Goal: Task Accomplishment & Management: Manage account settings

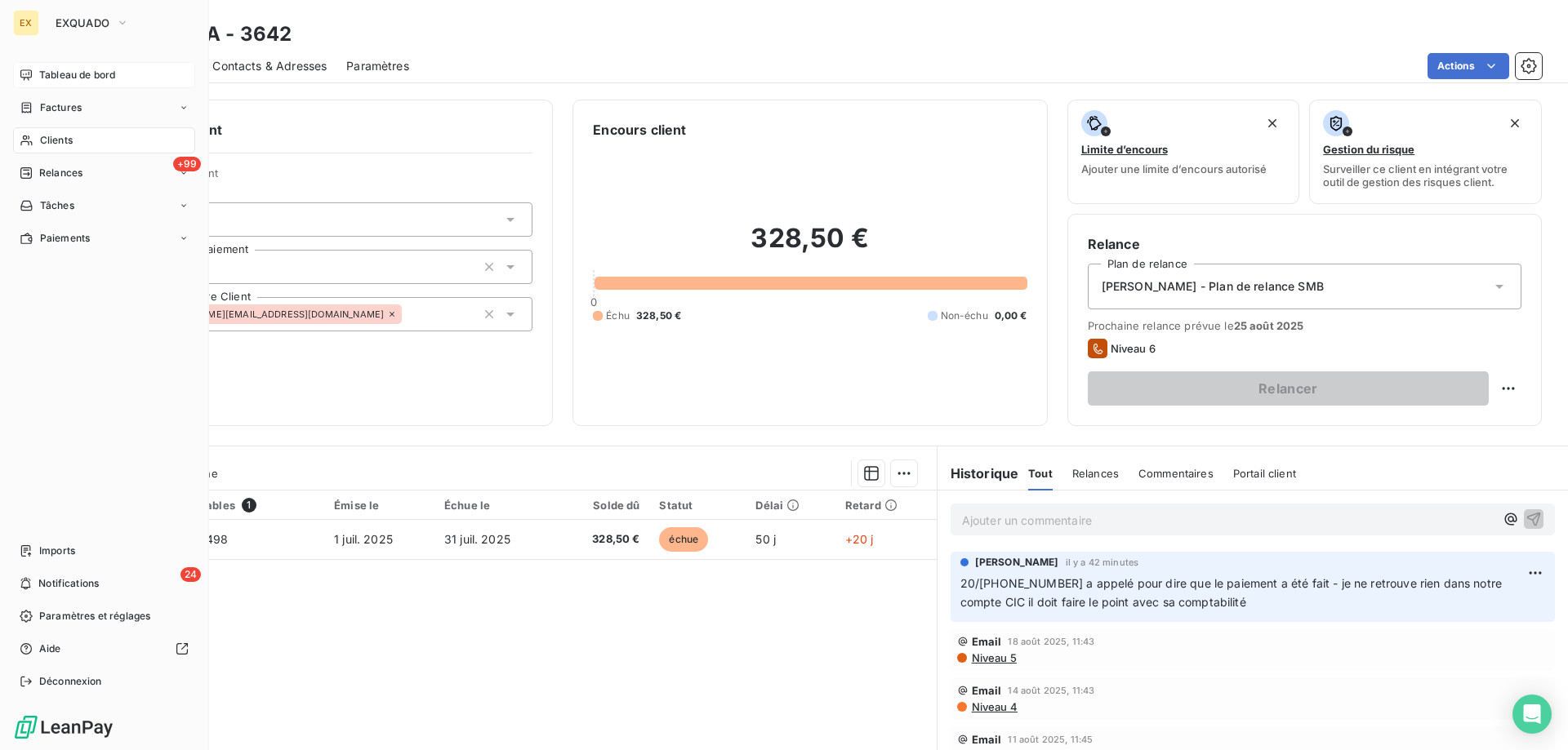
click at [33, 67] on div "Tableau de bord" at bounding box center [103, 75] width 182 height 27
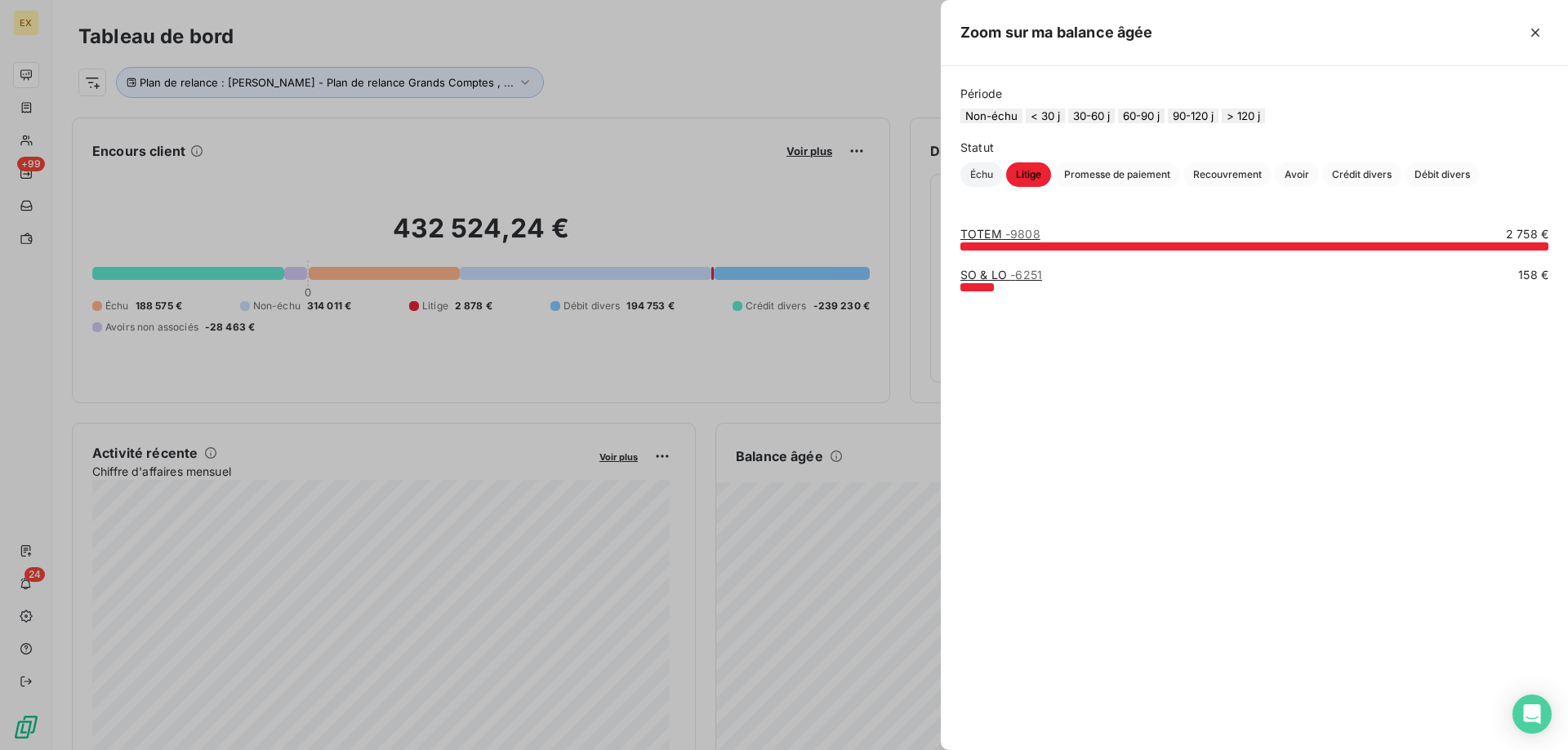
click at [987, 187] on span "Échu" at bounding box center [982, 174] width 42 height 25
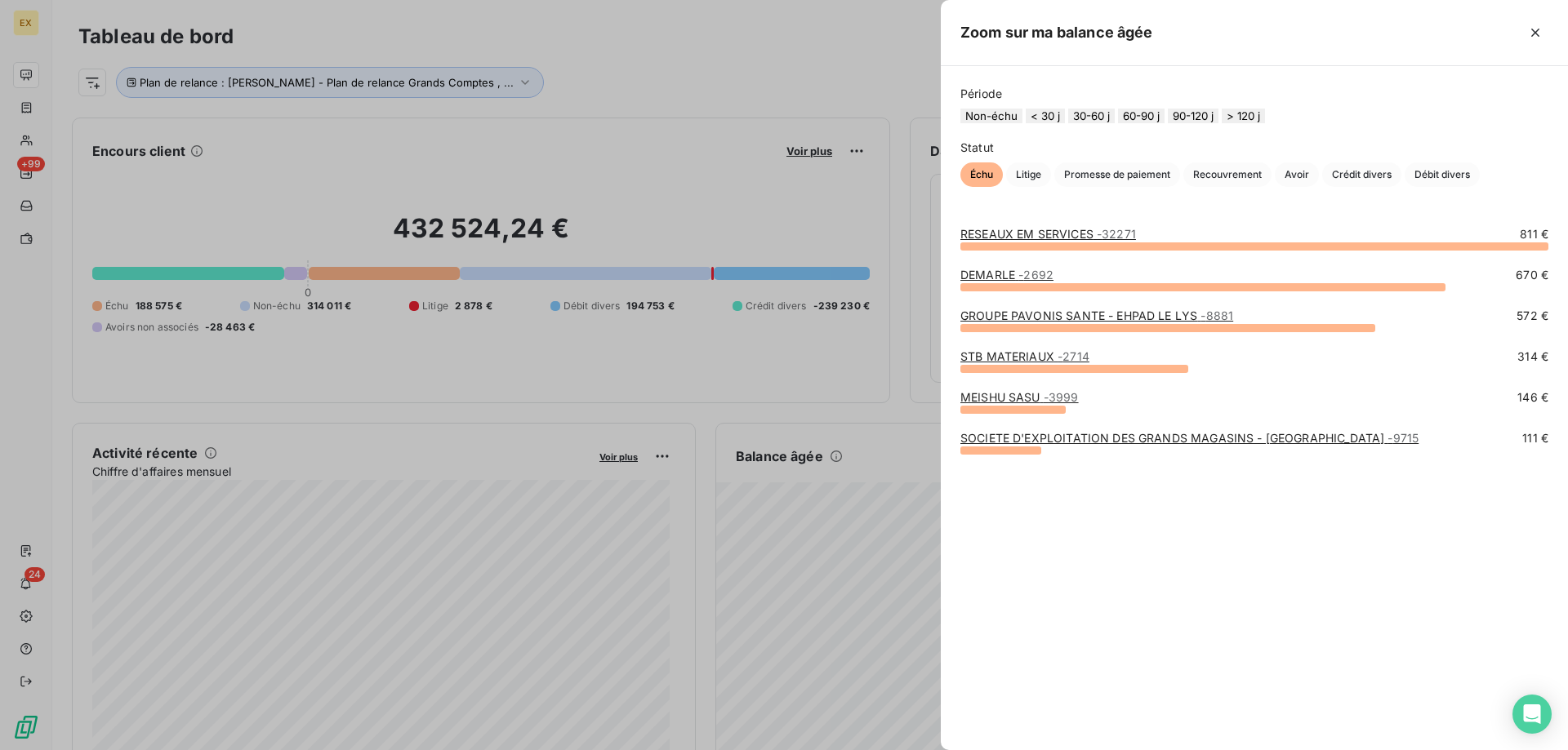
click at [983, 241] on link "RESEAUX EM SERVICES - 32271" at bounding box center [1049, 234] width 176 height 14
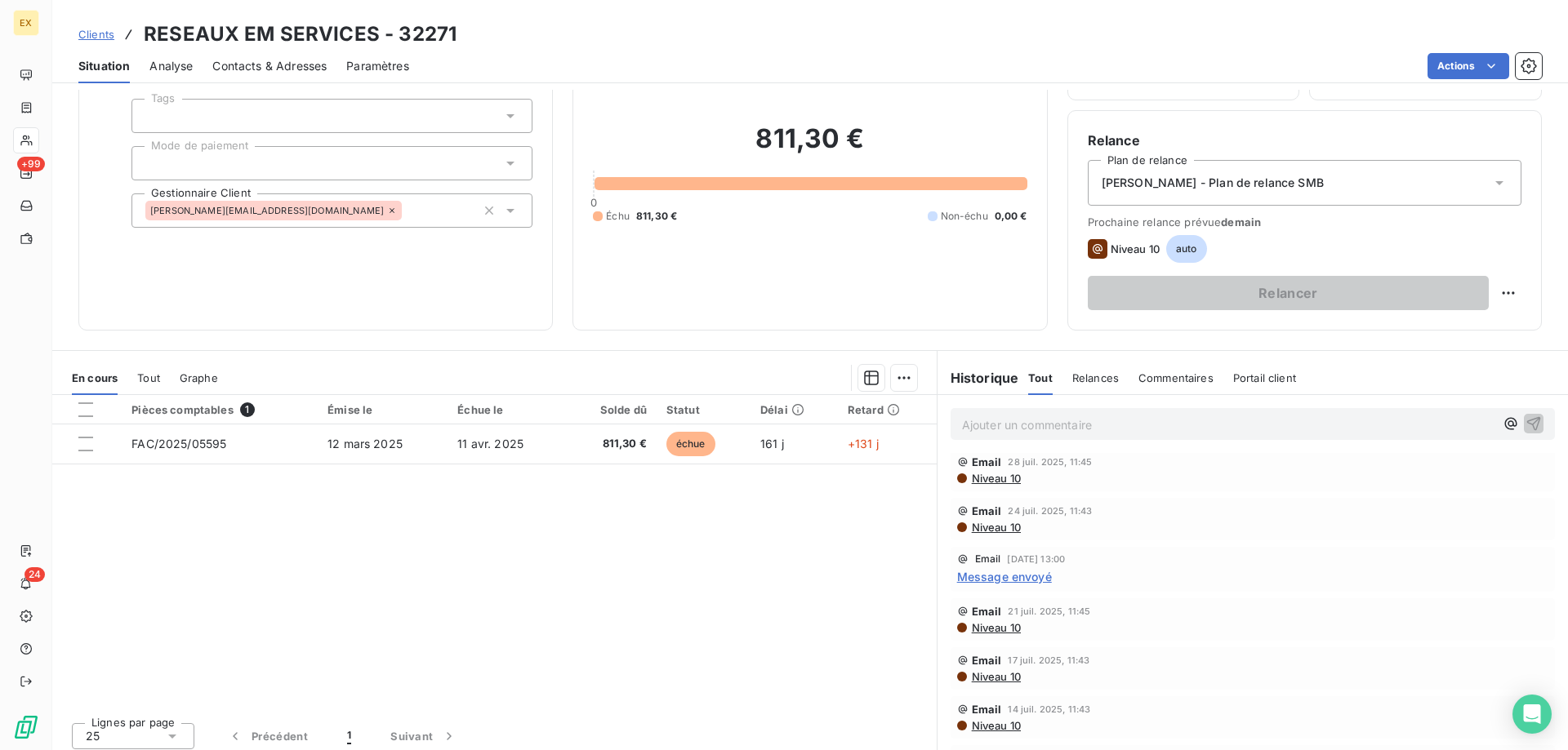
scroll to position [327, 0]
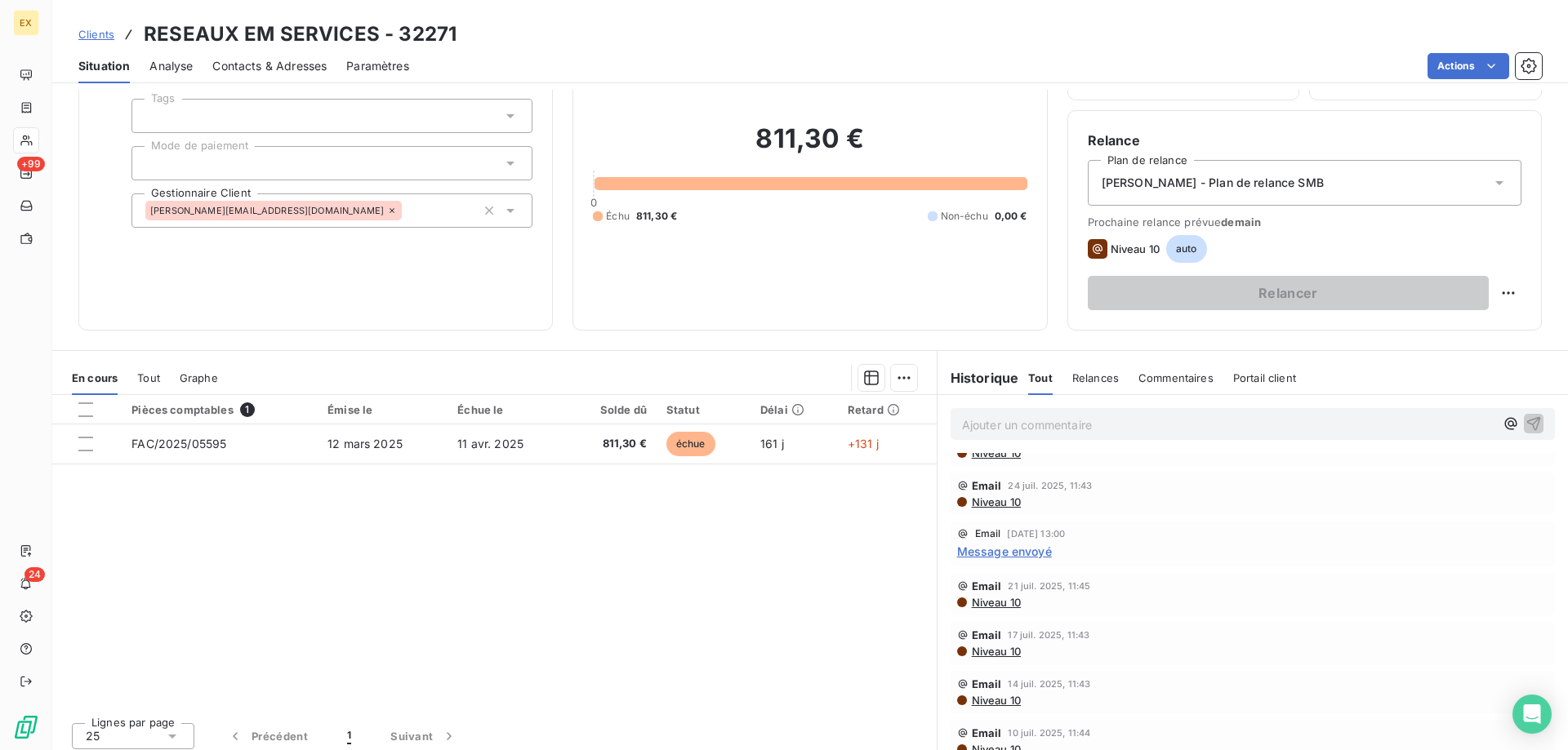
click at [1031, 547] on span "Message envoyé" at bounding box center [1004, 551] width 94 height 17
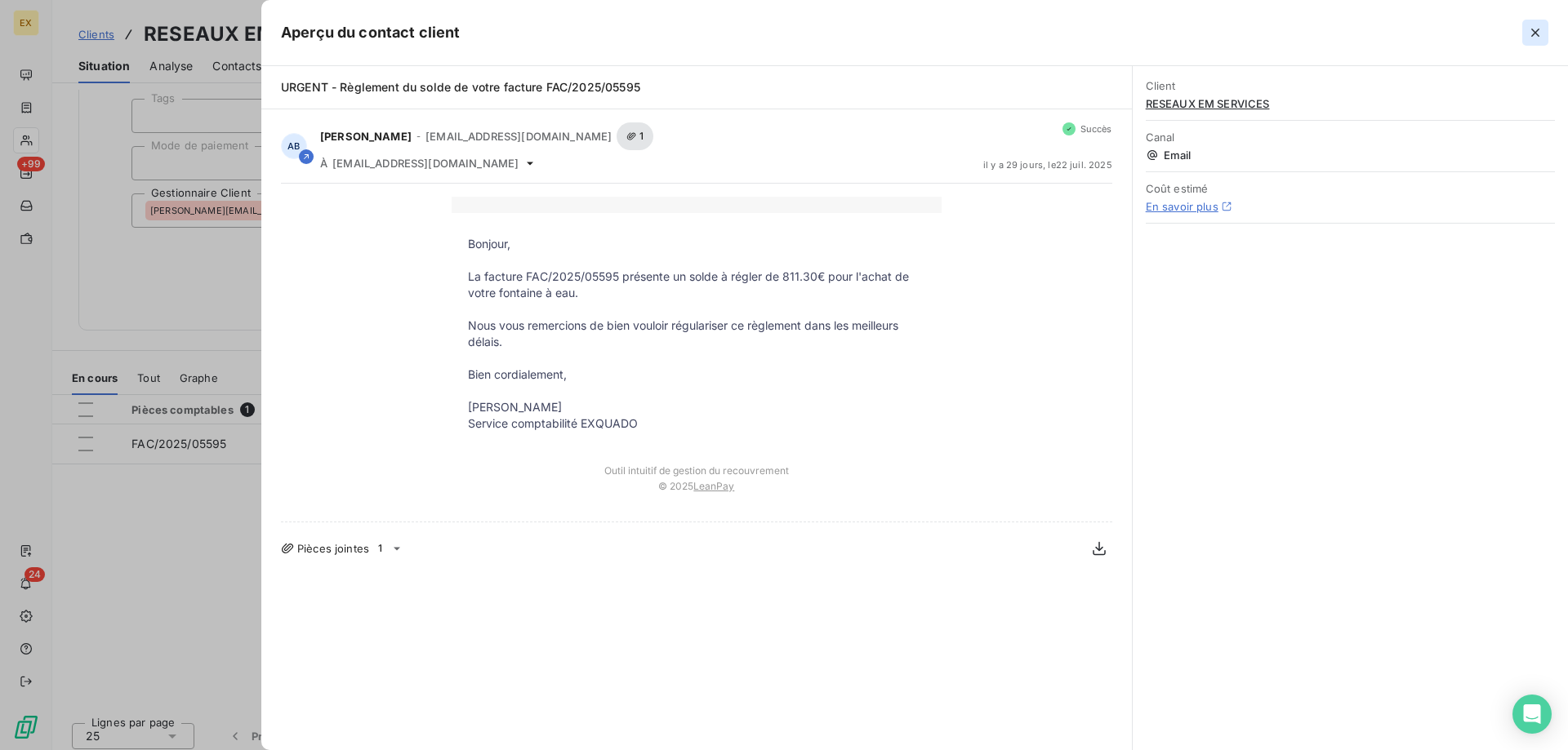
click at [1541, 30] on icon "button" at bounding box center [1536, 33] width 16 height 16
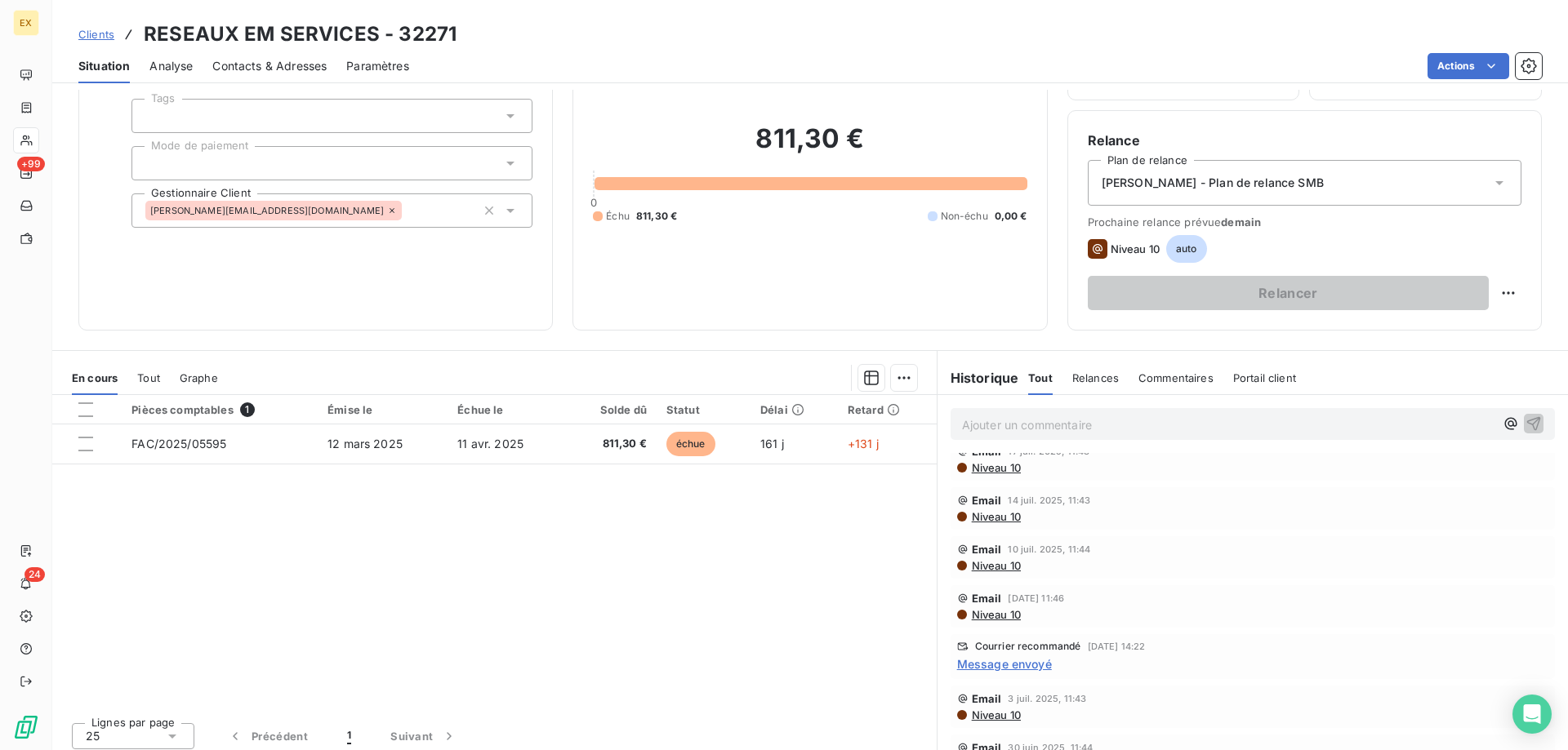
scroll to position [490, 0]
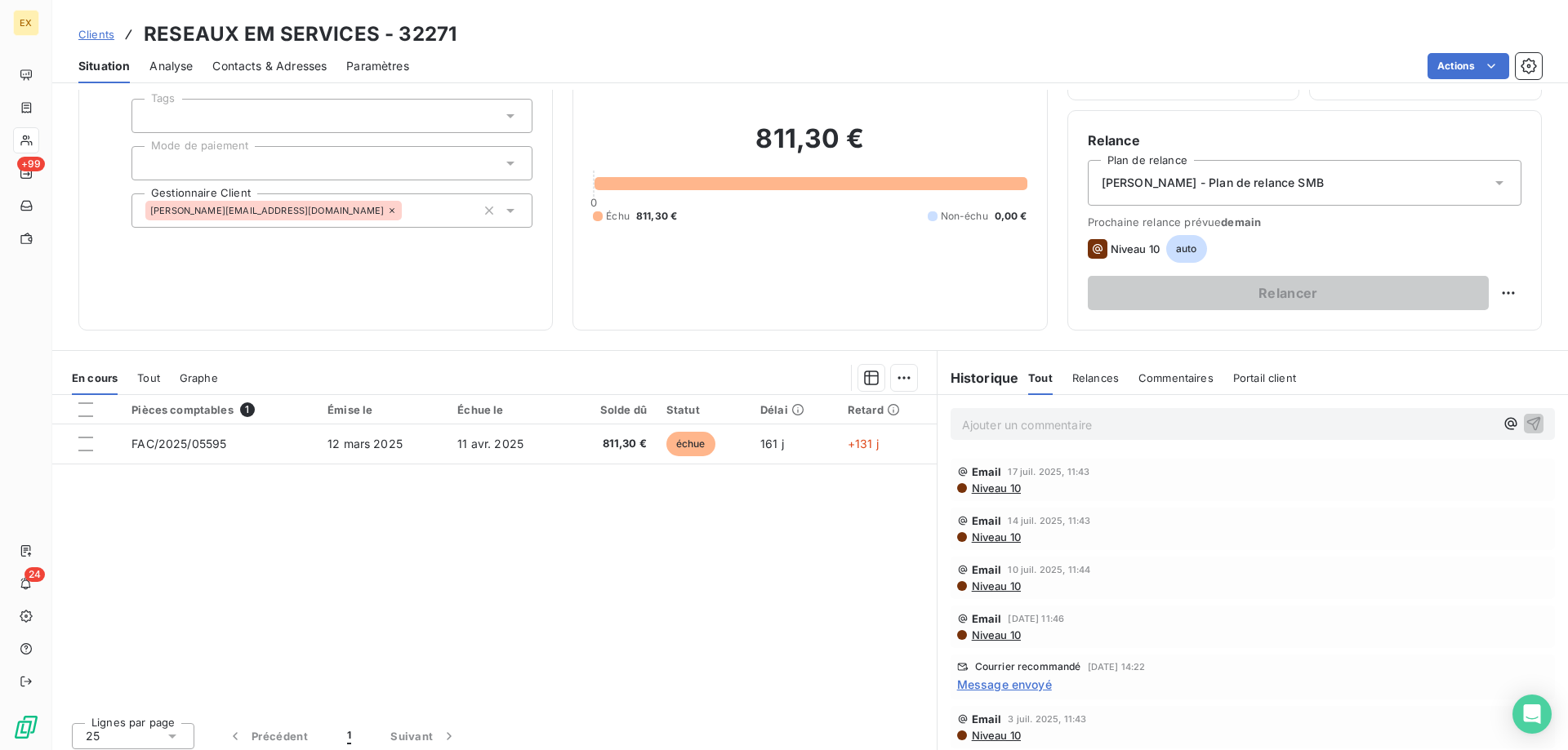
click at [1025, 686] on div "Courrier recommandé [DATE] 14:22 Message envoyé" at bounding box center [1253, 677] width 604 height 45
click at [1025, 678] on span "Message envoyé" at bounding box center [1004, 684] width 94 height 17
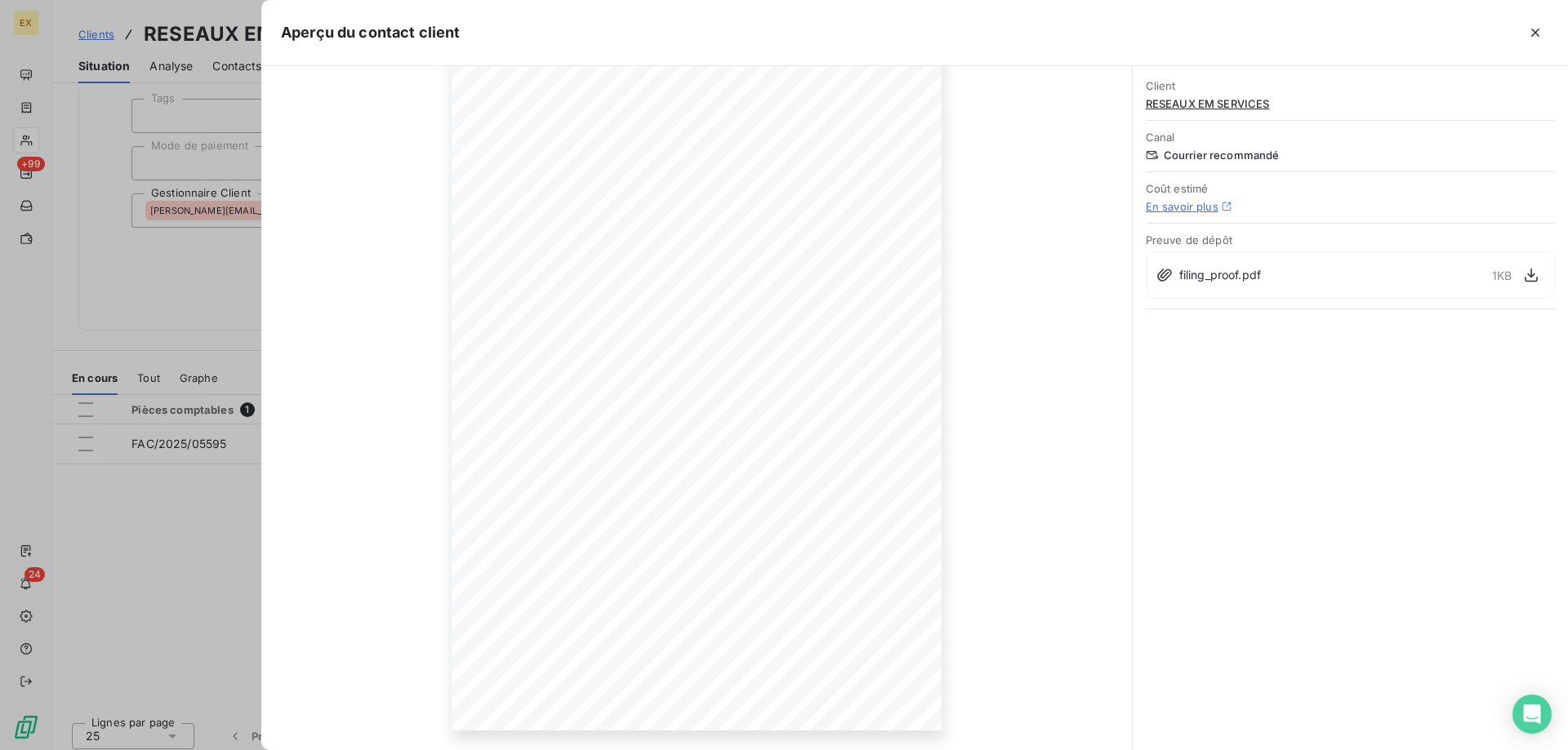
scroll to position [0, 0]
click at [1271, 286] on div "filing_proof.pdf 1 KB" at bounding box center [1350, 276] width 409 height 48
click at [1526, 282] on icon "button" at bounding box center [1531, 276] width 16 height 16
click at [1535, 34] on icon "button" at bounding box center [1536, 33] width 16 height 16
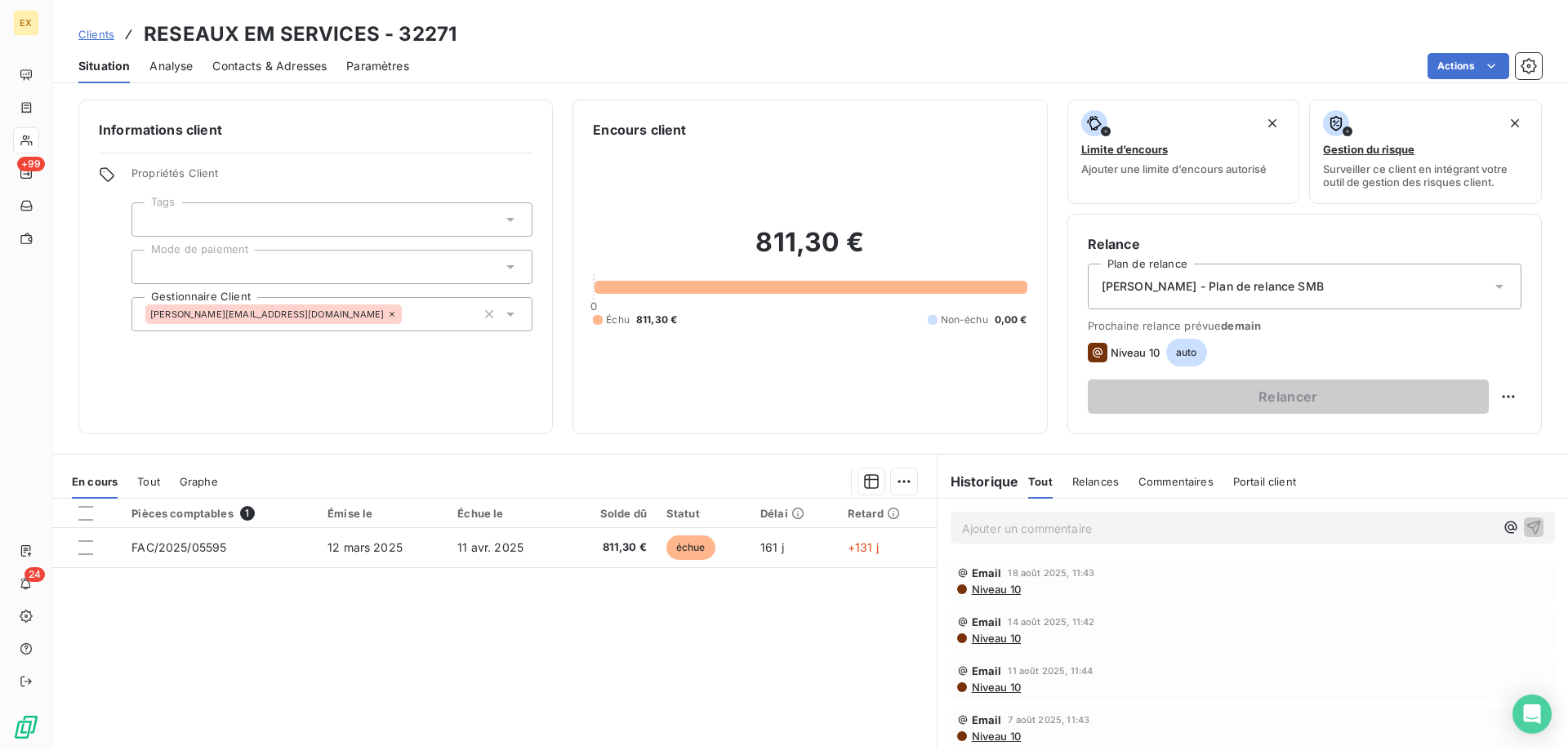
click at [1162, 518] on p "Ajouter un commentaire ﻿" at bounding box center [1227, 528] width 532 height 20
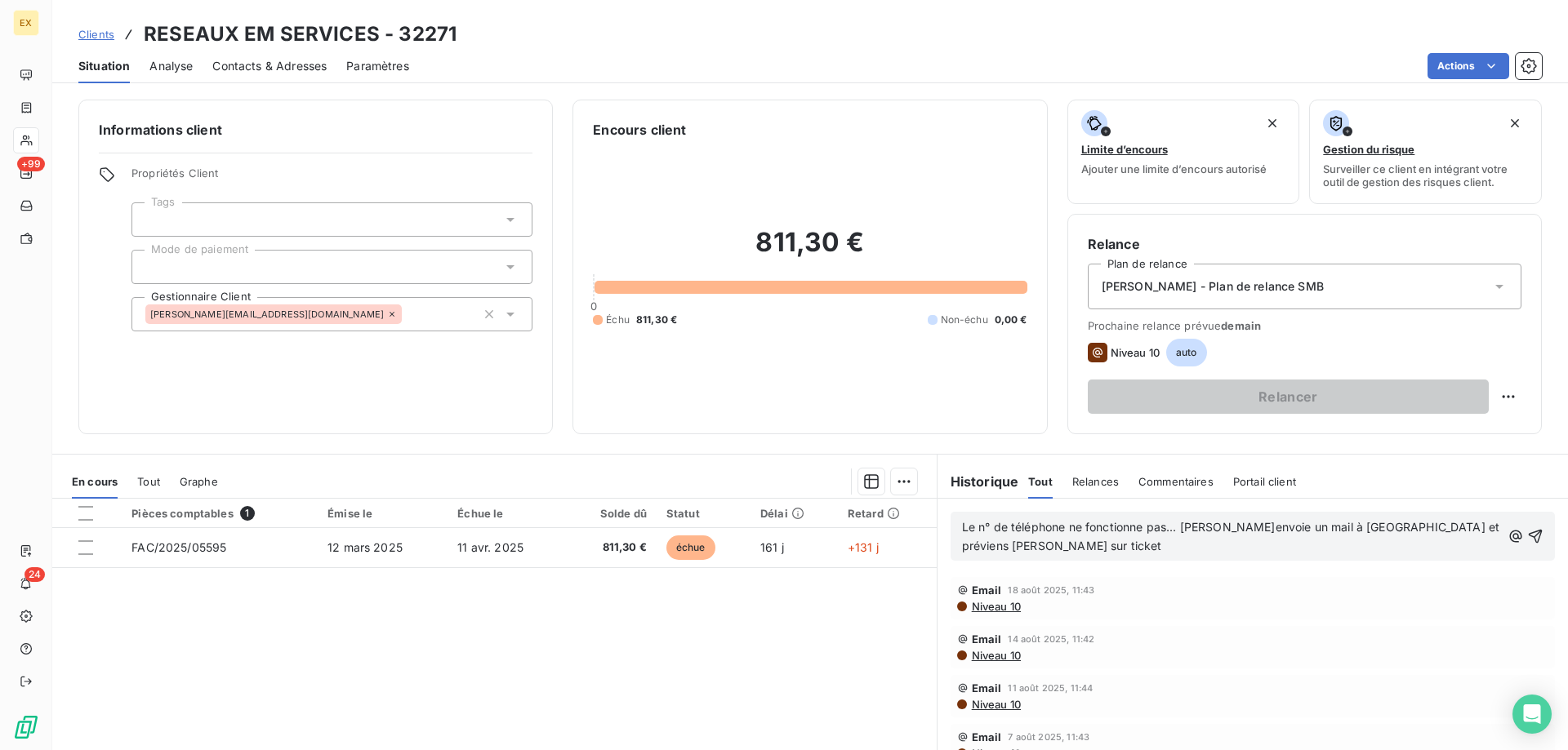
click at [1073, 534] on p "Le n° de téléphone ne fonctionne pas... J'envoie un mail à Thibault et préviens…" at bounding box center [1231, 537] width 539 height 38
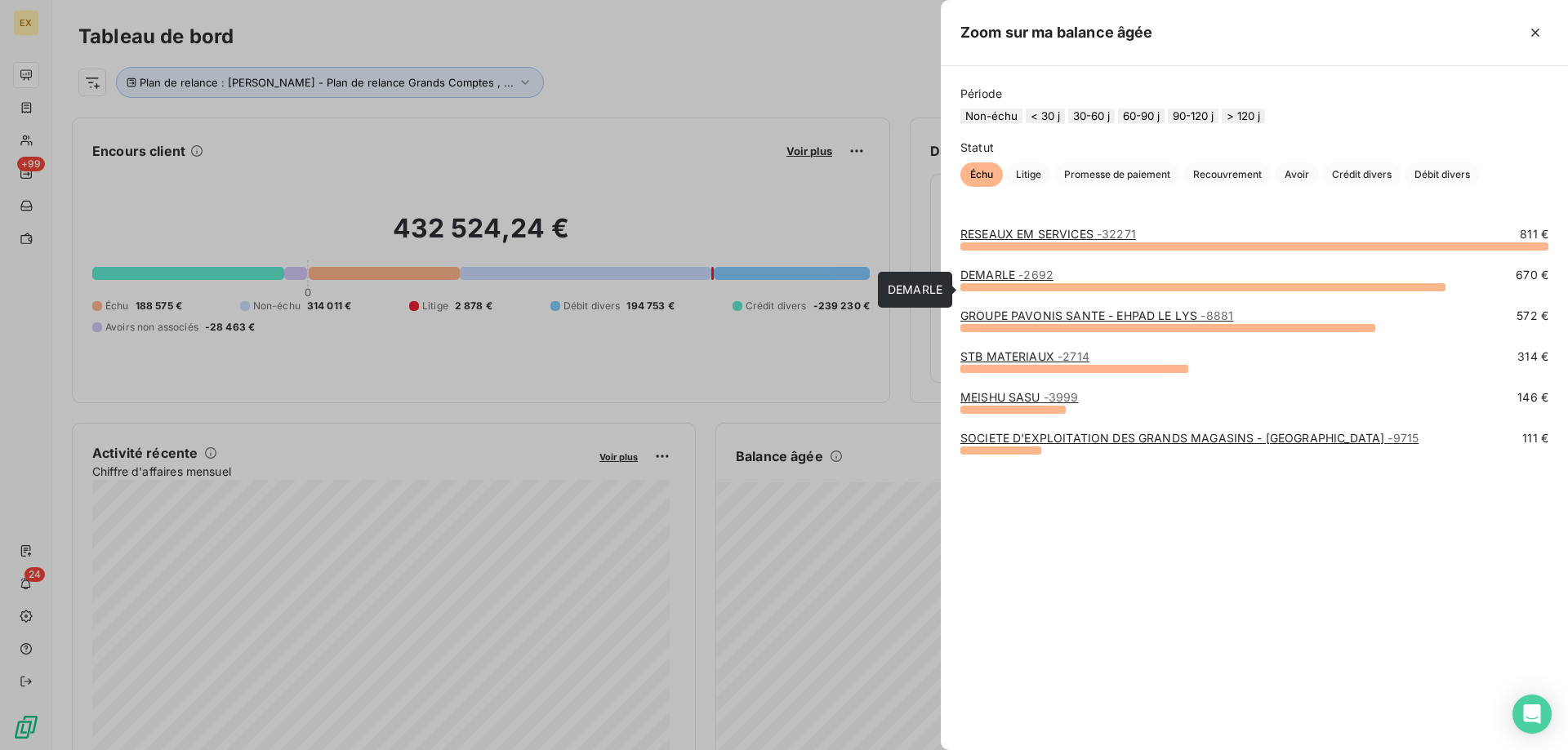
click at [990, 282] on link "DEMARLE - 2692" at bounding box center [1007, 274] width 93 height 14
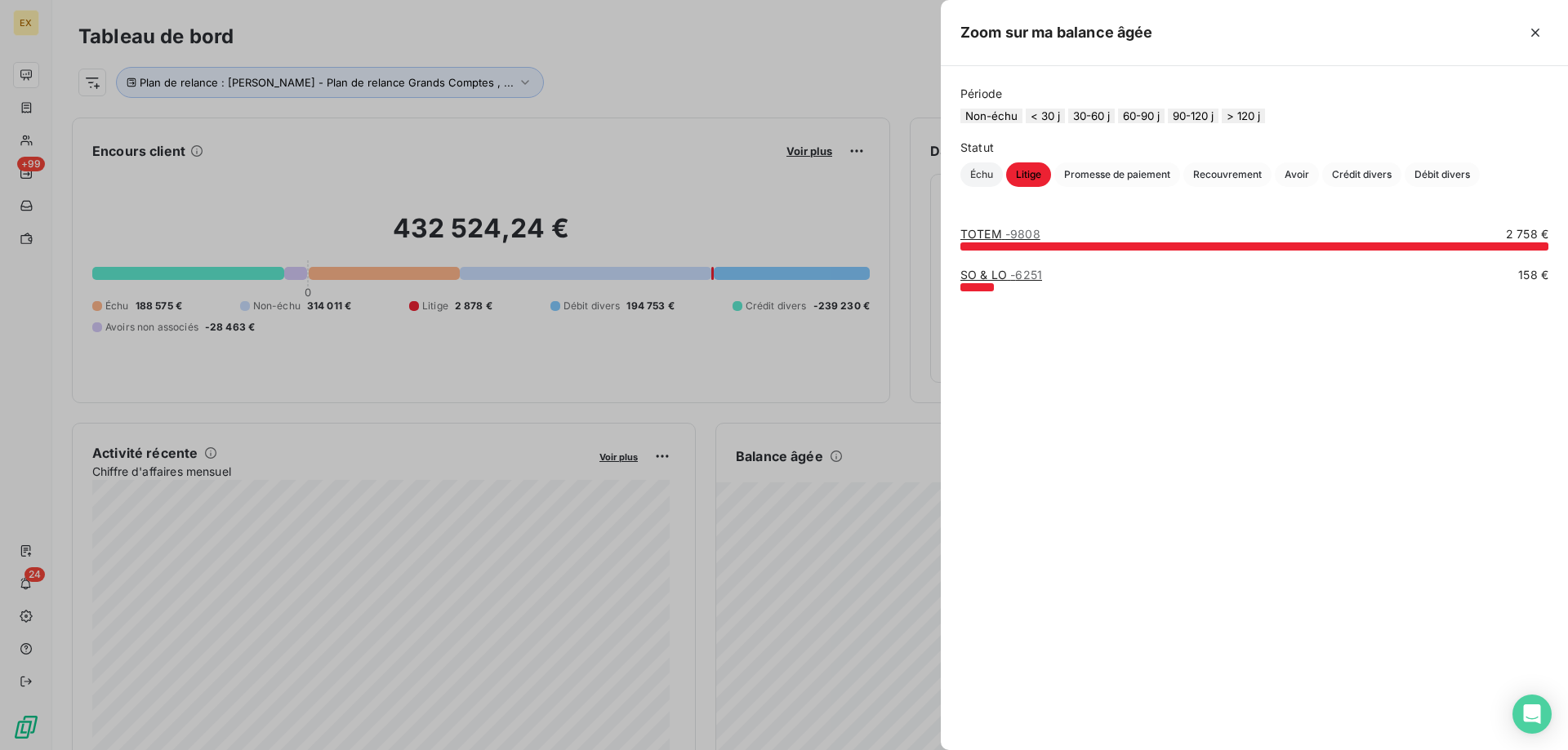
click at [978, 185] on span "Échu" at bounding box center [982, 174] width 42 height 25
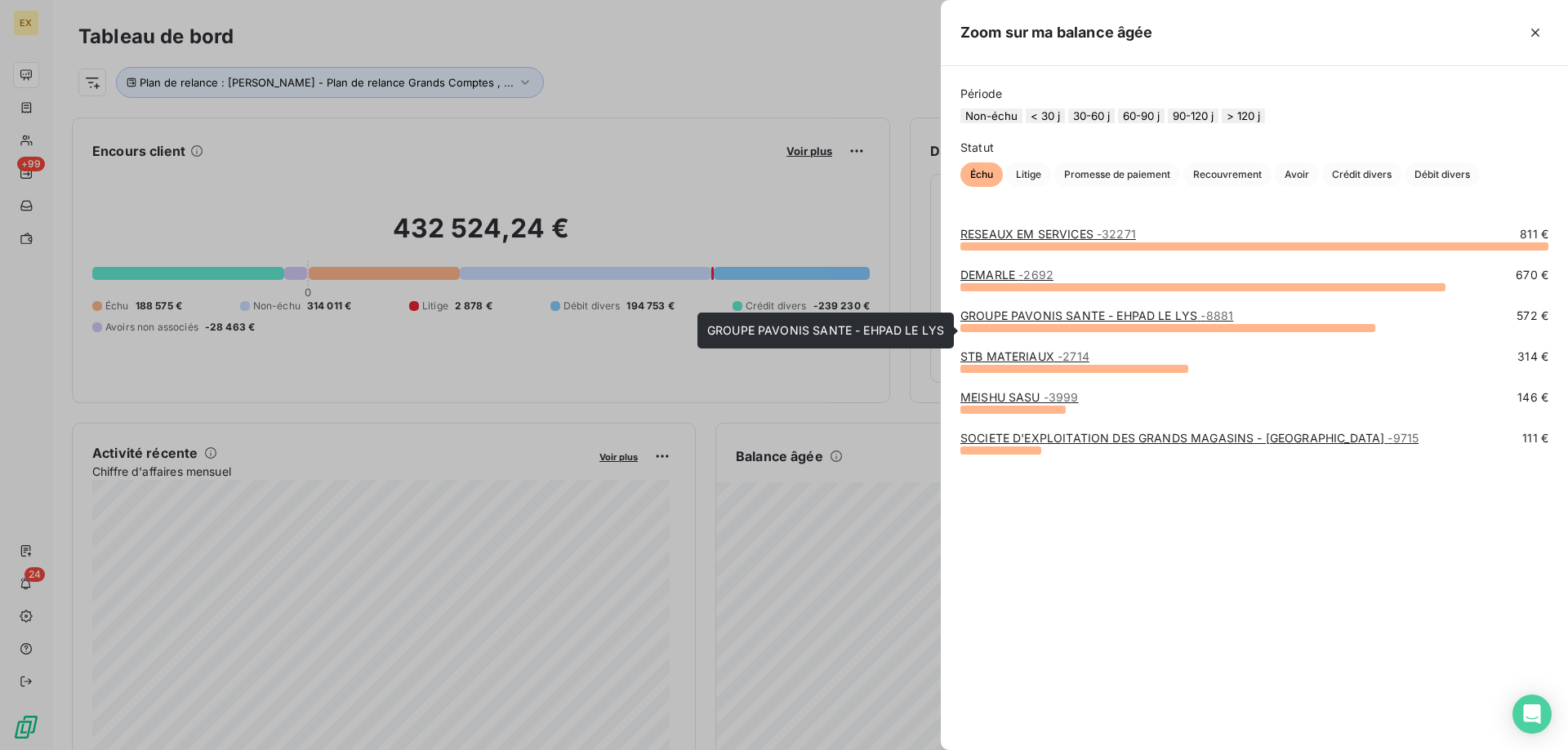
click at [1005, 322] on link "GROUPE PAVONIS SANTE - EHPAD LE LYS - 8881" at bounding box center [1097, 315] width 273 height 14
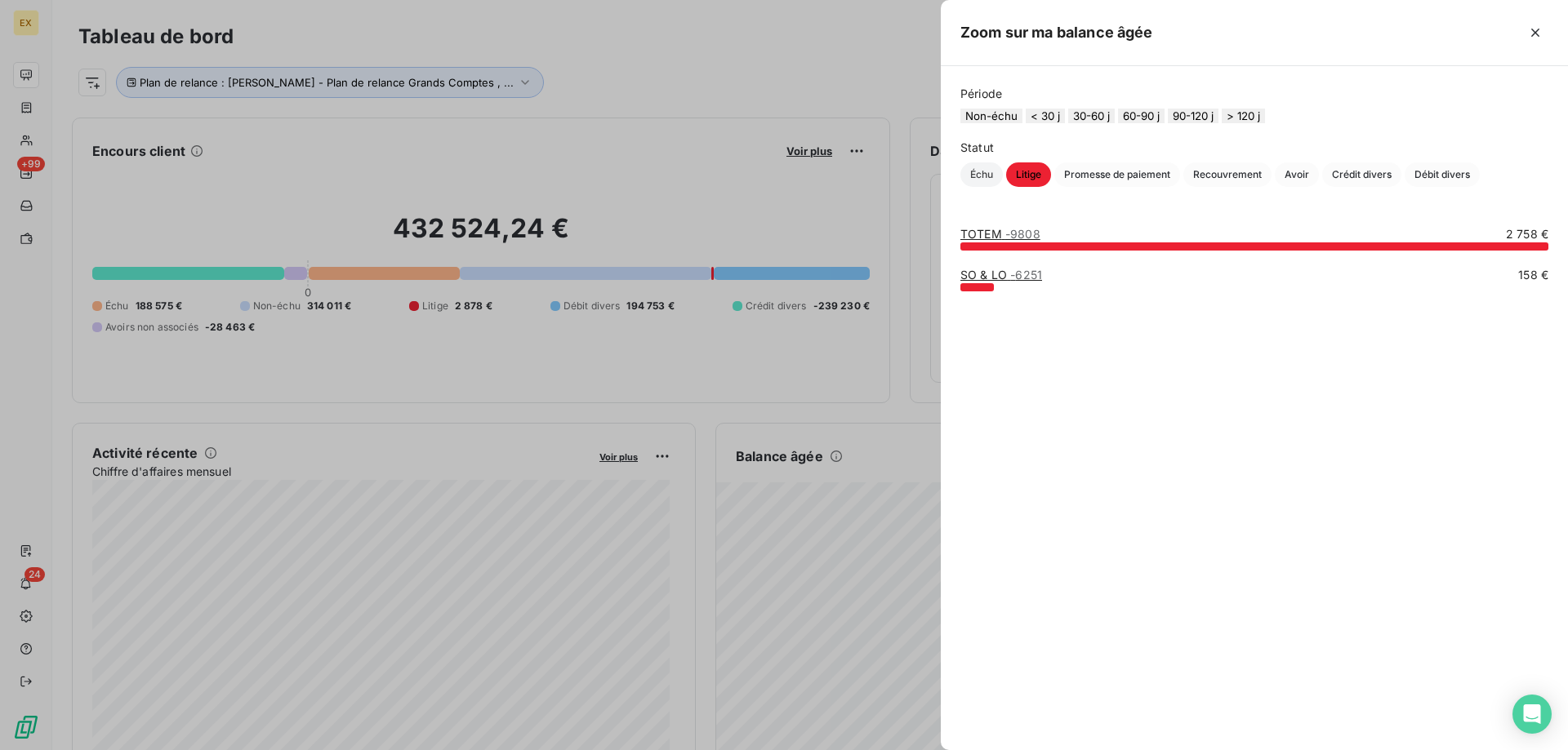
click at [972, 184] on span "Échu" at bounding box center [982, 174] width 42 height 25
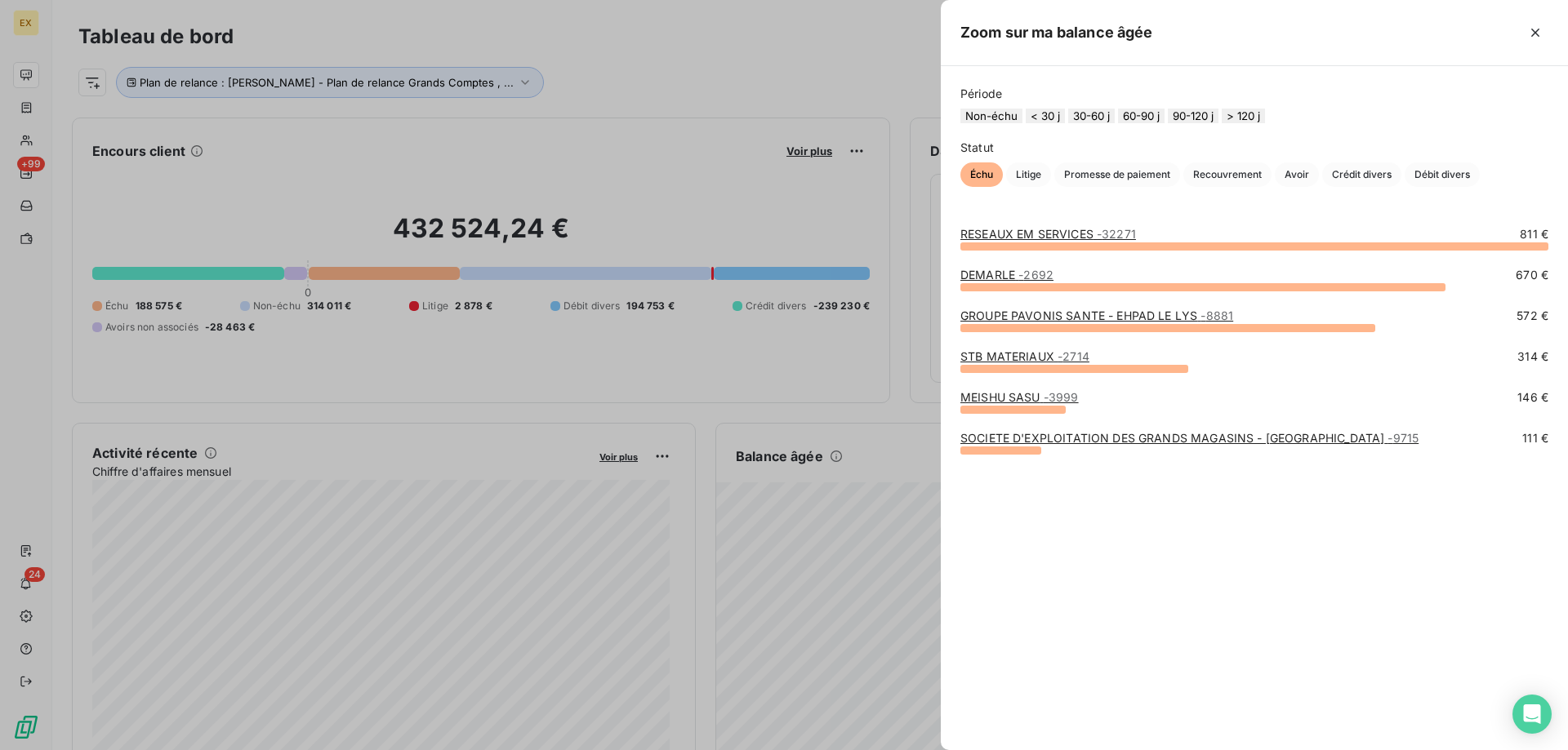
click at [1018, 364] on link "STB MATERIAUX - 2714" at bounding box center [1025, 356] width 129 height 14
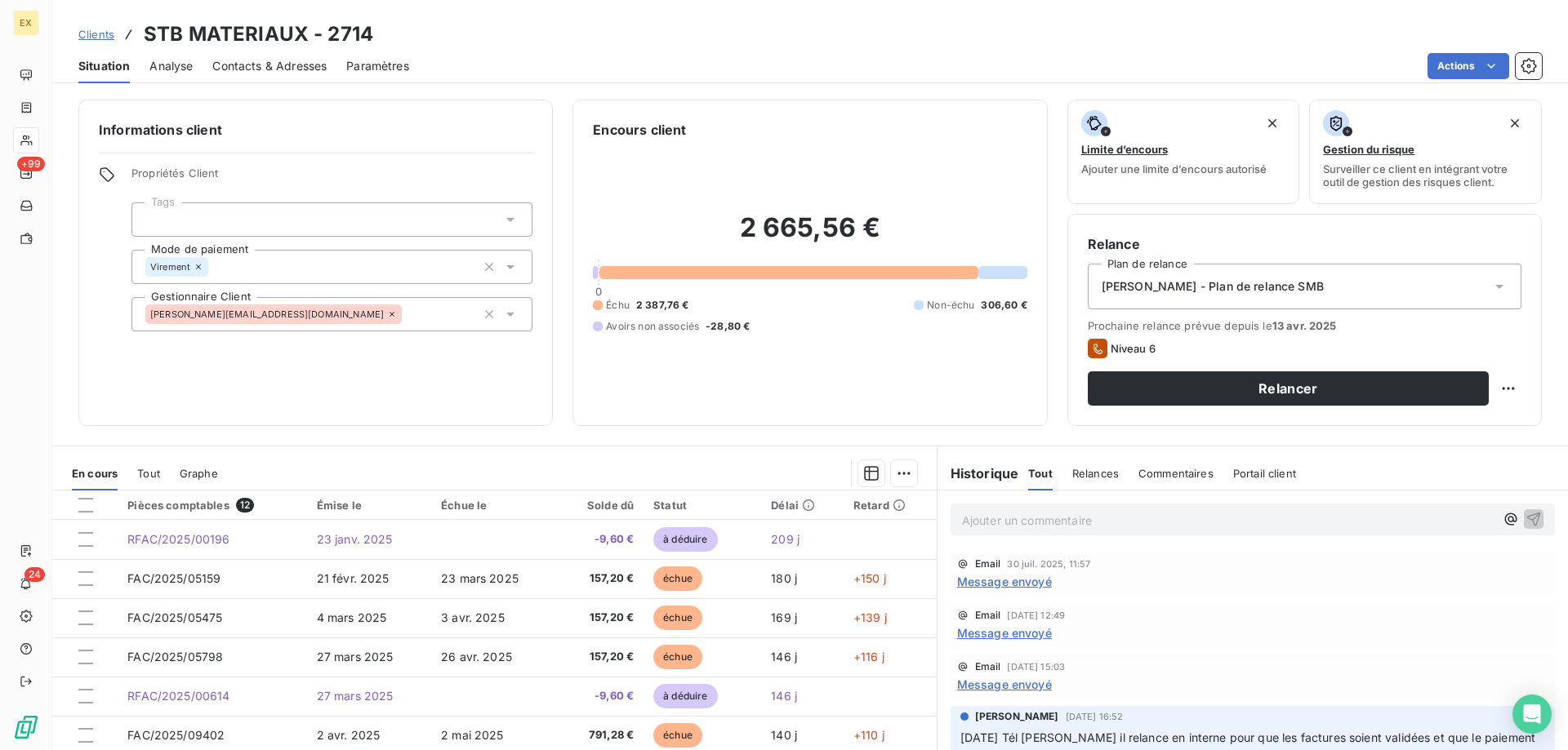
click at [1006, 580] on span "Message envoyé" at bounding box center [1004, 582] width 94 height 17
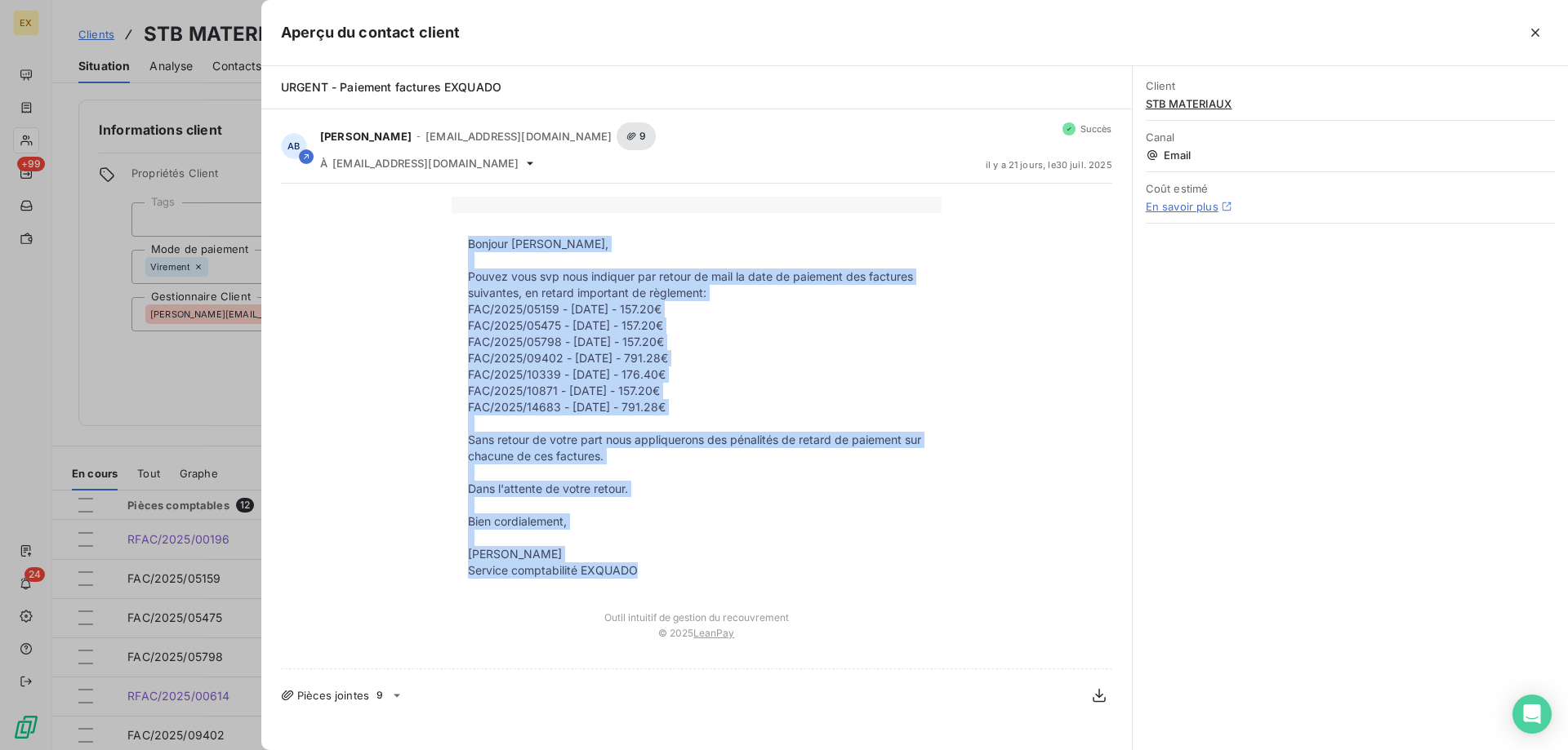
drag, startPoint x: 646, startPoint y: 558, endPoint x: 464, endPoint y: 234, distance: 371.6
click at [464, 236] on tbody "Bonjour M. ROMBOUTS, Pouvez vous svp nous indiquer par retour de mail la date d…" at bounding box center [696, 408] width 490 height 343
copy tbody "Bonjour M. ROMBOUTS, Pouvez vous svp nous indiquer par retour de mail la date d…"
click at [1531, 33] on icon "button" at bounding box center [1536, 33] width 16 height 16
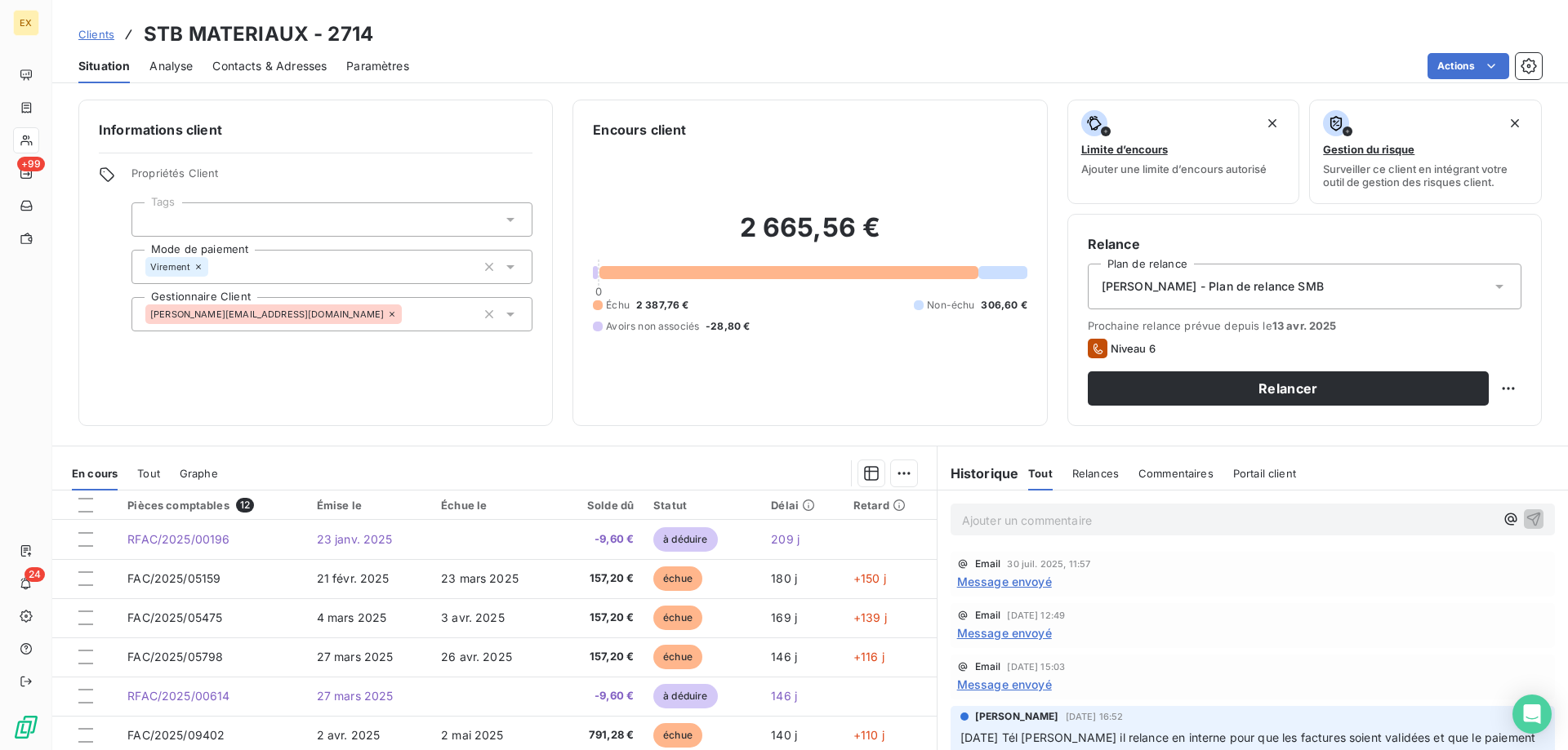
click at [259, 68] on span "Contacts & Adresses" at bounding box center [269, 66] width 114 height 16
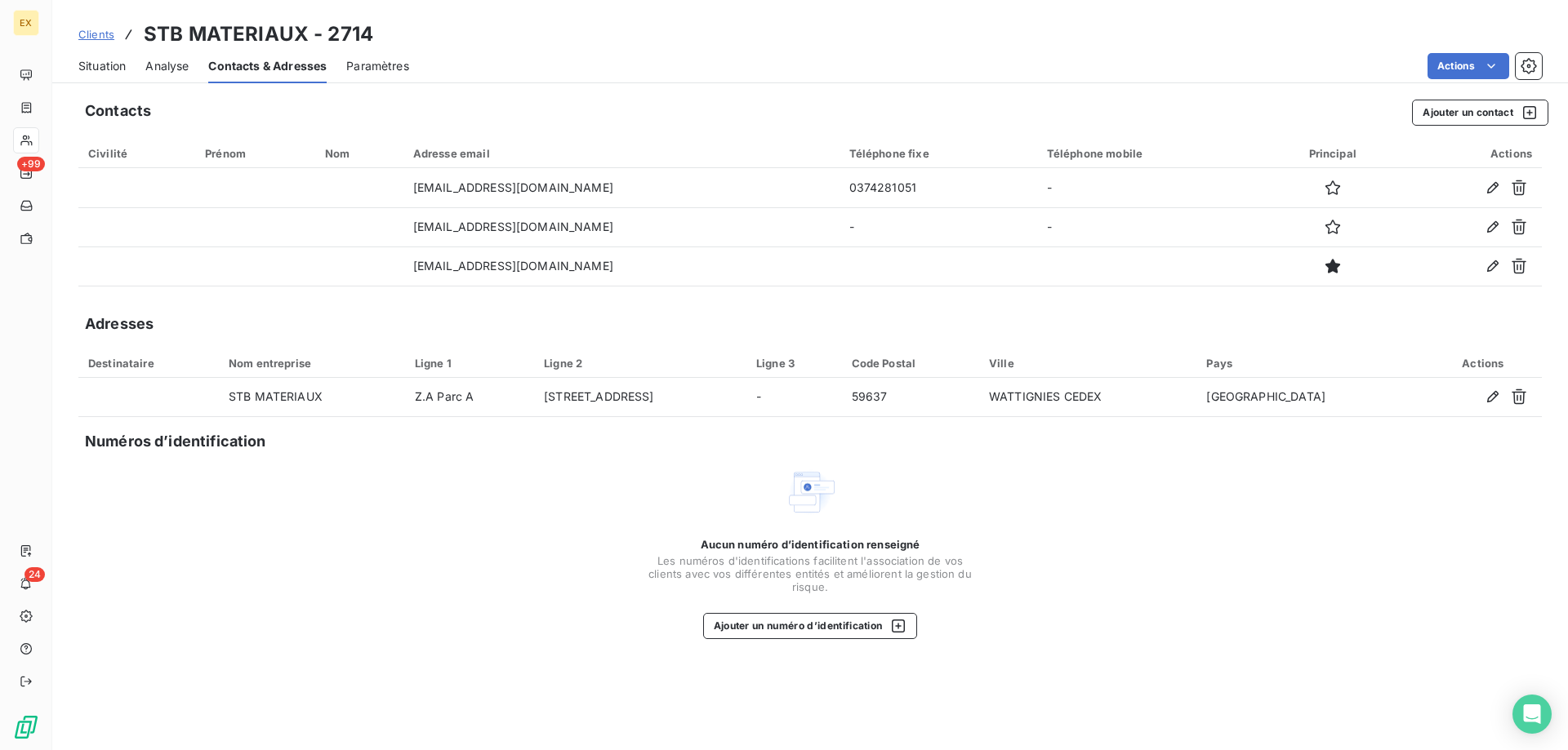
click at [111, 71] on span "Situation" at bounding box center [103, 66] width 48 height 16
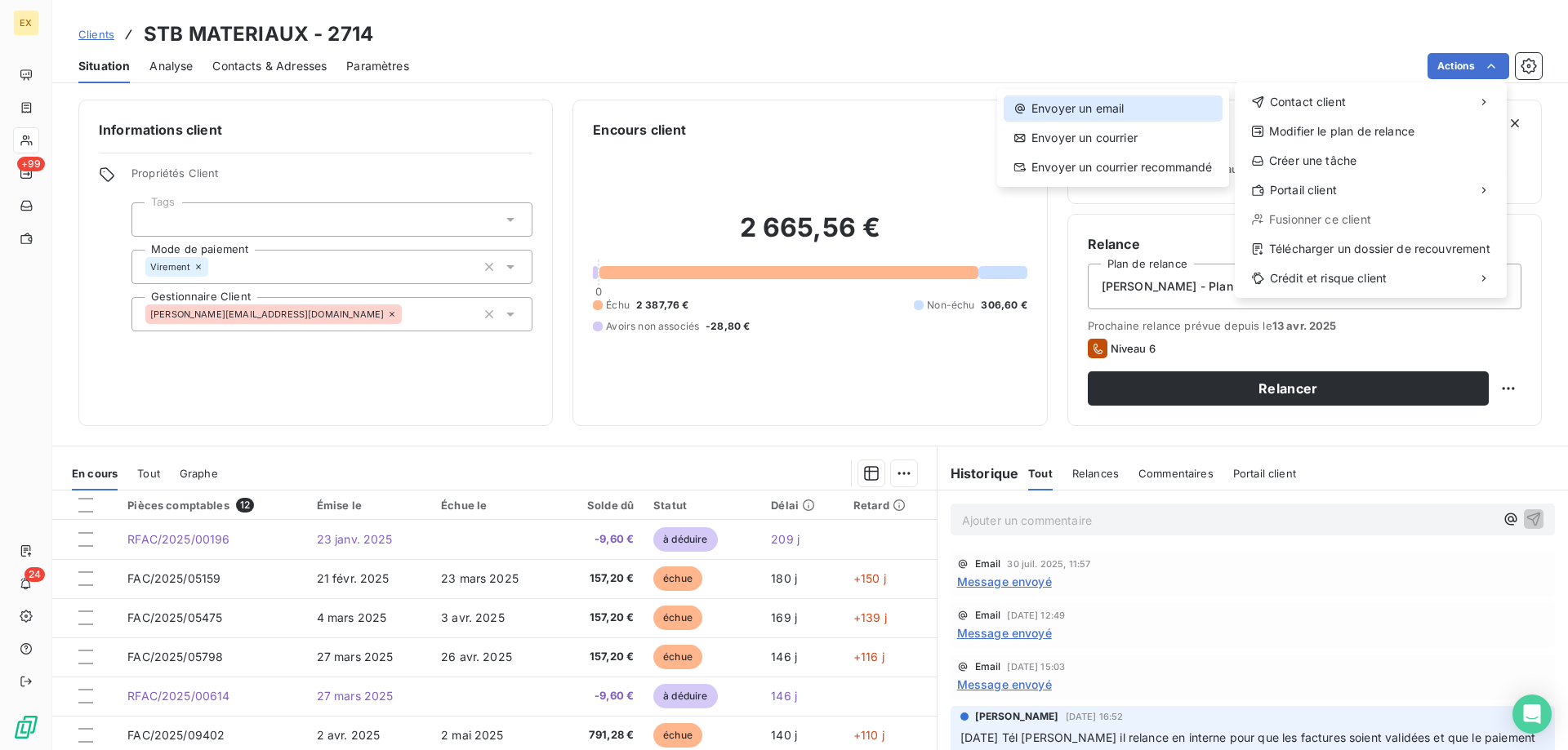
click at [1165, 102] on div "Envoyer un email" at bounding box center [1113, 108] width 219 height 27
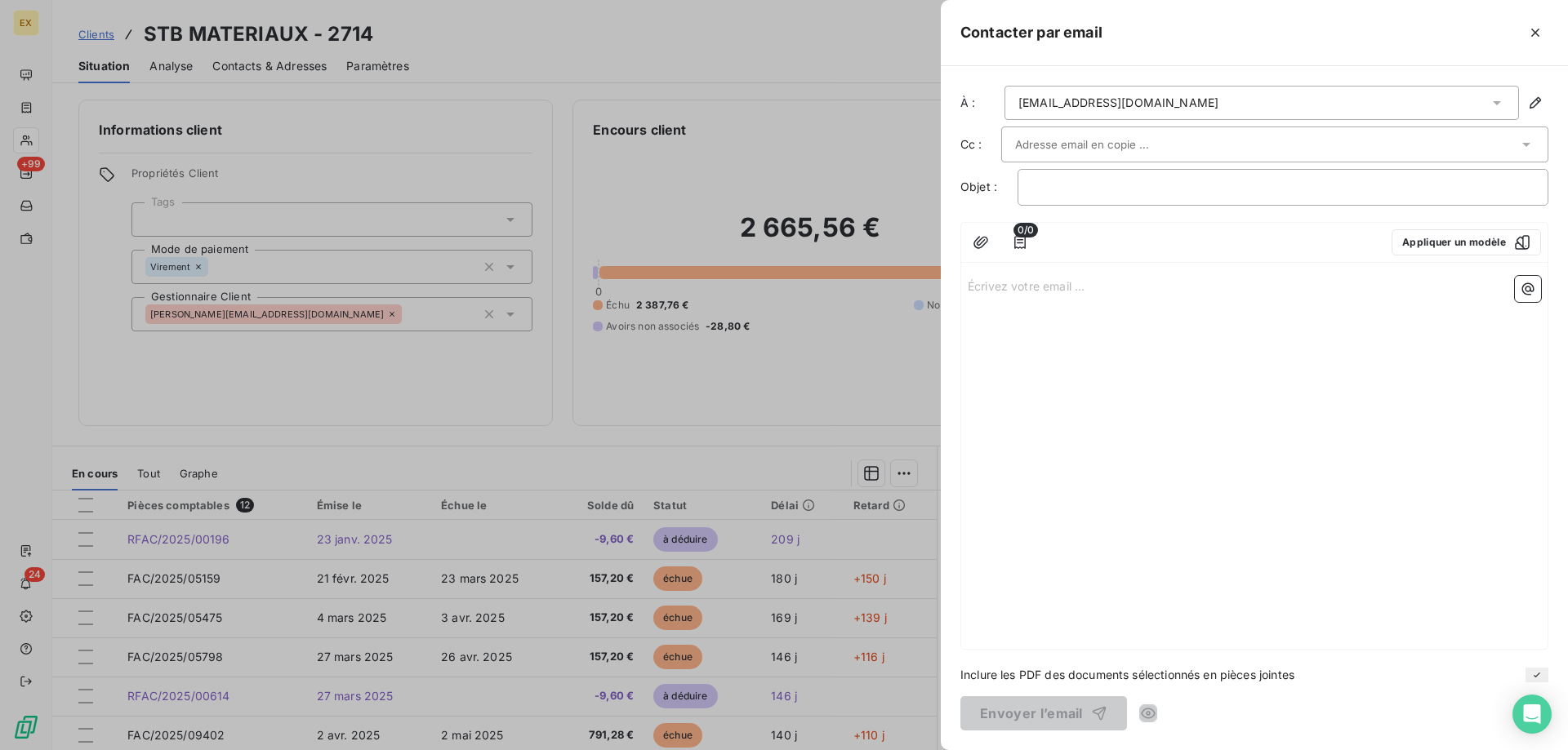
click at [1089, 147] on input "text" at bounding box center [1103, 144] width 176 height 25
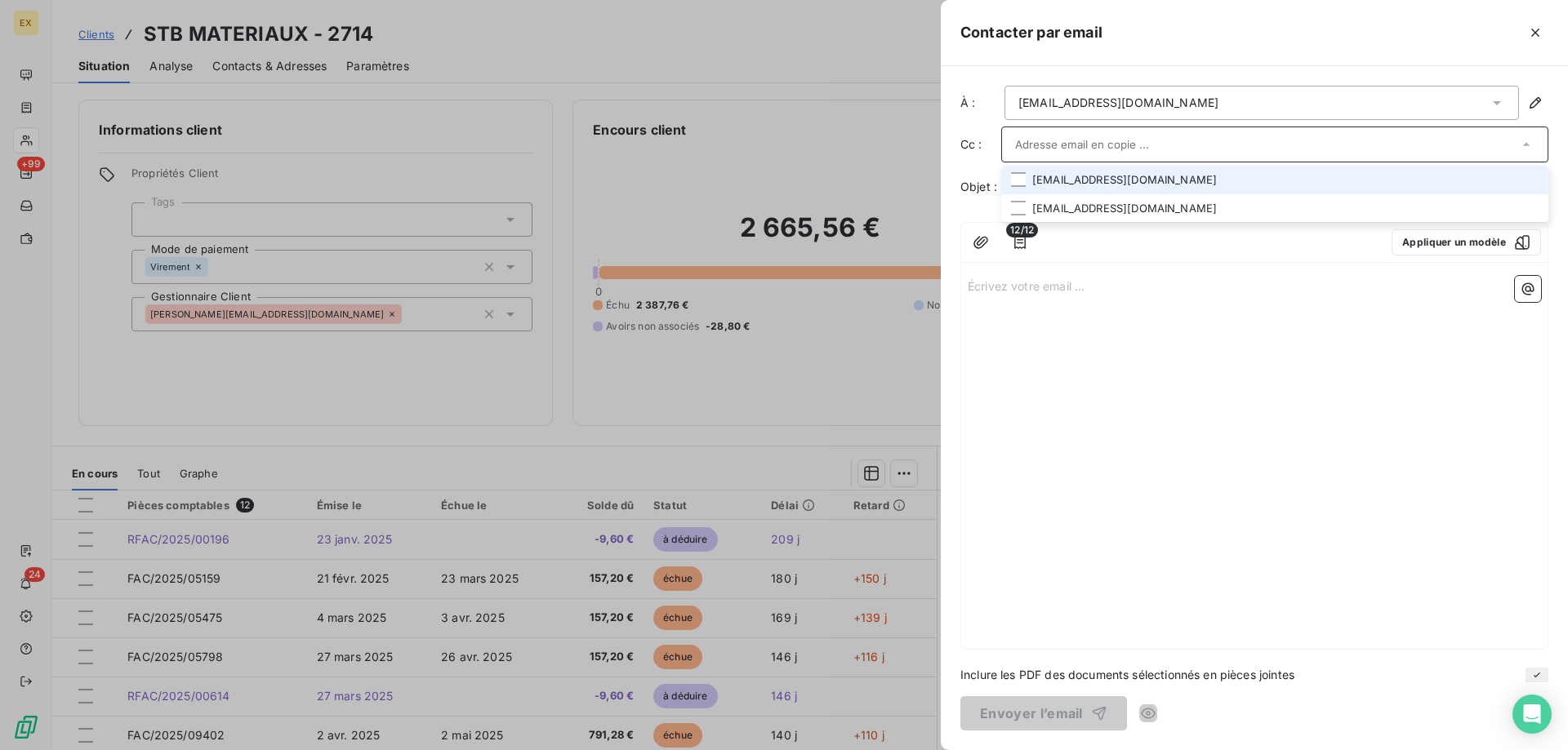
click at [1085, 175] on li "ldoise@stbjardideco.fr" at bounding box center [1274, 179] width 547 height 28
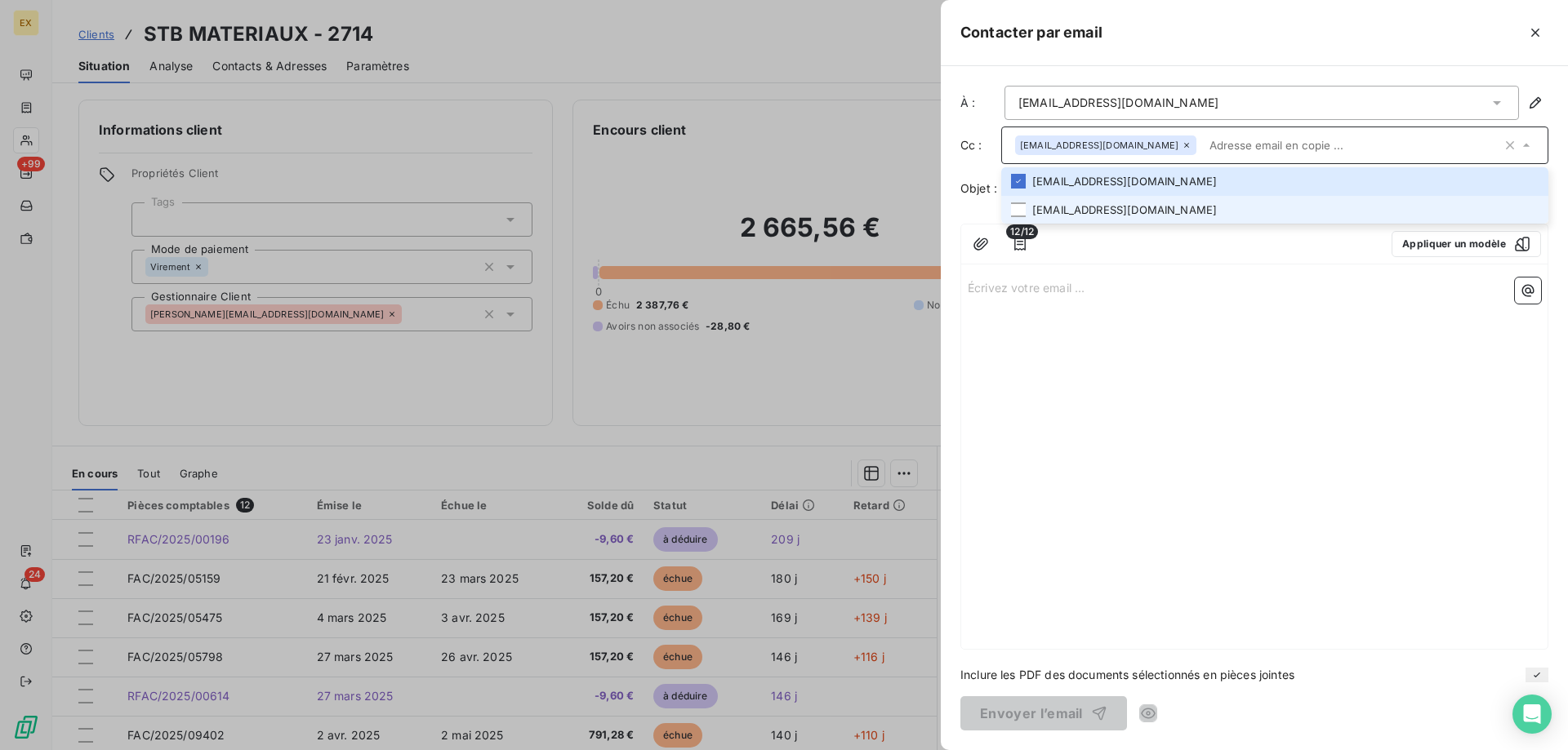
click at [1077, 207] on li "llegagneur@stbmateriaux.fr" at bounding box center [1274, 210] width 547 height 28
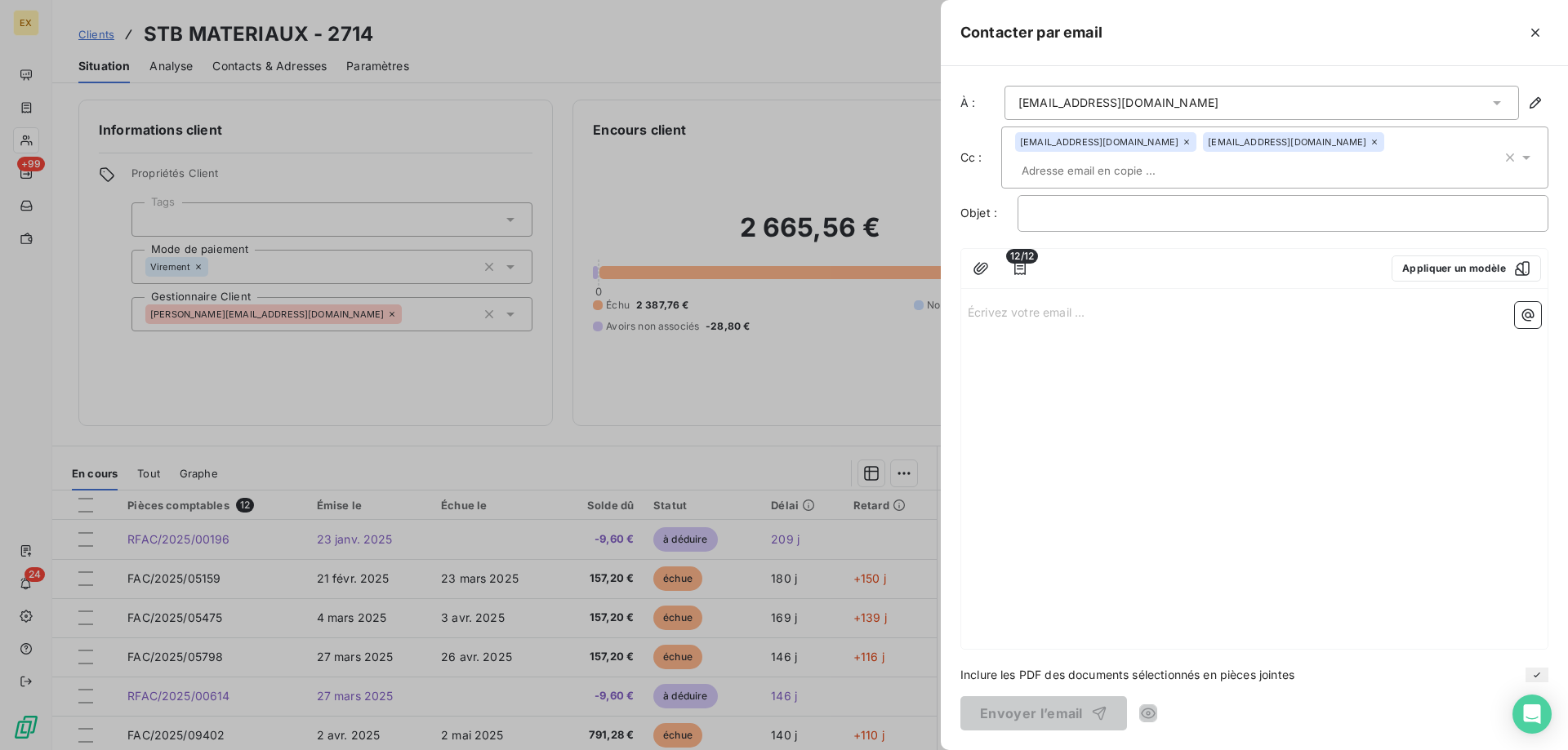
click at [1085, 329] on div "Écrivez votre email ... ﻿" at bounding box center [1255, 473] width 586 height 353
click at [1002, 302] on p "Écrivez votre email ... ﻿" at bounding box center [1255, 311] width 573 height 19
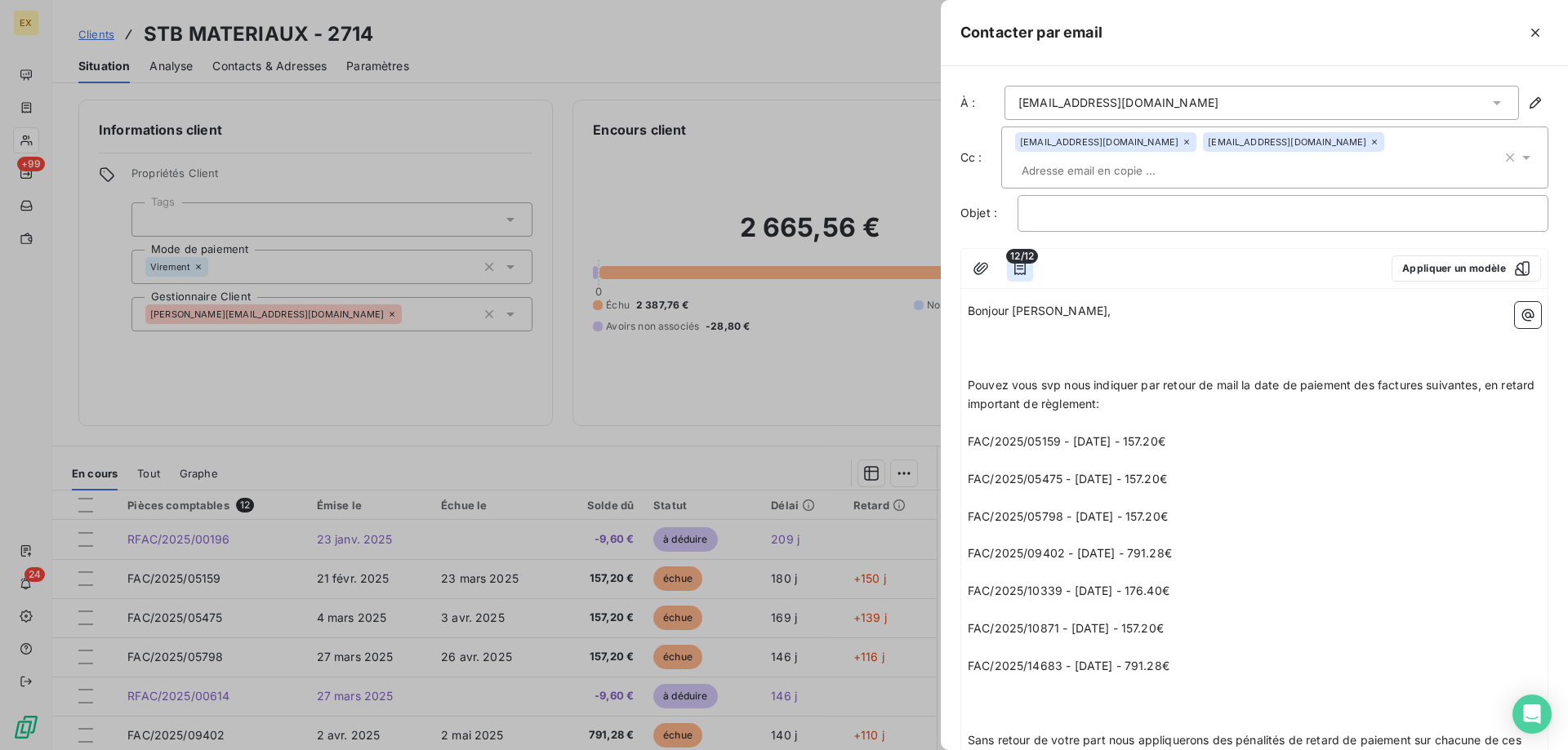
click at [1024, 260] on icon "button" at bounding box center [1020, 268] width 16 height 16
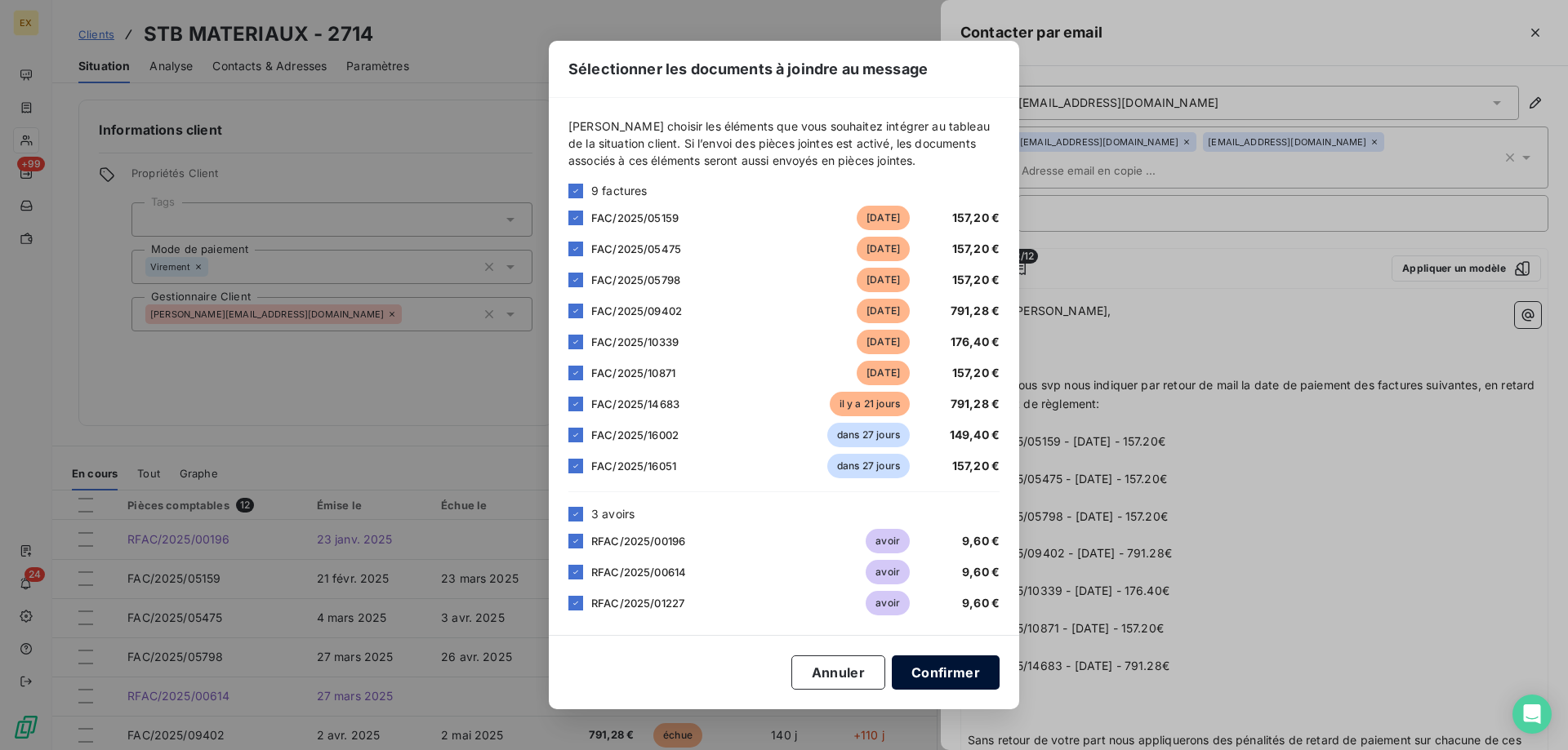
click at [932, 665] on button "Confirmer" at bounding box center [946, 672] width 108 height 34
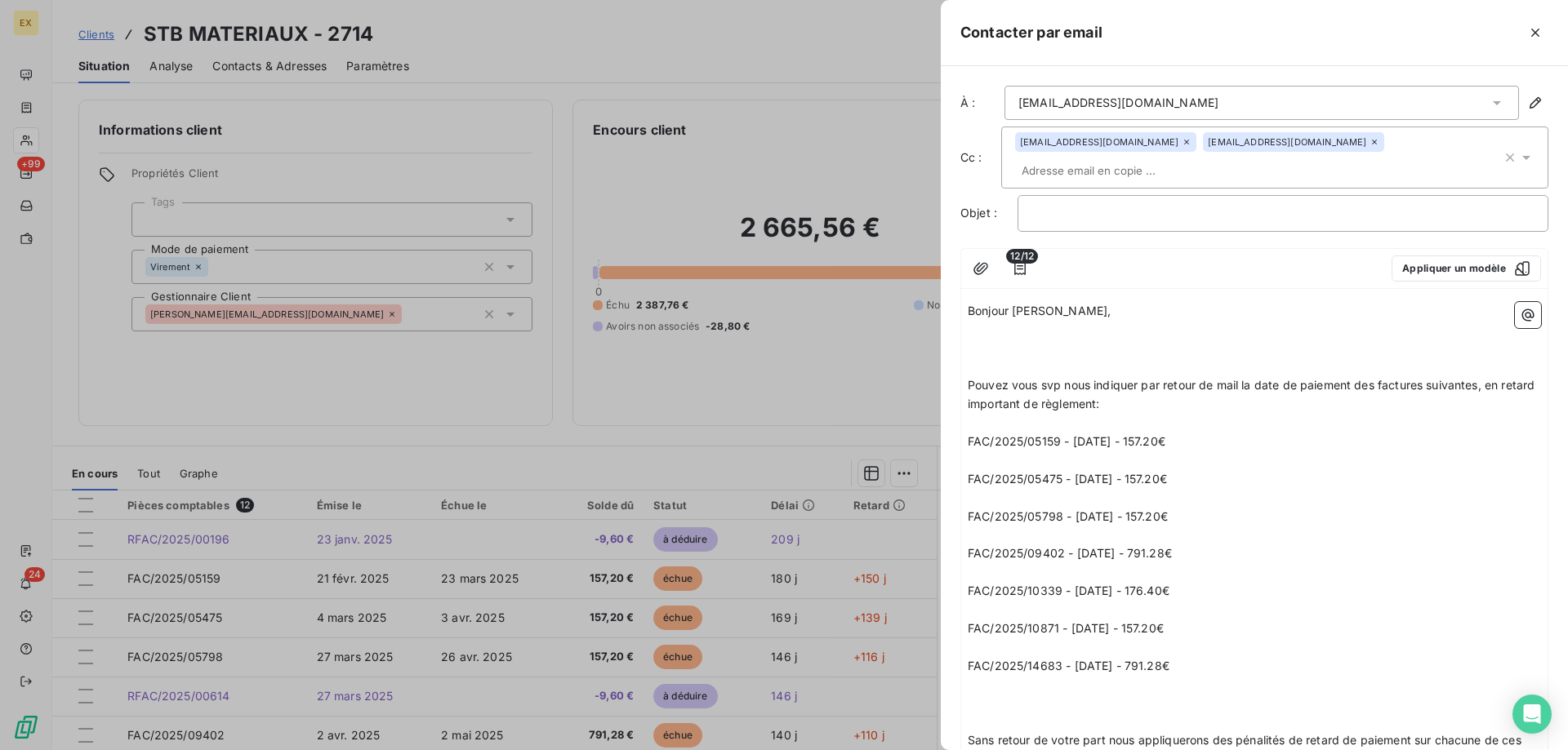
click at [1004, 358] on p "﻿" at bounding box center [1255, 367] width 573 height 19
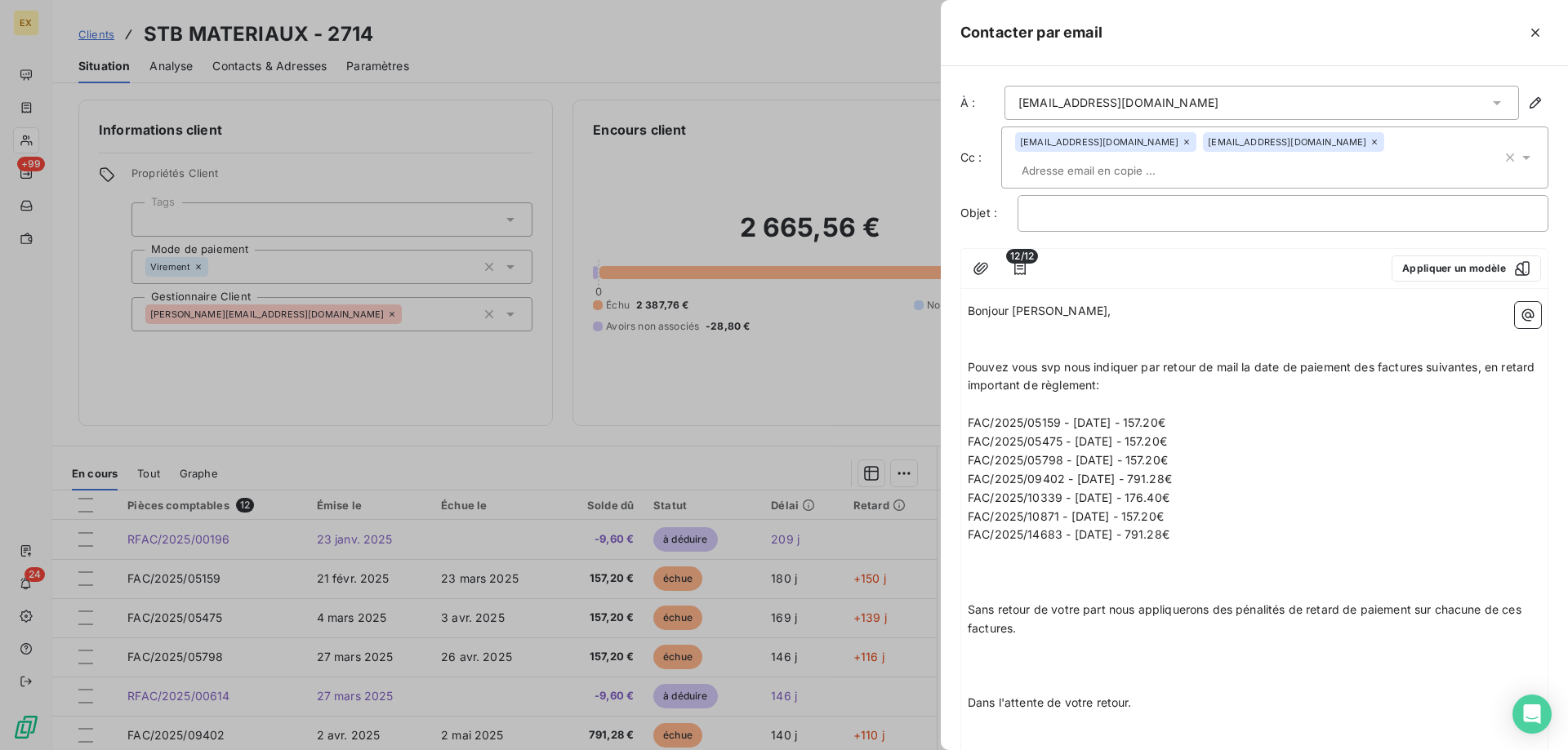
click at [1107, 166] on div "À : mrombouts@stbmateriaux.fr Cc : ldoise@stbjardideco.fr llegagneur@stbmateria…" at bounding box center [1254, 408] width 627 height 684
click at [1111, 204] on p "﻿" at bounding box center [1282, 213] width 503 height 19
click at [1055, 563] on p at bounding box center [1255, 572] width 573 height 19
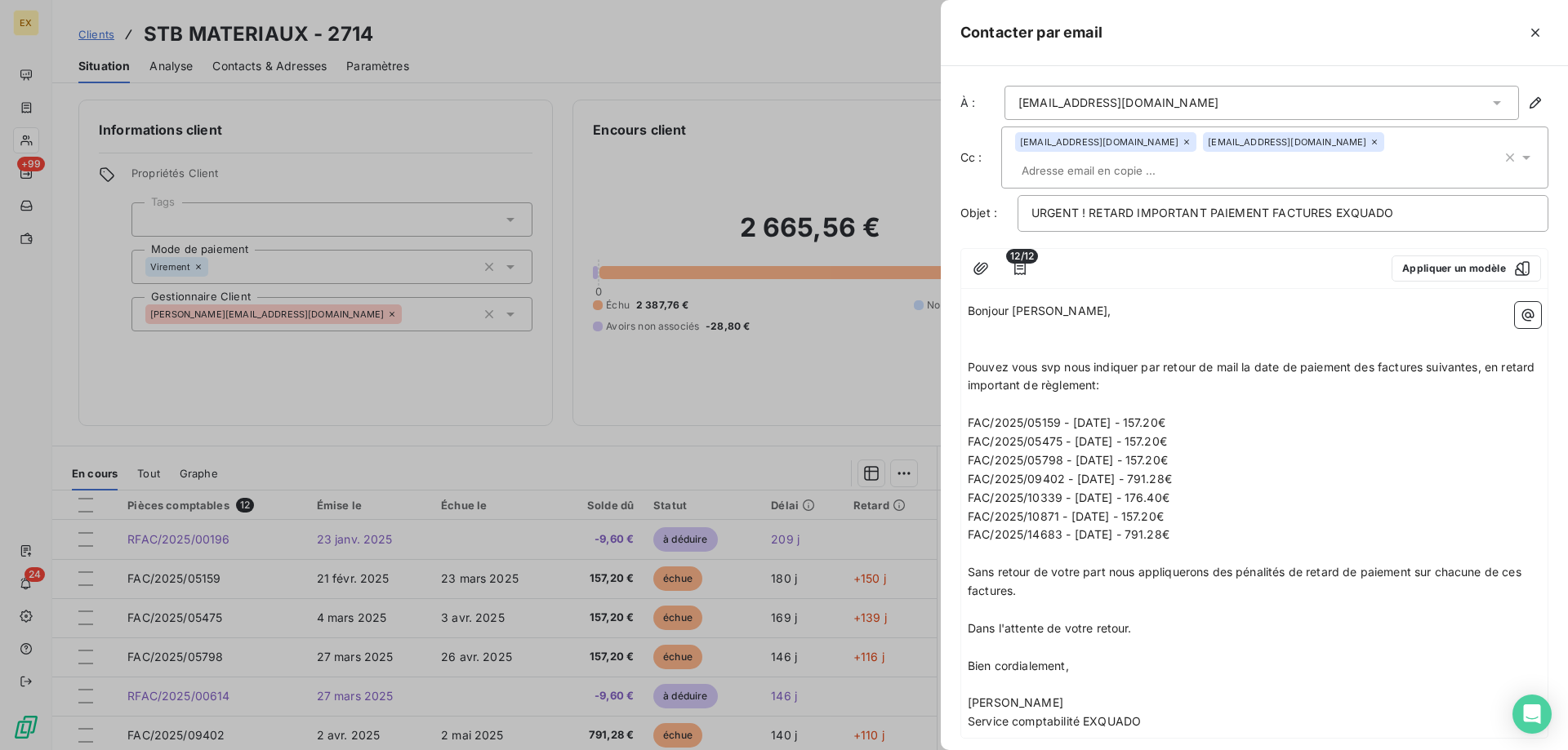
scroll to position [64, 0]
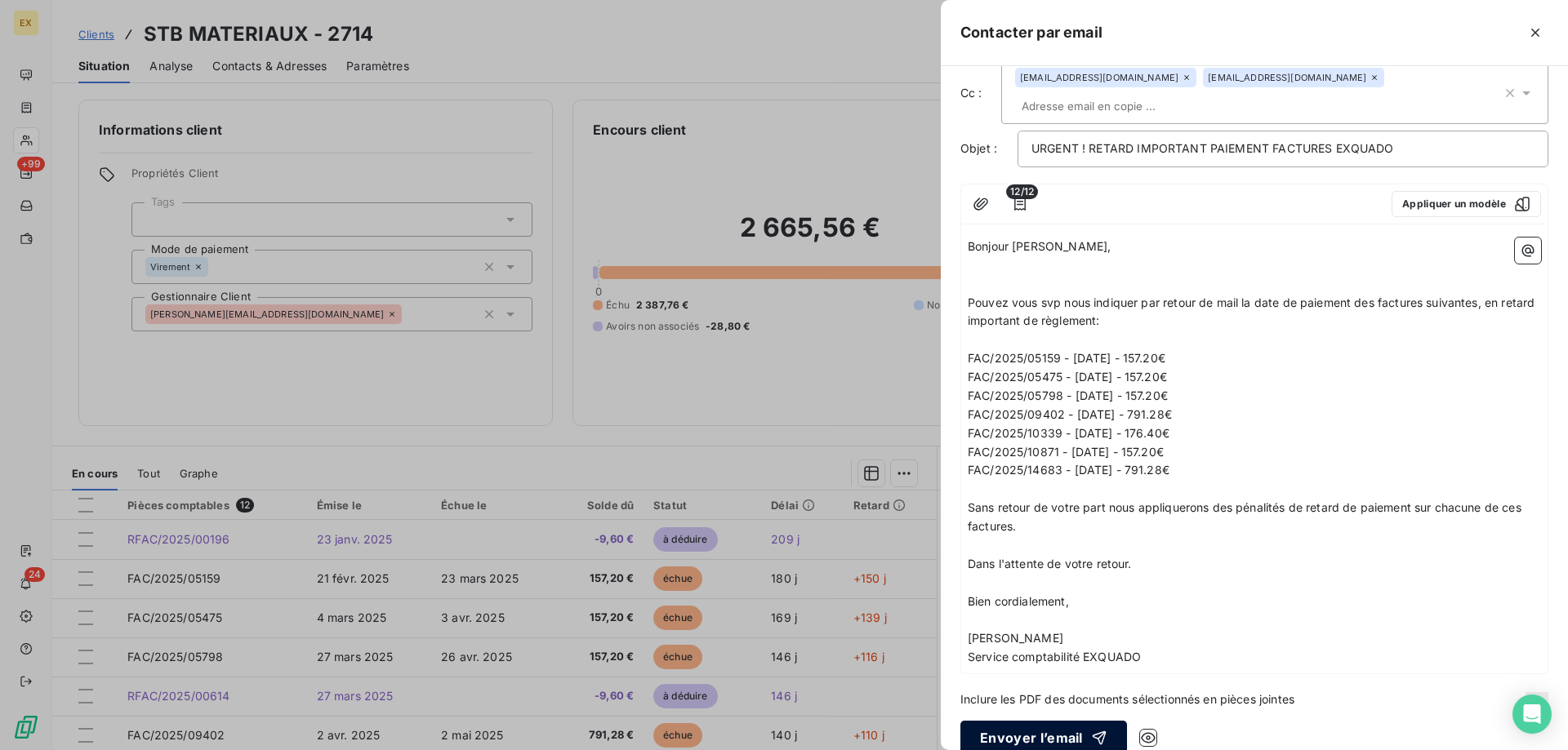
click at [1047, 721] on button "Envoyer l’email" at bounding box center [1044, 737] width 167 height 34
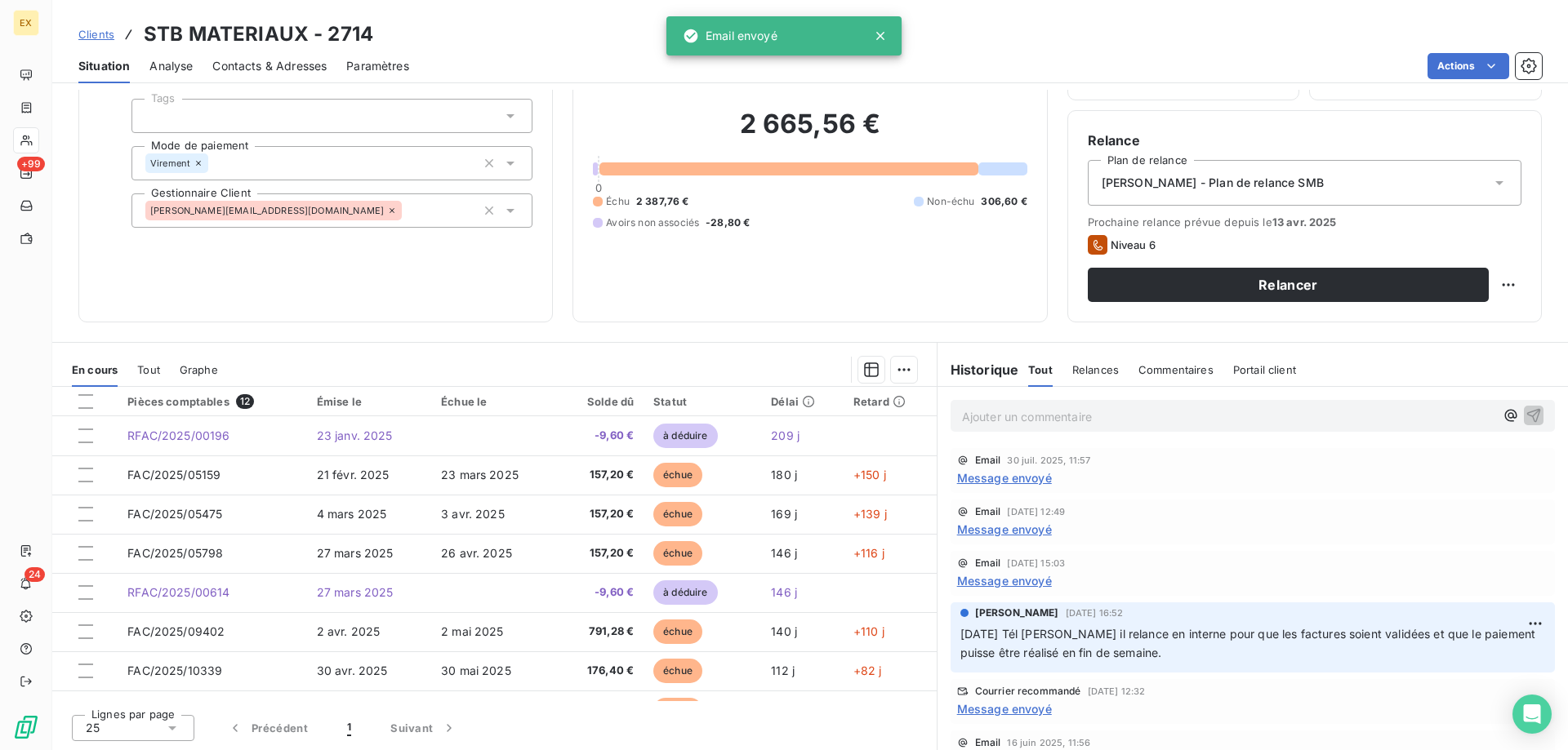
scroll to position [0, 0]
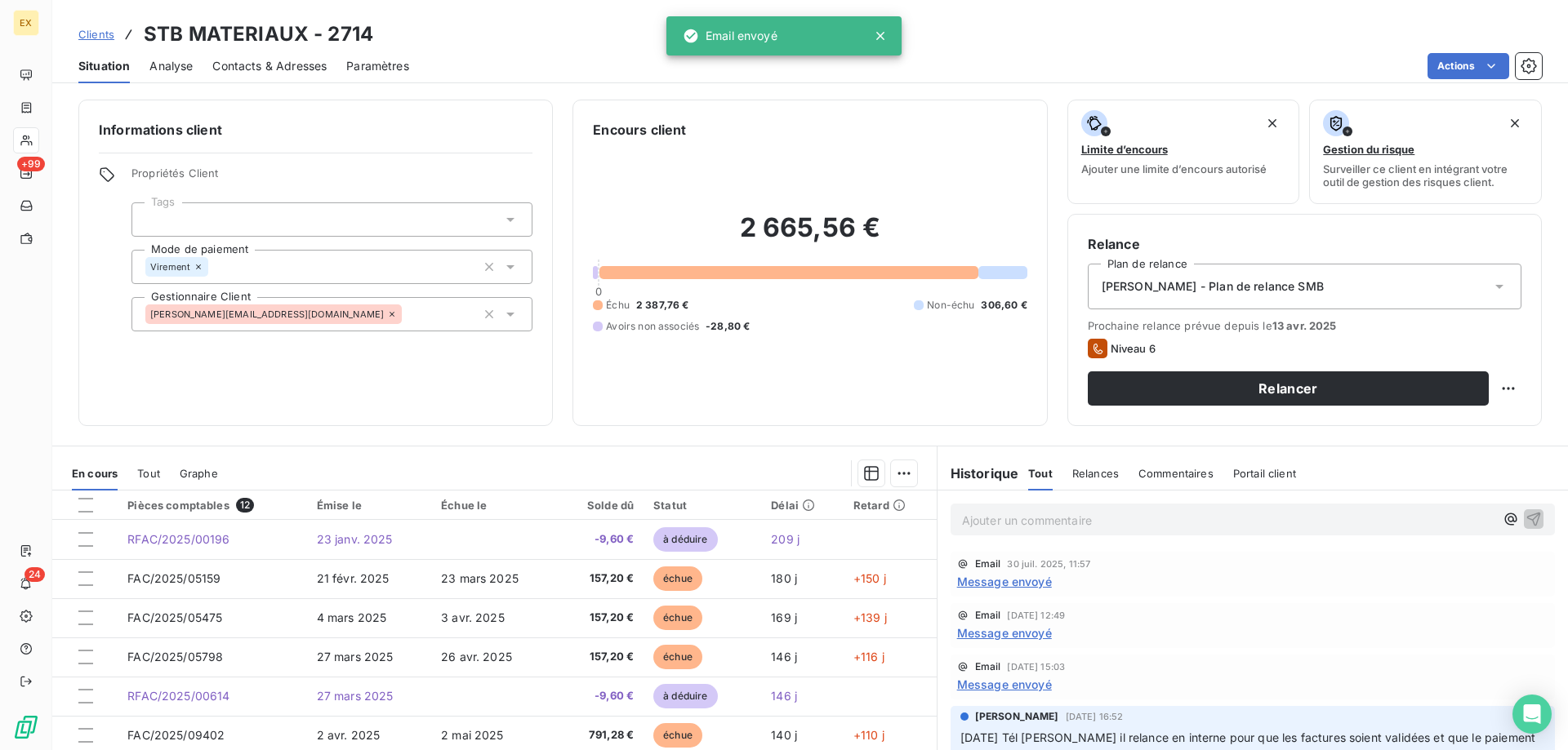
click at [1022, 583] on span "Message envoyé" at bounding box center [1004, 582] width 94 height 17
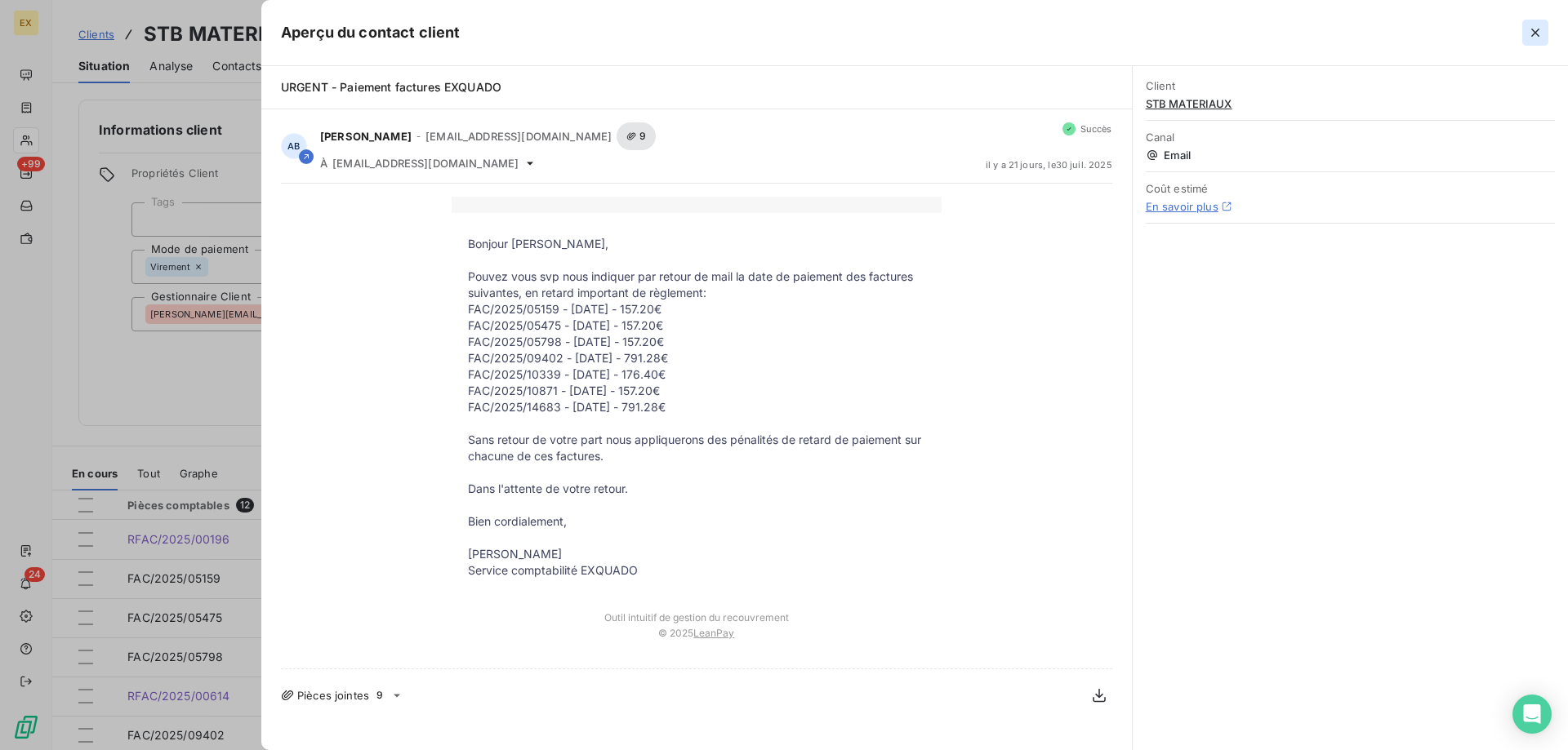
click at [1527, 32] on button "button" at bounding box center [1535, 32] width 27 height 27
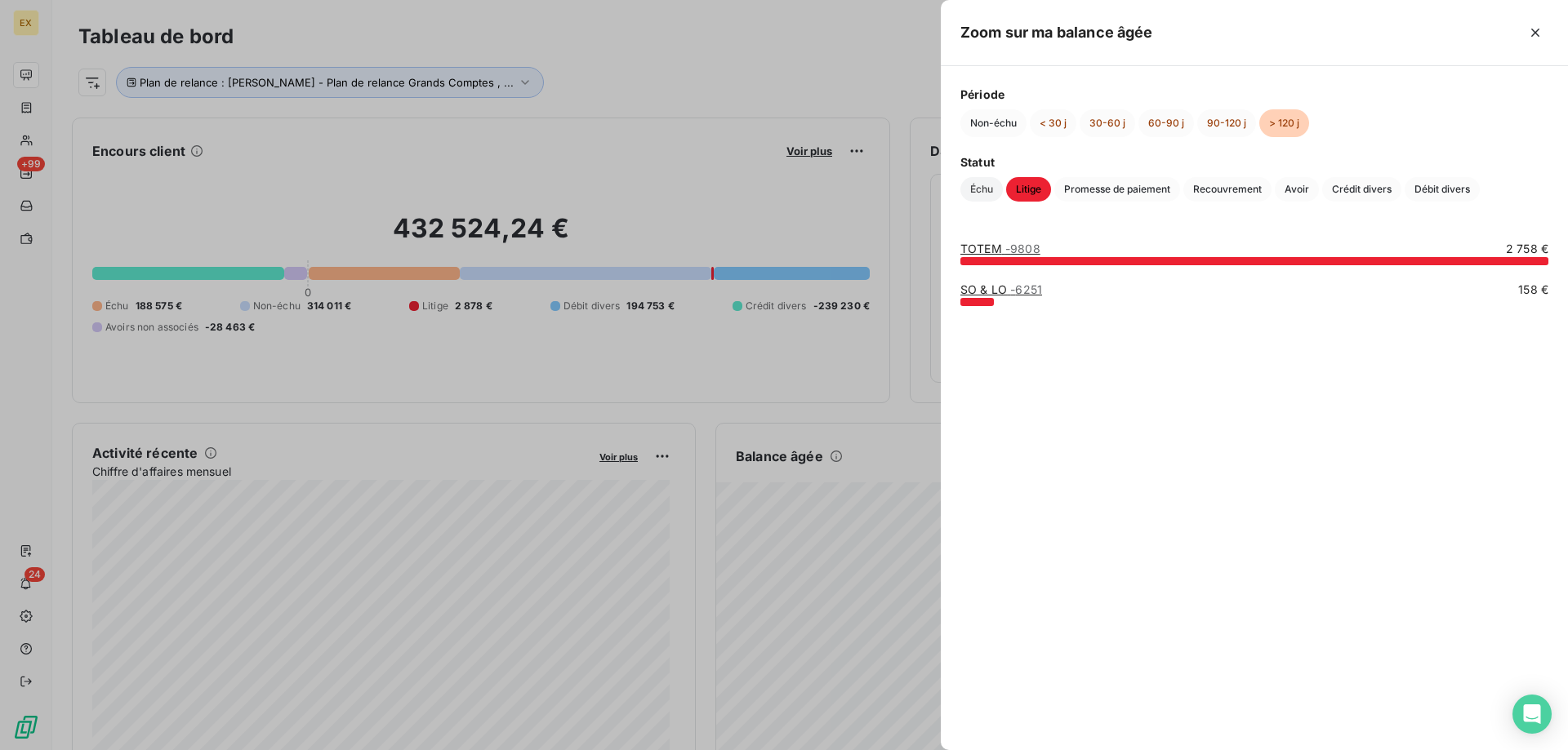
click at [990, 179] on span "Échu" at bounding box center [982, 190] width 42 height 25
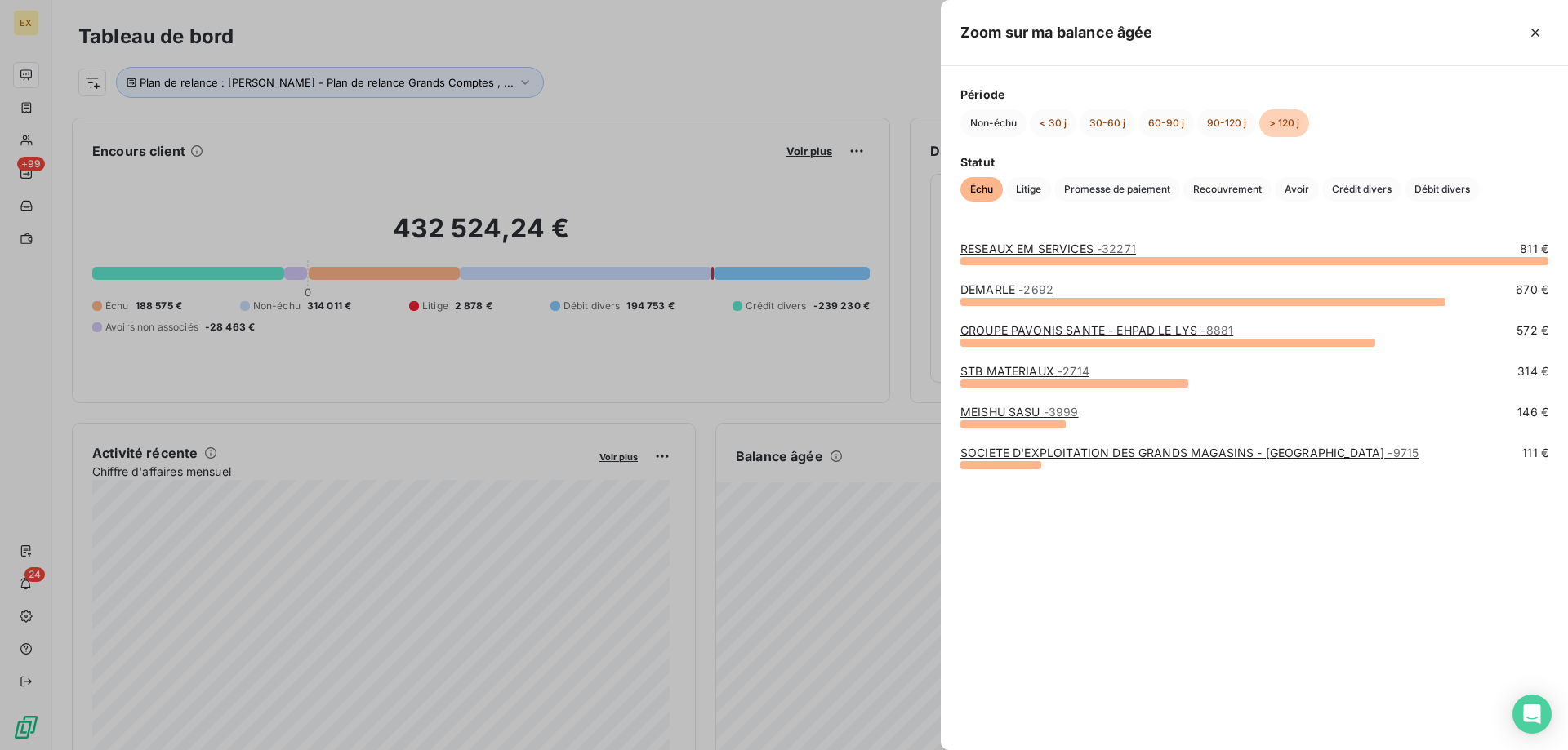
click at [991, 412] on link "MEISHU SASU - 3999" at bounding box center [1019, 411] width 118 height 14
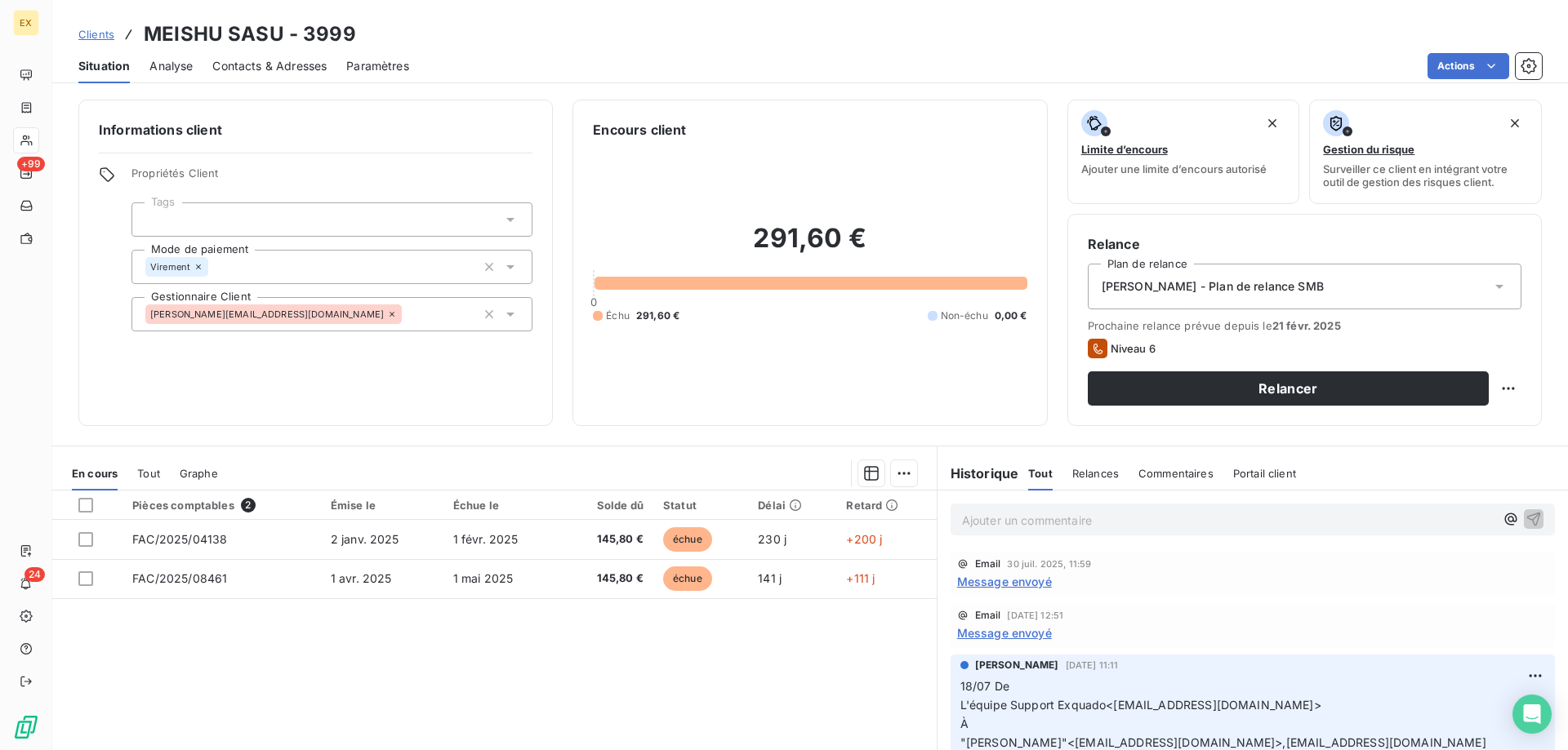
click at [1025, 575] on span "Message envoyé" at bounding box center [1004, 582] width 94 height 17
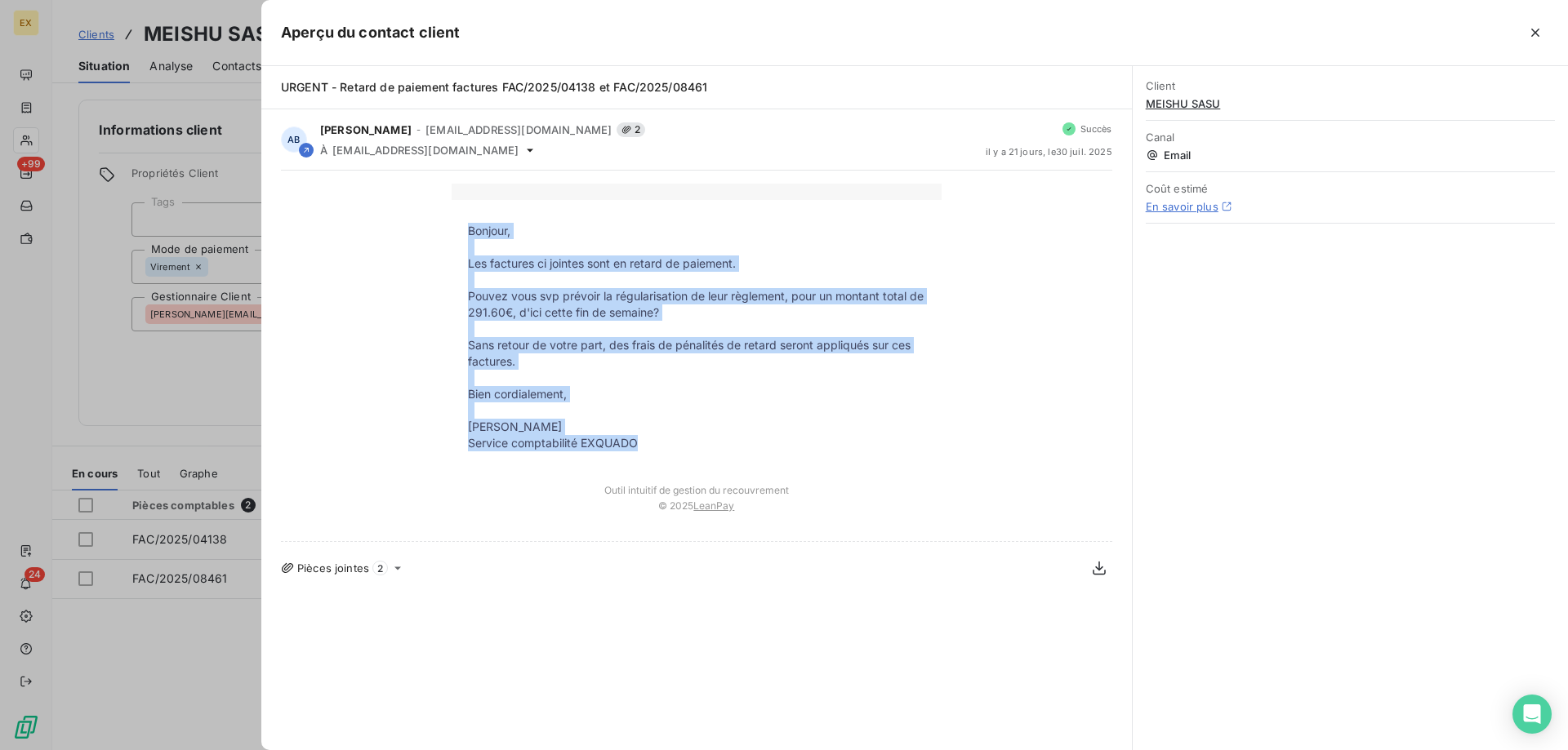
copy tbody "Bonjour, Les factures ci jointes sont en retard de paiement. Pouvez vous svp pr…"
drag, startPoint x: 653, startPoint y: 440, endPoint x: 467, endPoint y: 232, distance: 279.0
click at [467, 232] on tbody "Bonjour, Les factures ci jointes sont en retard de paiement. Pouvez vous svp pr…" at bounding box center [696, 337] width 490 height 229
click at [1538, 25] on icon "button" at bounding box center [1536, 33] width 16 height 16
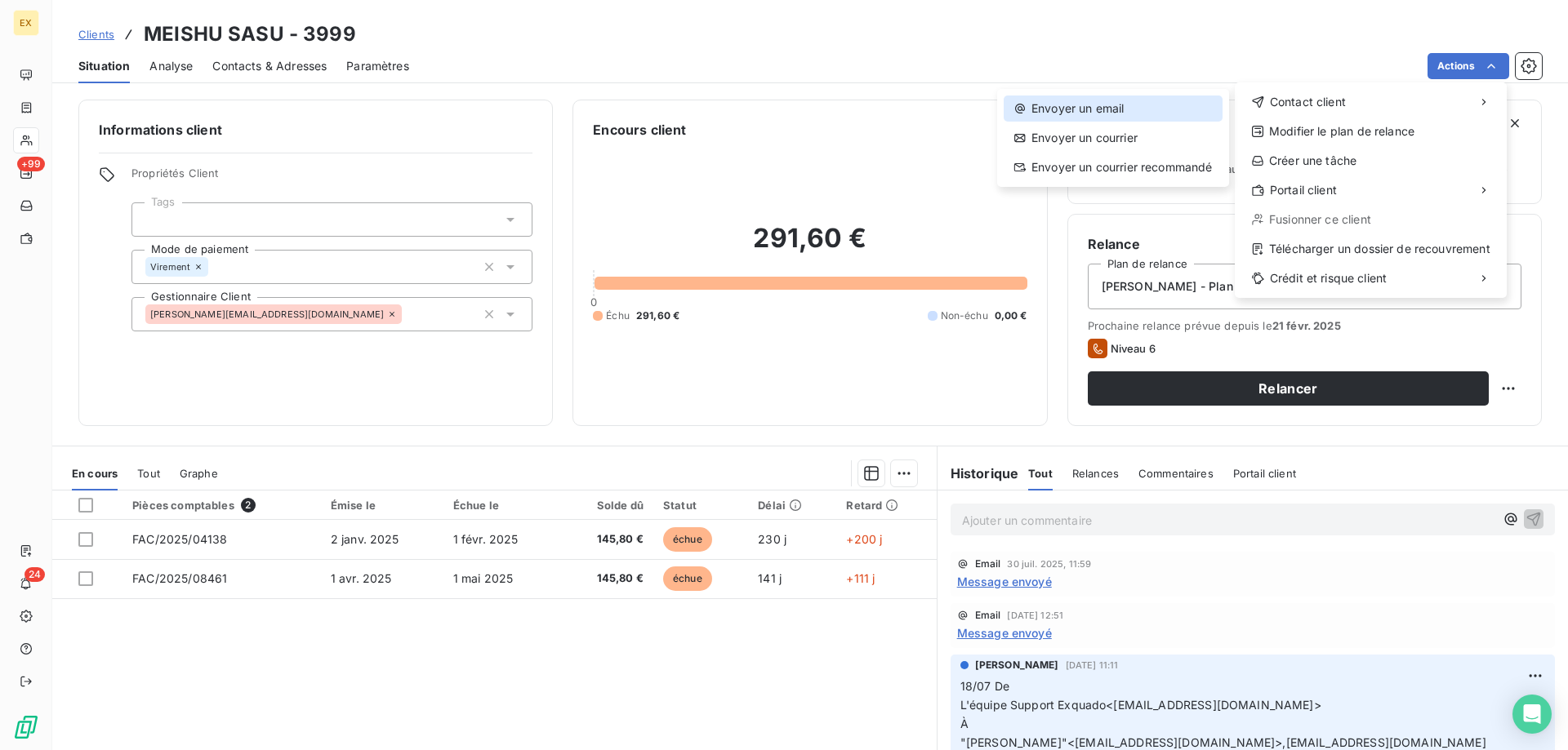
click at [1185, 111] on div "Envoyer un email" at bounding box center [1113, 108] width 219 height 27
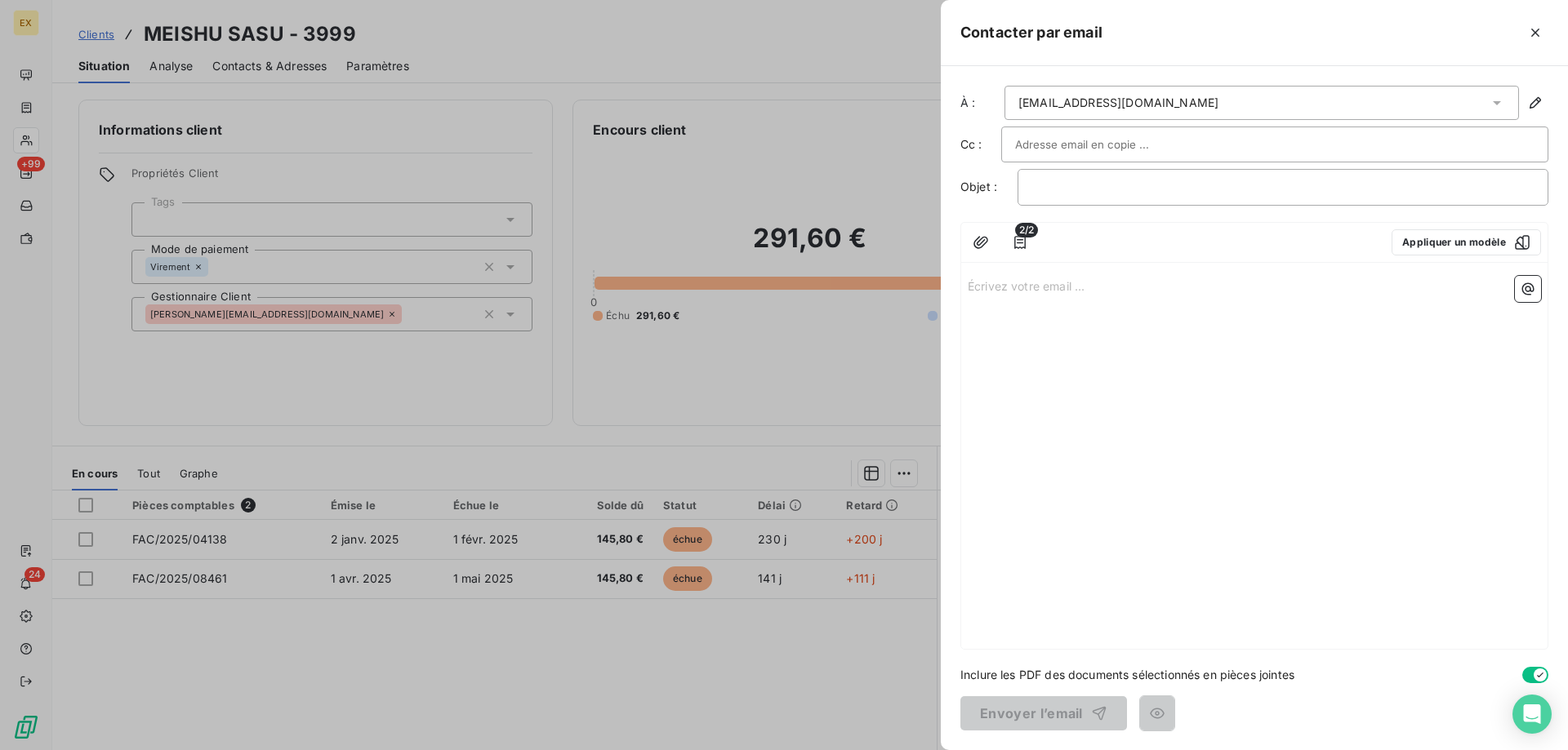
click at [1111, 152] on input "text" at bounding box center [1103, 144] width 176 height 25
paste input "[EMAIL_ADDRESS][DOMAIN_NAME]"
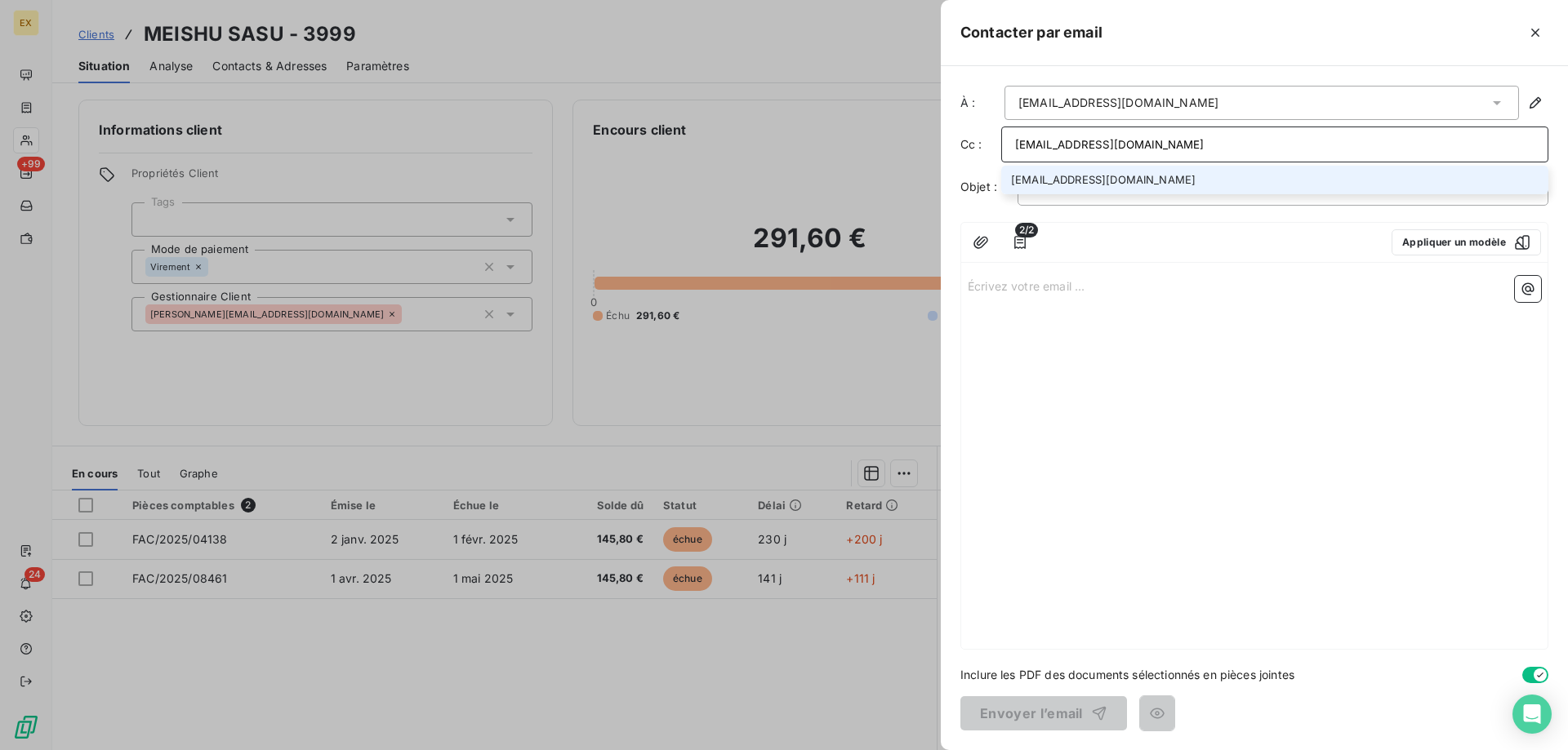
type input "[EMAIL_ADDRESS][DOMAIN_NAME]"
click at [1088, 174] on li "[EMAIL_ADDRESS][DOMAIN_NAME]" at bounding box center [1274, 179] width 547 height 28
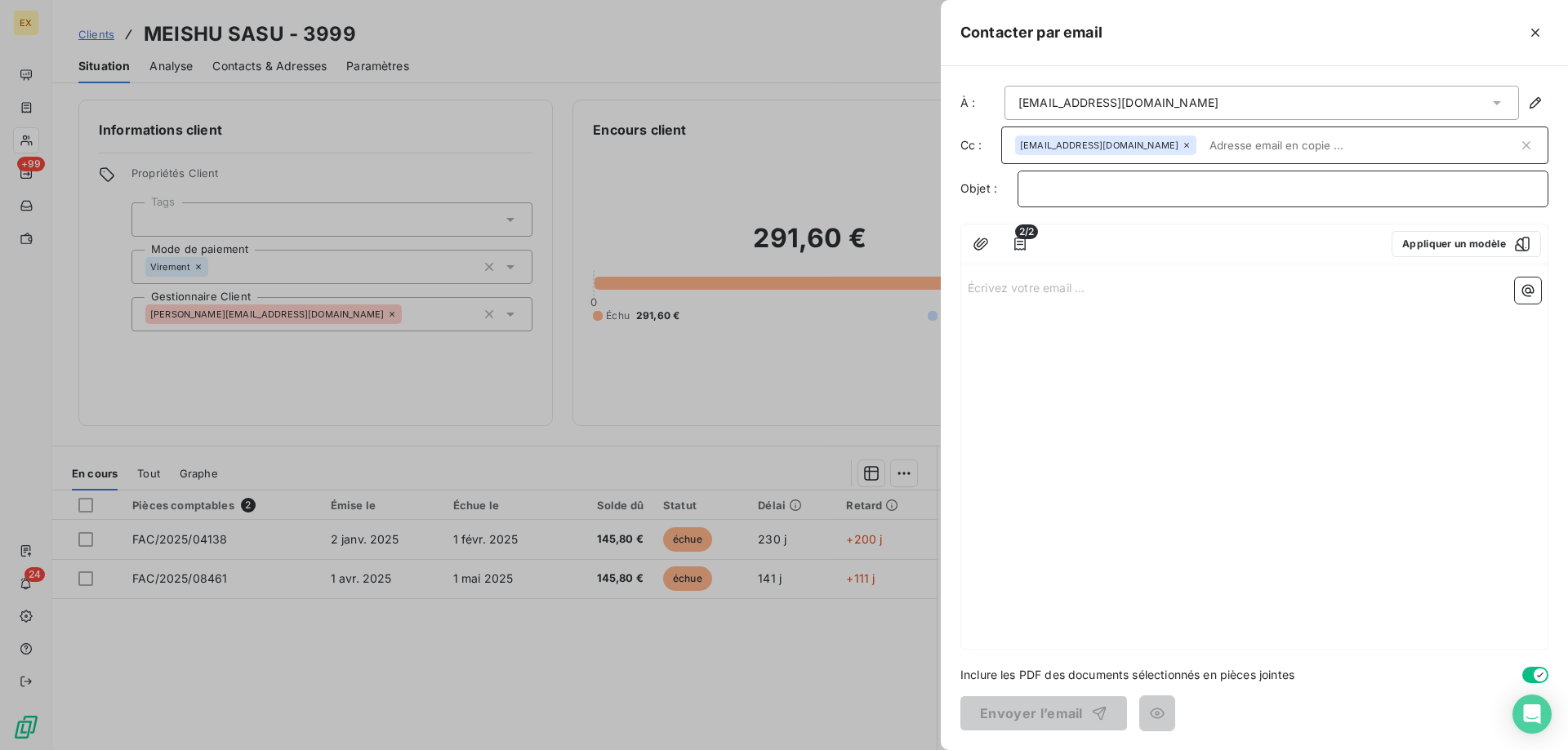
click at [1082, 186] on p "﻿" at bounding box center [1282, 189] width 503 height 19
click at [1139, 299] on div "Écrivez votre email ... ﻿" at bounding box center [1255, 460] width 586 height 378
click at [1068, 295] on p "Écrivez votre email ... ﻿" at bounding box center [1255, 287] width 573 height 19
click at [1068, 288] on p "Écrivez votre email ... ﻿" at bounding box center [1255, 287] width 573 height 19
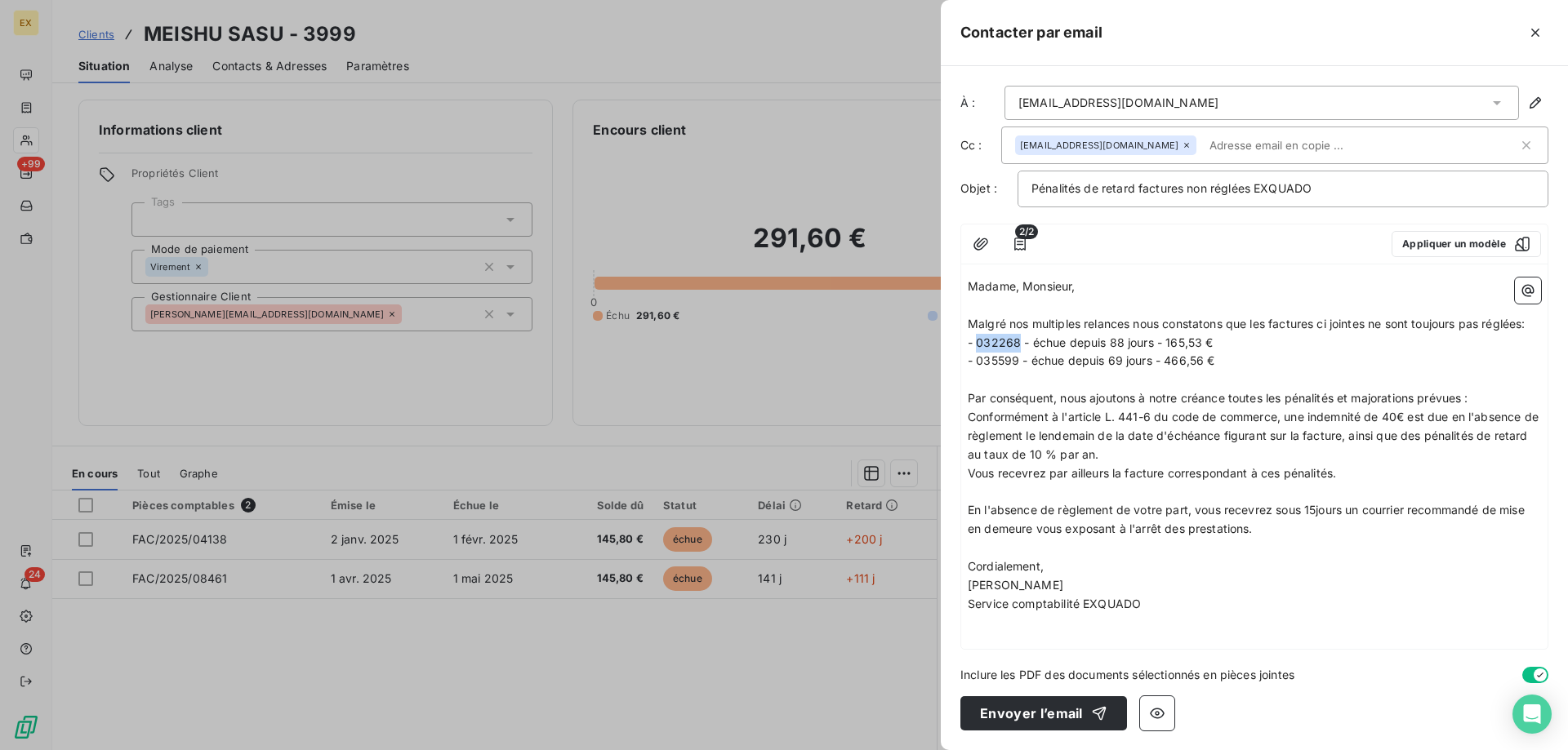
drag, startPoint x: 1018, startPoint y: 342, endPoint x: 978, endPoint y: 343, distance: 40.0
click at [978, 343] on span "- 032268 - échue depuis 88 jours - 165,53 €" at bounding box center [1091, 342] width 245 height 14
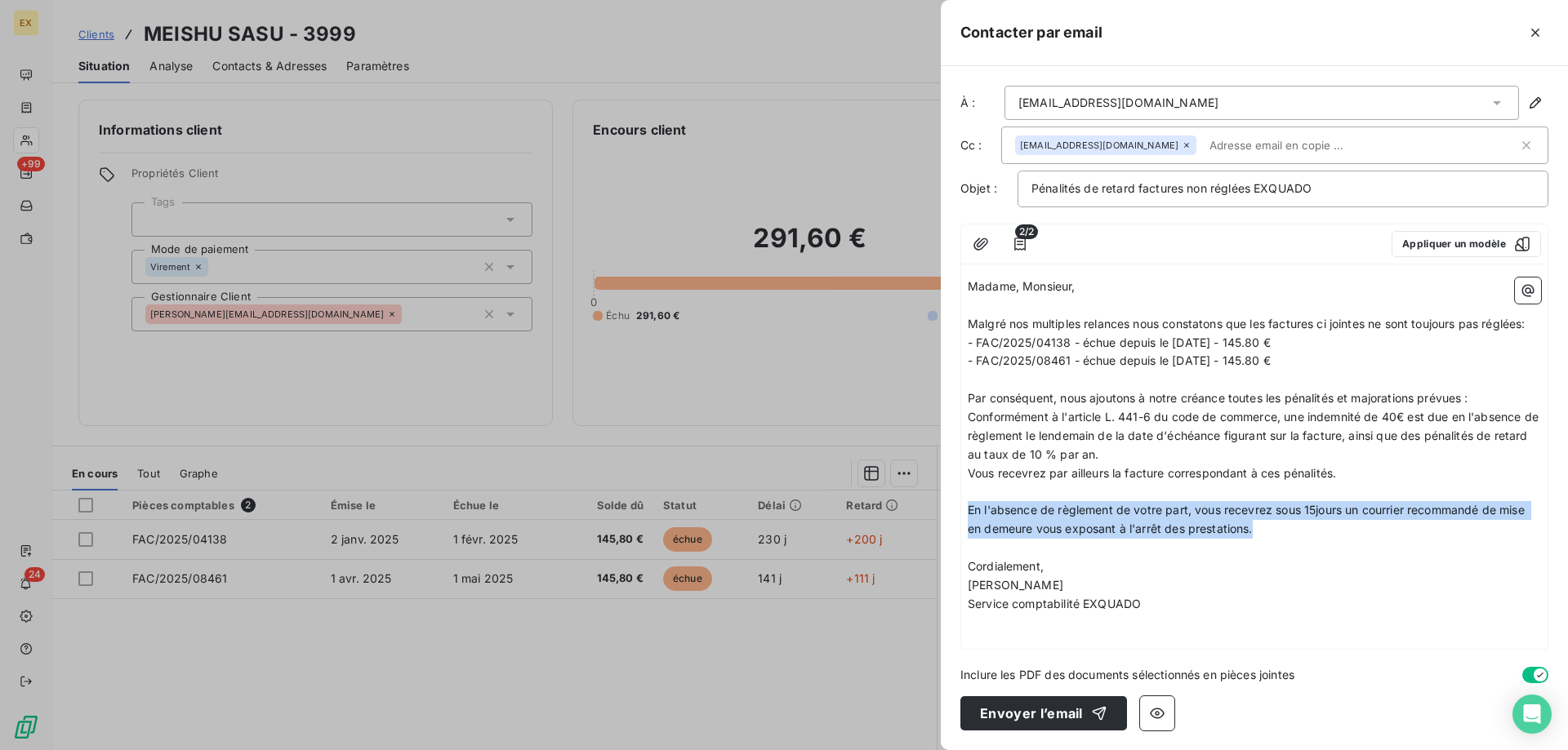
drag, startPoint x: 1287, startPoint y: 535, endPoint x: 966, endPoint y: 508, distance: 322.1
click at [966, 508] on div "Madame, Monsieur, ﻿ Malgré nos multiples relances nous constatons que les factu…" at bounding box center [1255, 460] width 586 height 378
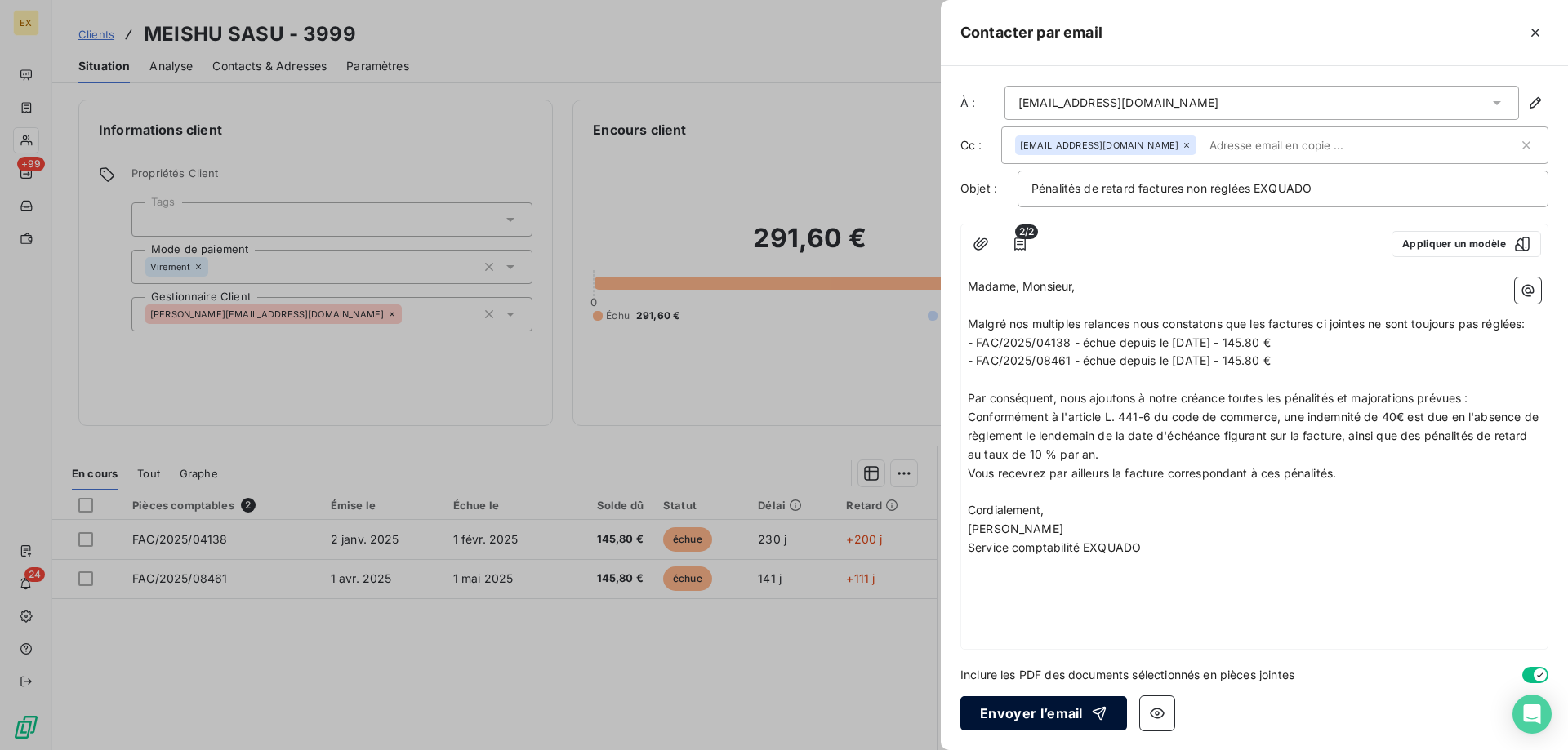
click at [993, 705] on button "Envoyer l’email" at bounding box center [1044, 713] width 167 height 34
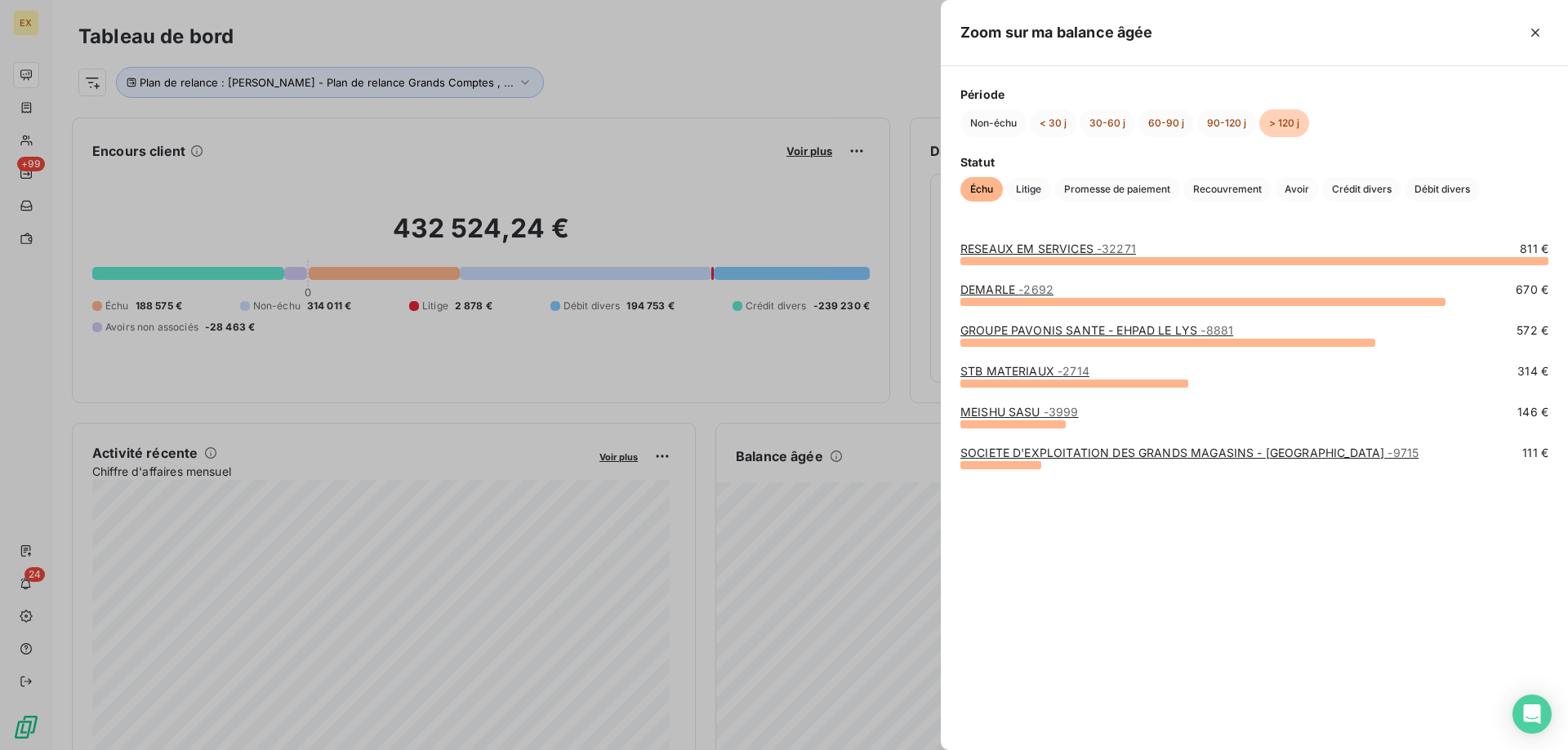
click at [992, 448] on link "SOCIETE D'EXPLOITATION DES GRANDS MAGASINS - [GEOGRAPHIC_DATA] - 9715" at bounding box center [1190, 452] width 458 height 14
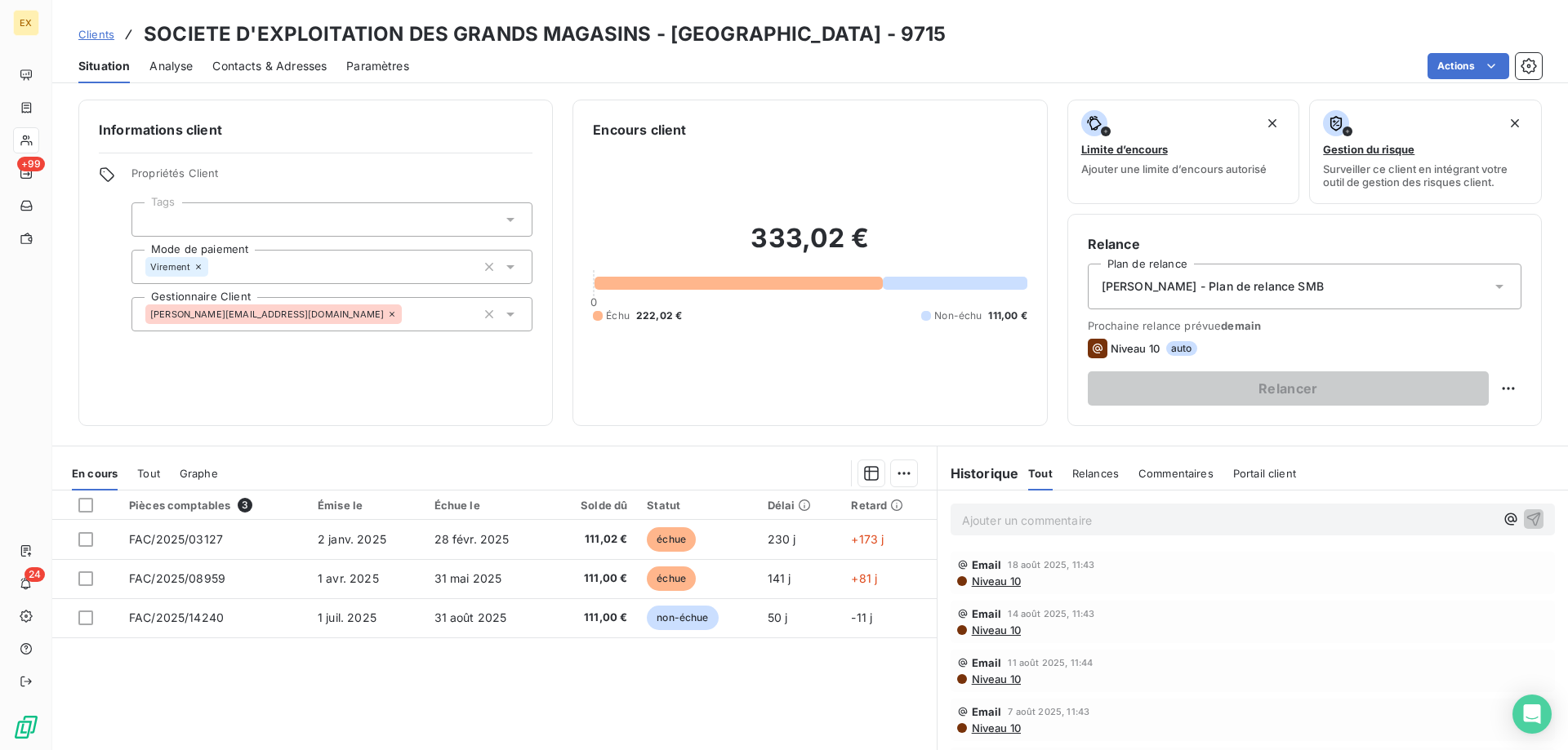
click at [1322, 294] on div "[PERSON_NAME] - Plan de relance SMB" at bounding box center [1305, 287] width 434 height 46
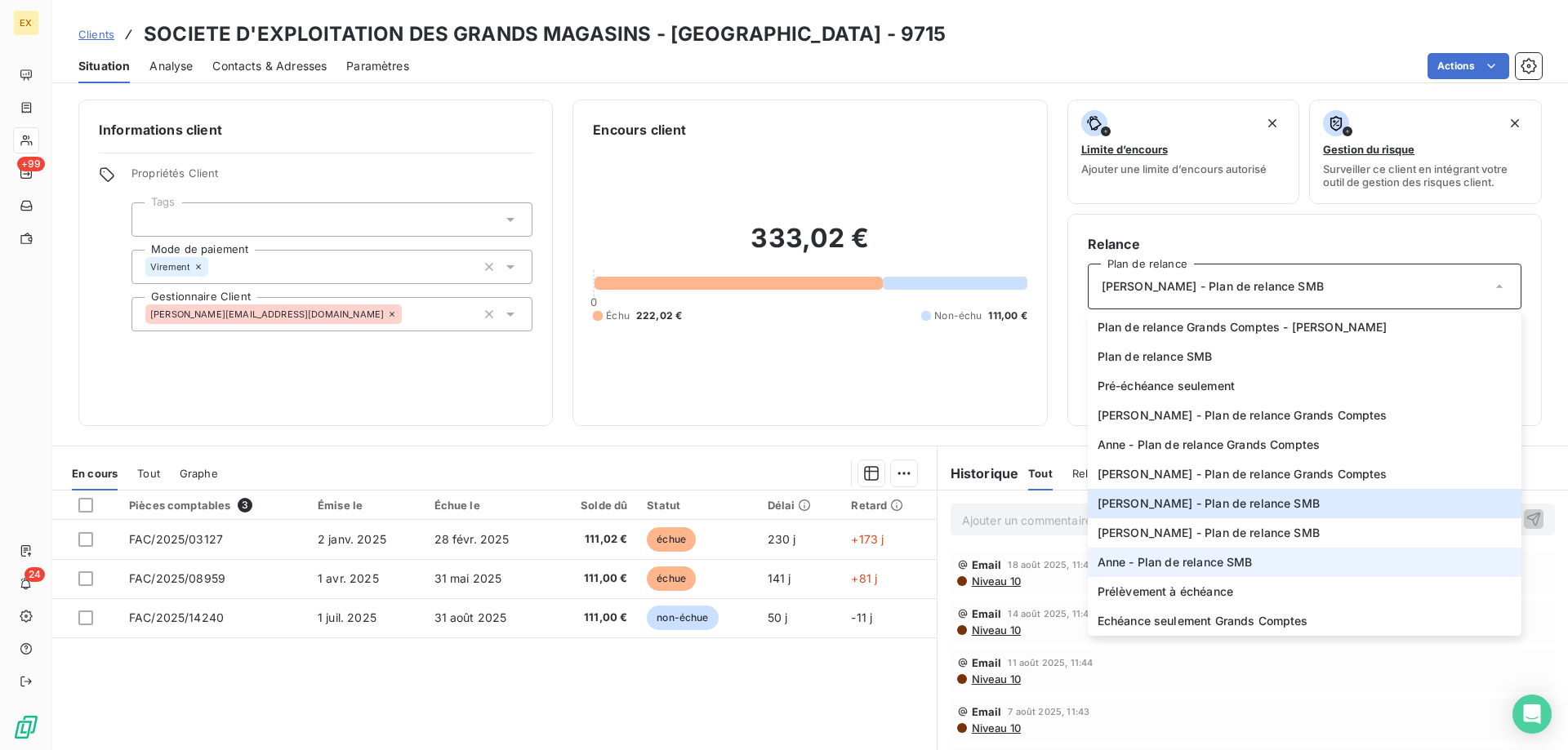
click at [1175, 556] on span "Anne - Plan de relance SMB" at bounding box center [1174, 562] width 155 height 16
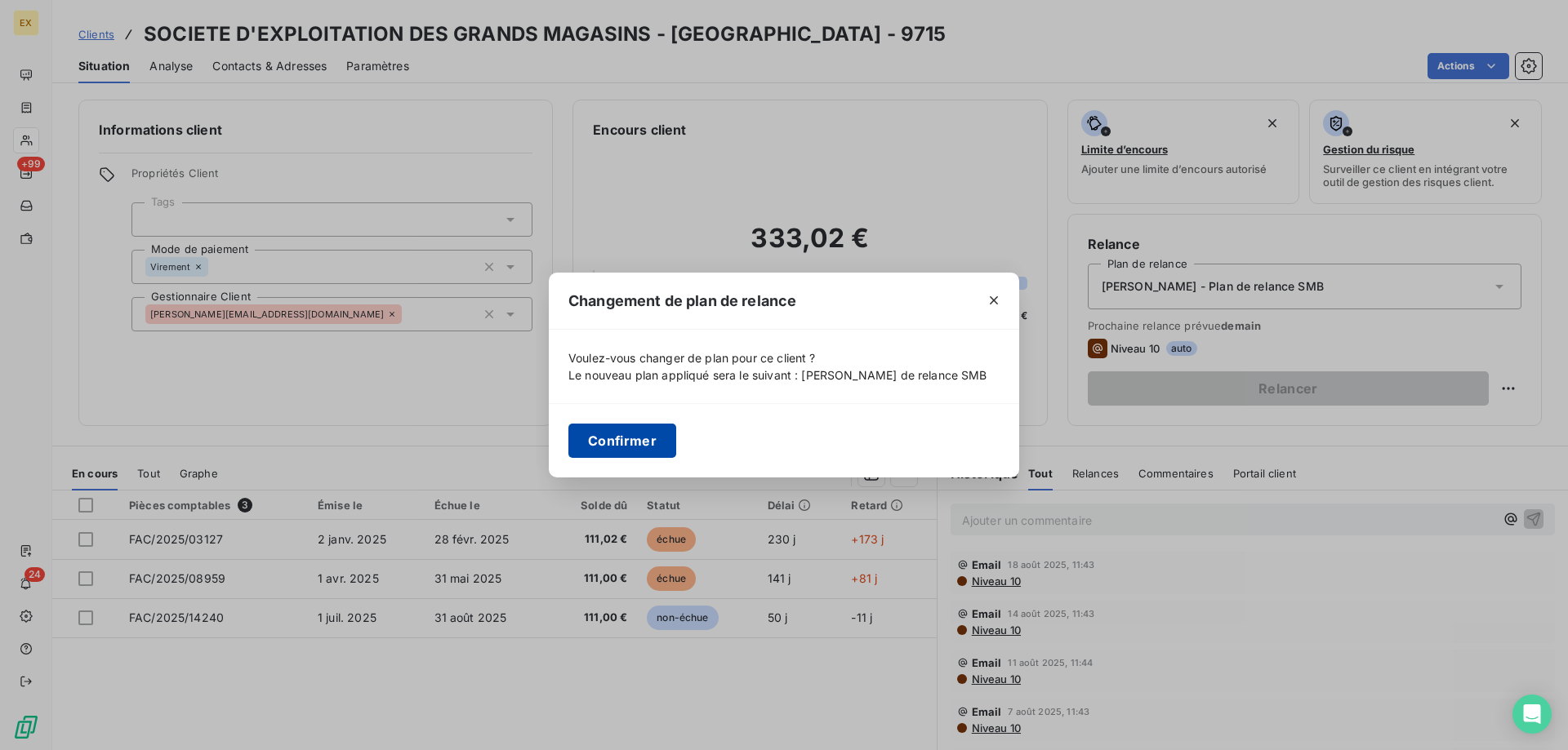
click at [624, 432] on button "Confirmer" at bounding box center [623, 440] width 108 height 34
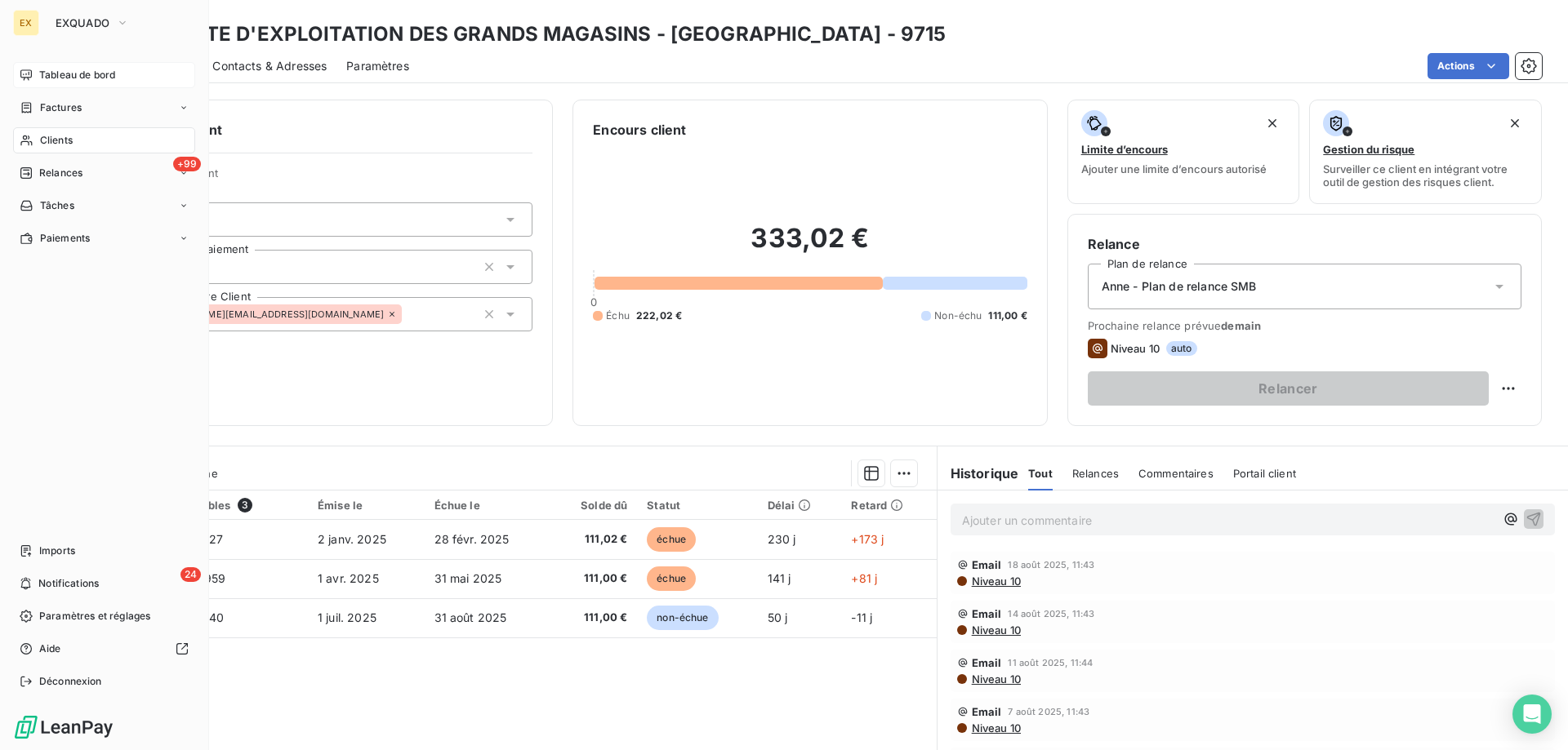
click at [28, 72] on icon at bounding box center [26, 75] width 11 height 11
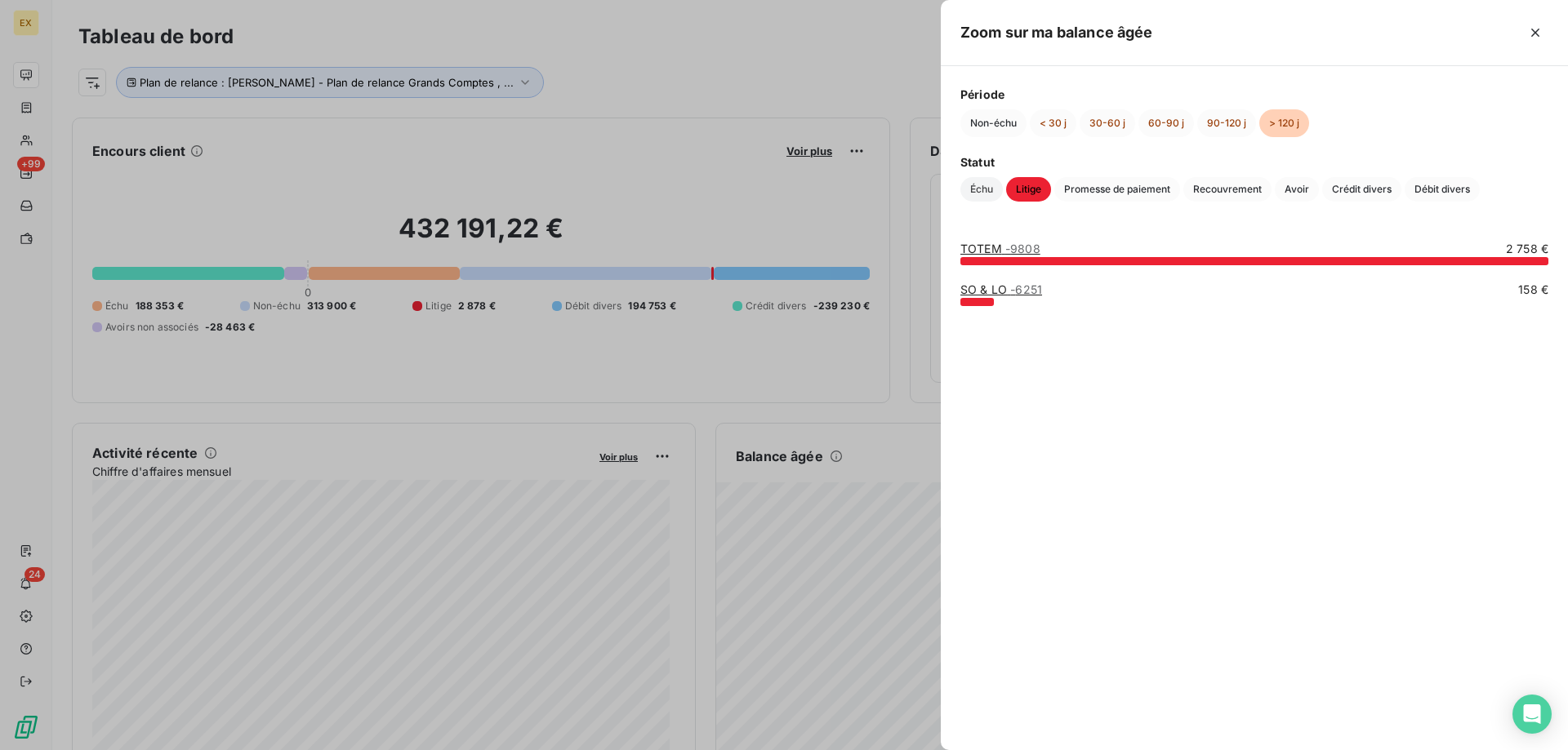
click at [992, 185] on span "Échu" at bounding box center [982, 190] width 42 height 25
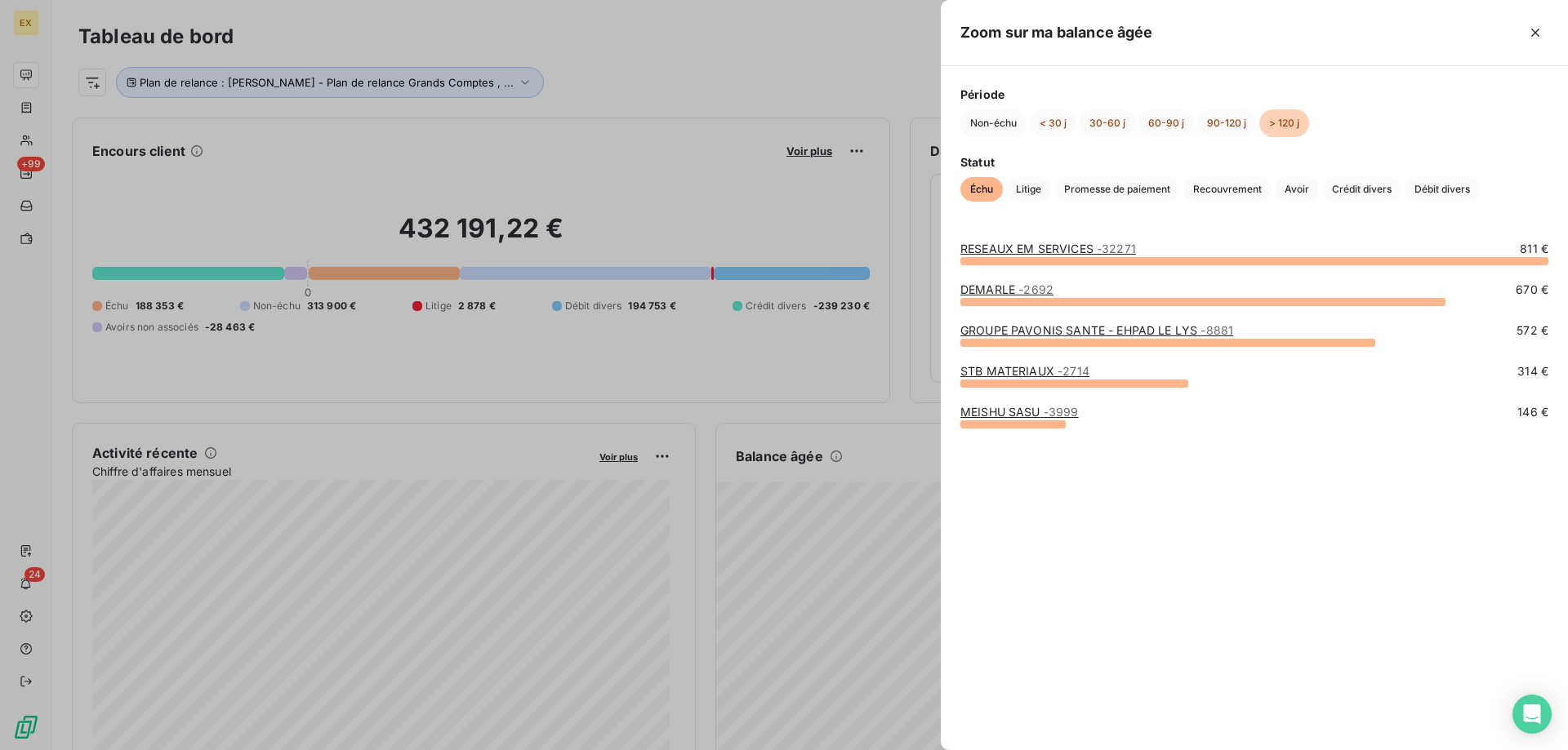
click at [1003, 254] on link "RESEAUX EM SERVICES - 32271" at bounding box center [1049, 248] width 176 height 14
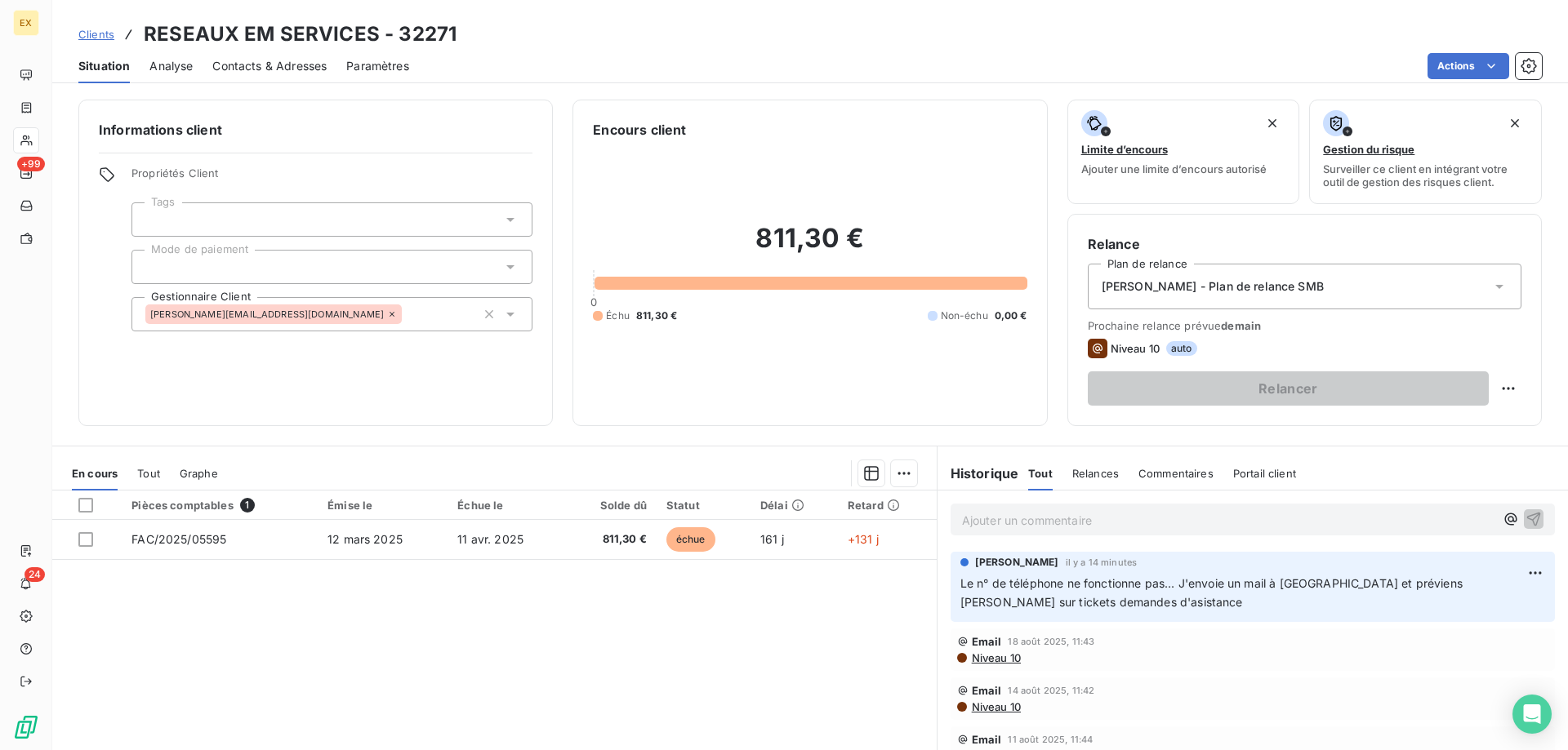
click at [1003, 526] on p "Ajouter un commentaire ﻿" at bounding box center [1227, 520] width 532 height 20
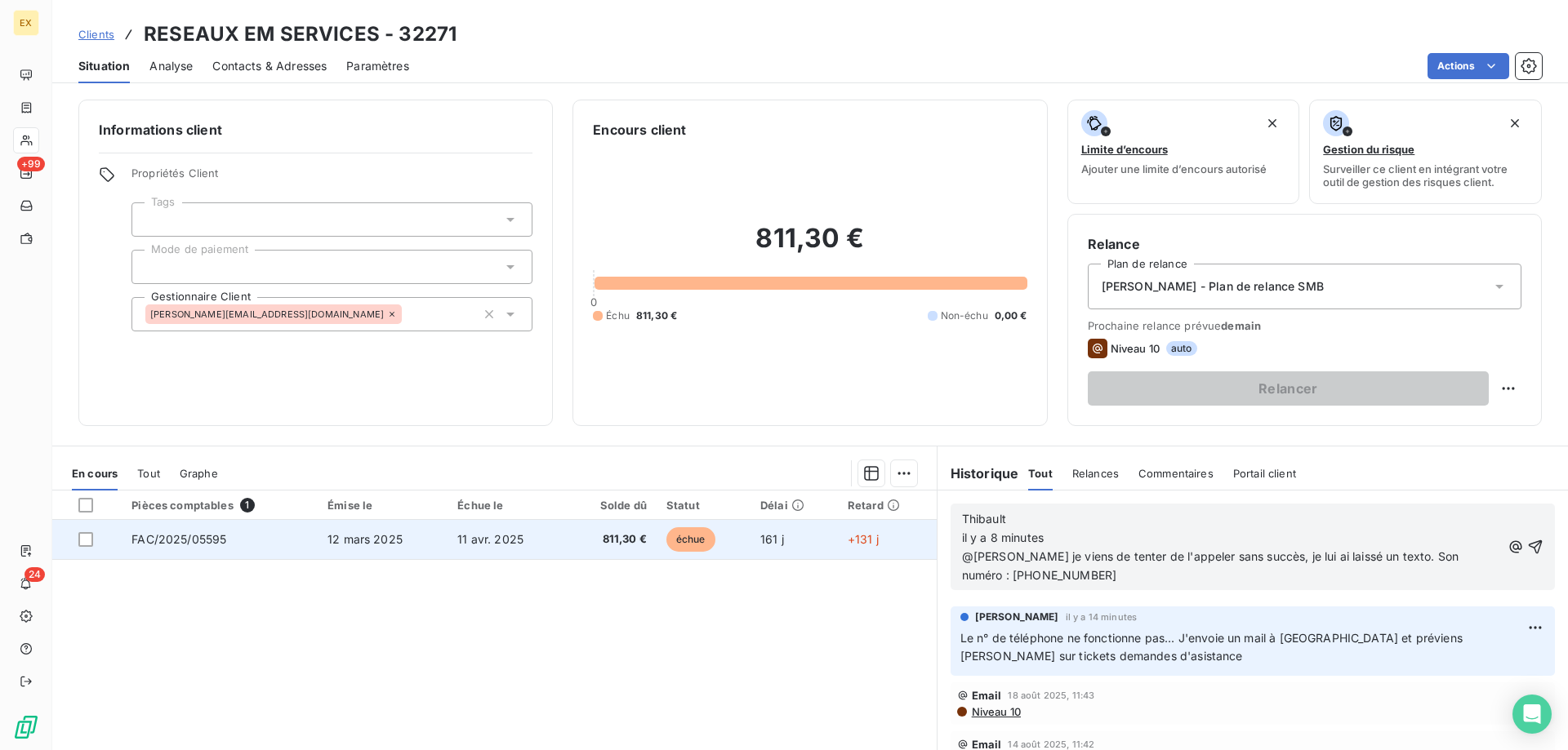
drag, startPoint x: 1049, startPoint y: 538, endPoint x: 927, endPoint y: 531, distance: 122.2
click at [927, 531] on div "En cours Tout Graphe Pièces comptables 1 Émise le Échue le Solde dû Statut Déla…" at bounding box center [810, 650] width 1516 height 408
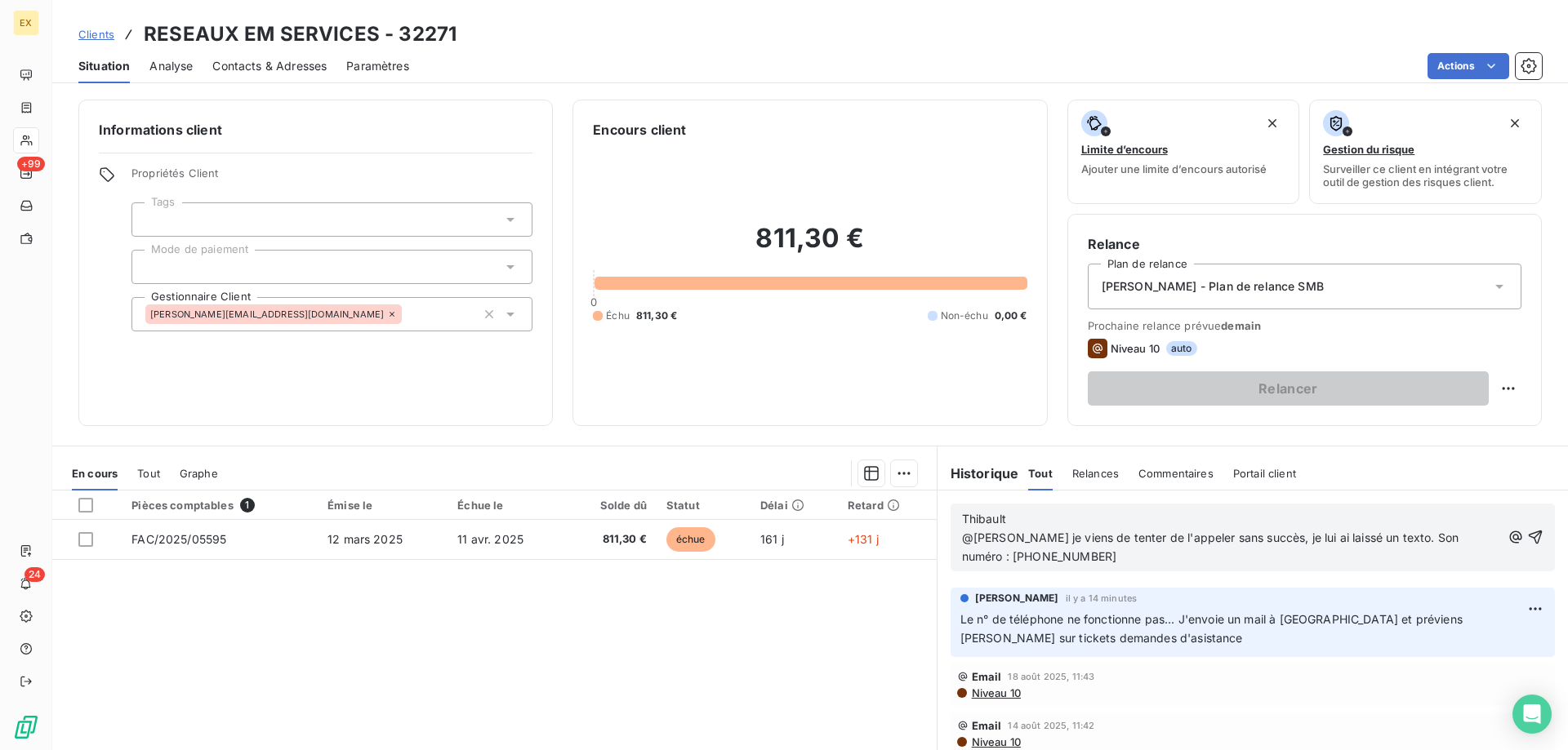
click at [953, 516] on div "[PERSON_NAME] @[PERSON_NAME] je viens de tenter de l'appeler sans succès, je lu…" at bounding box center [1253, 538] width 604 height 68
click at [962, 516] on span "Thibault" at bounding box center [984, 518] width 44 height 14
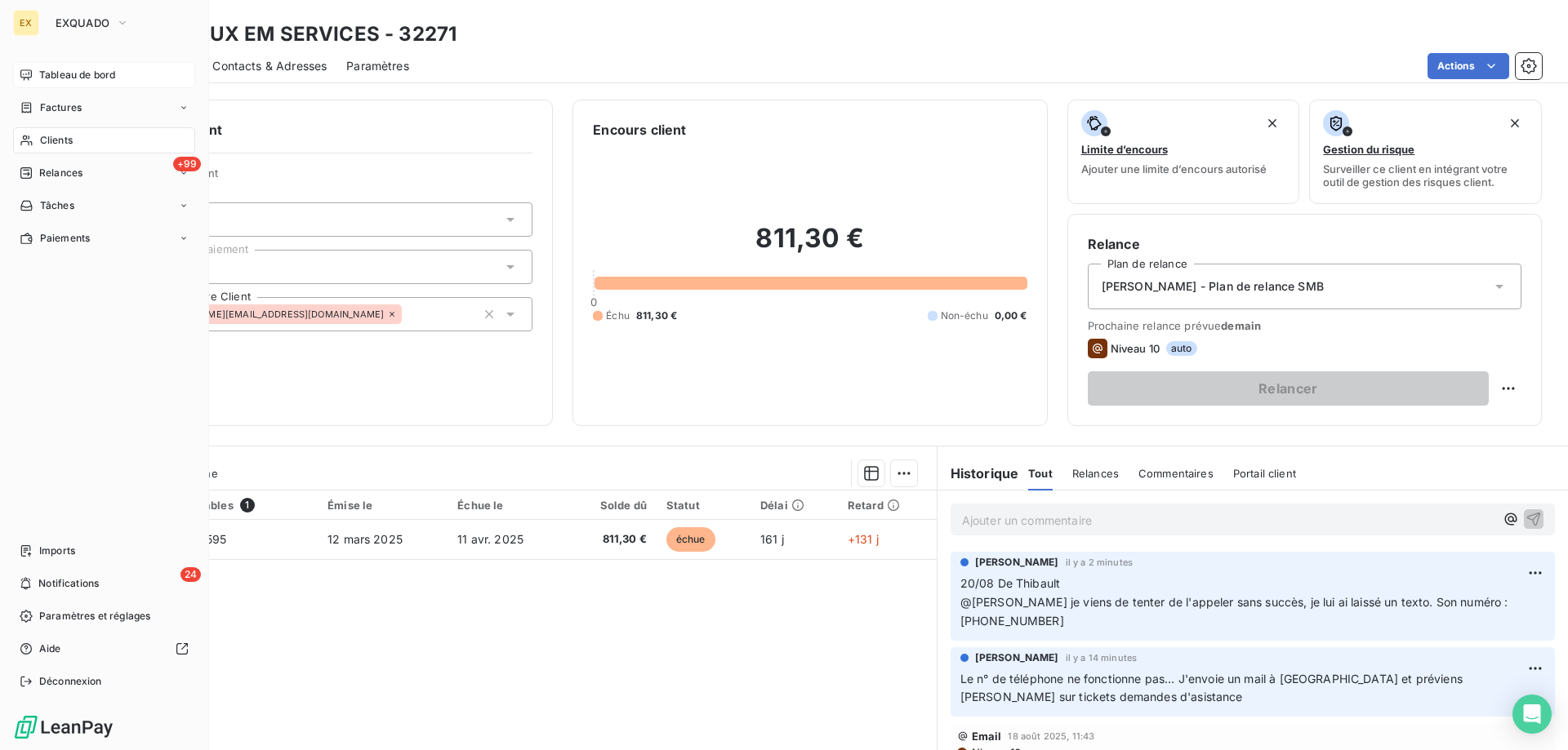
click at [43, 63] on div "Tableau de bord" at bounding box center [103, 75] width 182 height 27
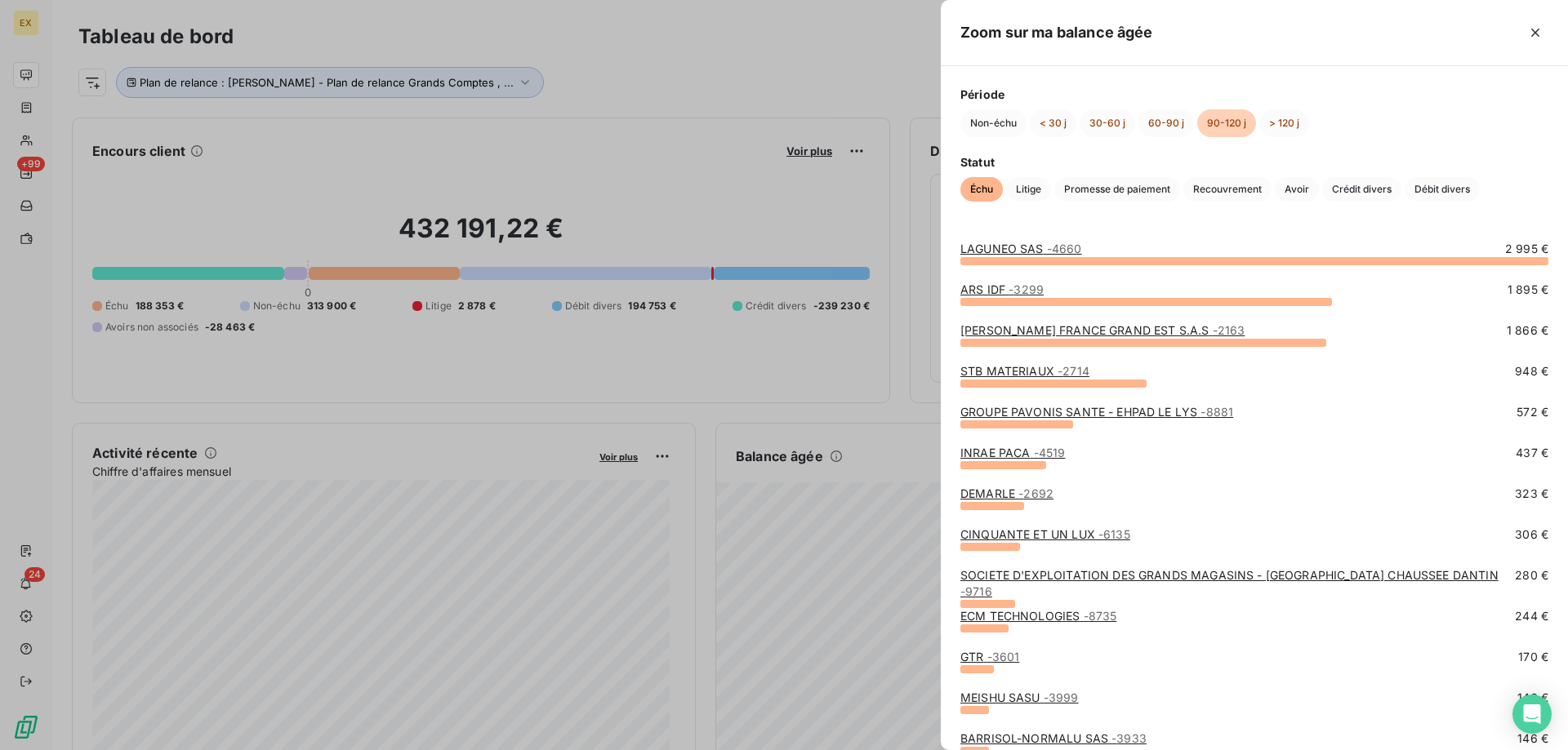
click at [1010, 290] on span "- 3299" at bounding box center [1026, 289] width 35 height 14
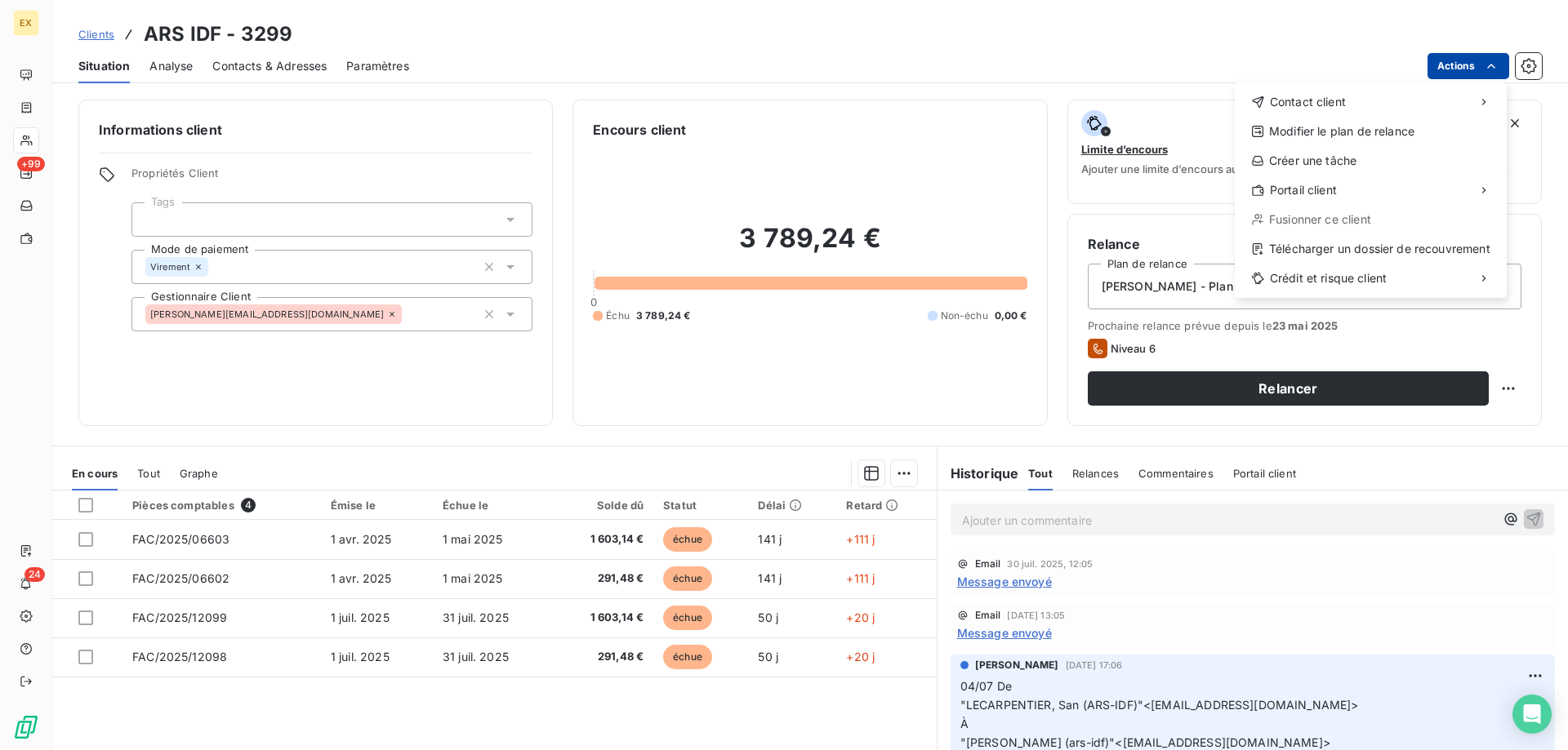
click at [1504, 78] on html "EX +99 24 Clients ARS IDF - 3299 Situation Analyse Contacts & Adresses Paramètr…" at bounding box center [784, 375] width 1568 height 750
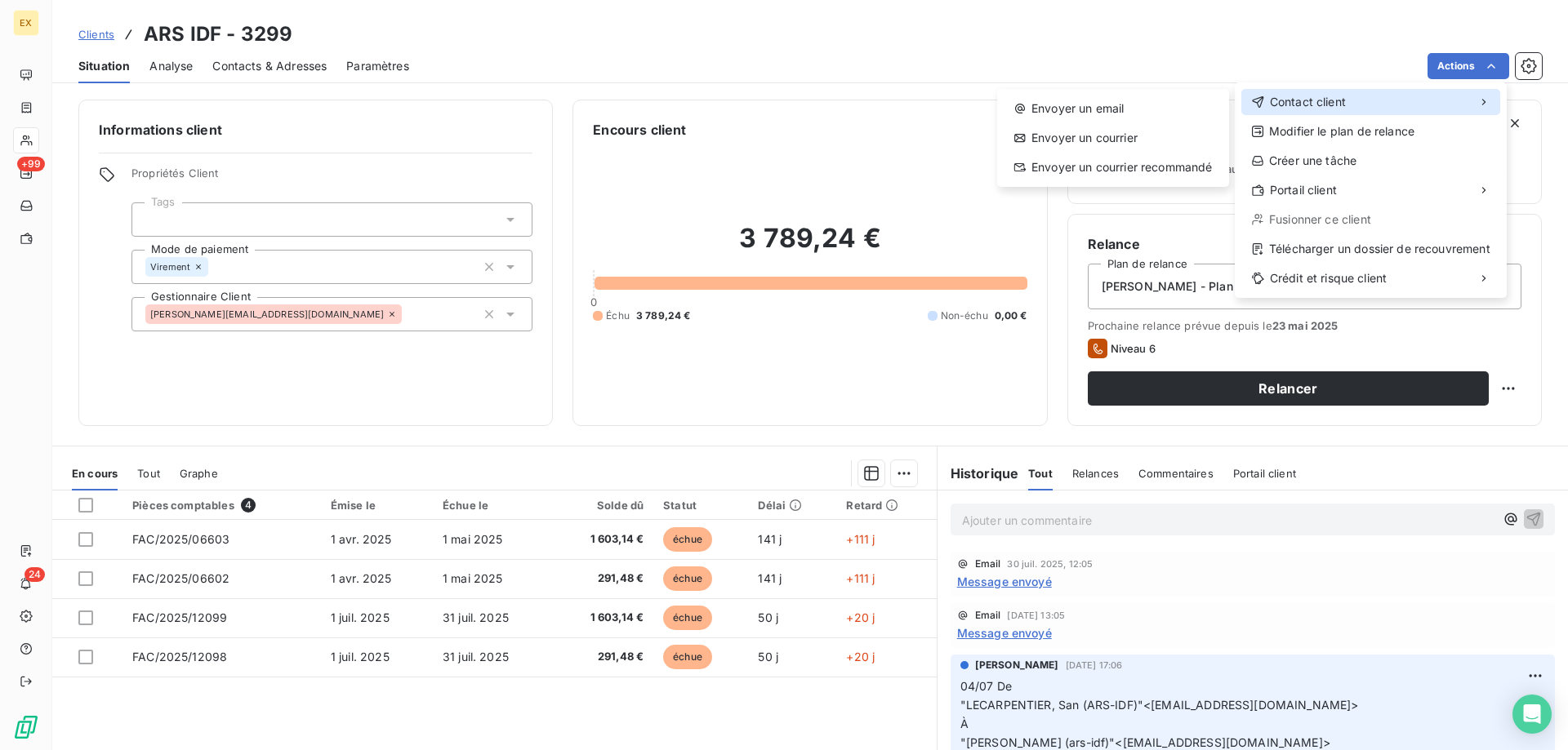
click at [1393, 109] on div "Contact client" at bounding box center [1370, 102] width 259 height 27
click at [1186, 114] on div "Envoyer un email" at bounding box center [1113, 108] width 219 height 27
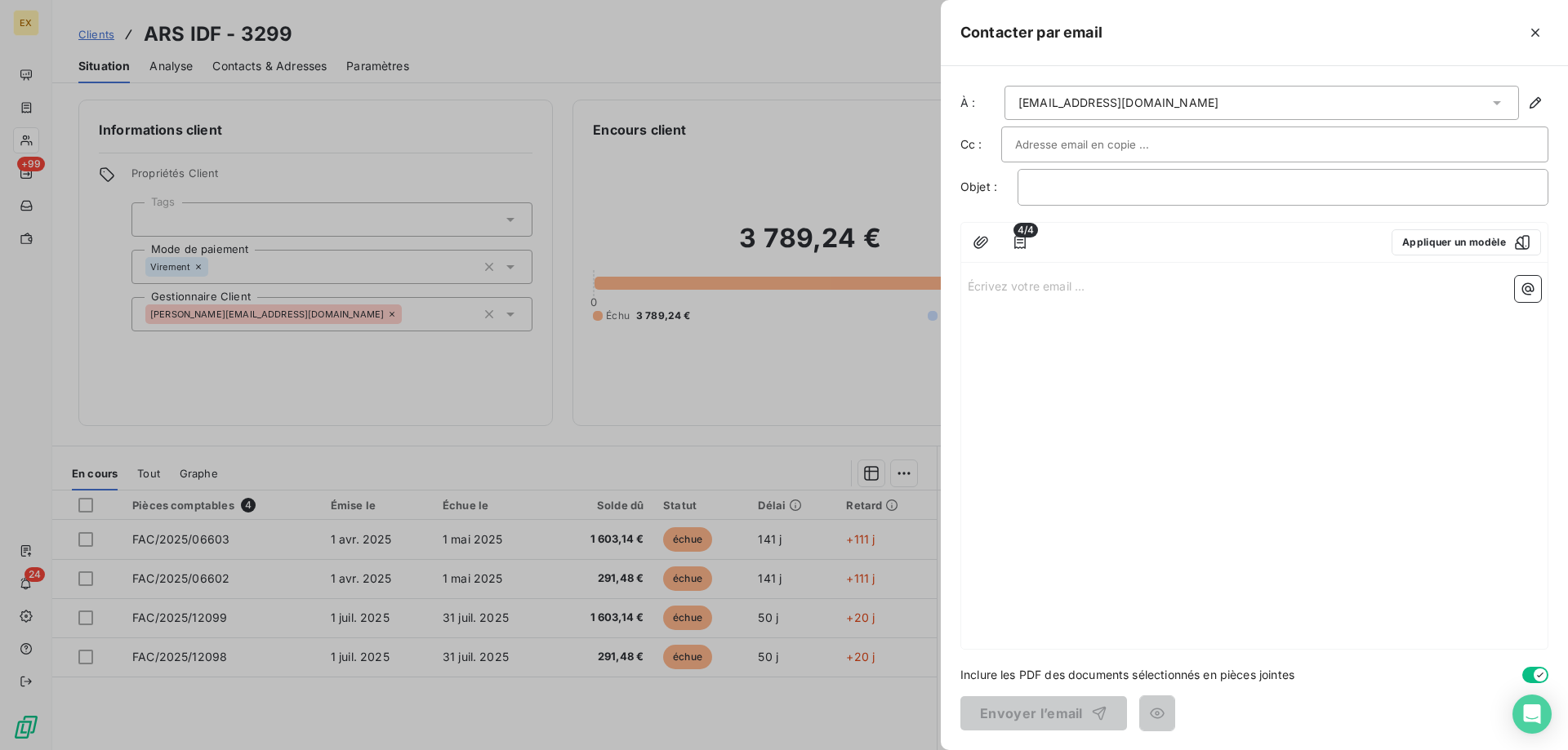
click at [1079, 142] on input "text" at bounding box center [1103, 144] width 176 height 25
click at [1083, 185] on p "﻿" at bounding box center [1282, 187] width 503 height 19
click at [1011, 279] on p "Écrivez votre email ... ﻿" at bounding box center [1255, 285] width 573 height 19
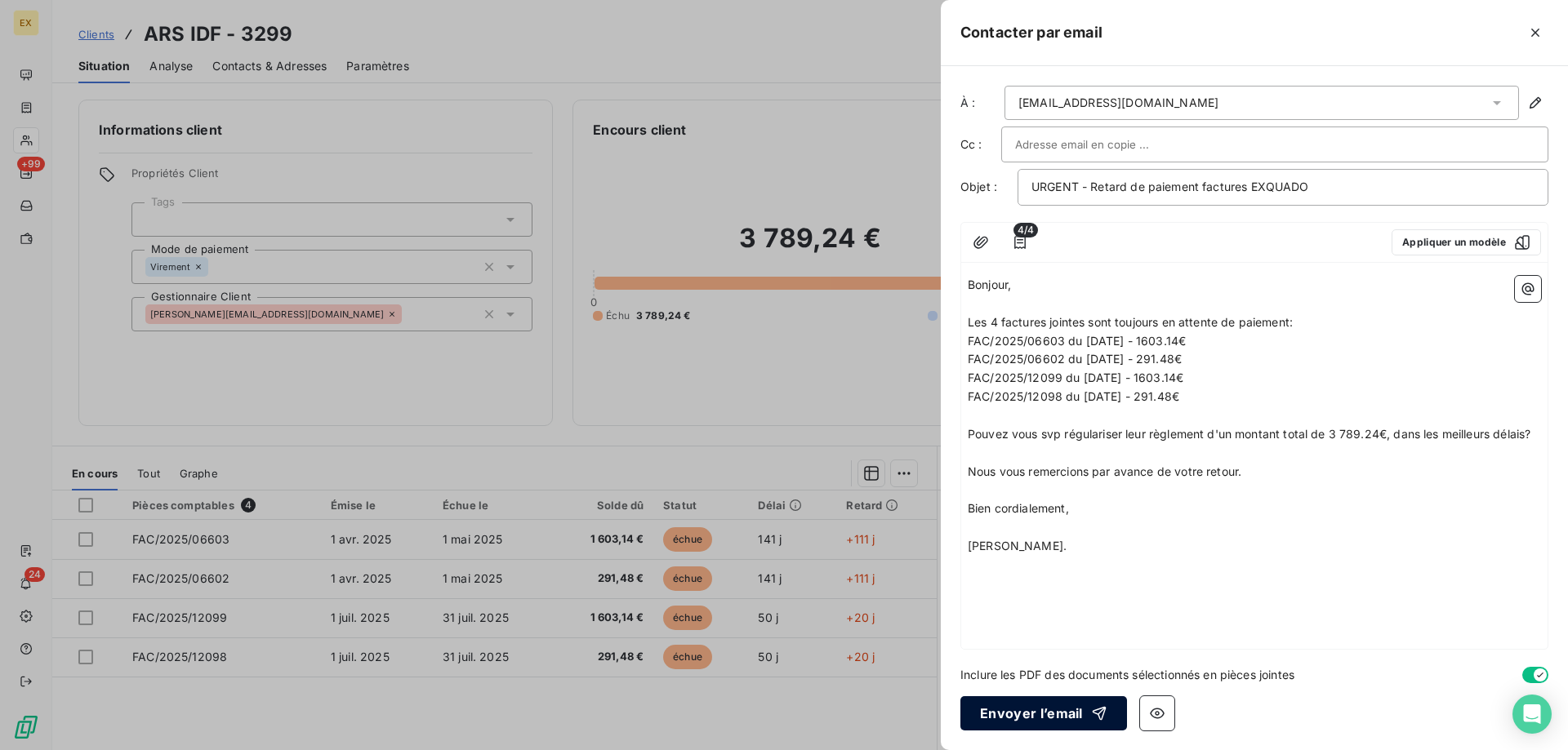
click at [1023, 719] on button "Envoyer l’email" at bounding box center [1044, 713] width 167 height 34
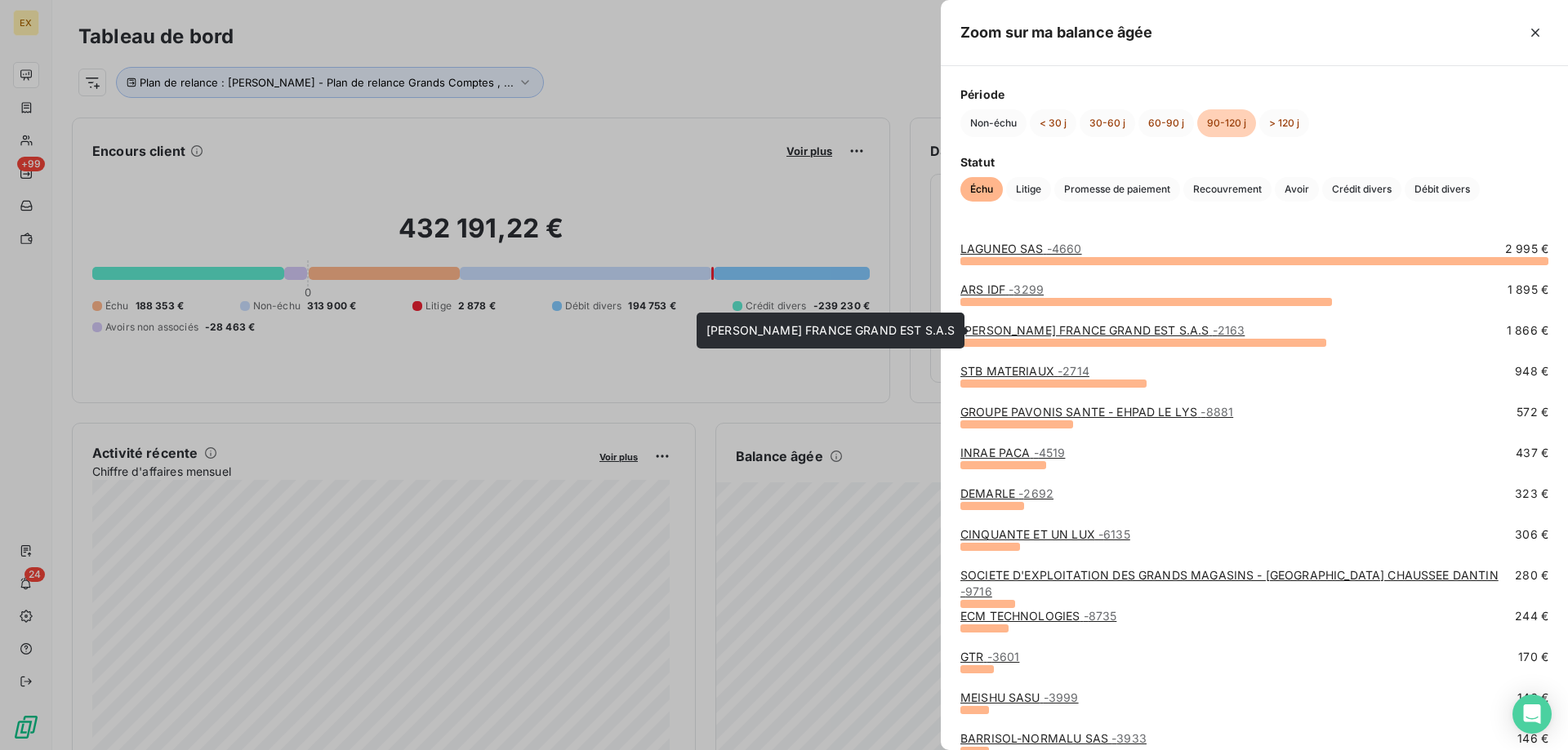
click at [1080, 336] on link "[PERSON_NAME] FRANCE GRAND EST S.A.S - 2163" at bounding box center [1103, 330] width 284 height 14
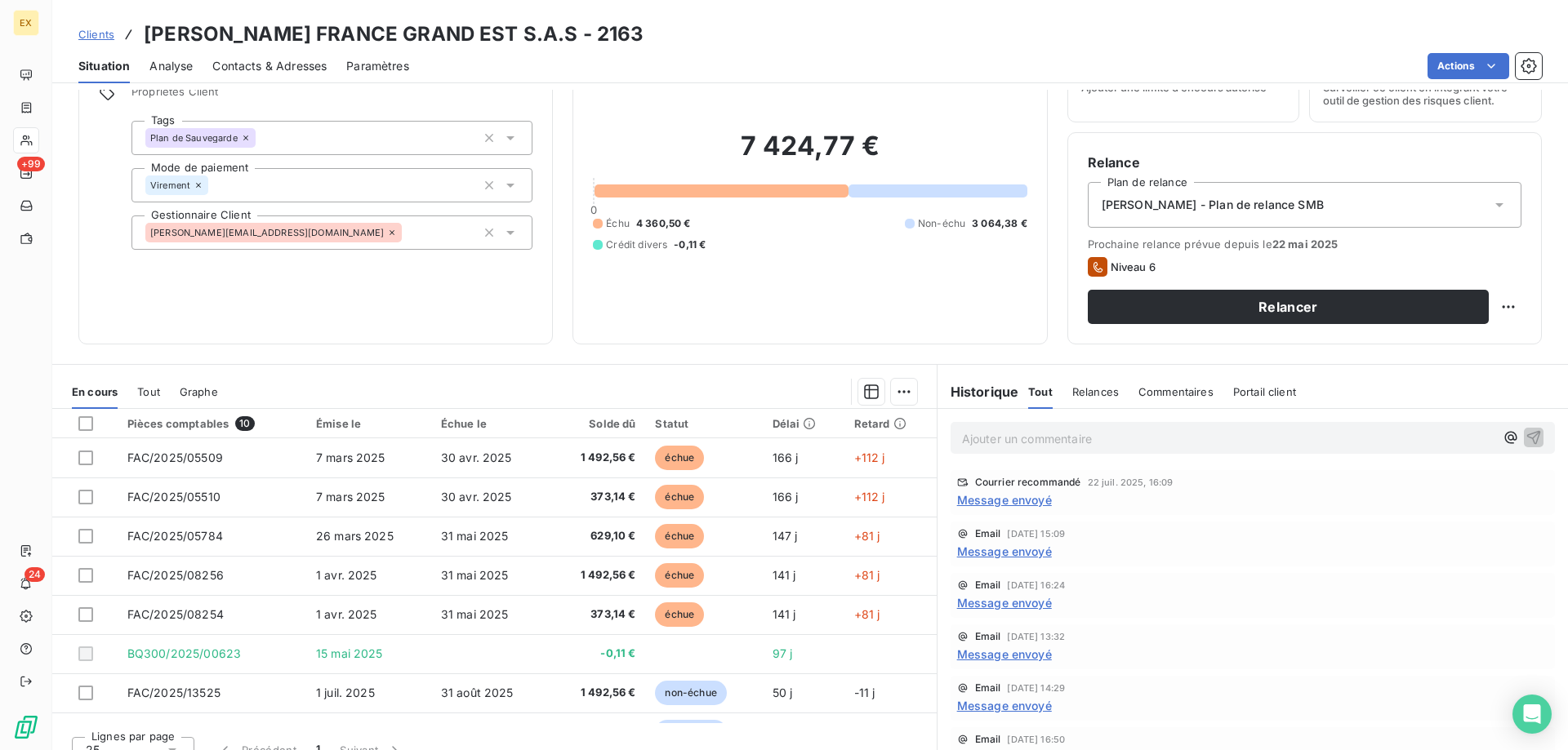
click at [998, 495] on span "Message envoyé" at bounding box center [1004, 500] width 94 height 17
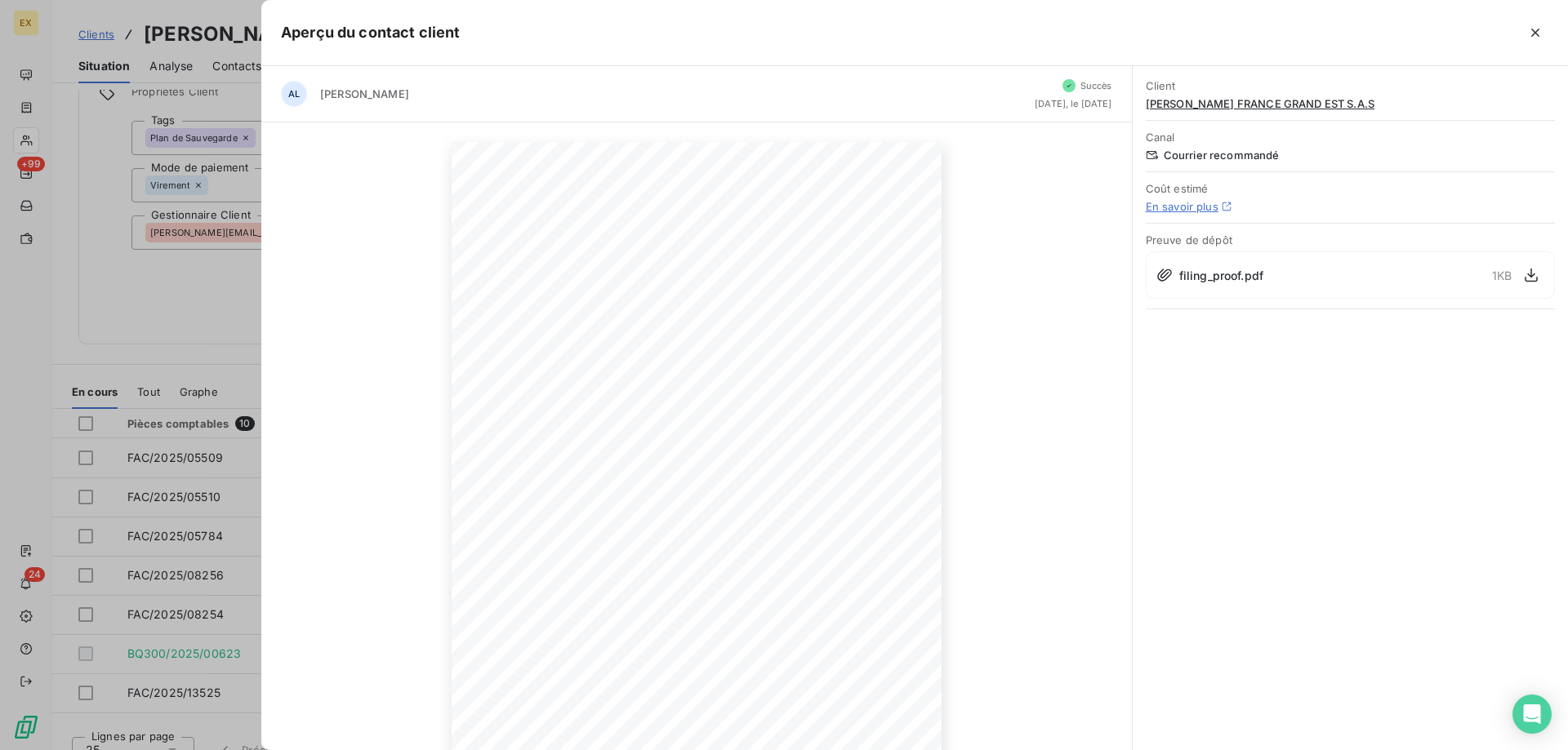
click at [1207, 279] on span "filing_proof.pdf" at bounding box center [1222, 276] width 84 height 17
click at [1527, 276] on icon "button" at bounding box center [1531, 276] width 16 height 16
click at [1540, 33] on icon "button" at bounding box center [1536, 33] width 16 height 16
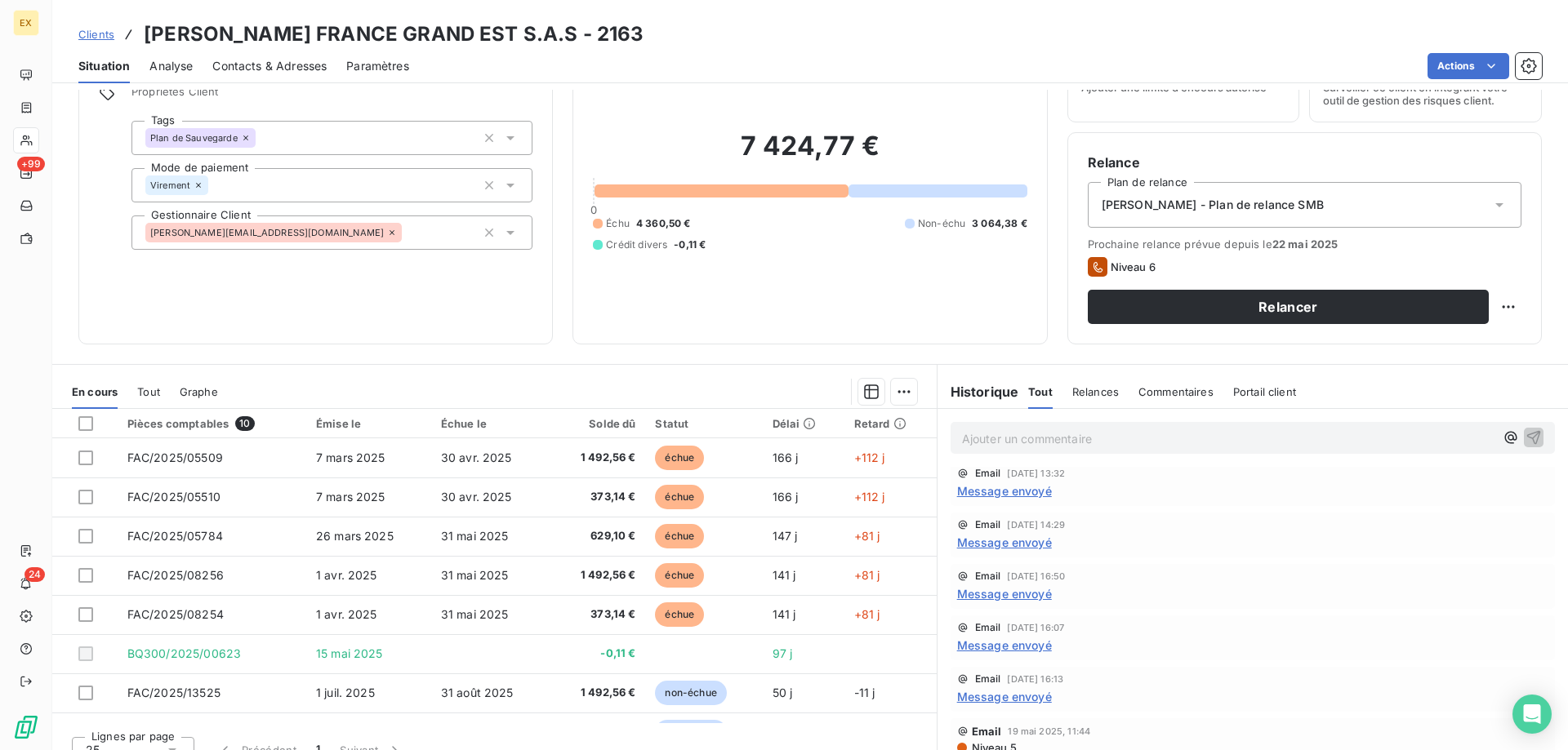
scroll to position [103, 0]
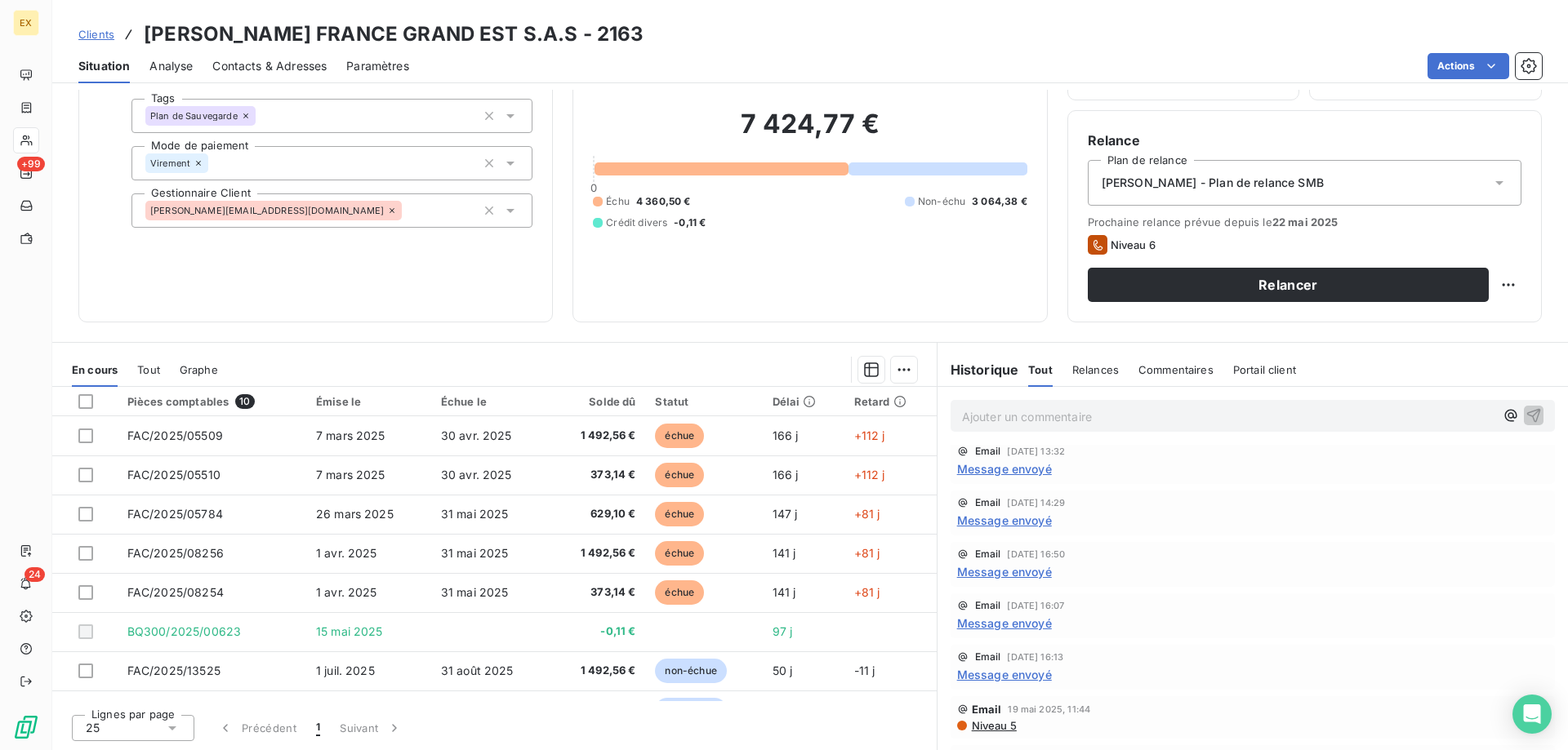
click at [280, 61] on span "Contacts & Adresses" at bounding box center [269, 66] width 114 height 16
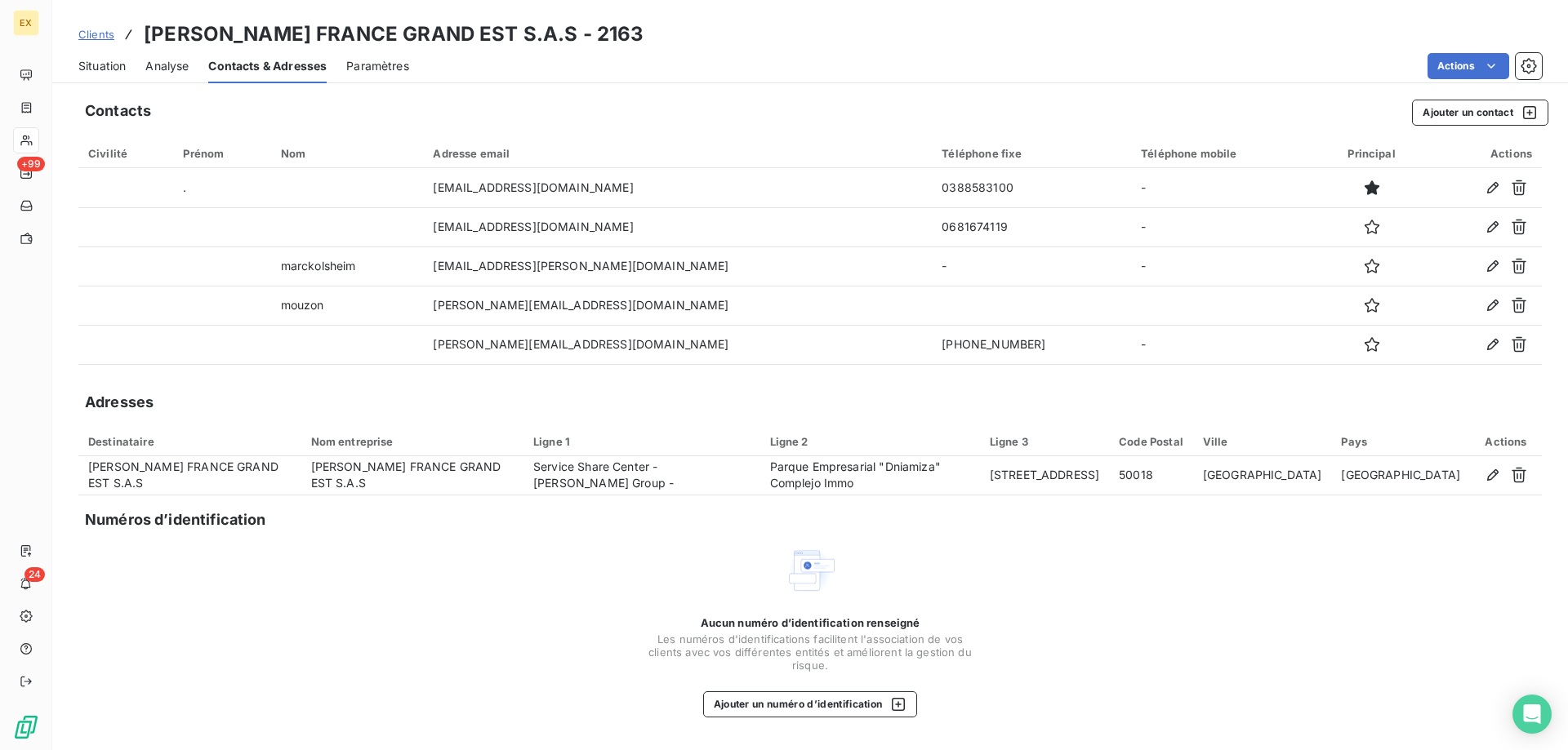
click at [113, 64] on span "Situation" at bounding box center [103, 66] width 48 height 16
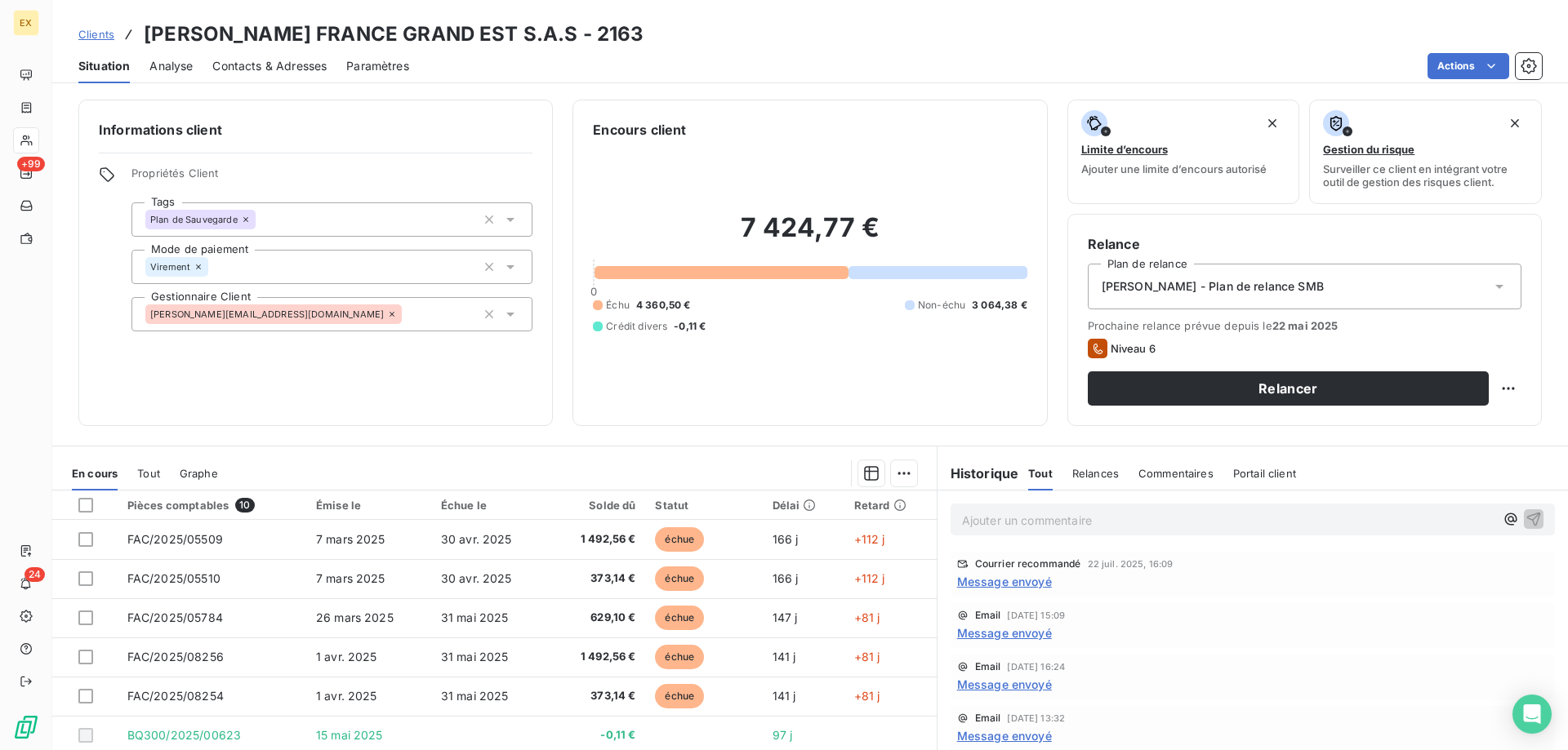
click at [240, 60] on span "Contacts & Adresses" at bounding box center [269, 66] width 114 height 16
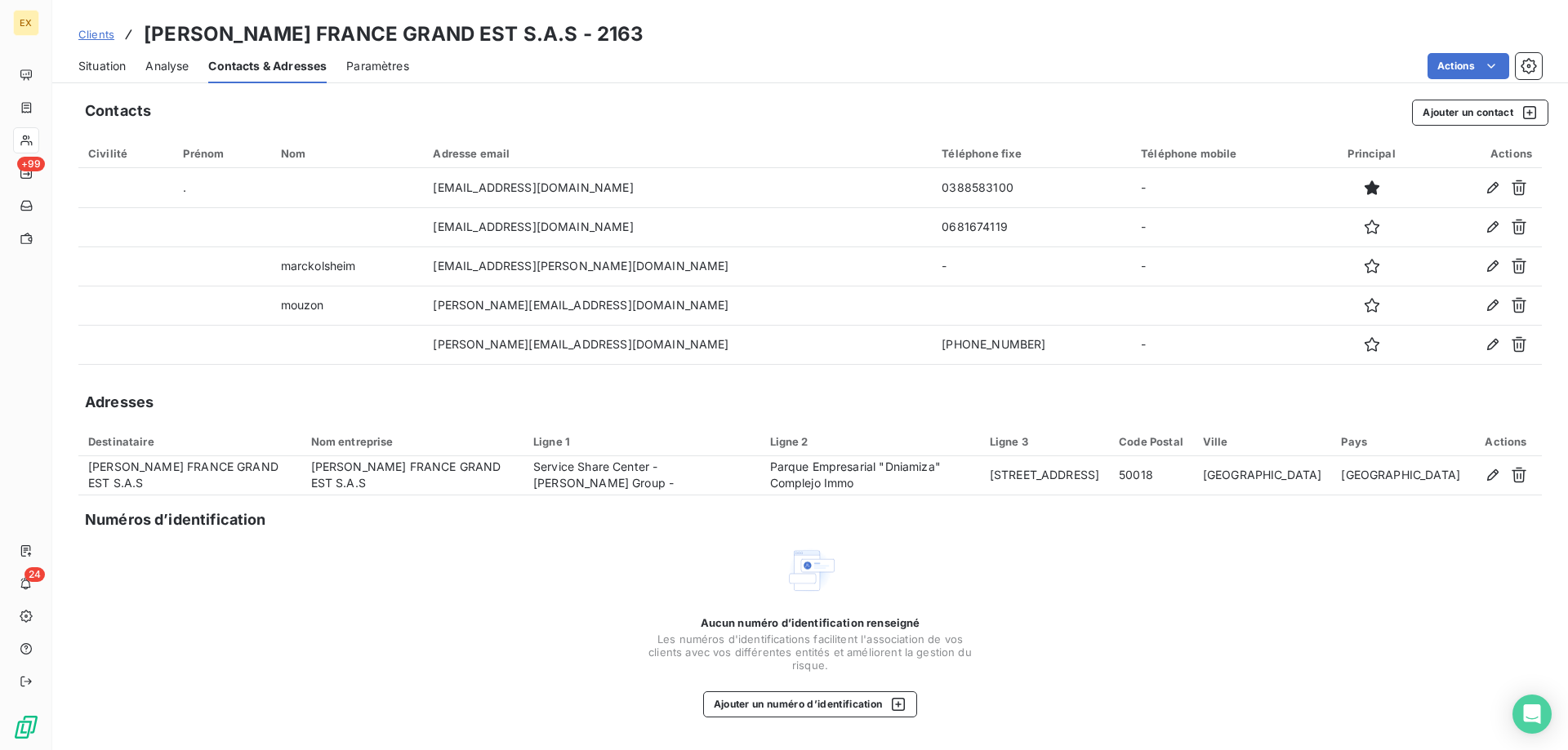
click at [108, 64] on span "Situation" at bounding box center [103, 66] width 48 height 16
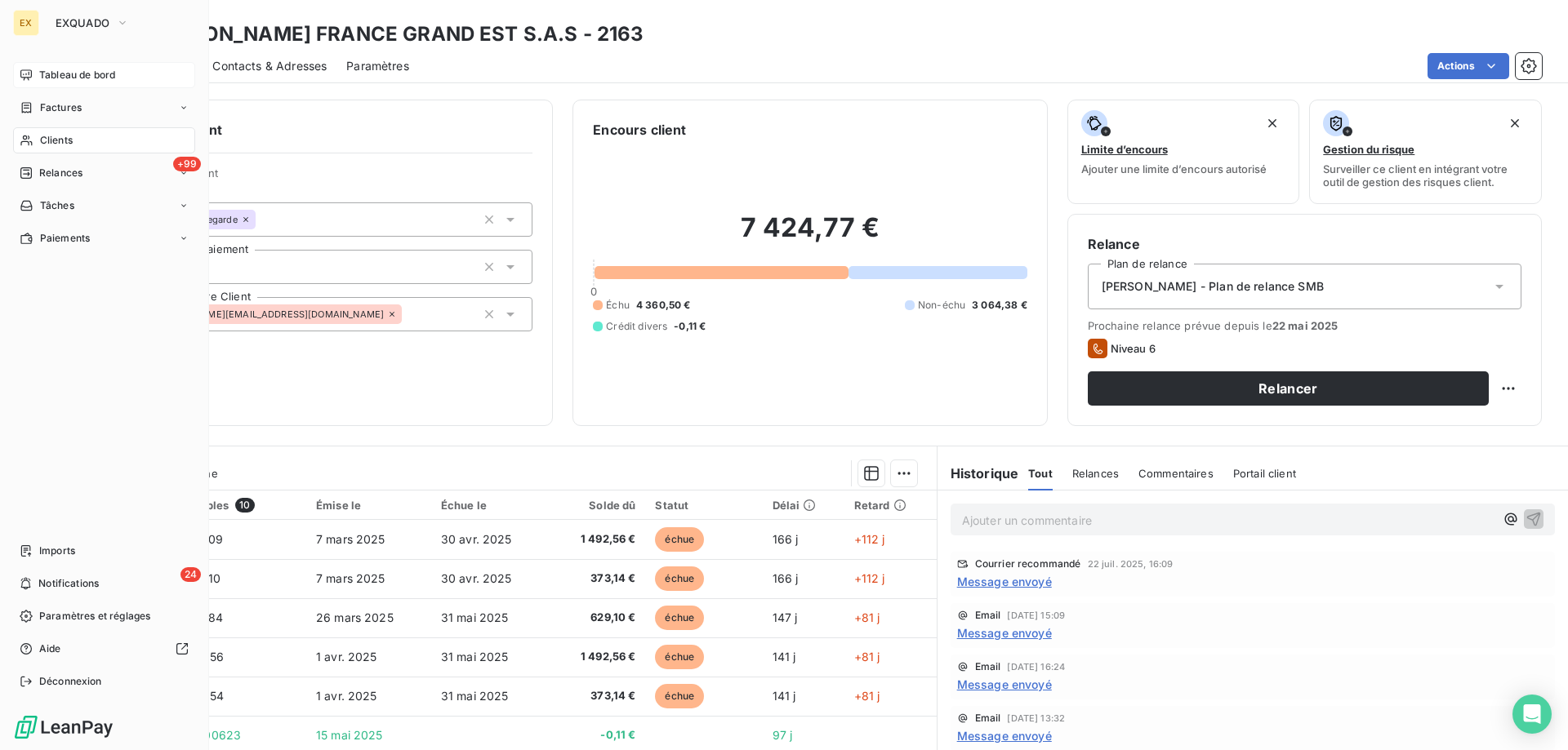
click at [34, 71] on div "Tableau de bord" at bounding box center [103, 75] width 182 height 27
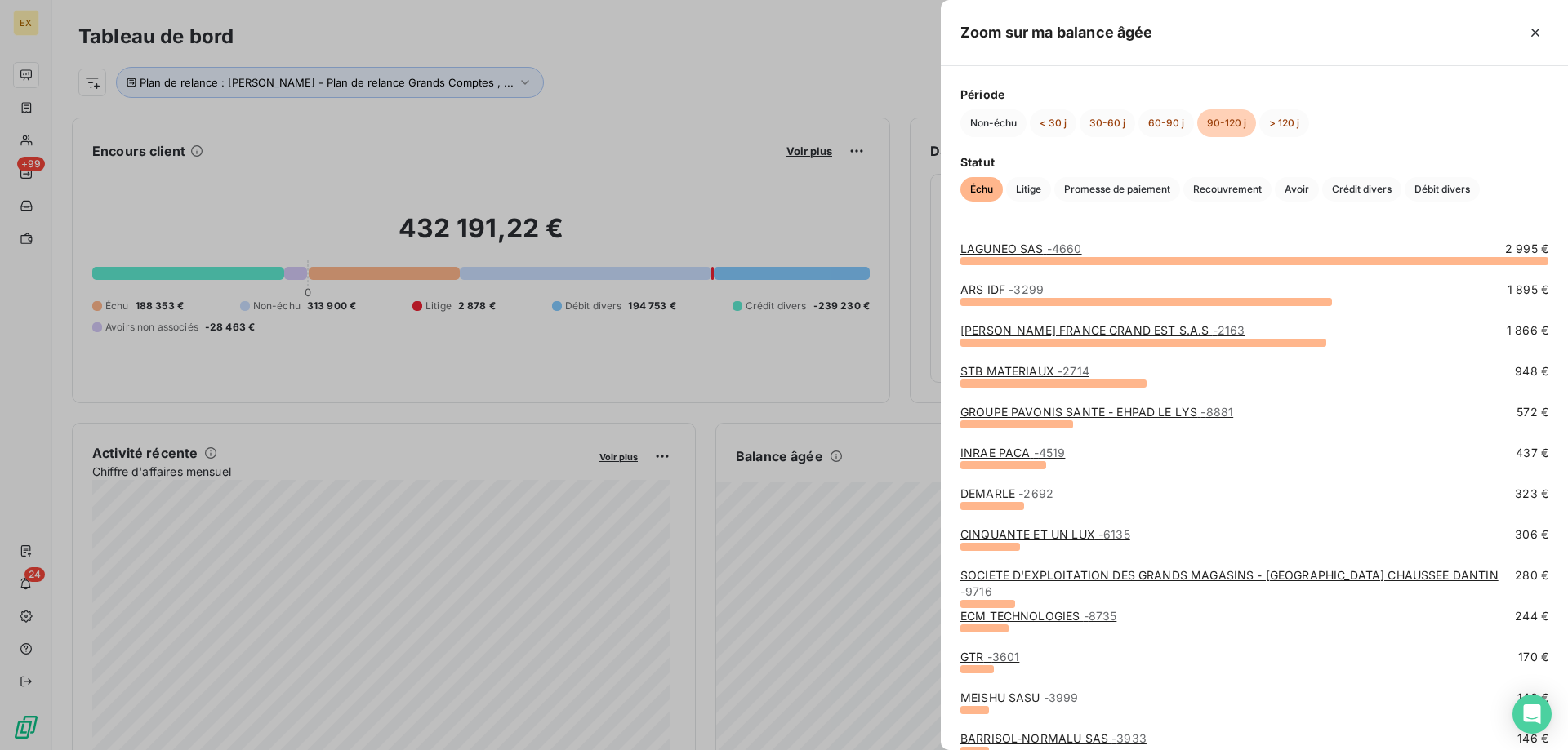
click at [1019, 451] on link "INRAE PACA - 4519" at bounding box center [1013, 452] width 104 height 14
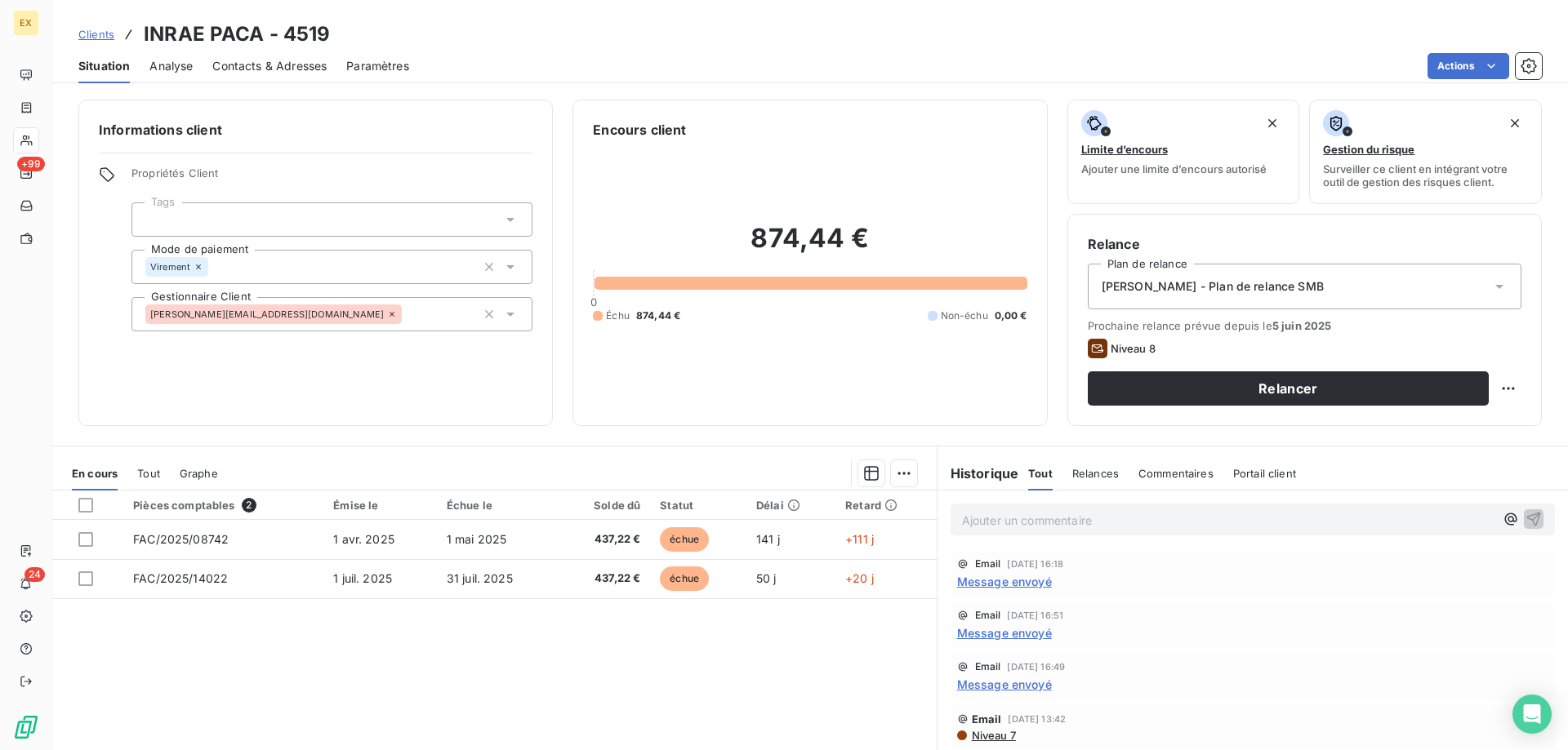
click at [245, 76] on div "Contacts & Adresses" at bounding box center [269, 66] width 114 height 34
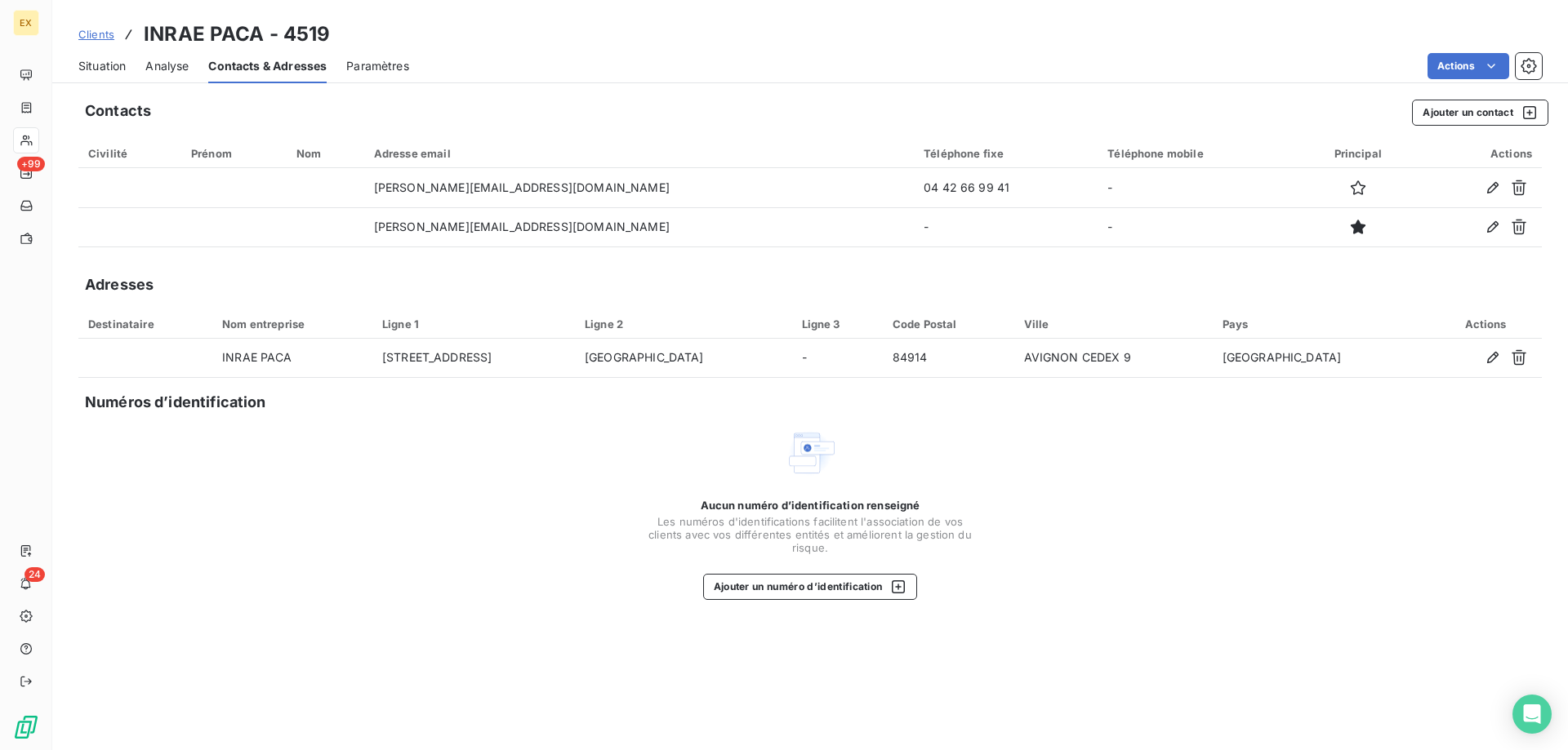
click at [115, 58] on span "Situation" at bounding box center [103, 66] width 48 height 16
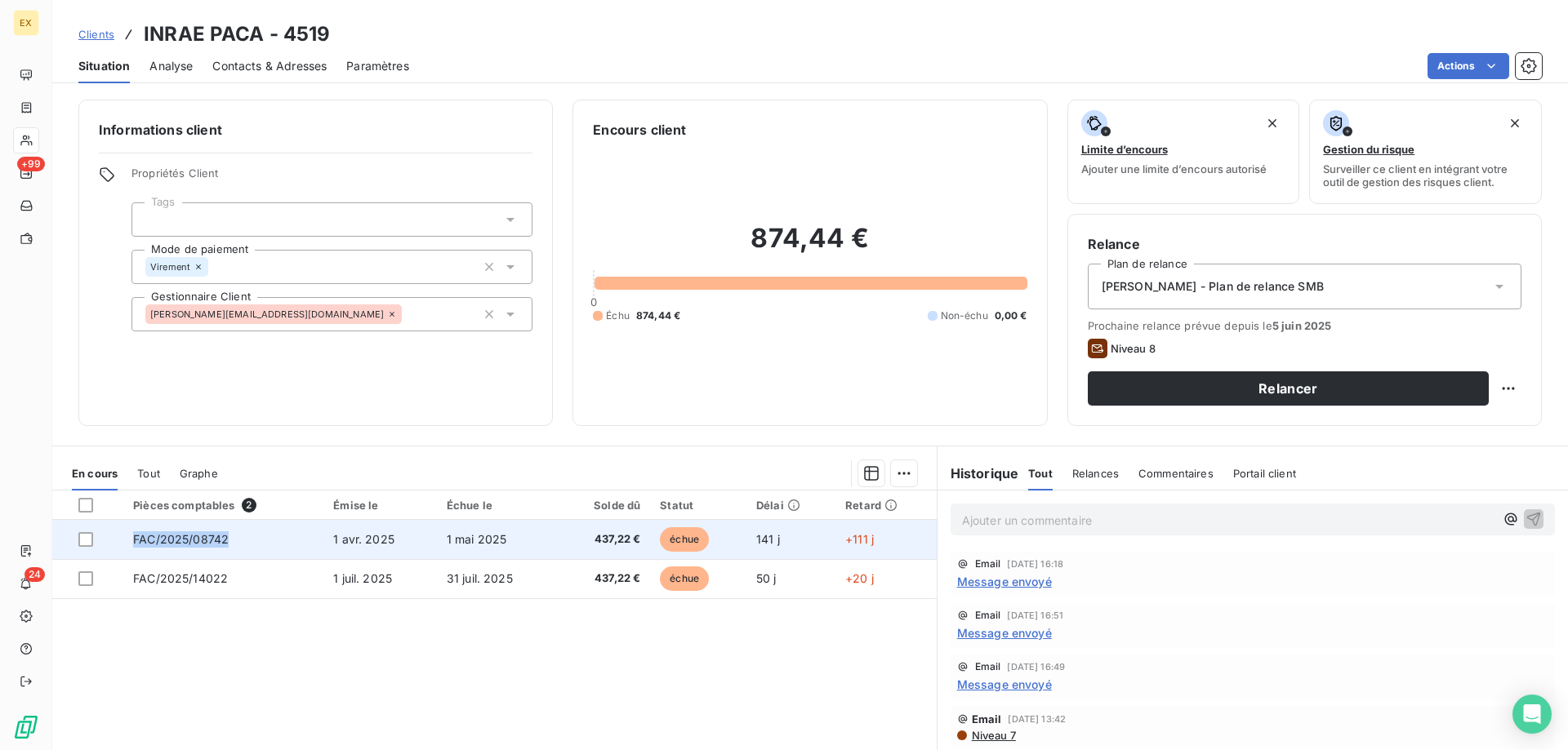
copy span "FAC/2025/08742"
drag, startPoint x: 227, startPoint y: 535, endPoint x: 134, endPoint y: 536, distance: 93.0
click at [134, 536] on td "FAC/2025/08742" at bounding box center [223, 539] width 200 height 39
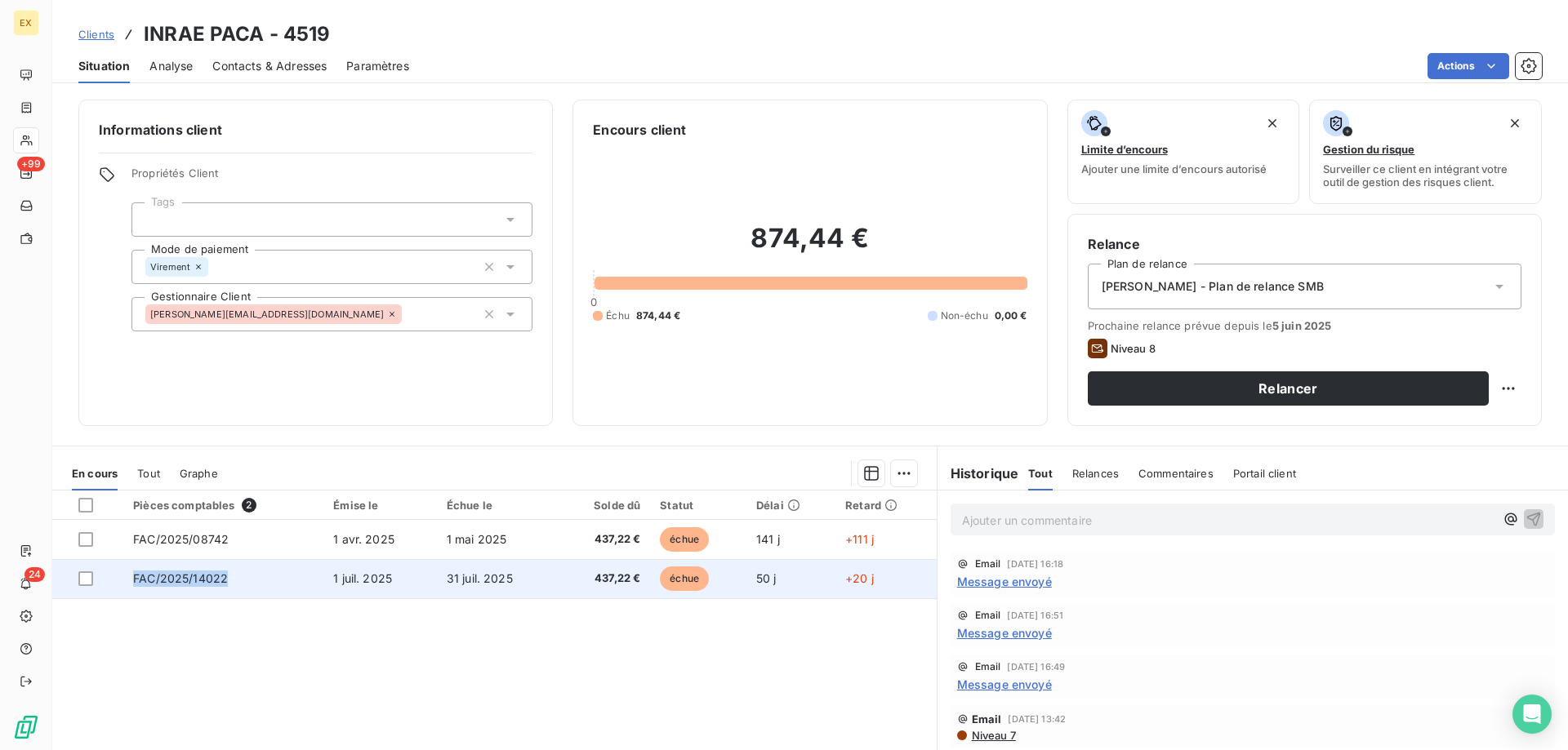
copy tr "FAC/2025/14022"
drag, startPoint x: 229, startPoint y: 577, endPoint x: 122, endPoint y: 581, distance: 107.1
click at [122, 581] on tr "FAC/2025/14022 [DATE] [DATE] 437,22 € échue 50 j +20 j" at bounding box center [495, 579] width 885 height 39
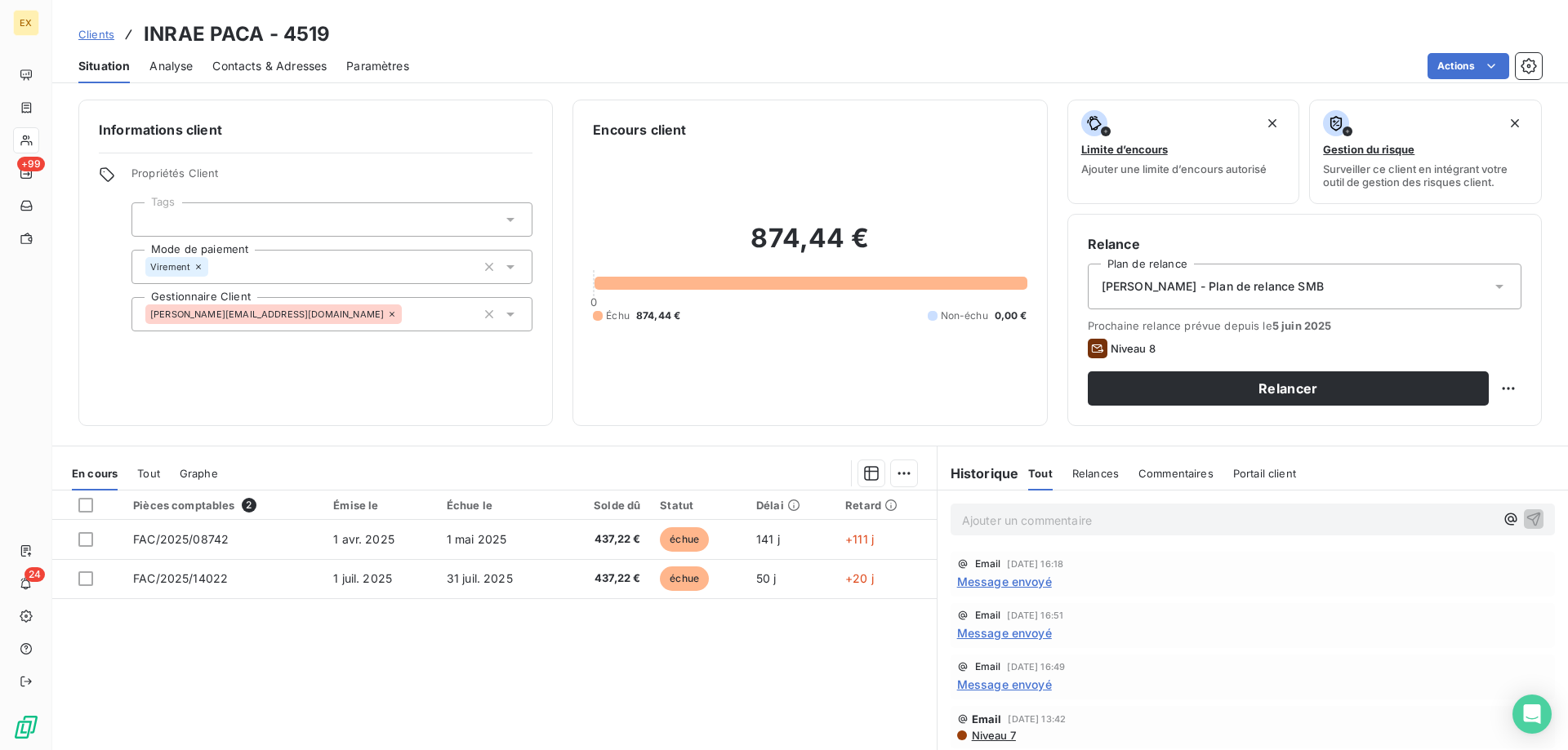
click at [1001, 584] on span "Message envoyé" at bounding box center [1004, 582] width 94 height 17
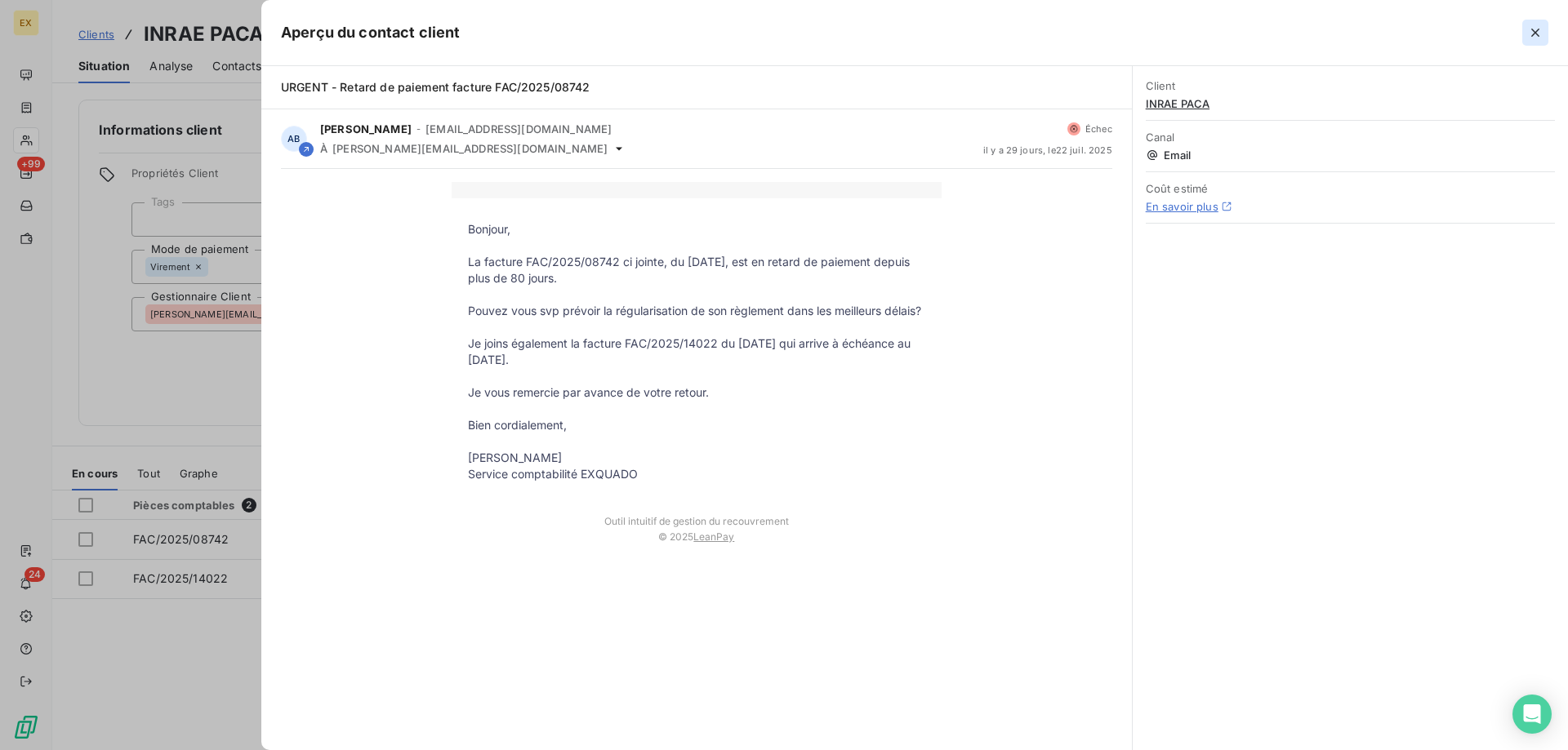
click at [1542, 34] on icon "button" at bounding box center [1536, 33] width 16 height 16
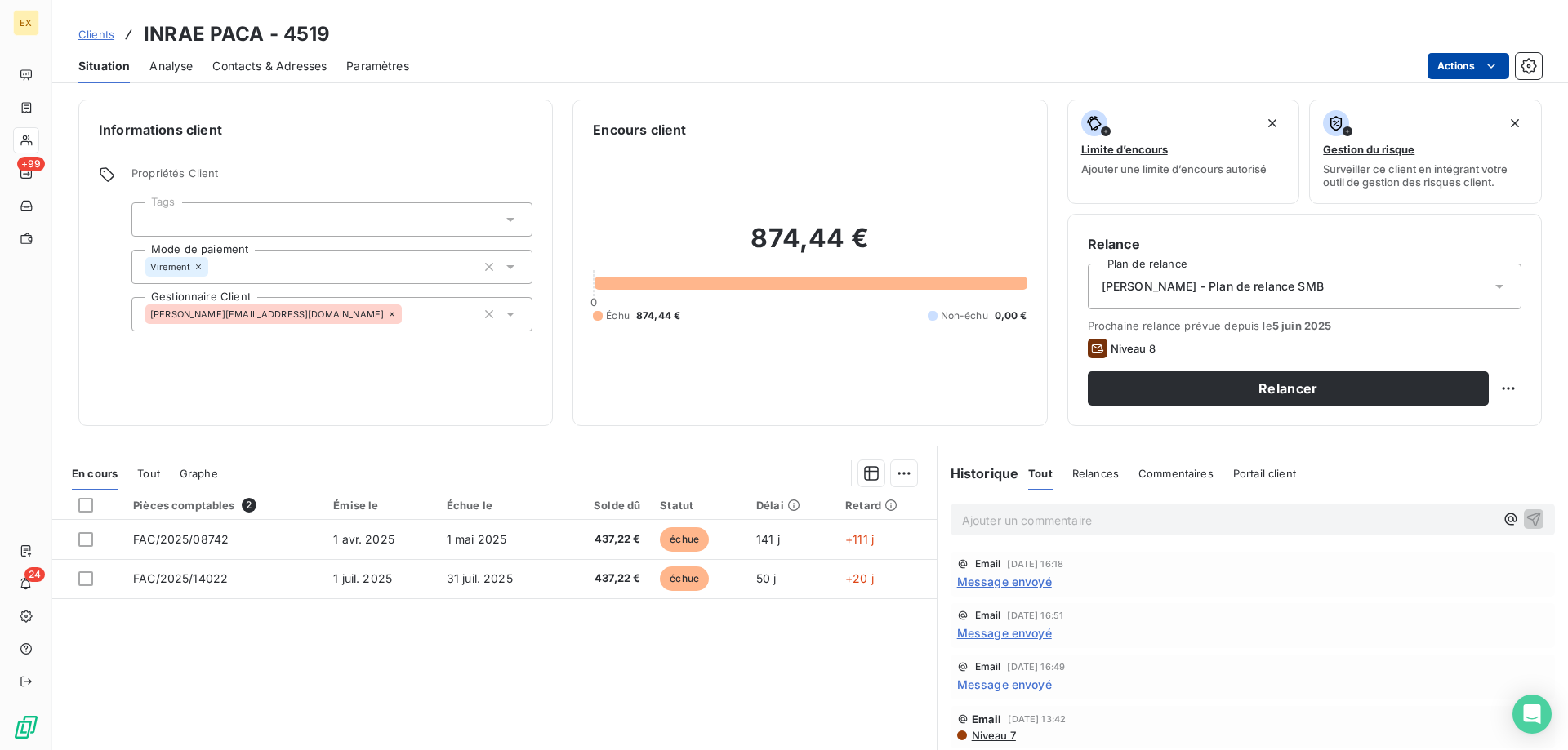
click at [1478, 60] on html "EX +99 24 Clients INRAE PACA - 4519 Situation Analyse Contacts & Adresses Param…" at bounding box center [784, 375] width 1568 height 750
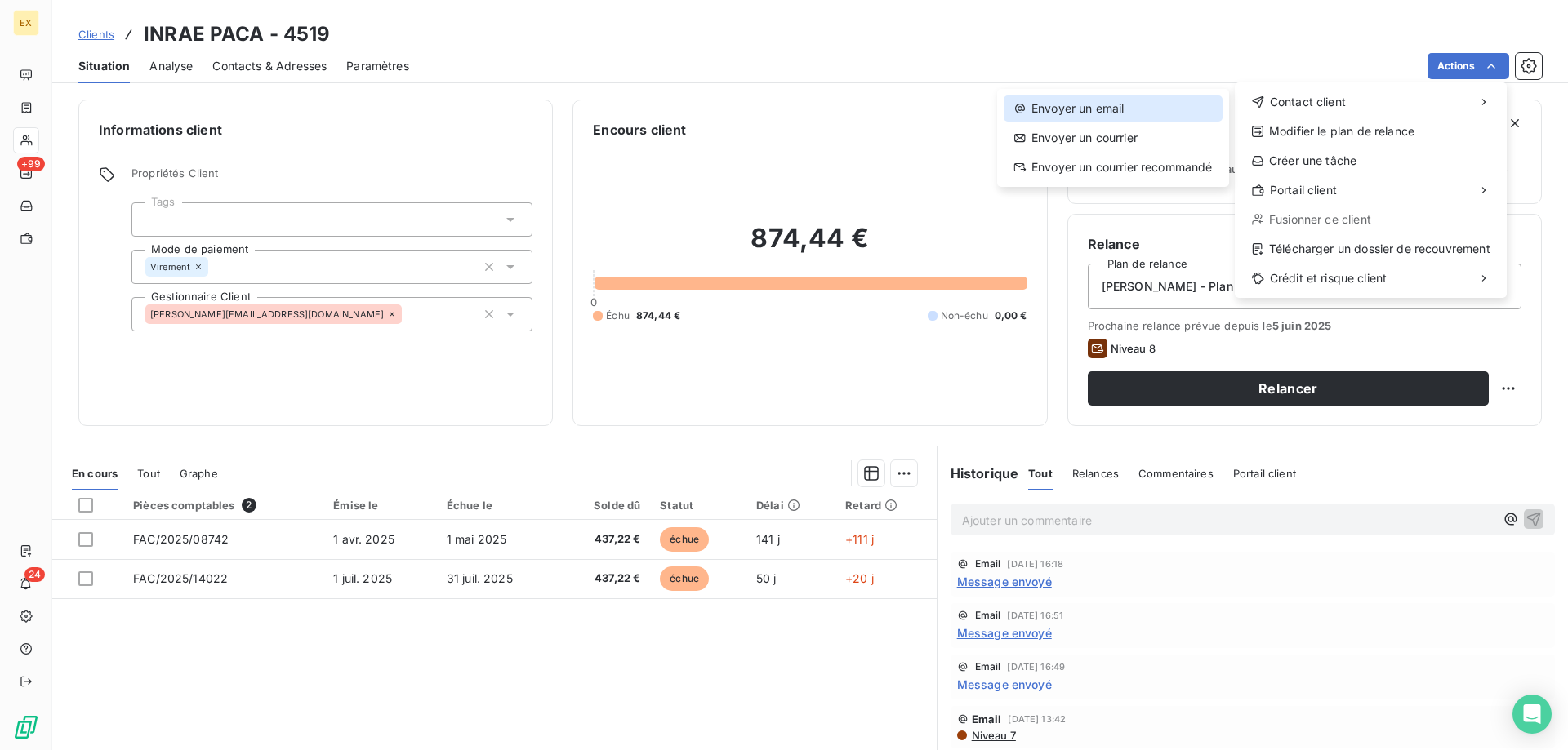
click at [1194, 112] on div "Envoyer un email" at bounding box center [1113, 108] width 219 height 27
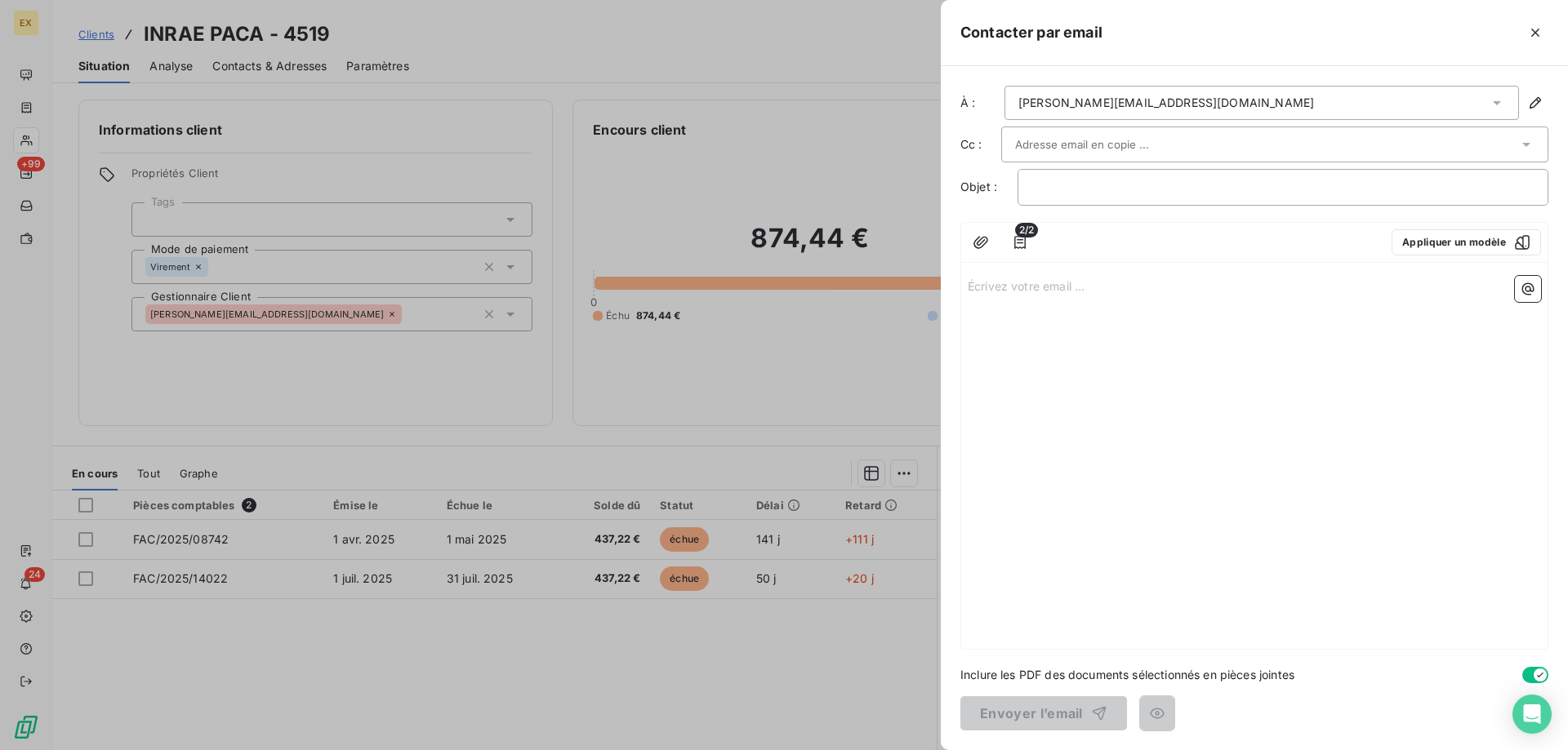
click at [1141, 144] on input "text" at bounding box center [1103, 144] width 176 height 25
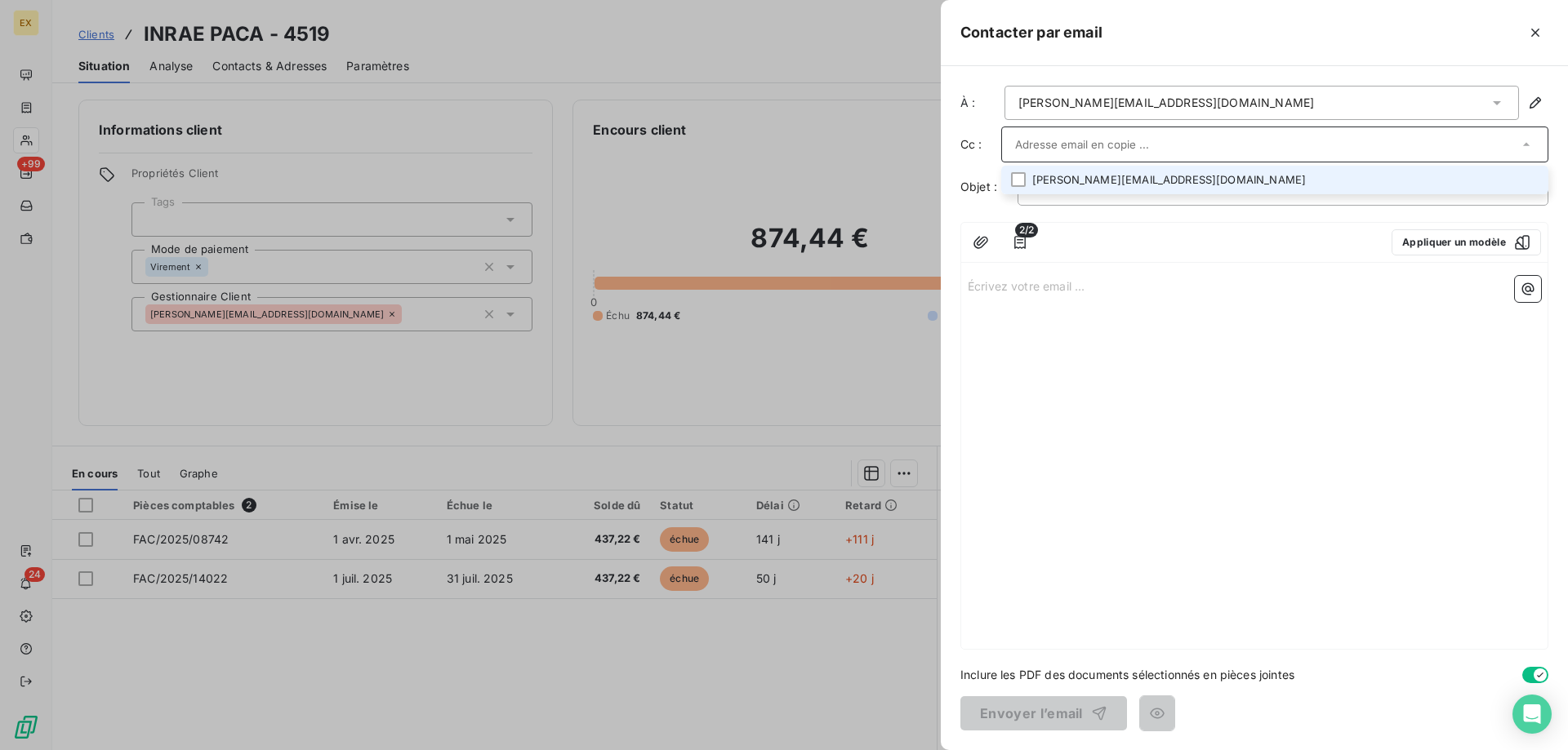
click at [1096, 184] on li "[PERSON_NAME][EMAIL_ADDRESS][DOMAIN_NAME]" at bounding box center [1274, 179] width 547 height 28
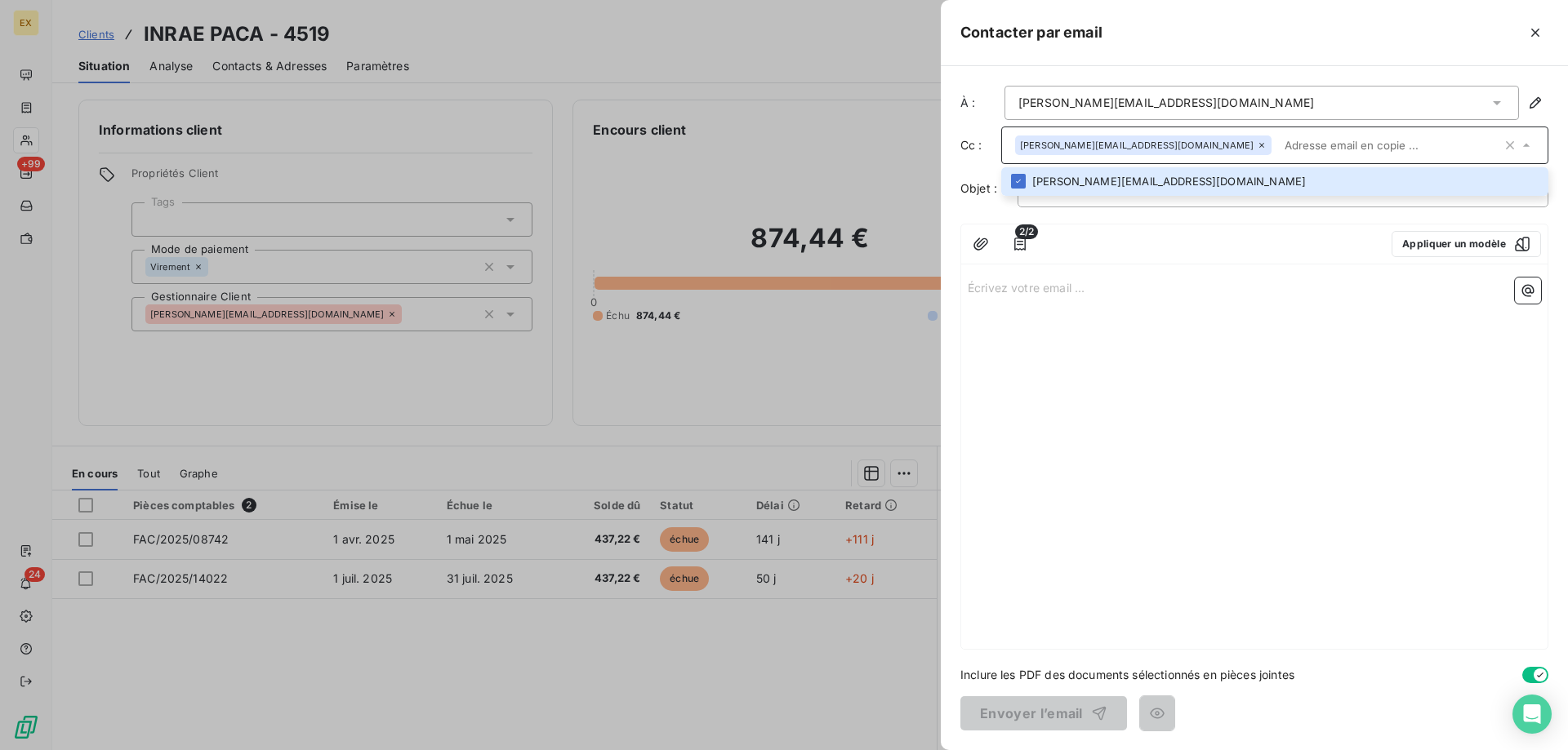
click at [1083, 204] on div "﻿" at bounding box center [1283, 189] width 531 height 37
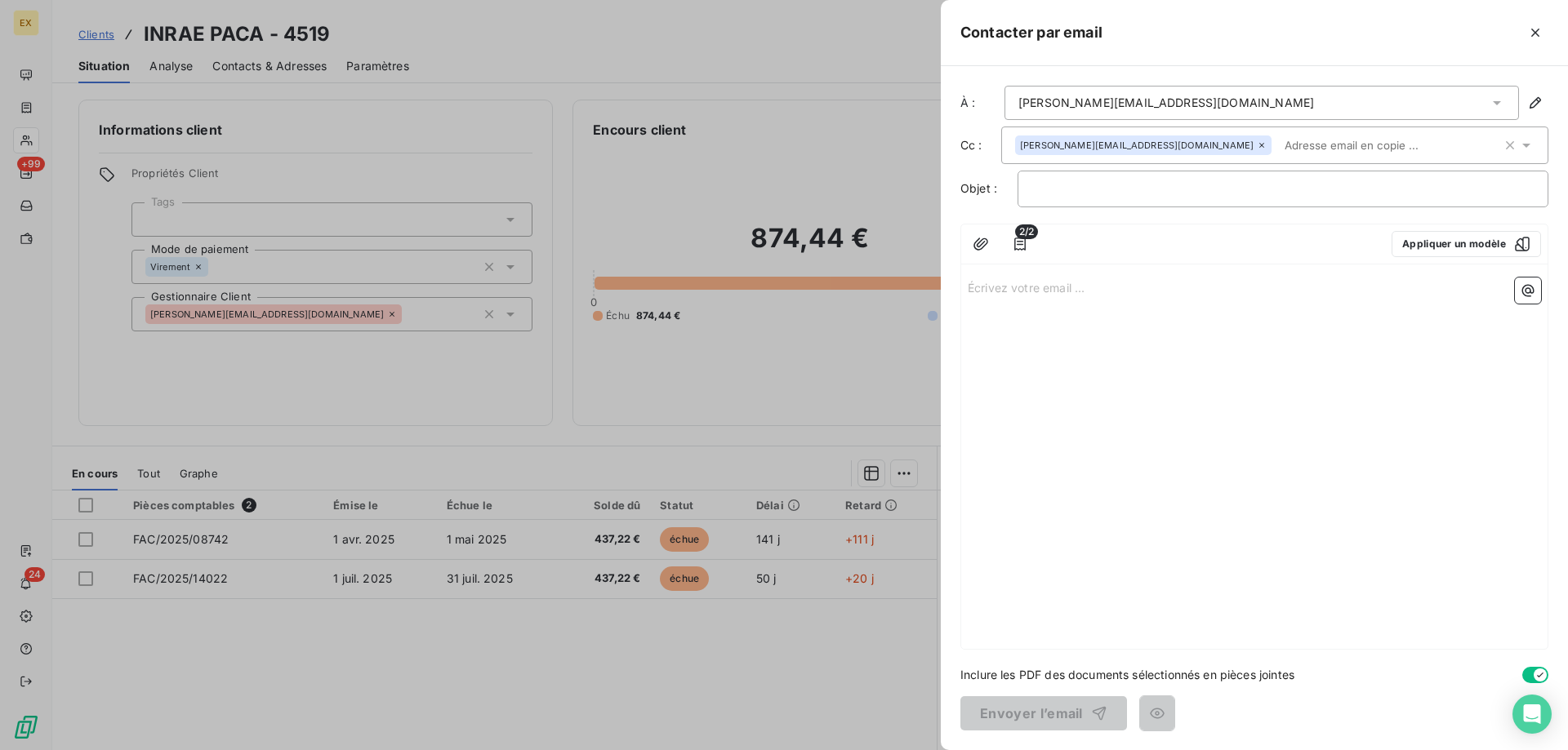
click at [1083, 200] on div "﻿" at bounding box center [1283, 189] width 531 height 37
click at [1083, 194] on p "﻿" at bounding box center [1282, 189] width 503 height 19
click at [1051, 285] on p "Écrivez votre email ... ﻿" at bounding box center [1255, 287] width 573 height 19
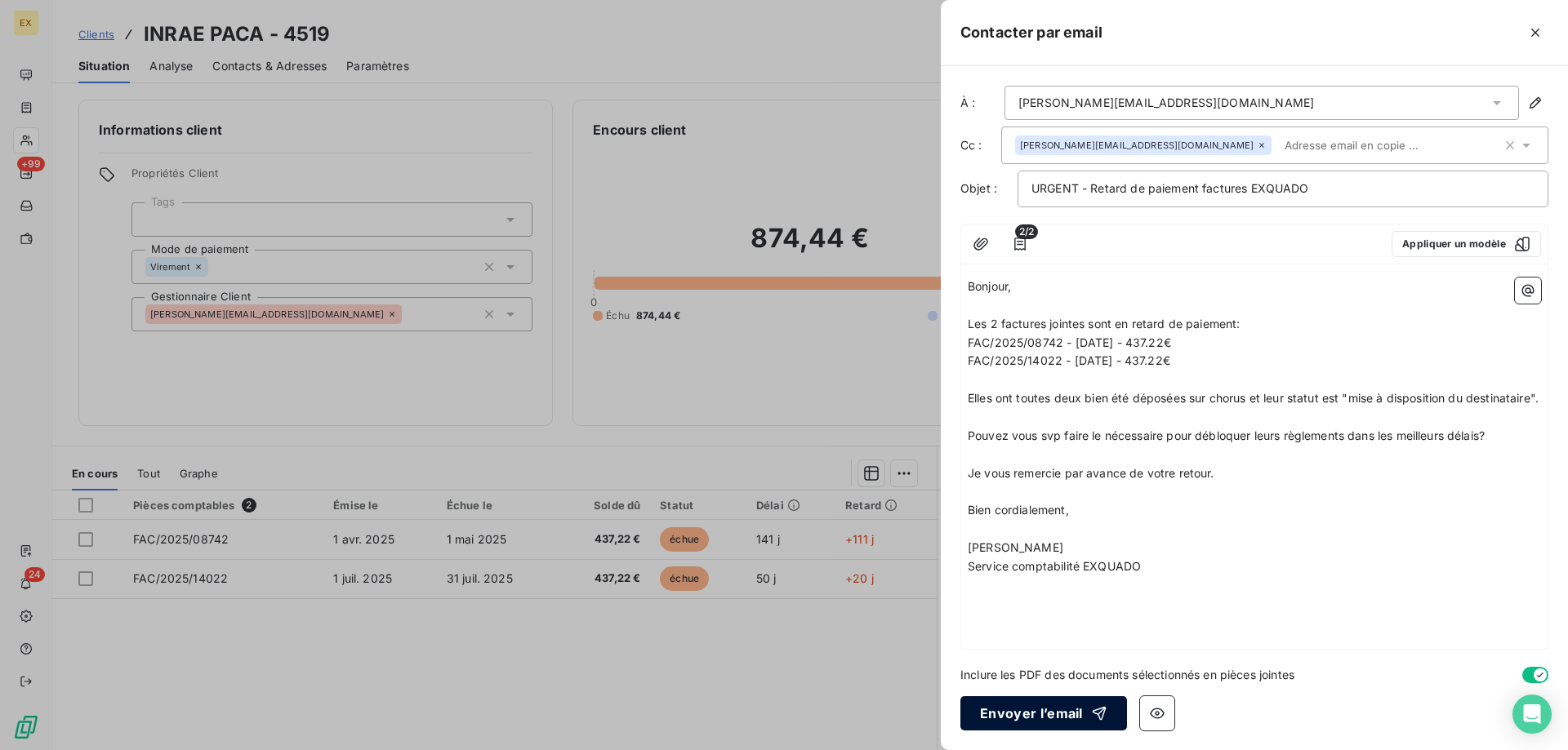
click at [1051, 709] on button "Envoyer l’email" at bounding box center [1044, 713] width 167 height 34
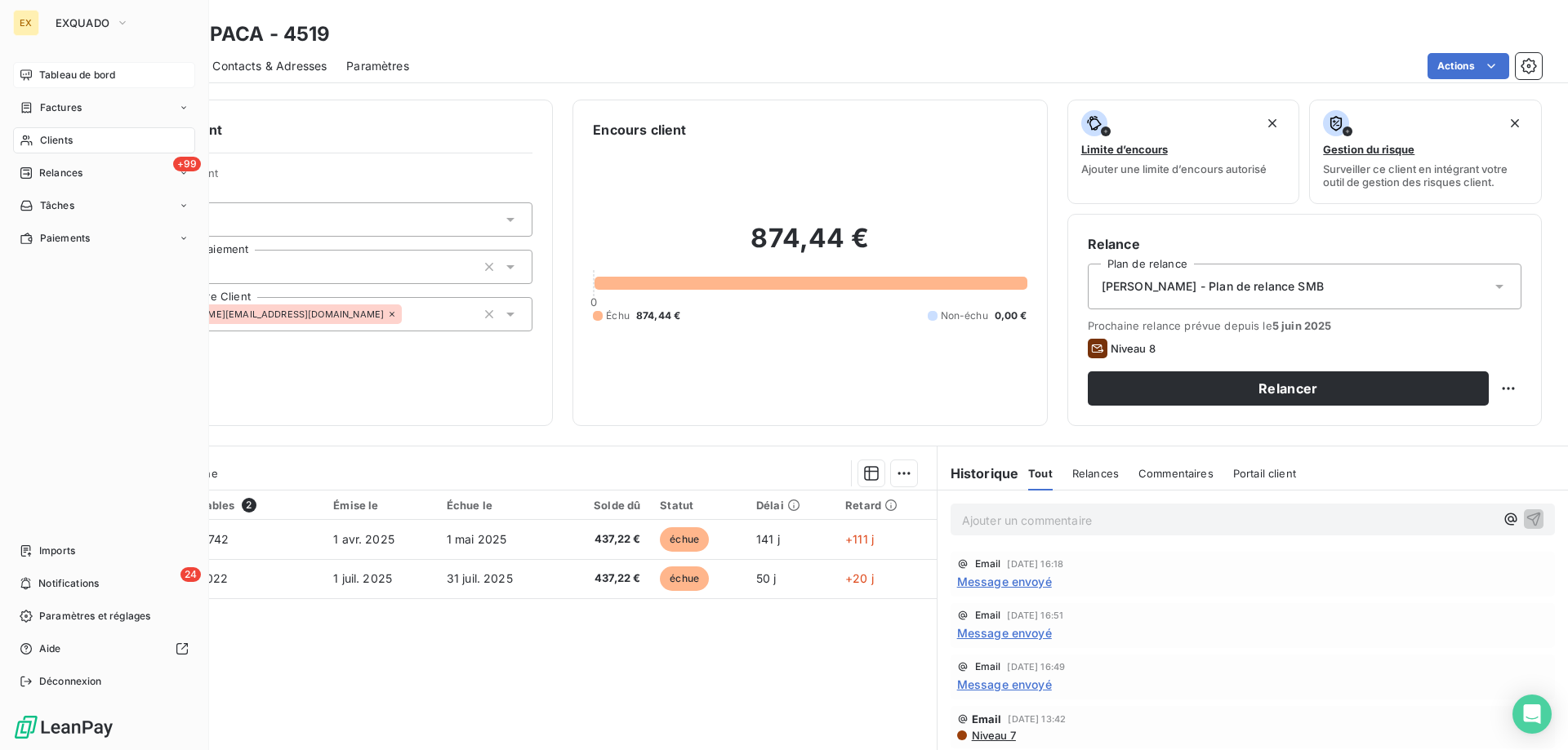
click at [39, 72] on span "Tableau de bord" at bounding box center [77, 75] width 76 height 15
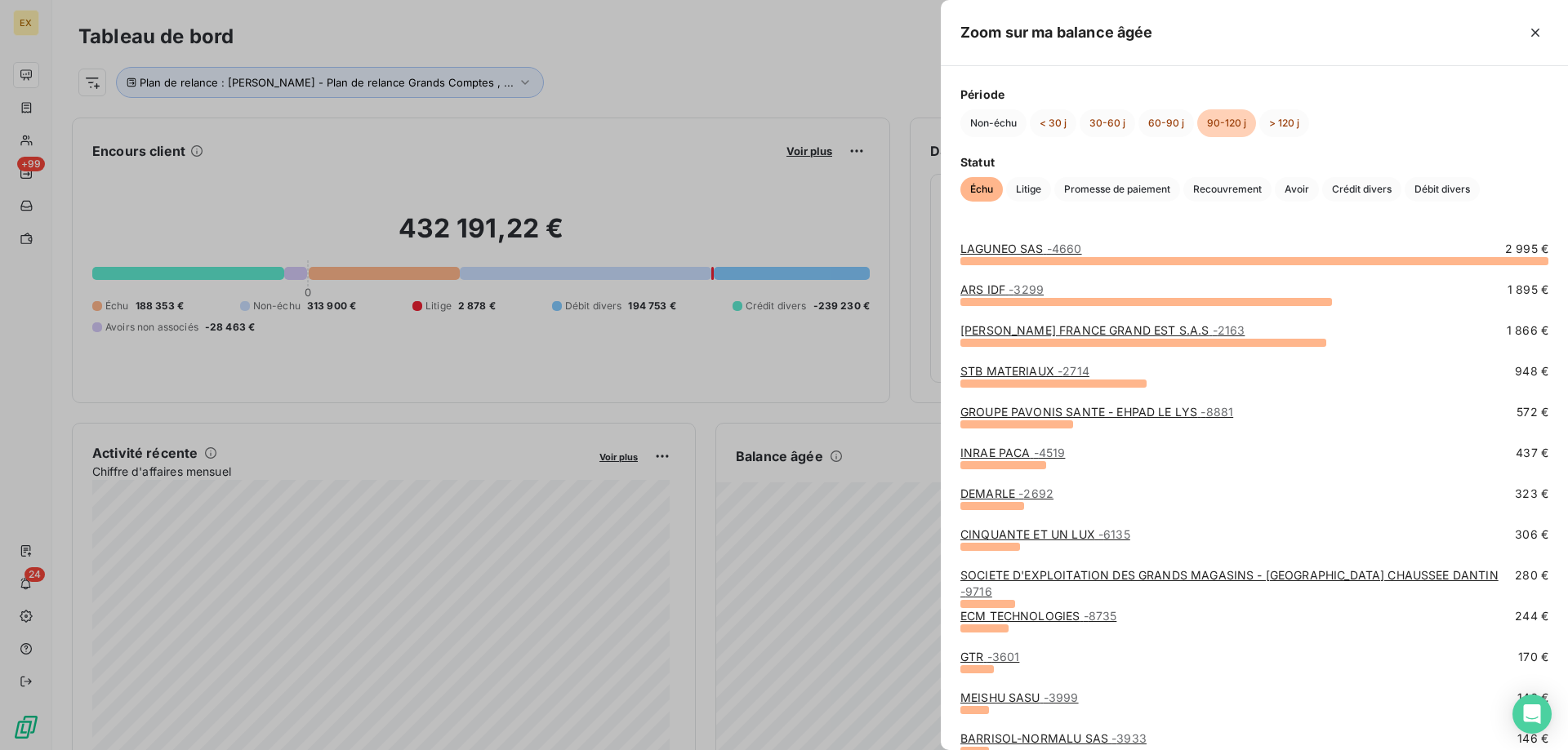
click at [1027, 530] on link "CINQUANTE ET UN LUX - 6135" at bounding box center [1045, 534] width 169 height 14
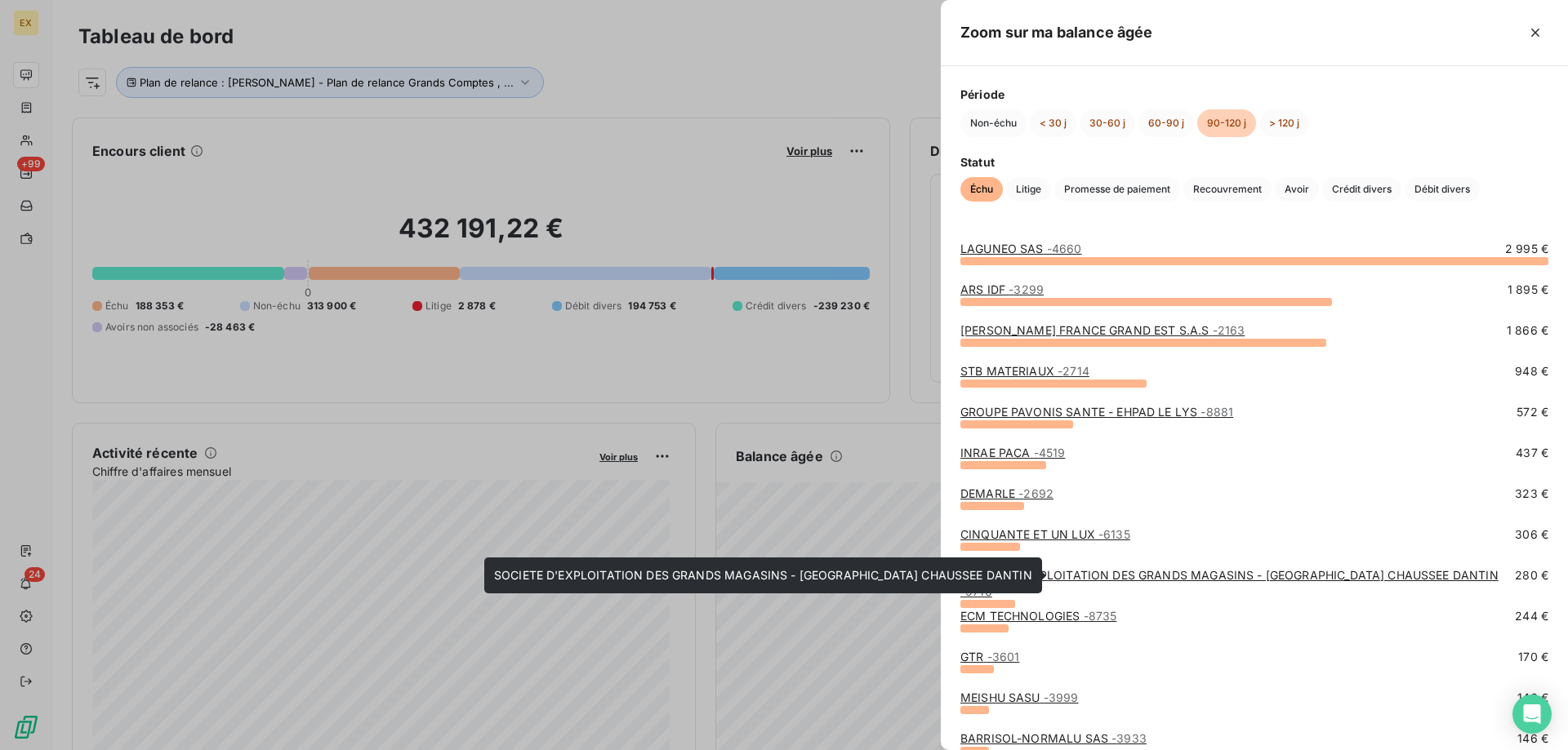
click at [1165, 577] on link "SOCIETE D'EXPLOITATION DES GRANDS MAGASINS - [GEOGRAPHIC_DATA] DANTIN - 9716" at bounding box center [1230, 583] width 539 height 30
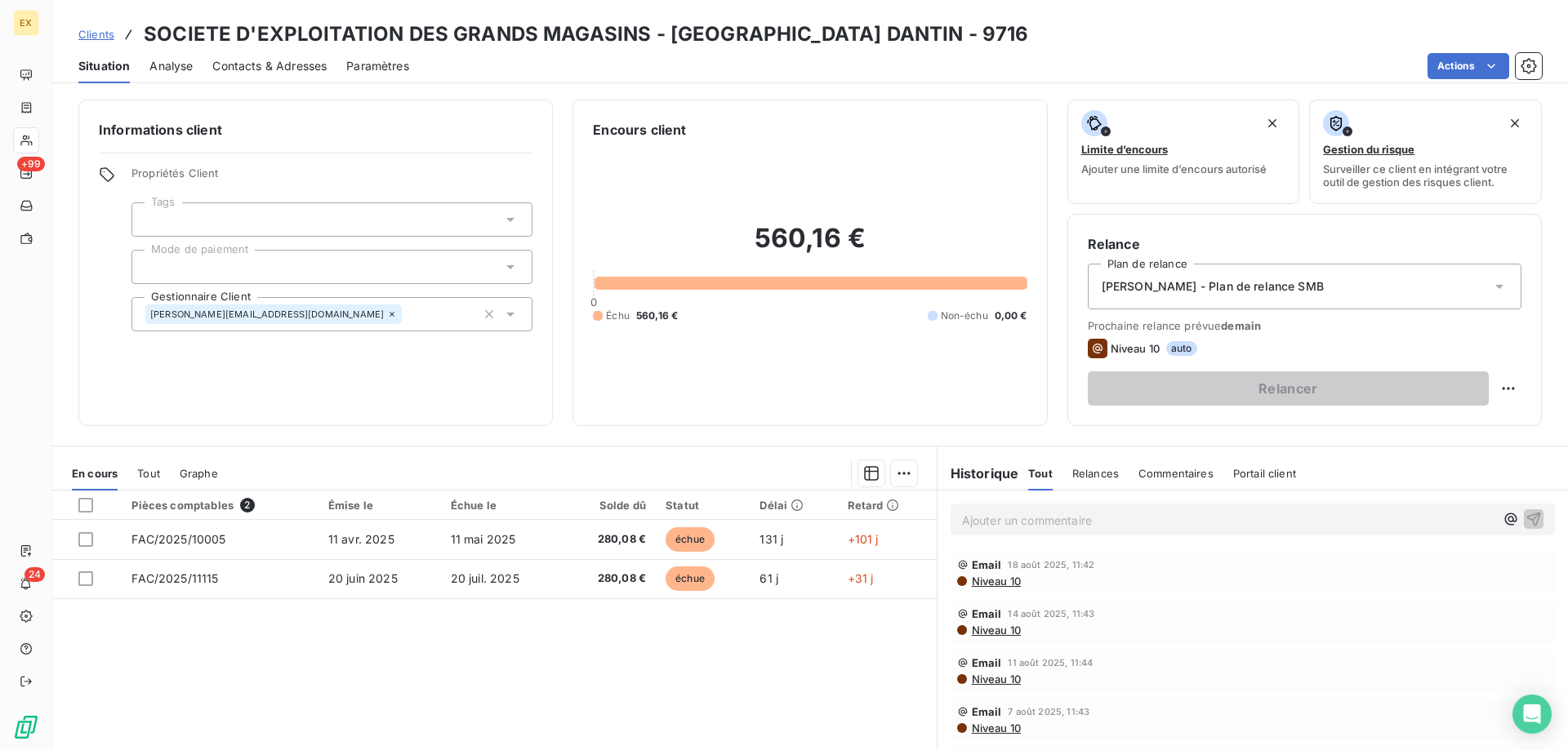
click at [1203, 277] on div "[PERSON_NAME] - Plan de relance SMB" at bounding box center [1305, 287] width 434 height 46
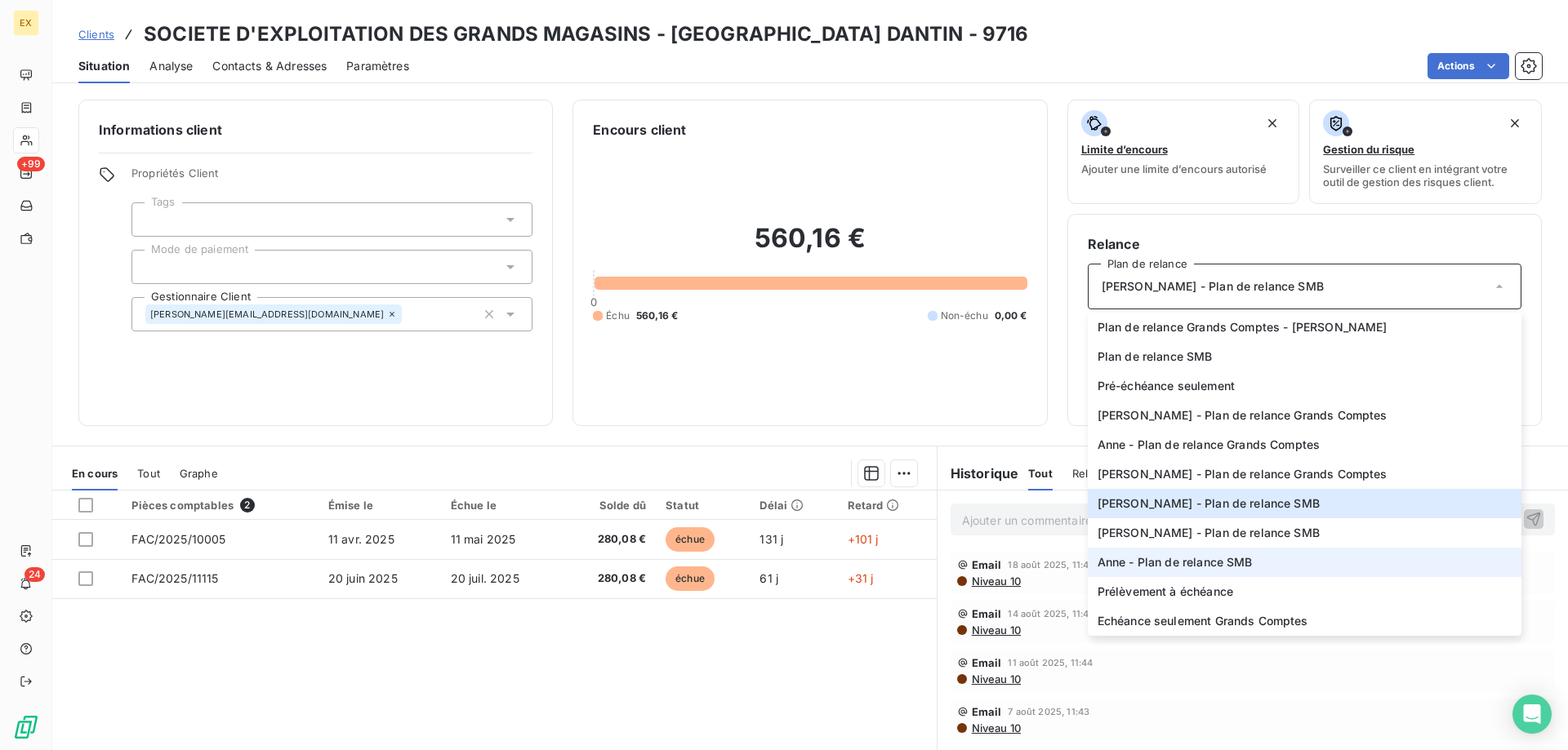
click at [1131, 553] on li "Anne - Plan de relance SMB" at bounding box center [1305, 562] width 434 height 29
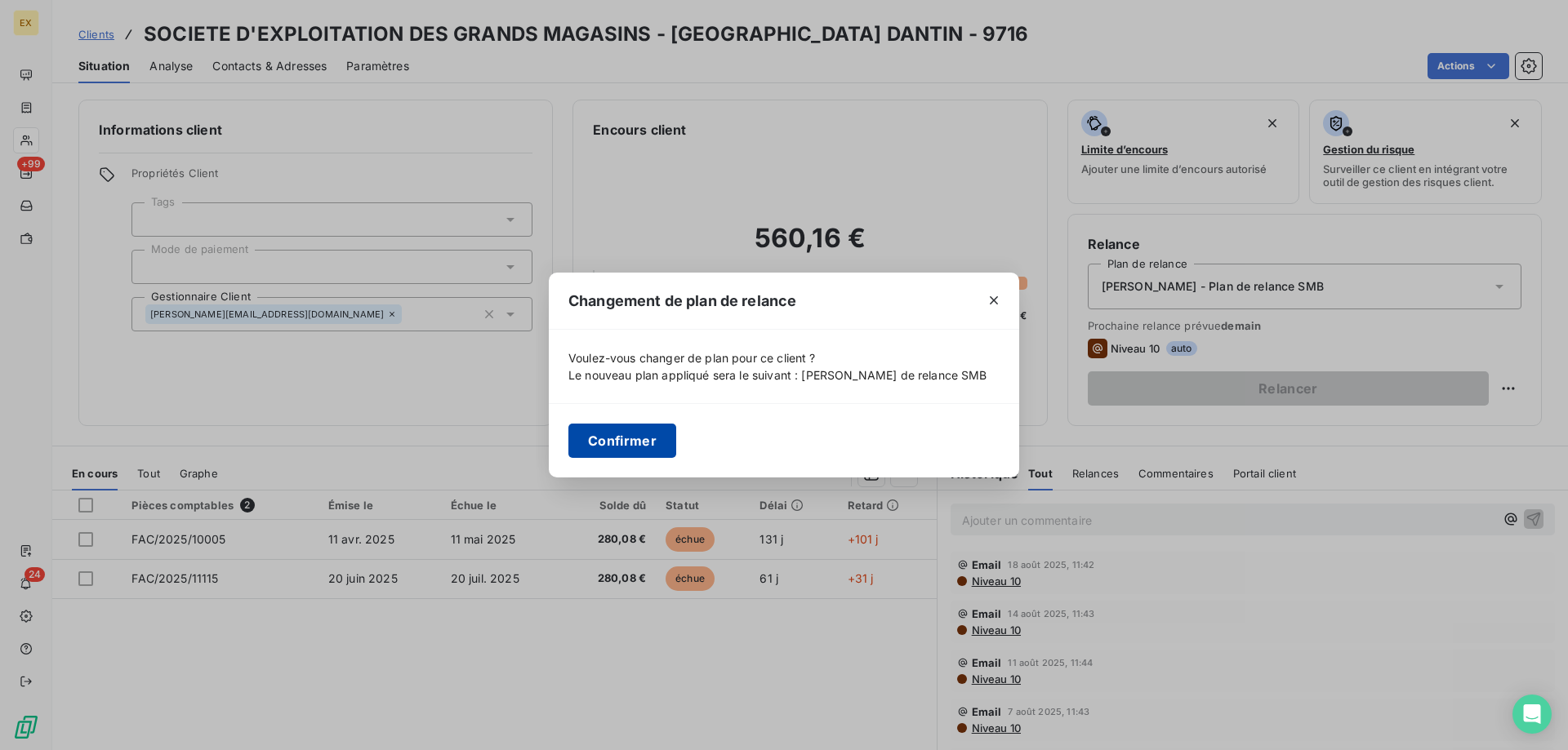
click at [604, 429] on button "Confirmer" at bounding box center [623, 440] width 108 height 34
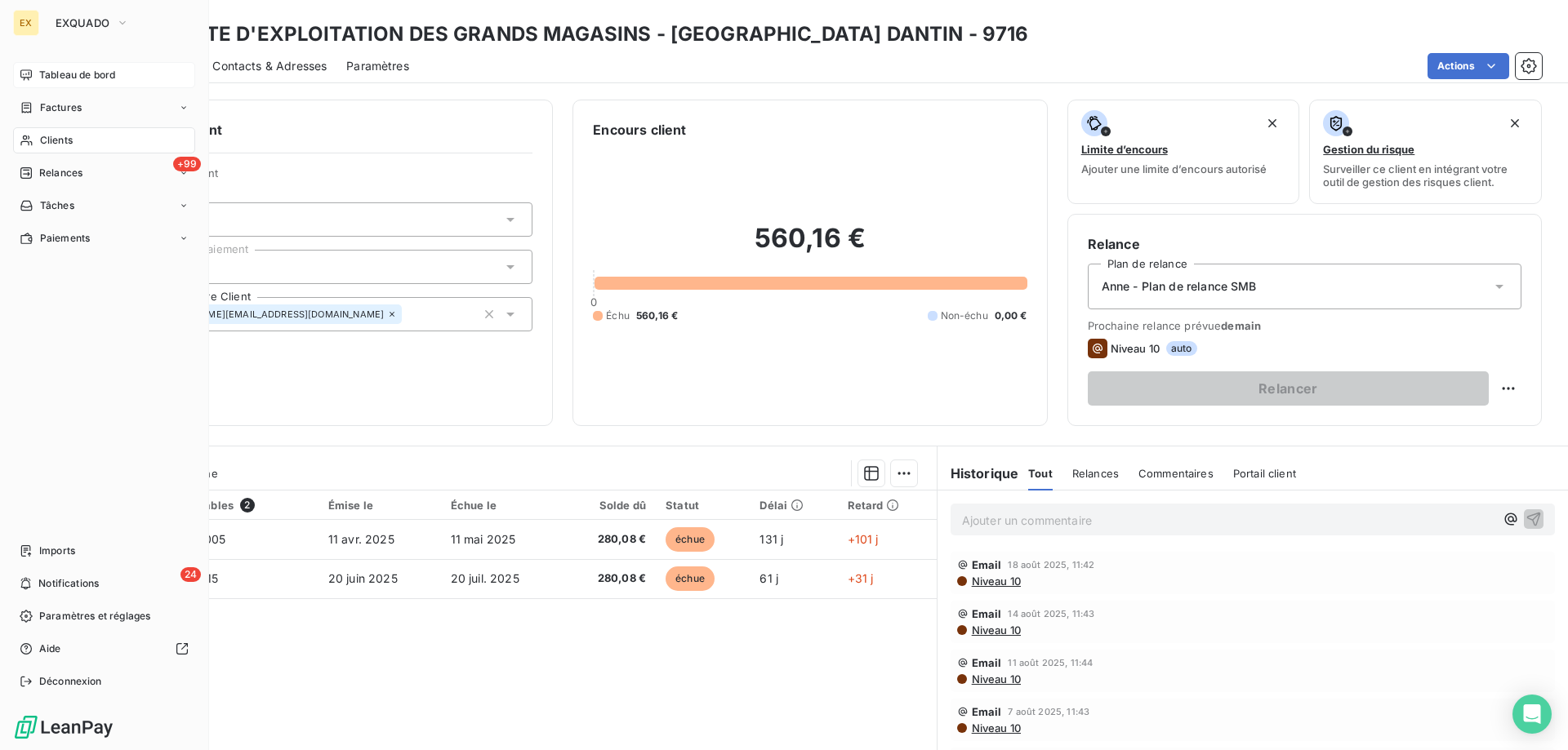
click at [40, 76] on span "Tableau de bord" at bounding box center [77, 75] width 76 height 15
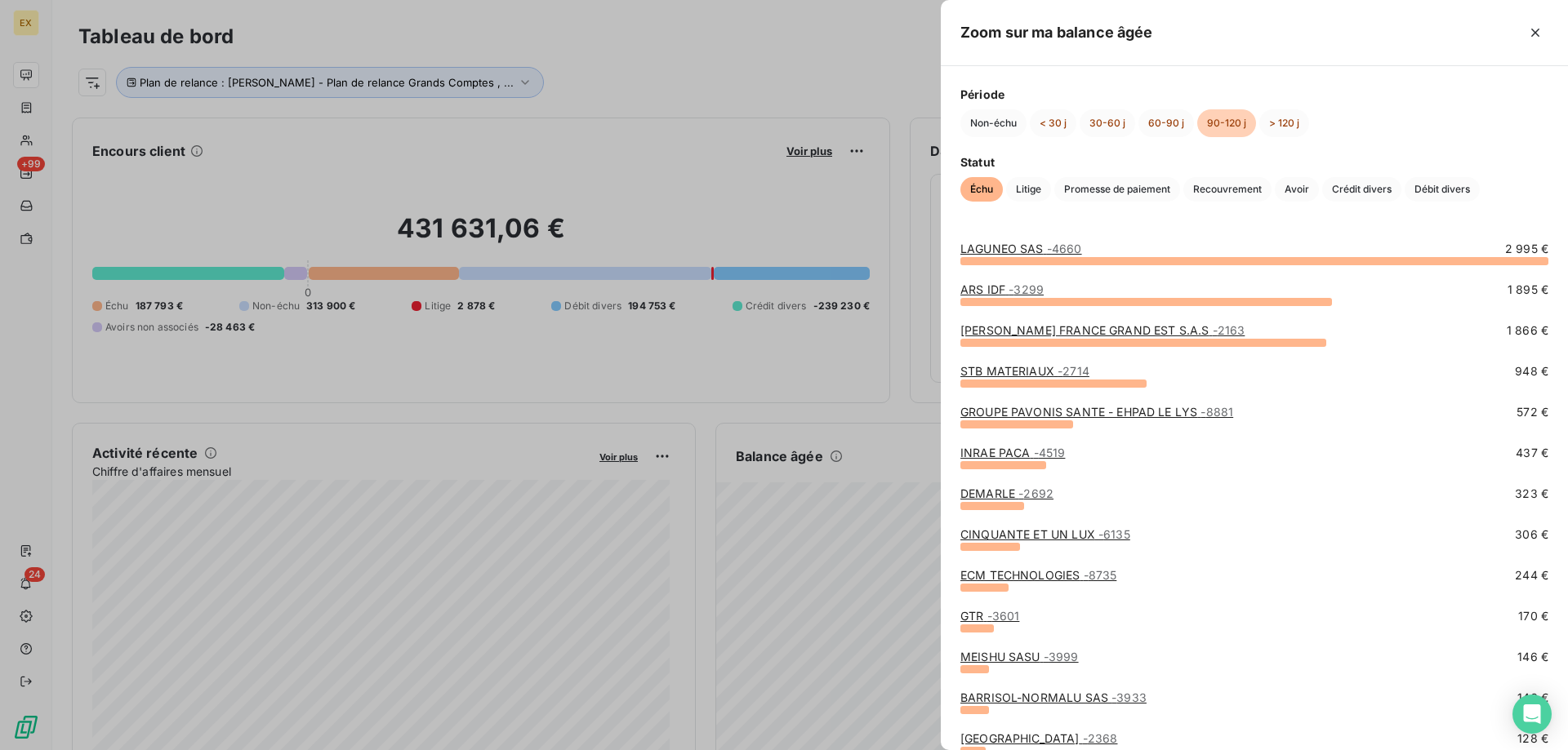
click at [1055, 532] on link "CINQUANTE ET UN LUX - 6135" at bounding box center [1045, 534] width 169 height 14
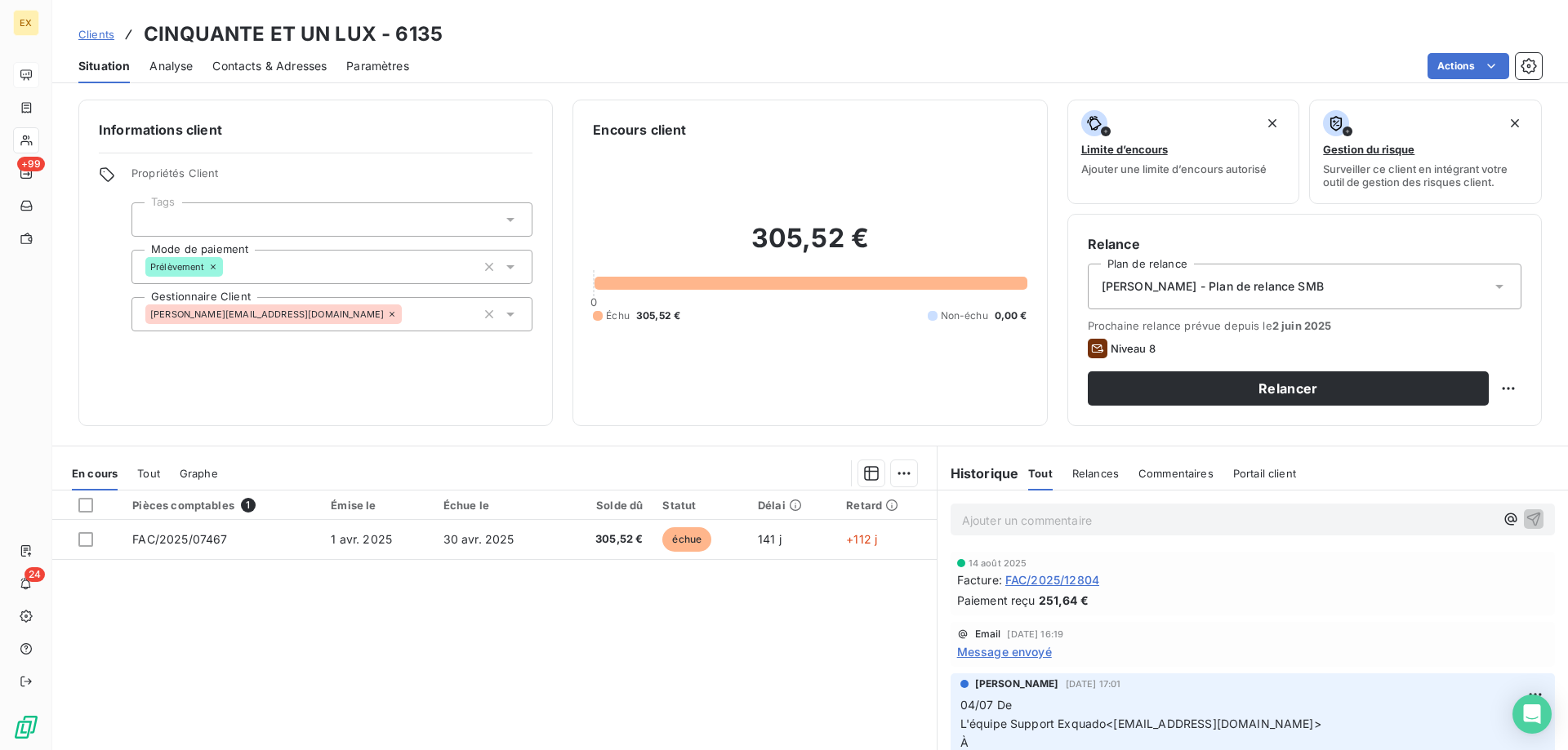
click at [1052, 524] on p "Ajouter un commentaire ﻿" at bounding box center [1227, 520] width 532 height 20
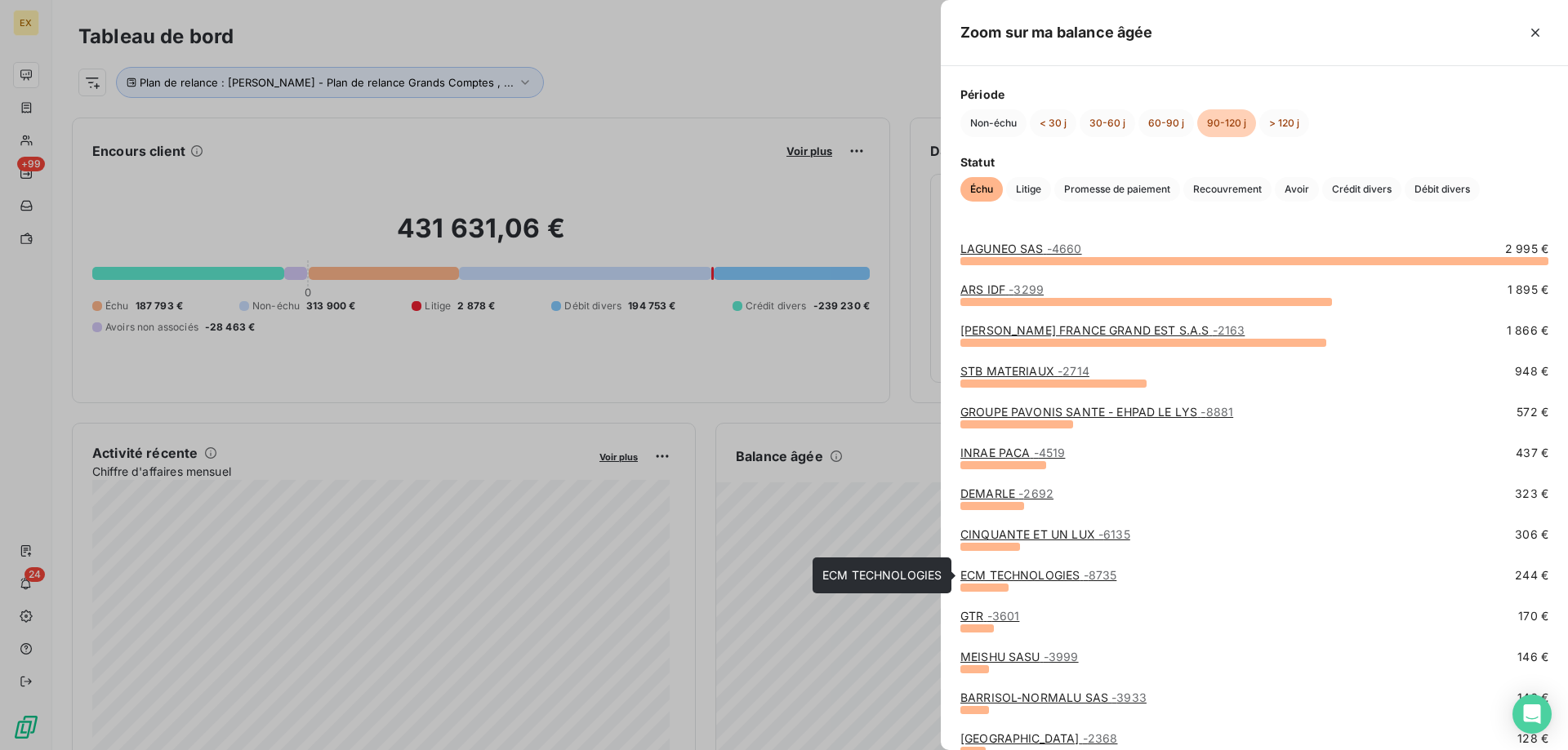
click at [1105, 575] on span "- 8735" at bounding box center [1100, 575] width 34 height 14
click at [985, 614] on link "GTR - 3601" at bounding box center [990, 615] width 59 height 14
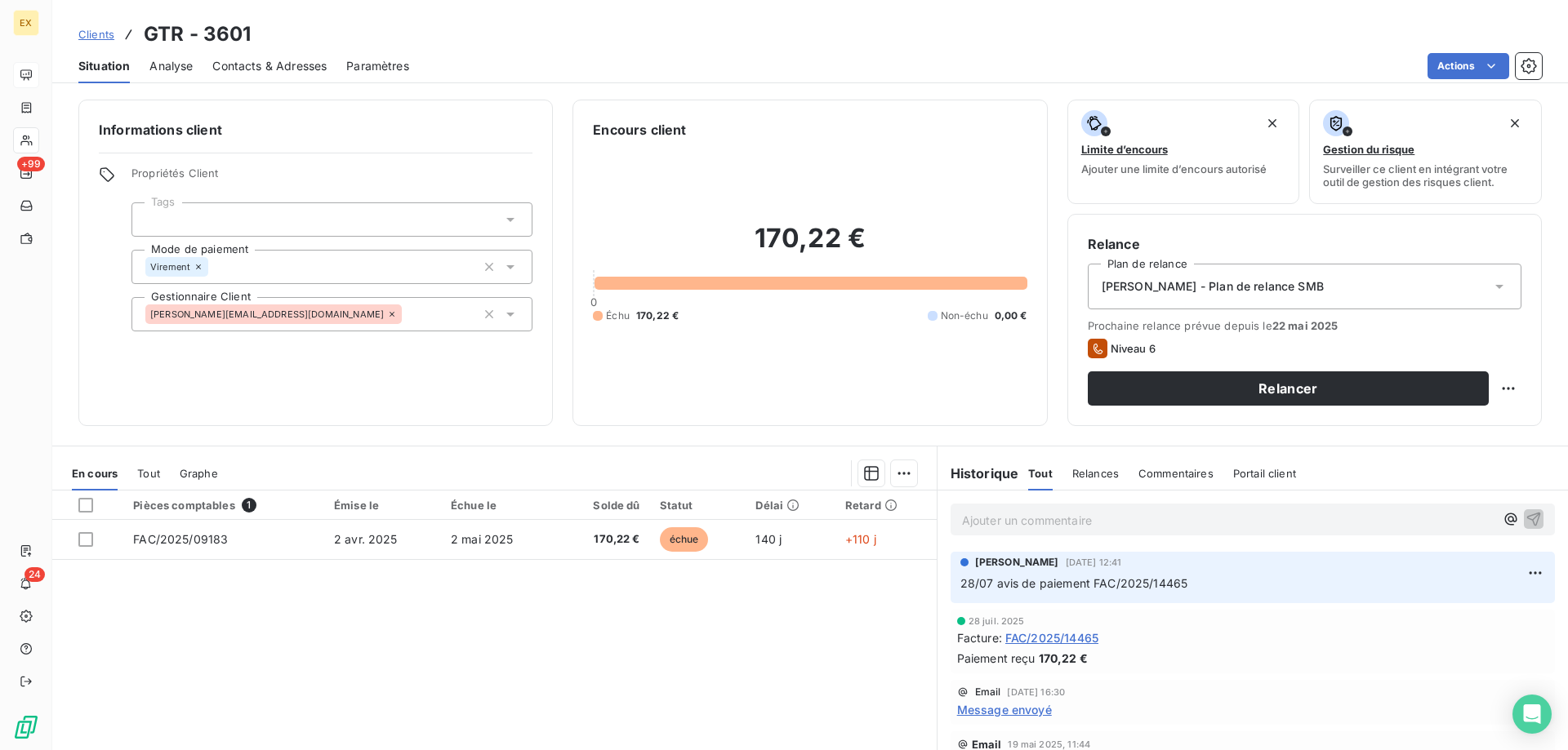
click at [266, 61] on span "Contacts & Adresses" at bounding box center [269, 66] width 114 height 16
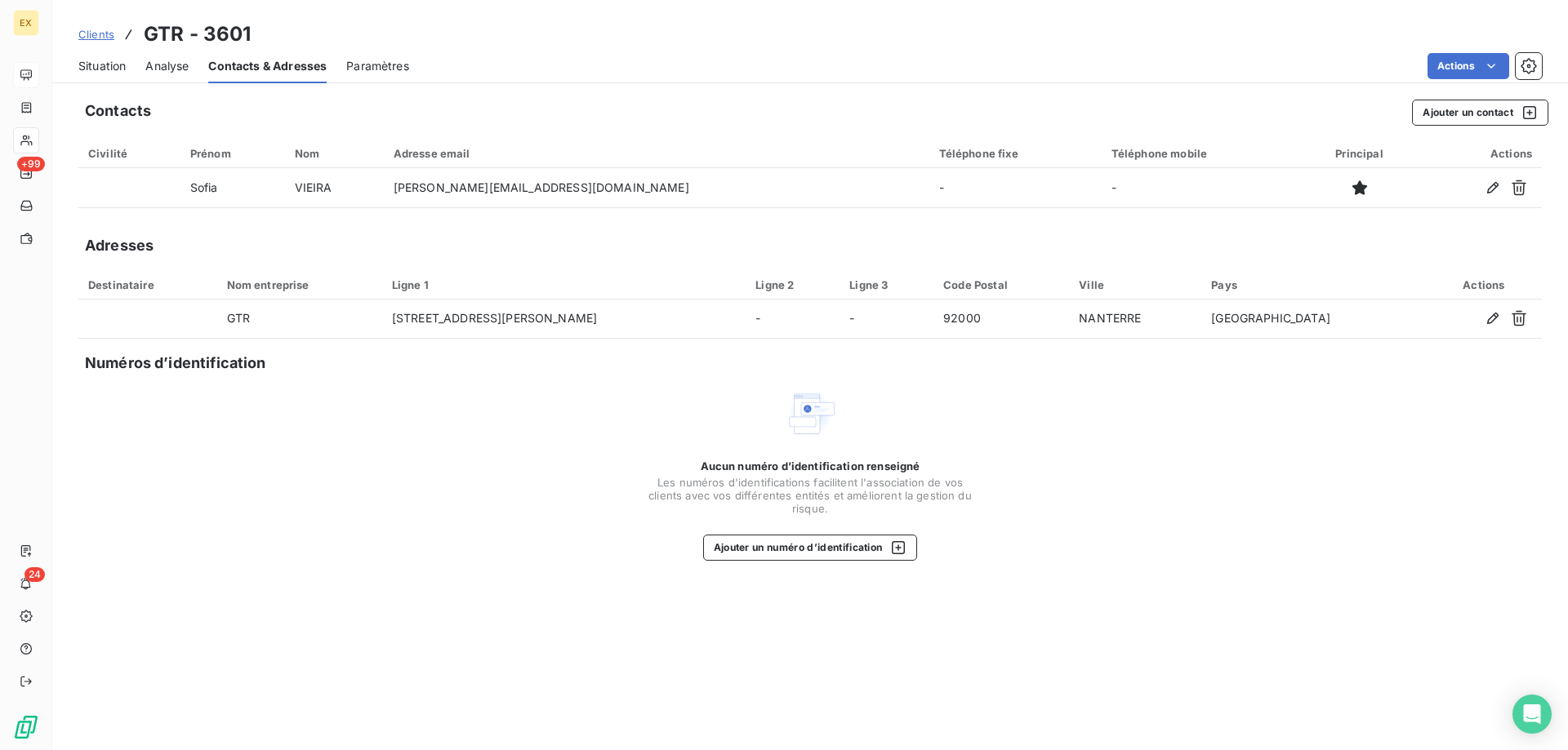
click at [108, 60] on span "Situation" at bounding box center [103, 66] width 48 height 16
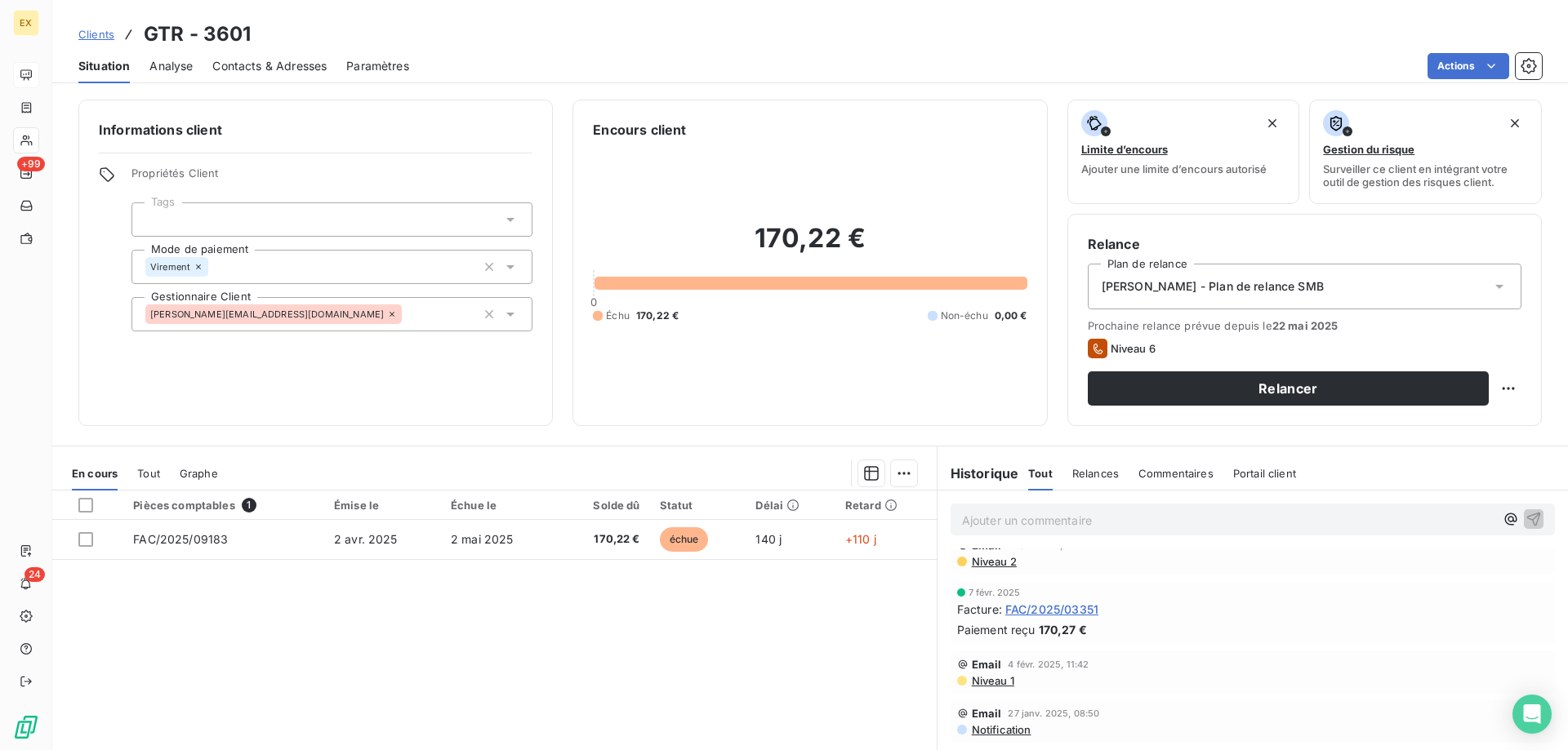
scroll to position [490, 0]
click at [1008, 509] on div "Ajouter un commentaire ﻿" at bounding box center [1227, 520] width 532 height 22
click at [1026, 517] on p "Ajouter un commentaire ﻿" at bounding box center [1227, 520] width 532 height 20
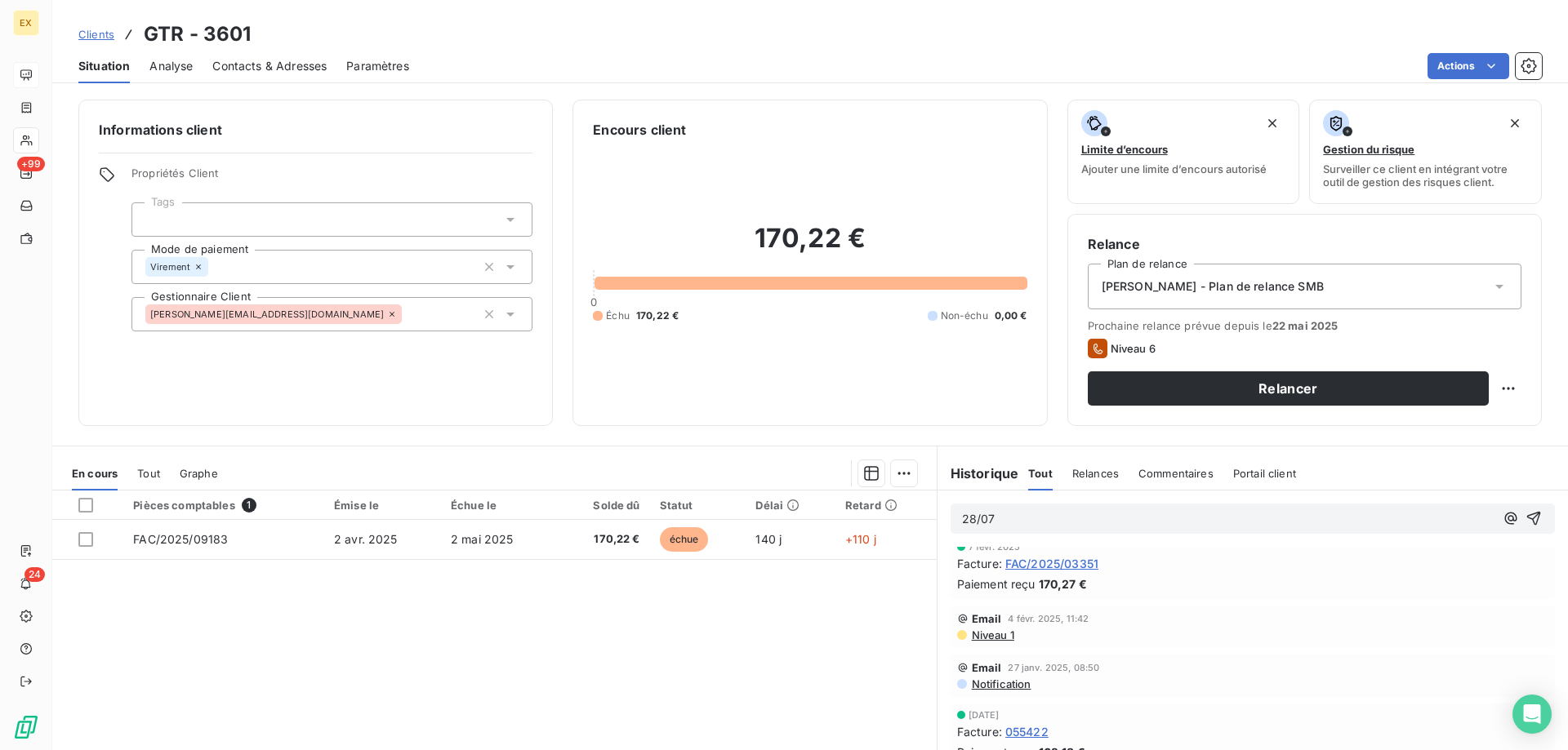
scroll to position [1422, 0]
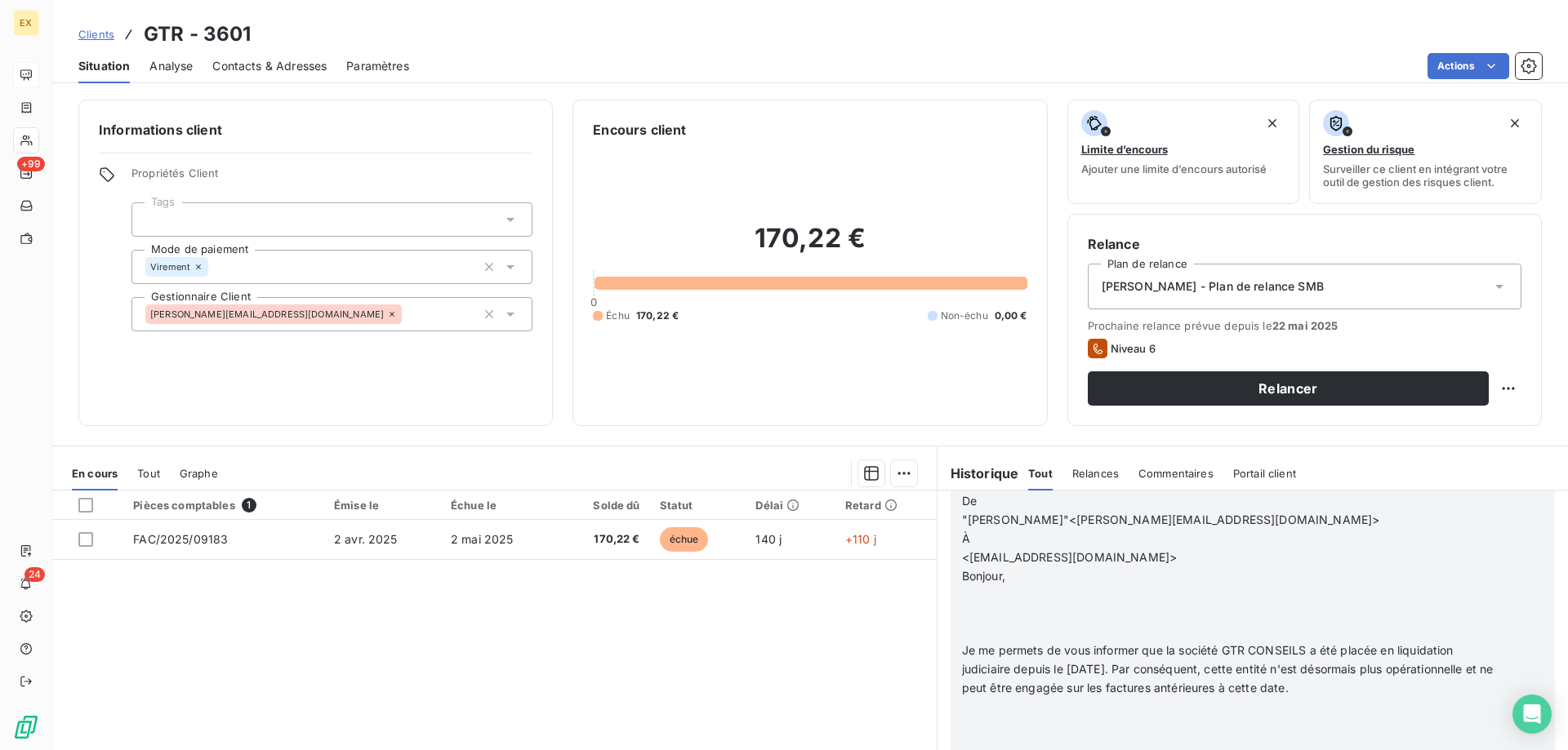
click at [975, 636] on p "﻿" at bounding box center [1231, 632] width 539 height 19
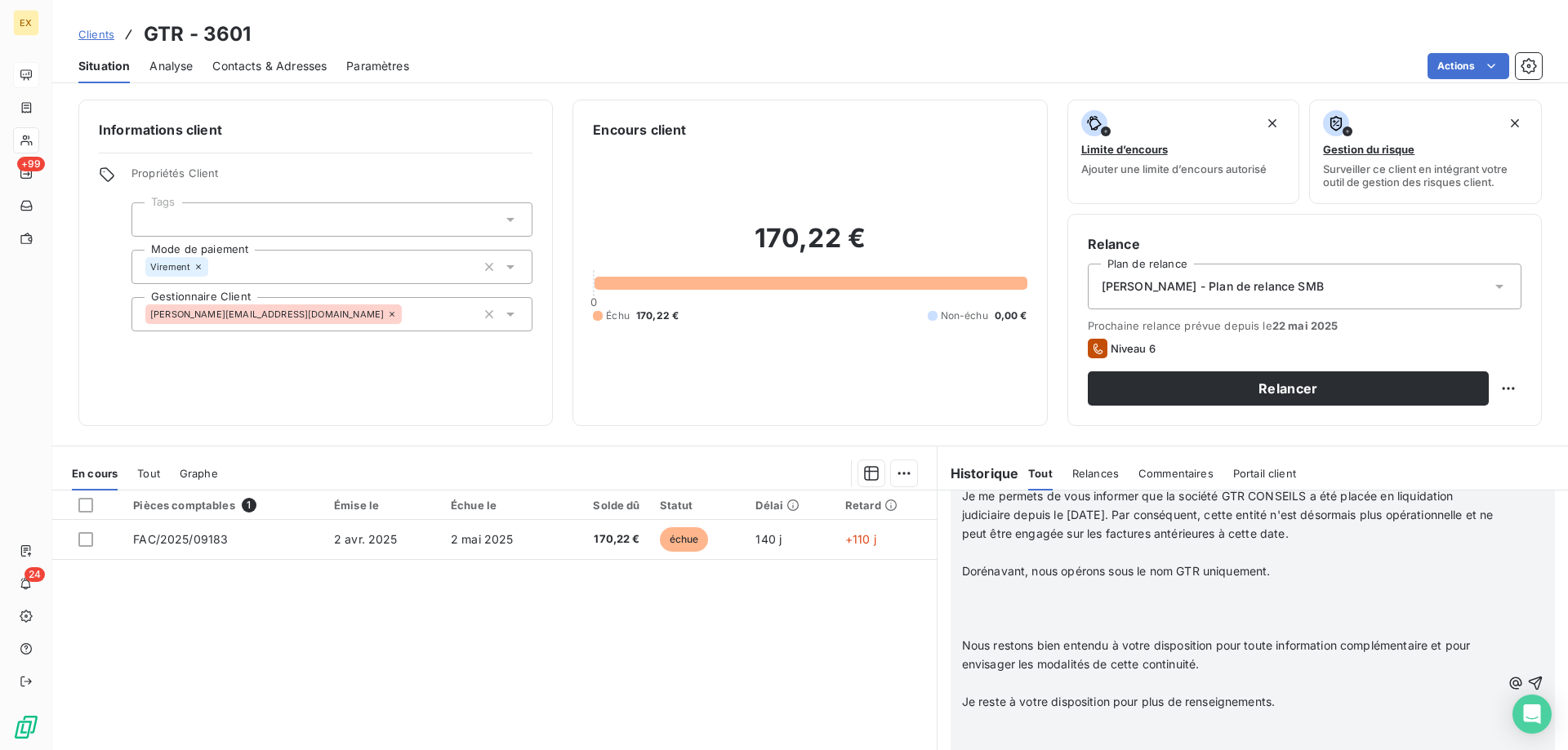
scroll to position [1511, 0]
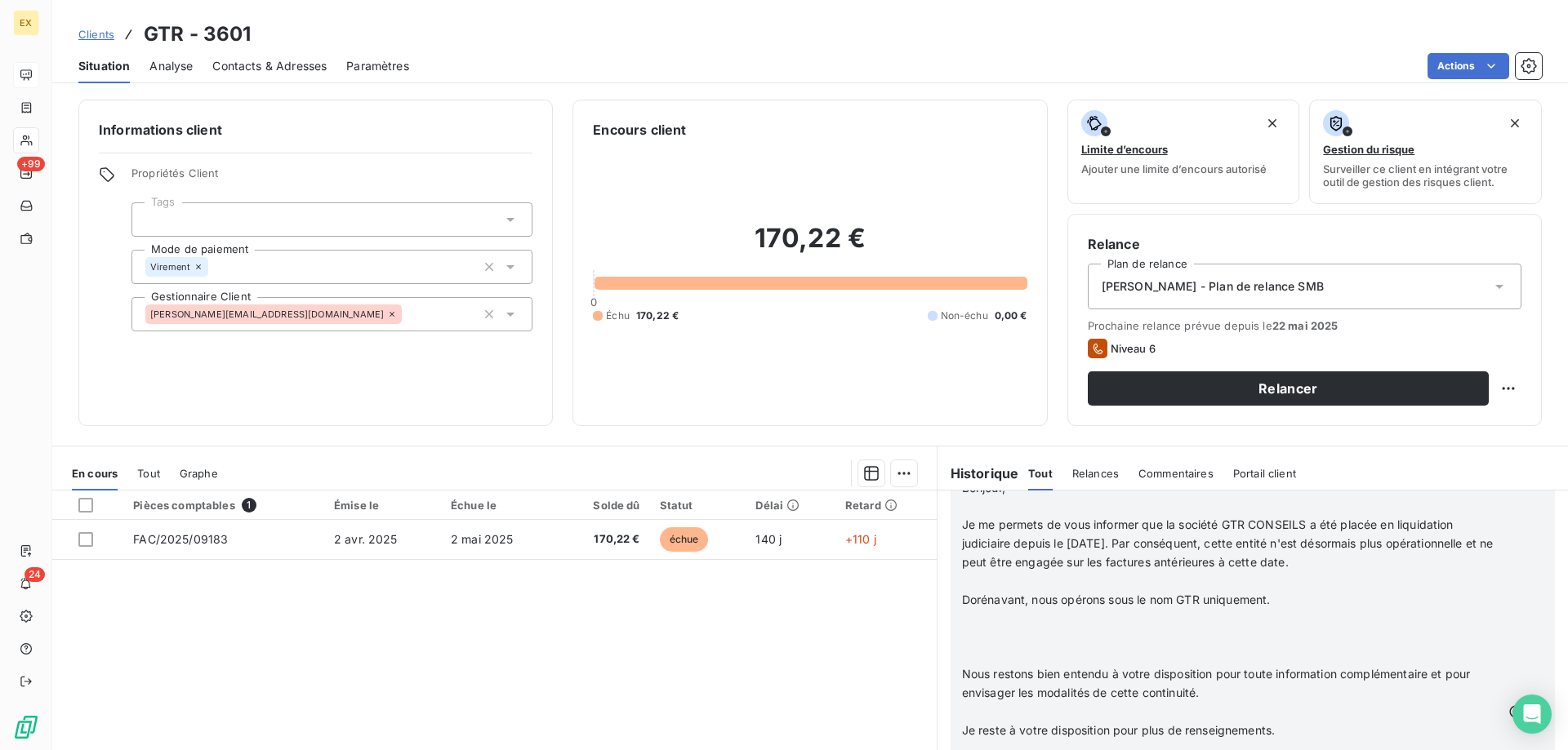
click at [983, 639] on p at bounding box center [1231, 638] width 539 height 19
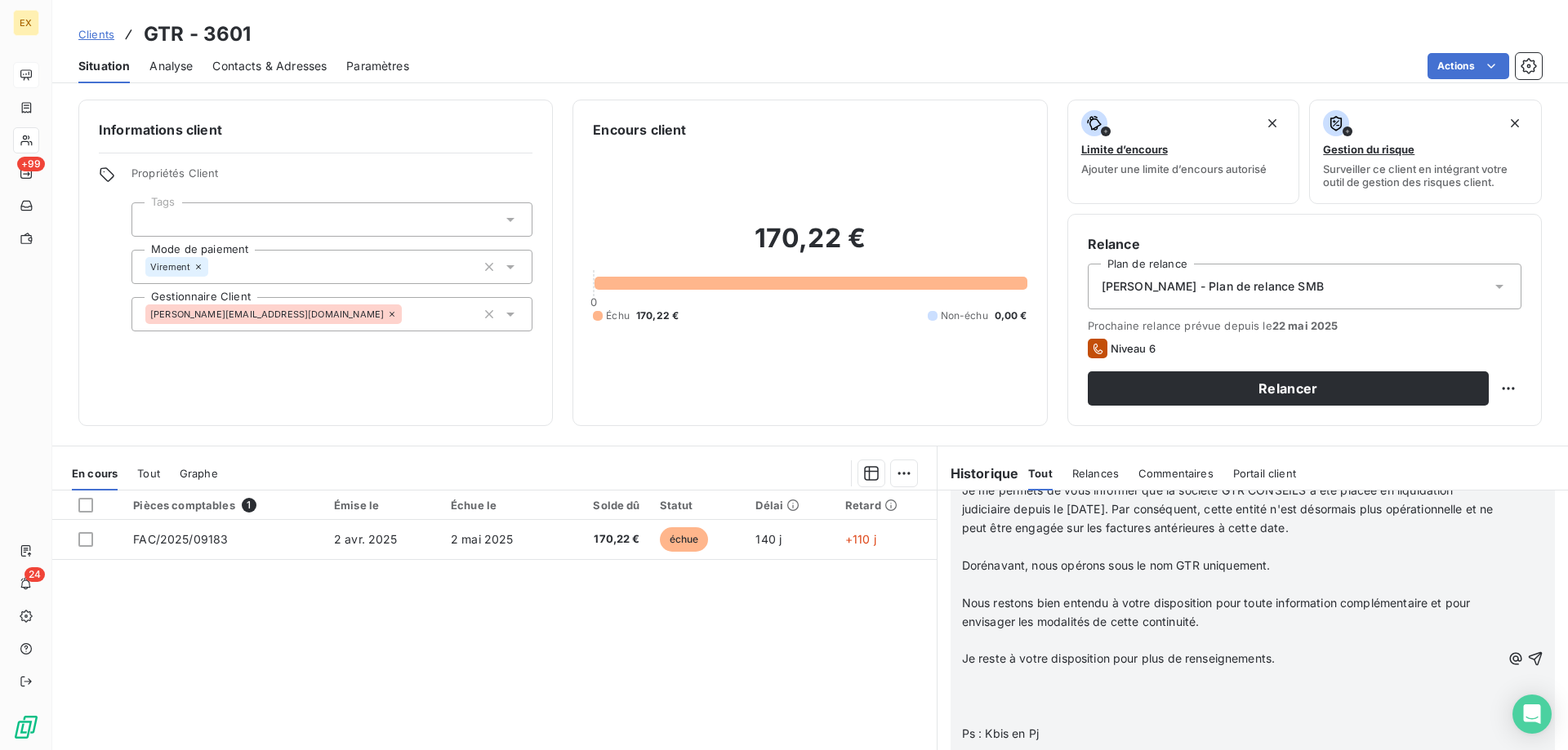
scroll to position [1636, 0]
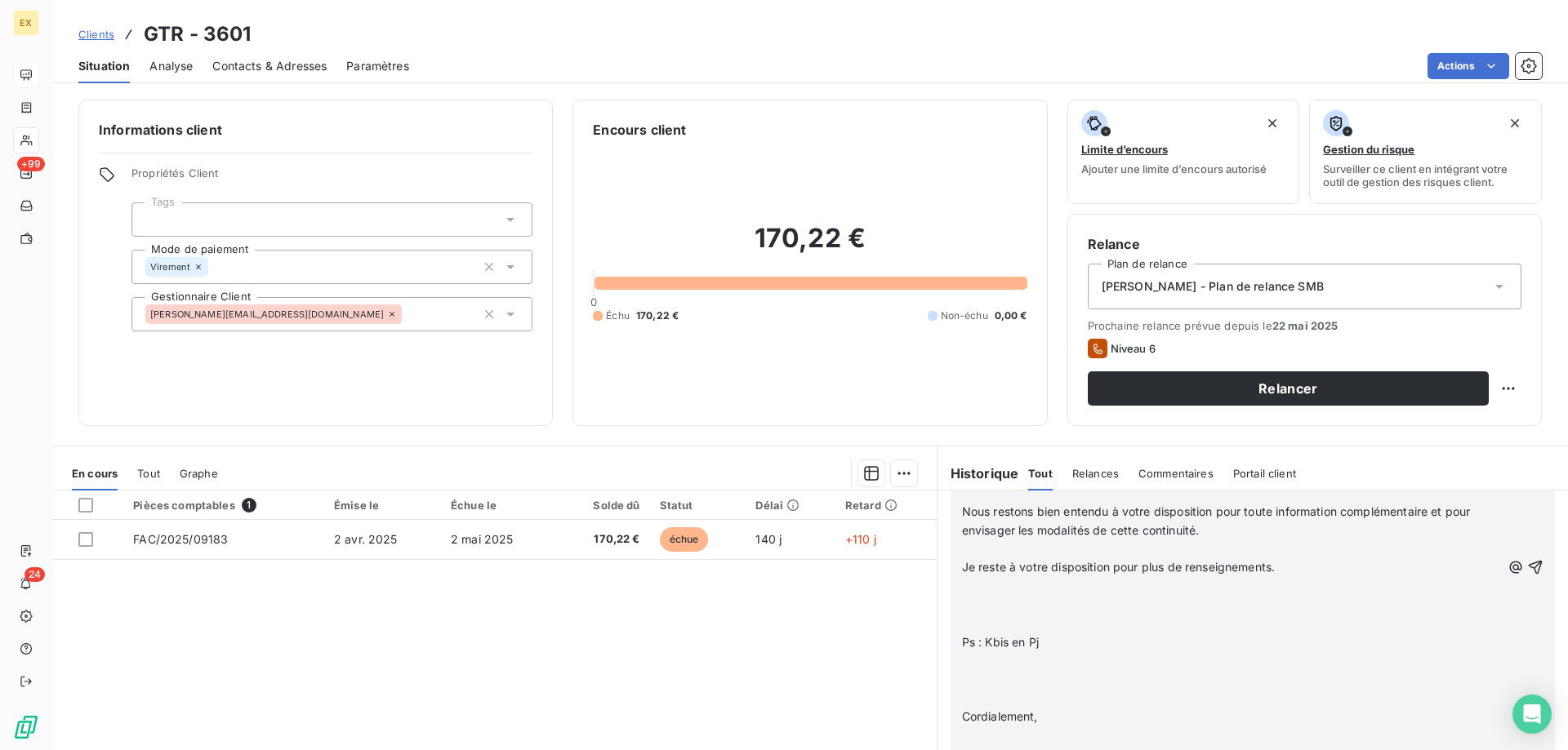
click at [1013, 614] on p at bounding box center [1231, 605] width 539 height 19
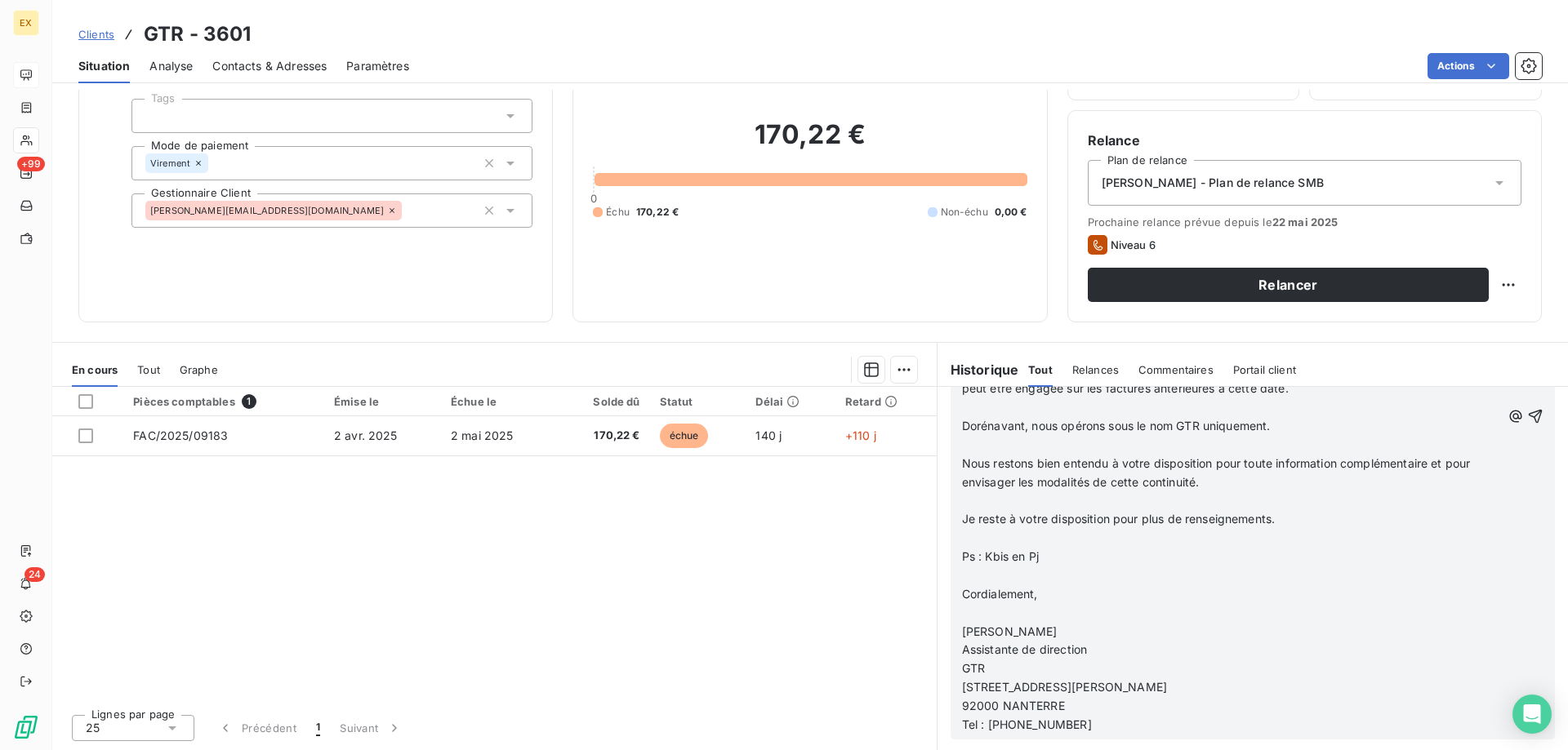
scroll to position [1562, 0]
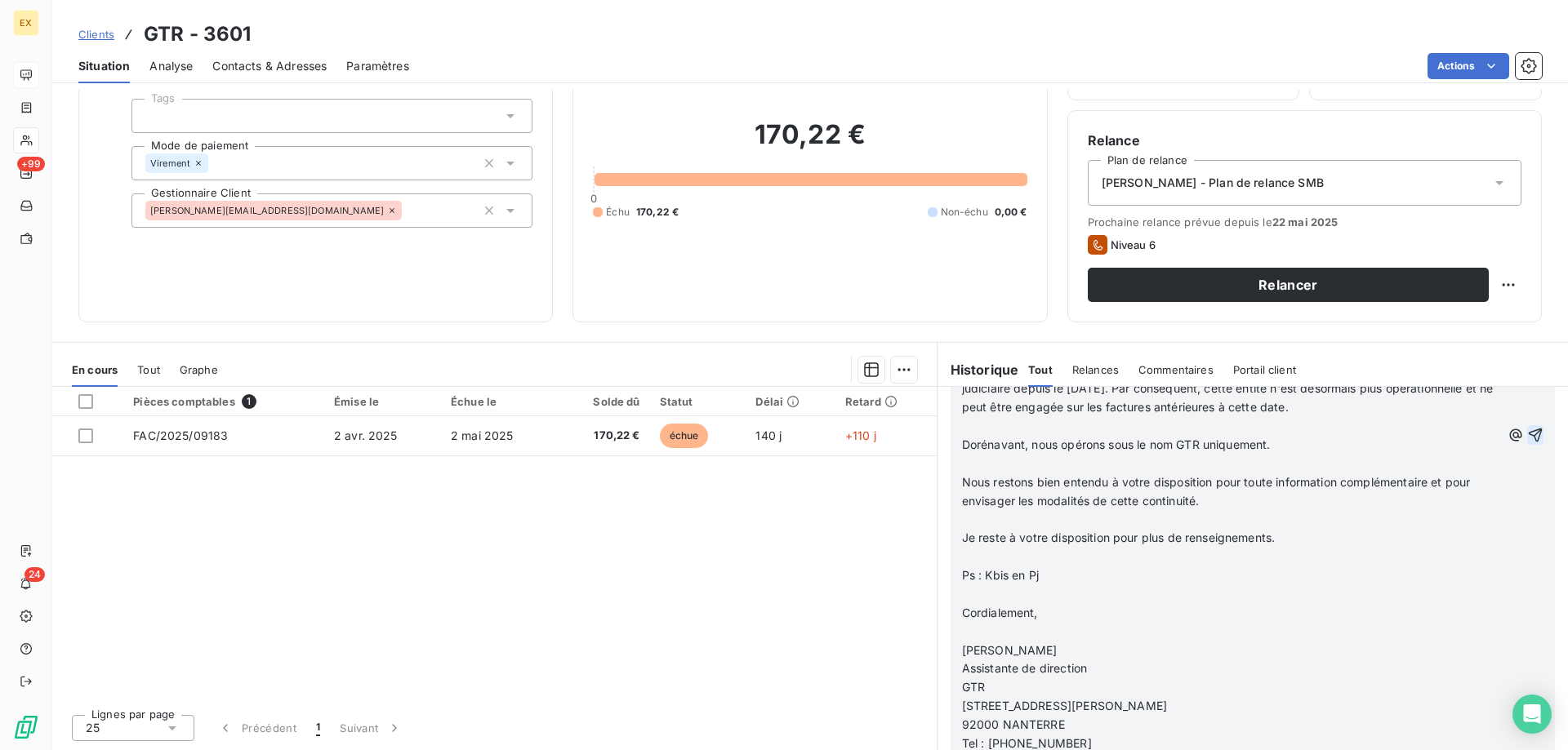
click at [1528, 433] on icon "button" at bounding box center [1536, 435] width 16 height 16
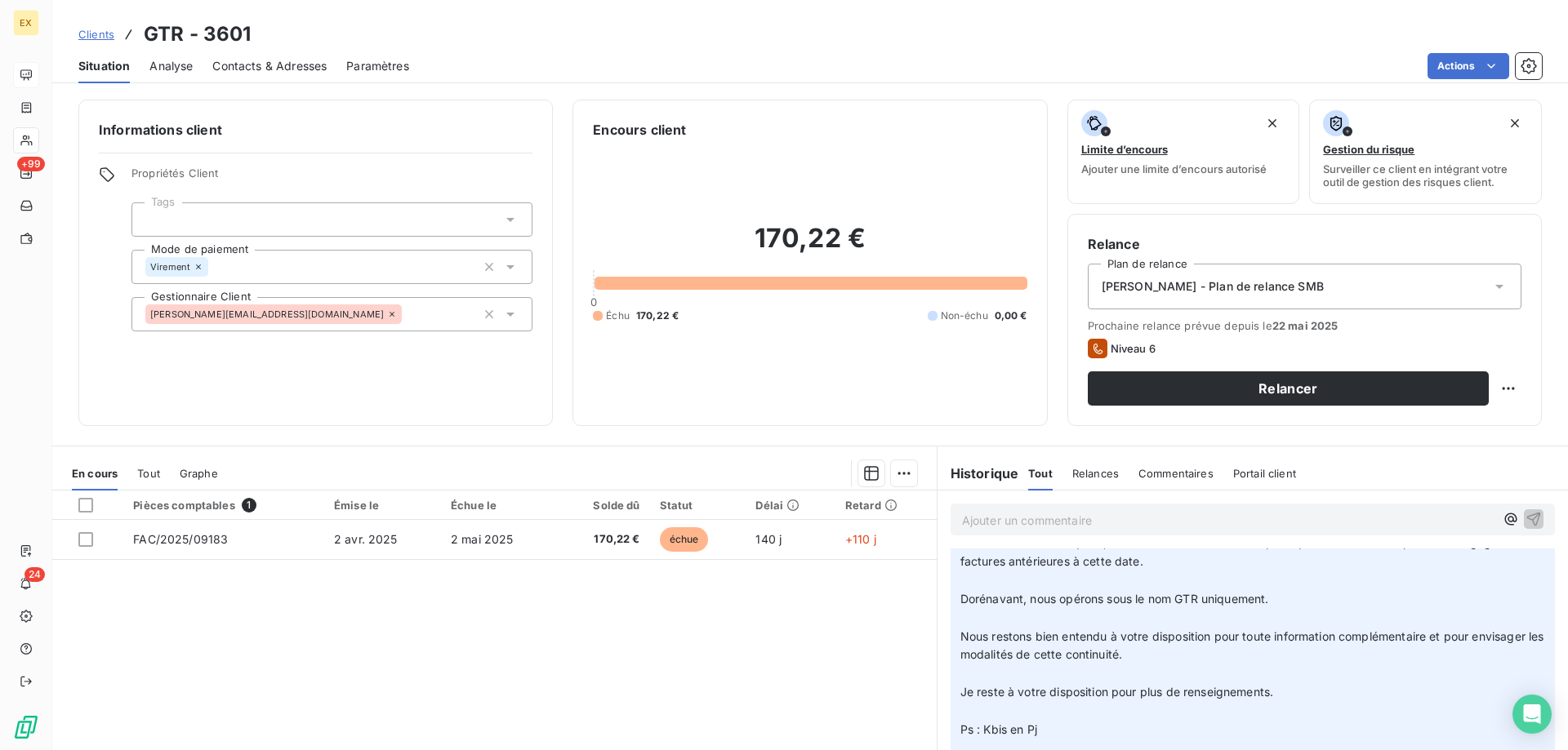
scroll to position [327, 0]
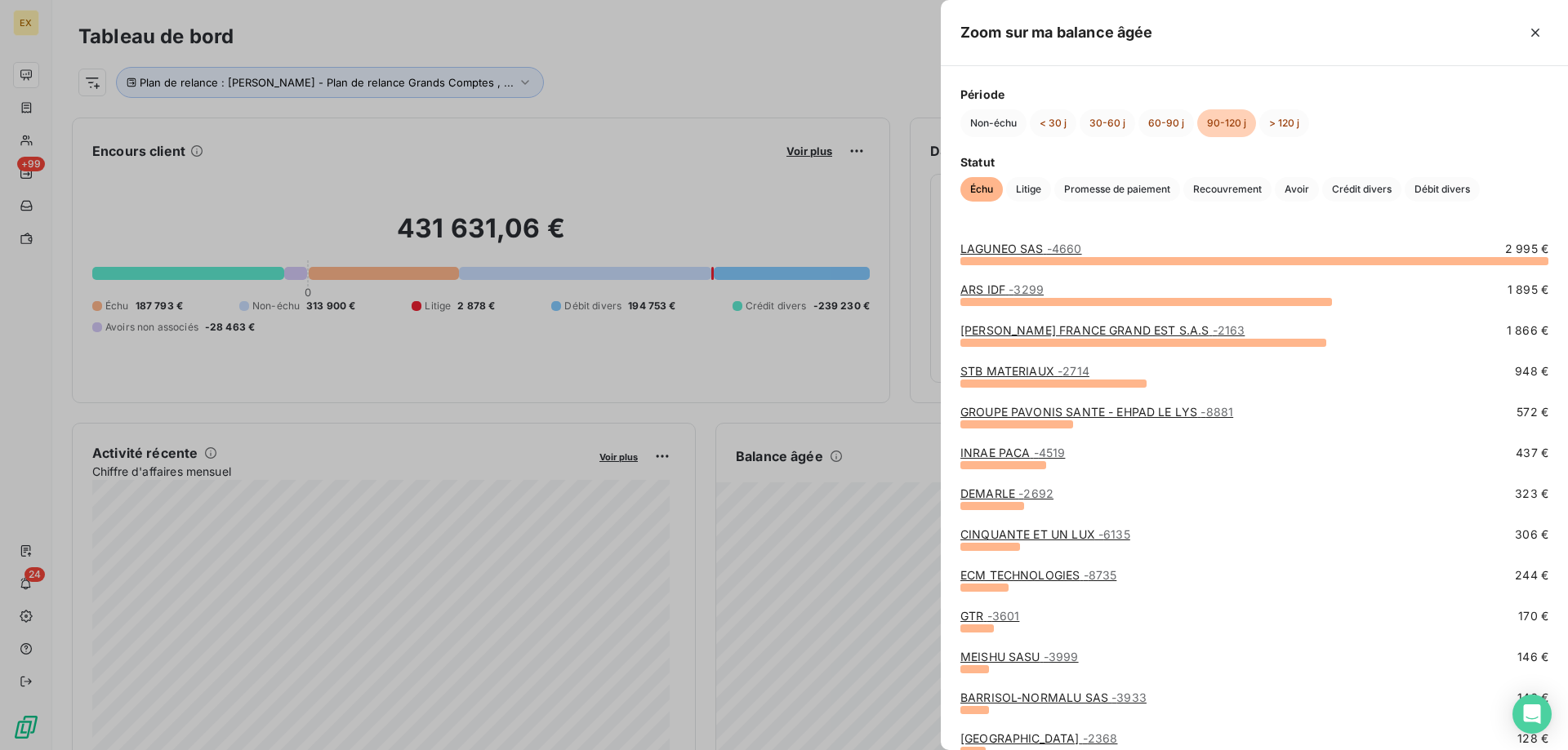
scroll to position [82, 0]
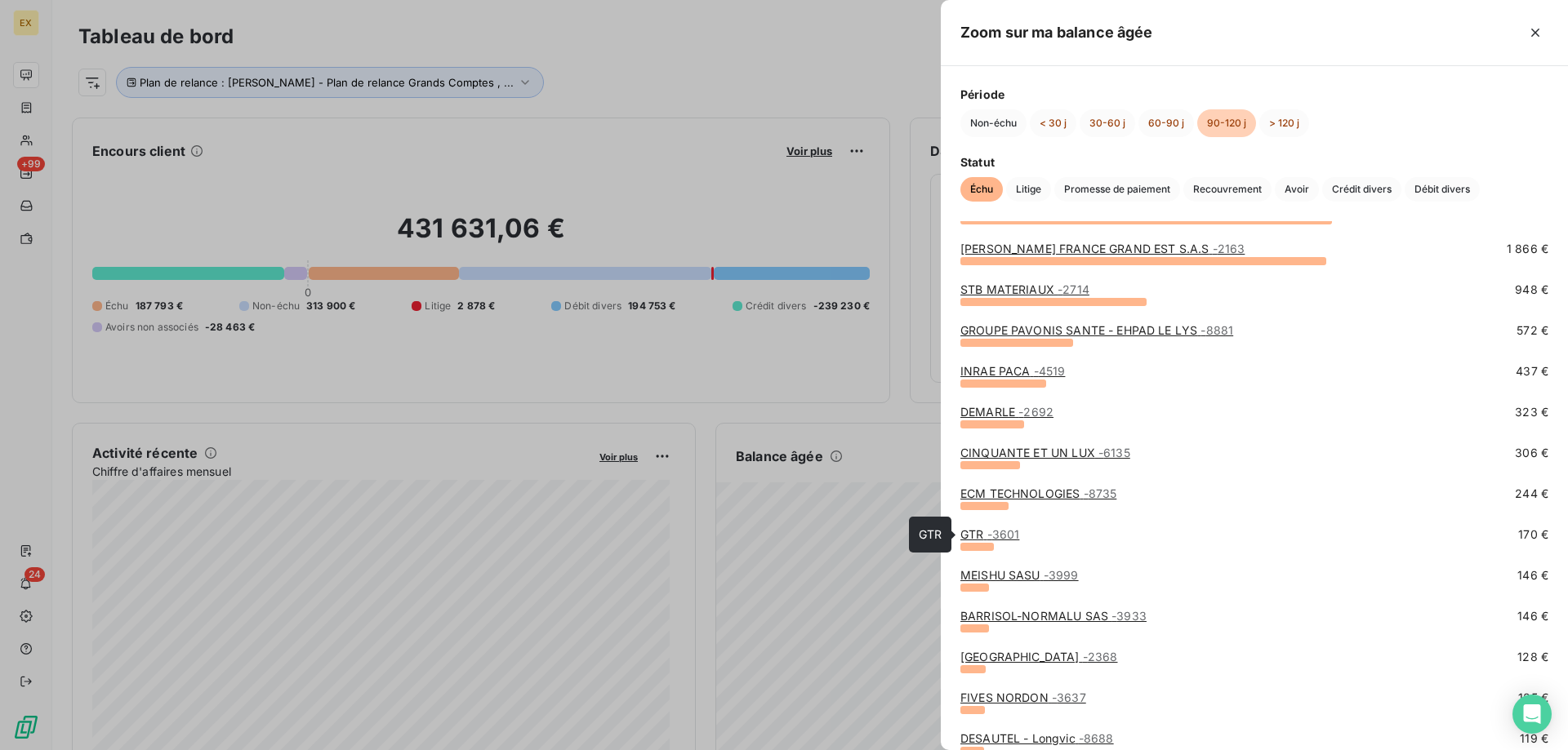
click at [995, 537] on span "- 3601" at bounding box center [1004, 534] width 33 height 14
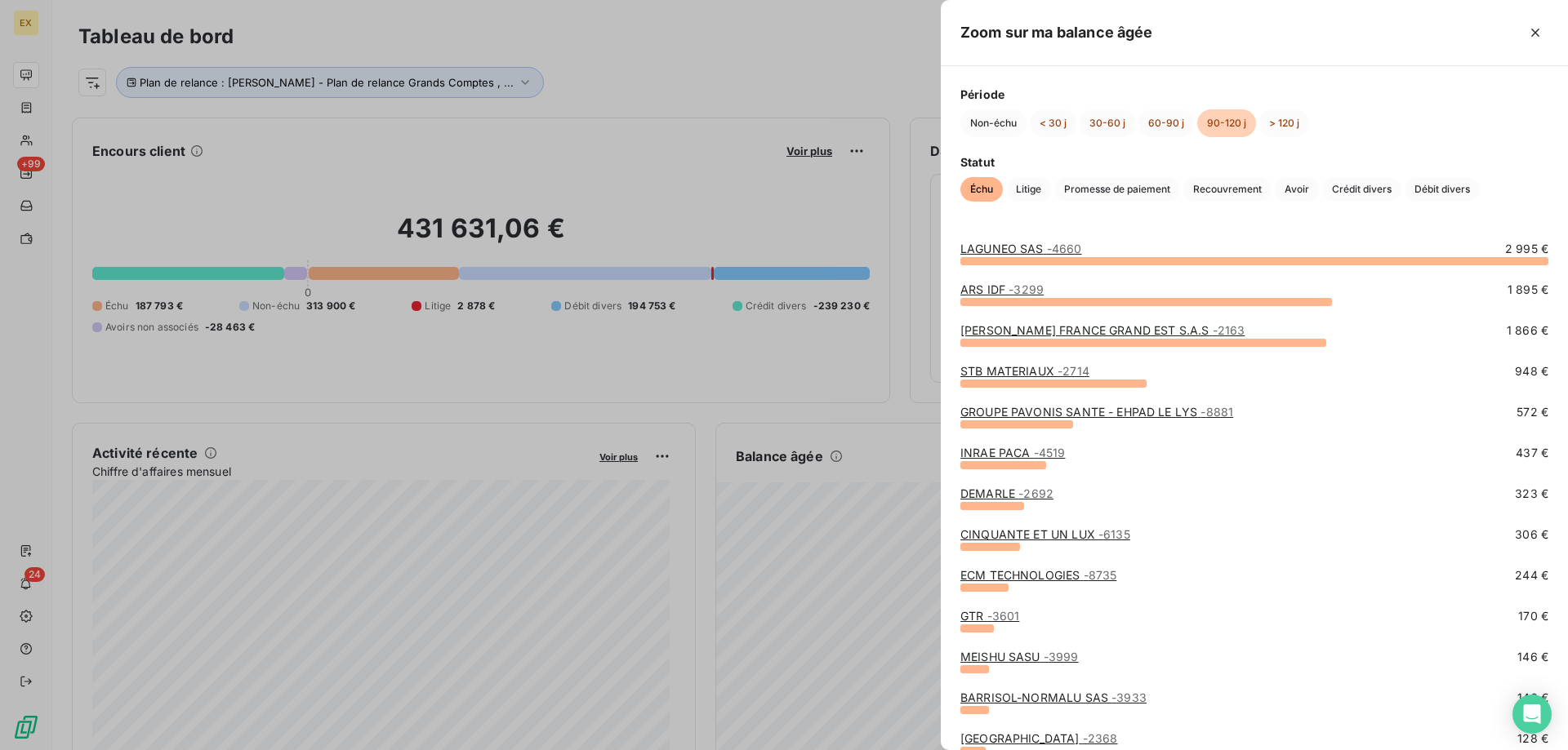
scroll to position [82, 0]
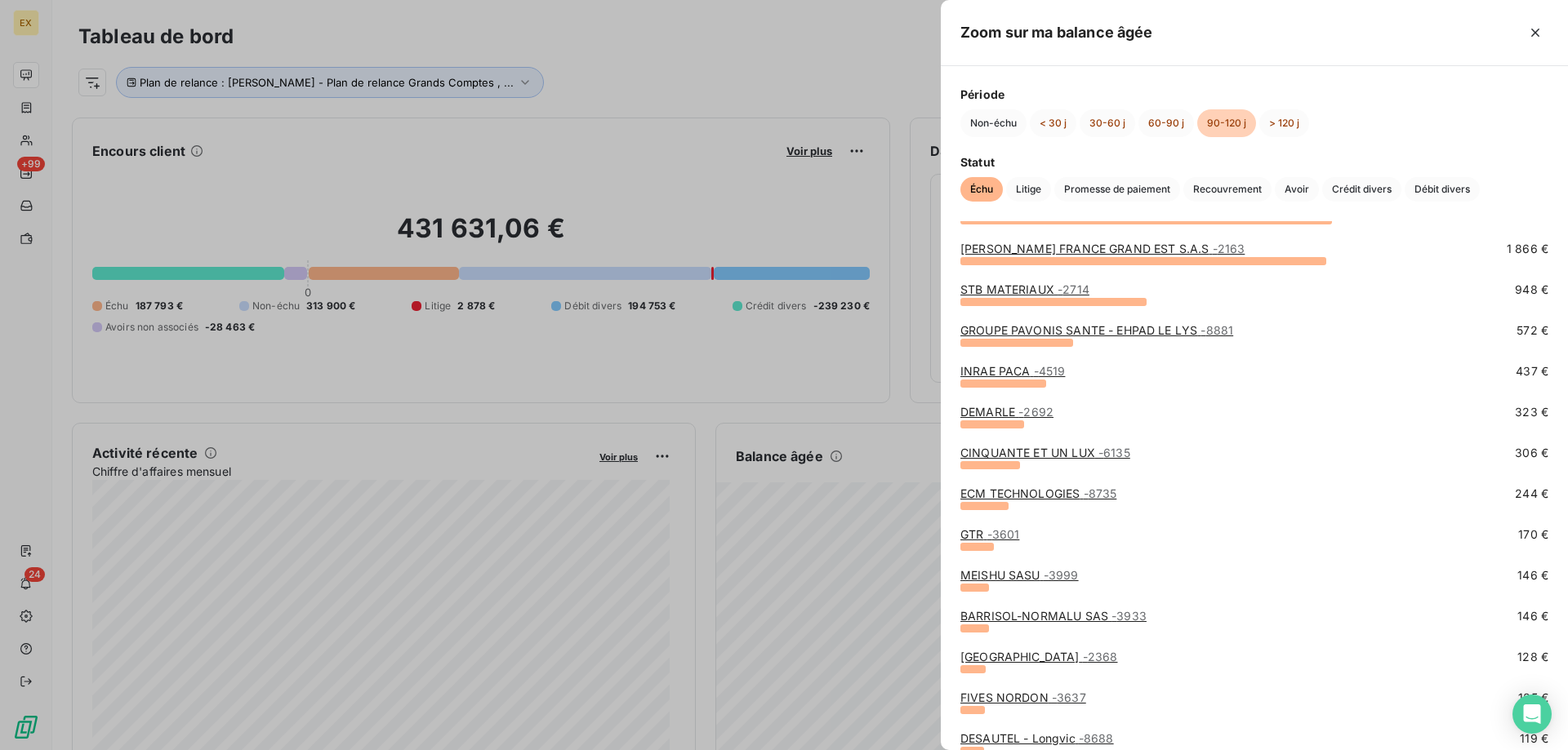
click at [1085, 612] on link "BARRISOL-NORMALU SAS - 3933" at bounding box center [1053, 615] width 186 height 14
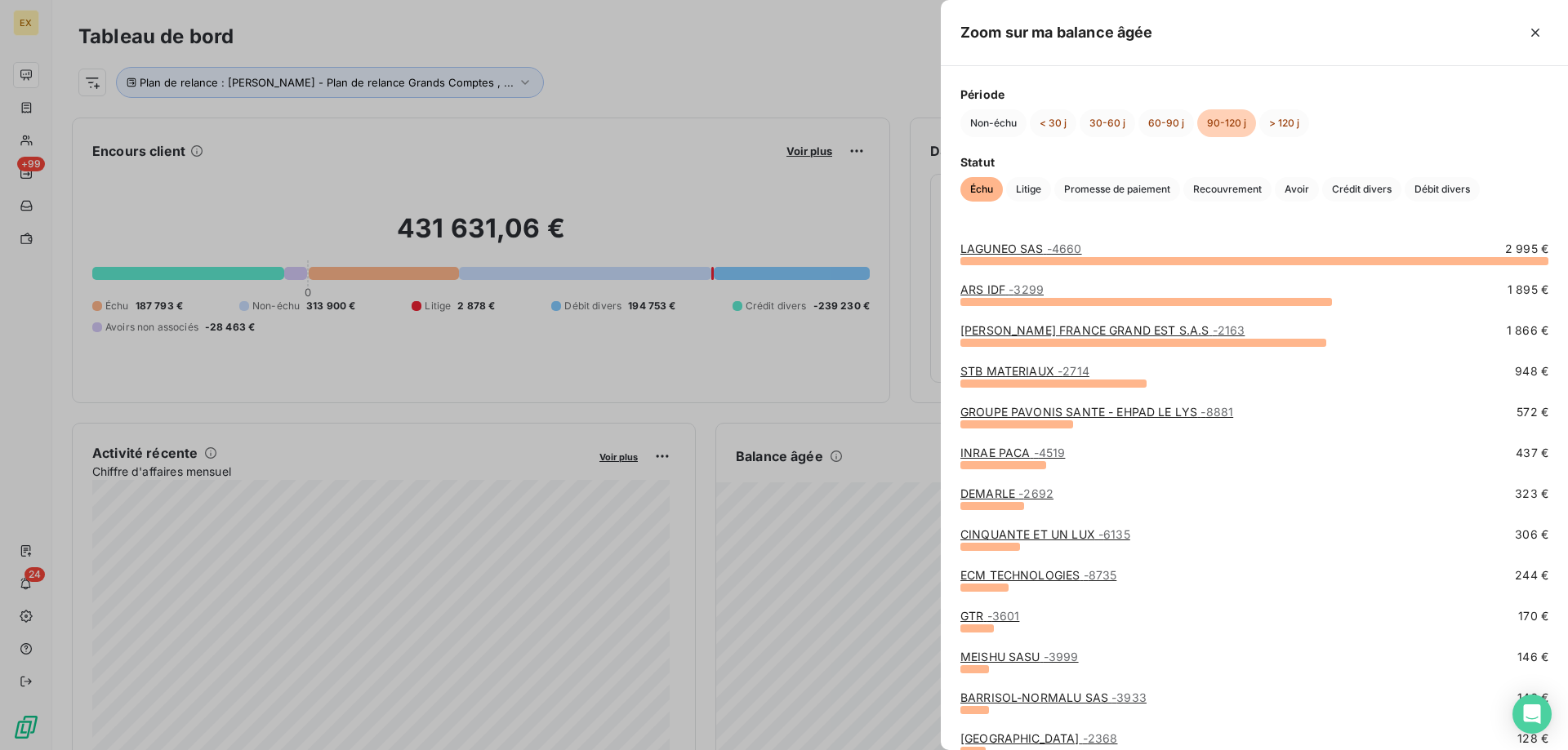
scroll to position [82, 0]
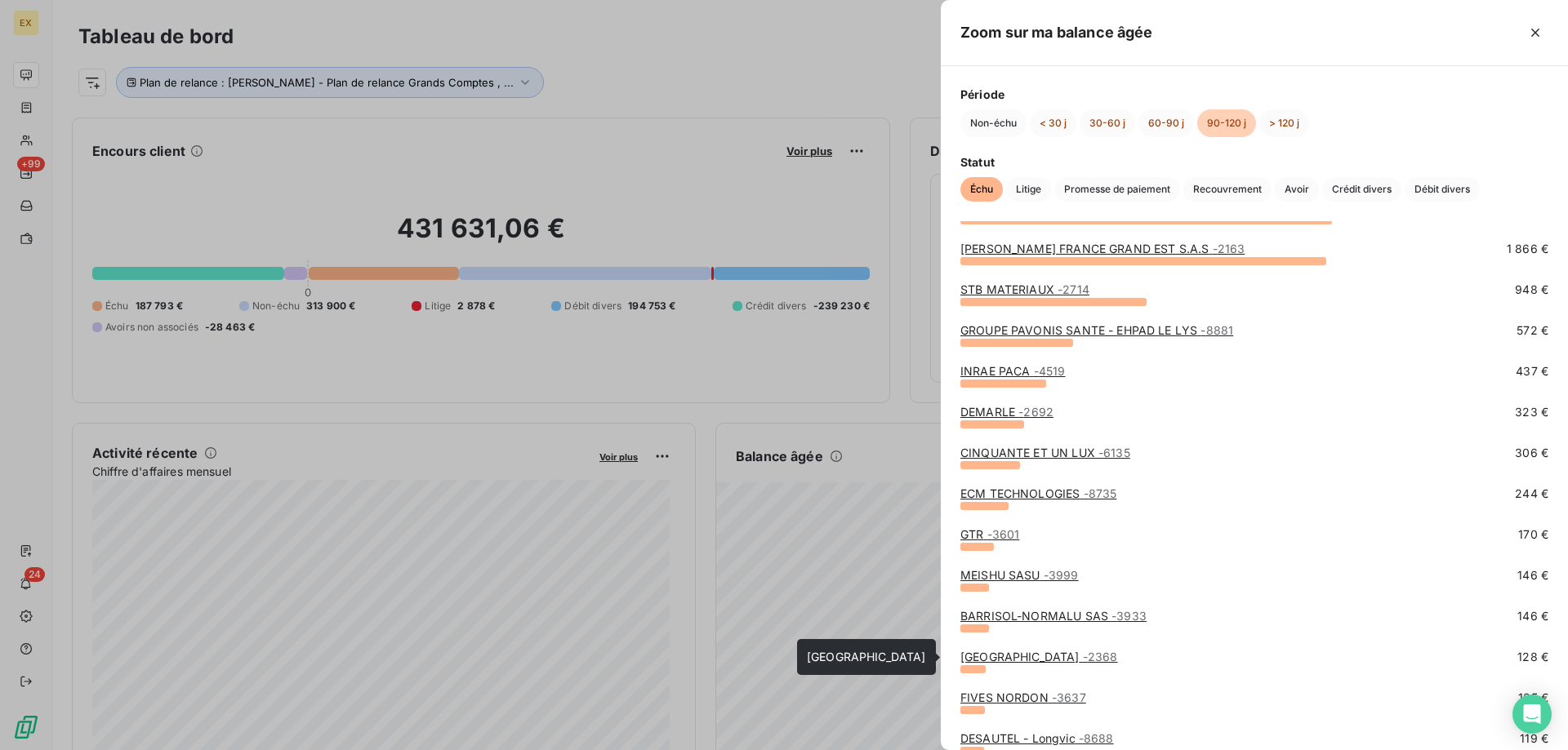
click at [1083, 654] on link "[GEOGRAPHIC_DATA] - 2368" at bounding box center [1039, 657] width 157 height 14
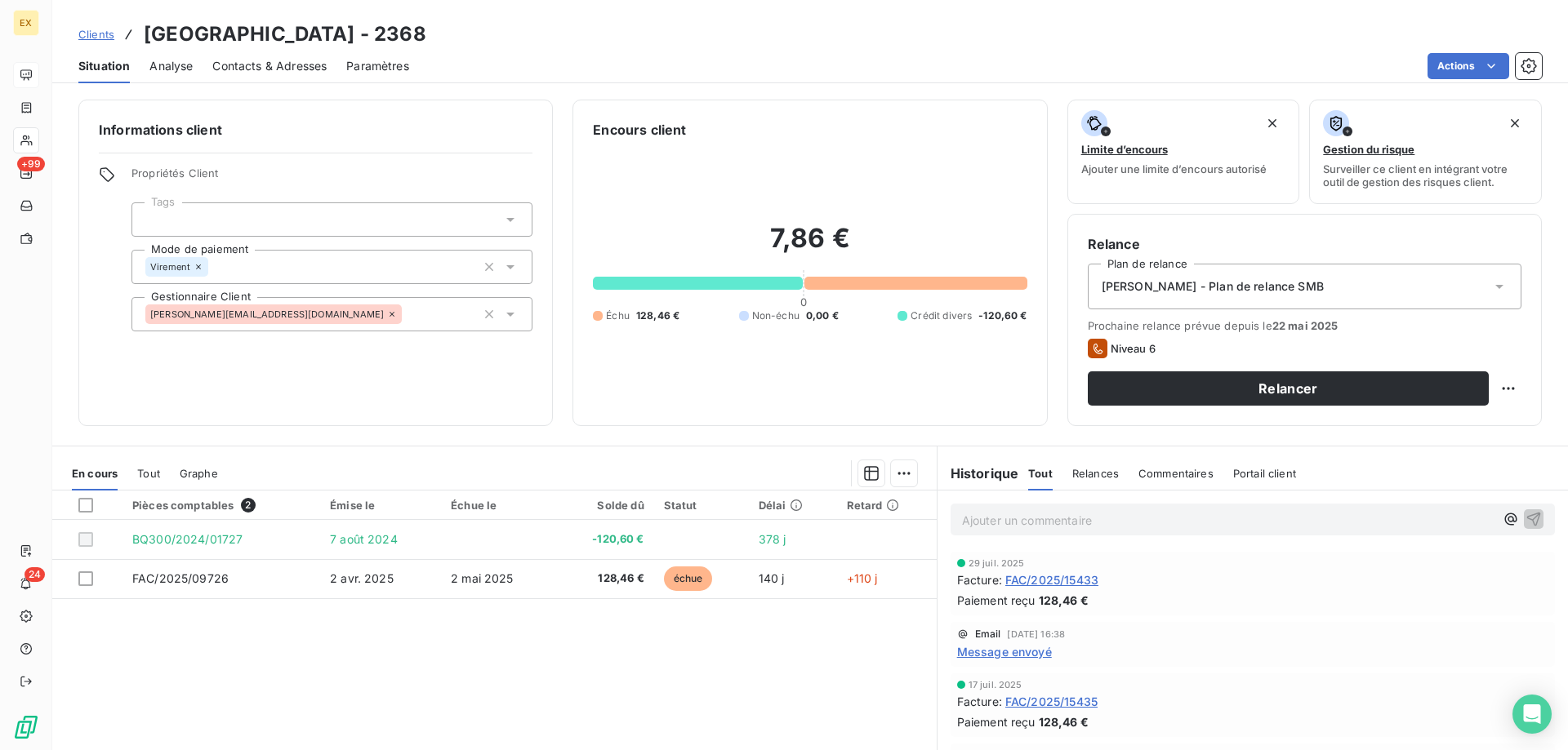
click at [1037, 653] on span "Message envoyé" at bounding box center [1004, 652] width 94 height 17
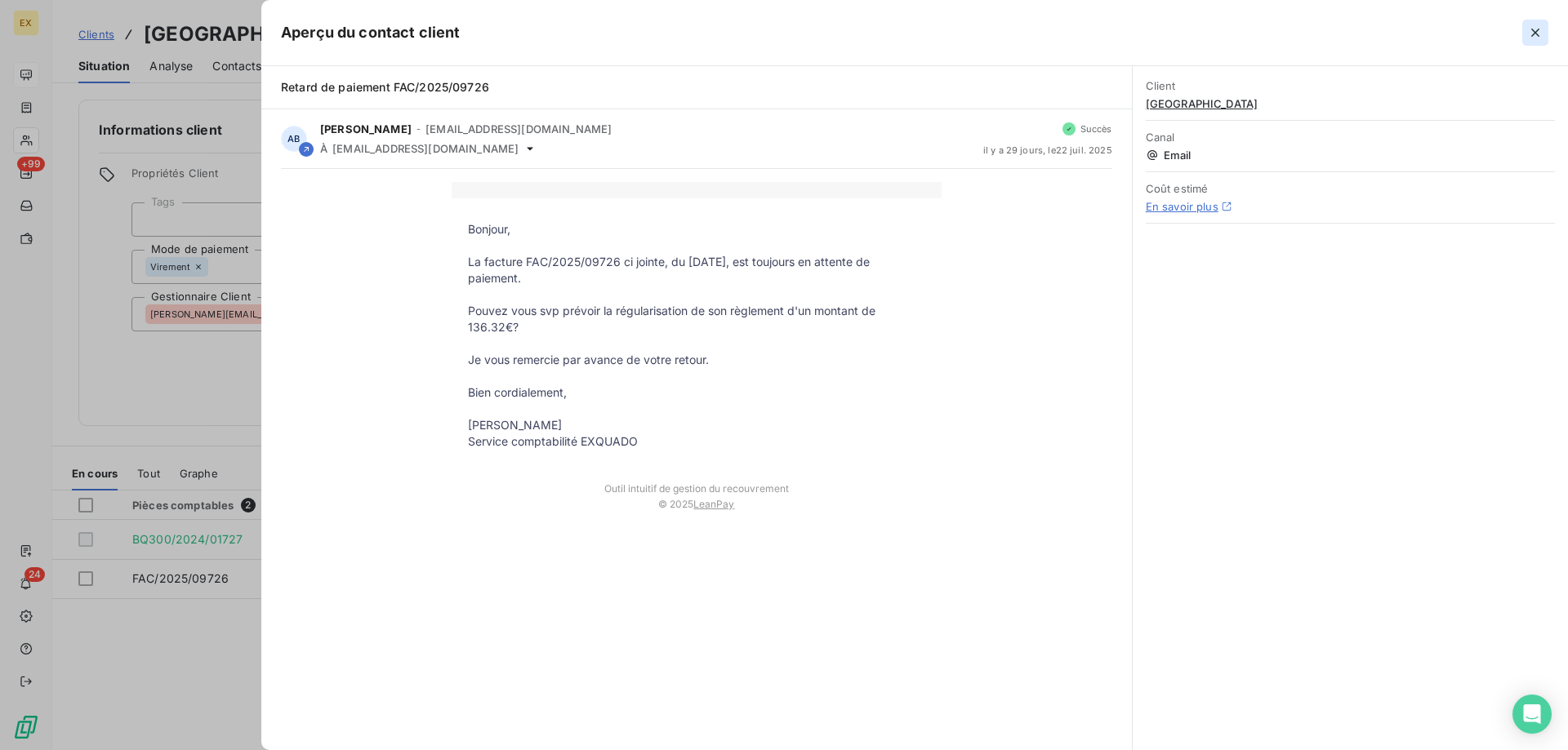
click at [1531, 34] on icon "button" at bounding box center [1536, 33] width 16 height 16
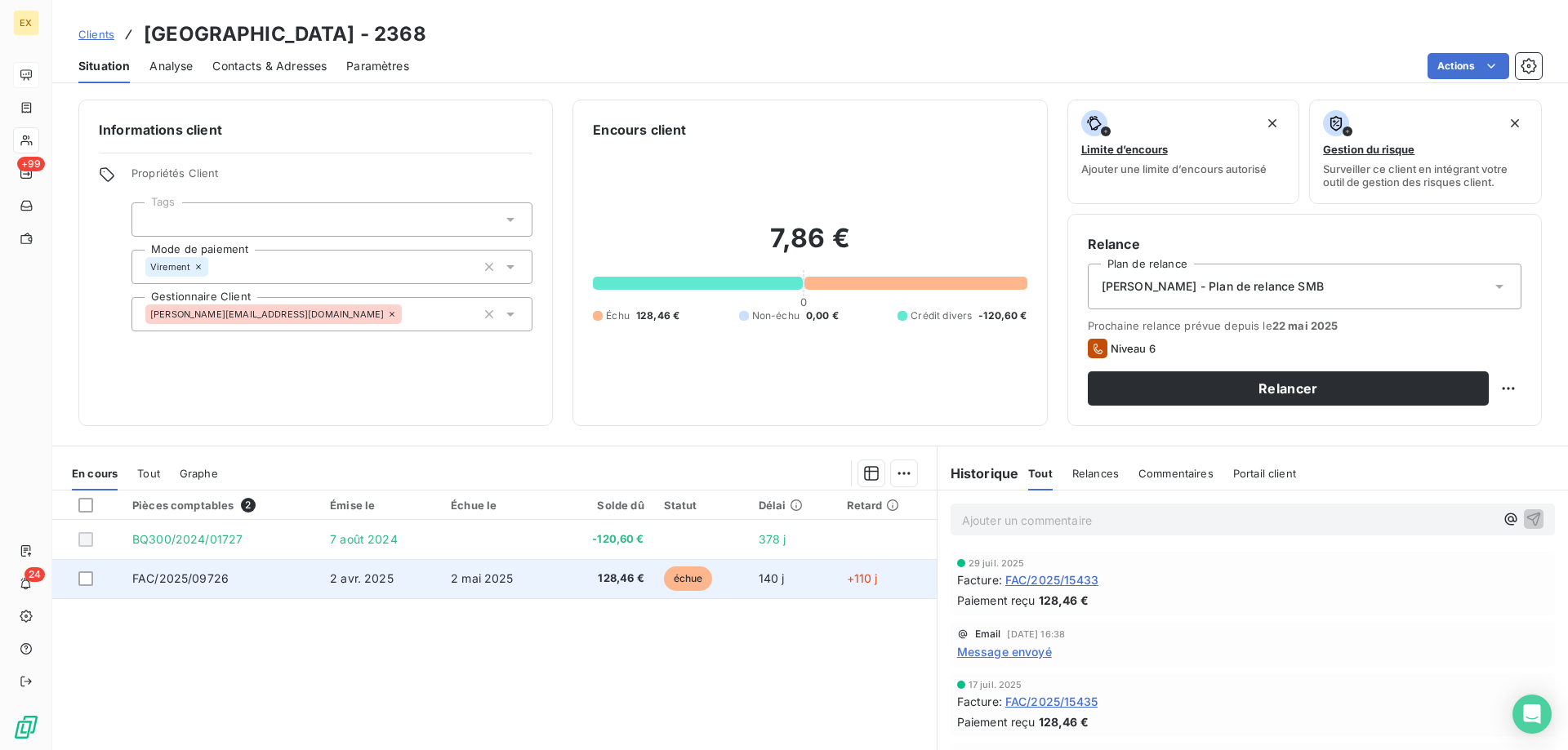
click at [223, 587] on td "FAC/2025/09726" at bounding box center [222, 579] width 198 height 39
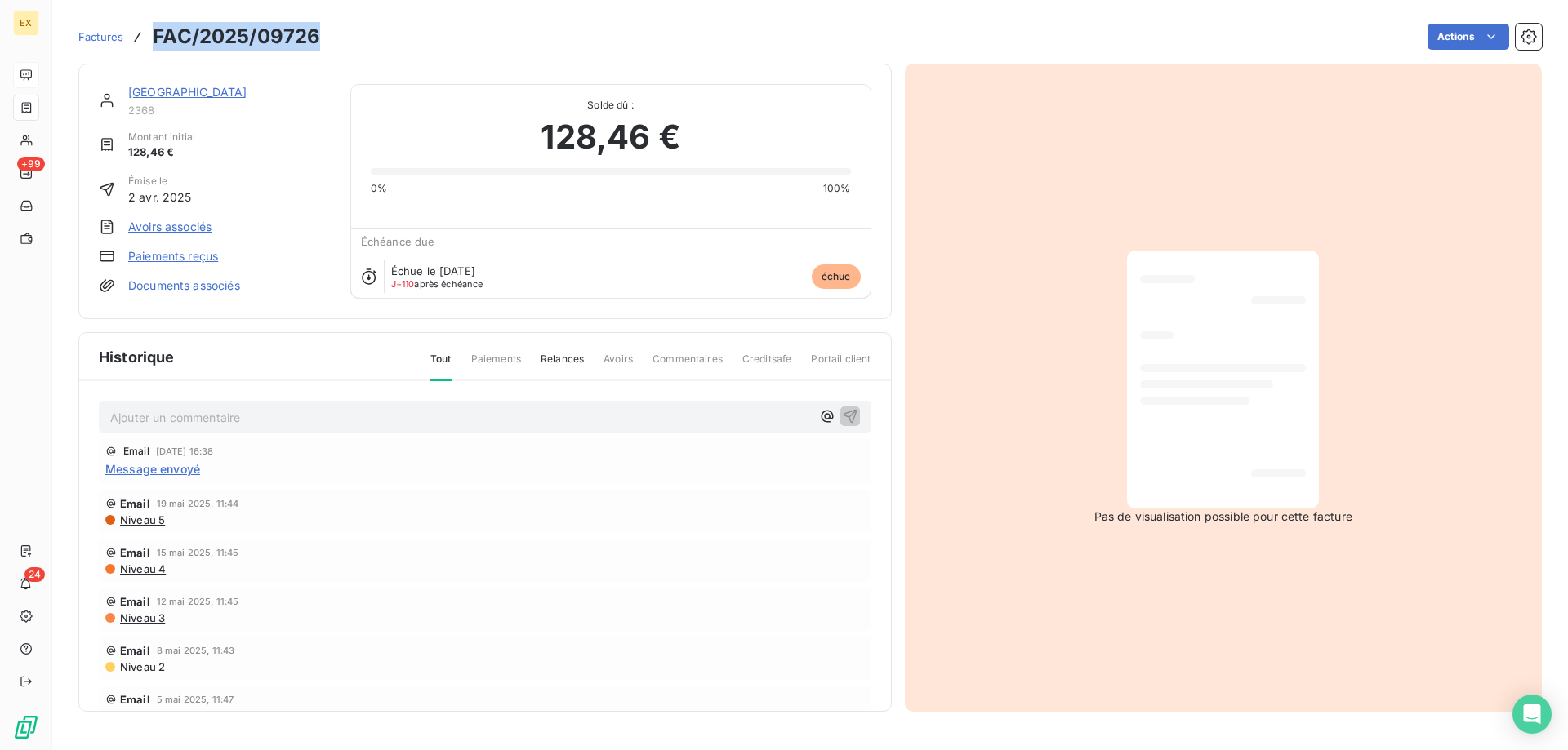
copy h3 "FAC/2025/09726"
drag, startPoint x: 322, startPoint y: 41, endPoint x: 156, endPoint y: 47, distance: 166.1
click at [156, 47] on div "Factures FAC/2025/09726 Actions" at bounding box center [811, 36] width 1464 height 34
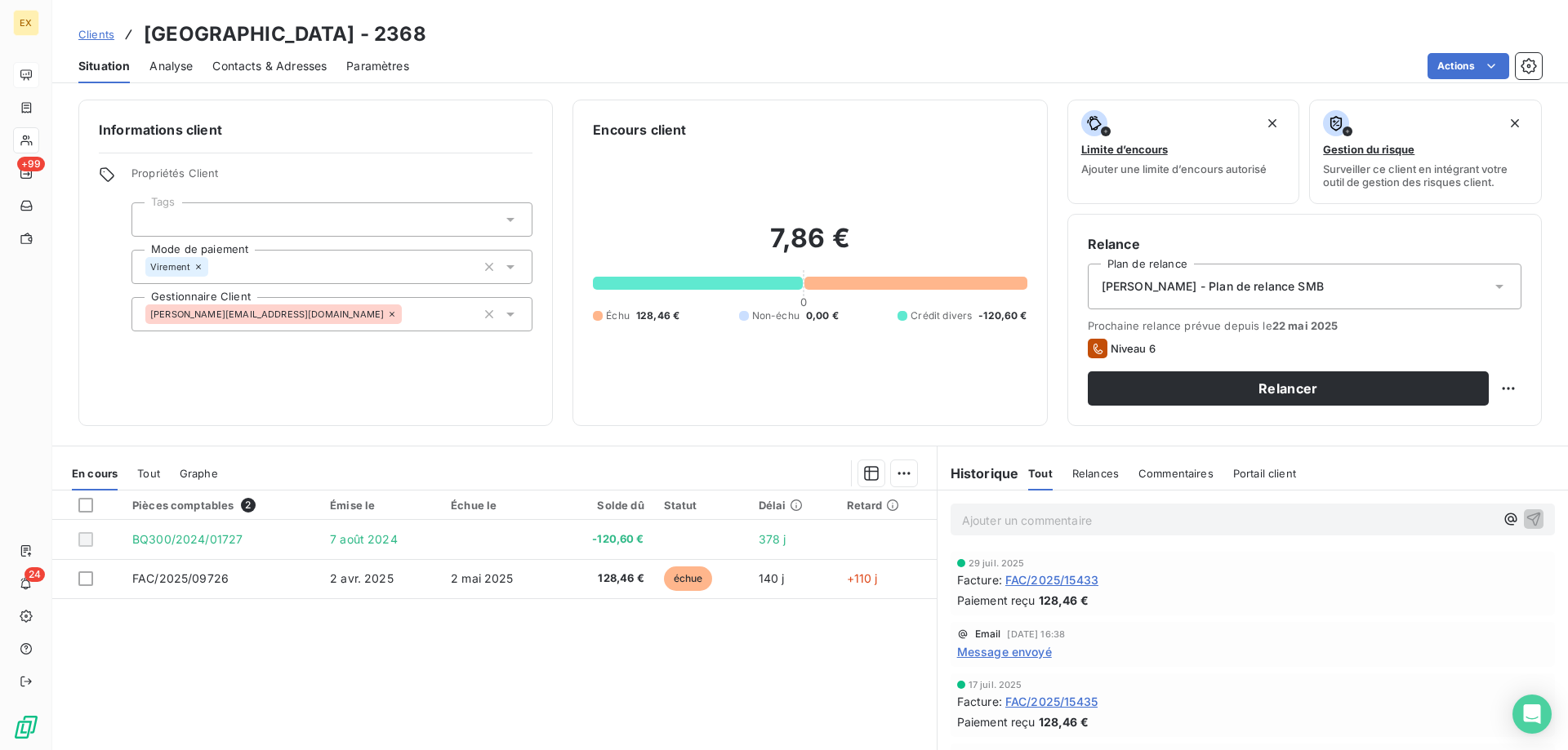
click at [1013, 637] on span "[DATE] 16:38" at bounding box center [1035, 635] width 58 height 10
click at [1012, 641] on div "Email [DATE] 16:38 Message envoyé" at bounding box center [1253, 645] width 592 height 32
click at [1012, 648] on span "Message envoyé" at bounding box center [1004, 652] width 94 height 17
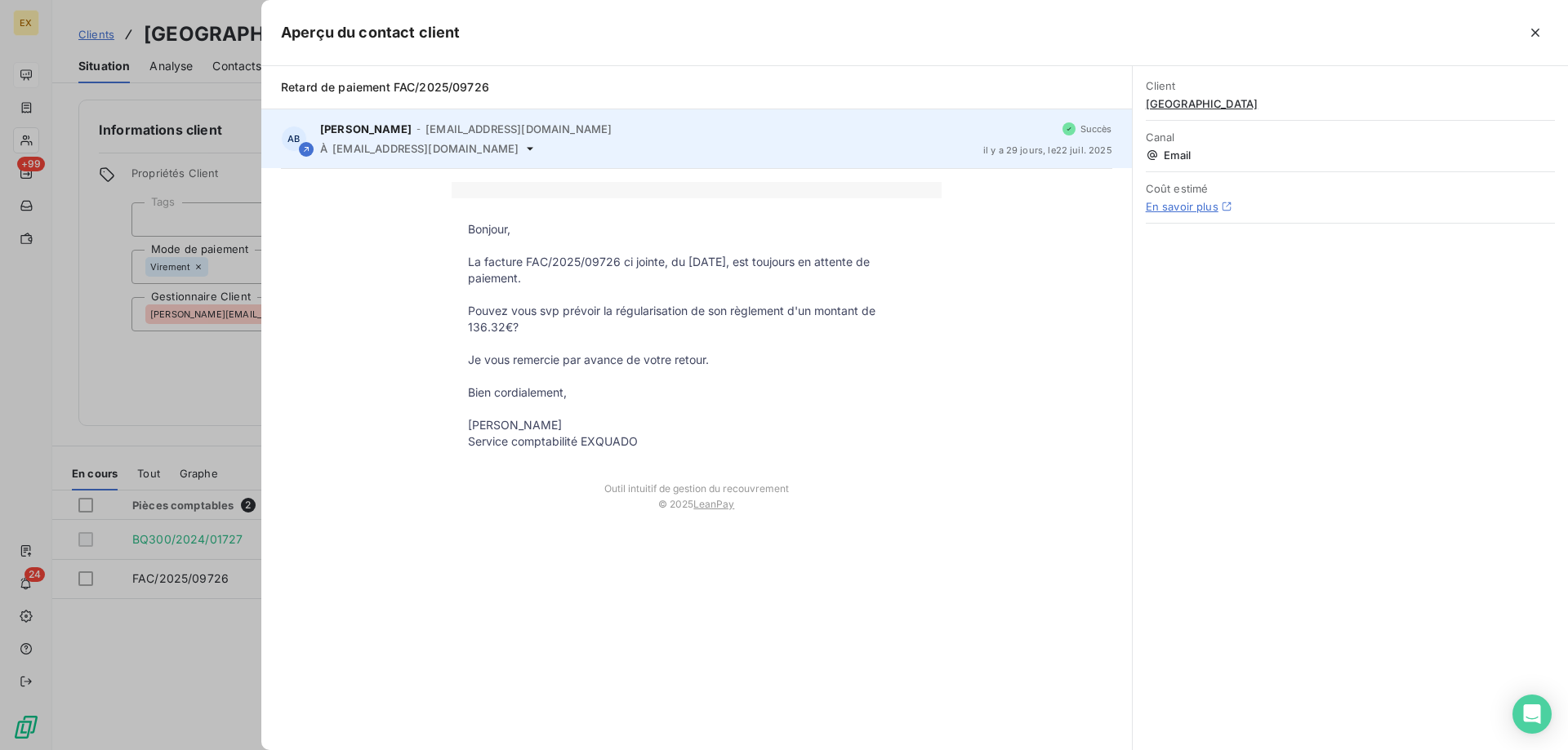
click at [537, 150] on icon at bounding box center [530, 148] width 13 height 13
click at [537, 146] on icon at bounding box center [530, 148] width 13 height 13
drag, startPoint x: 539, startPoint y: 146, endPoint x: 524, endPoint y: 155, distance: 17.5
click at [537, 147] on icon at bounding box center [530, 148] width 13 height 13
click at [518, 155] on span "[EMAIL_ADDRESS][DOMAIN_NAME]" at bounding box center [425, 148] width 186 height 13
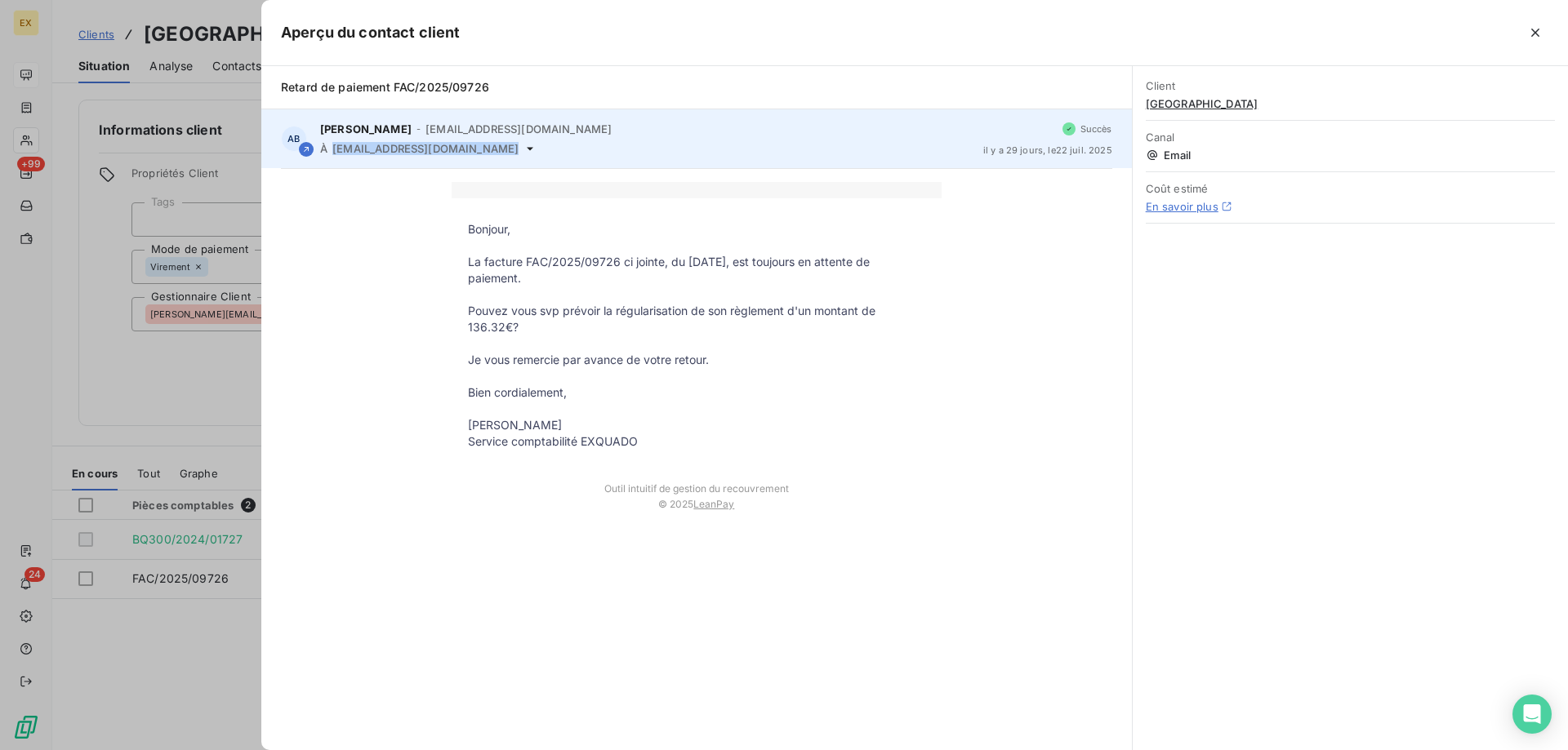
copy div "[EMAIL_ADDRESS][DOMAIN_NAME]"
drag, startPoint x: 530, startPoint y: 150, endPoint x: 335, endPoint y: 157, distance: 195.1
click at [335, 157] on div "AB [PERSON_NAME] - [EMAIL_ADDRESS][DOMAIN_NAME] À [EMAIL_ADDRESS][DOMAIN_NAME] …" at bounding box center [696, 138] width 871 height 59
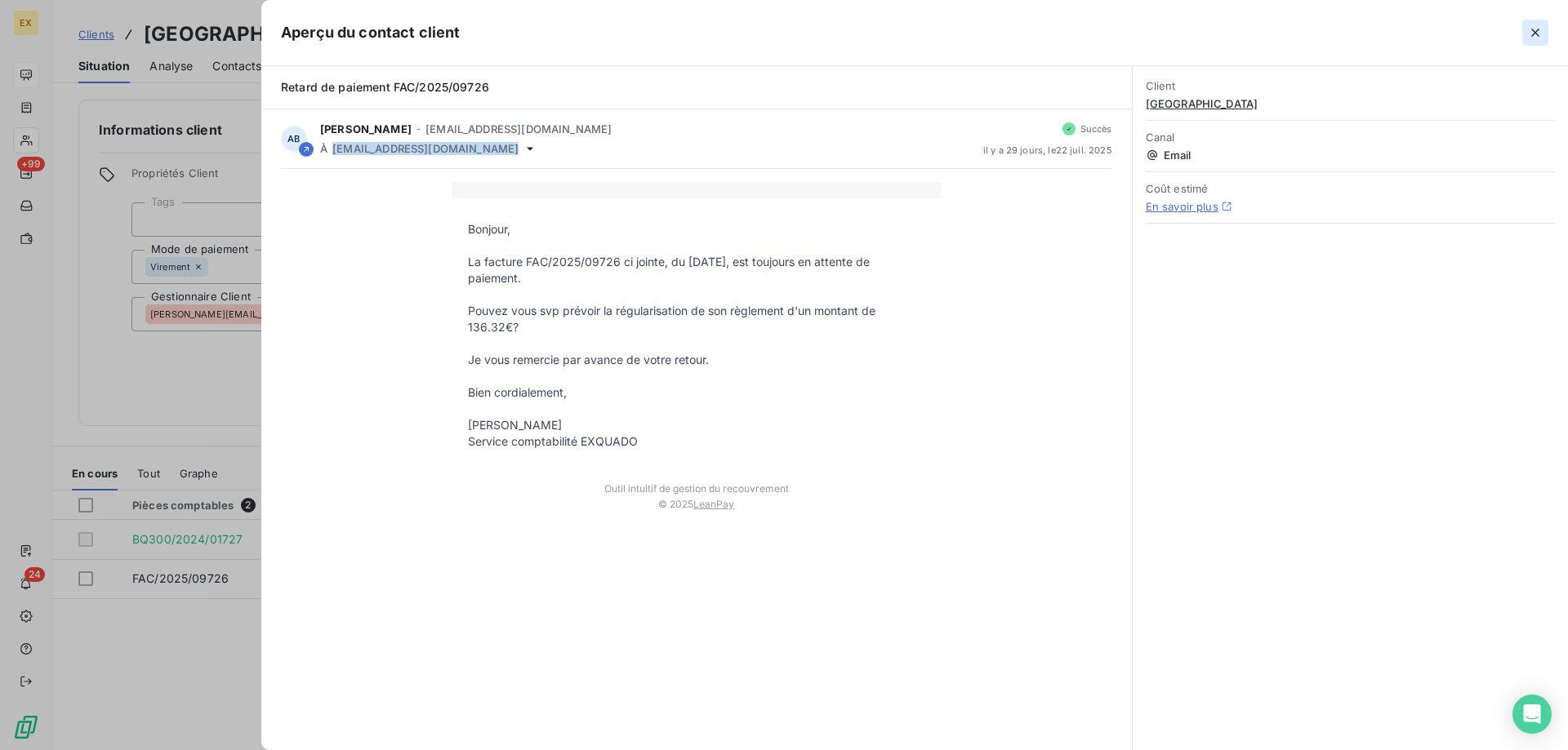
click at [1533, 26] on icon "button" at bounding box center [1536, 33] width 16 height 16
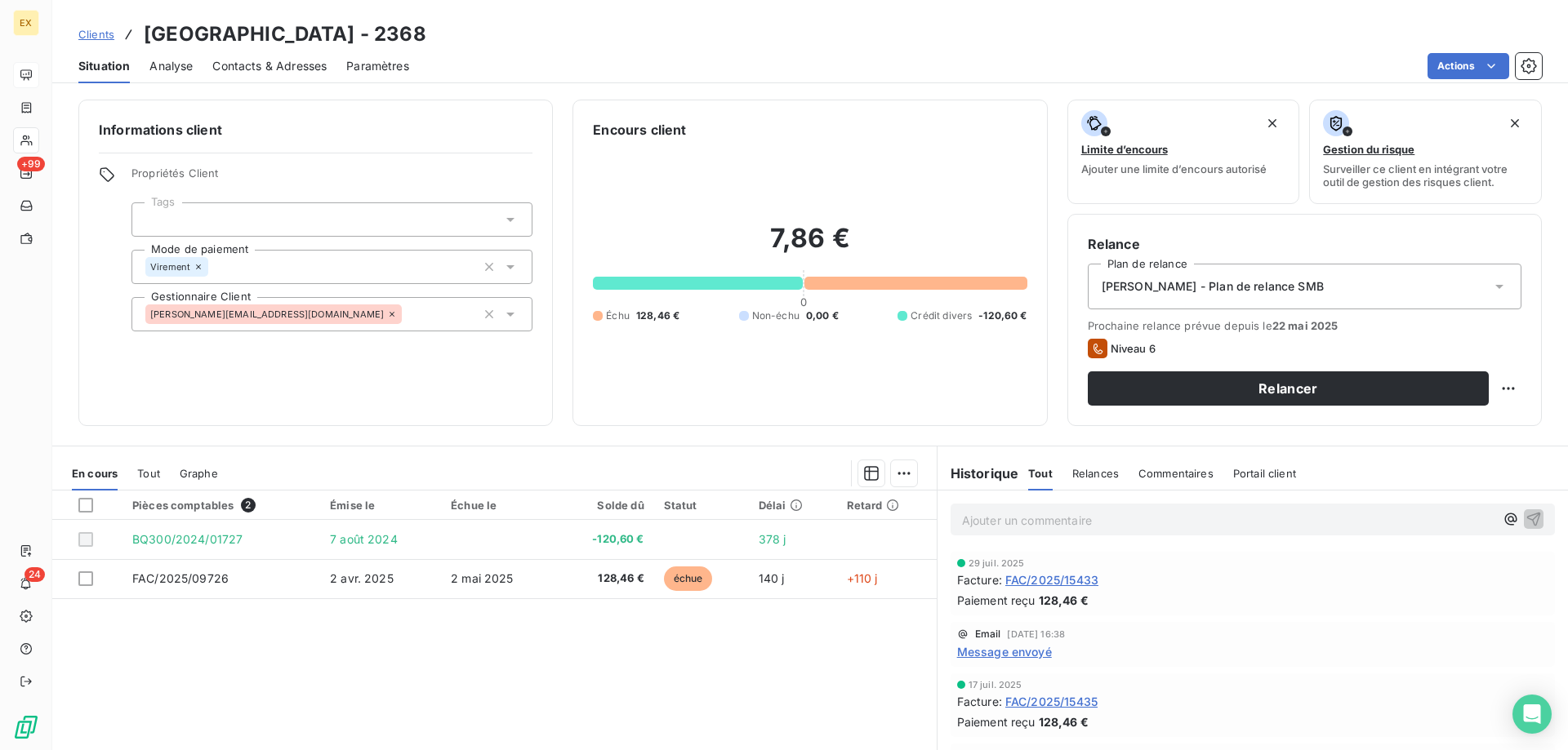
click at [267, 65] on span "Contacts & Adresses" at bounding box center [269, 66] width 114 height 16
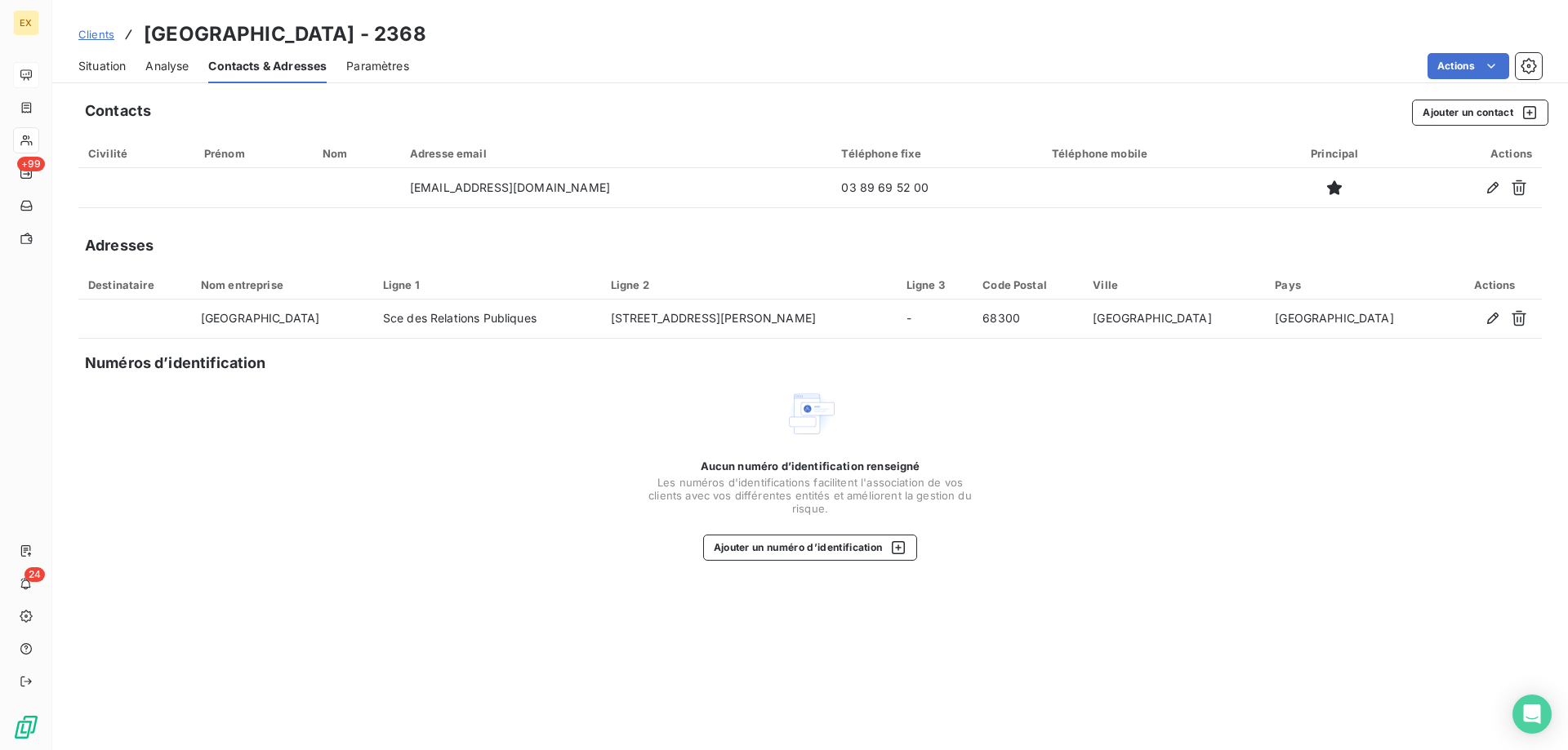
click at [114, 64] on span "Situation" at bounding box center [103, 66] width 48 height 16
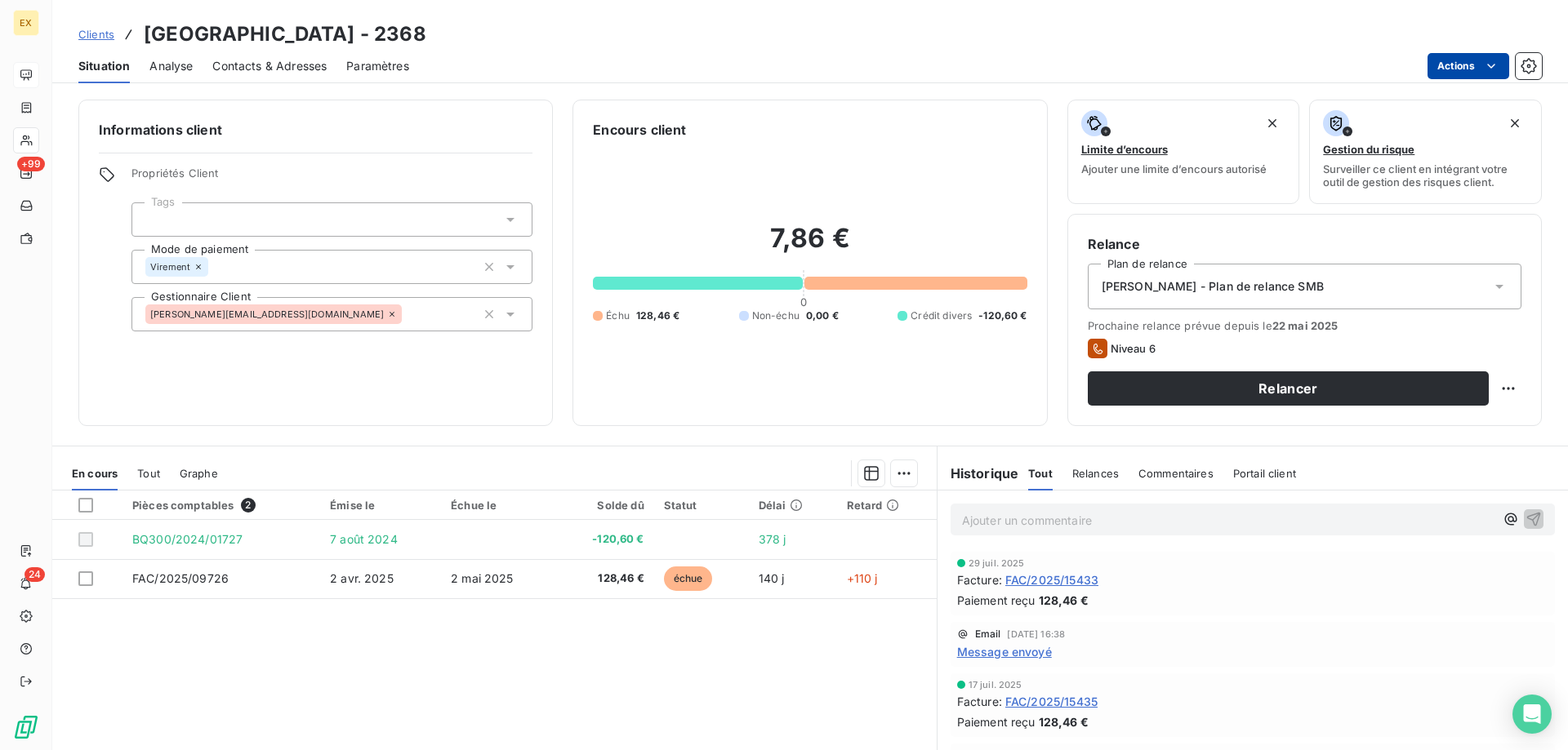
click at [1501, 60] on html "EX +99 24 Clients MAIRIE DE [GEOGRAPHIC_DATA] - 2368 Situation Analyse Contacts…" at bounding box center [784, 375] width 1568 height 750
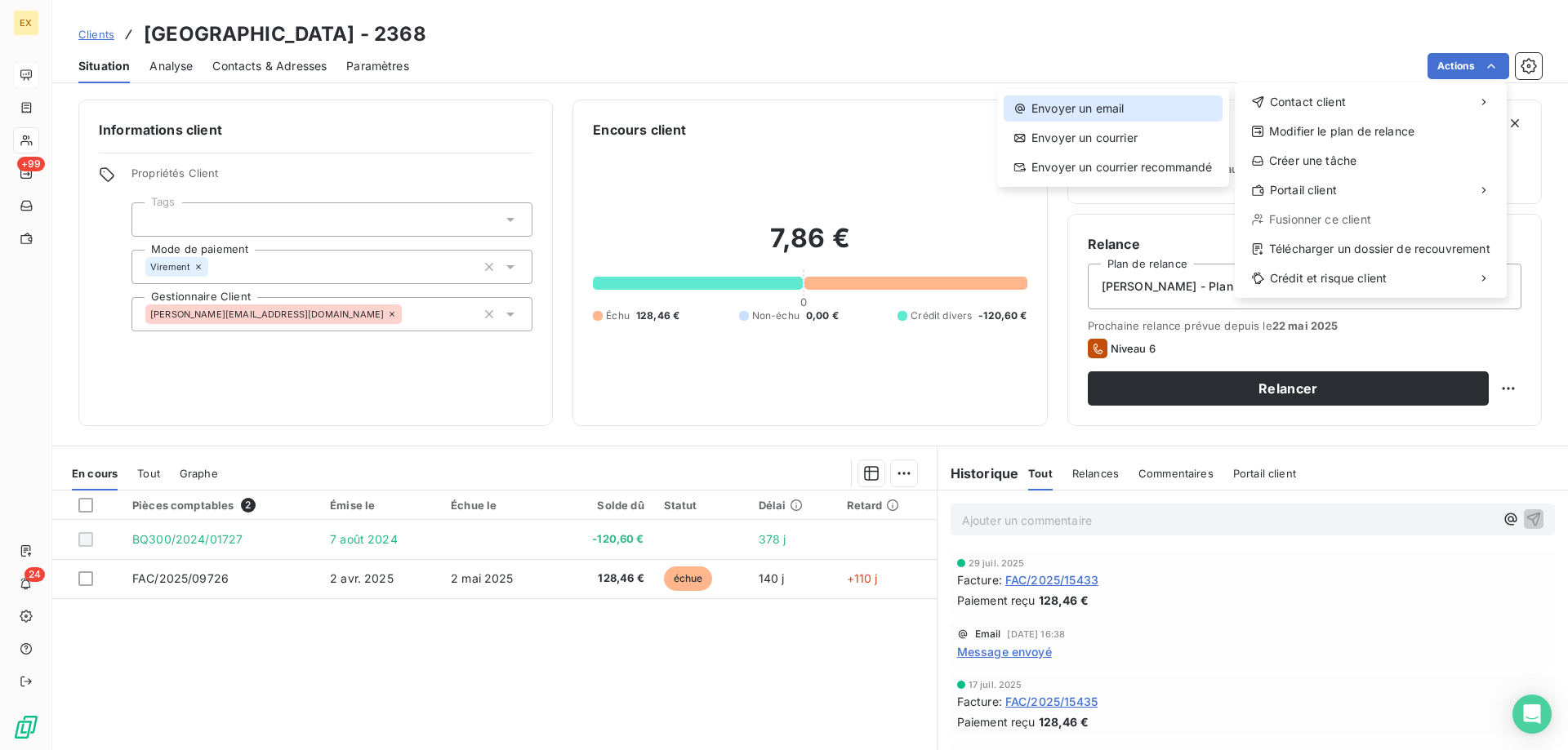
click at [1196, 104] on div "Envoyer un email" at bounding box center [1113, 108] width 219 height 27
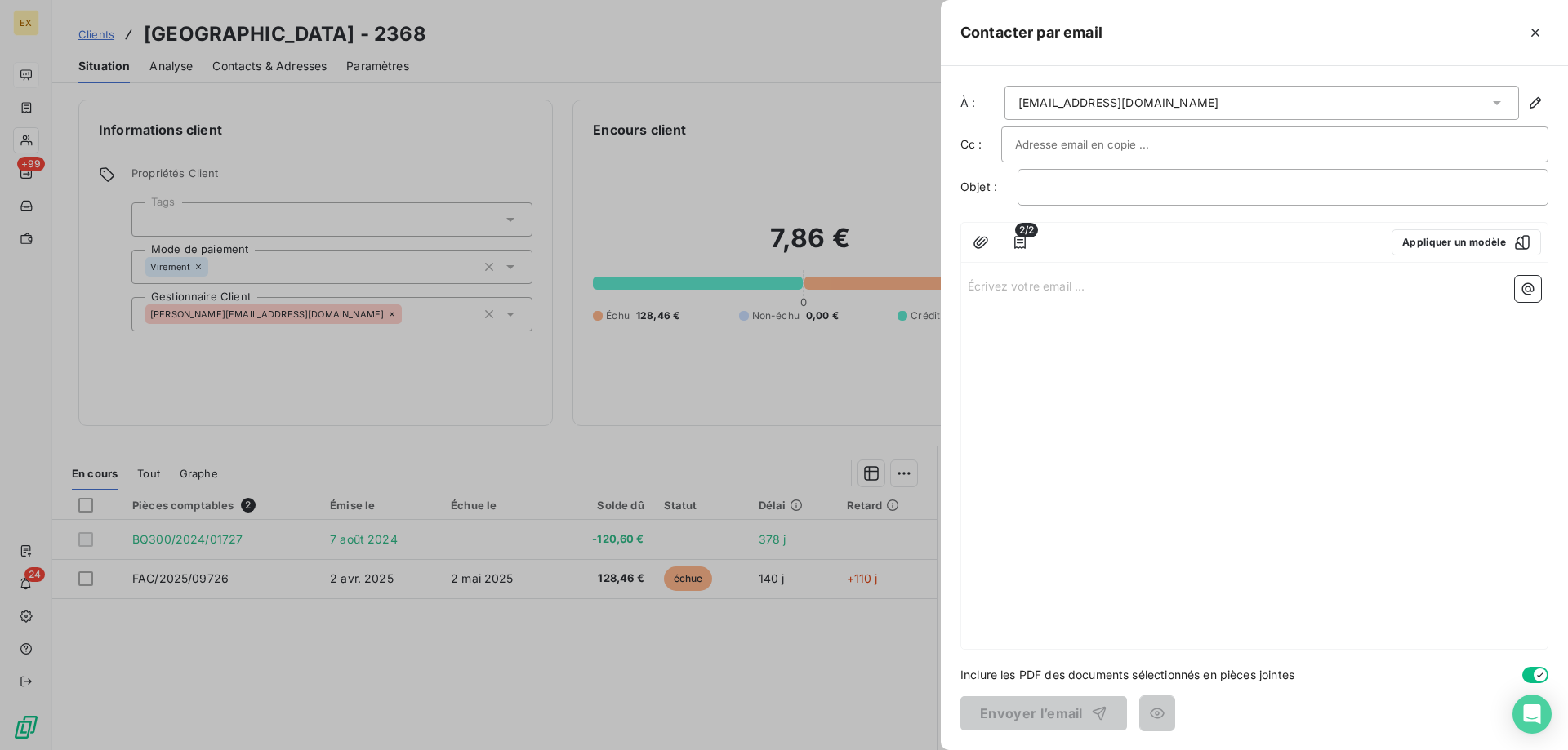
click at [1016, 299] on div "Écrivez votre email ... ﻿" at bounding box center [1255, 459] width 586 height 380
click at [1015, 284] on p "Écrivez votre email ... ﻿" at bounding box center [1255, 285] width 573 height 19
click at [1022, 246] on icon "button" at bounding box center [1020, 243] width 16 height 16
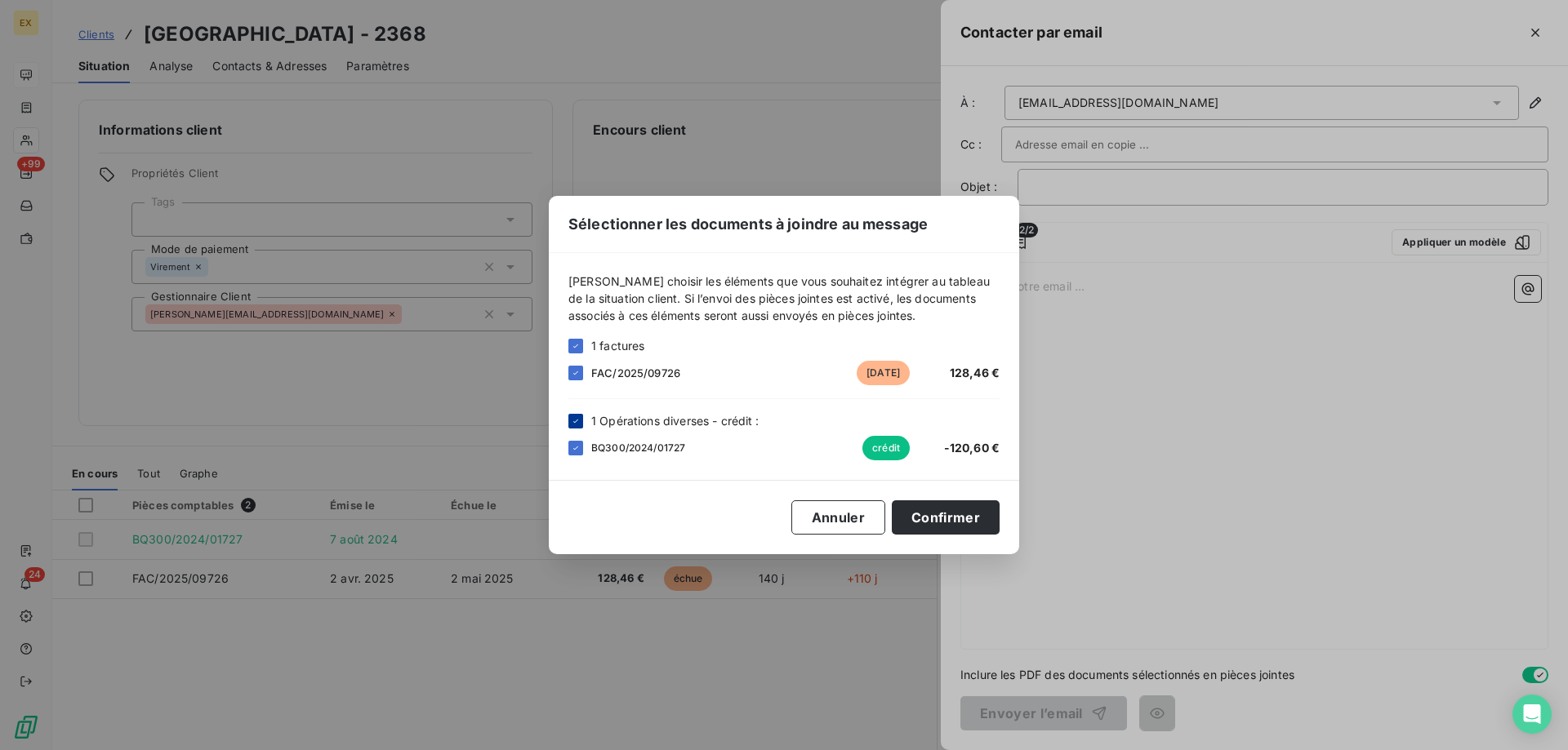
click at [578, 421] on icon at bounding box center [575, 421] width 10 height 10
click at [941, 522] on button "Confirmer" at bounding box center [946, 517] width 108 height 34
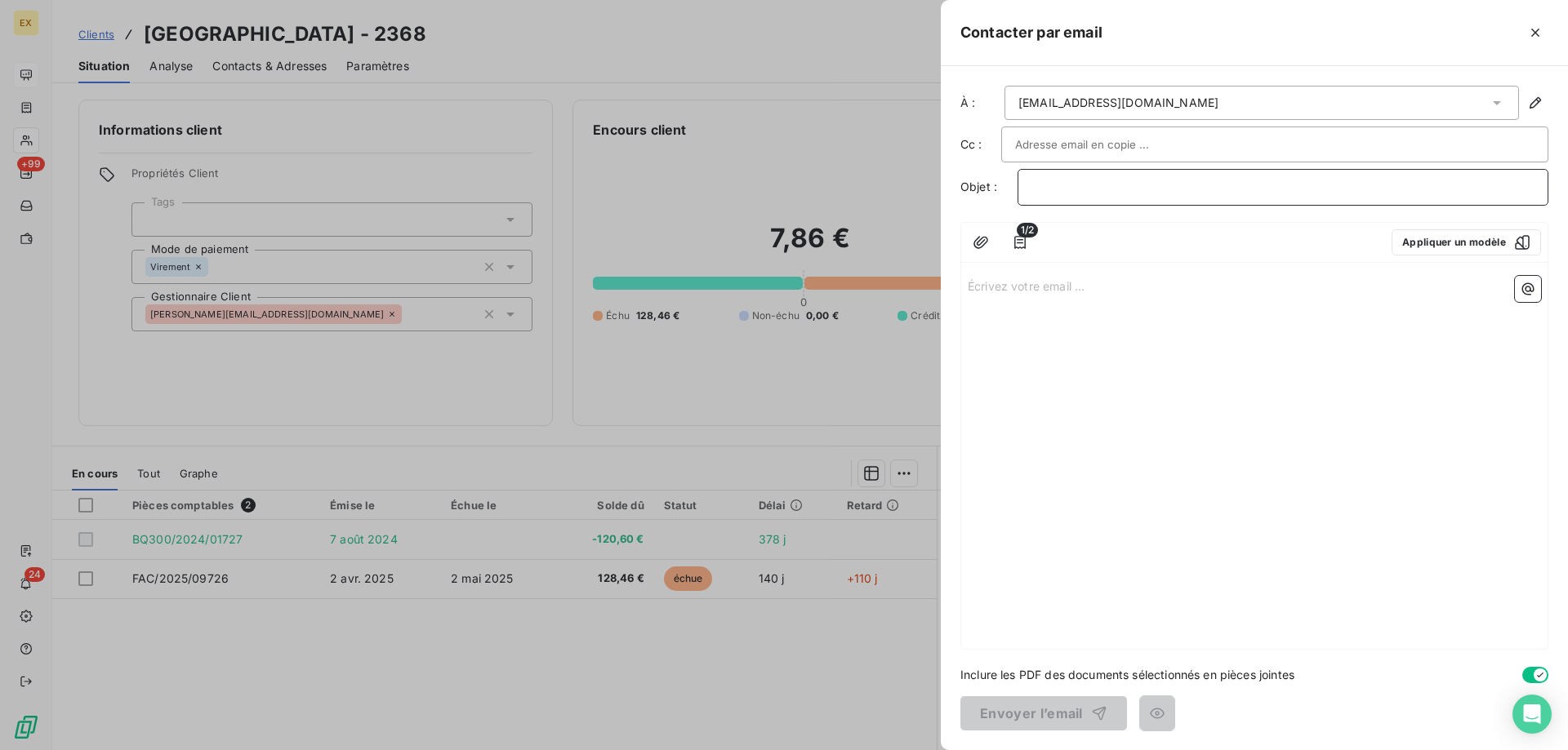
click at [1060, 188] on p "﻿" at bounding box center [1282, 187] width 503 height 19
click at [990, 247] on button "button" at bounding box center [981, 243] width 27 height 27
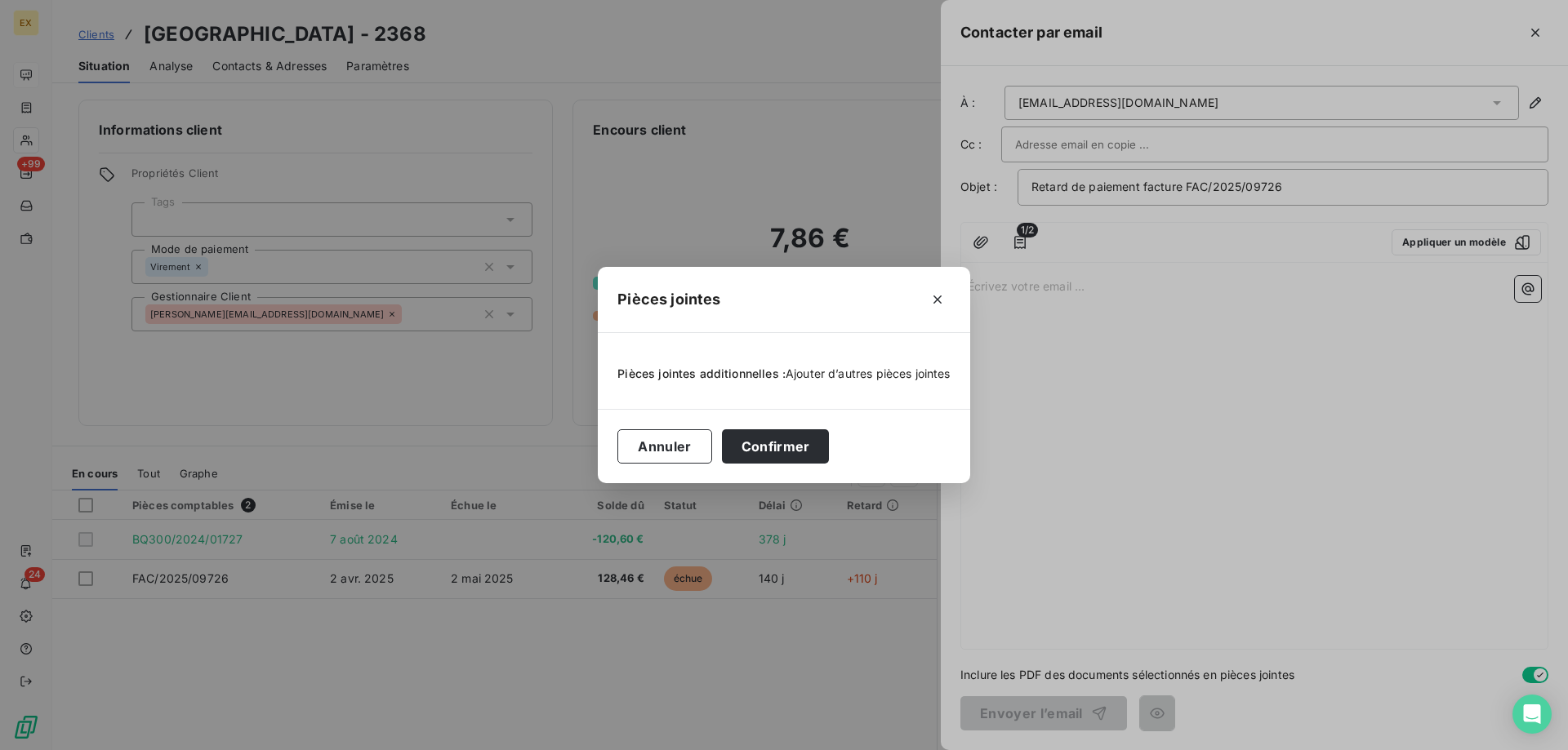
click at [866, 370] on span "Ajouter d’autres pièces jointes" at bounding box center [868, 373] width 165 height 14
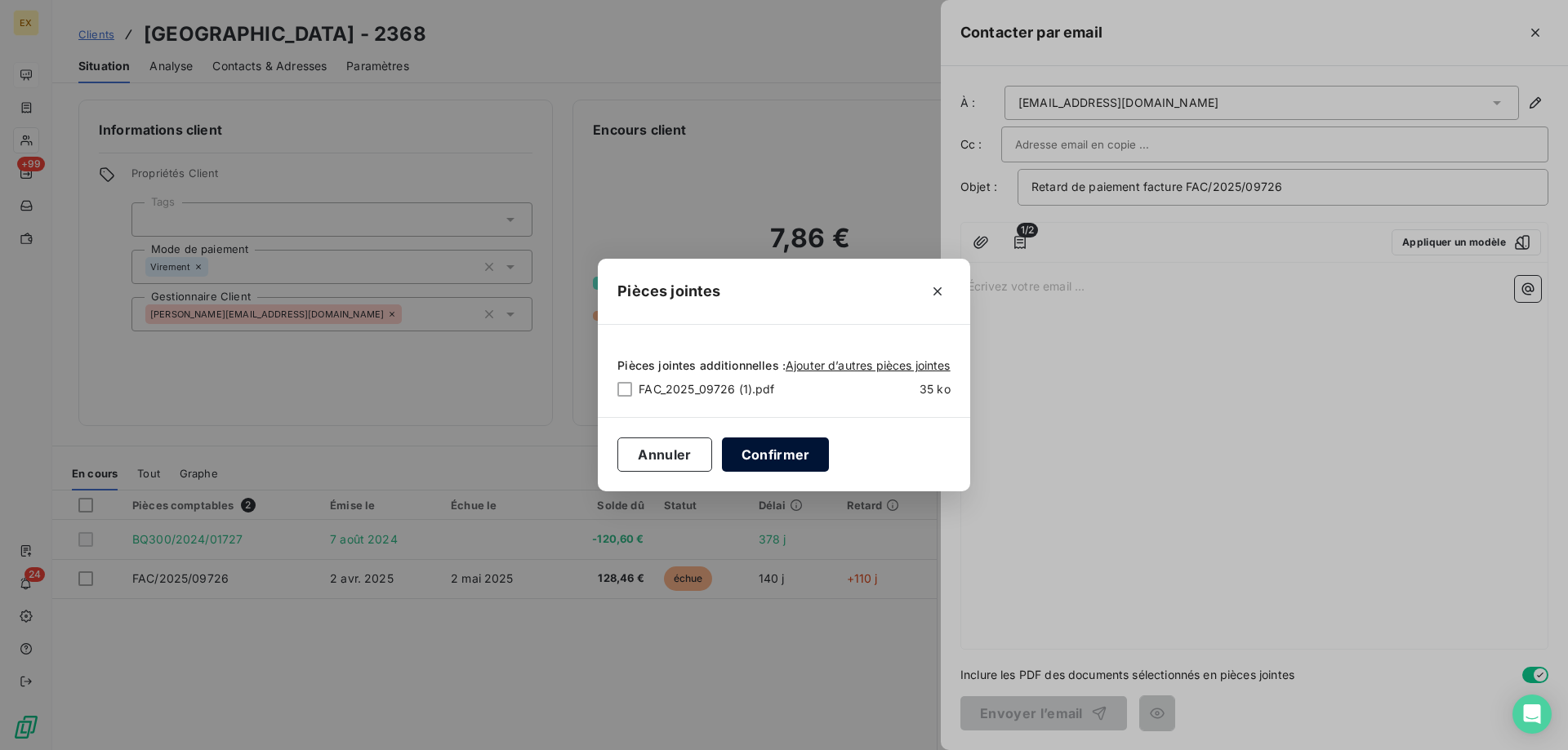
click at [764, 440] on button "Confirmer" at bounding box center [776, 454] width 108 height 34
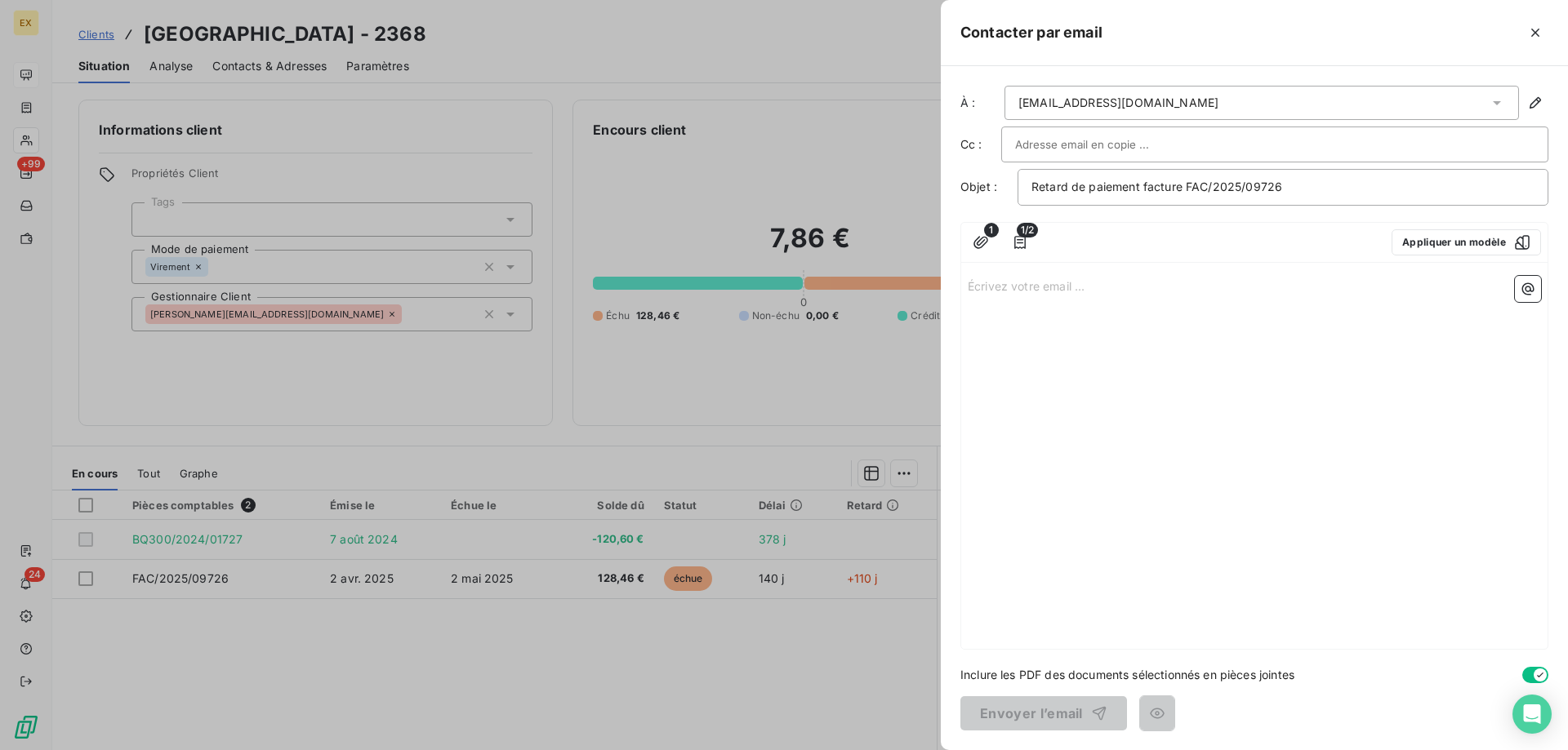
click at [1022, 290] on p "Écrivez votre email ... ﻿" at bounding box center [1255, 285] width 573 height 19
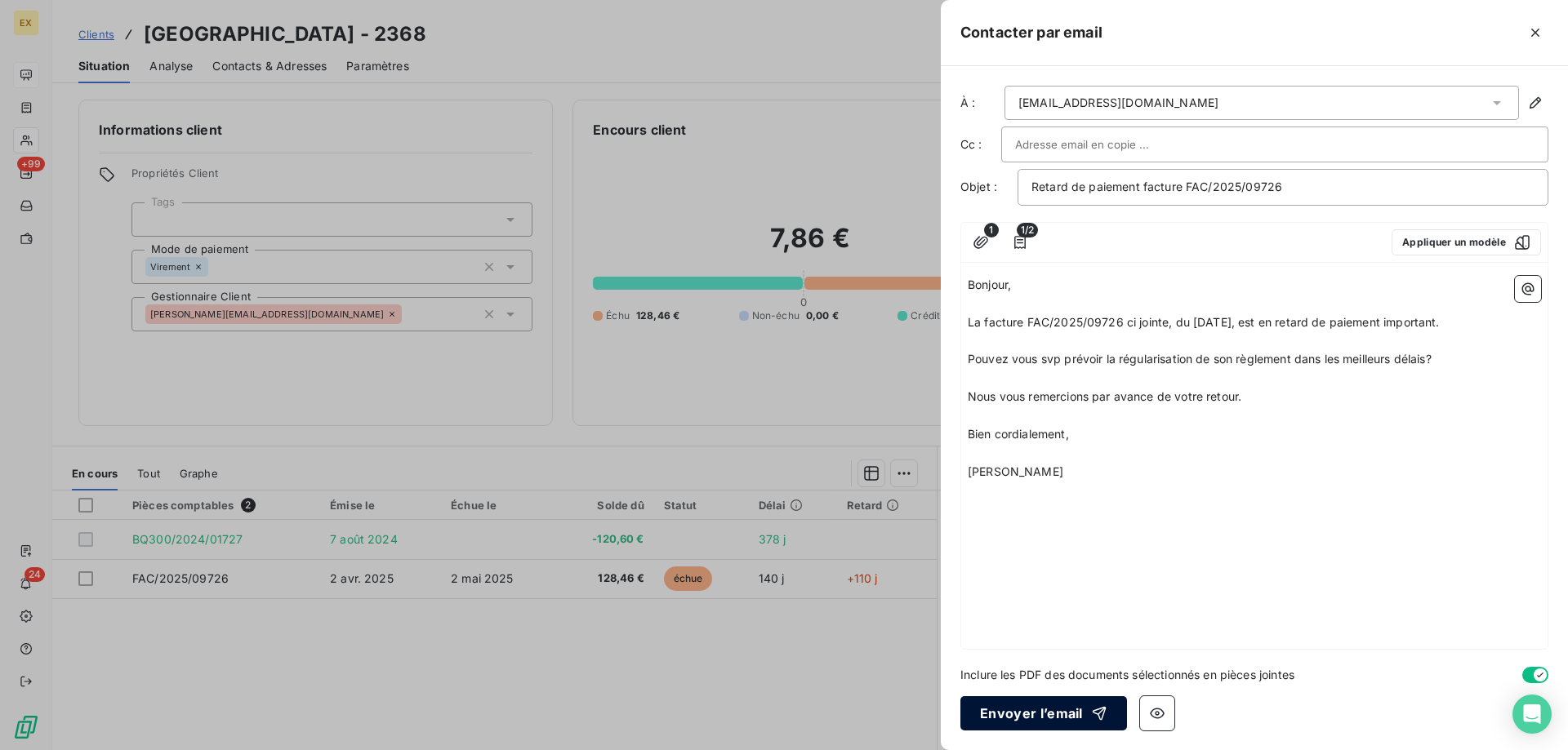
click at [1048, 704] on button "Envoyer l’email" at bounding box center [1044, 713] width 167 height 34
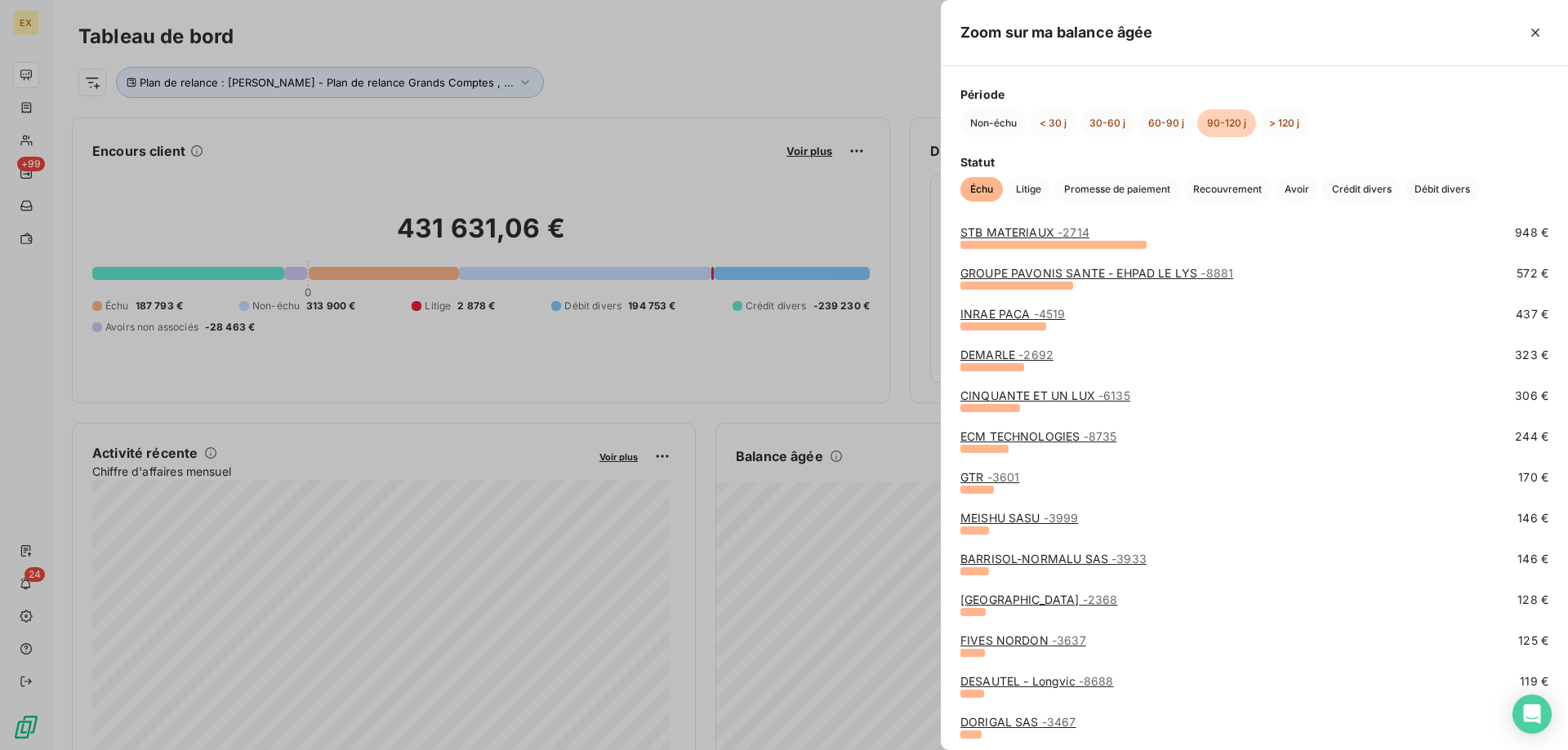
scroll to position [163, 0]
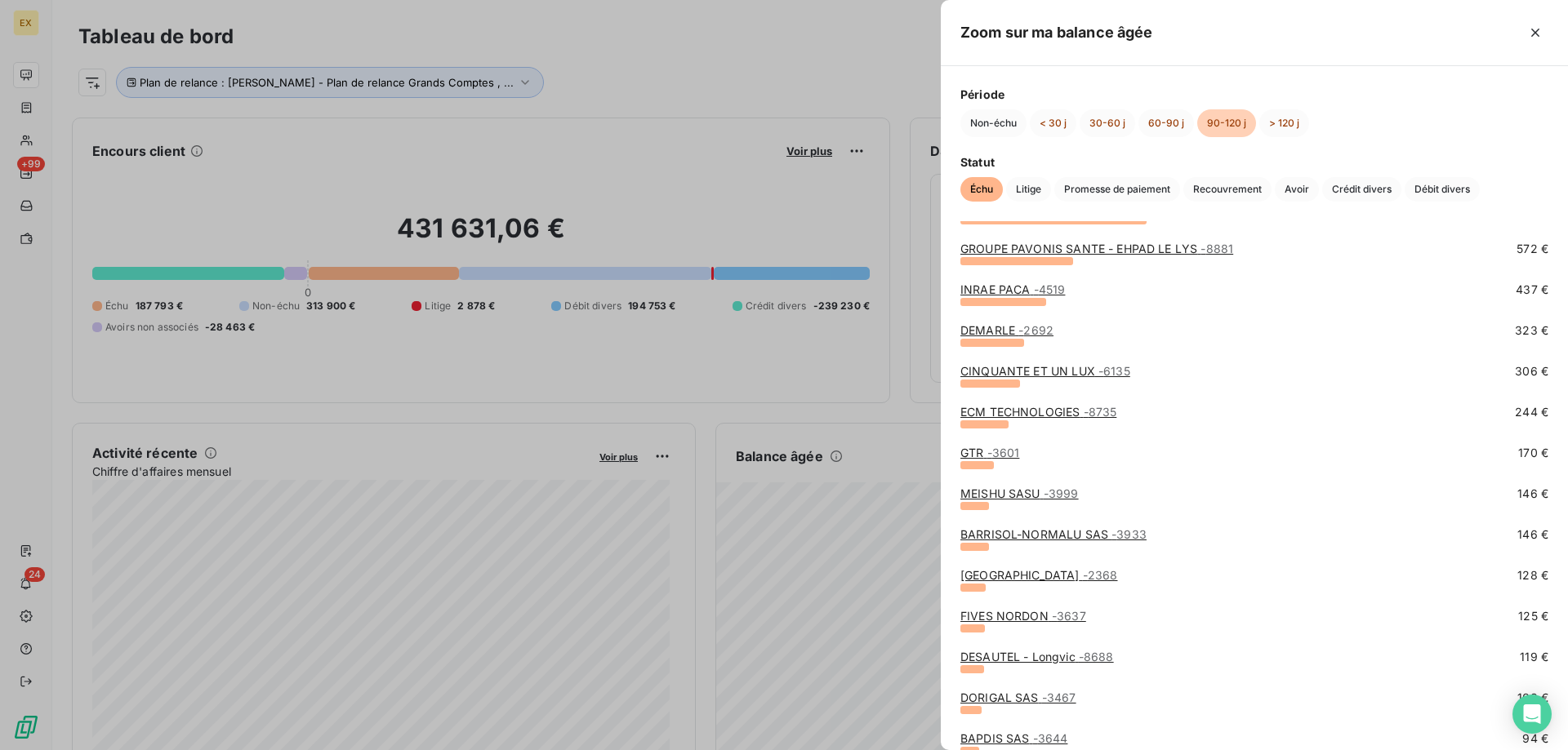
click at [1027, 621] on link "FIVES NORDON - 3637" at bounding box center [1023, 615] width 125 height 14
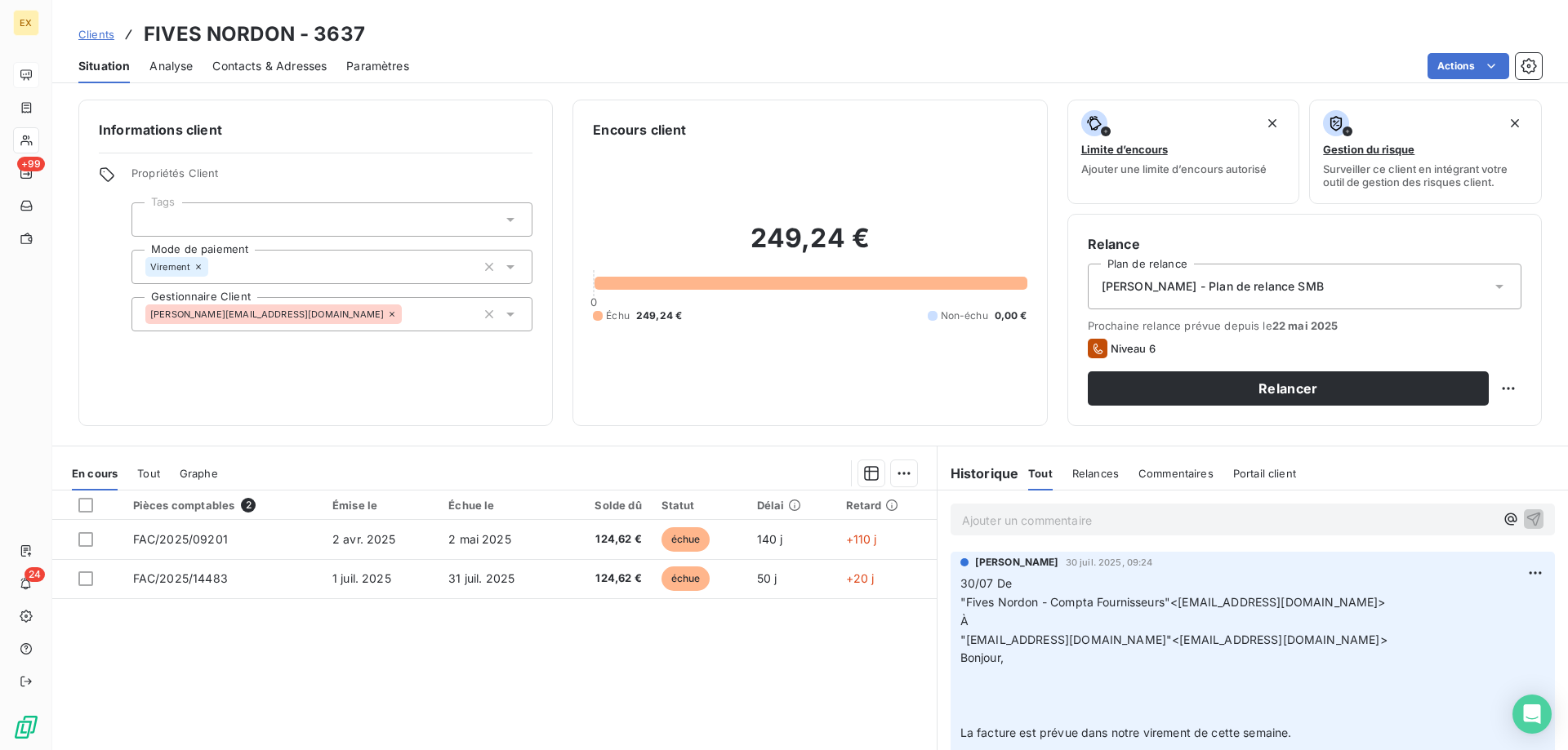
copy span "[EMAIL_ADDRESS][DOMAIN_NAME]"
drag, startPoint x: 1456, startPoint y: 601, endPoint x: 1174, endPoint y: 608, distance: 282.1
click at [1174, 608] on span ""Fives Nordon - Compta Fournisseurs"<[EMAIL_ADDRESS][DOMAIN_NAME]>" at bounding box center [1173, 602] width 426 height 14
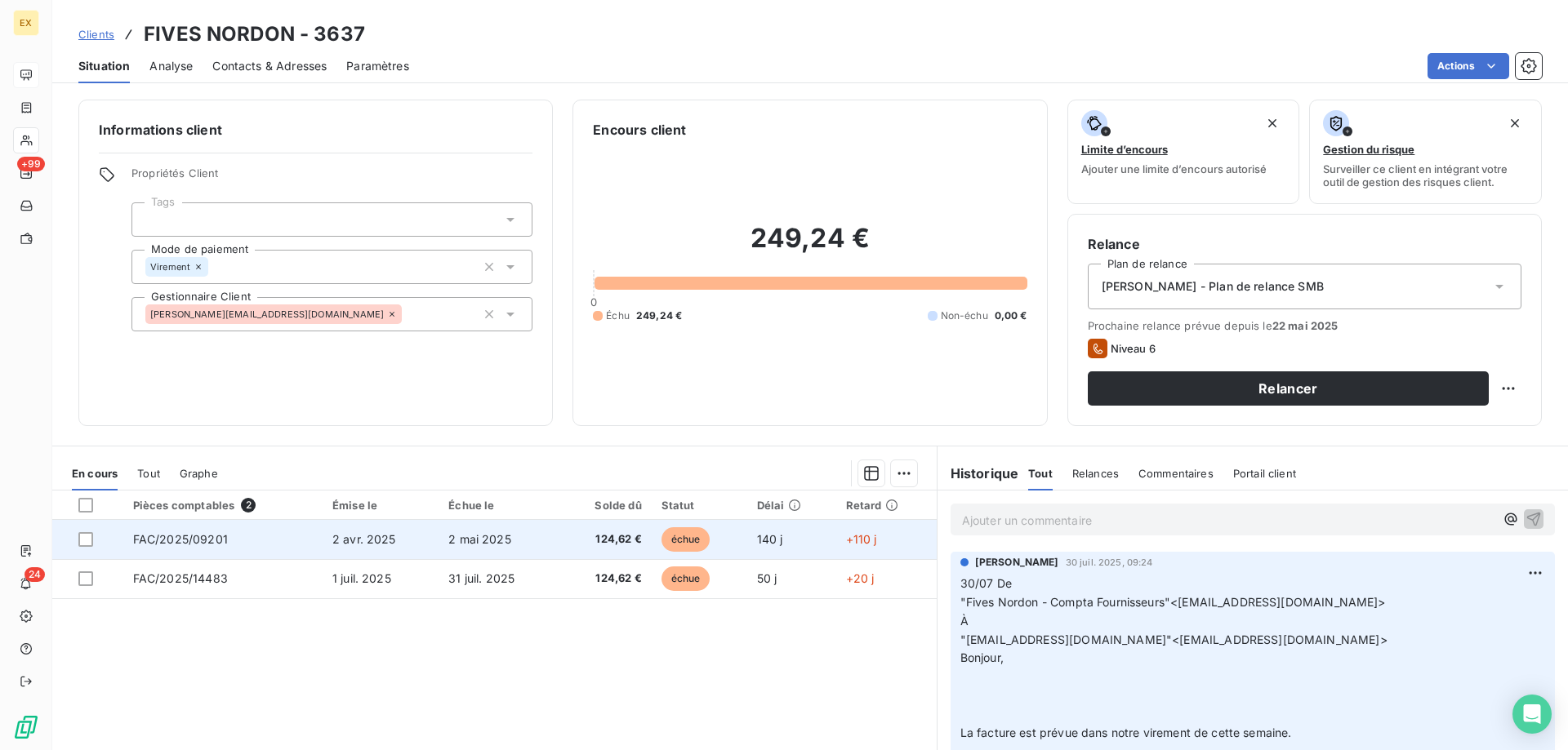
click at [506, 536] on span "2 mai 2025" at bounding box center [480, 538] width 63 height 14
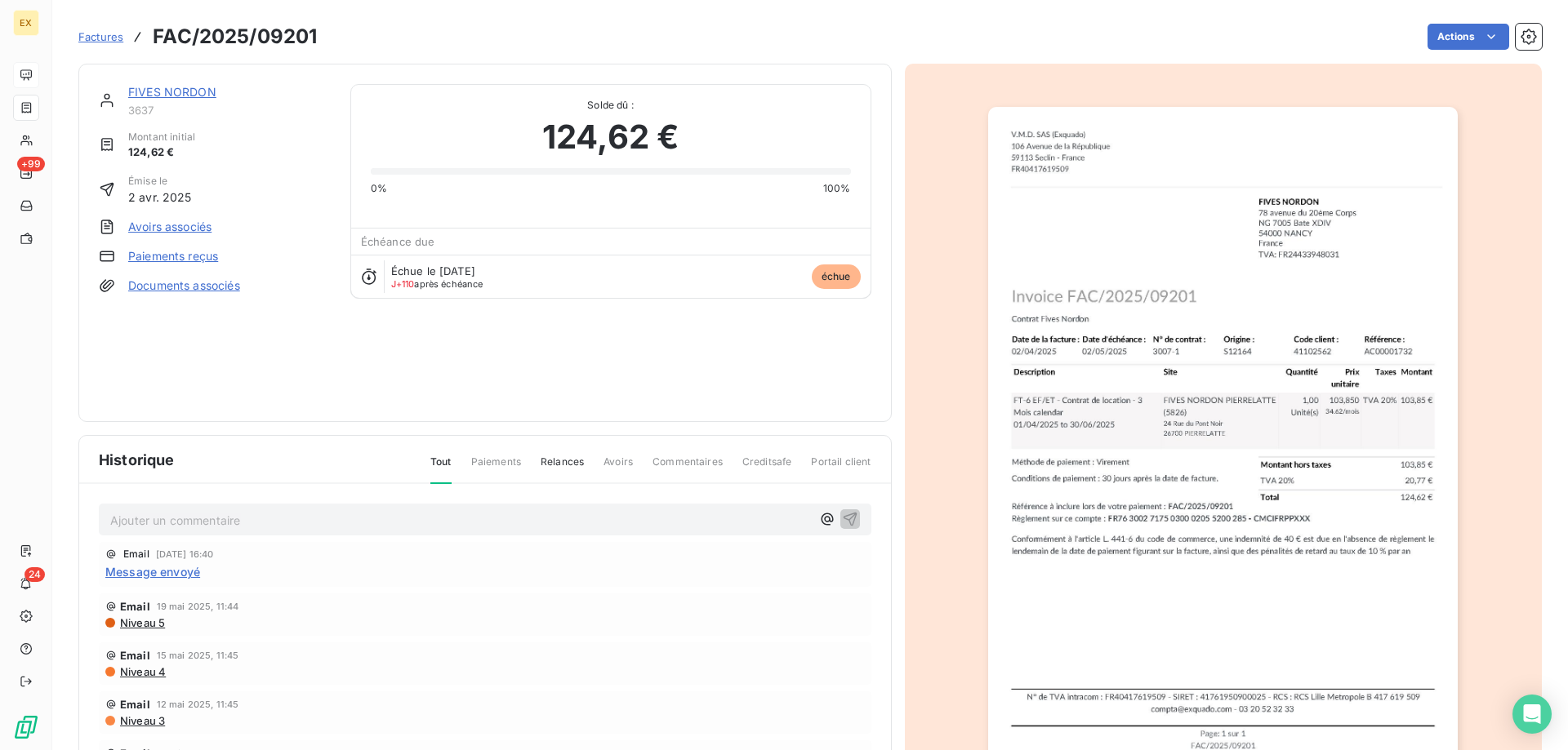
click at [1107, 404] on img "button" at bounding box center [1223, 440] width 470 height 665
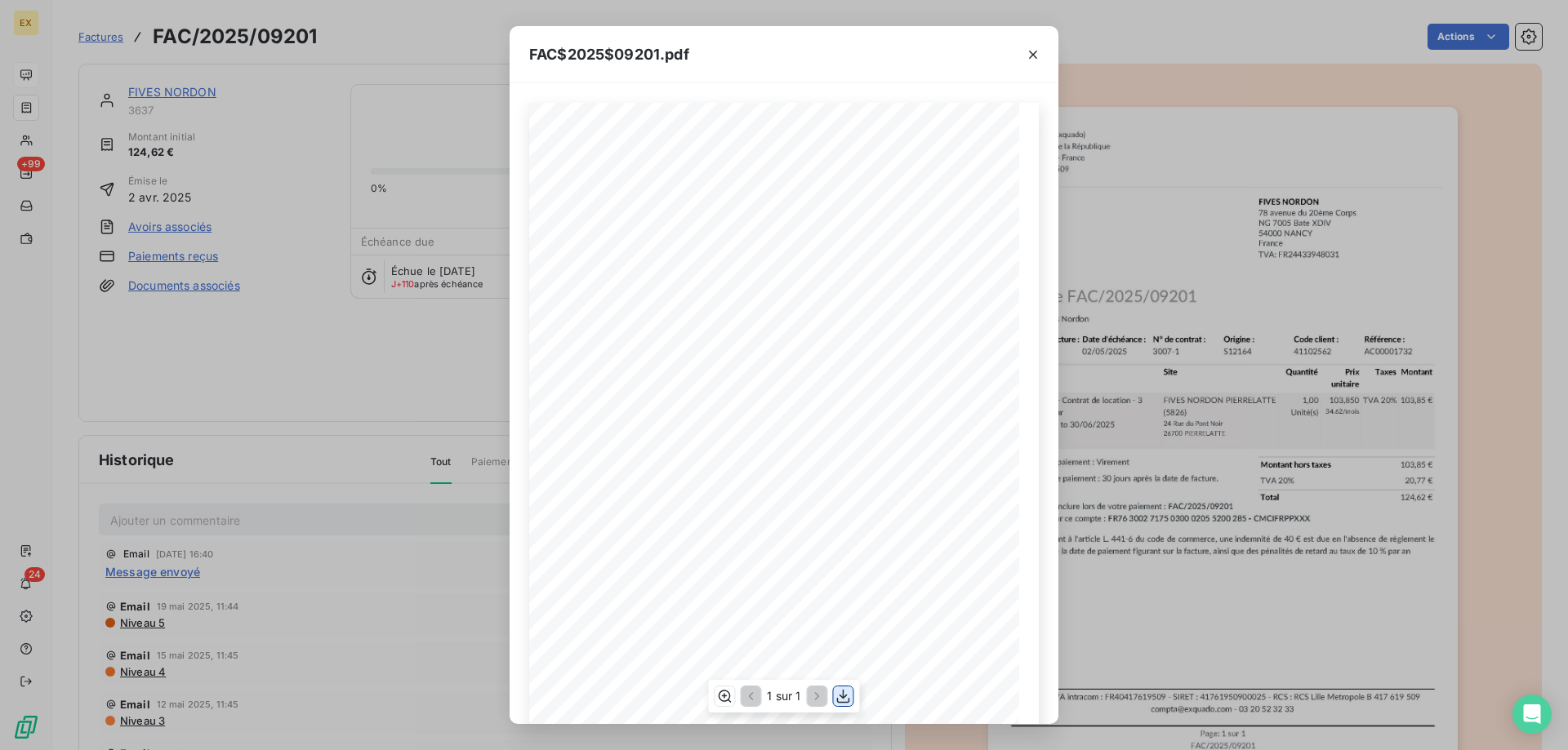
click at [849, 701] on icon "button" at bounding box center [844, 697] width 13 height 14
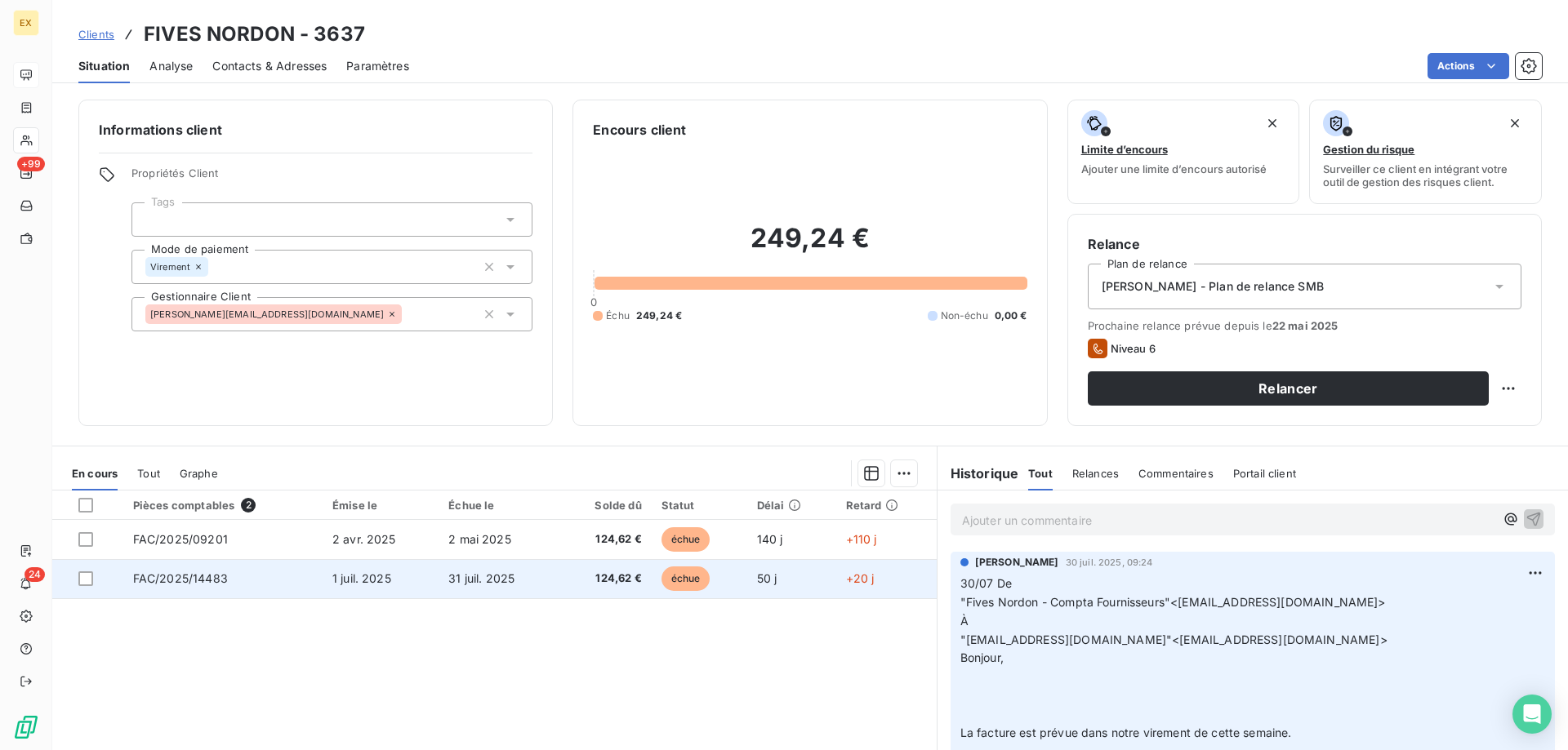
click at [391, 580] on td "1 juil. 2025" at bounding box center [380, 579] width 116 height 39
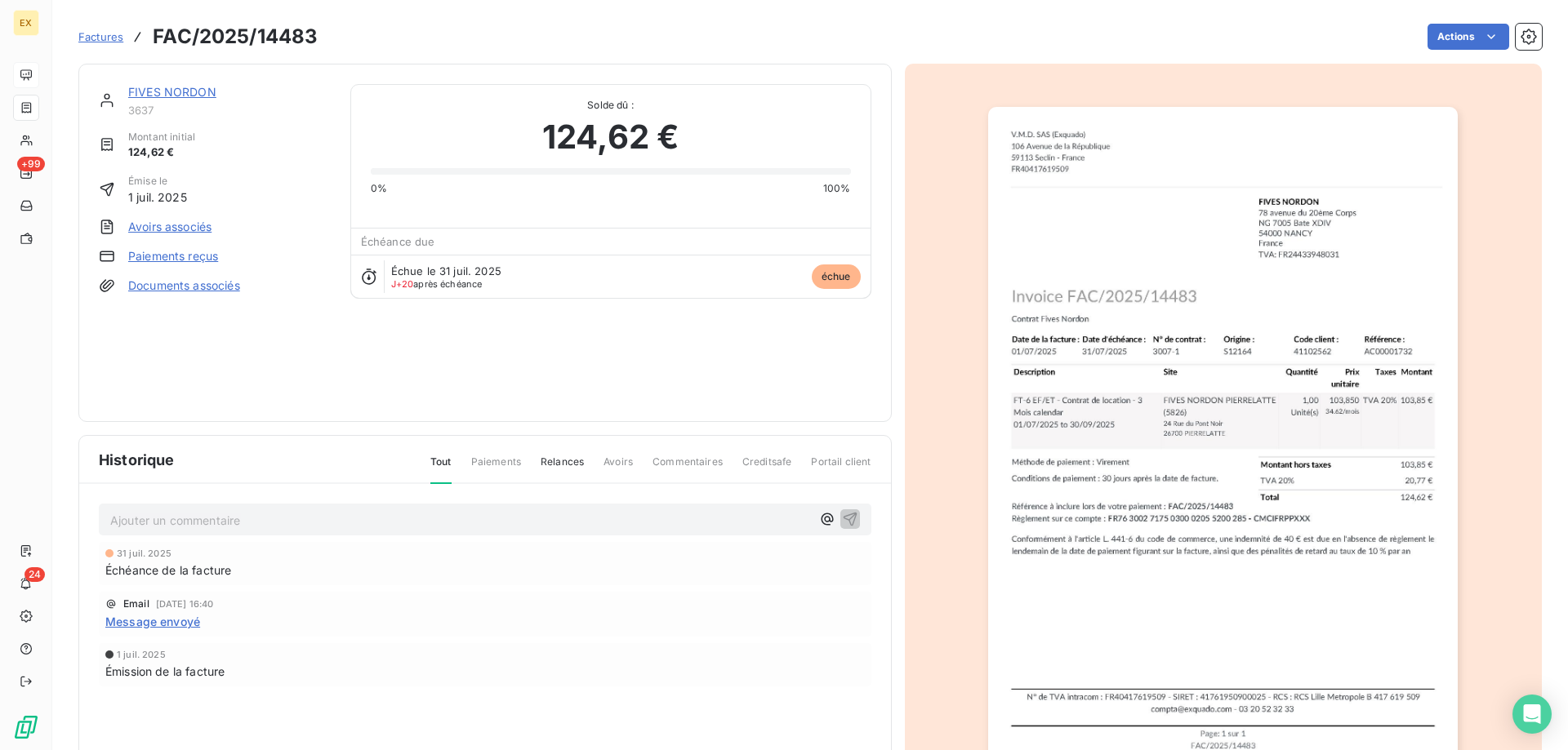
click at [1158, 357] on img "button" at bounding box center [1223, 440] width 470 height 665
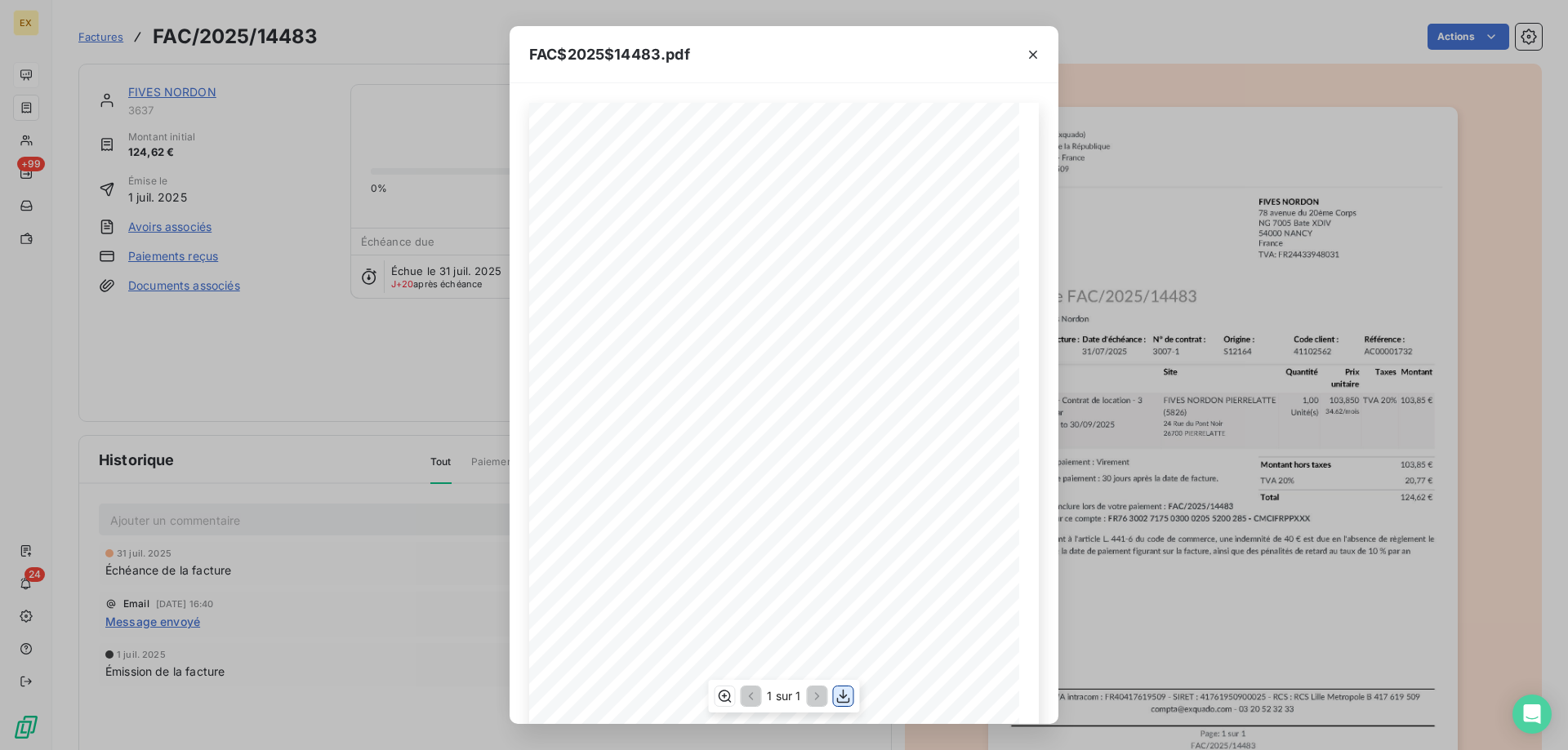
click at [841, 692] on icon "button" at bounding box center [844, 697] width 16 height 16
click at [1048, 57] on div at bounding box center [1032, 55] width 50 height 57
click at [1037, 54] on icon "button" at bounding box center [1033, 55] width 16 height 16
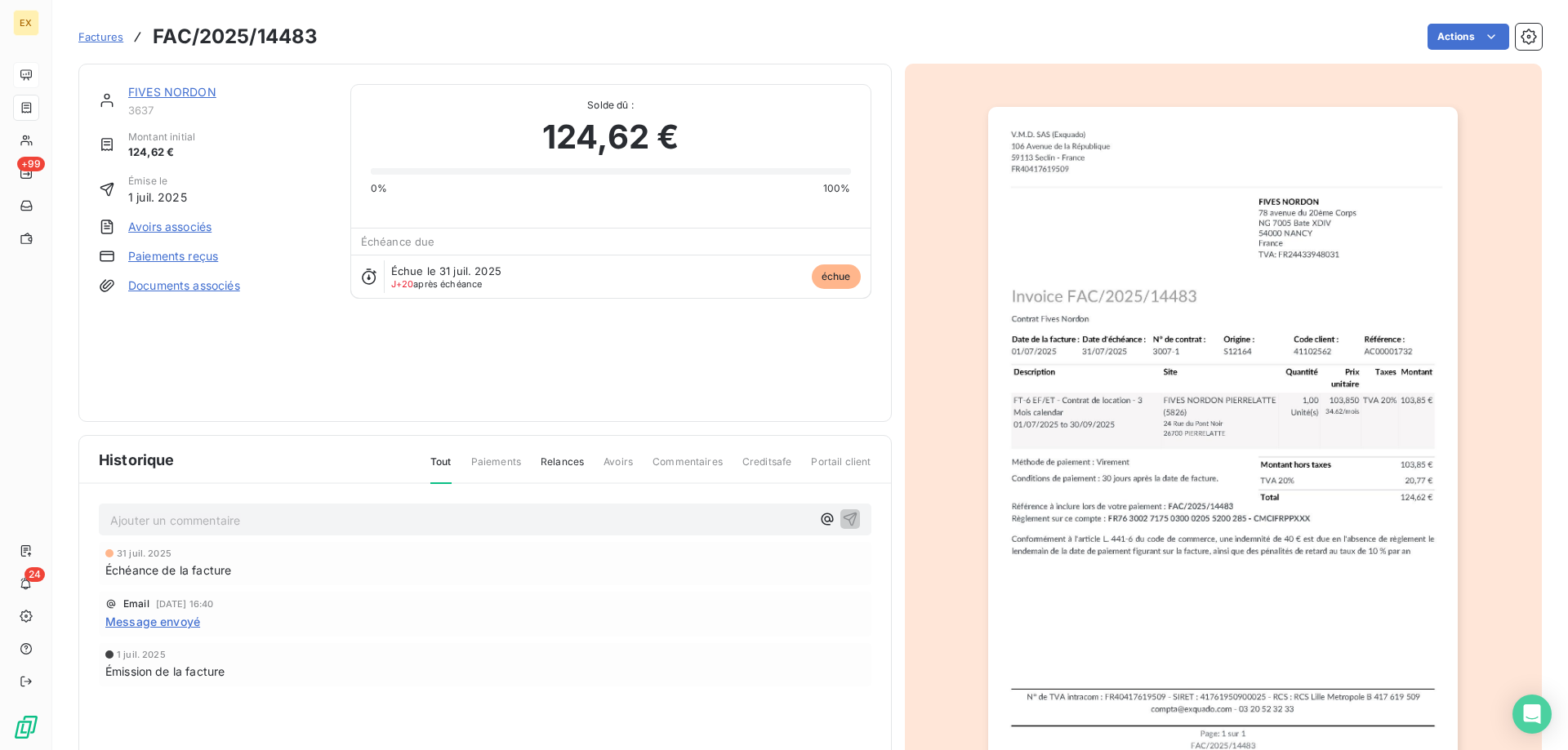
click at [162, 92] on link "FIVES NORDON" at bounding box center [172, 92] width 88 height 14
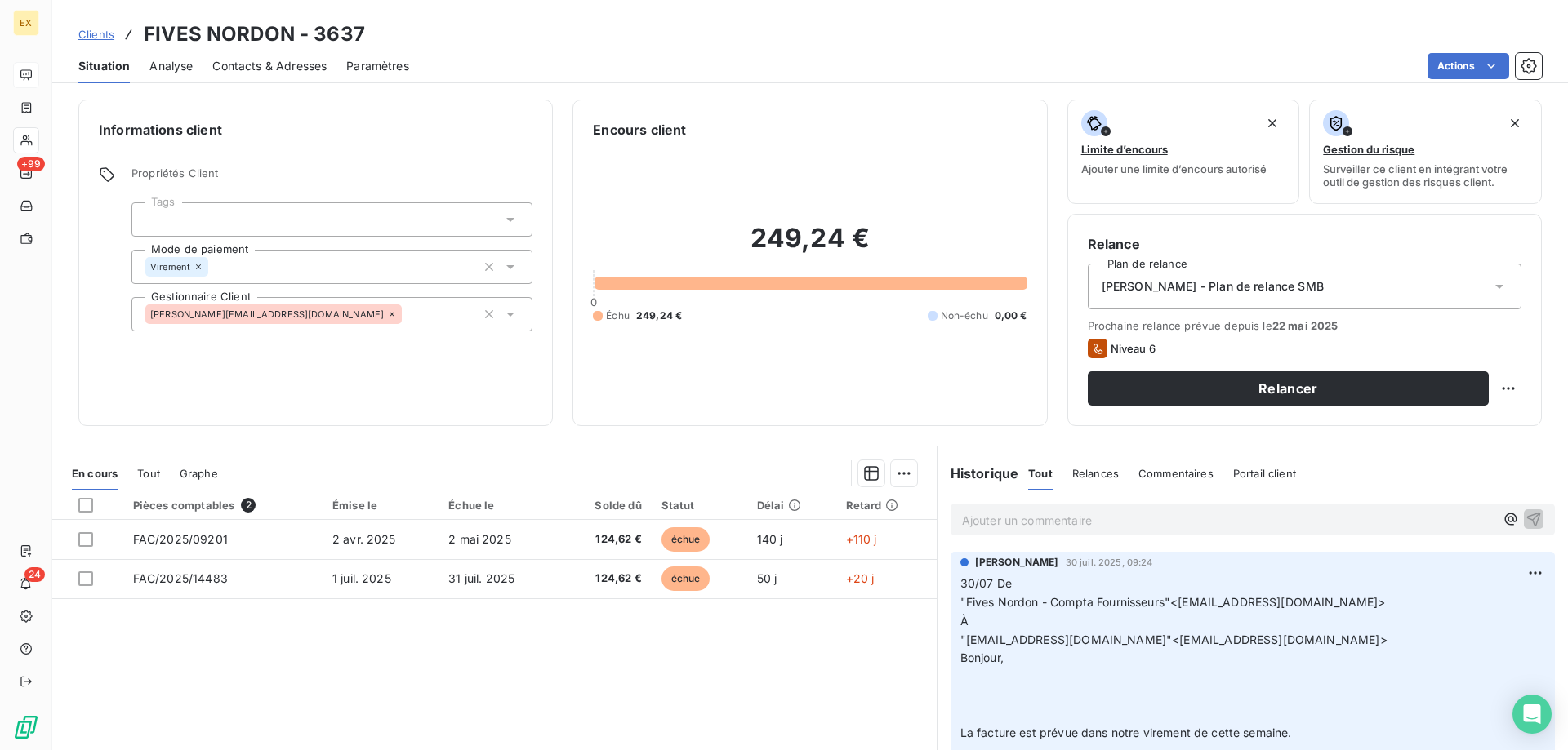
drag, startPoint x: 1026, startPoint y: 516, endPoint x: 1026, endPoint y: 505, distance: 11.0
click at [1029, 509] on div "Ajouter un commentaire ﻿" at bounding box center [1227, 520] width 532 height 22
click at [1526, 513] on icon "button" at bounding box center [1534, 518] width 16 height 16
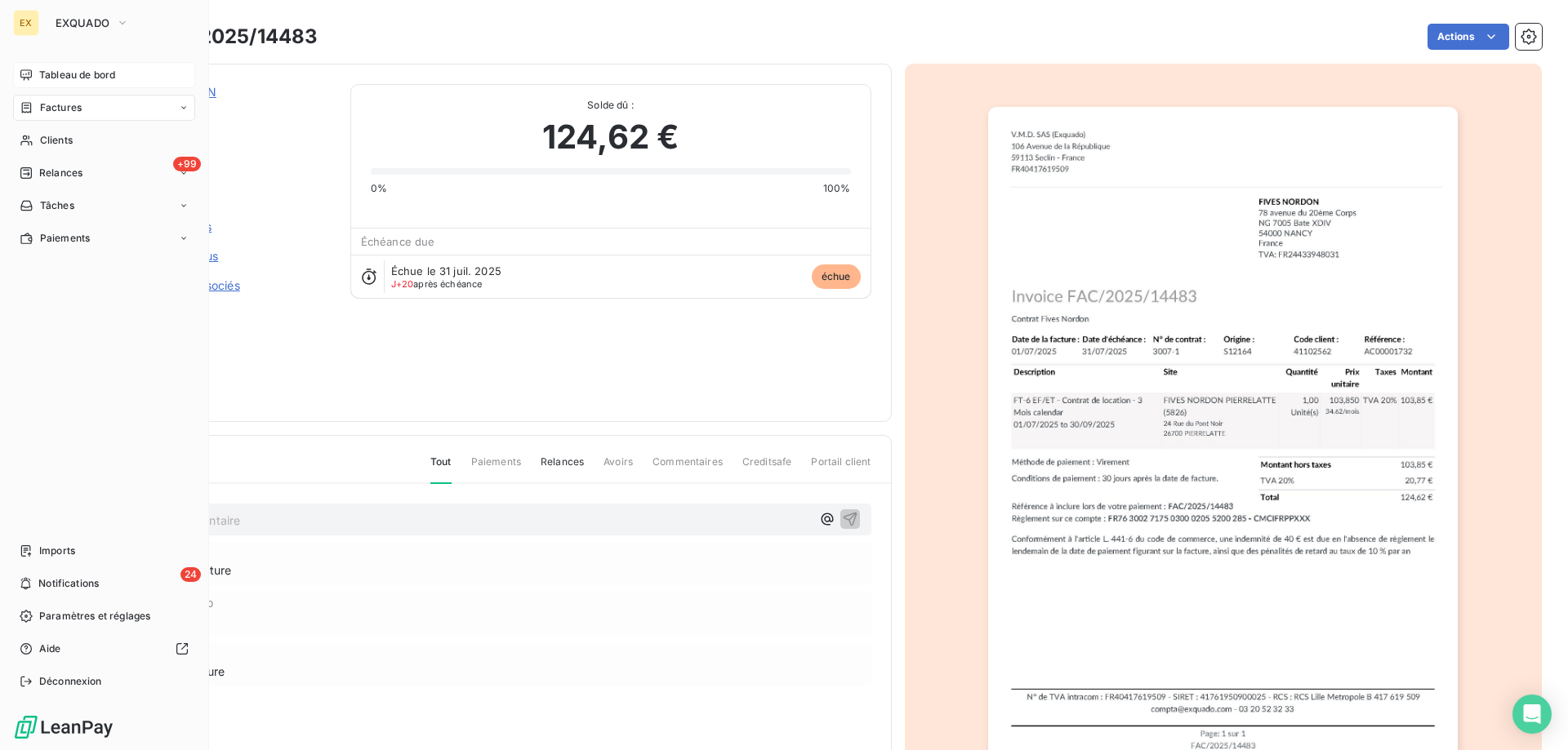
click at [34, 79] on div "Tableau de bord" at bounding box center [103, 75] width 182 height 27
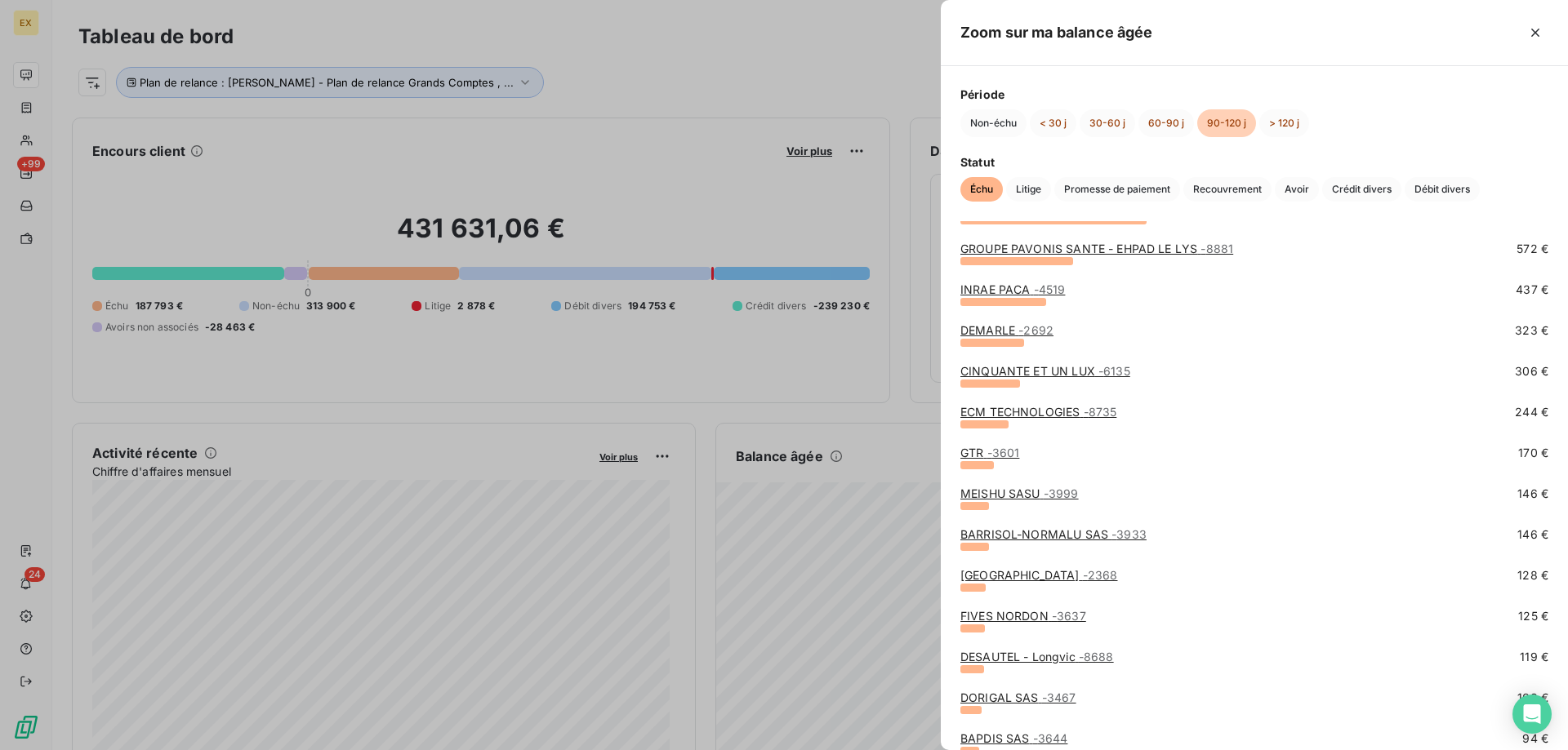
scroll to position [223, 0]
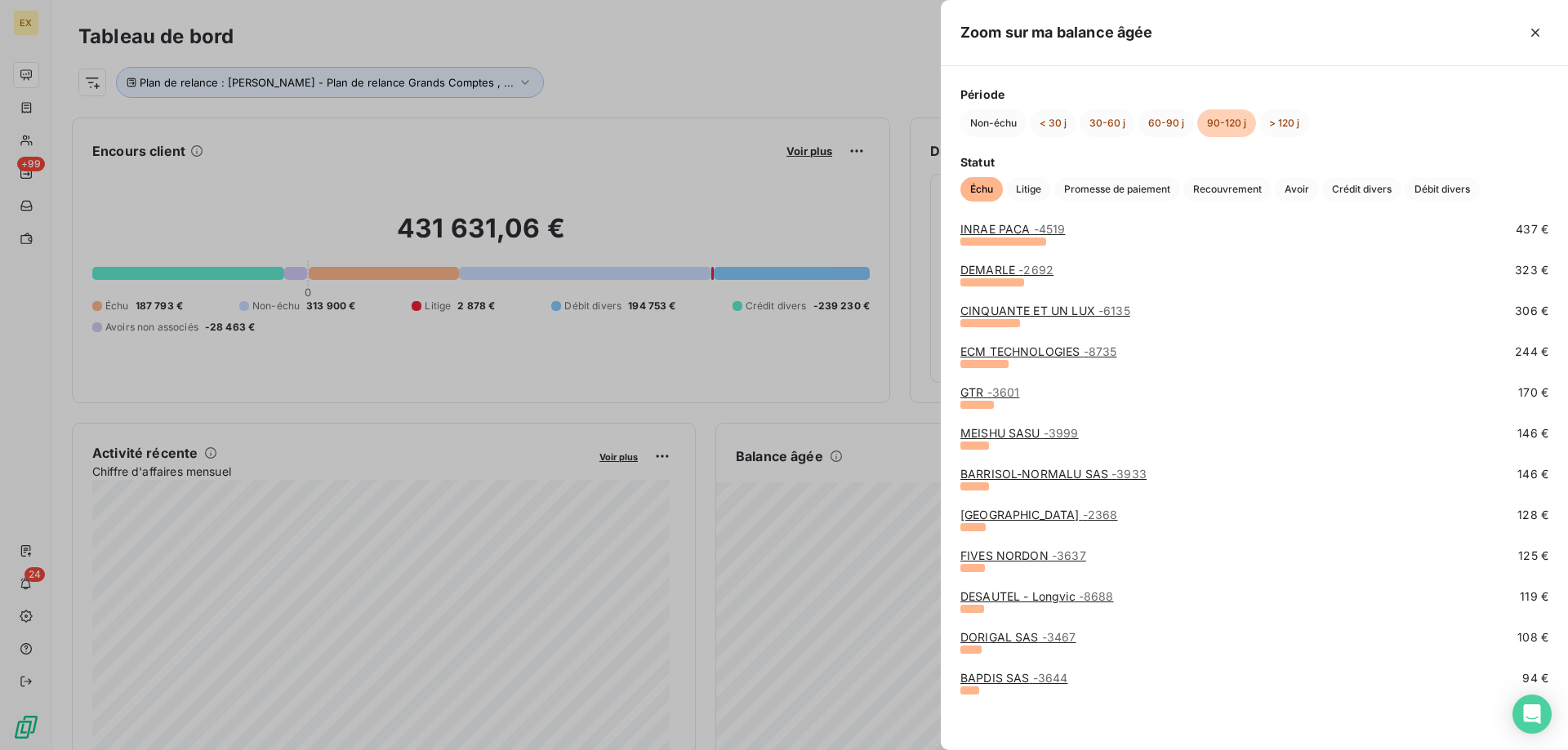
click at [1065, 596] on link "DESAUTEL - Longvic - 8688" at bounding box center [1038, 596] width 154 height 14
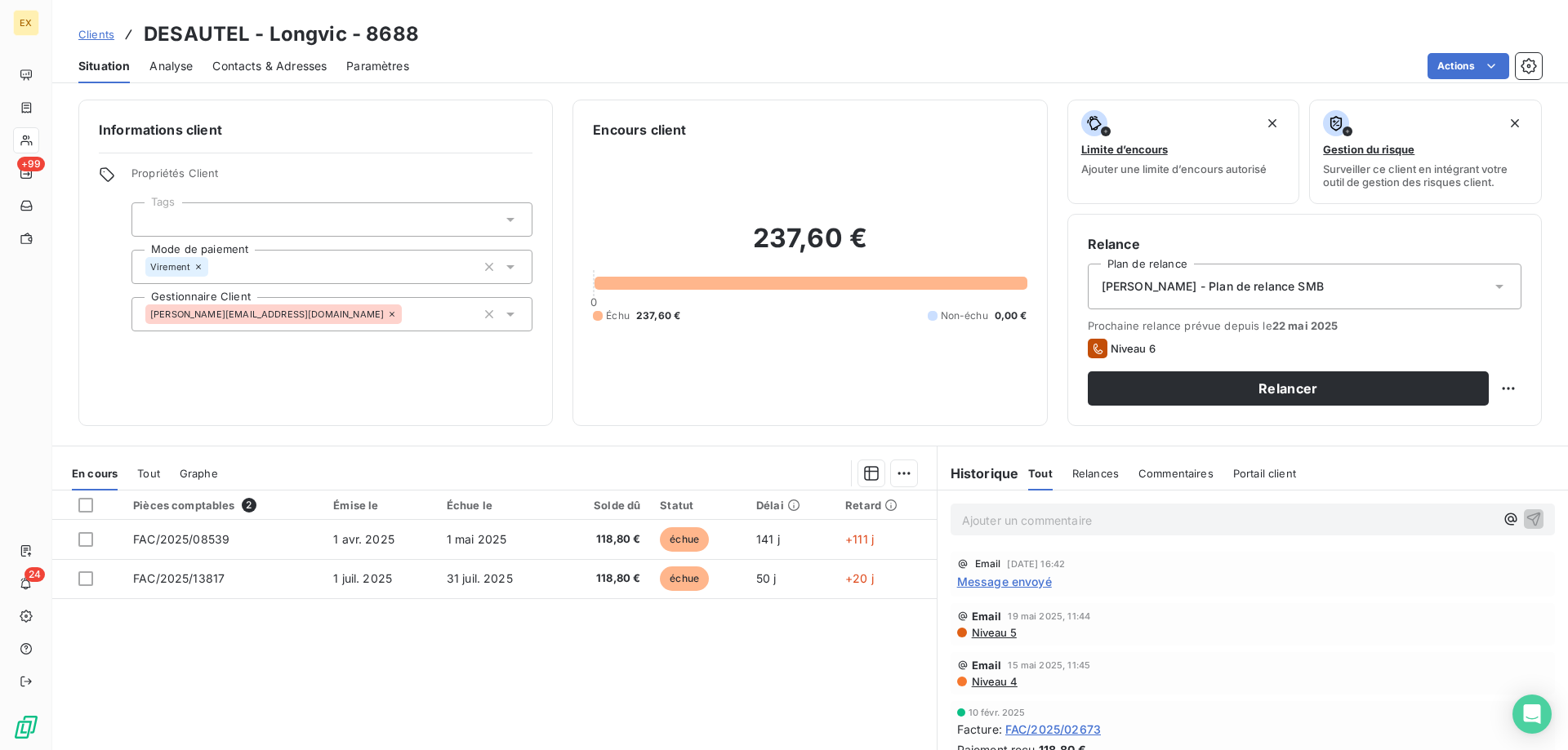
click at [255, 72] on span "Contacts & Adresses" at bounding box center [269, 66] width 114 height 16
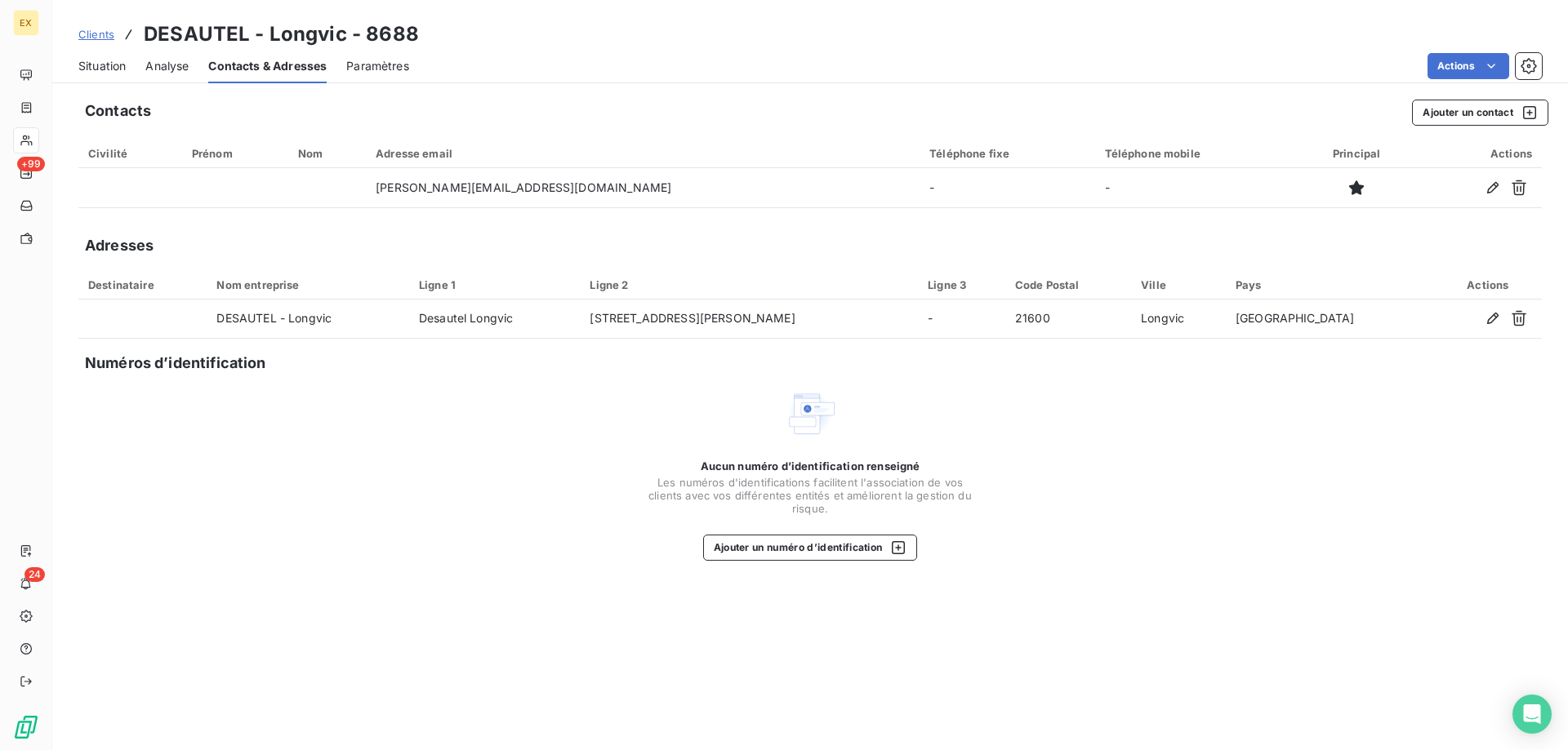
click at [105, 70] on span "Situation" at bounding box center [103, 66] width 48 height 16
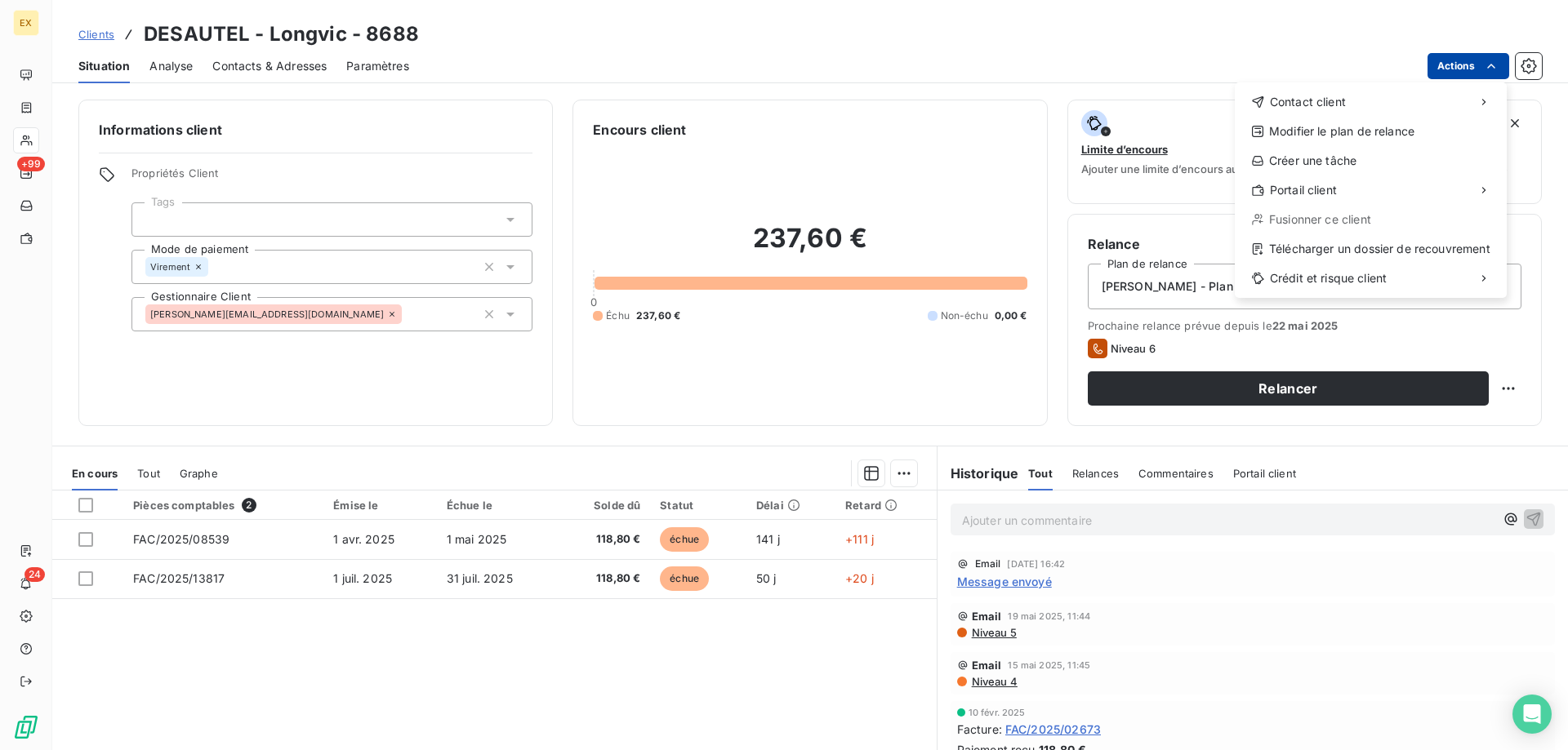
click at [1497, 54] on html "EX +99 24 Clients DESAUTEL - Longvic - 8688 Situation Analyse Contacts & Adress…" at bounding box center [784, 375] width 1568 height 750
click at [1153, 109] on div "Envoyer un email" at bounding box center [1113, 108] width 219 height 27
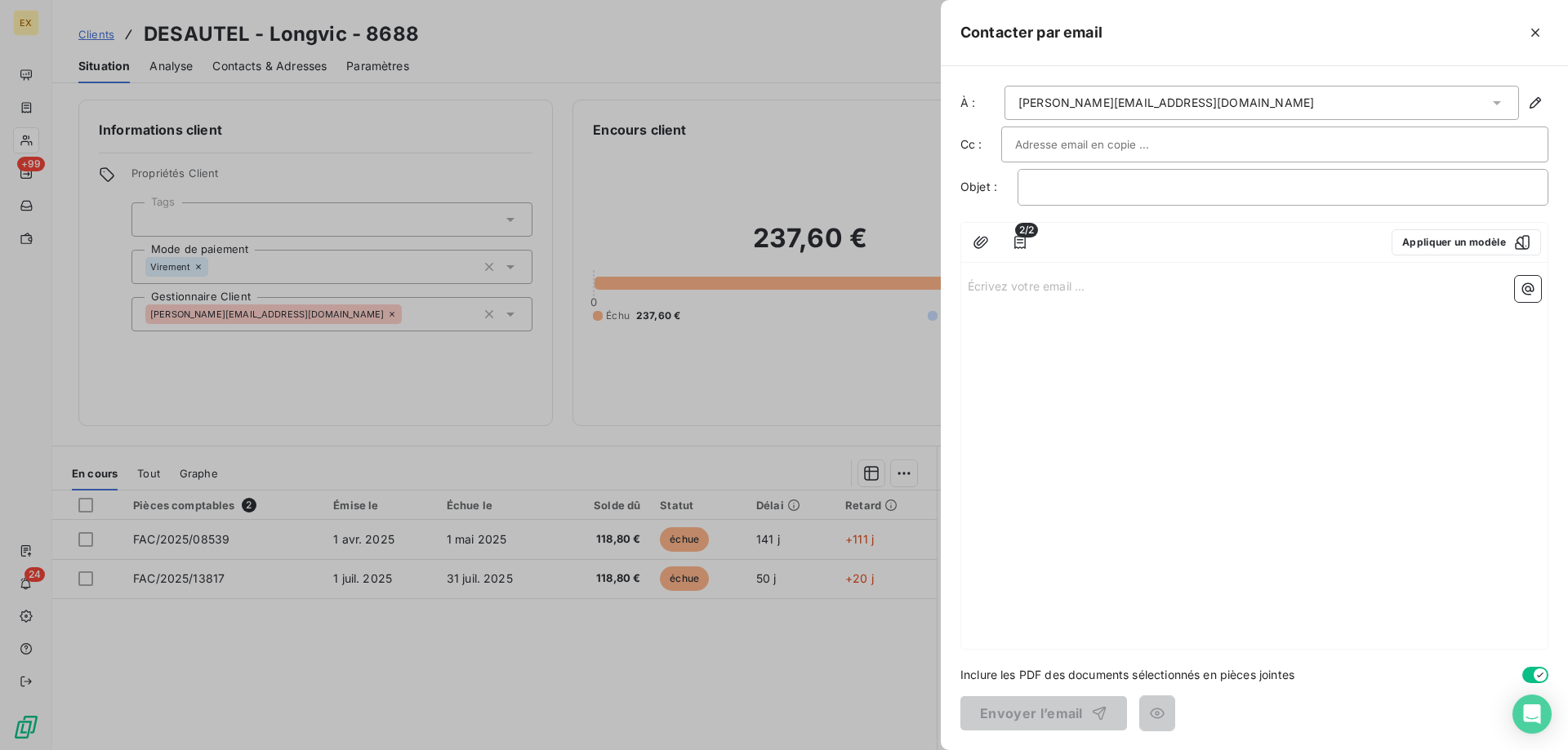
click at [1111, 147] on input "text" at bounding box center [1103, 144] width 176 height 25
paste input "[EMAIL_ADDRESS][DOMAIN_NAME]"
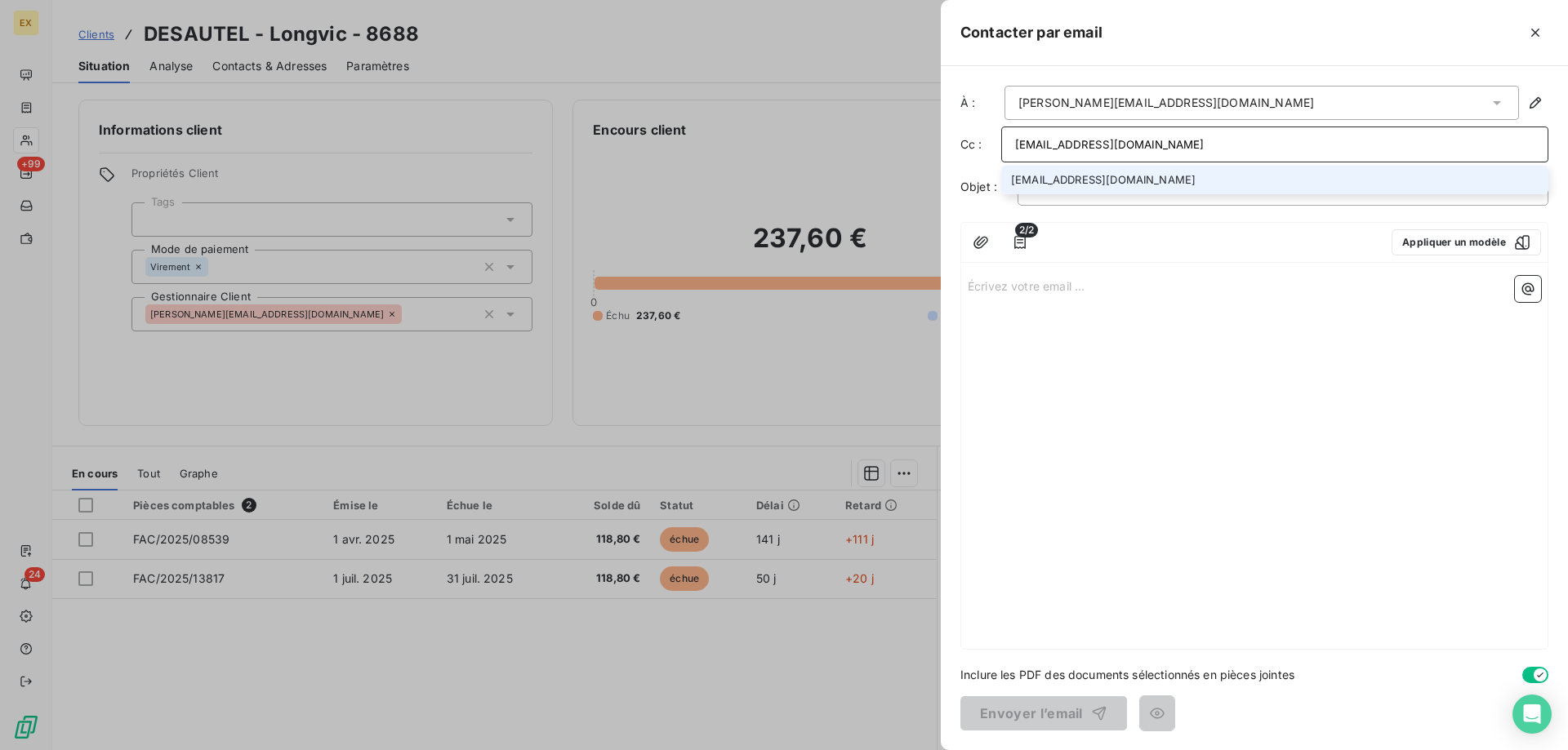
type input "[EMAIL_ADDRESS][DOMAIN_NAME]"
click at [1090, 179] on li "[EMAIL_ADDRESS][DOMAIN_NAME]" at bounding box center [1274, 179] width 547 height 28
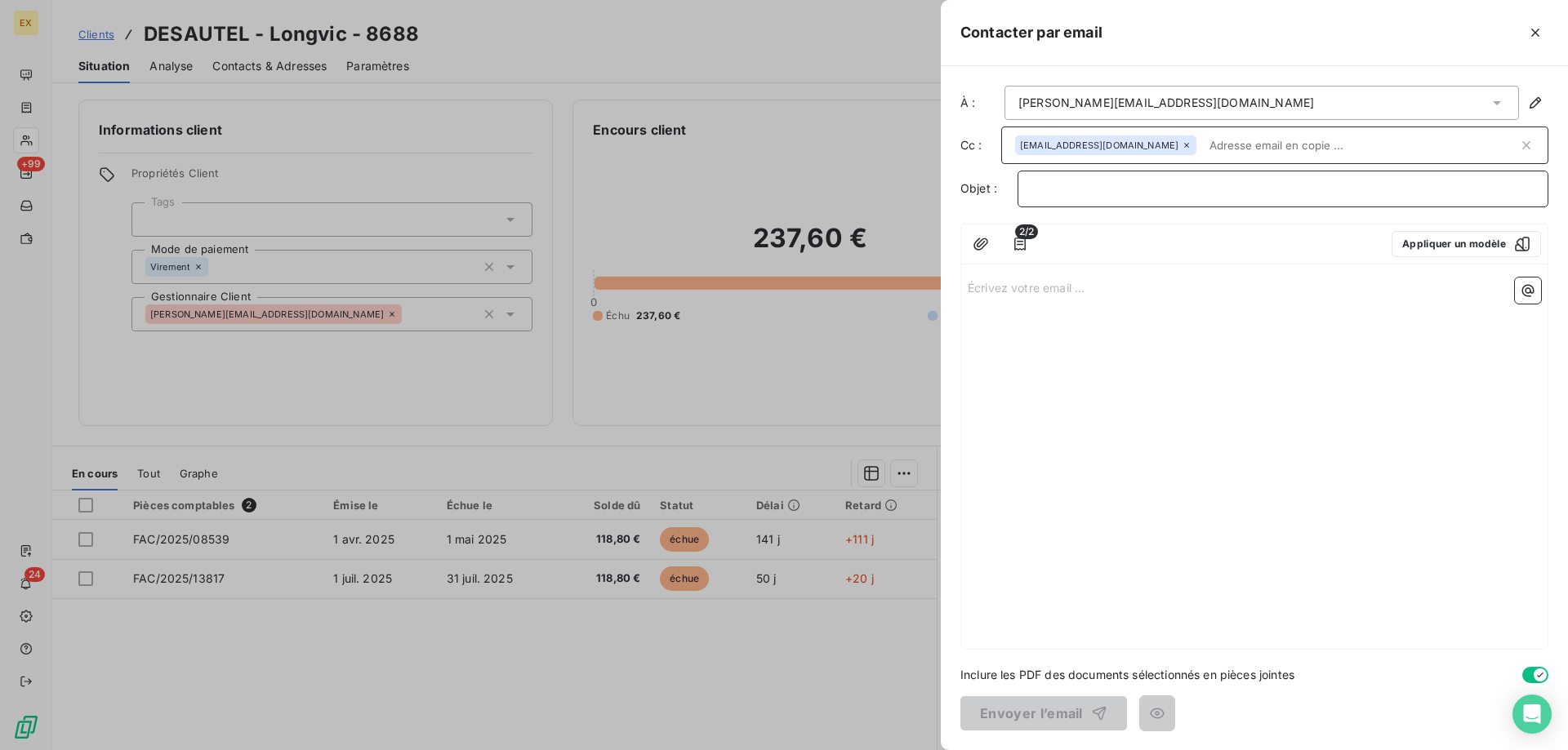
click at [1082, 188] on p "﻿" at bounding box center [1282, 189] width 503 height 19
click at [1084, 284] on p "Écrivez votre email ... ﻿" at bounding box center [1255, 287] width 573 height 19
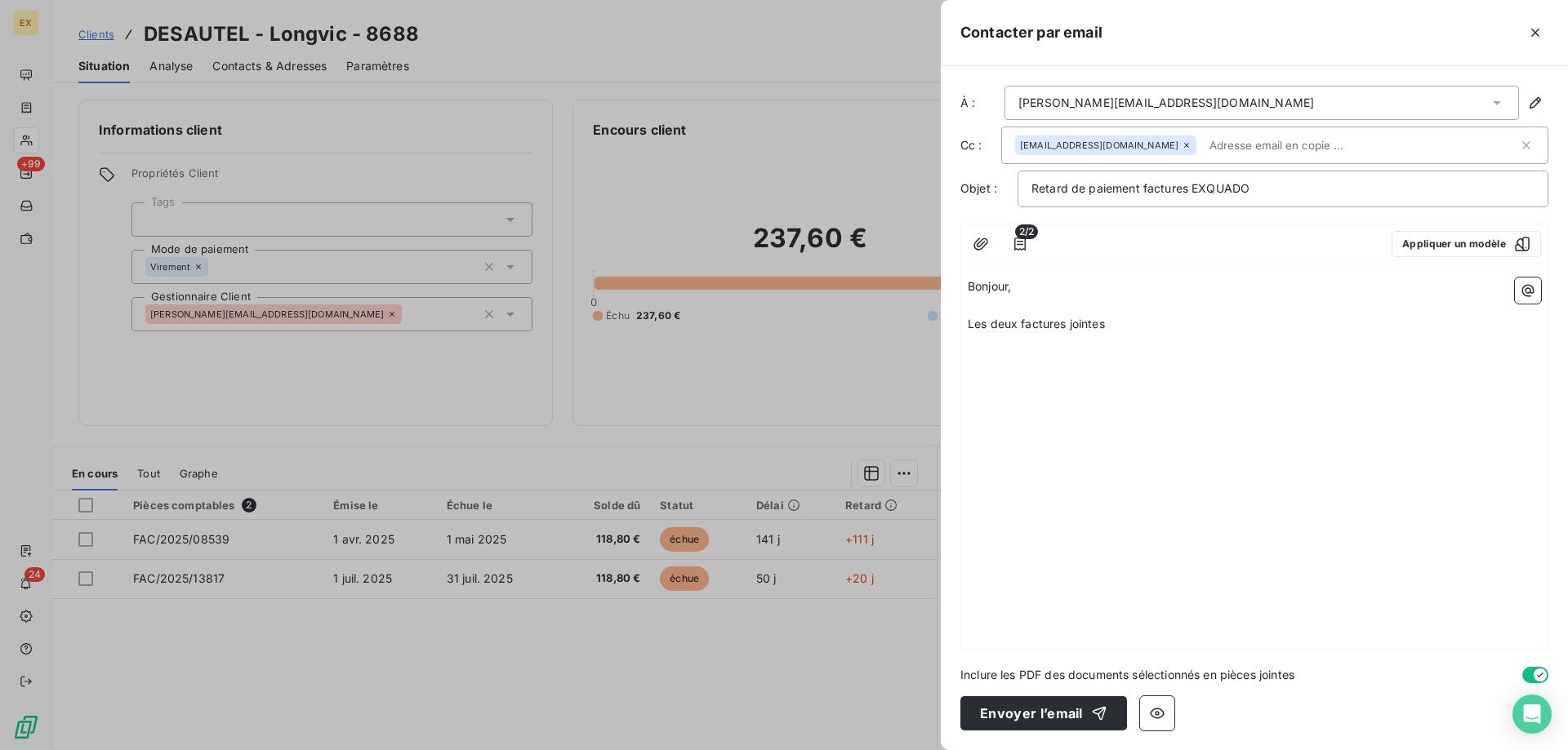
click at [1129, 333] on p "Les deux factures jointes" at bounding box center [1255, 324] width 573 height 19
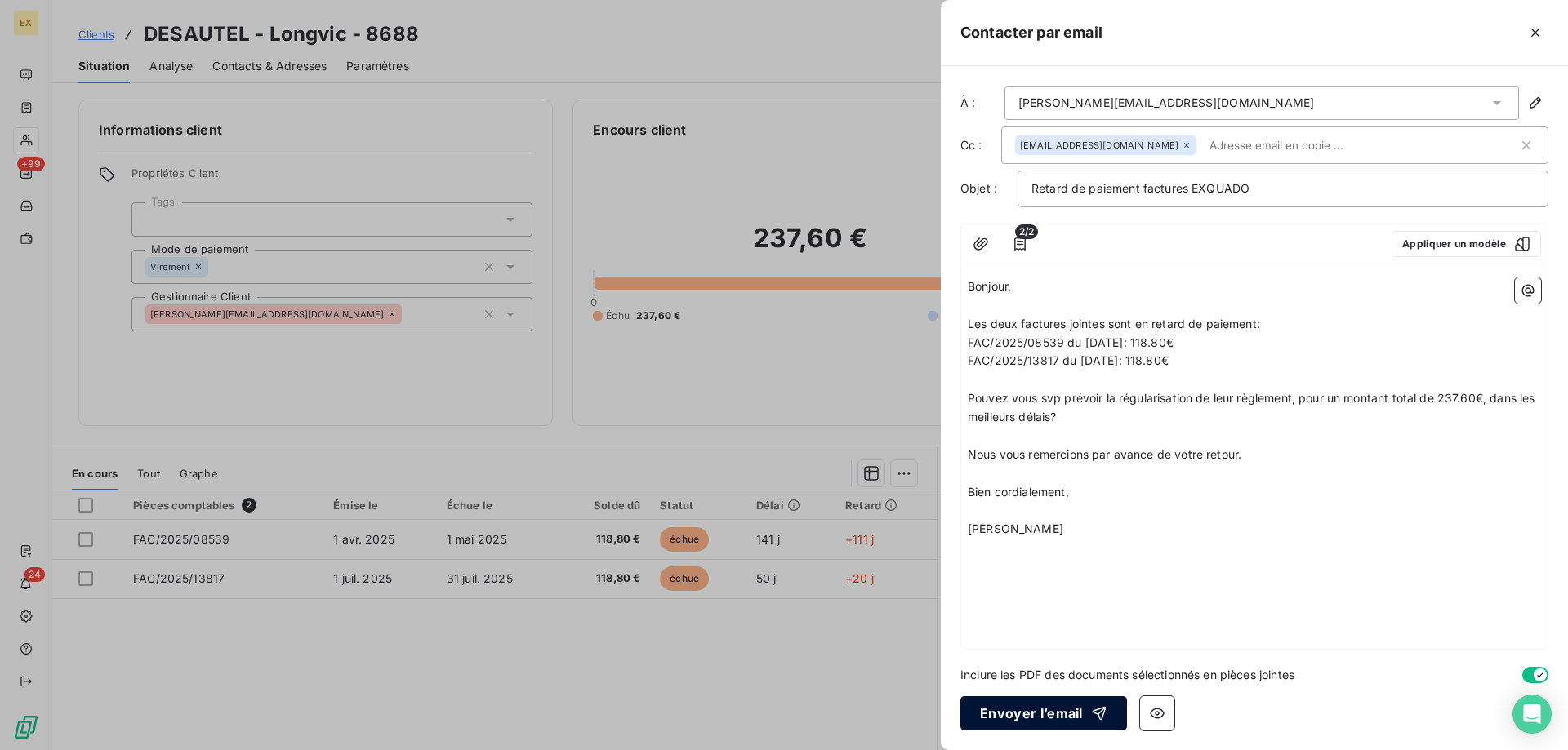
click at [1032, 701] on button "Envoyer l’email" at bounding box center [1044, 713] width 167 height 34
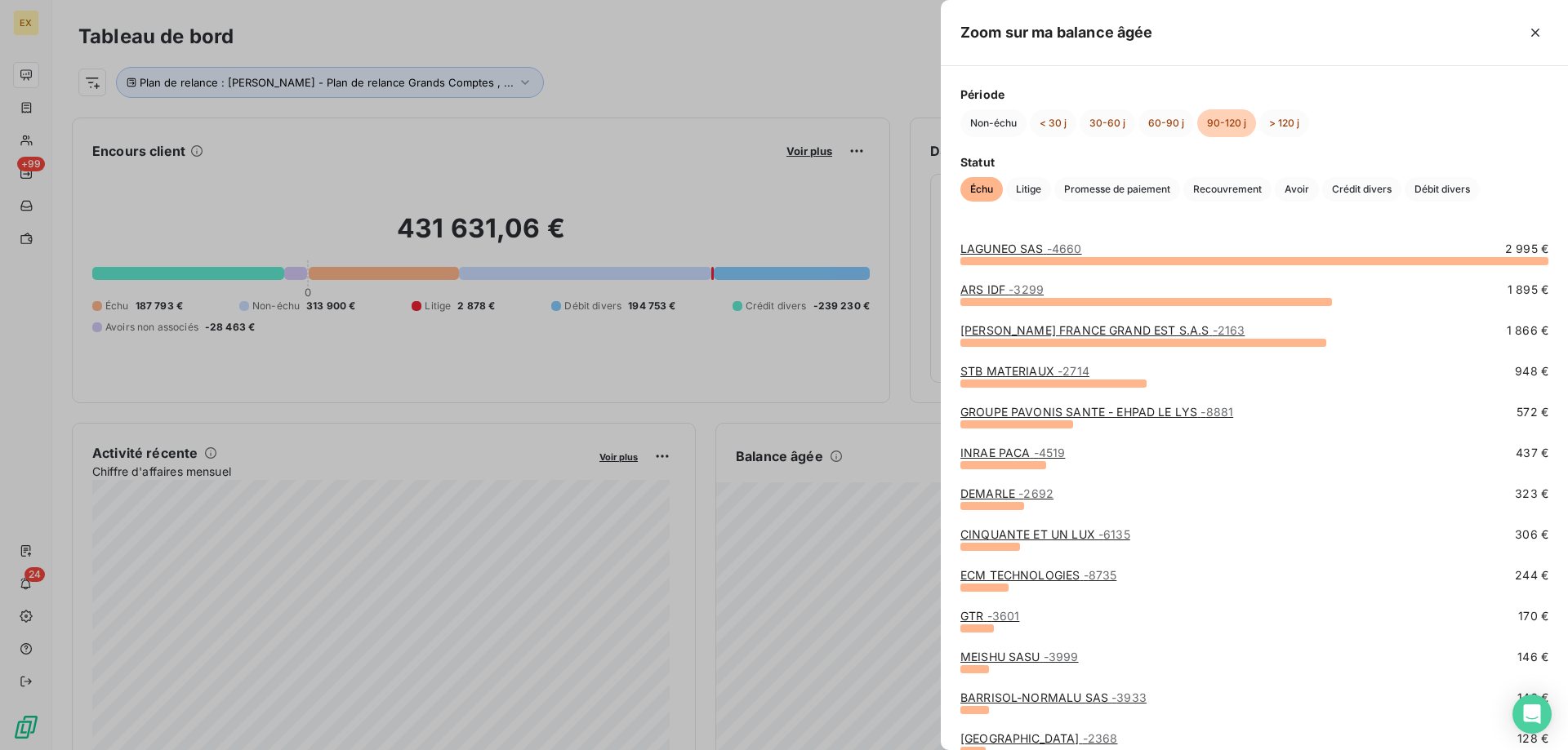
scroll to position [223, 0]
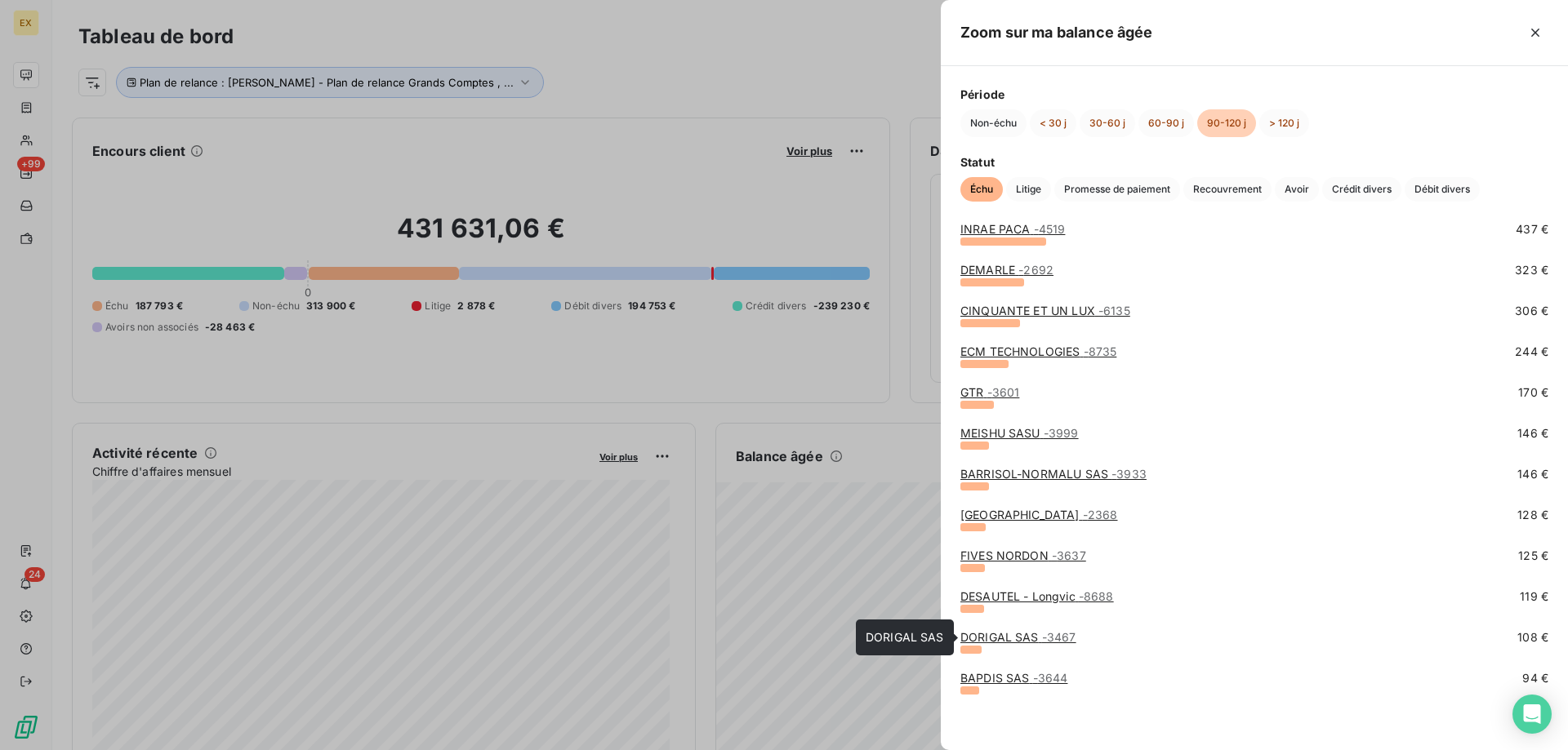
click at [1035, 636] on link "DORIGAL SAS - 3467" at bounding box center [1018, 636] width 116 height 14
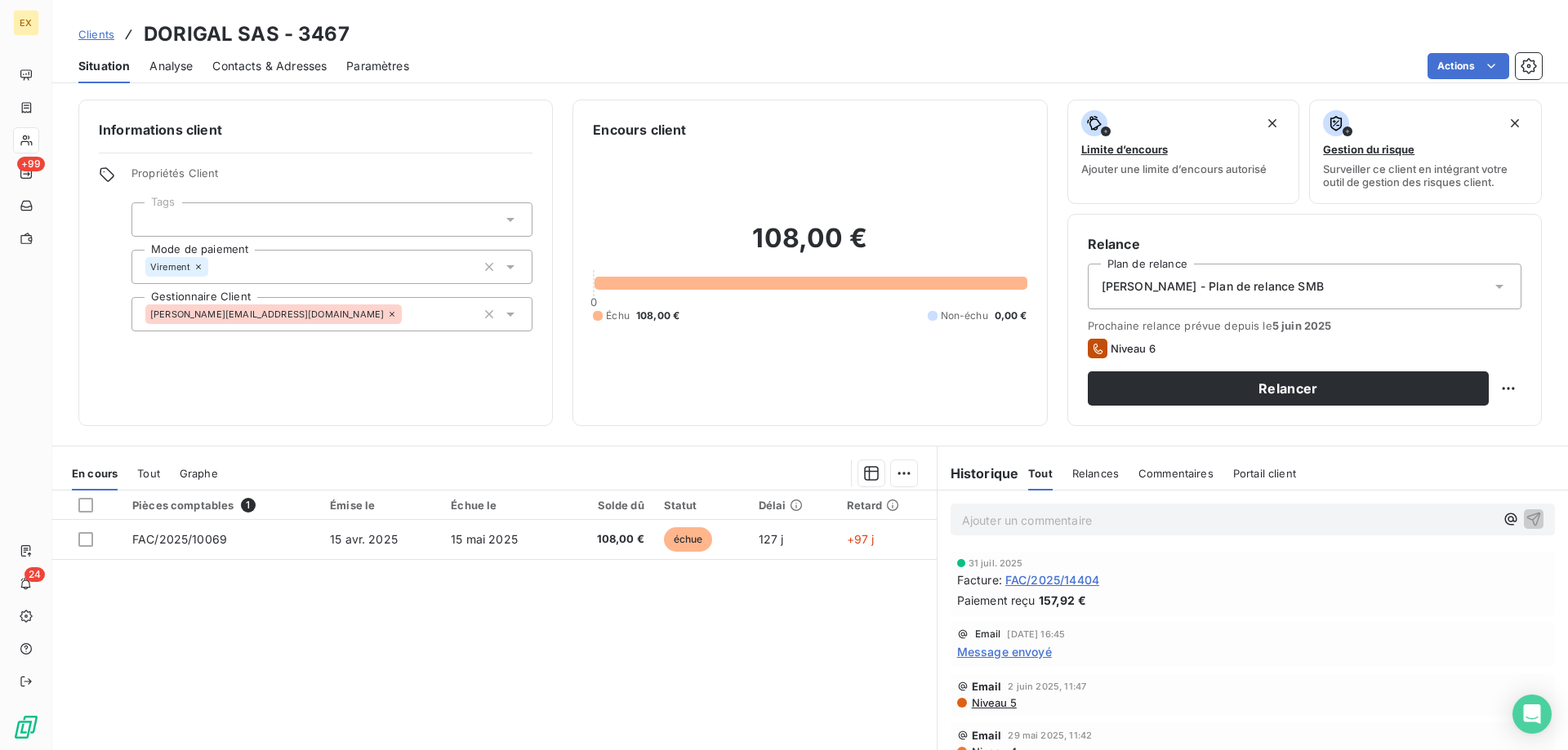
click at [276, 60] on span "Contacts & Adresses" at bounding box center [269, 66] width 114 height 16
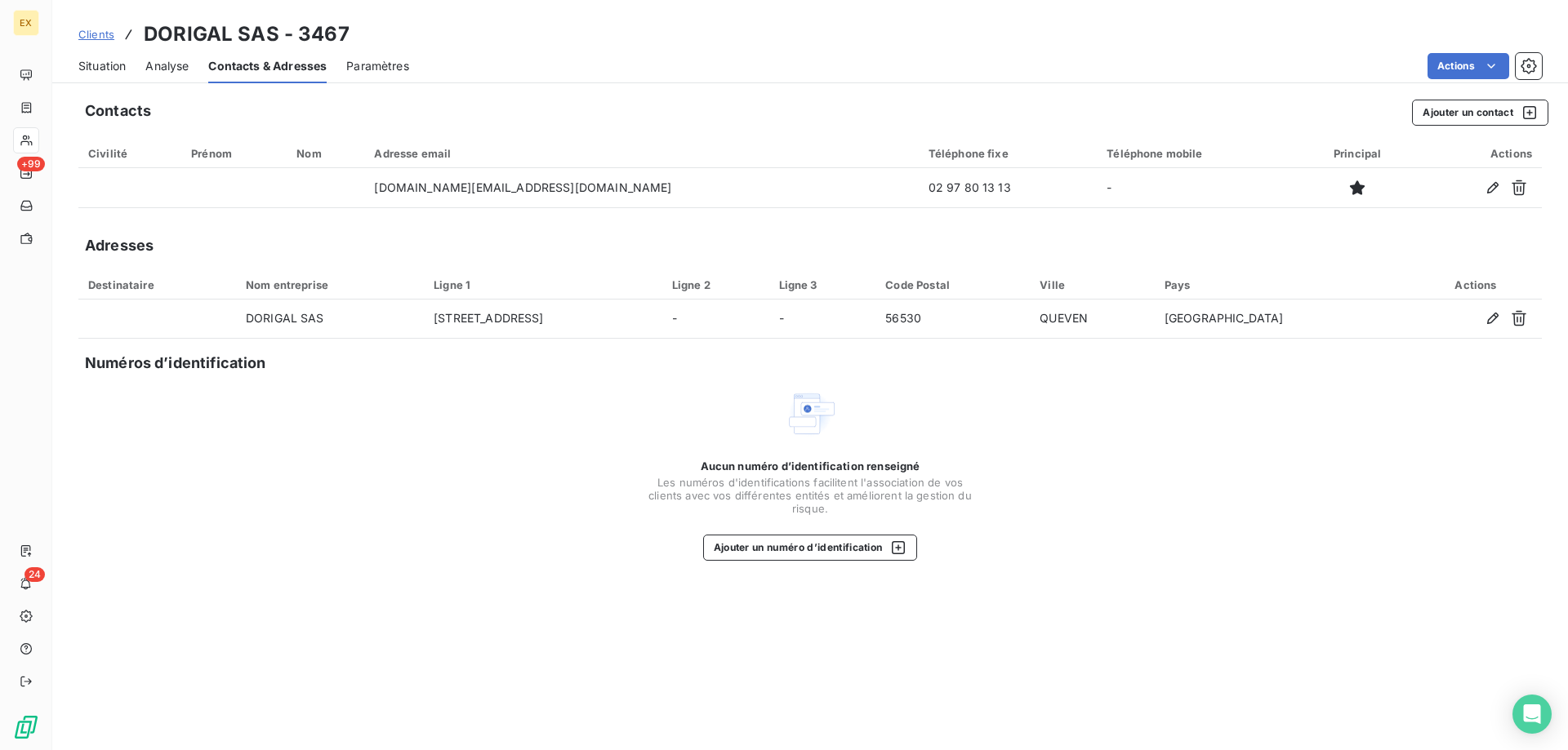
click at [102, 67] on span "Situation" at bounding box center [103, 66] width 48 height 16
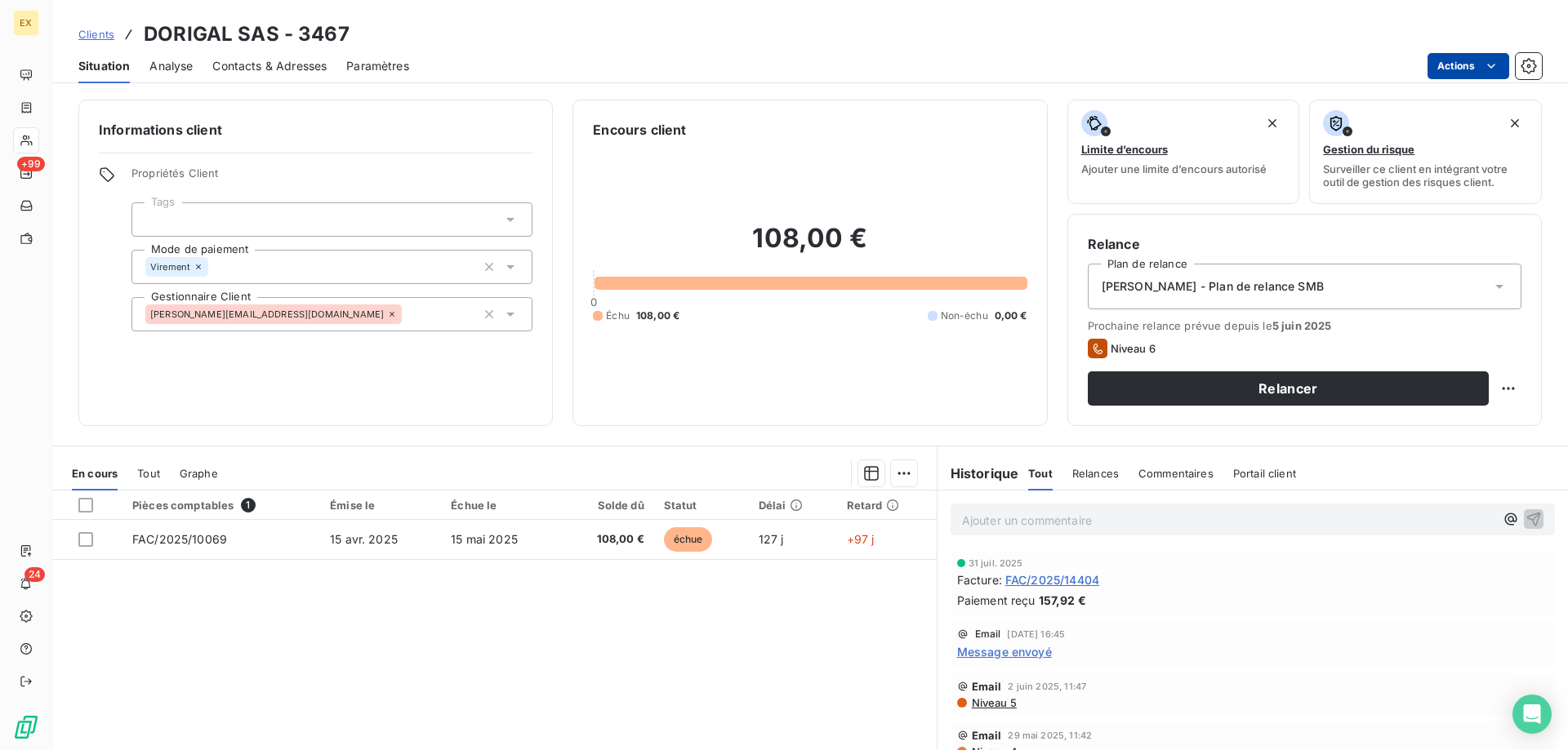
click at [1476, 70] on html "EX +99 24 Clients DORIGAL SAS - 3467 Situation Analyse Contacts & Adresses Para…" at bounding box center [784, 375] width 1568 height 750
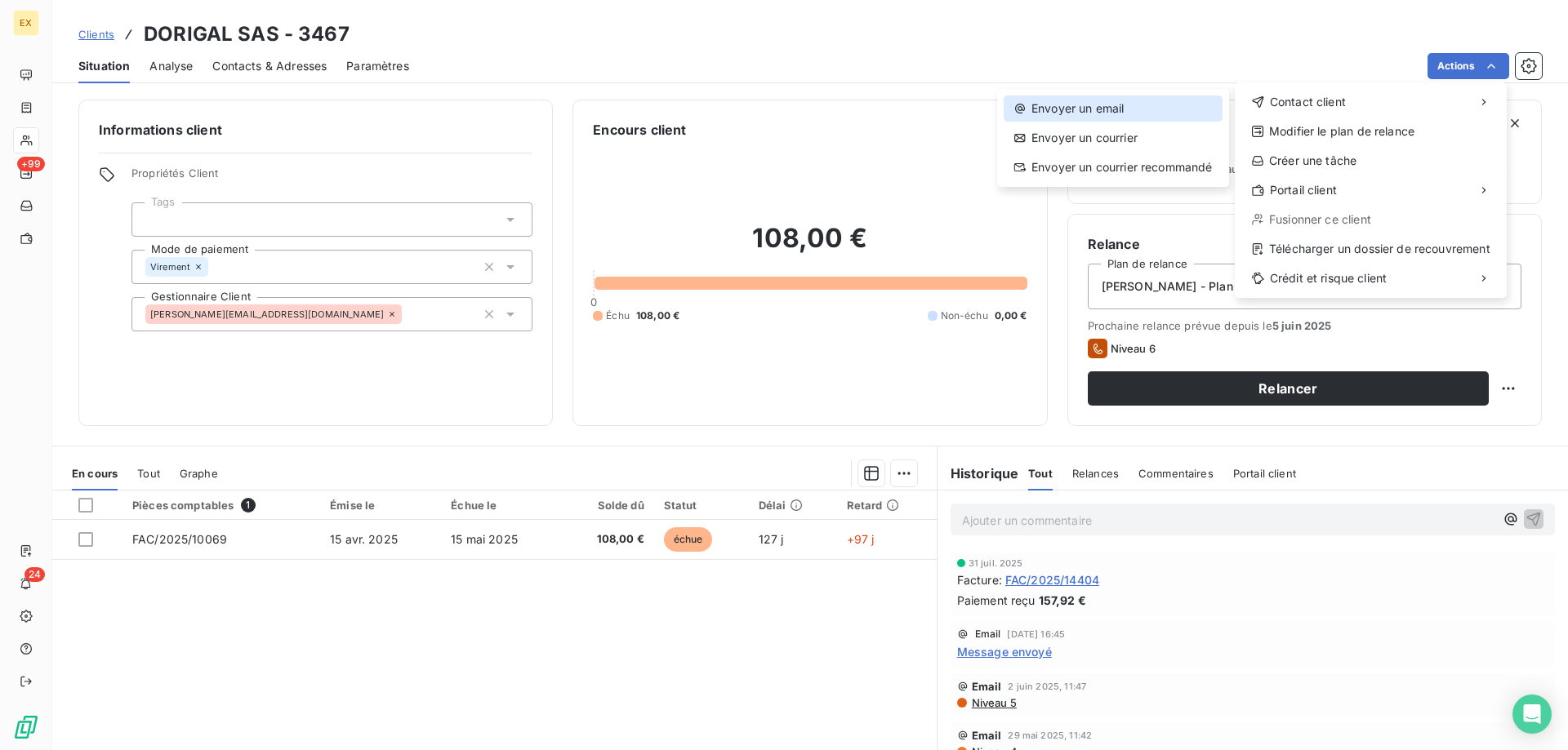
click at [1153, 108] on div "Envoyer un email" at bounding box center [1113, 108] width 219 height 27
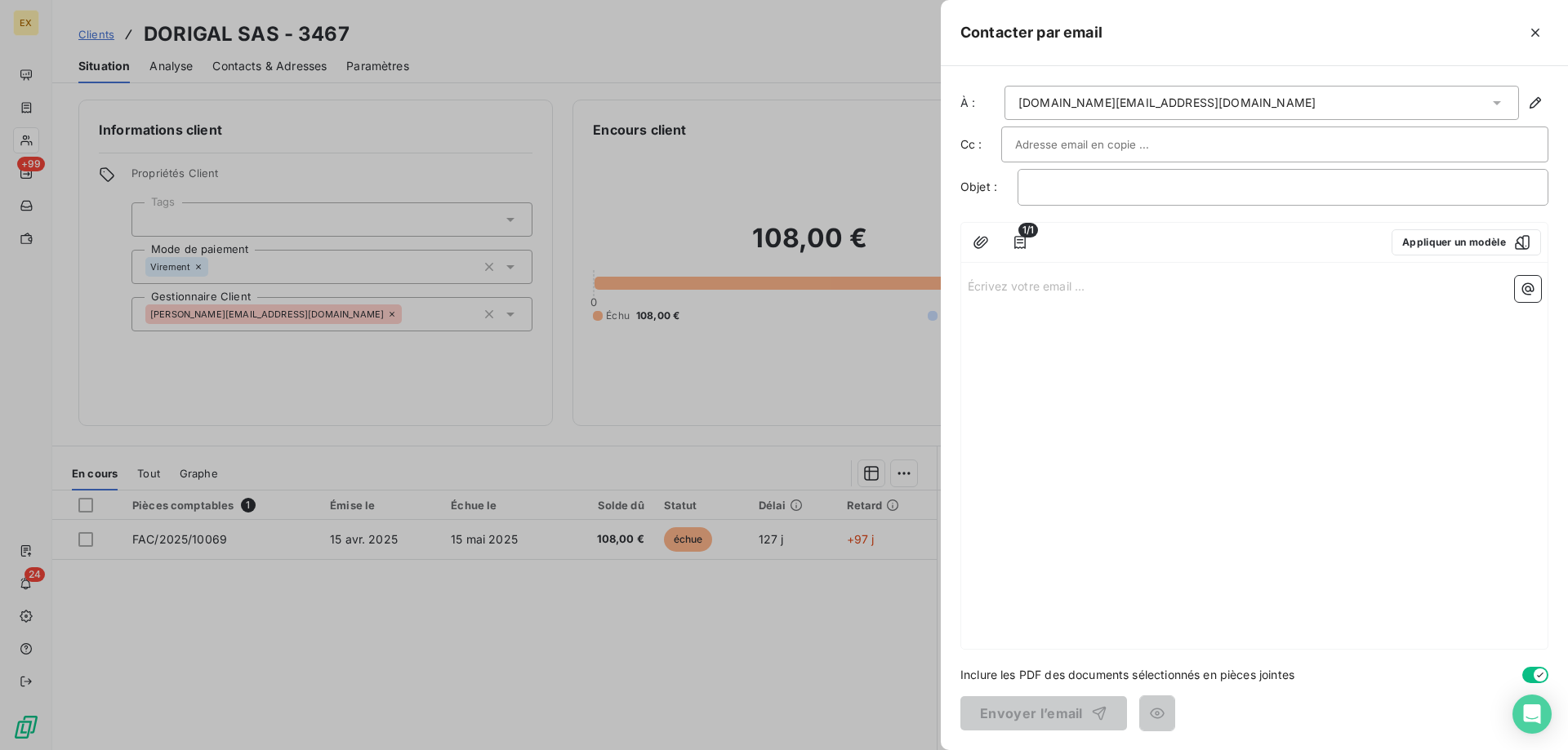
click at [1112, 147] on input "text" at bounding box center [1103, 144] width 176 height 25
click at [1091, 190] on p "﻿" at bounding box center [1282, 187] width 503 height 19
click at [1073, 293] on p "Écrivez votre email ... ﻿" at bounding box center [1255, 285] width 573 height 19
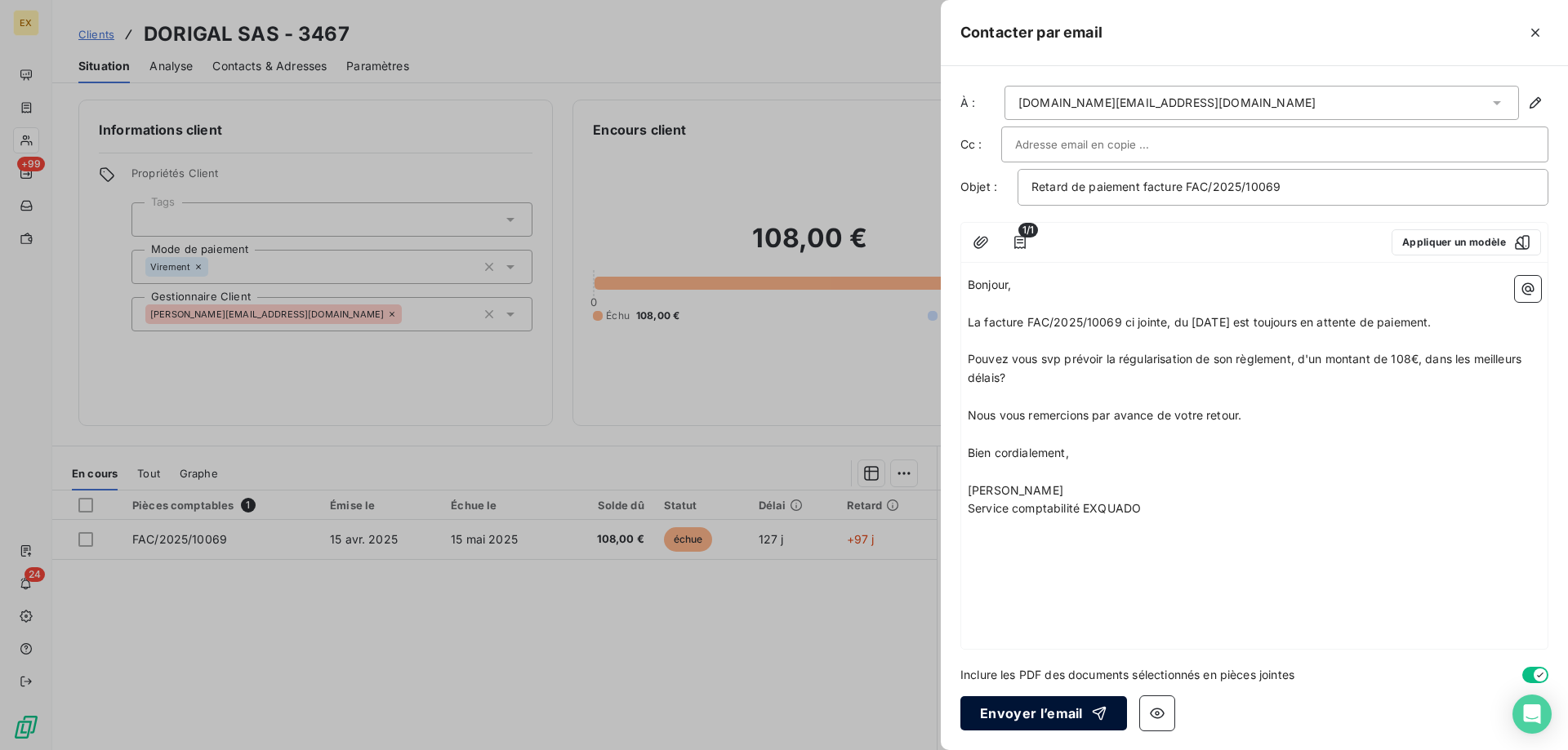
click at [1052, 709] on button "Envoyer l’email" at bounding box center [1044, 713] width 167 height 34
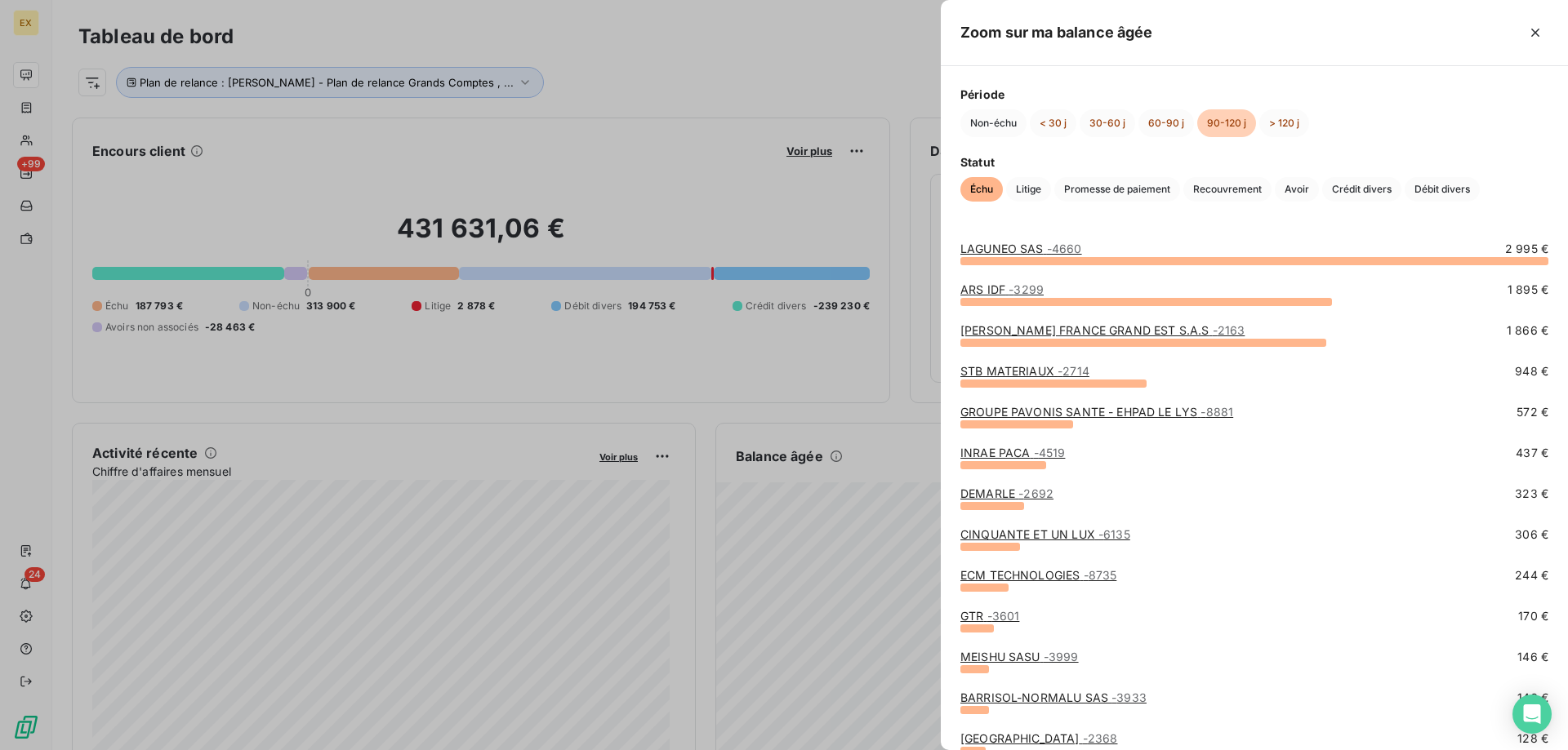
scroll to position [223, 0]
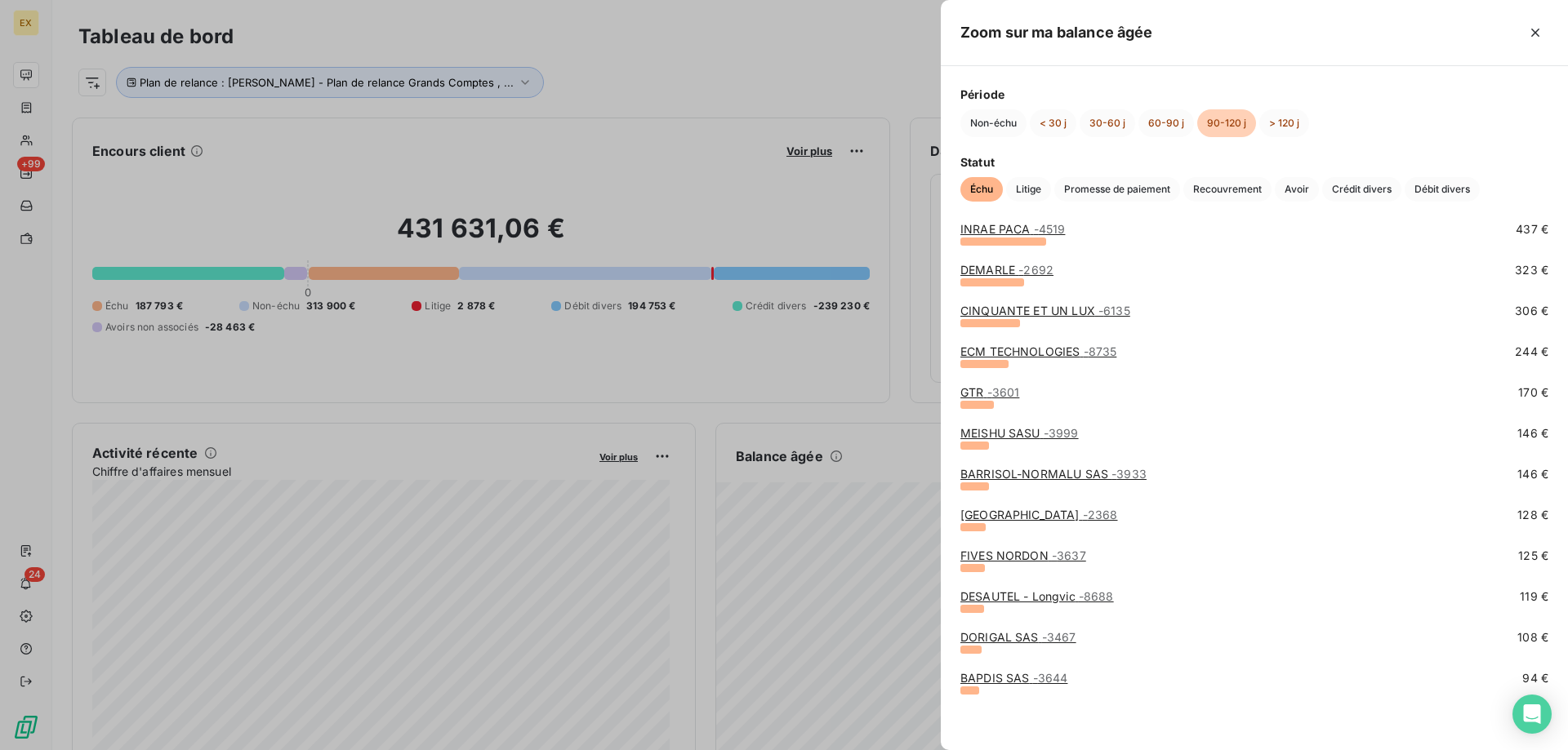
click at [1029, 679] on link "BAPDIS SAS - 3644" at bounding box center [1014, 678] width 107 height 14
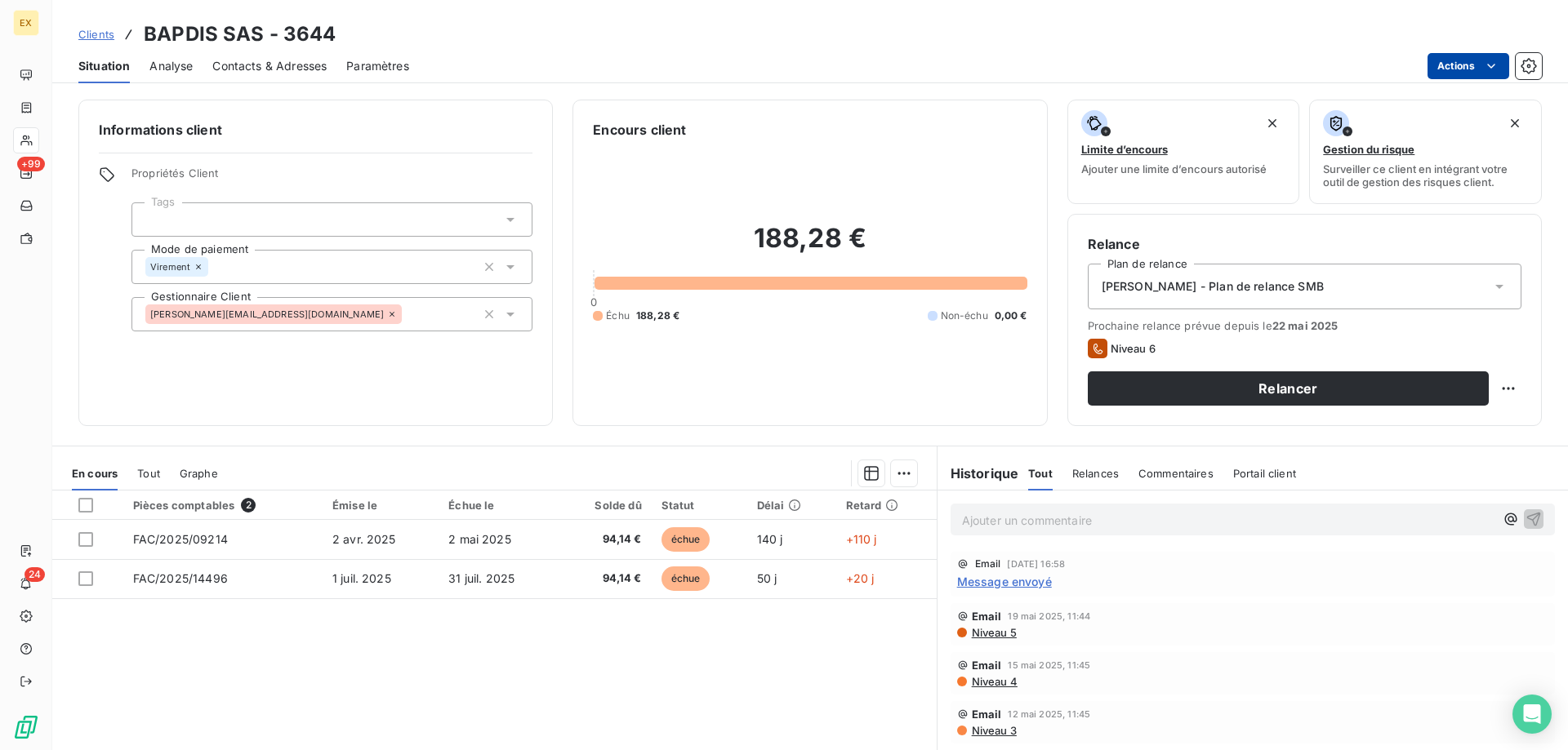
click at [1462, 68] on html "EX +99 24 Clients BAPDIS SAS - 3644 Situation Analyse Contacts & Adresses Param…" at bounding box center [784, 375] width 1568 height 750
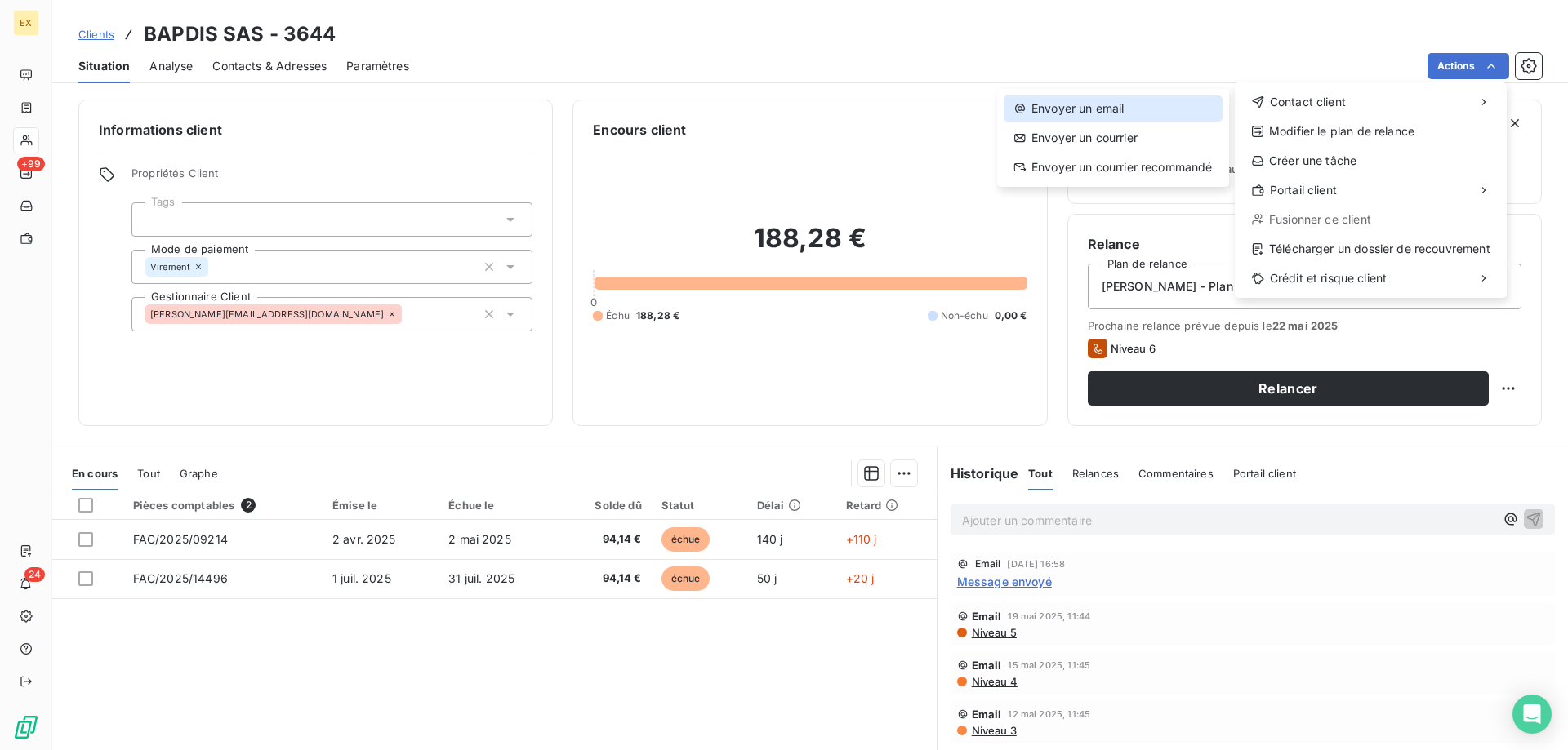
click at [1179, 103] on div "Envoyer un email" at bounding box center [1113, 108] width 219 height 27
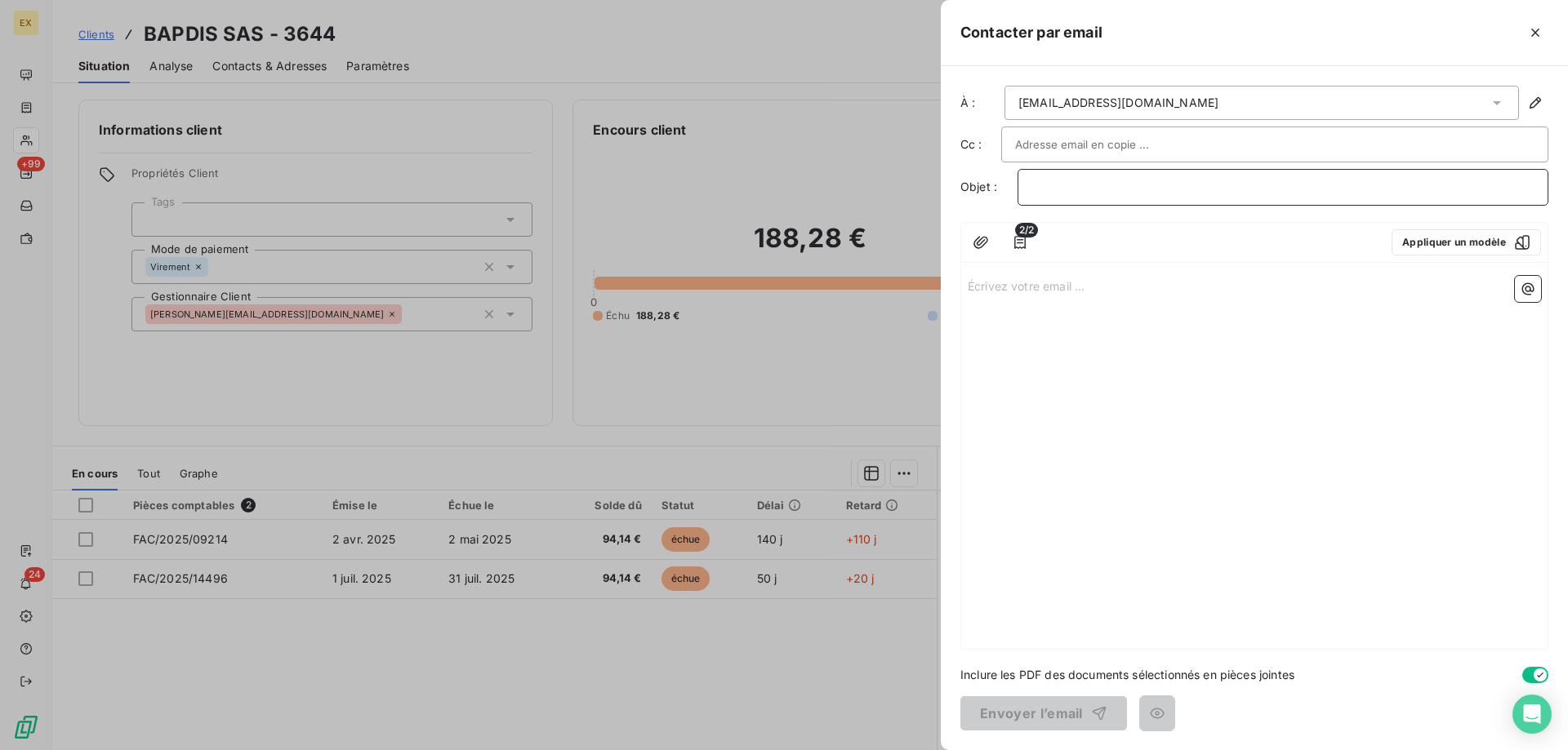
click at [1133, 191] on p "﻿" at bounding box center [1282, 187] width 503 height 19
click at [1138, 296] on div "Écrivez votre email ... ﻿" at bounding box center [1255, 459] width 586 height 380
click at [1089, 284] on p "Écrivez votre email ... ﻿" at bounding box center [1255, 285] width 573 height 19
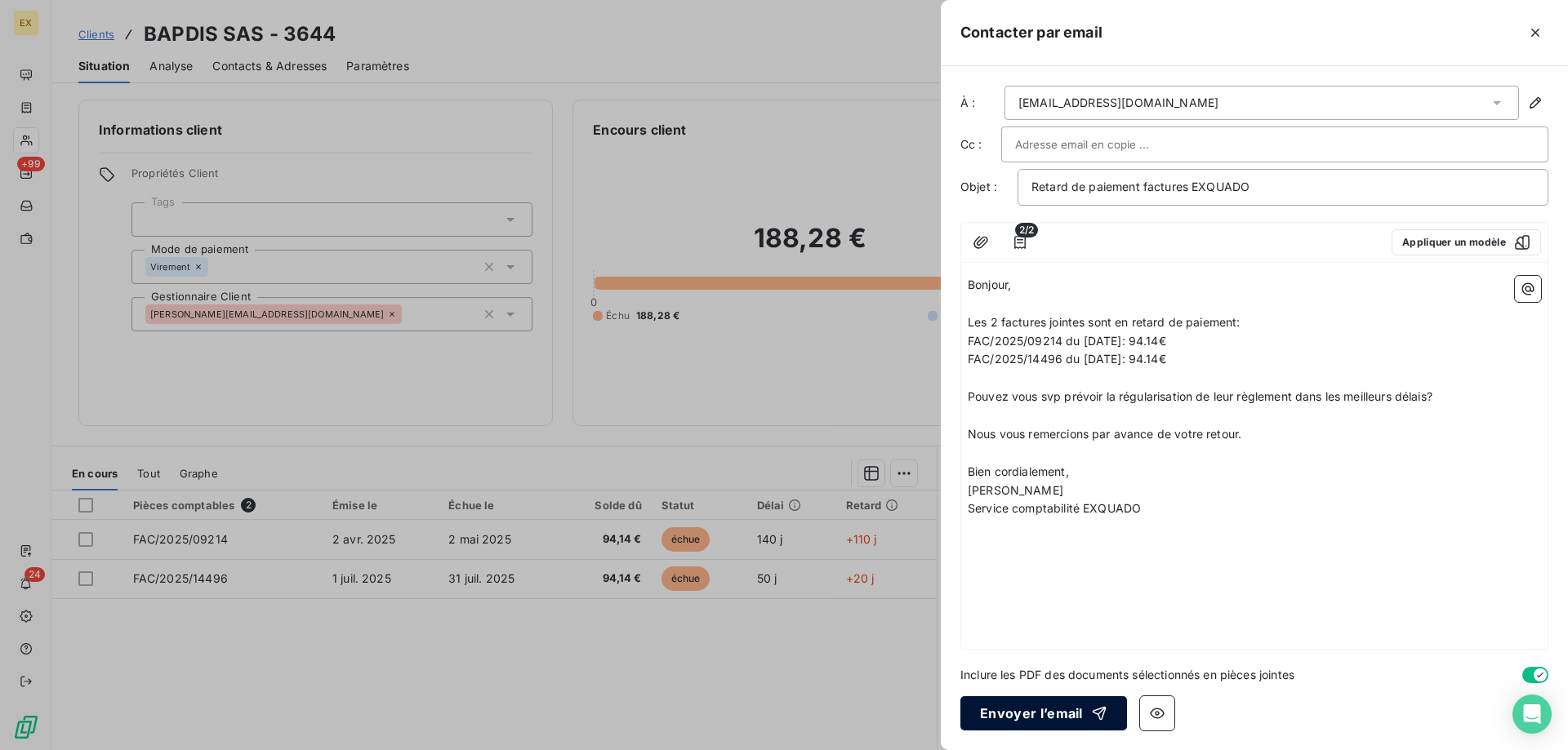
click at [1016, 712] on button "Envoyer l’email" at bounding box center [1044, 713] width 167 height 34
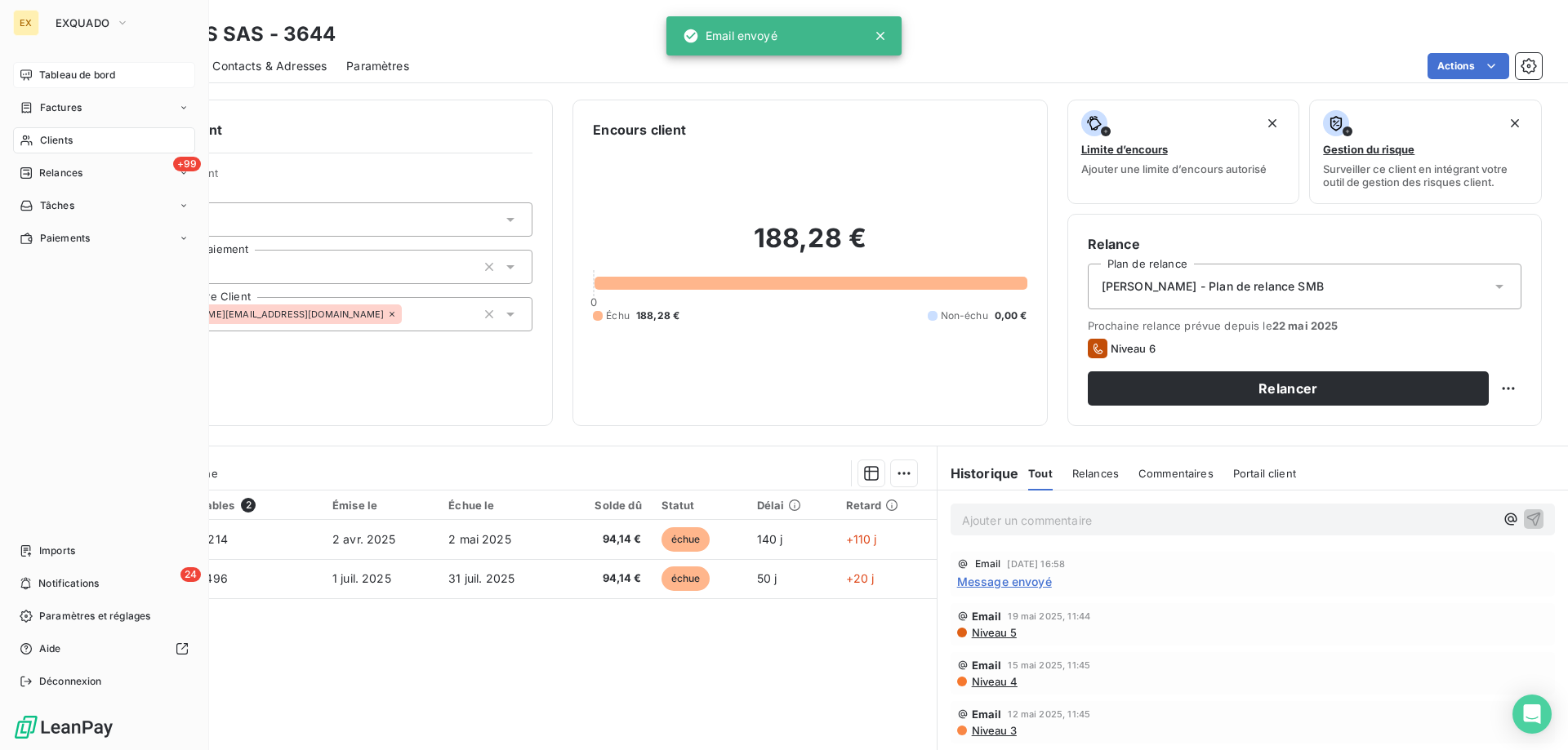
click at [22, 74] on icon at bounding box center [26, 75] width 13 height 13
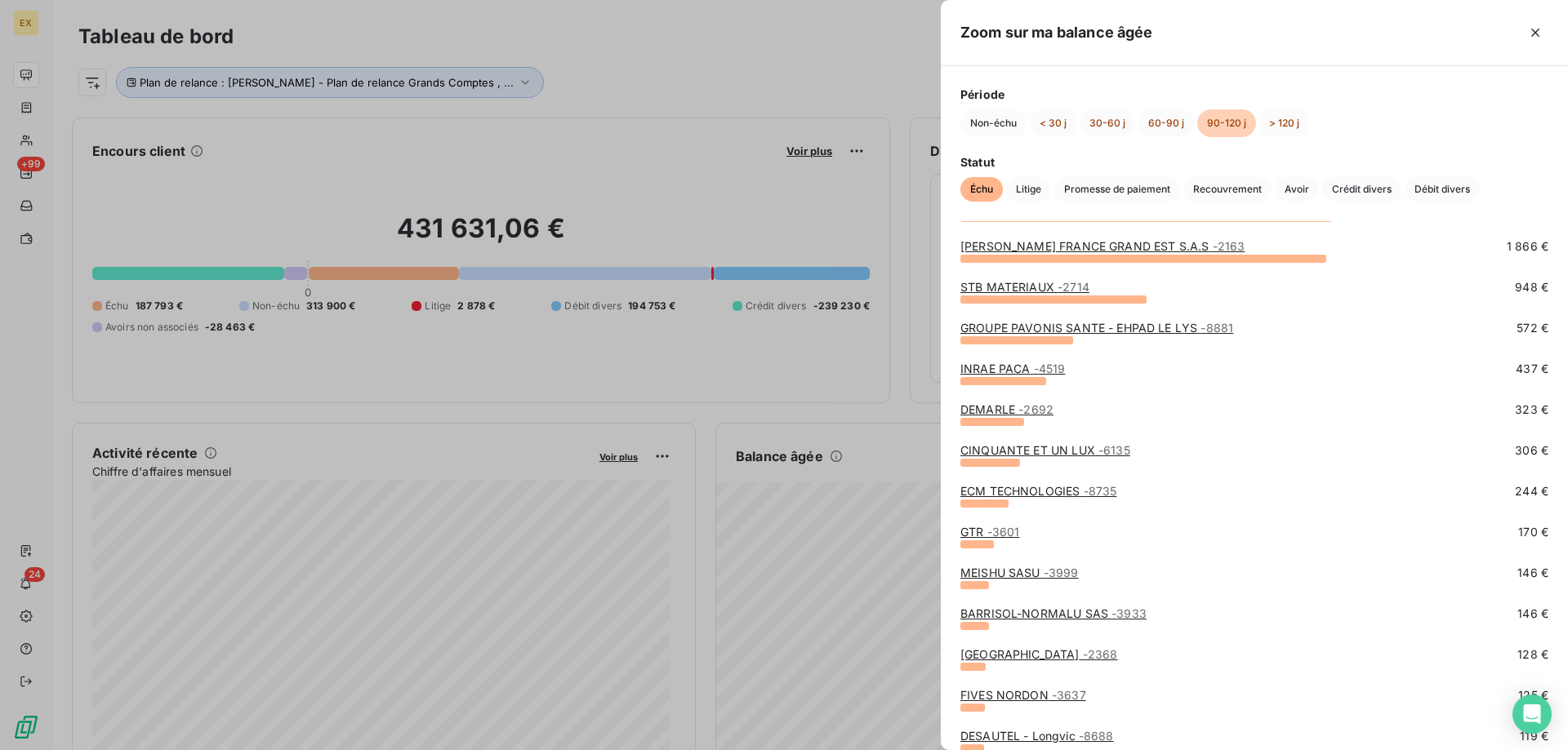
scroll to position [223, 0]
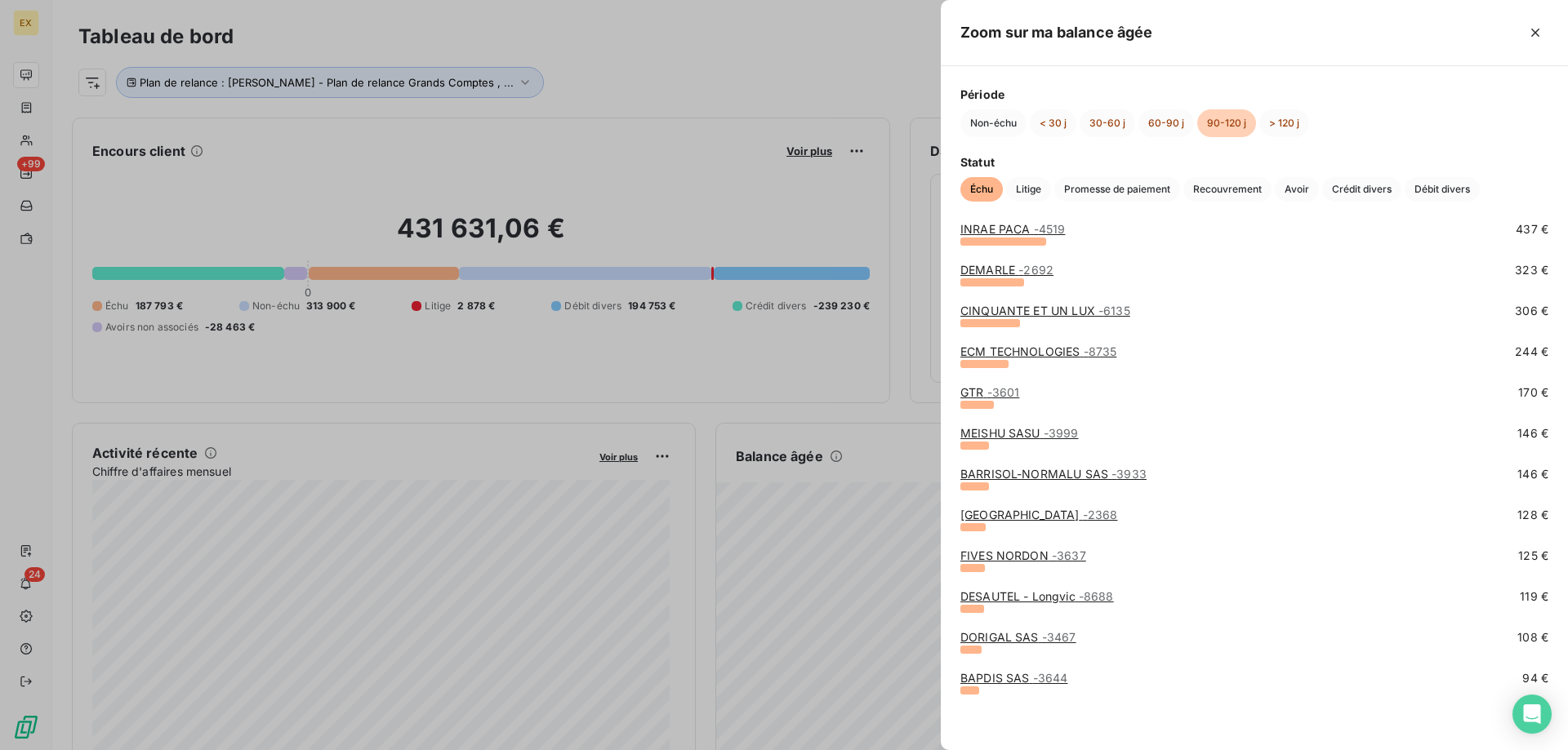
click at [772, 529] on div at bounding box center [784, 375] width 1568 height 750
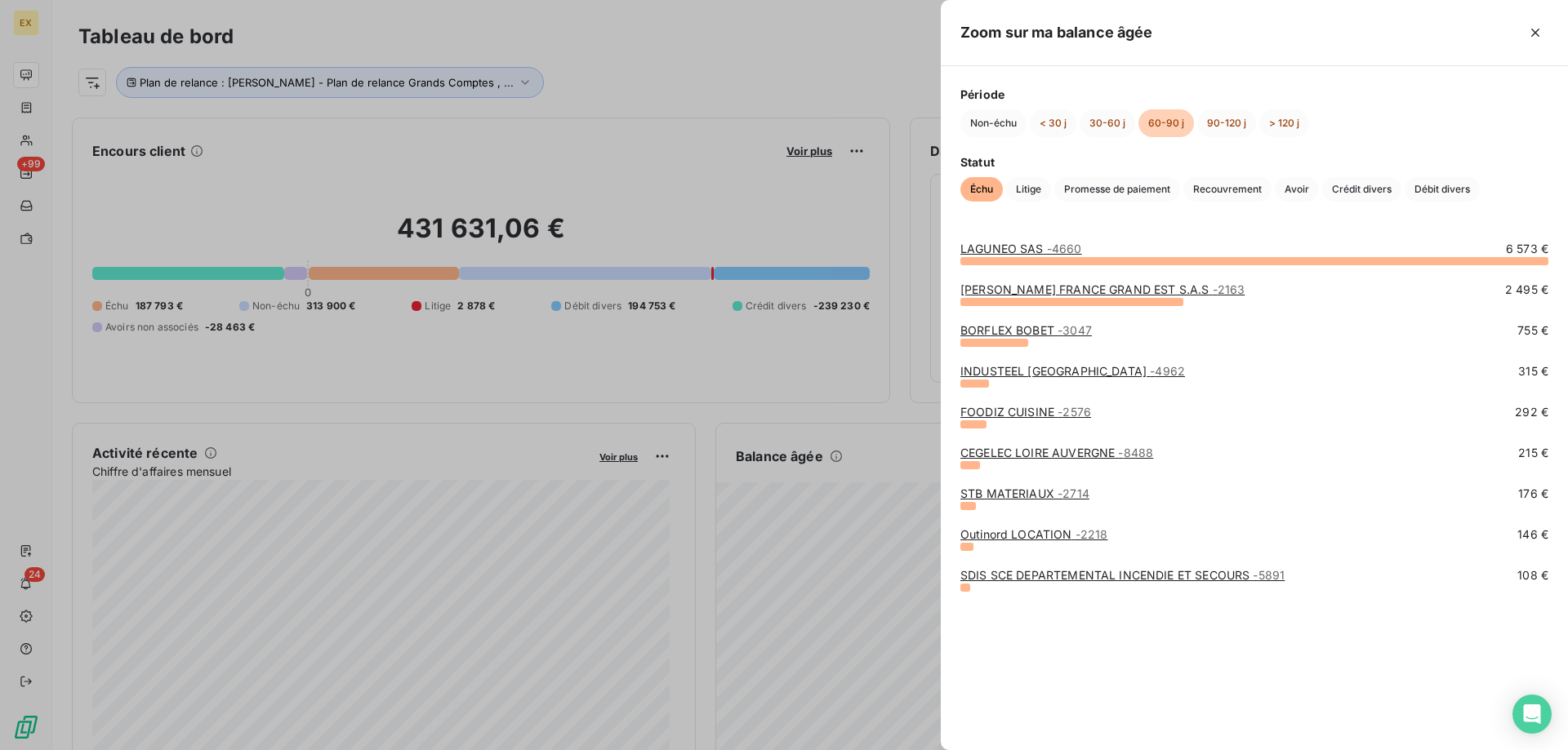
click at [117, 72] on div at bounding box center [784, 375] width 1568 height 750
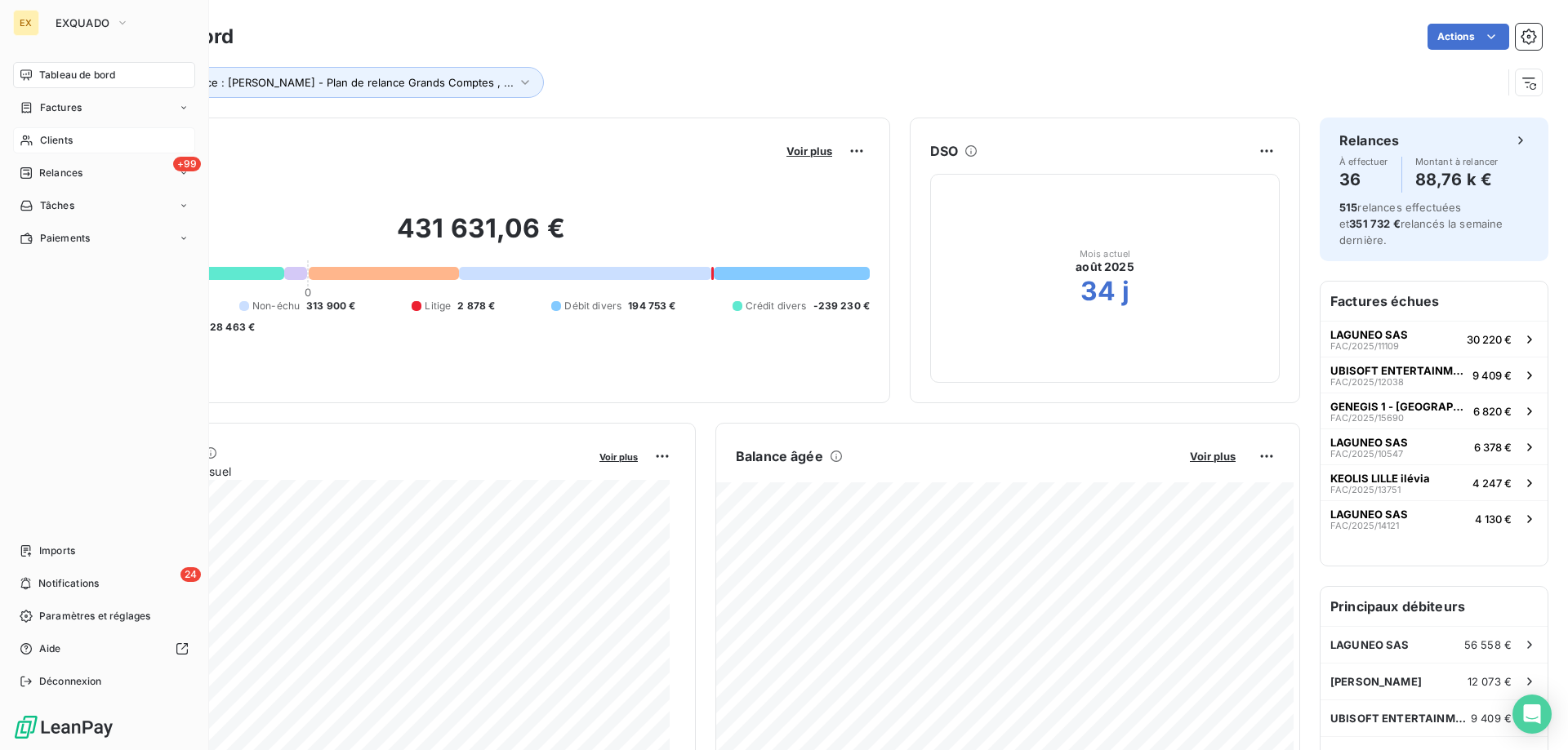
click at [32, 136] on icon at bounding box center [26, 140] width 14 height 13
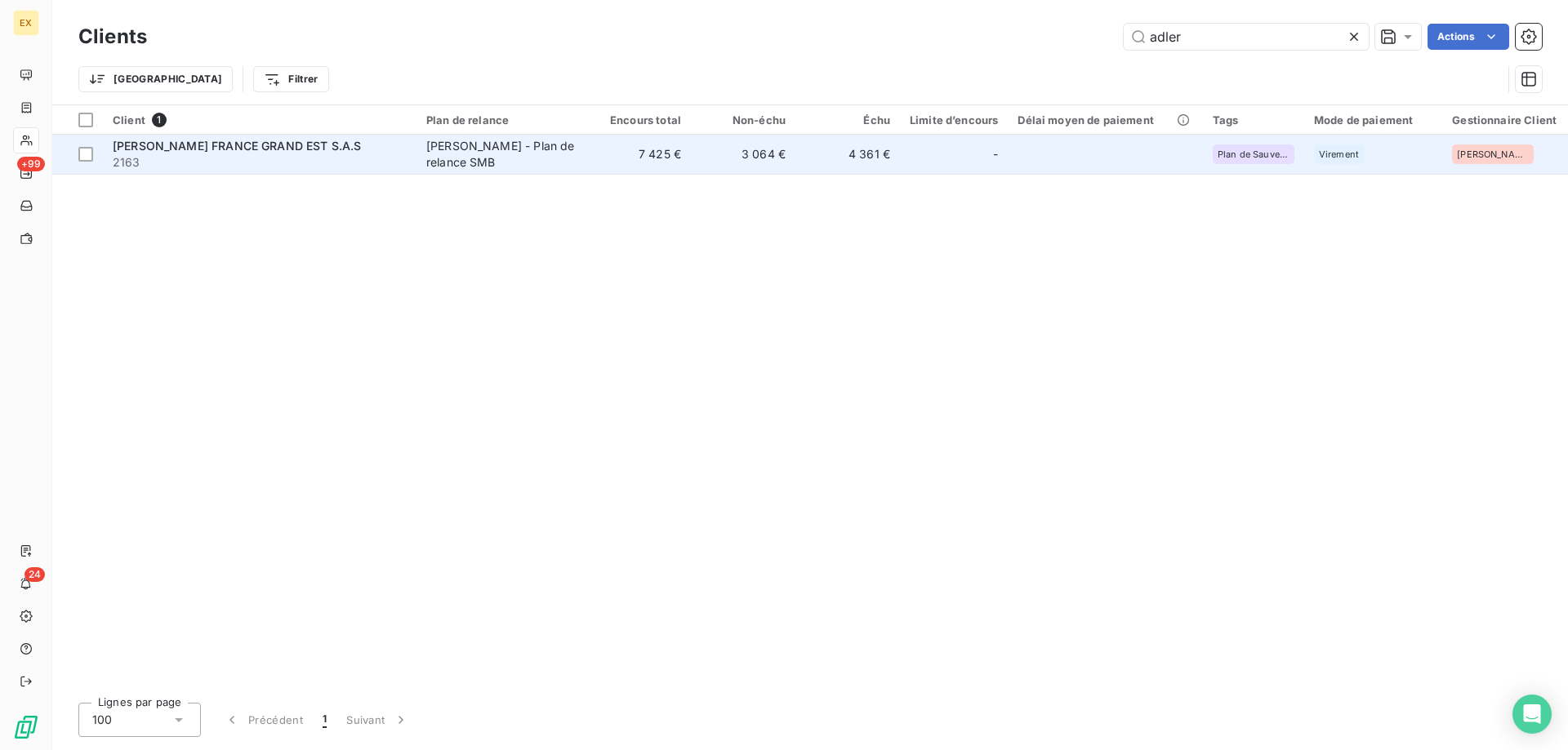
type input "adler"
click at [243, 165] on span "2163" at bounding box center [259, 163] width 294 height 16
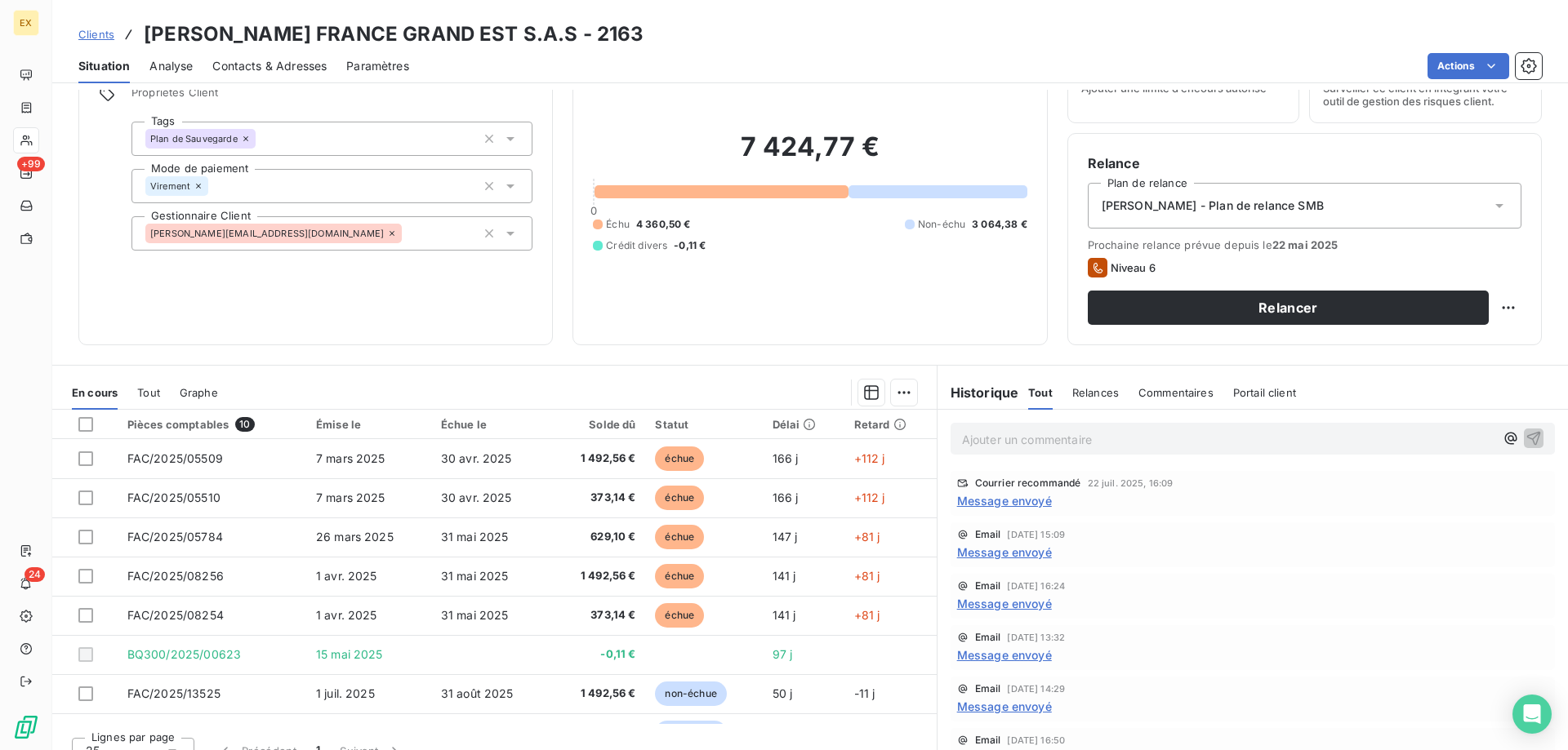
scroll to position [82, 0]
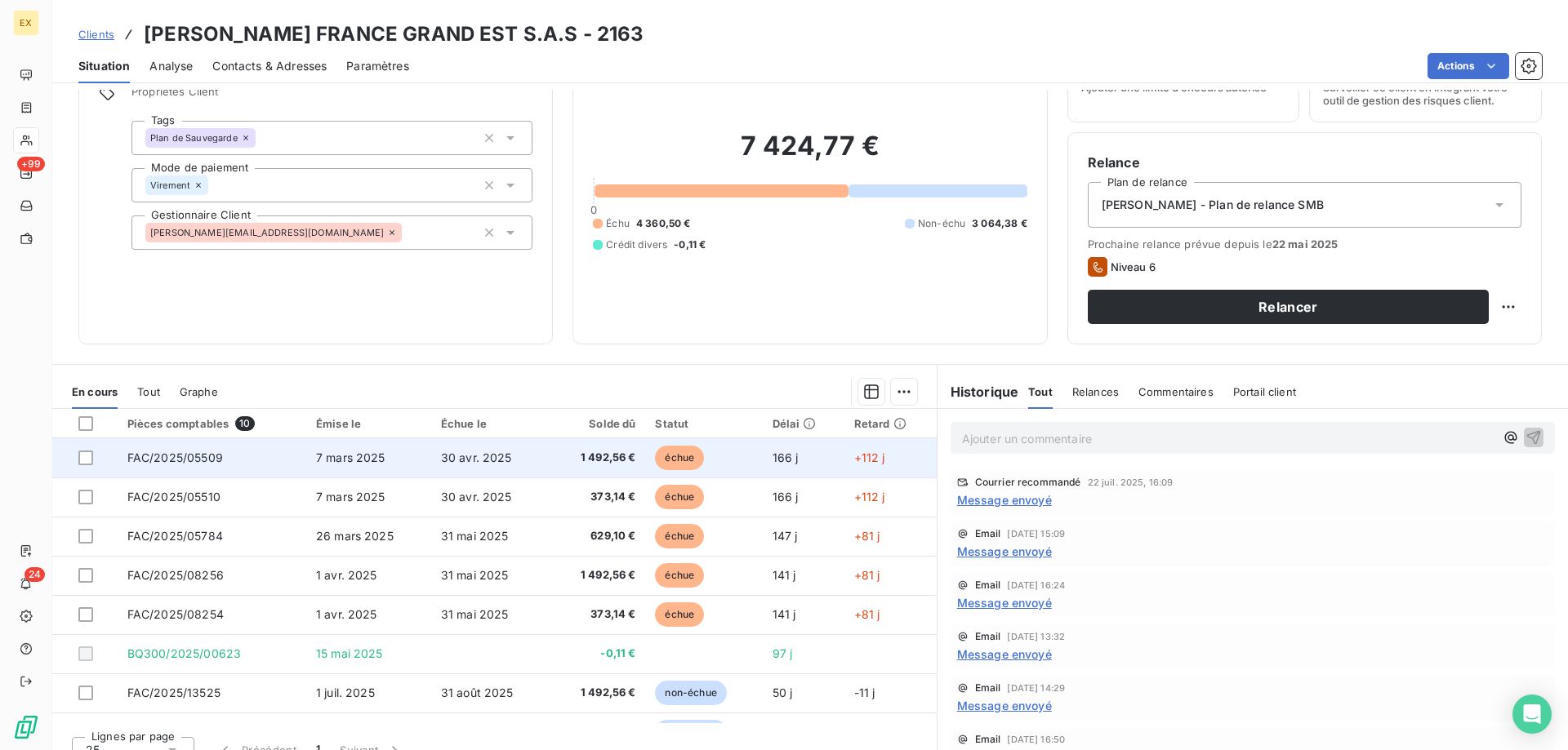
click at [376, 451] on span "7 mars 2025" at bounding box center [351, 457] width 70 height 14
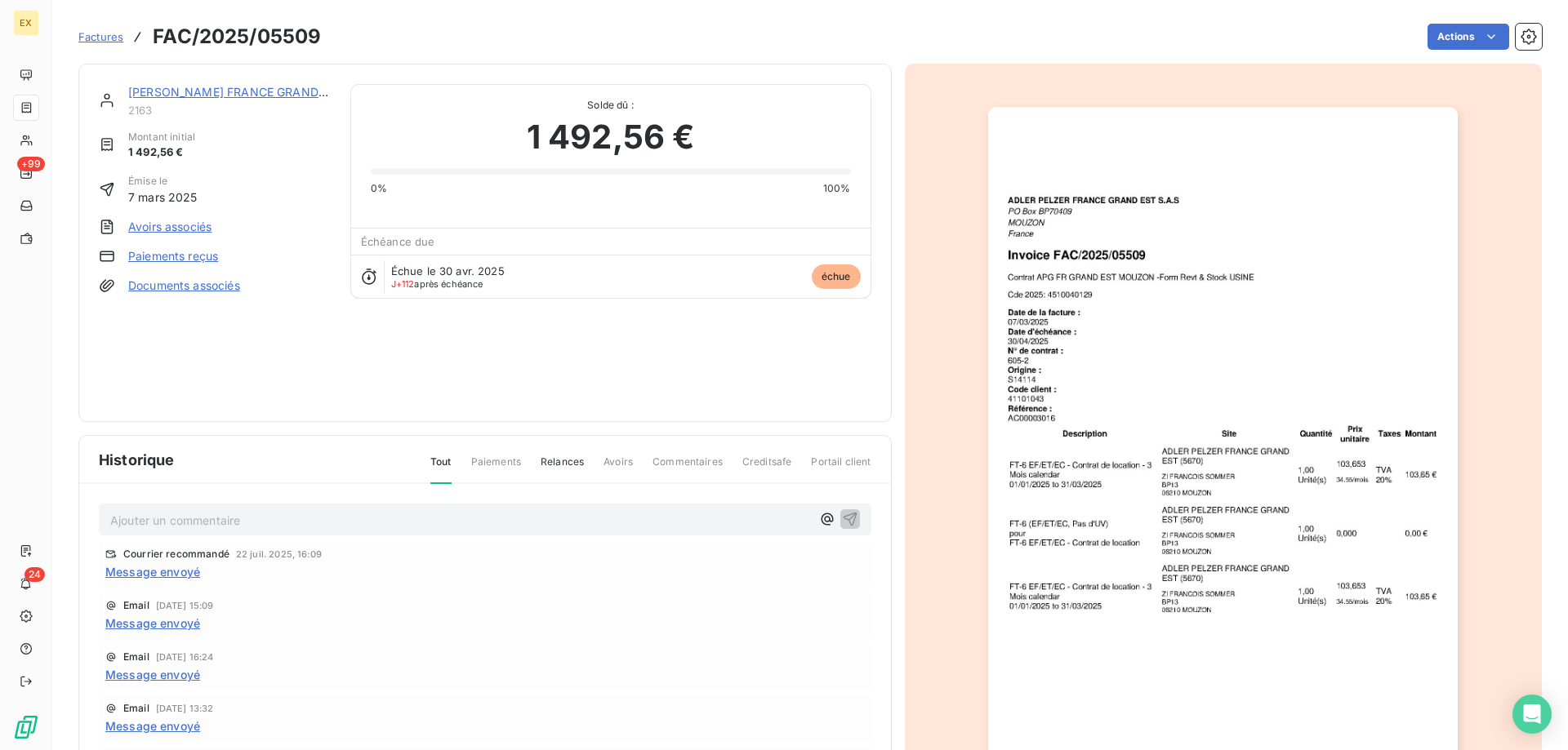
click at [1114, 477] on img "button" at bounding box center [1223, 440] width 470 height 665
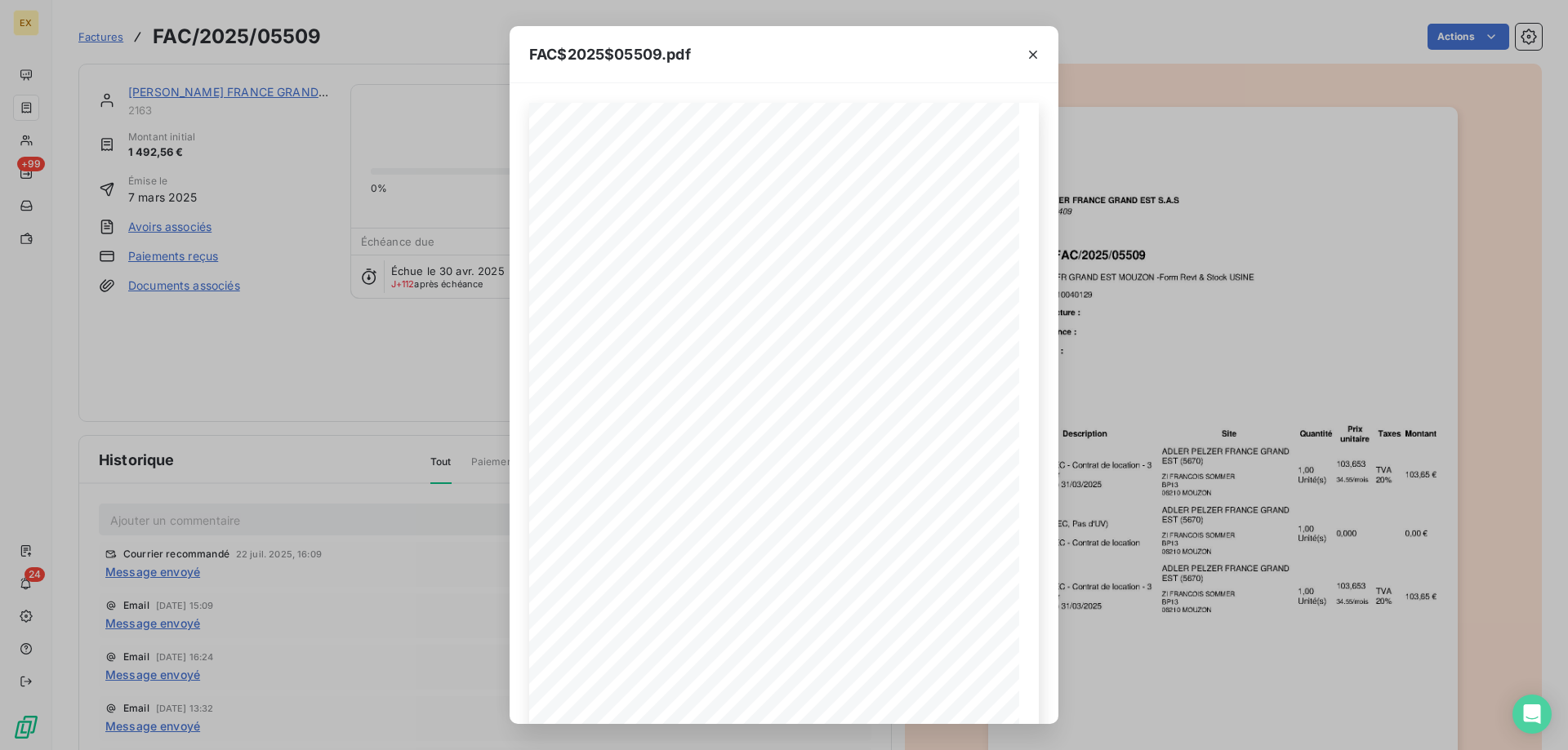
click at [1087, 464] on div "FAC$2025$05509.pdf [PERSON_NAME] FRANCE GRAND EST S.A.S PO Box BP70409 MOUZON F…" at bounding box center [784, 375] width 1568 height 750
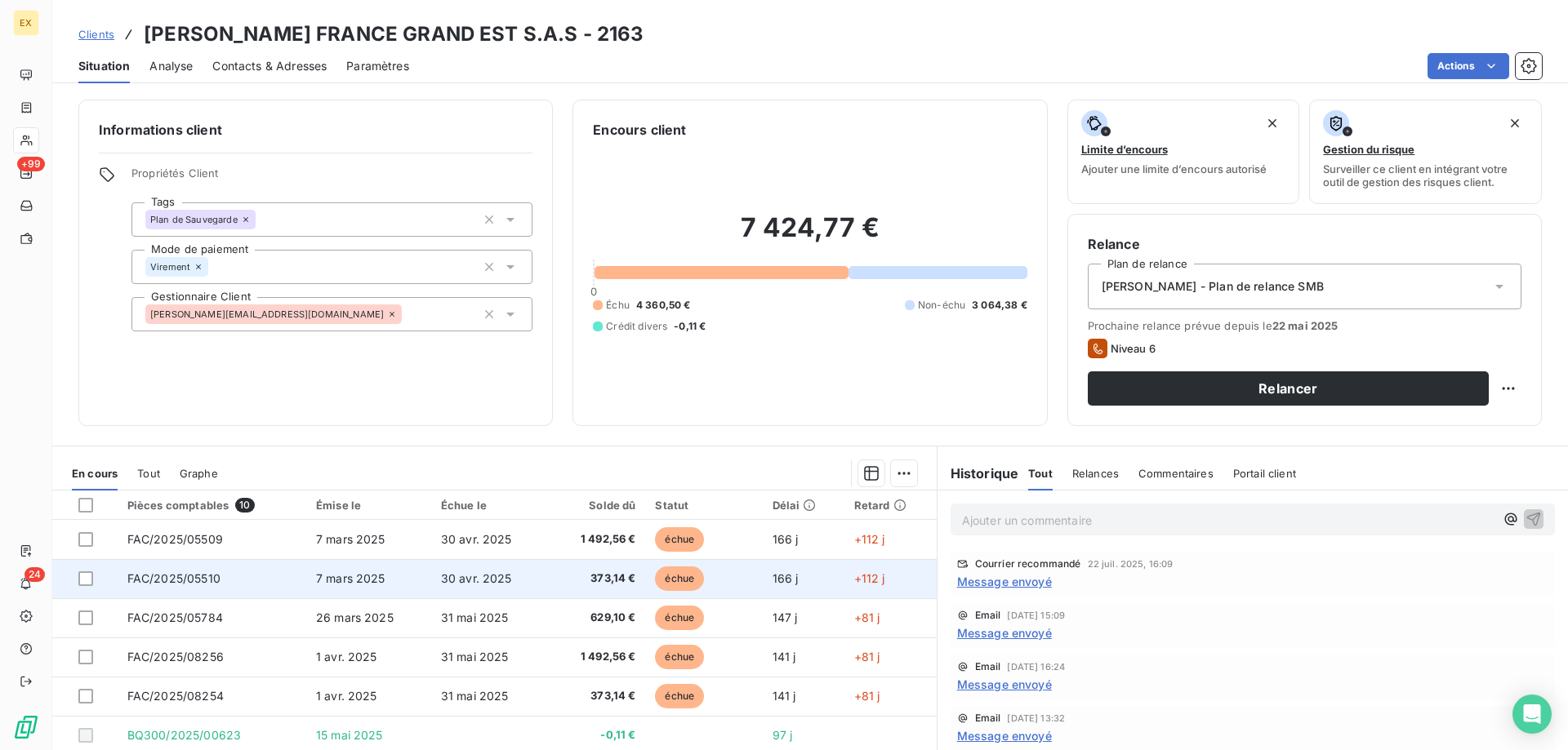
click at [335, 592] on td "7 mars 2025" at bounding box center [368, 579] width 125 height 39
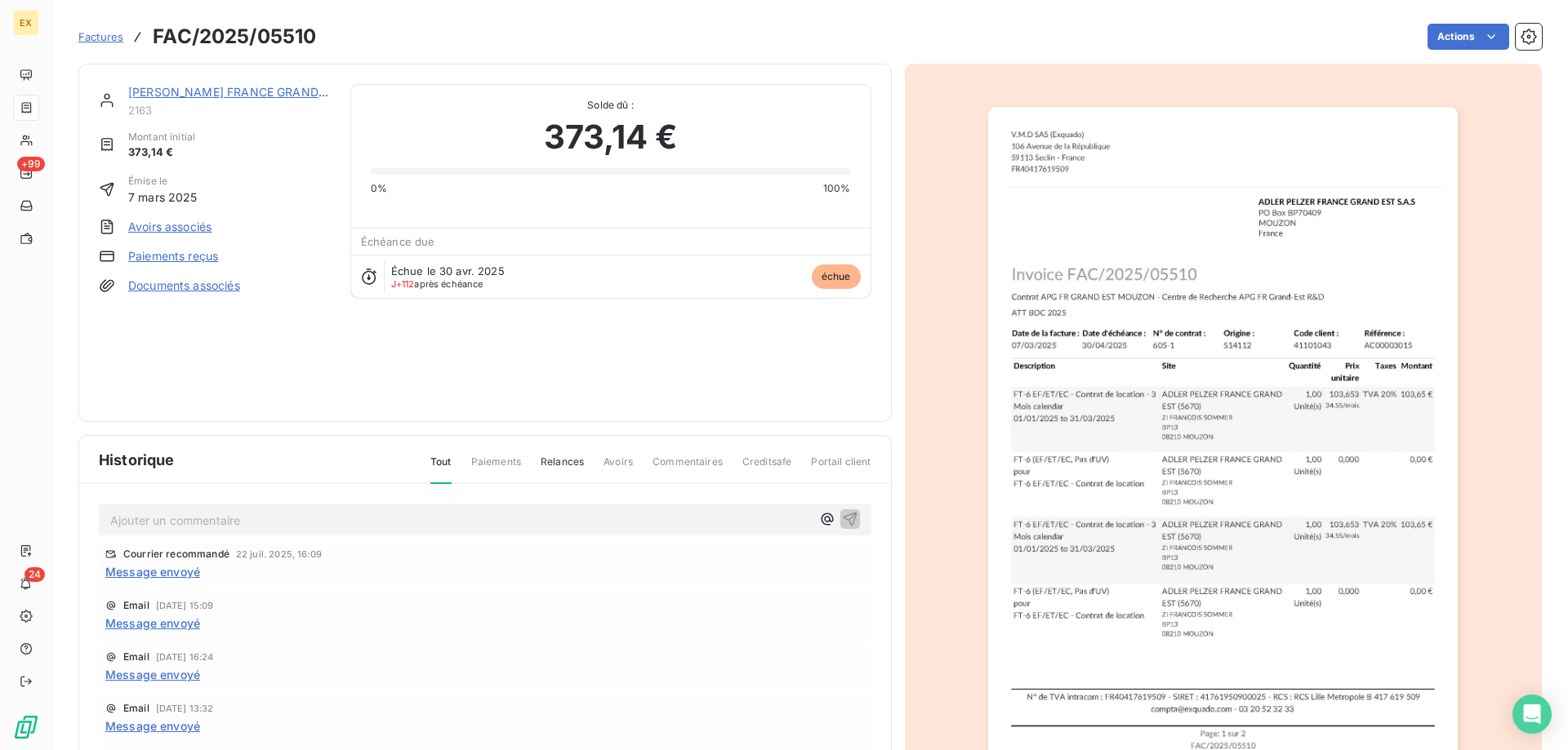
click at [1132, 432] on img "button" at bounding box center [1223, 440] width 470 height 665
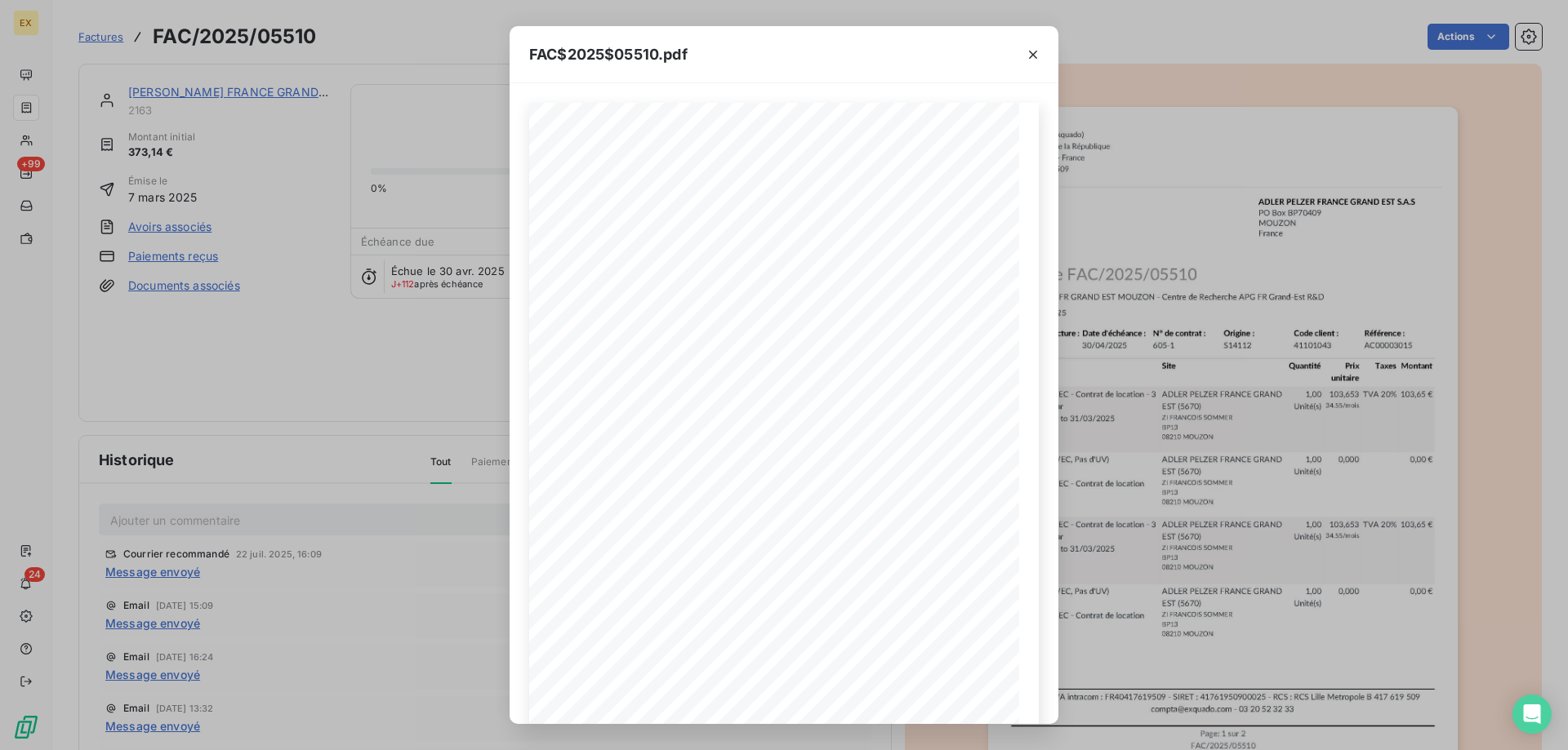
click at [1116, 414] on div "FAC$2025$05510.pdf [PERSON_NAME] FRANCE GRAND EST S.A.S PO Box BP70409 MOUZON […" at bounding box center [784, 375] width 1568 height 750
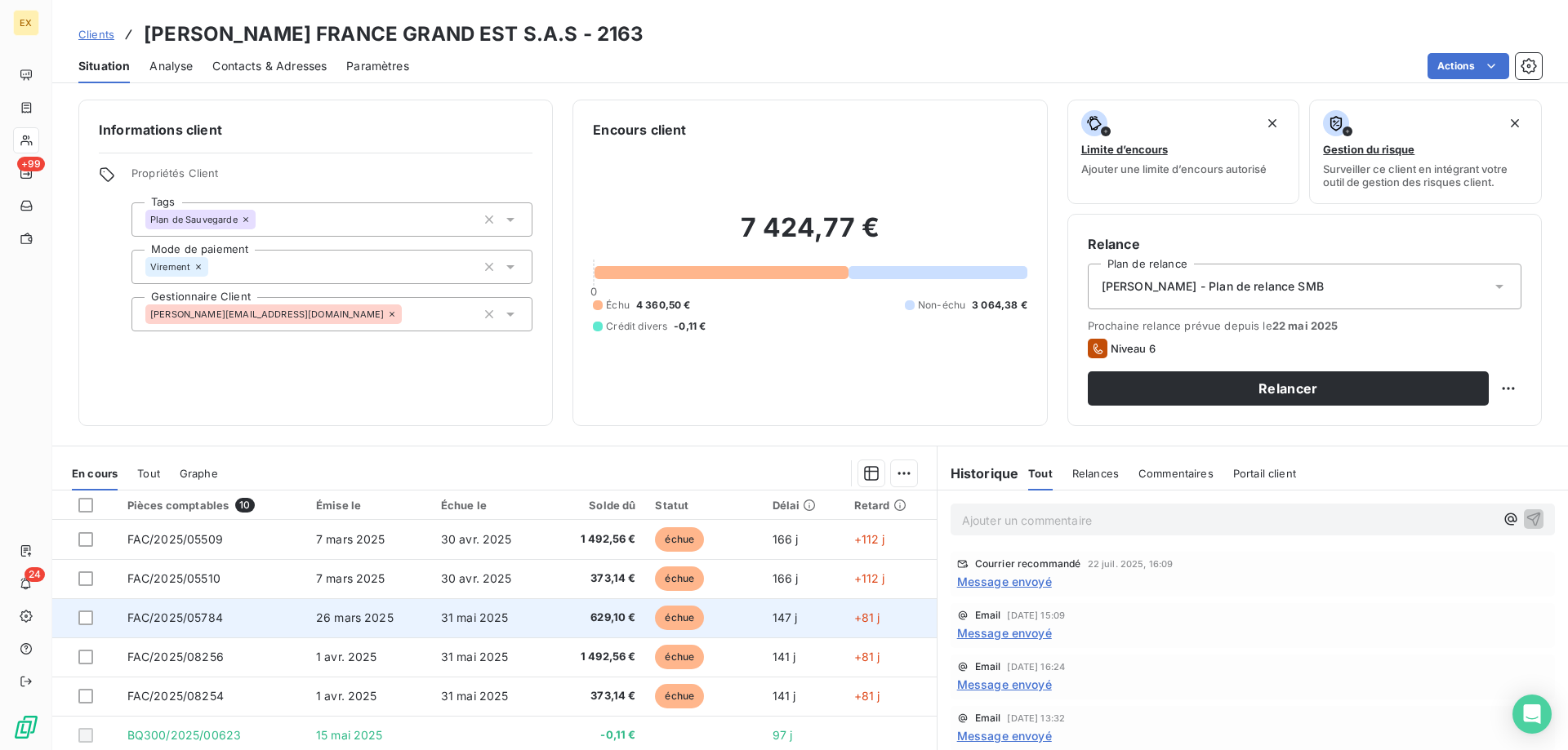
click at [444, 600] on td "31 mai 2025" at bounding box center [490, 618] width 118 height 39
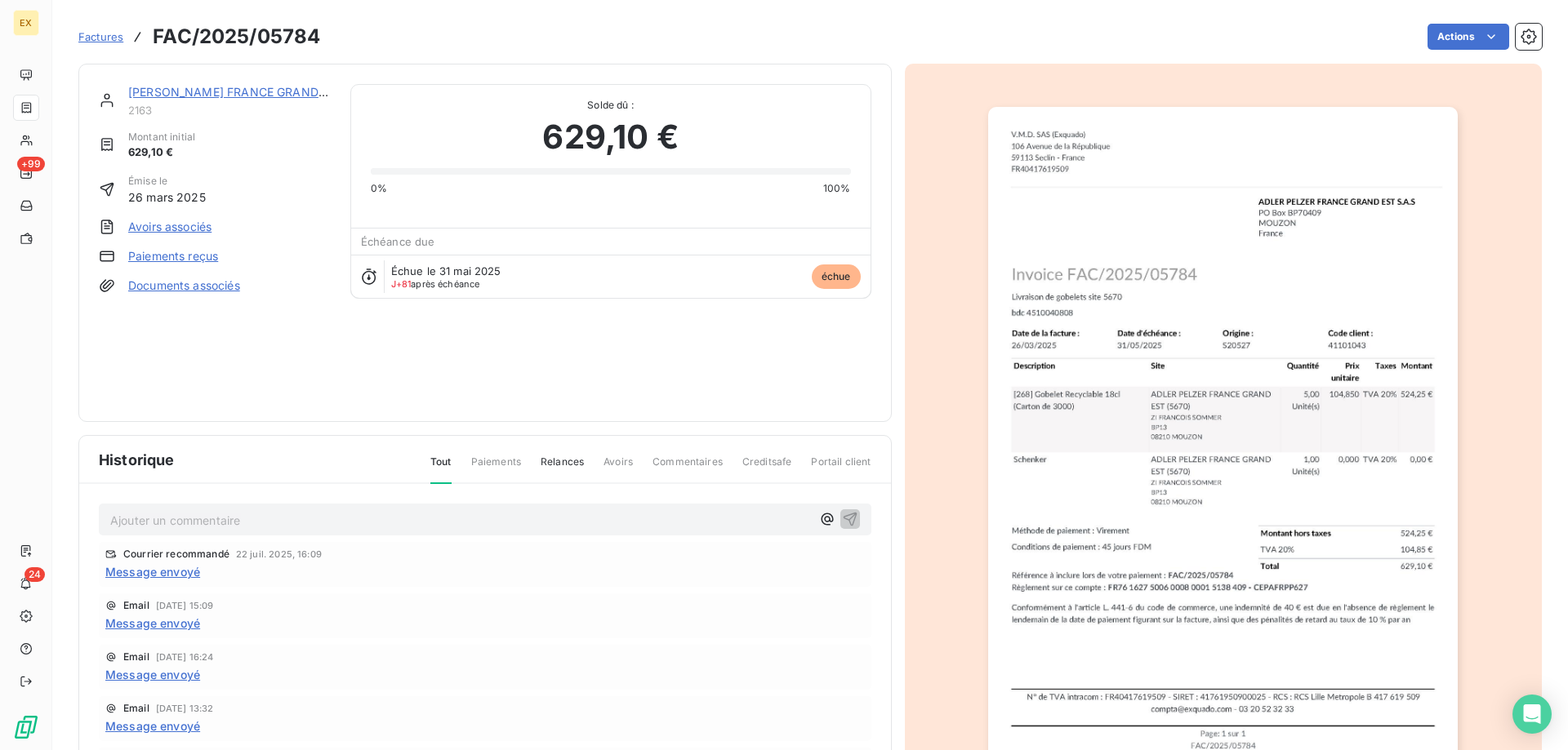
click at [1173, 391] on img "button" at bounding box center [1223, 440] width 470 height 665
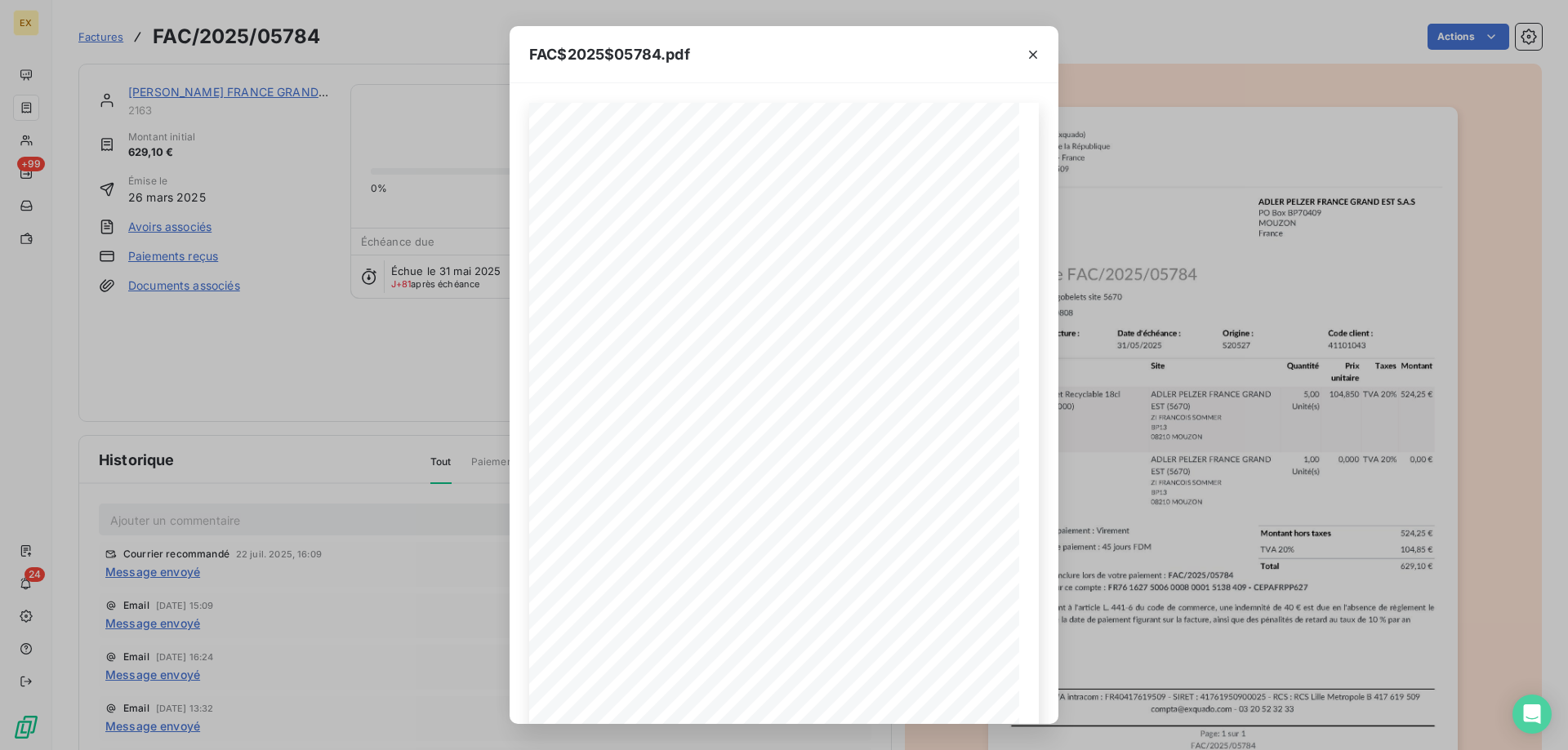
click at [1161, 381] on div "FAC$2025$05784.pdf Montant hors taxes 524,25 € TVA 20% 104,85 € Total 629,10 € …" at bounding box center [784, 375] width 1568 height 750
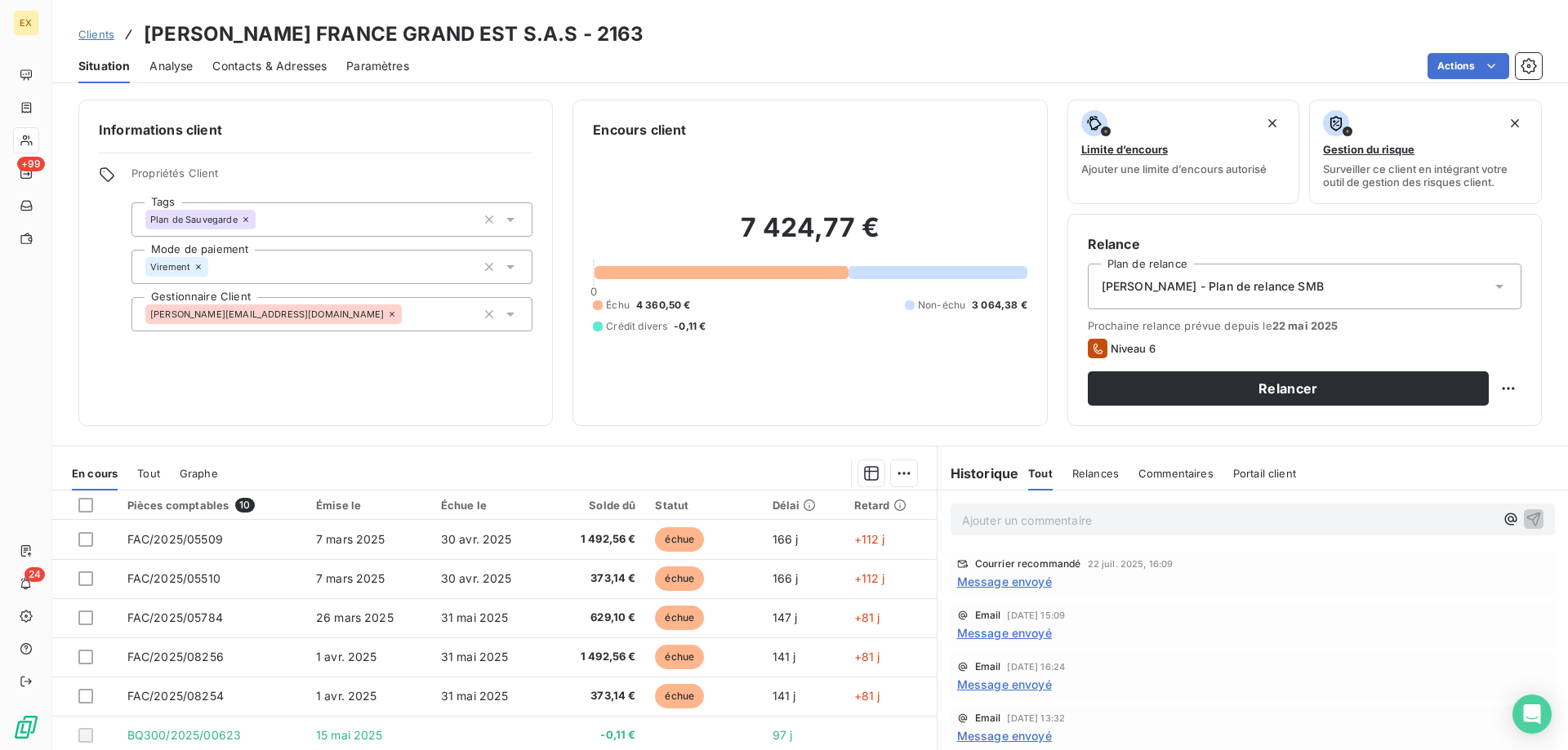
click at [303, 55] on div "Contacts & Adresses" at bounding box center [269, 66] width 114 height 34
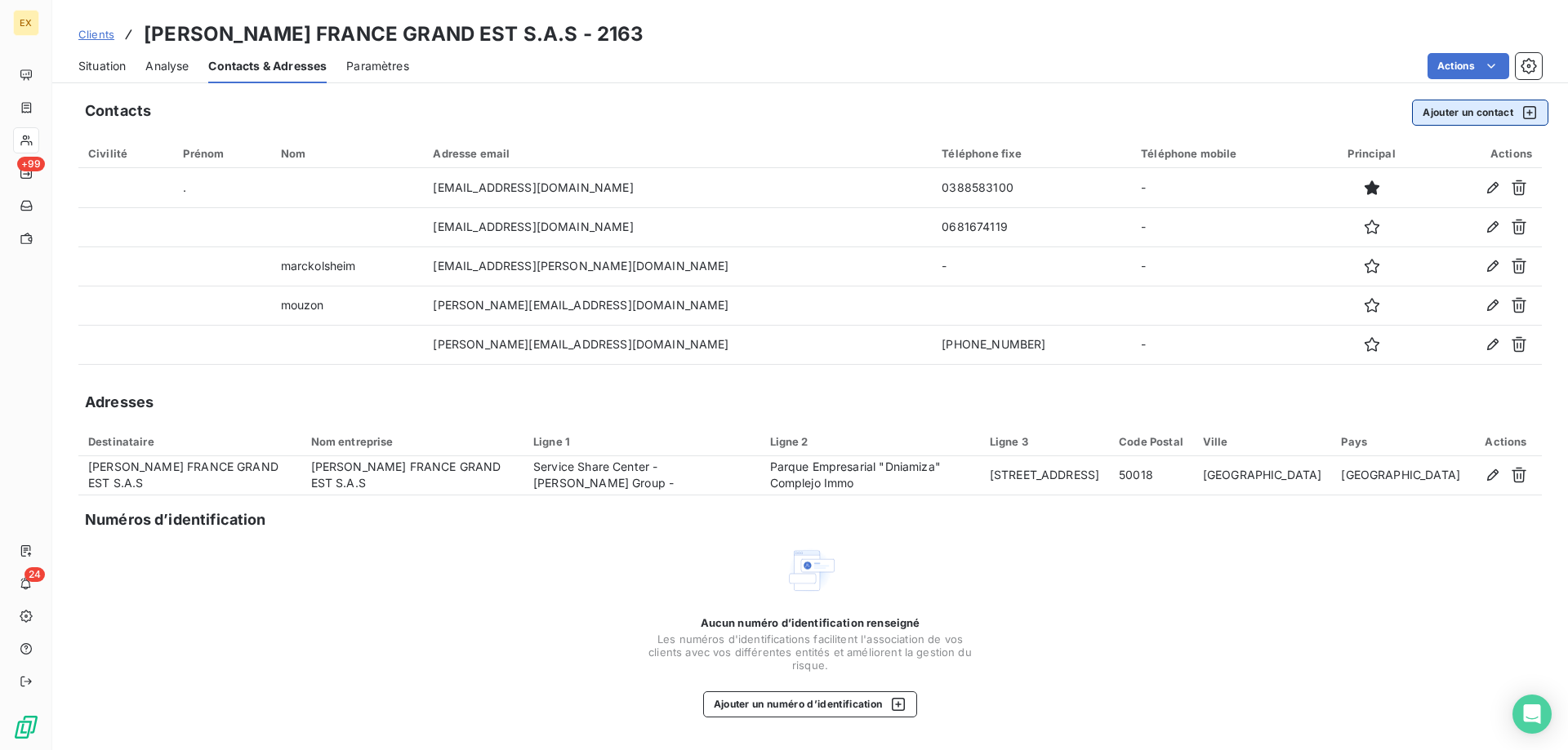
click at [1453, 121] on button "Ajouter un contact" at bounding box center [1480, 113] width 136 height 27
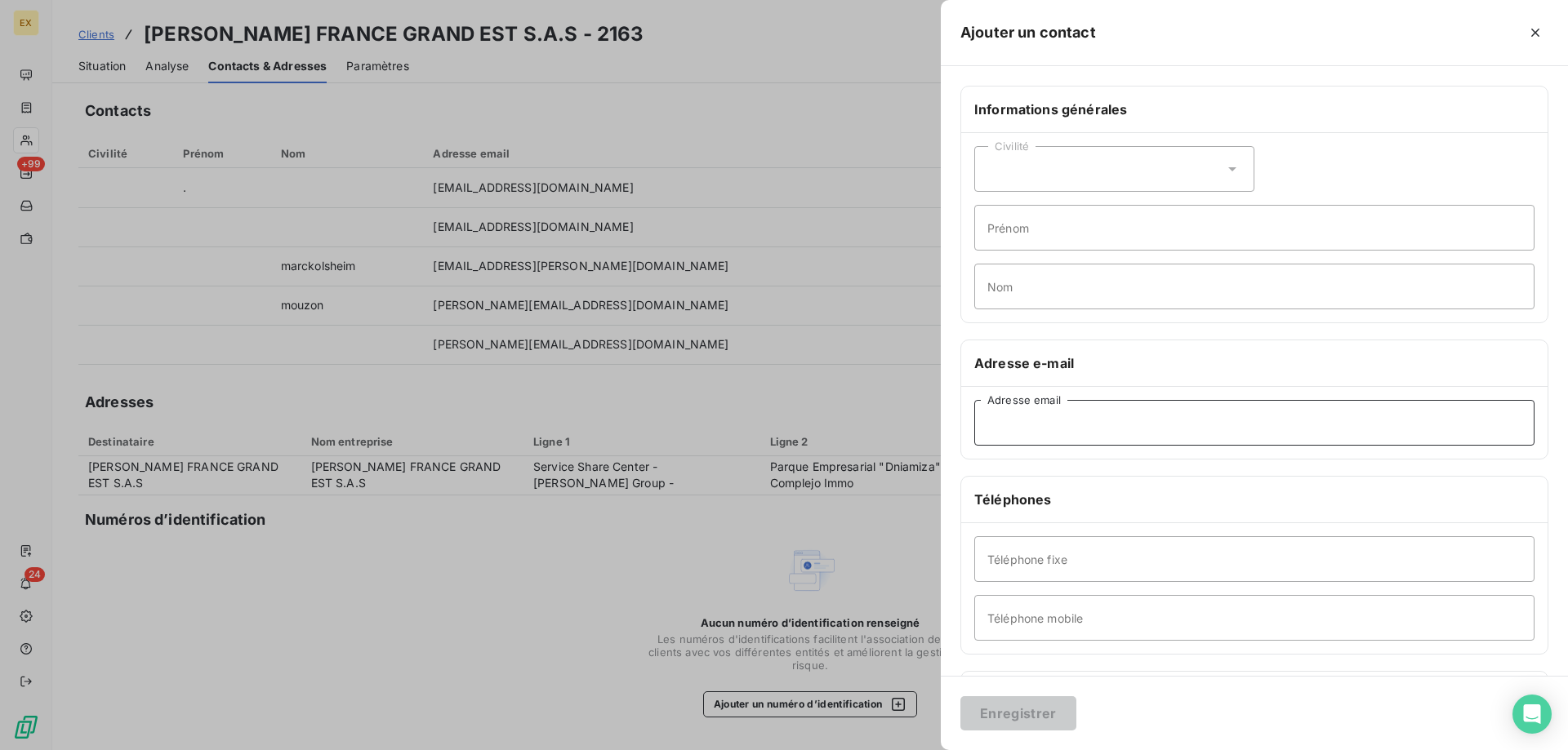
click at [1103, 406] on input "Adresse email" at bounding box center [1255, 423] width 561 height 46
paste input "[PERSON_NAME][EMAIL_ADDRESS][DOMAIN_NAME]"
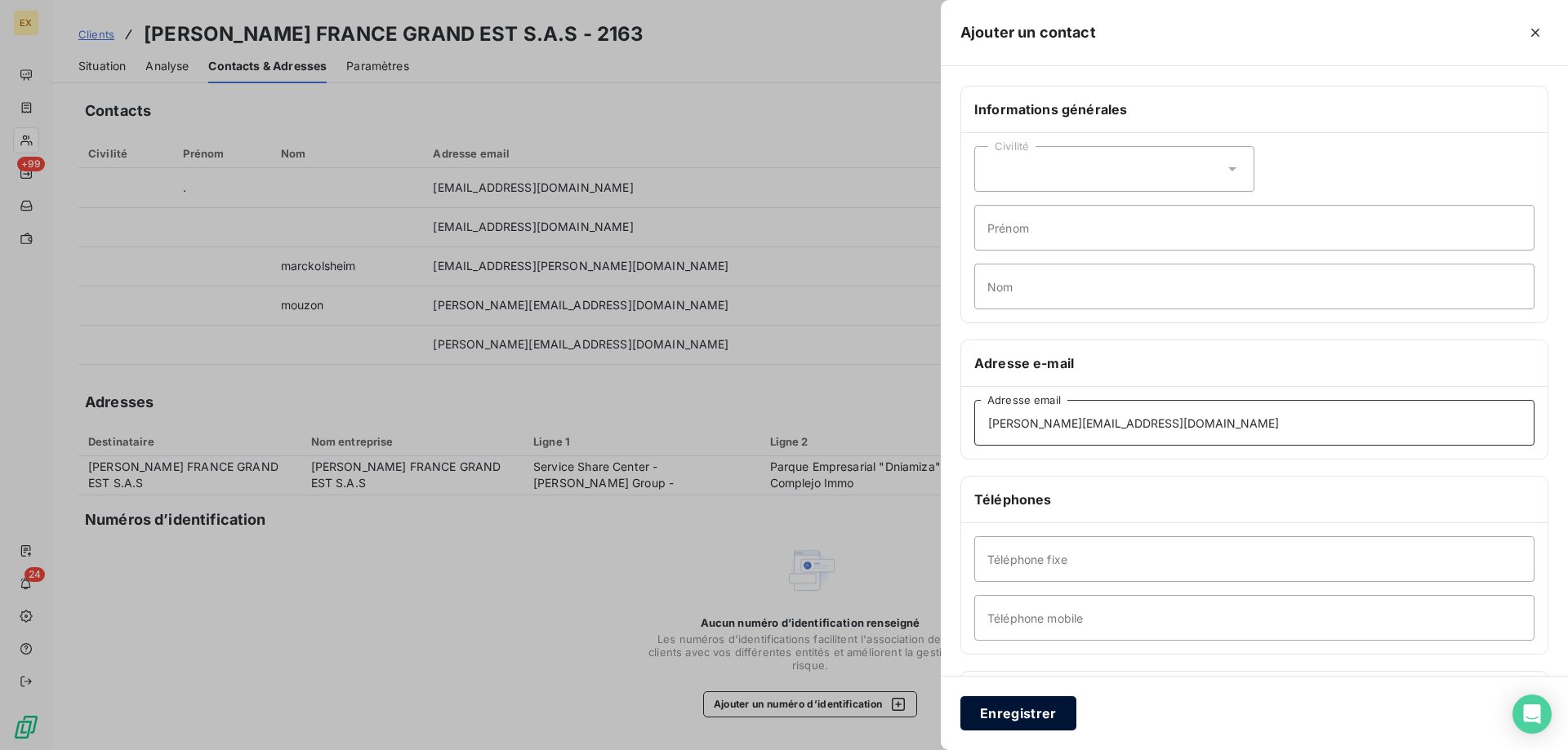
type input "[PERSON_NAME][EMAIL_ADDRESS][DOMAIN_NAME]"
click at [1000, 701] on button "Enregistrer" at bounding box center [1018, 713] width 116 height 34
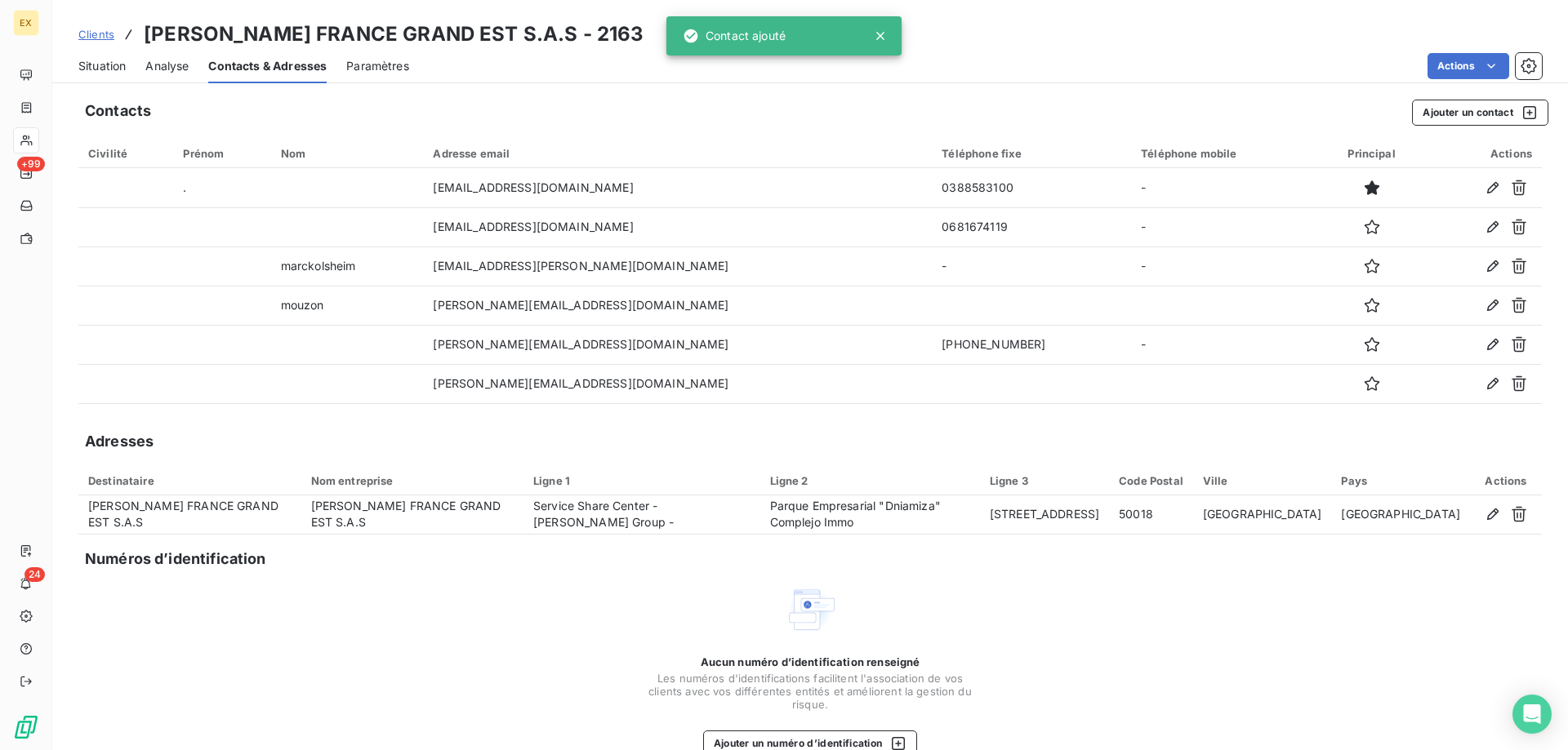
click at [114, 68] on span "Situation" at bounding box center [103, 66] width 48 height 16
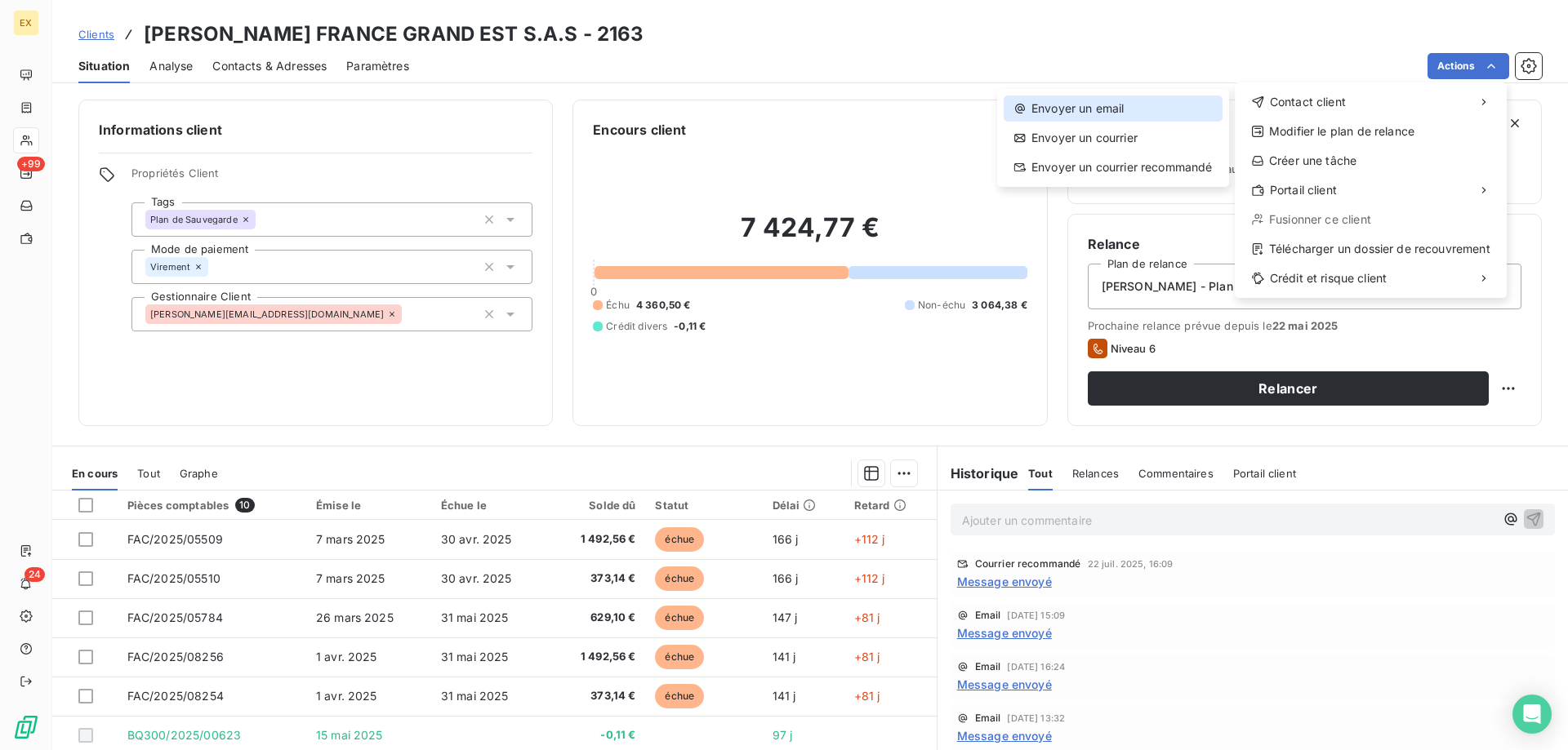
click at [1158, 103] on div "Envoyer un email" at bounding box center [1113, 108] width 219 height 27
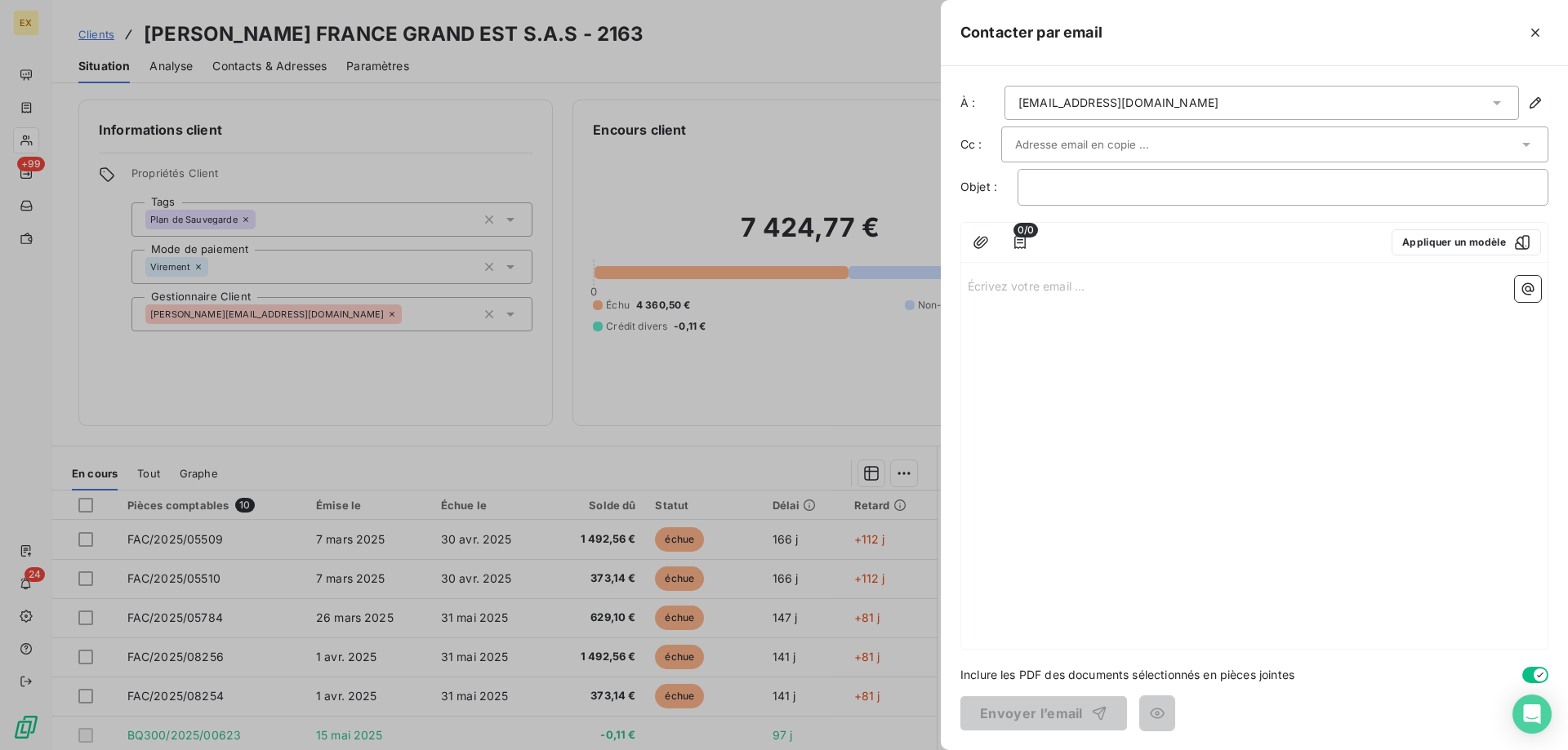
click at [1083, 109] on div "[EMAIL_ADDRESS][DOMAIN_NAME]" at bounding box center [1118, 103] width 200 height 16
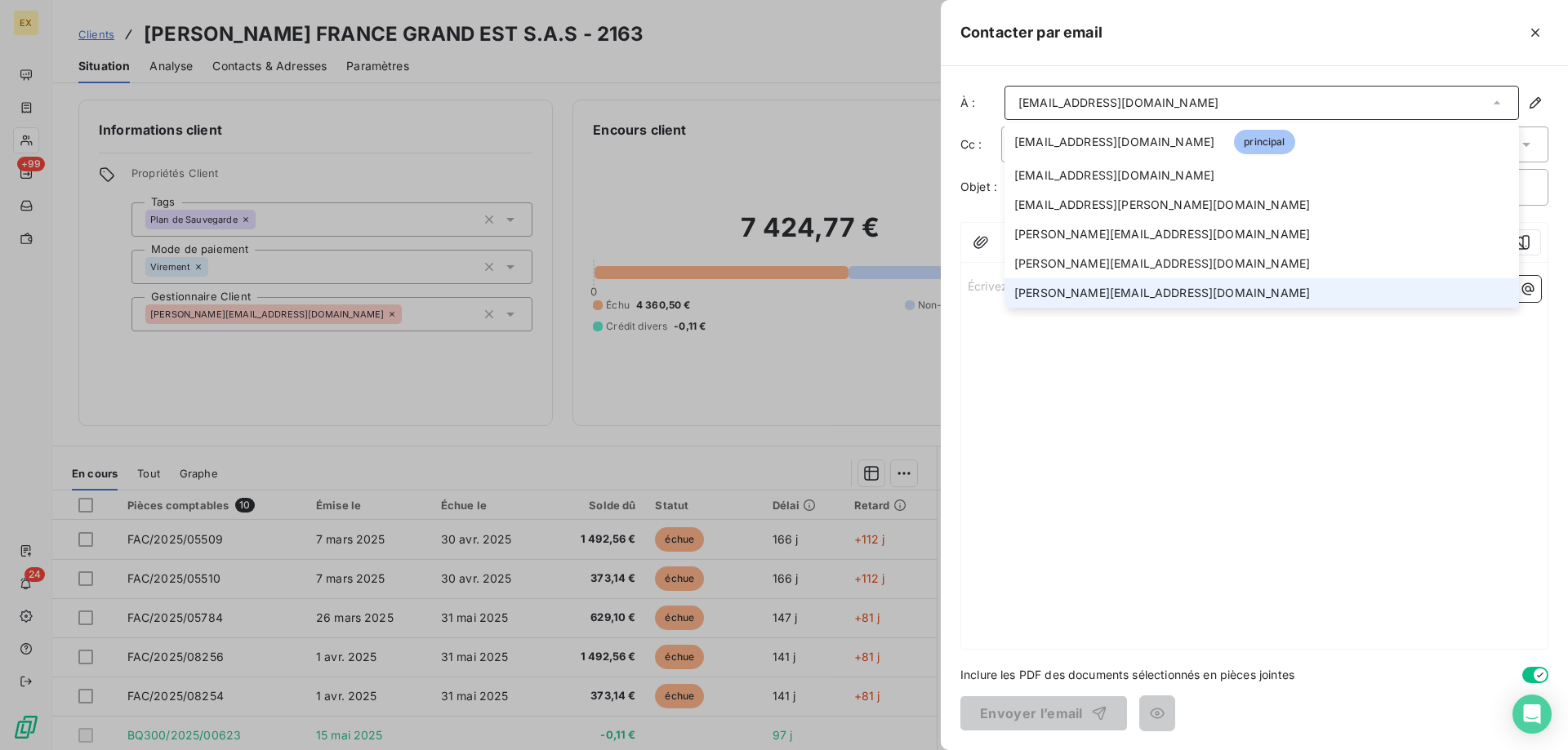
click at [1061, 282] on li "[PERSON_NAME][EMAIL_ADDRESS][DOMAIN_NAME]" at bounding box center [1262, 293] width 515 height 29
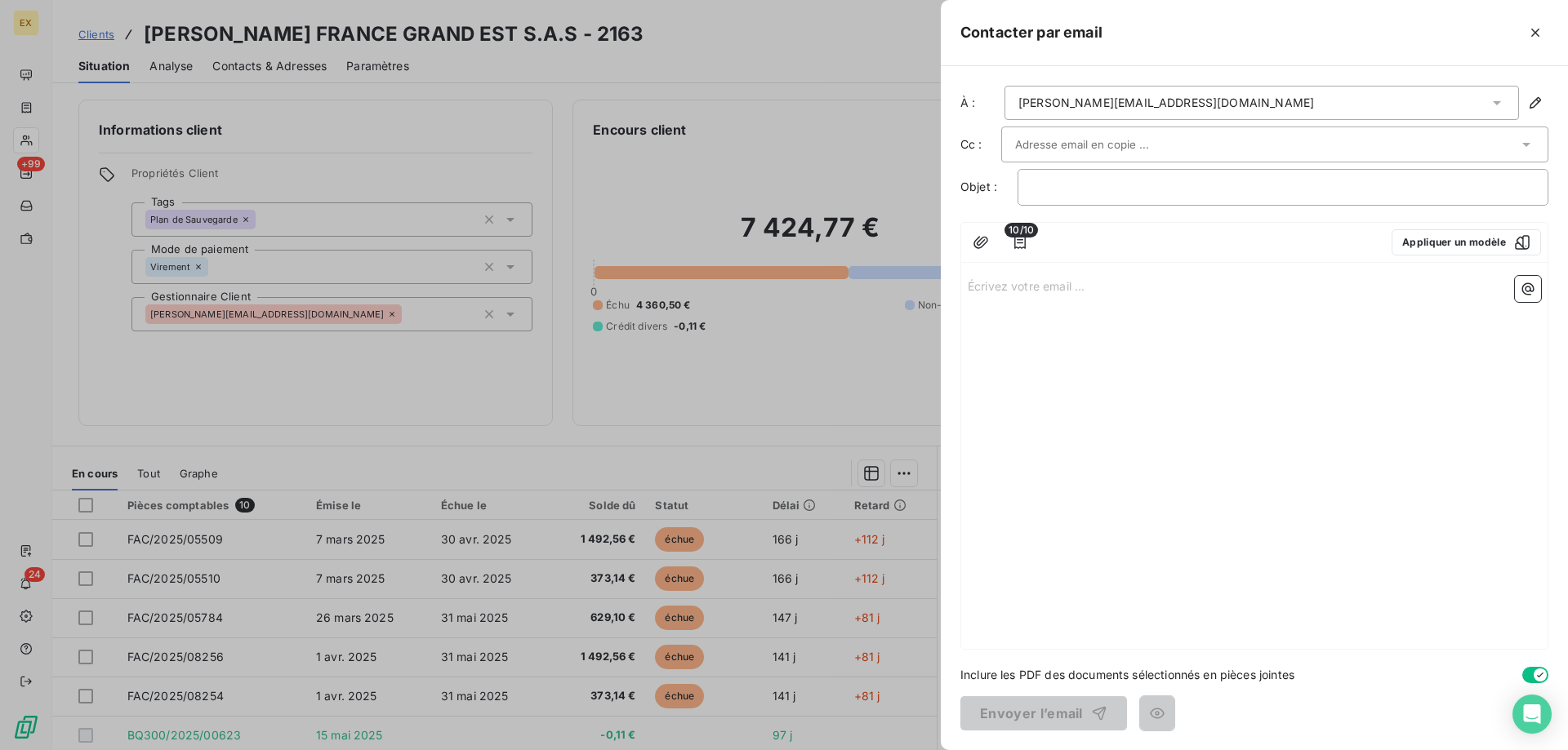
click at [1199, 142] on div at bounding box center [1266, 144] width 503 height 25
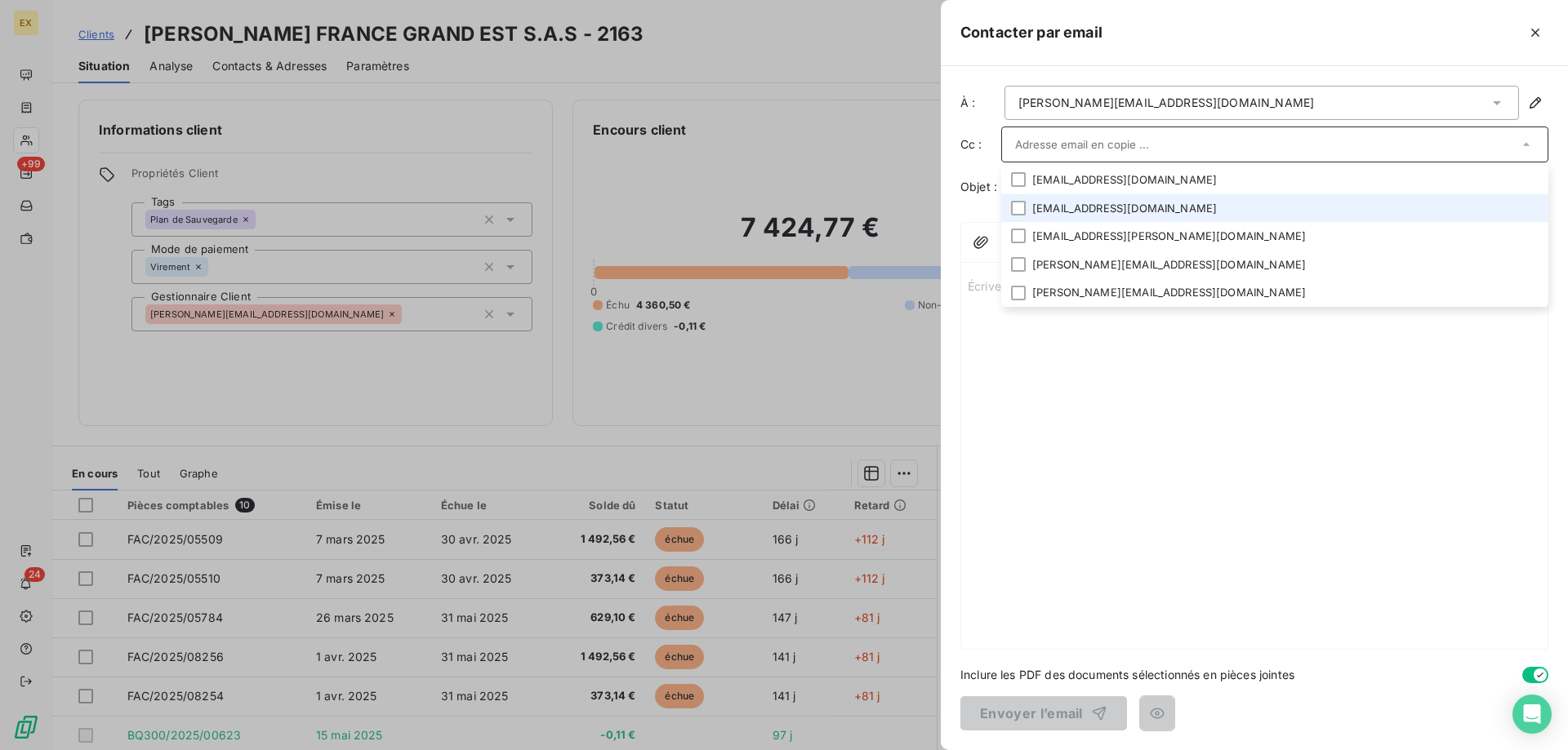
click at [1142, 209] on li "[EMAIL_ADDRESS][DOMAIN_NAME]" at bounding box center [1274, 208] width 547 height 28
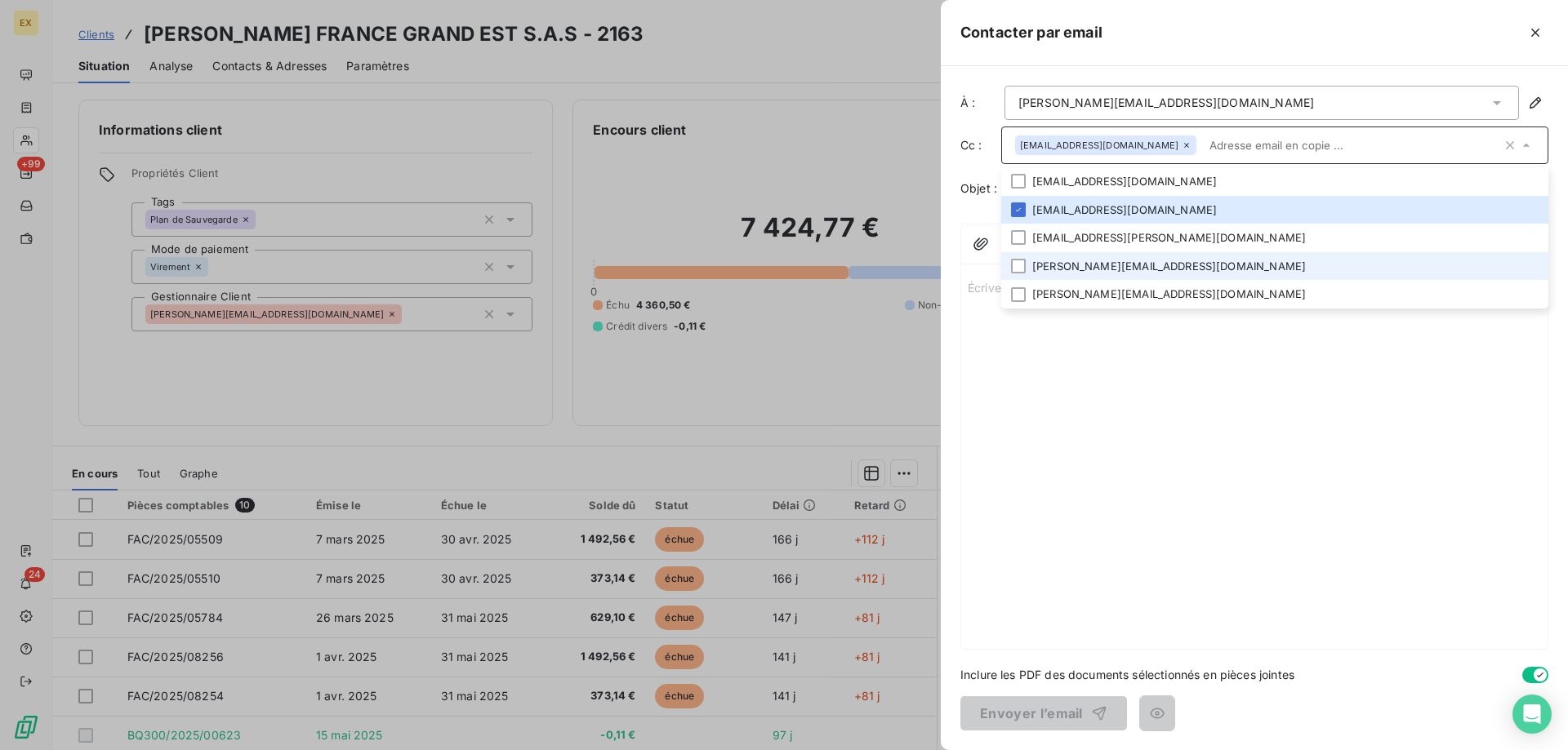
click at [1179, 274] on li "[PERSON_NAME][EMAIL_ADDRESS][DOMAIN_NAME]" at bounding box center [1274, 266] width 547 height 28
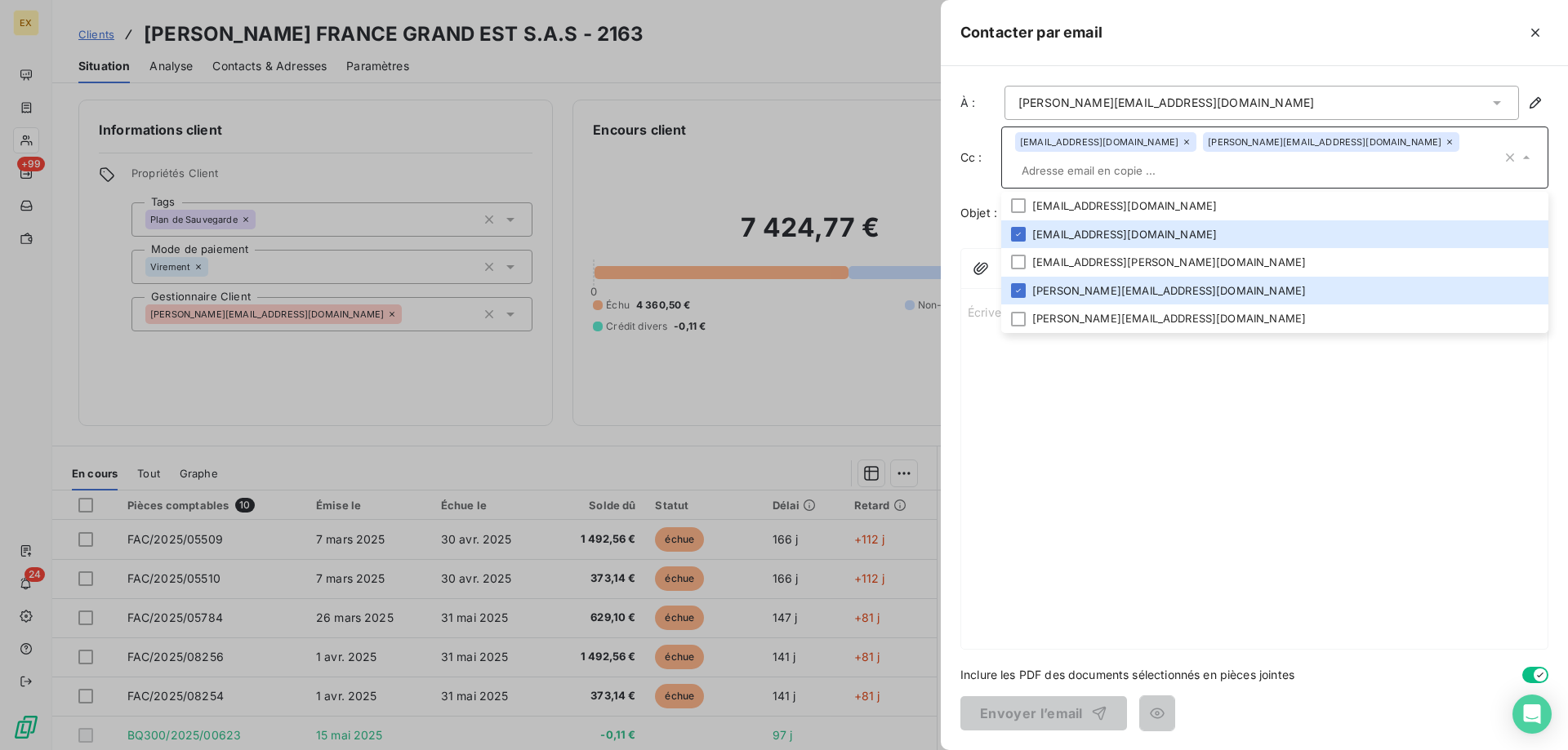
click at [1156, 178] on input "text" at bounding box center [1258, 170] width 486 height 25
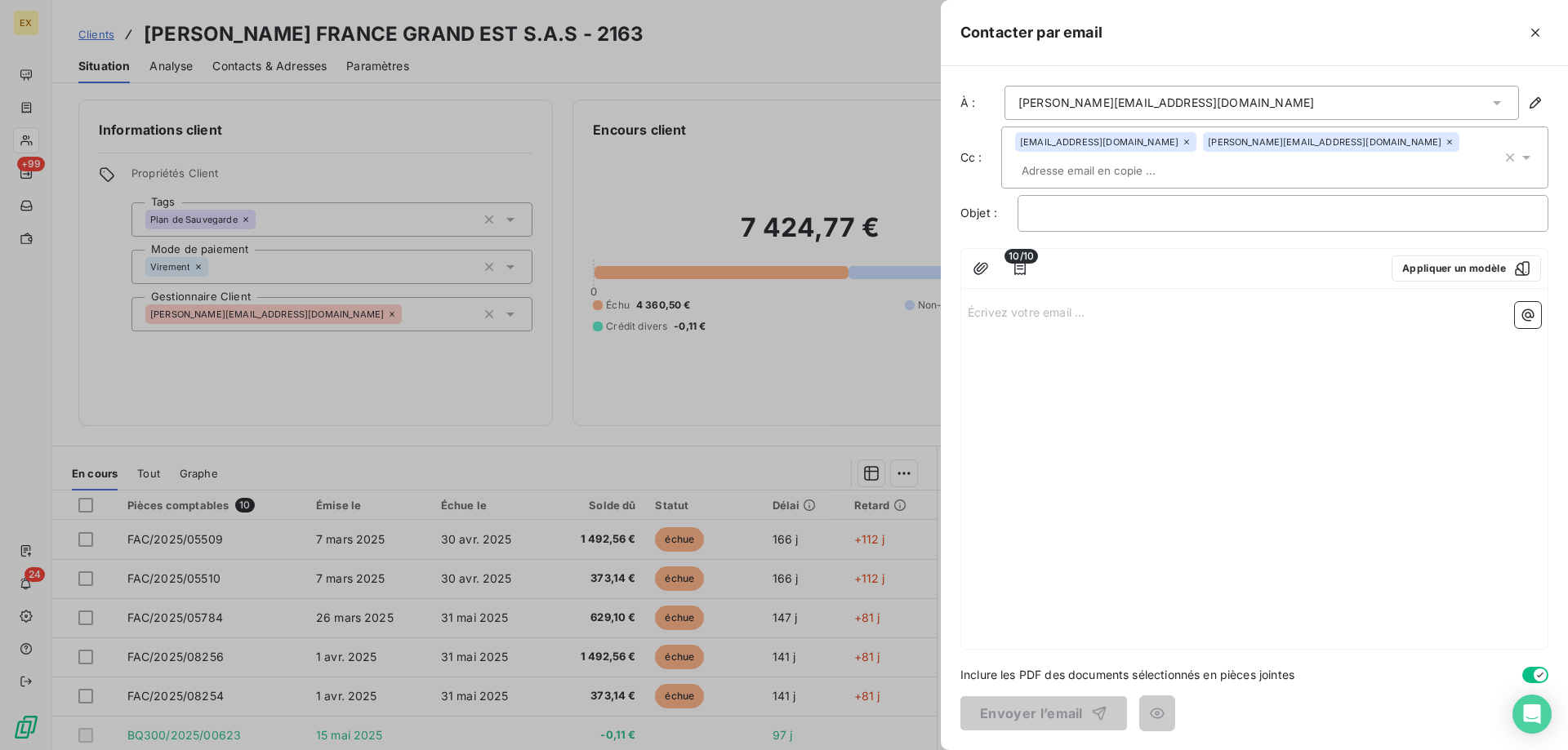
paste input "[EMAIL_ADDRESS][DOMAIN_NAME]"
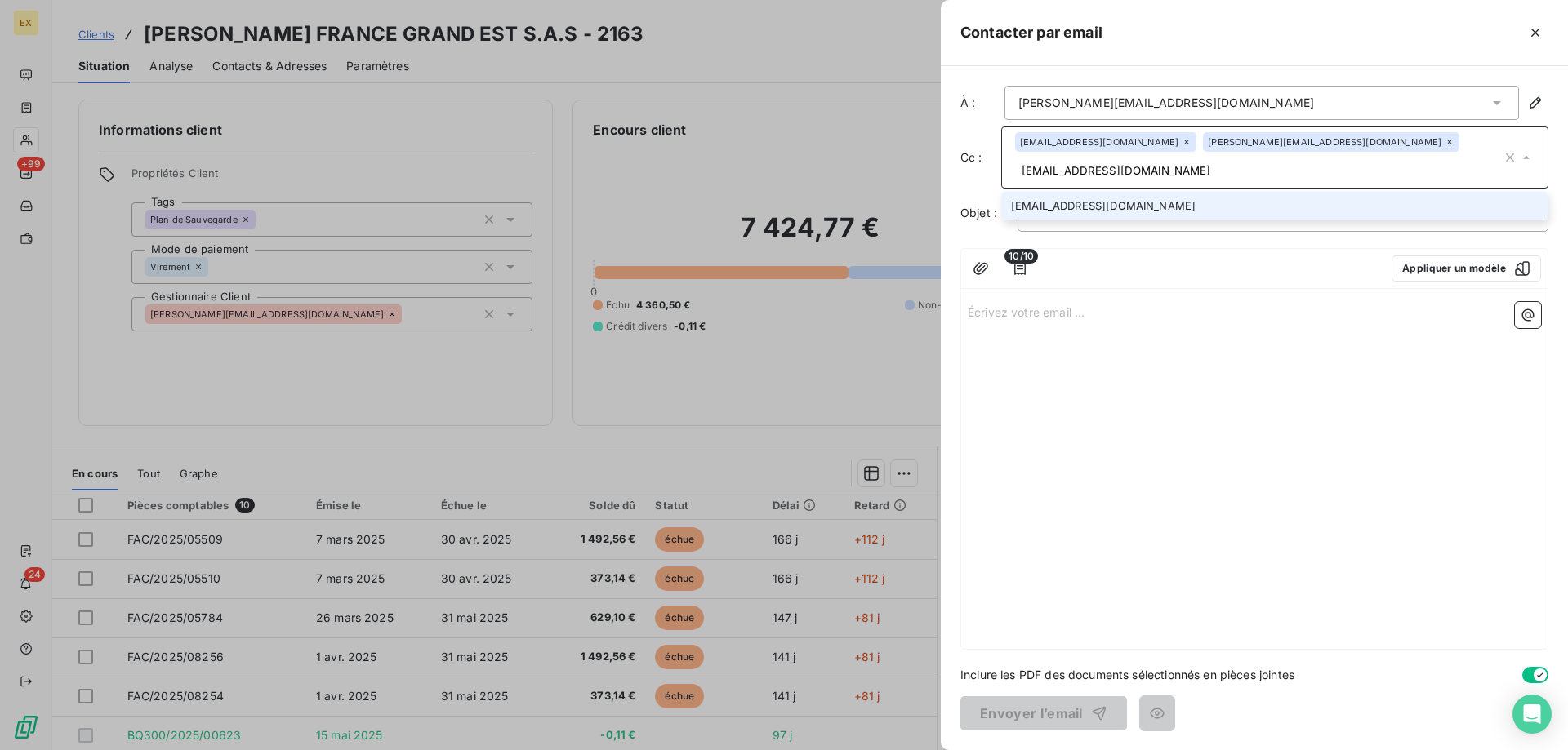
type input "[EMAIL_ADDRESS][DOMAIN_NAME]"
click at [1022, 210] on li "[EMAIL_ADDRESS][DOMAIN_NAME]" at bounding box center [1274, 206] width 547 height 28
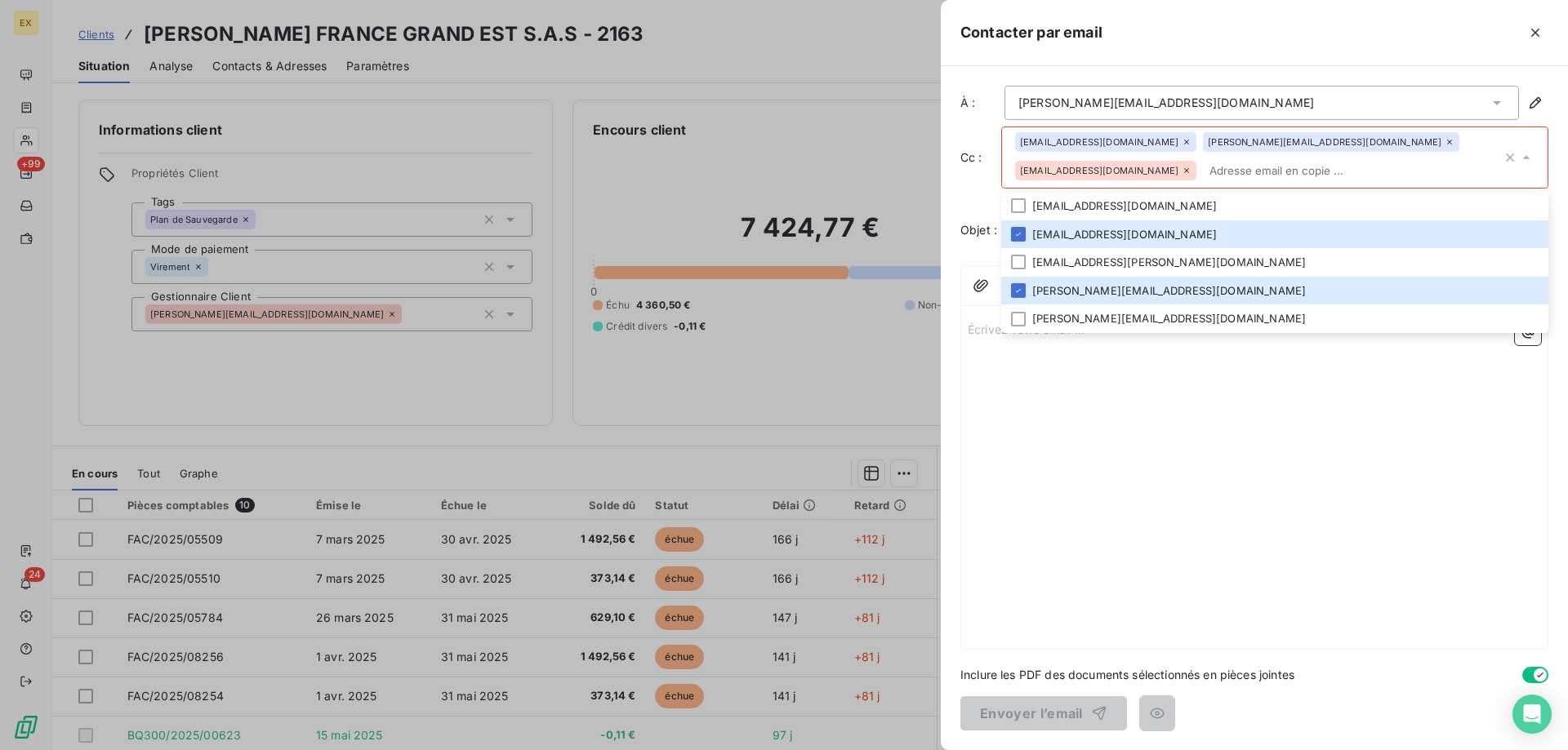
click at [1181, 170] on icon at bounding box center [1186, 170] width 10 height 10
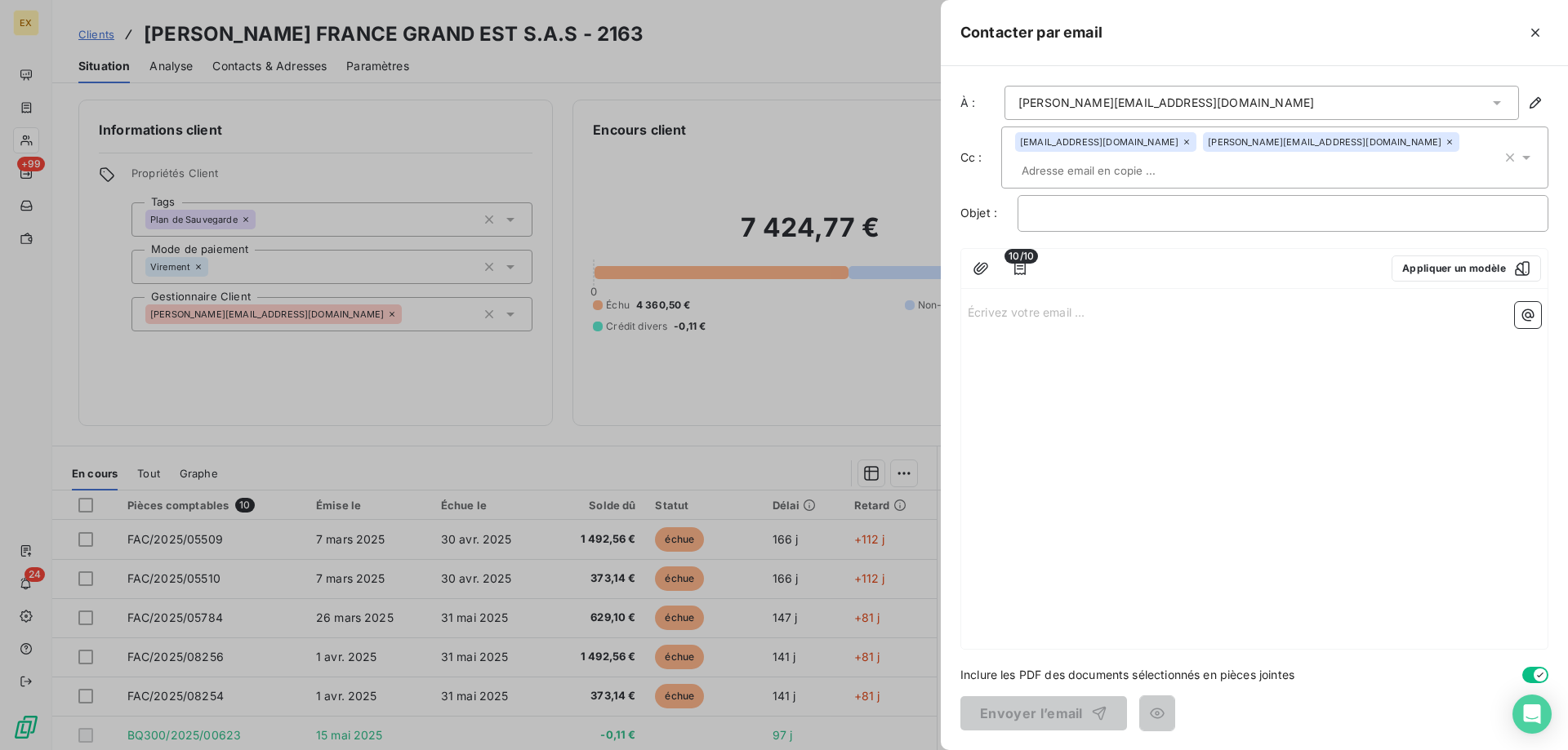
paste input "[EMAIL_ADDRESS][DOMAIN_NAME]"
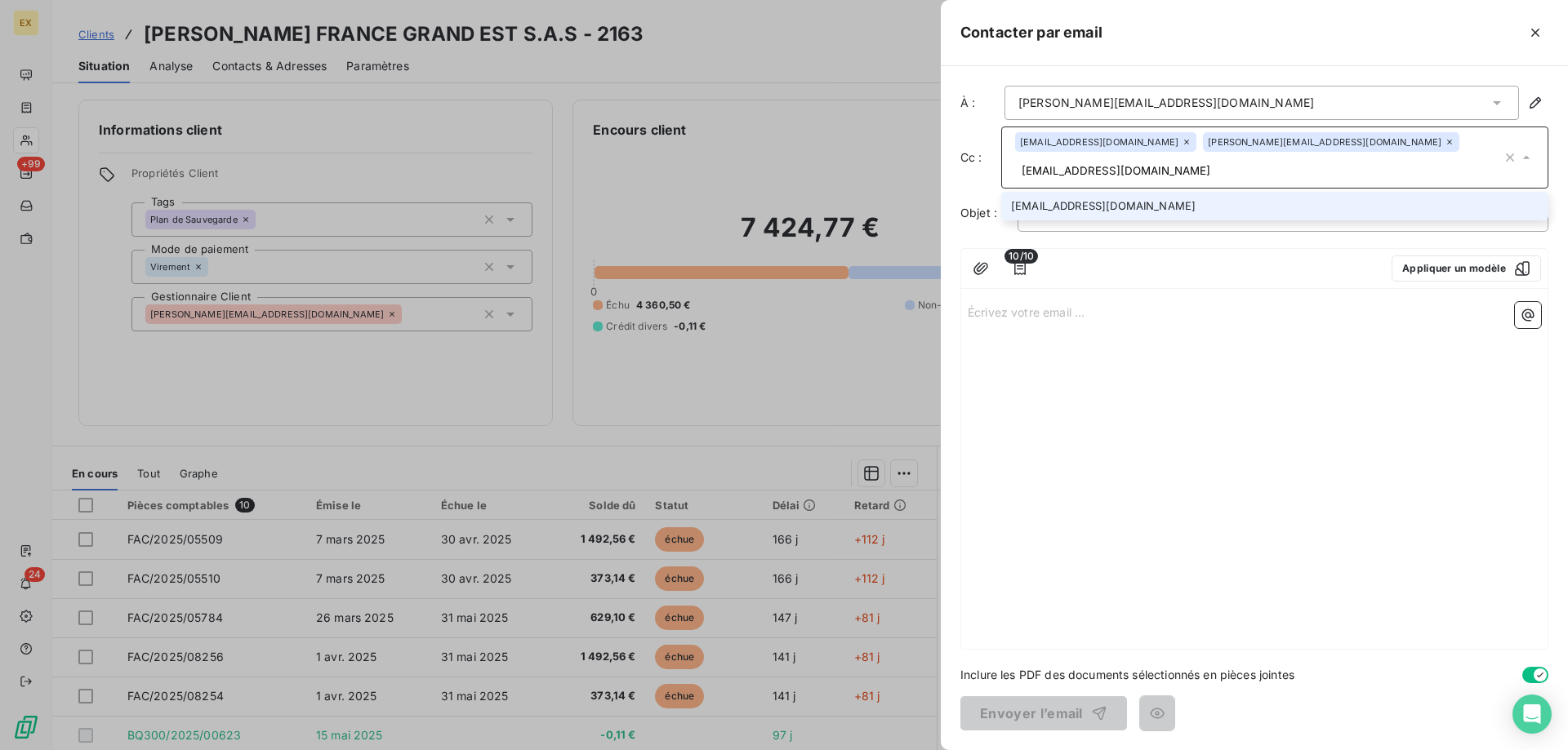
click at [1025, 171] on input "[EMAIL_ADDRESS][DOMAIN_NAME]" at bounding box center [1258, 170] width 486 height 25
type input "[EMAIL_ADDRESS][DOMAIN_NAME]"
click at [1022, 200] on li "[EMAIL_ADDRESS][DOMAIN_NAME]" at bounding box center [1274, 206] width 547 height 28
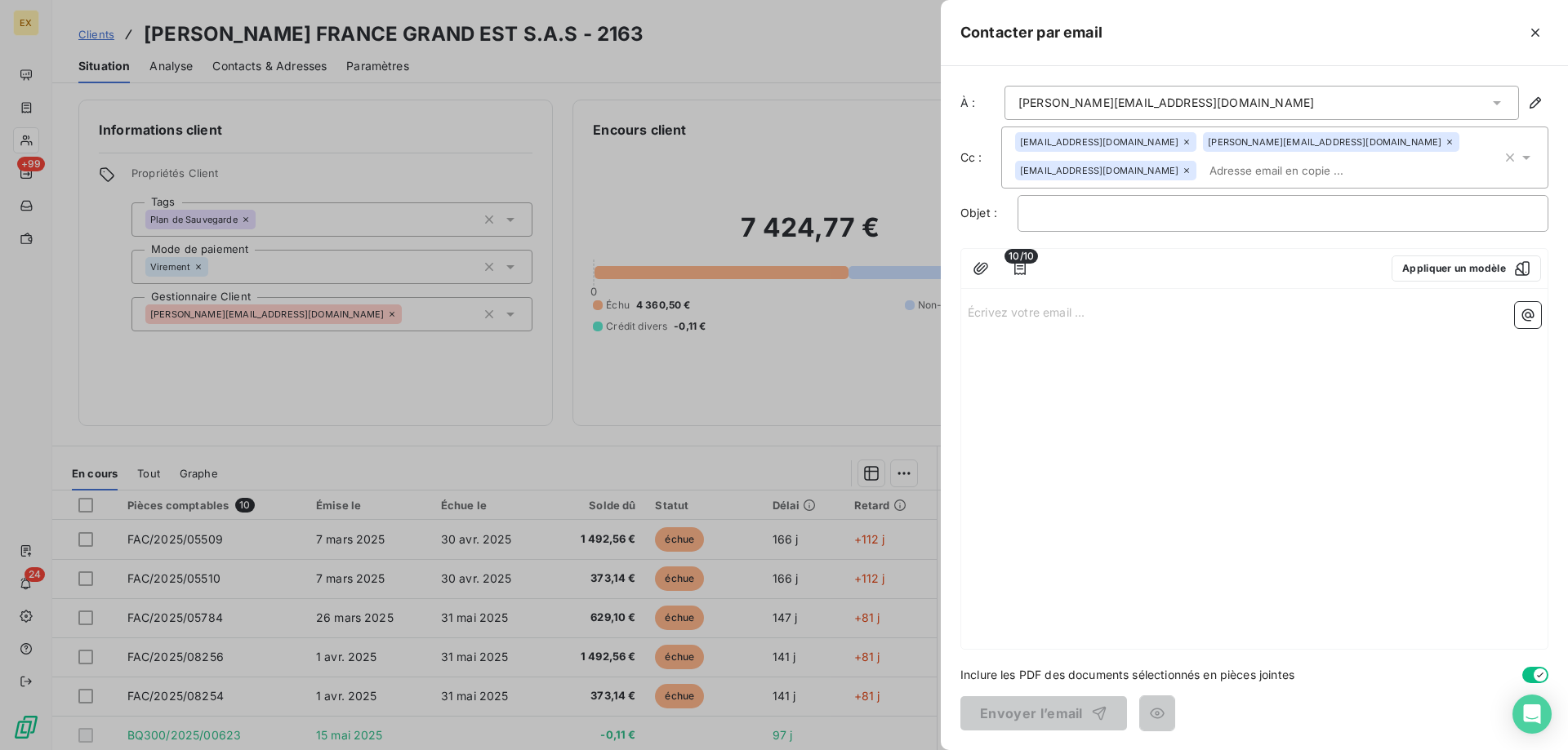
click at [1258, 174] on input "text" at bounding box center [1298, 170] width 189 height 25
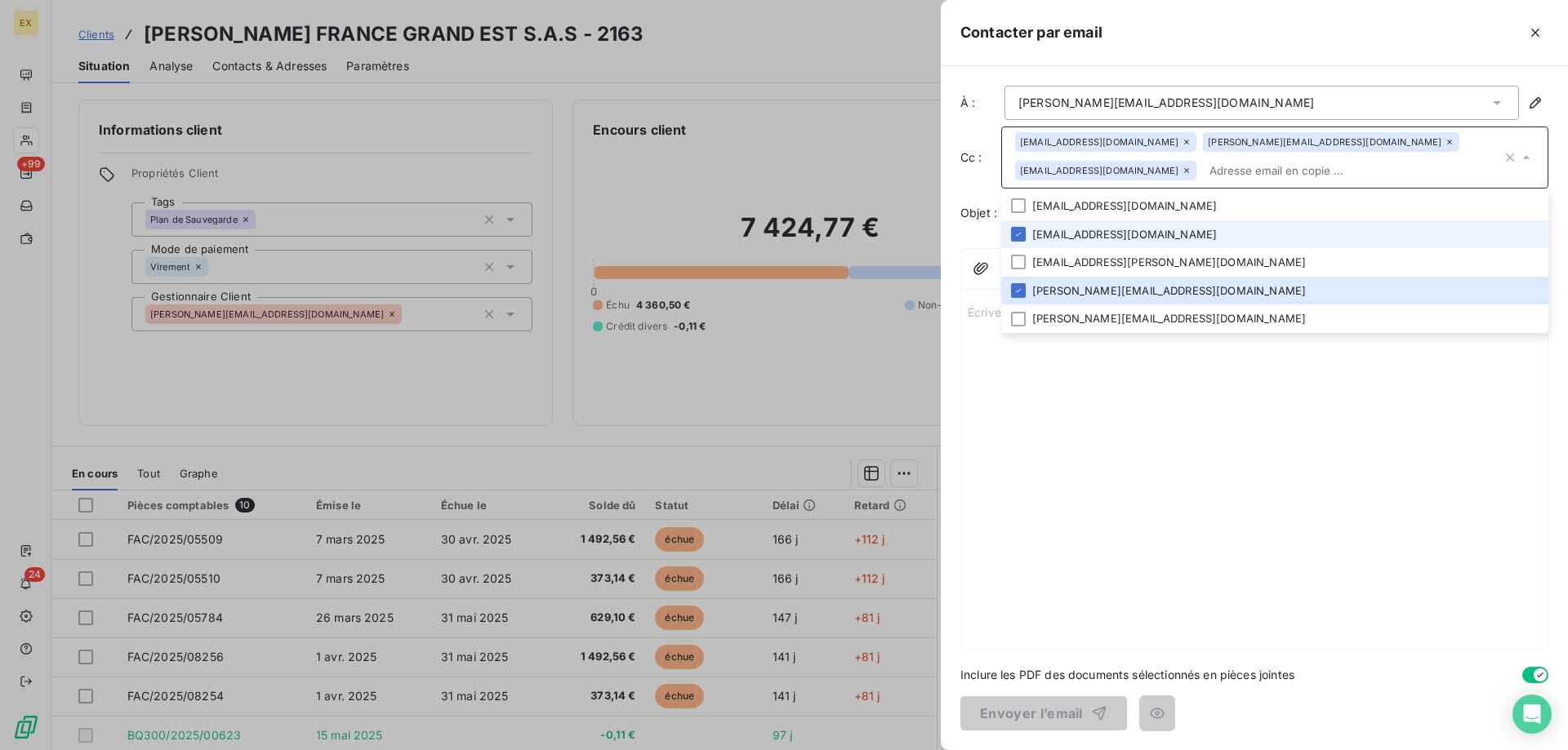
paste input "[PERSON_NAME][EMAIL_ADDRESS][DOMAIN_NAME]"
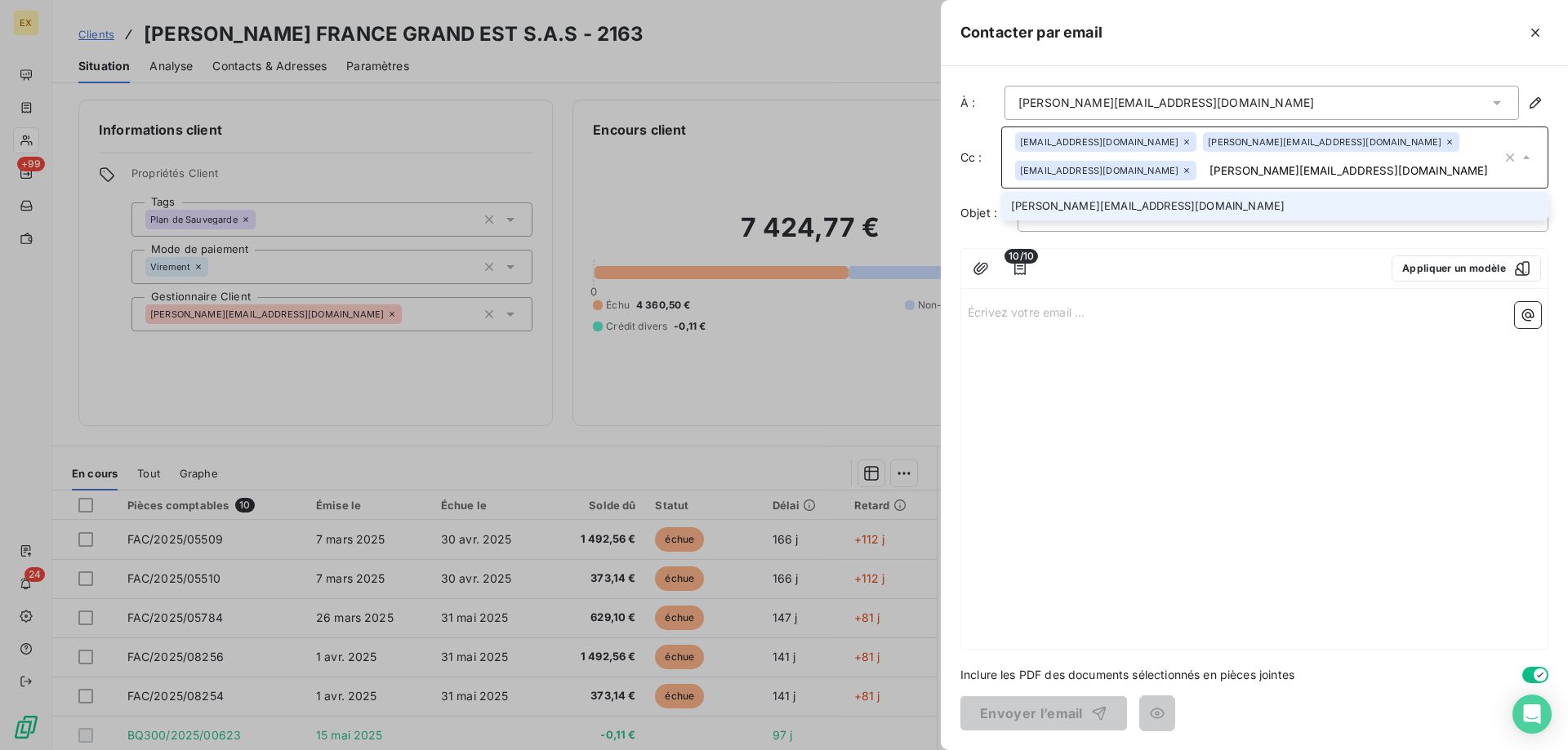
type input "[PERSON_NAME][EMAIL_ADDRESS][DOMAIN_NAME]"
click at [1181, 195] on li "[PERSON_NAME][EMAIL_ADDRESS][DOMAIN_NAME]" at bounding box center [1274, 206] width 547 height 28
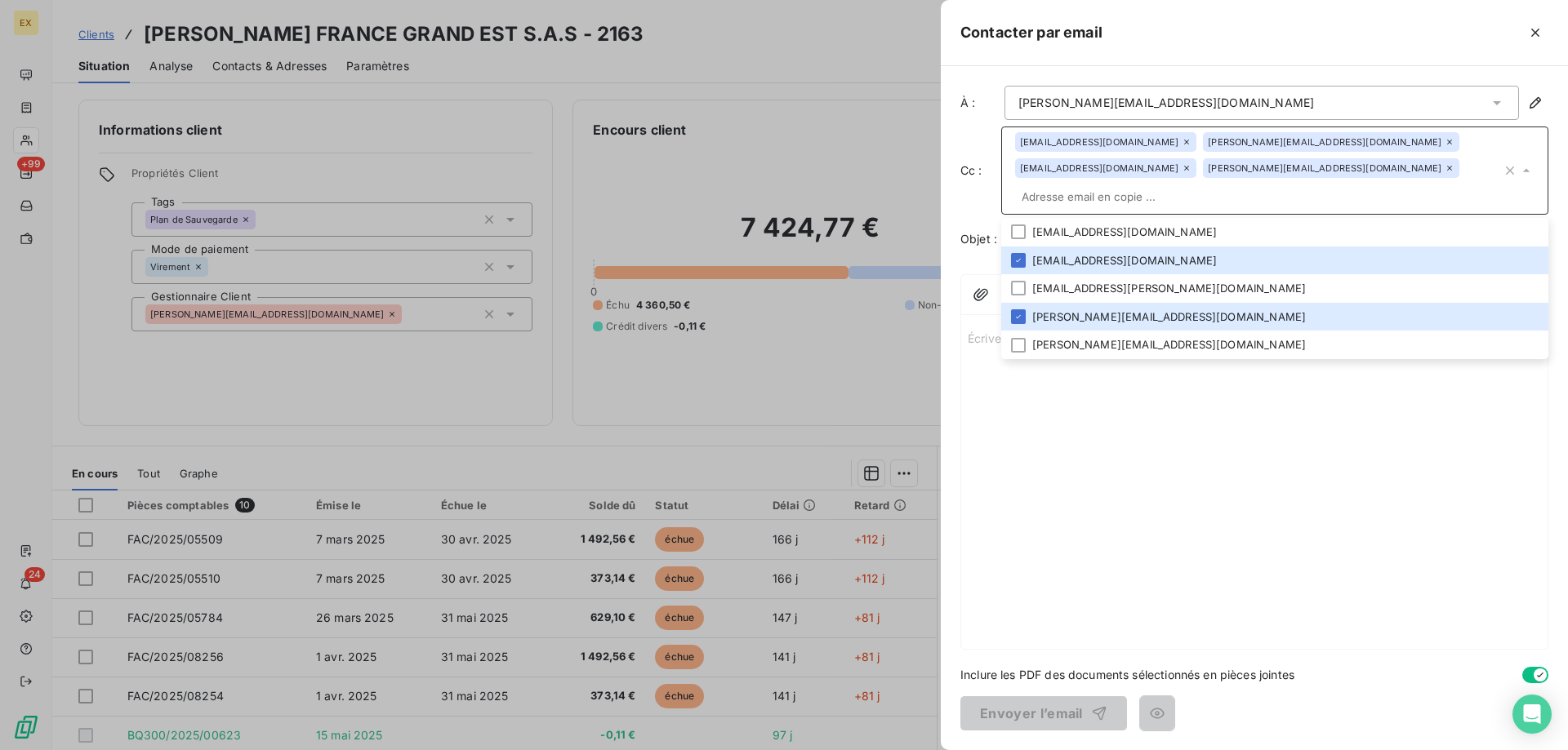
click at [1127, 465] on div "Écrivez votre email ... ﻿" at bounding box center [1255, 485] width 586 height 328
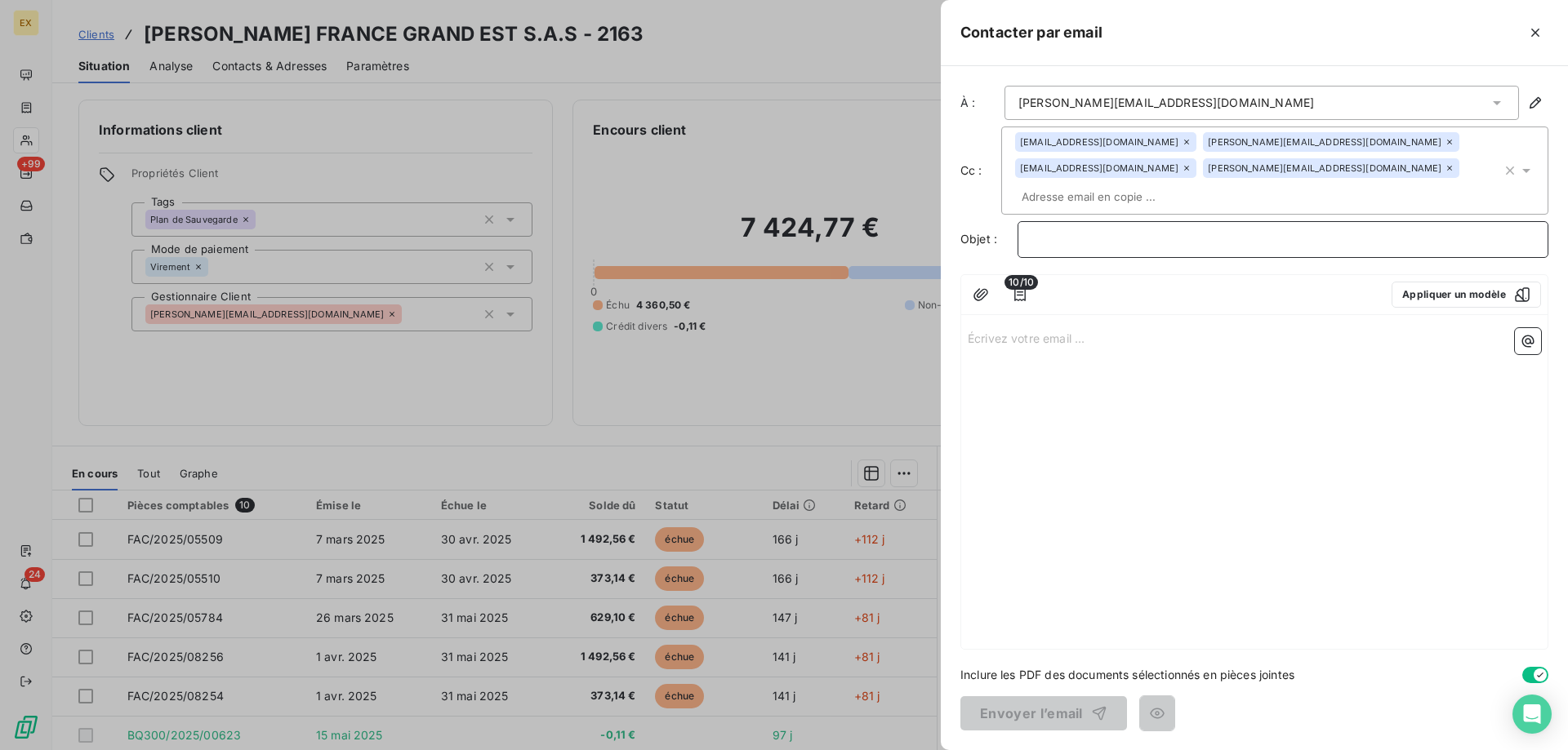
click at [1060, 237] on p "﻿" at bounding box center [1282, 239] width 503 height 19
click at [1017, 297] on icon "button" at bounding box center [1020, 295] width 16 height 16
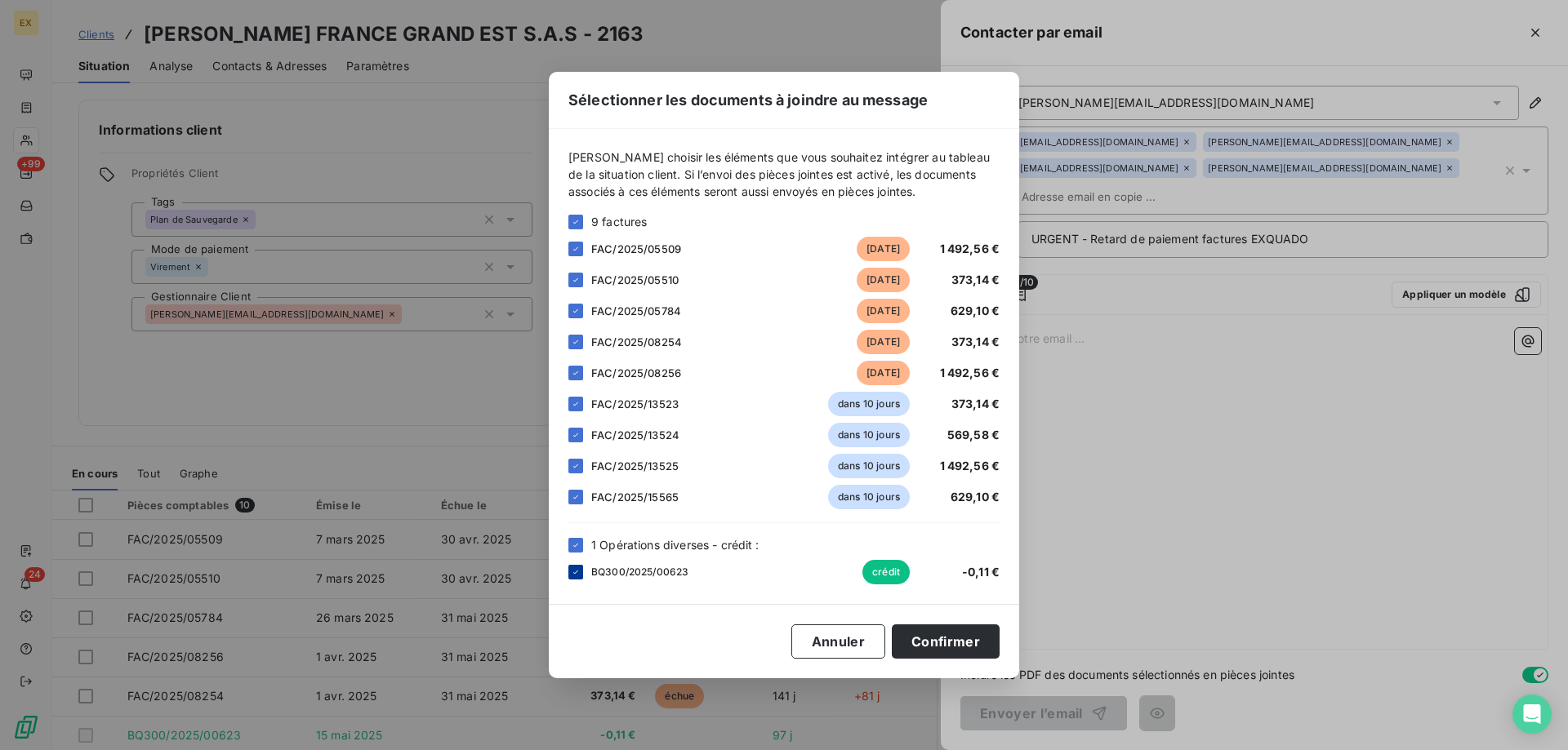
click at [577, 574] on icon at bounding box center [575, 572] width 10 height 10
click at [574, 404] on icon at bounding box center [575, 404] width 10 height 10
click at [571, 442] on div "FAC/2025/13524 dans 10 jours 569,58 €" at bounding box center [784, 435] width 431 height 25
click at [572, 434] on icon at bounding box center [575, 435] width 10 height 10
click at [577, 467] on icon at bounding box center [575, 466] width 10 height 10
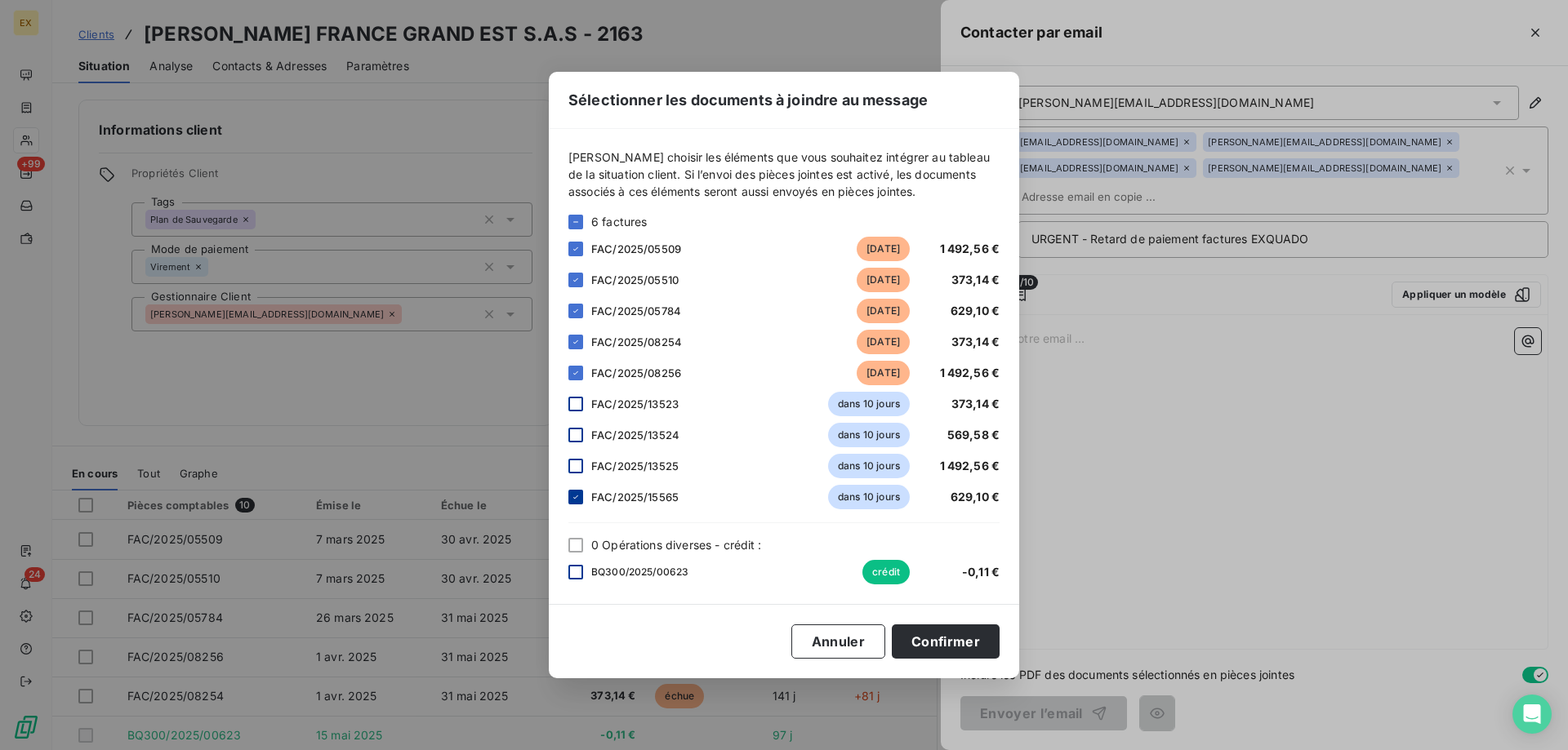
click at [575, 494] on icon at bounding box center [575, 497] width 10 height 10
click at [974, 640] on button "Confirmer" at bounding box center [946, 641] width 108 height 34
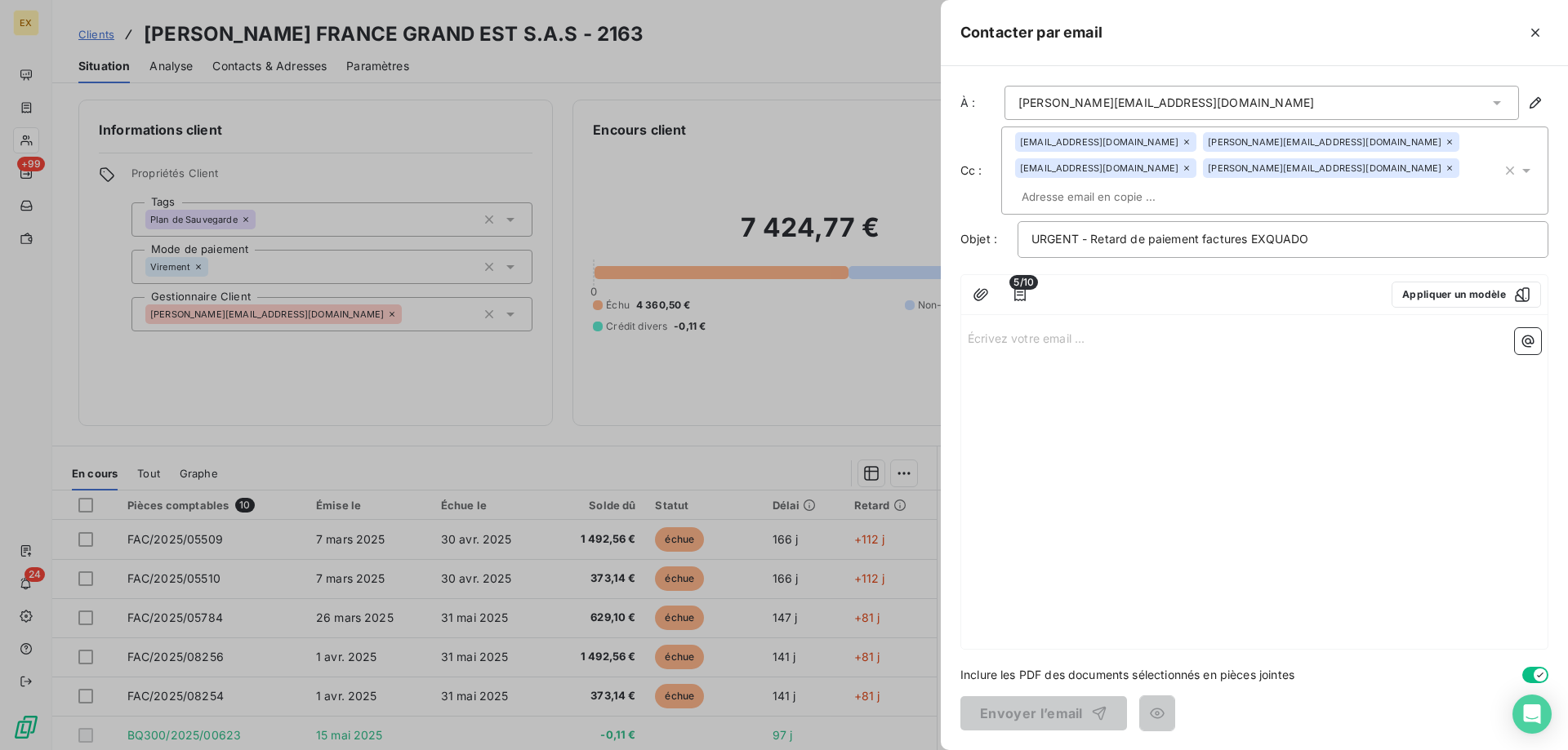
click at [1020, 328] on p "Écrivez votre email ... ﻿" at bounding box center [1255, 337] width 573 height 19
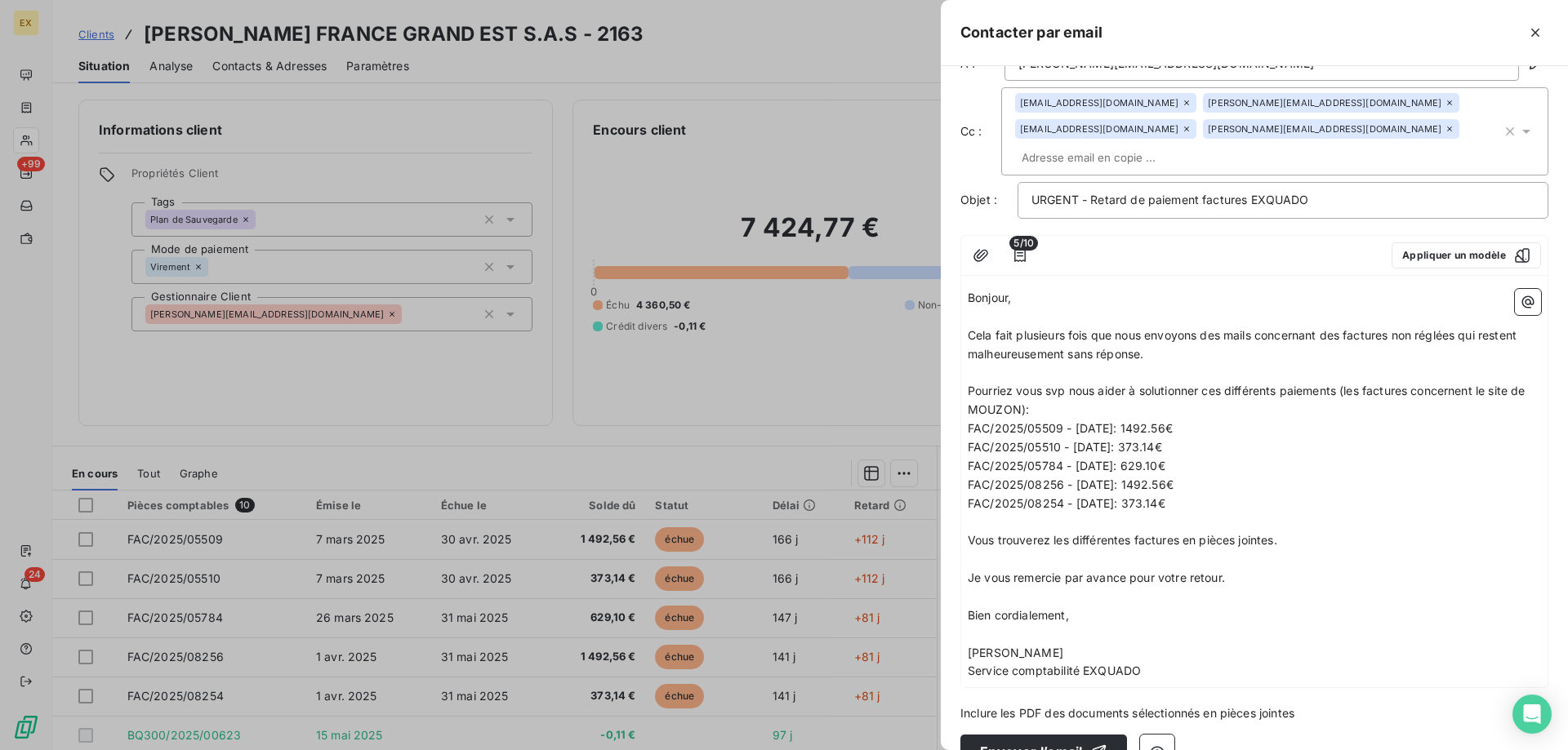
scroll to position [78, 0]
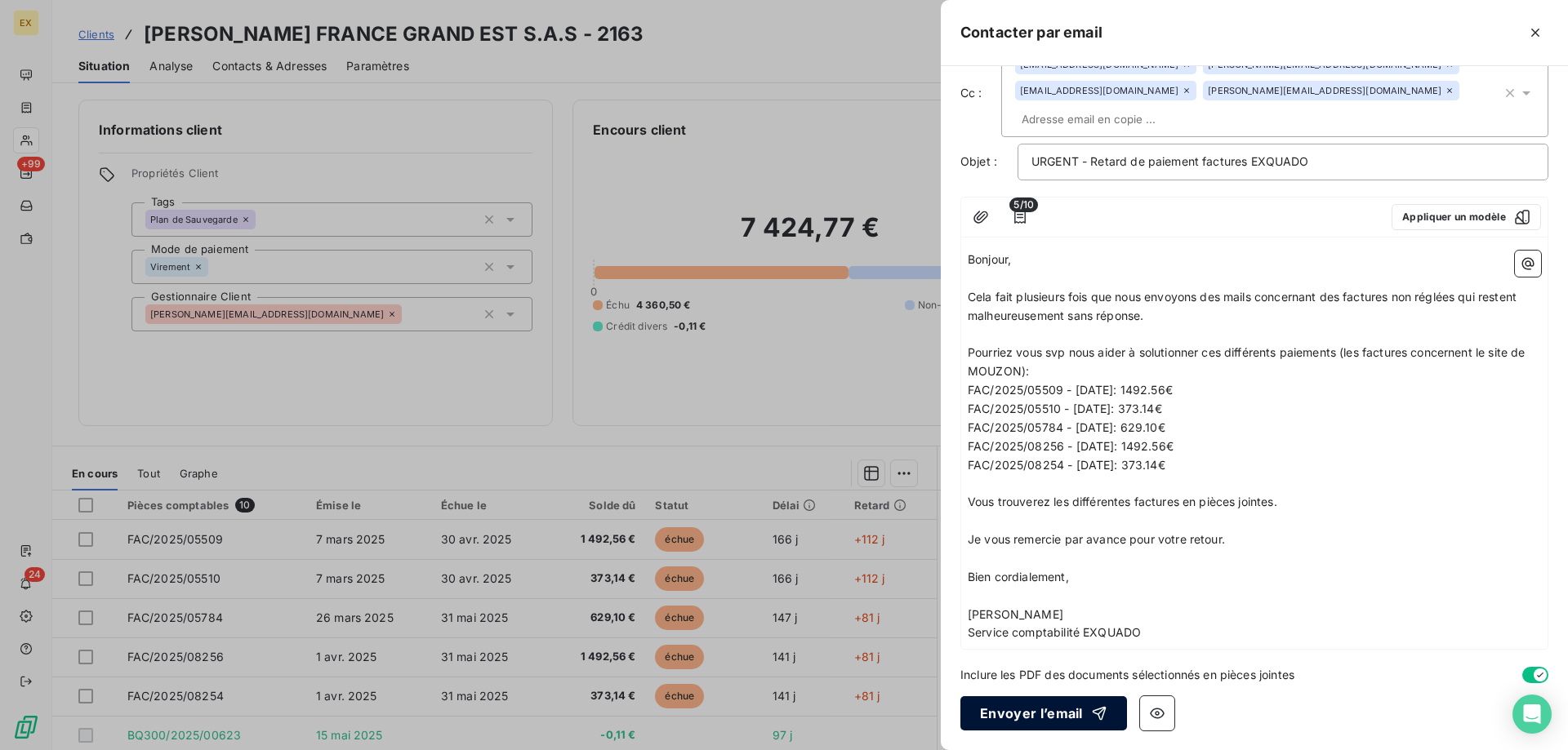
click at [1037, 711] on button "Envoyer l’email" at bounding box center [1044, 713] width 167 height 34
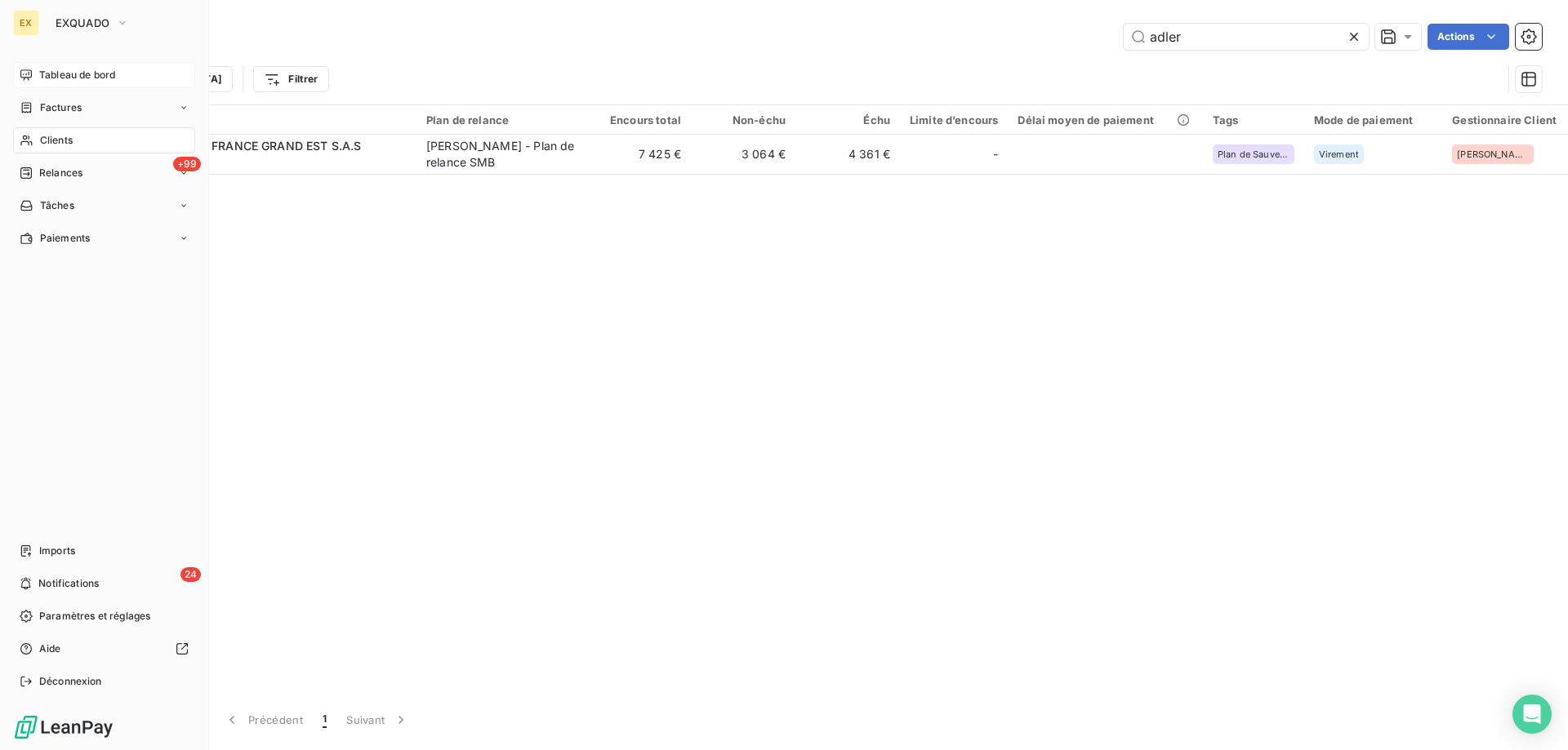
click at [26, 85] on div "Tableau de bord" at bounding box center [103, 75] width 182 height 27
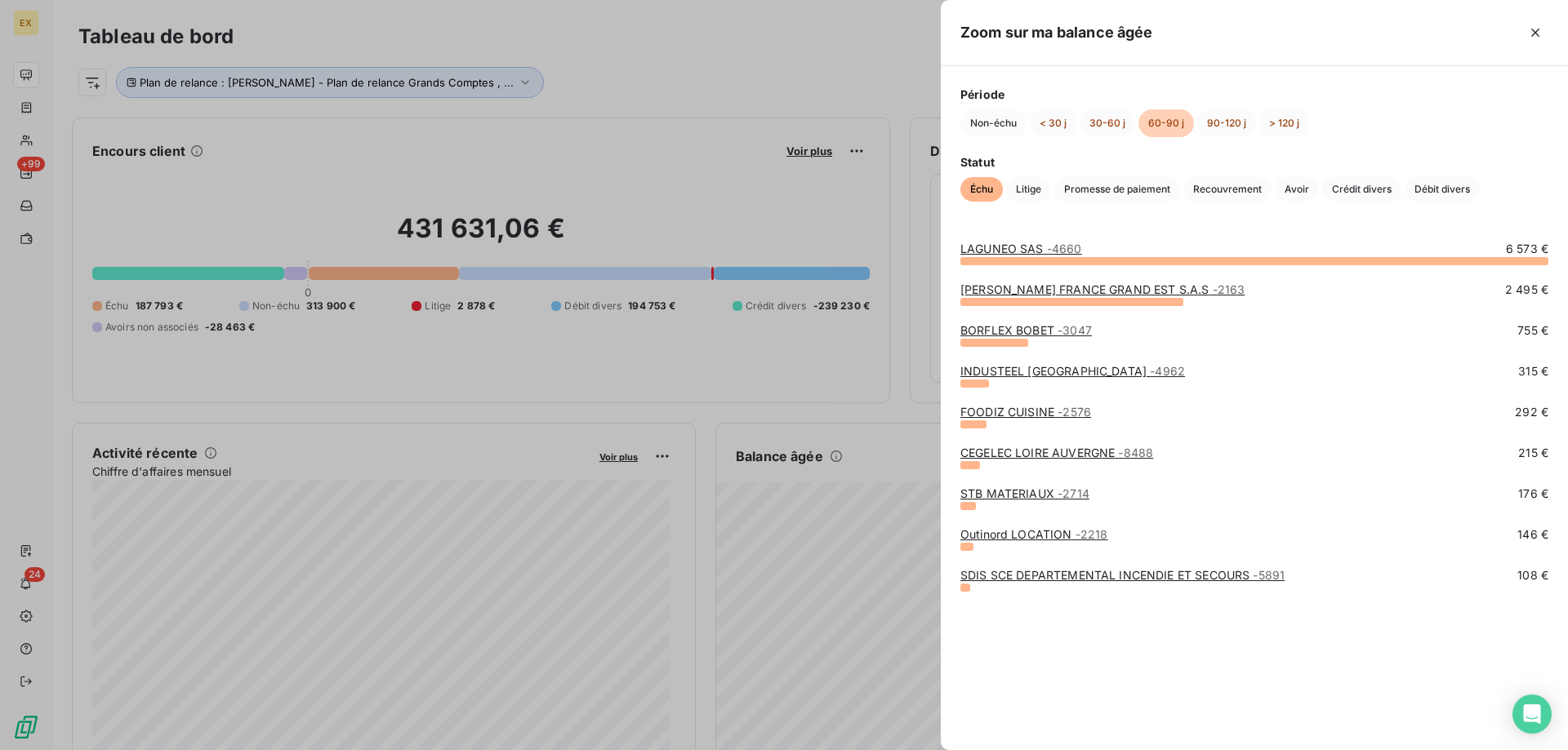
click at [1045, 328] on link "BORFLEX BOBET - 3047" at bounding box center [1027, 330] width 132 height 14
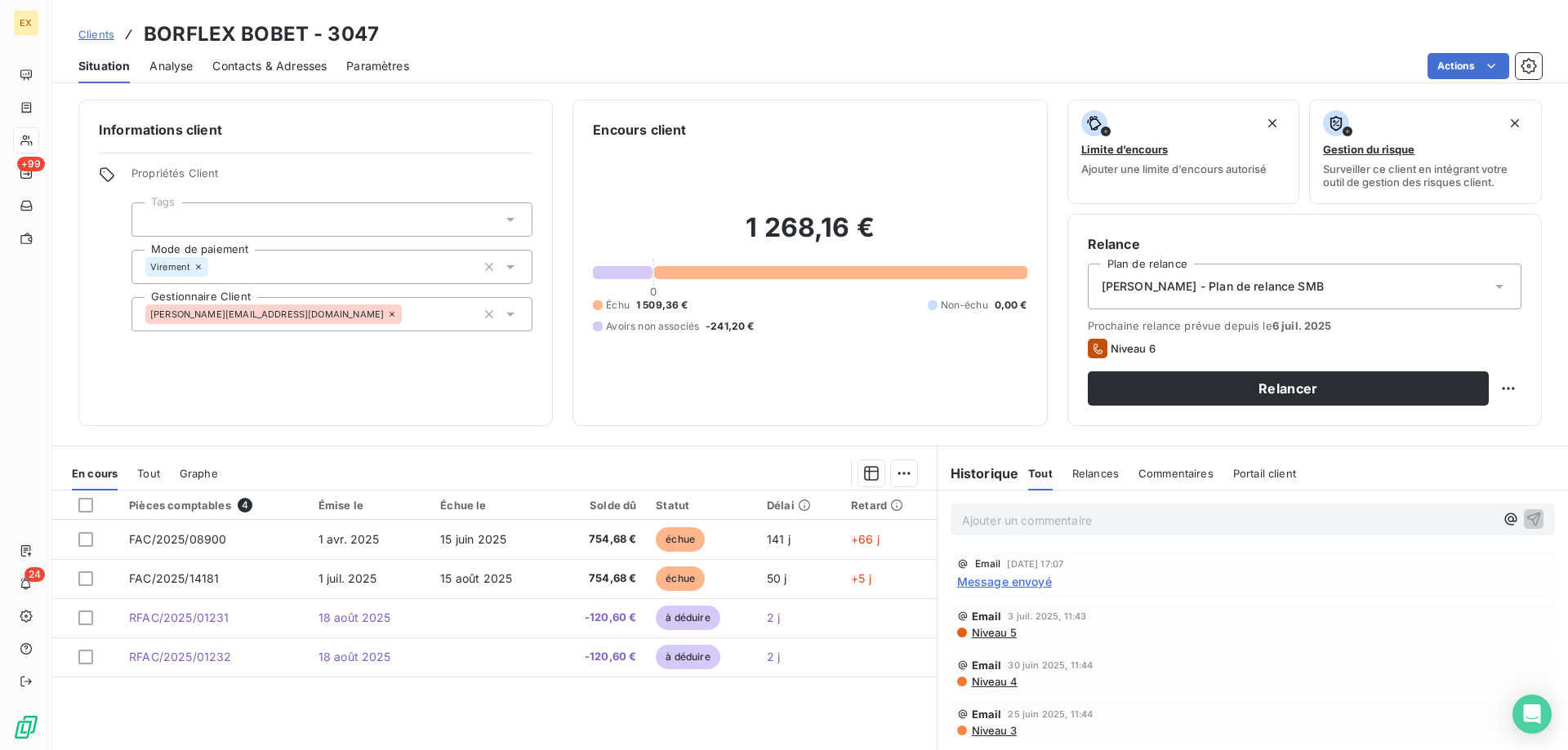
click at [306, 70] on span "Contacts & Adresses" at bounding box center [269, 66] width 114 height 16
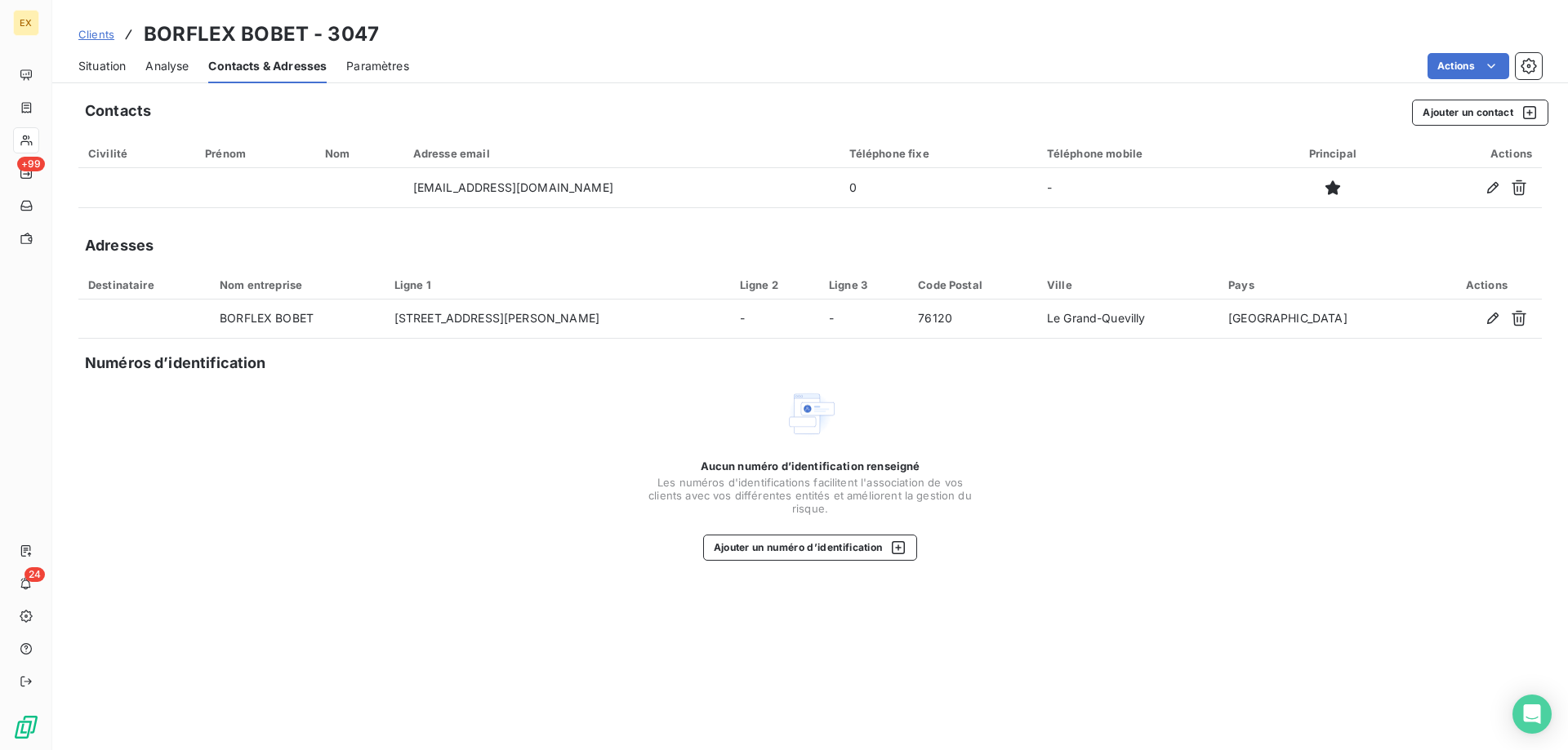
click at [103, 72] on span "Situation" at bounding box center [103, 66] width 48 height 16
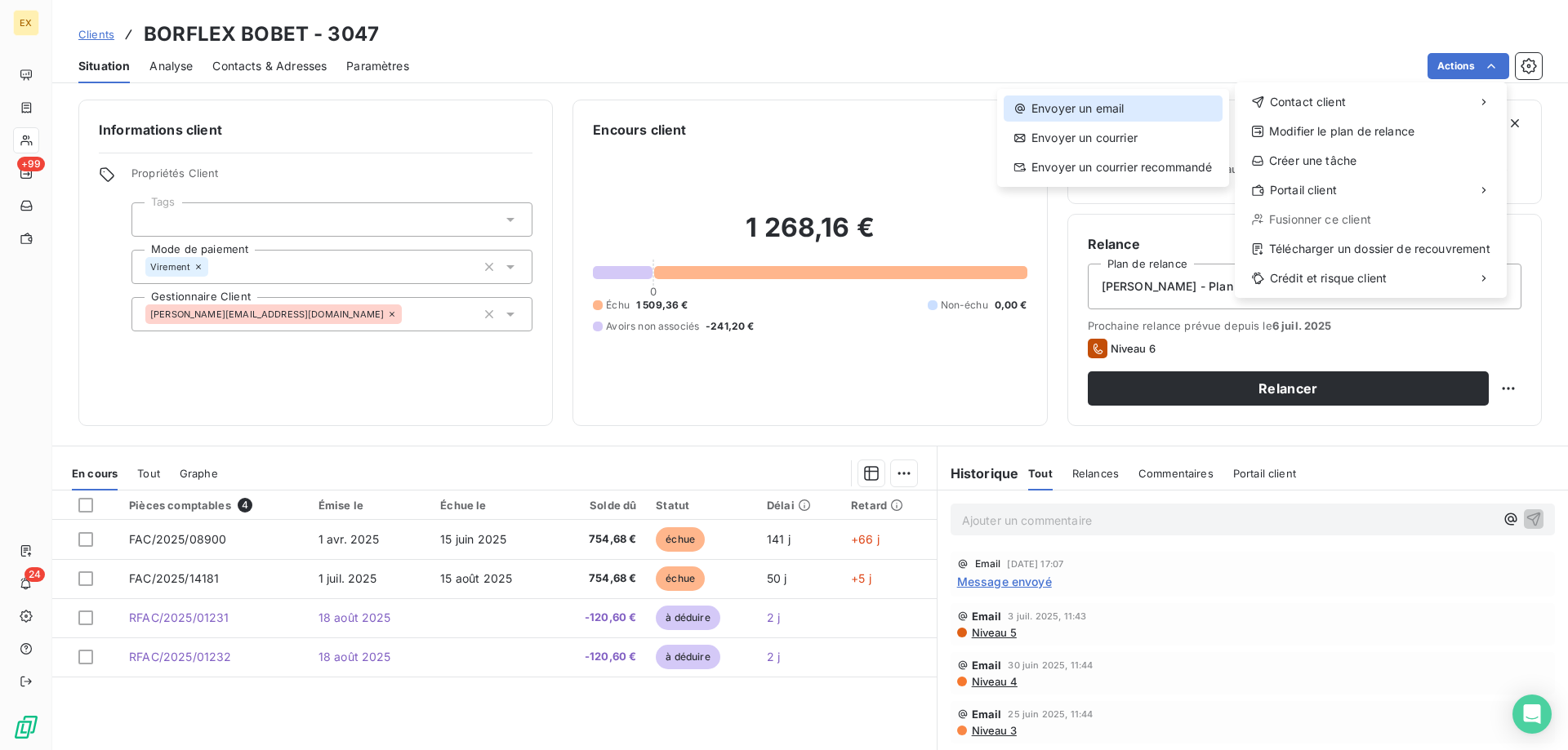
click at [1186, 103] on div "Envoyer un email" at bounding box center [1113, 108] width 219 height 27
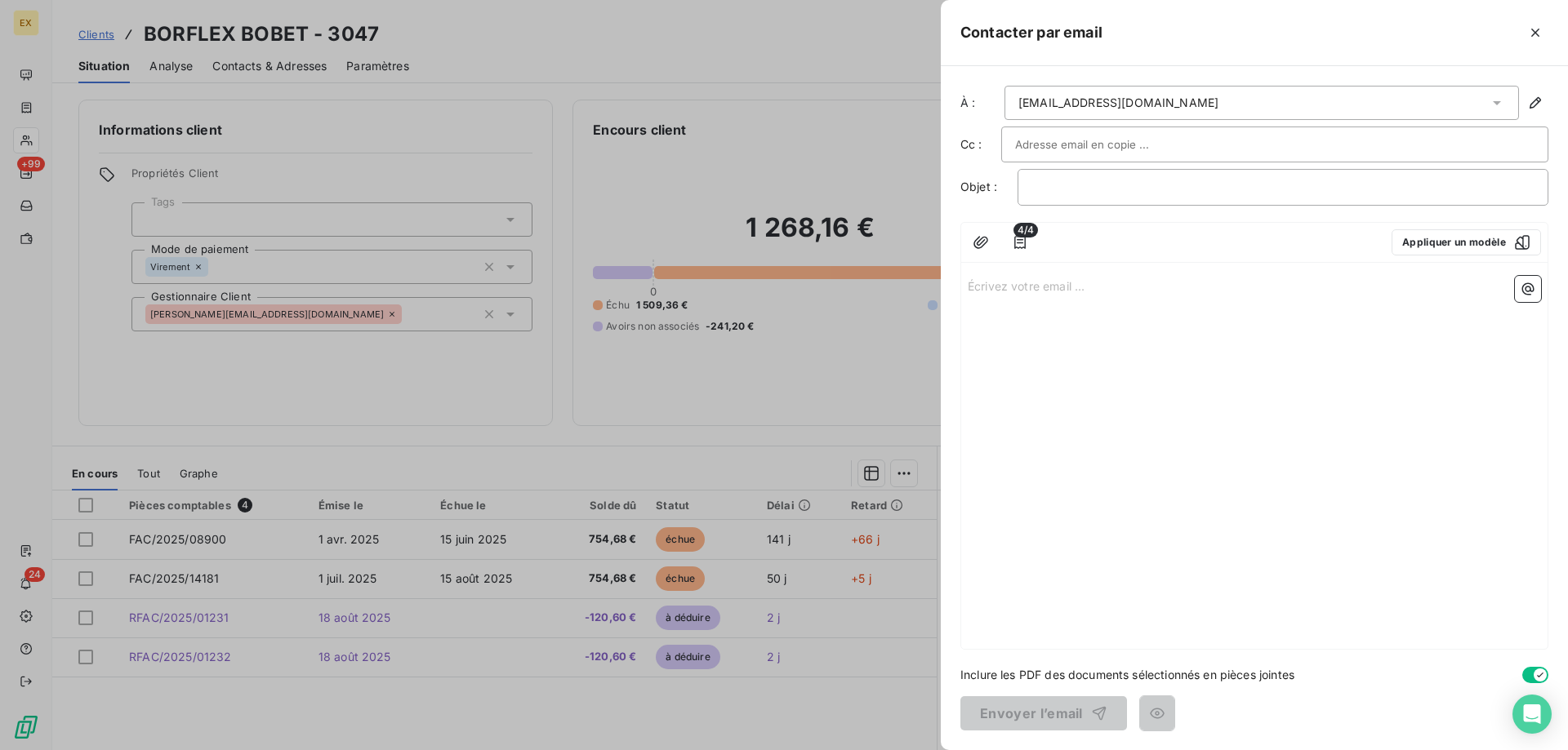
click at [1087, 198] on div "﻿" at bounding box center [1283, 188] width 531 height 37
click at [1087, 191] on p "﻿" at bounding box center [1282, 187] width 503 height 19
click at [1036, 290] on p "Écrivez votre email ... ﻿" at bounding box center [1255, 285] width 573 height 19
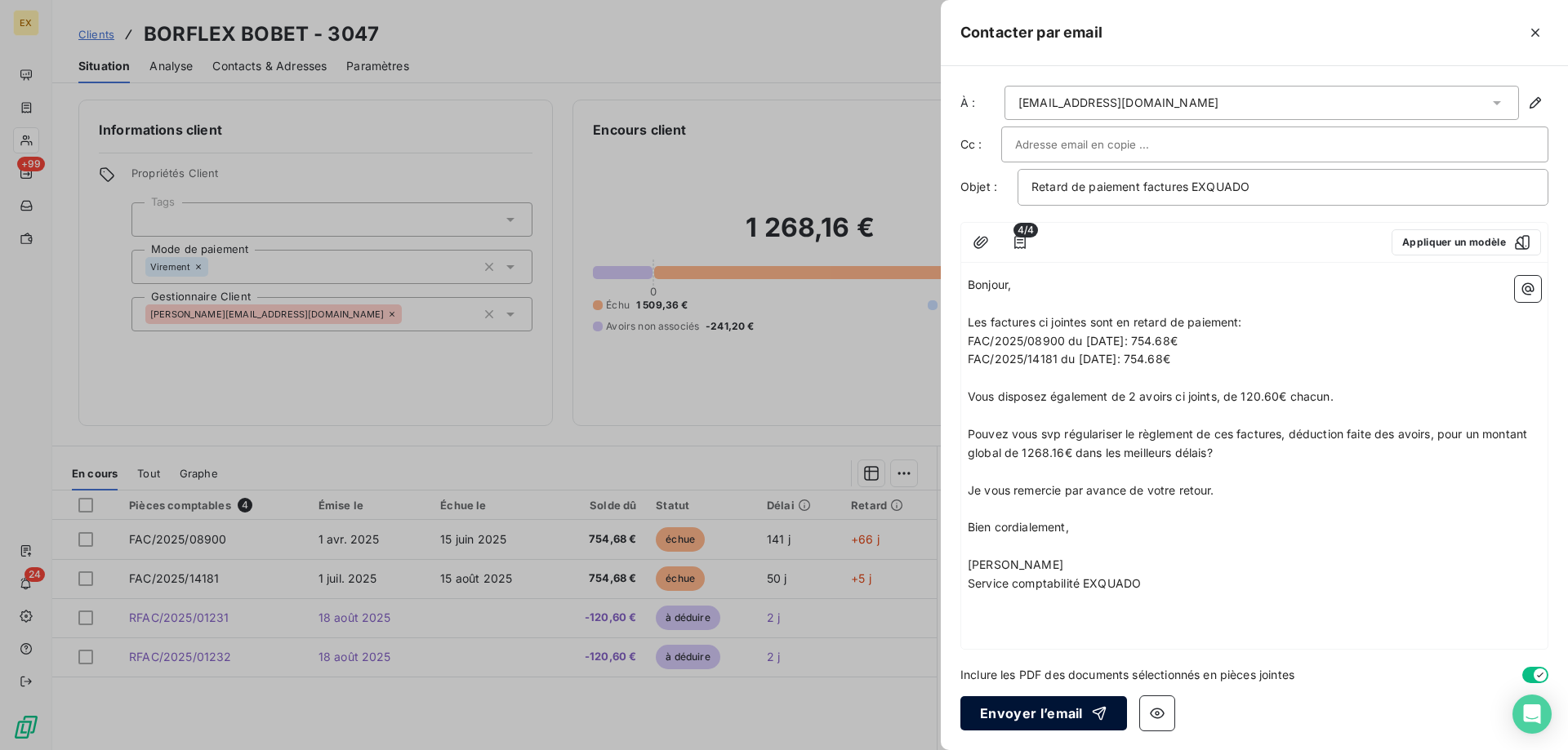
click at [984, 705] on button "Envoyer l’email" at bounding box center [1044, 713] width 167 height 34
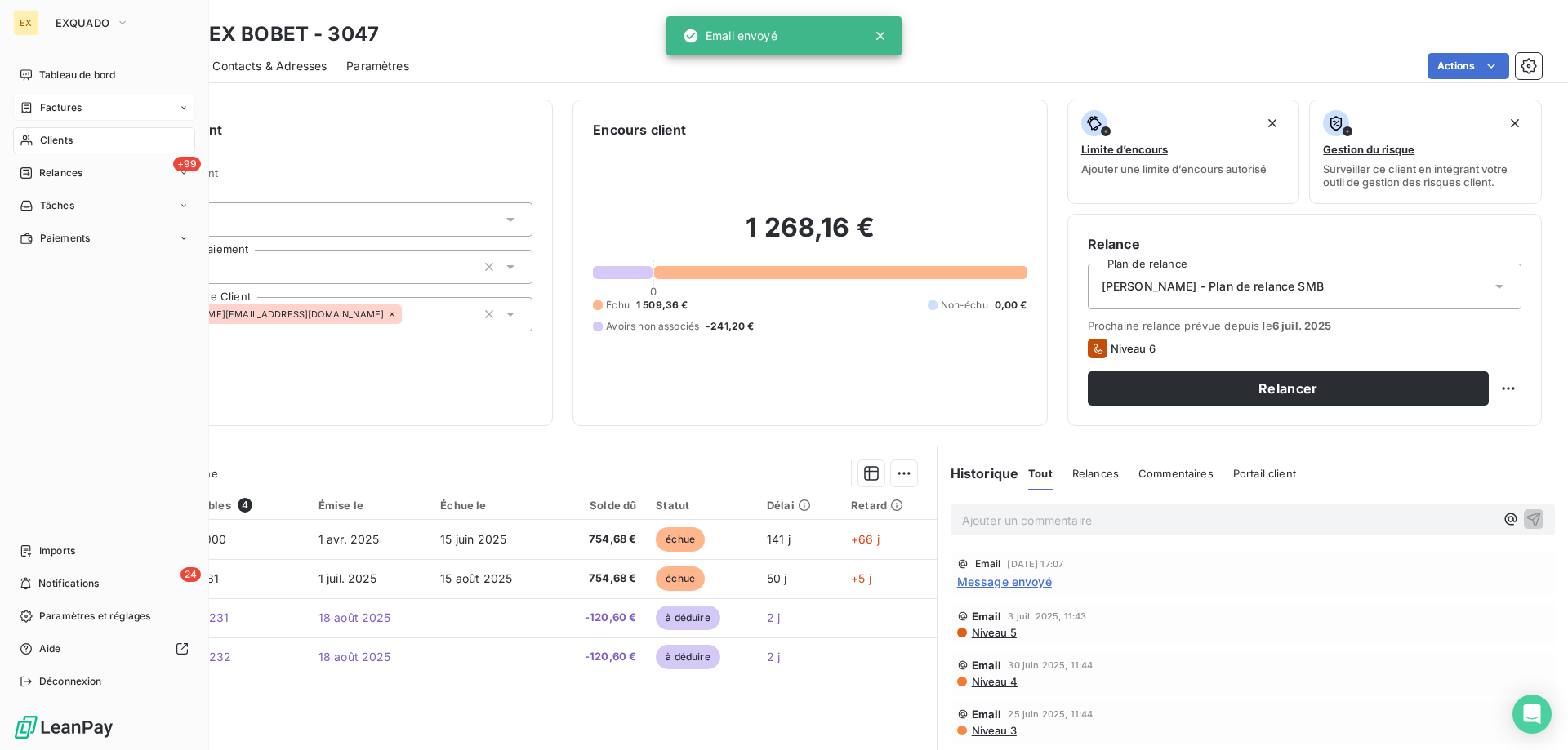
click at [27, 103] on icon at bounding box center [26, 108] width 14 height 13
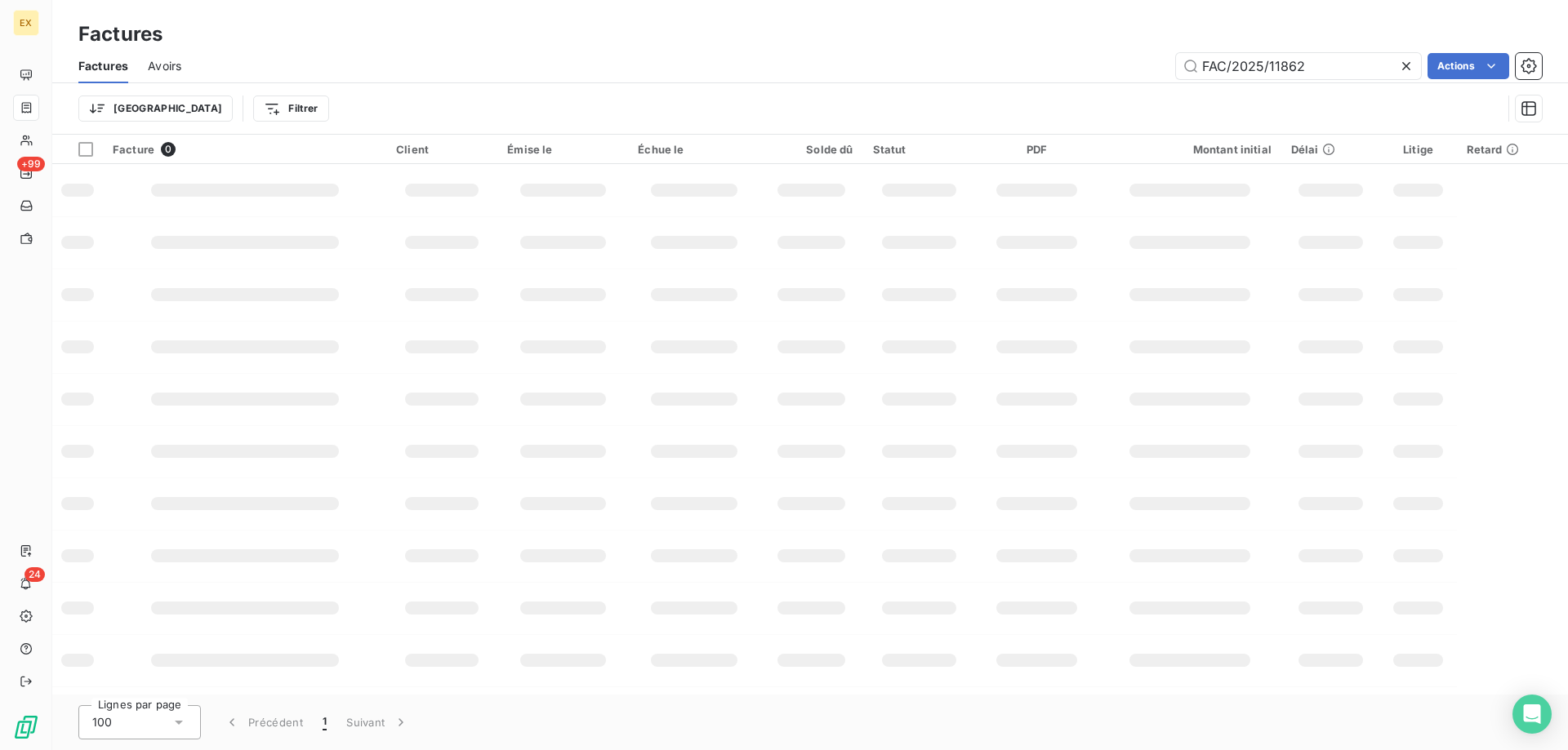
drag, startPoint x: 1321, startPoint y: 65, endPoint x: 1095, endPoint y: 60, distance: 226.1
click at [1095, 60] on div "FAC/2025/11862 Actions" at bounding box center [871, 66] width 1341 height 27
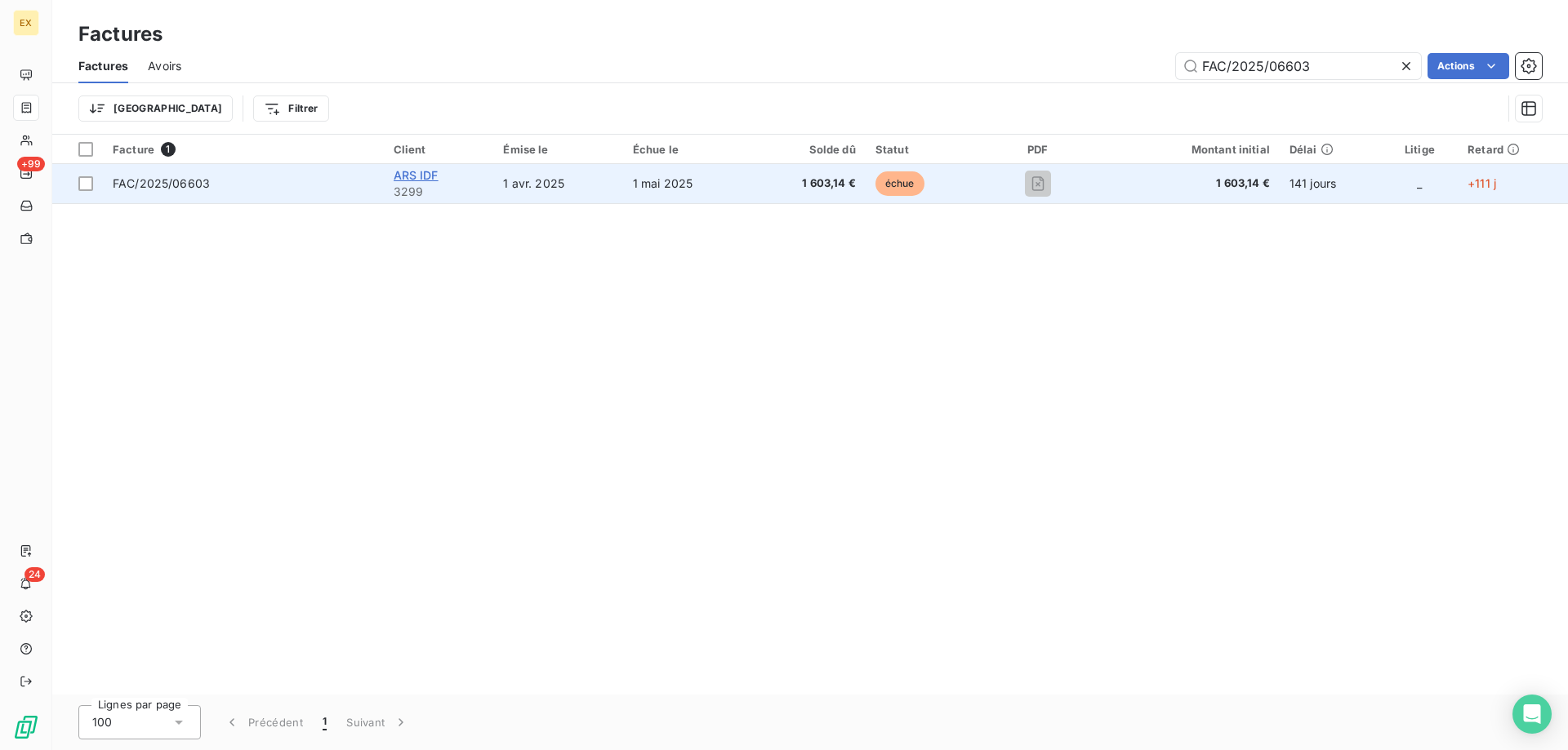
type input "FAC/2025/06603"
click at [422, 178] on span "ARS IDF" at bounding box center [416, 175] width 45 height 14
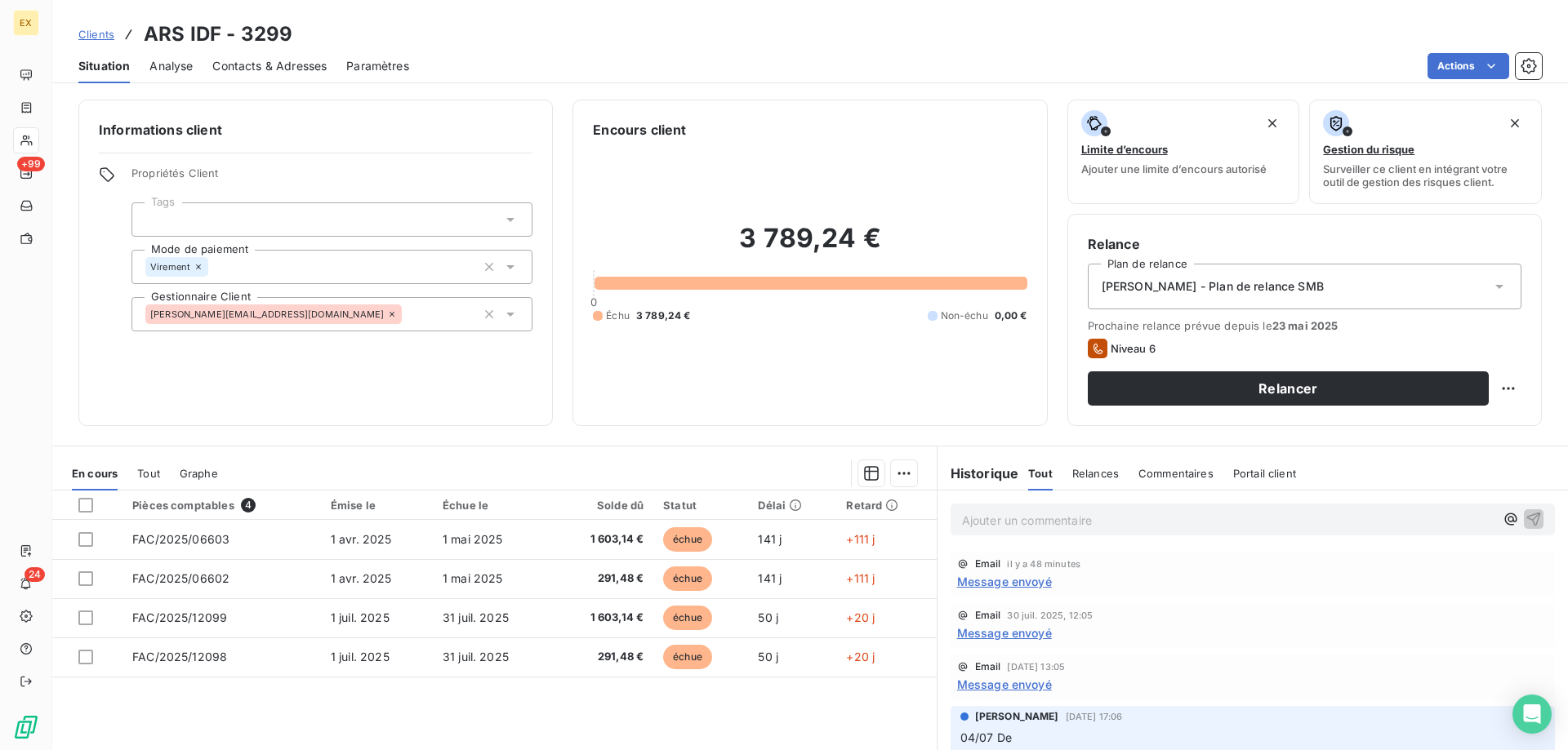
click at [1027, 509] on div "Ajouter un commentaire ﻿" at bounding box center [1227, 520] width 532 height 22
click at [1017, 510] on p "Ajouter un commentaire ﻿" at bounding box center [1227, 520] width 532 height 20
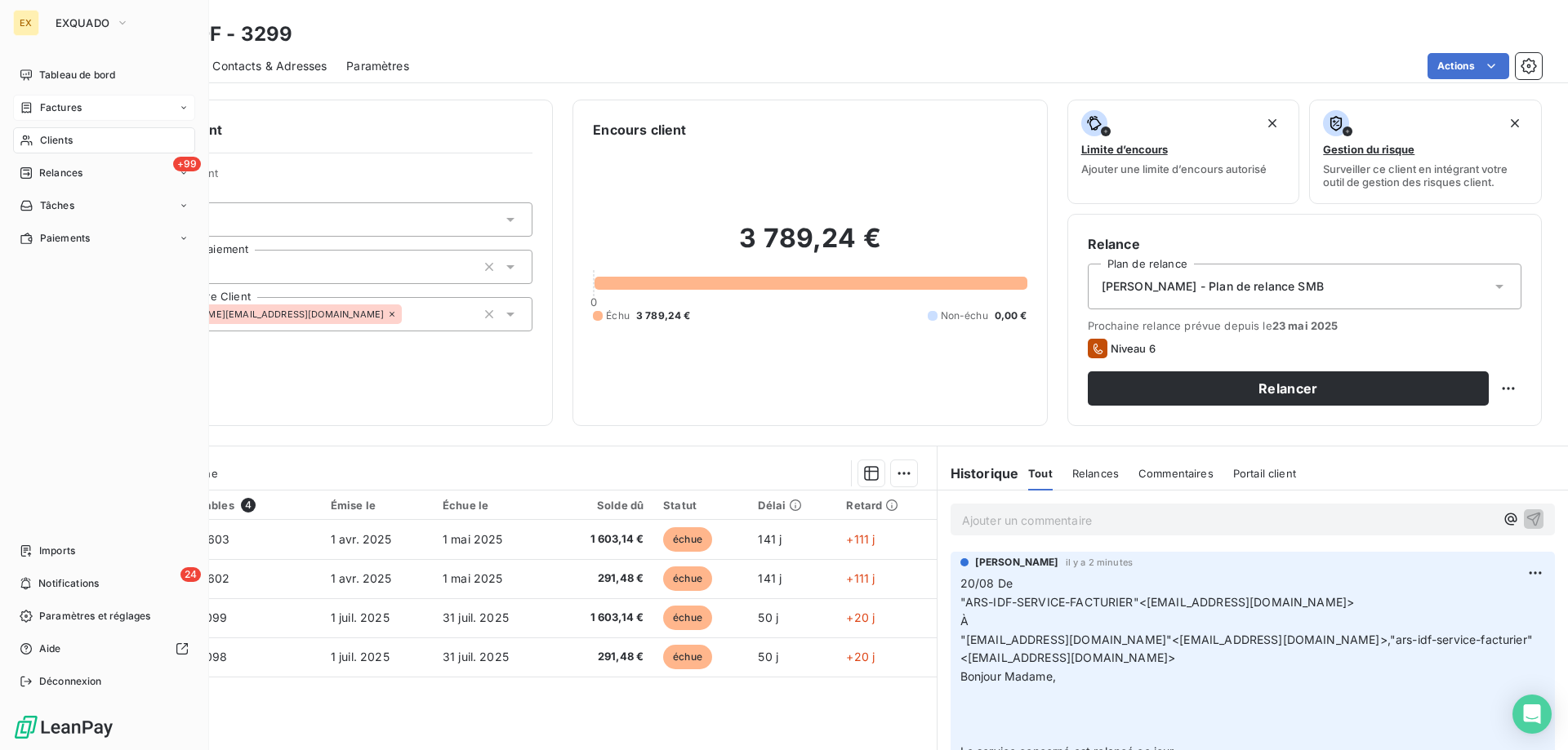
click at [54, 104] on span "Factures" at bounding box center [60, 108] width 41 height 15
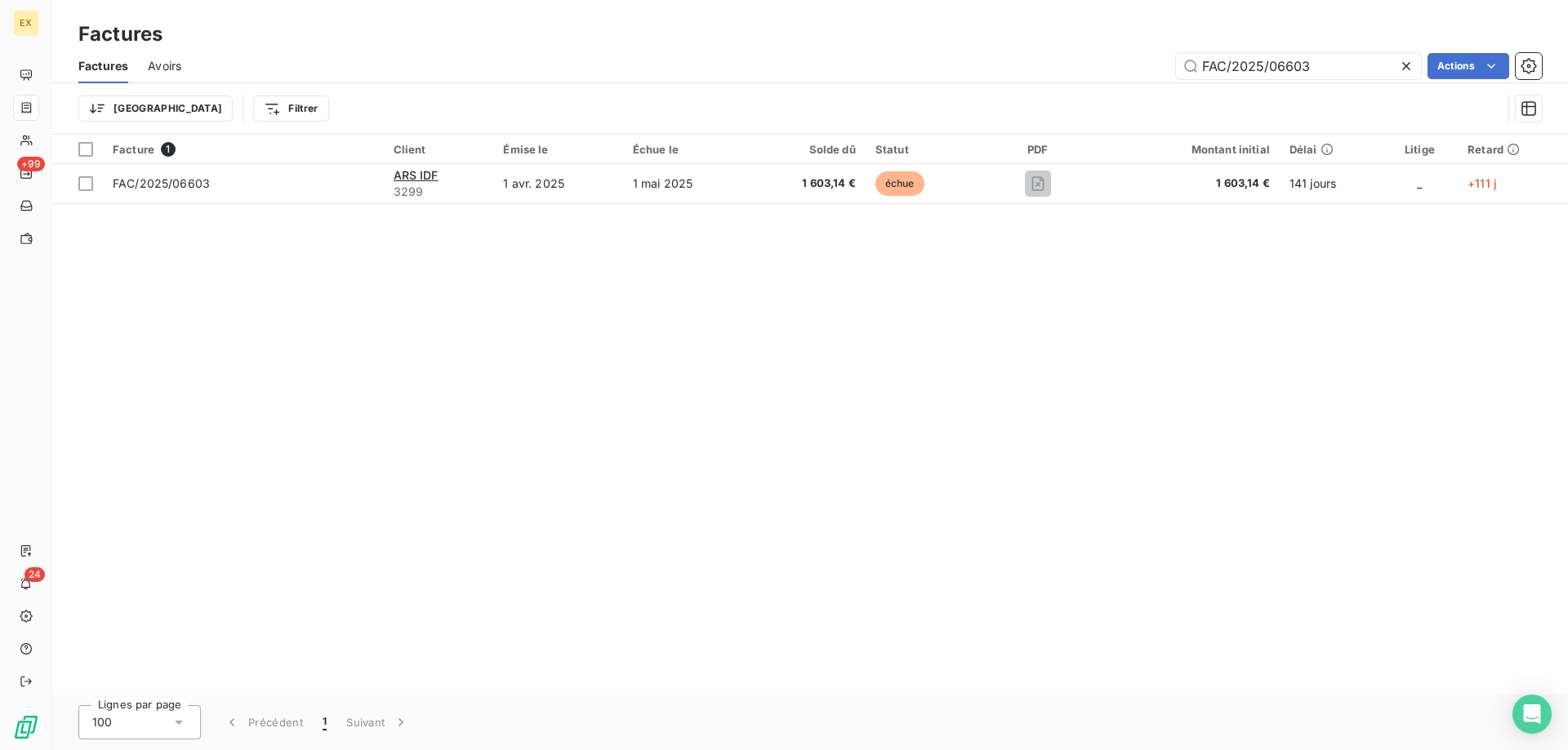
drag, startPoint x: 1320, startPoint y: 71, endPoint x: 1157, endPoint y: 78, distance: 163.2
click at [1158, 79] on div "FAC/2025/06603 Actions" at bounding box center [871, 66] width 1341 height 27
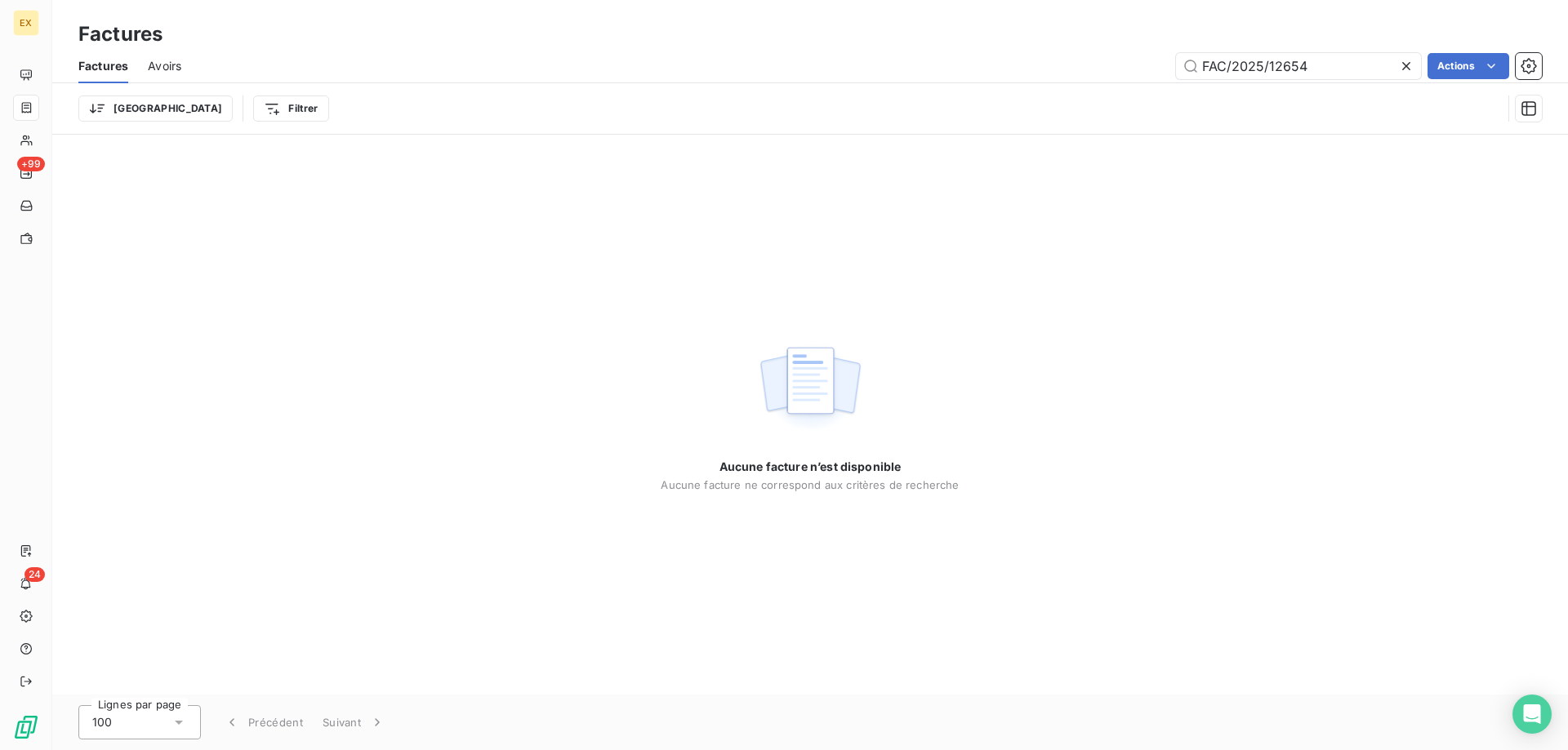
drag, startPoint x: 1203, startPoint y: 70, endPoint x: 1158, endPoint y: 81, distance: 46.3
click at [1158, 81] on div "Factures Avoirs FAC/2025/12654 Actions" at bounding box center [810, 66] width 1516 height 34
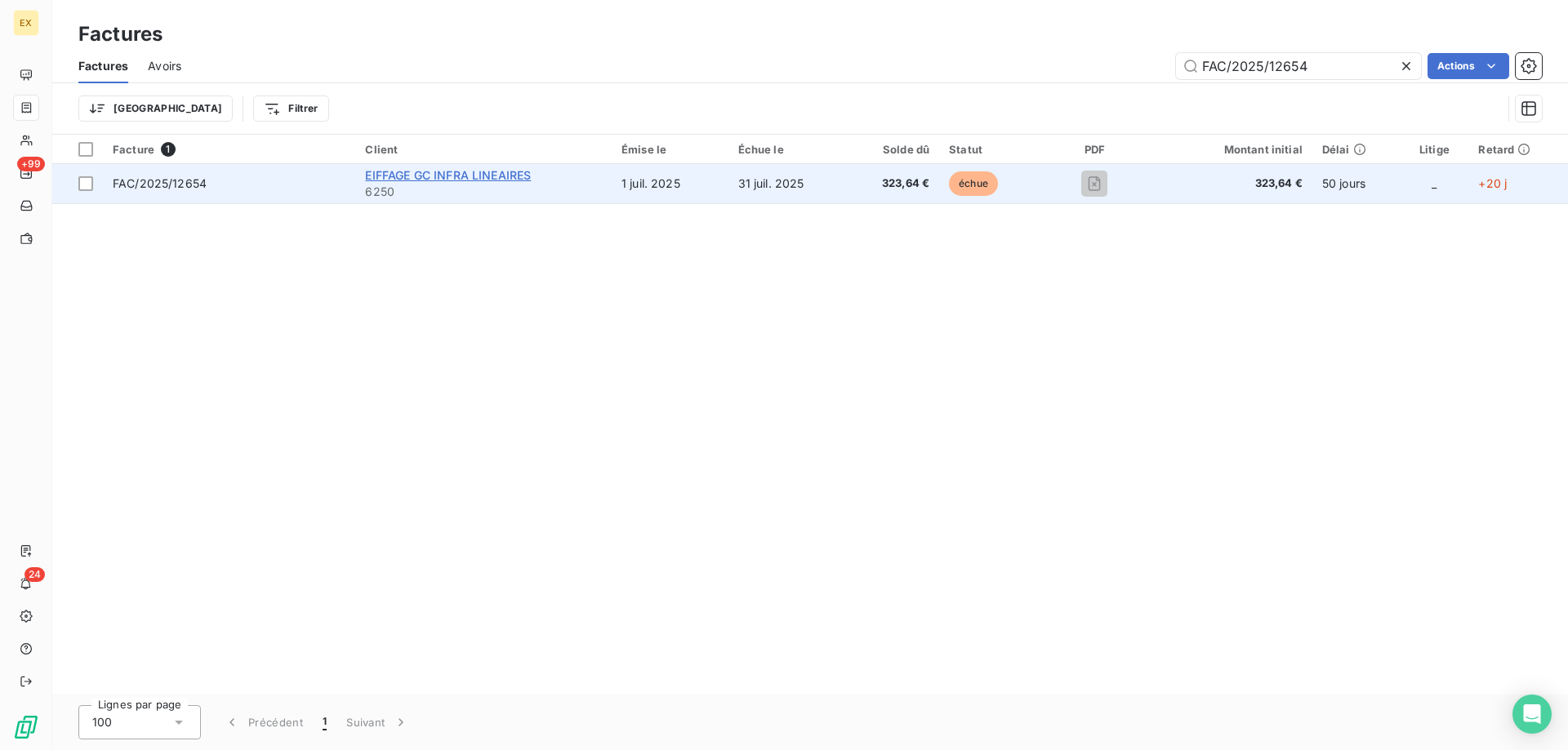
type input "FAC/2025/12654"
click at [449, 169] on span "EIFFAGE GC INFRA LINEAIRES" at bounding box center [448, 175] width 166 height 14
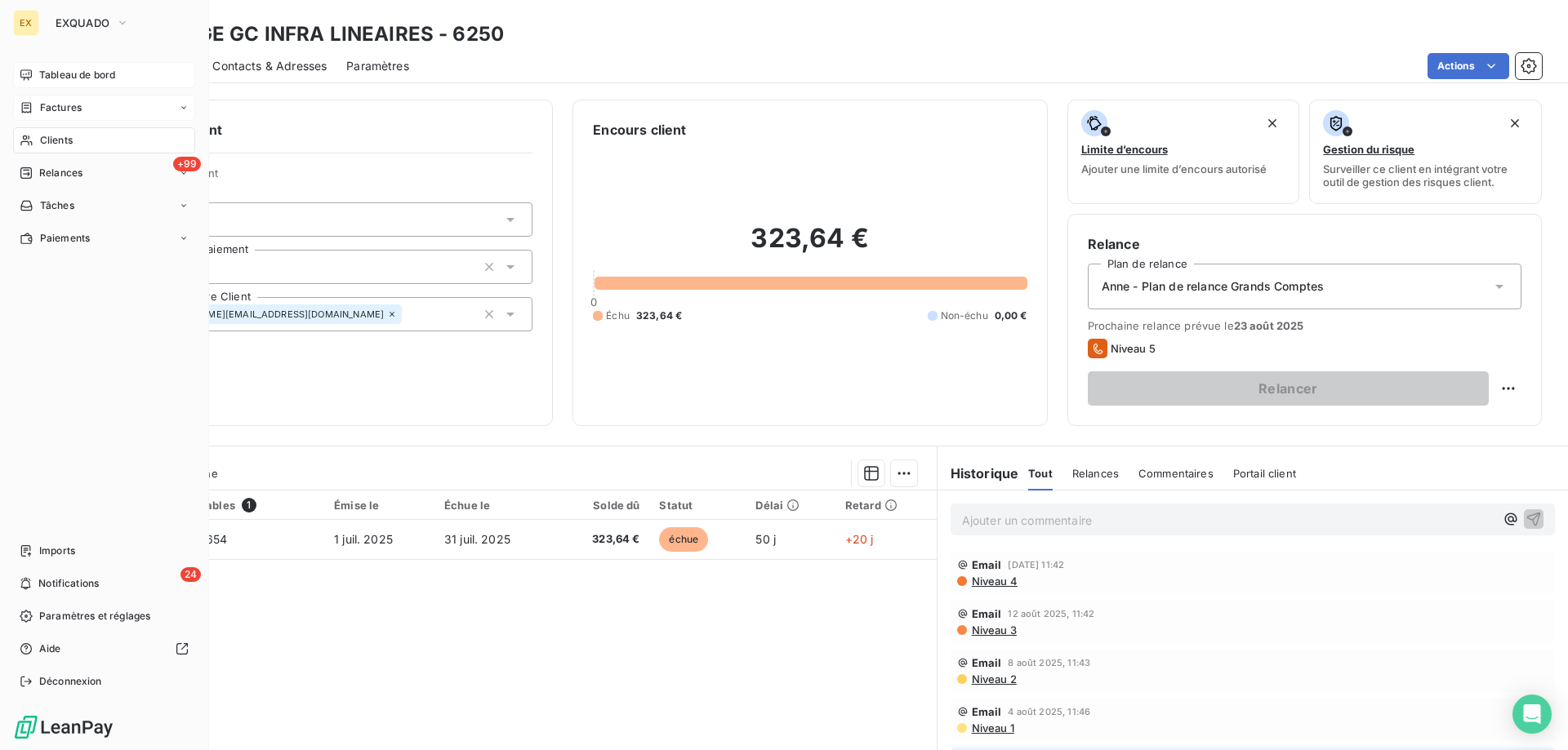
click at [44, 66] on div "Tableau de bord" at bounding box center [103, 75] width 182 height 27
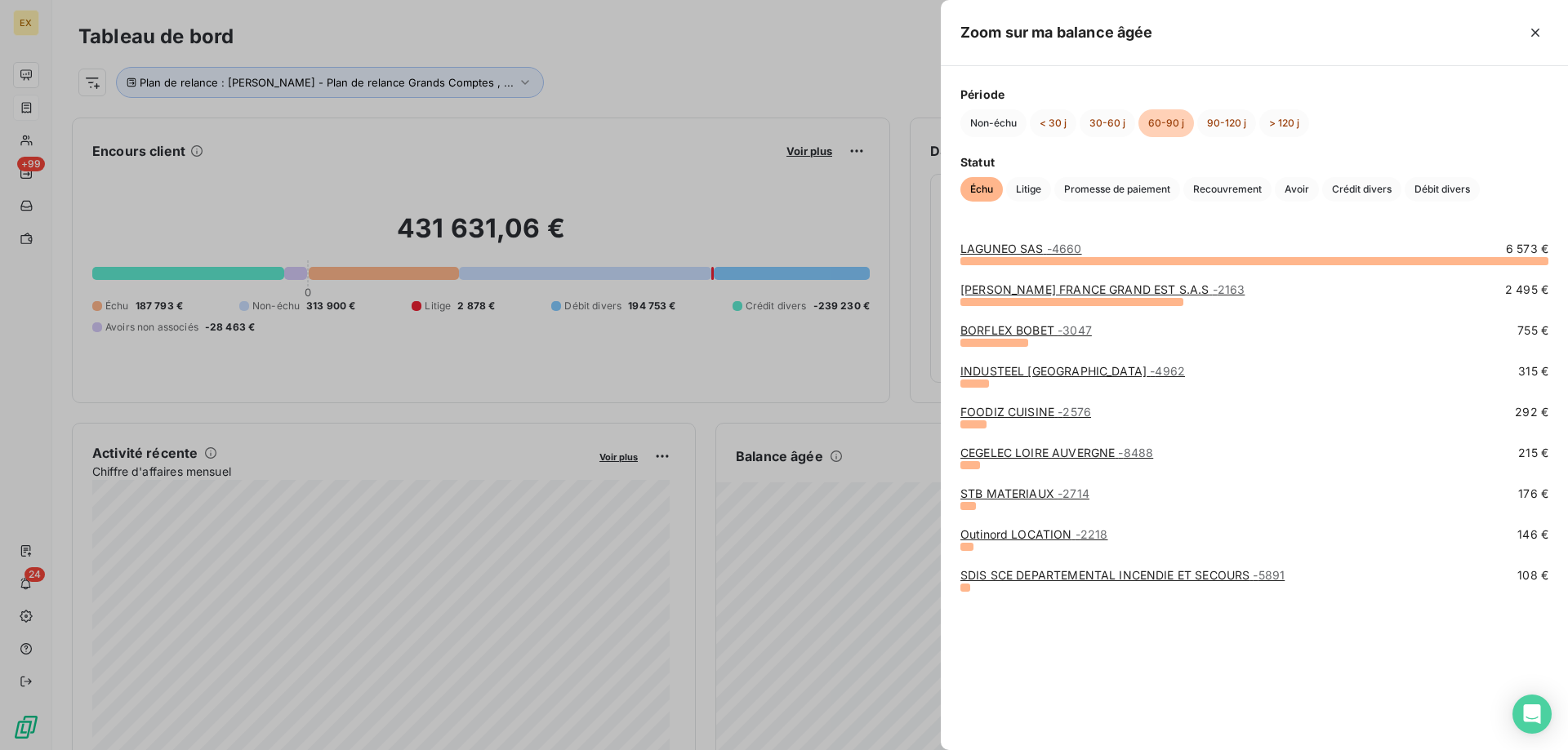
click at [1016, 370] on link "INDUSTEEL [GEOGRAPHIC_DATA] - 4962" at bounding box center [1073, 371] width 224 height 14
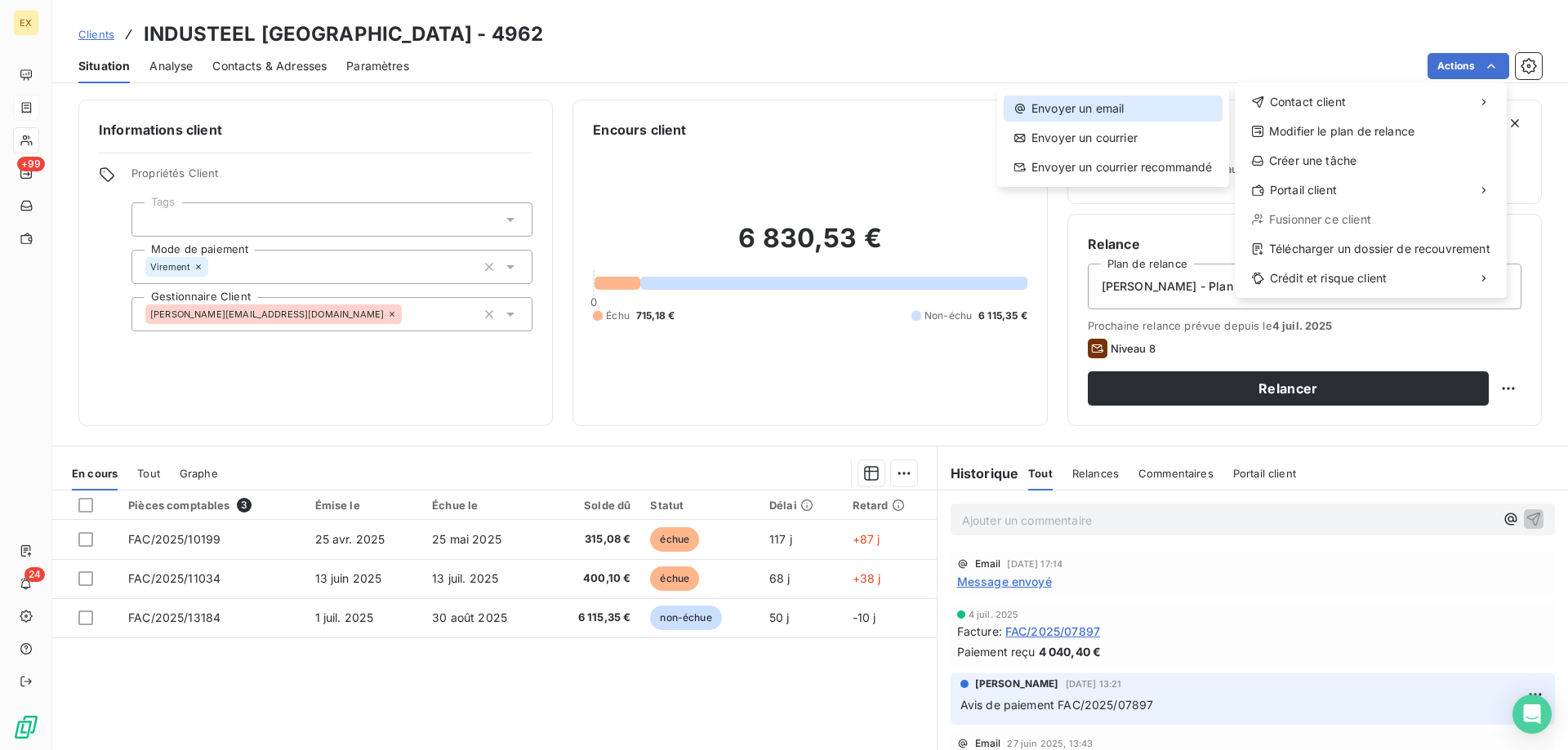
click at [1198, 98] on div "Envoyer un email" at bounding box center [1113, 108] width 219 height 27
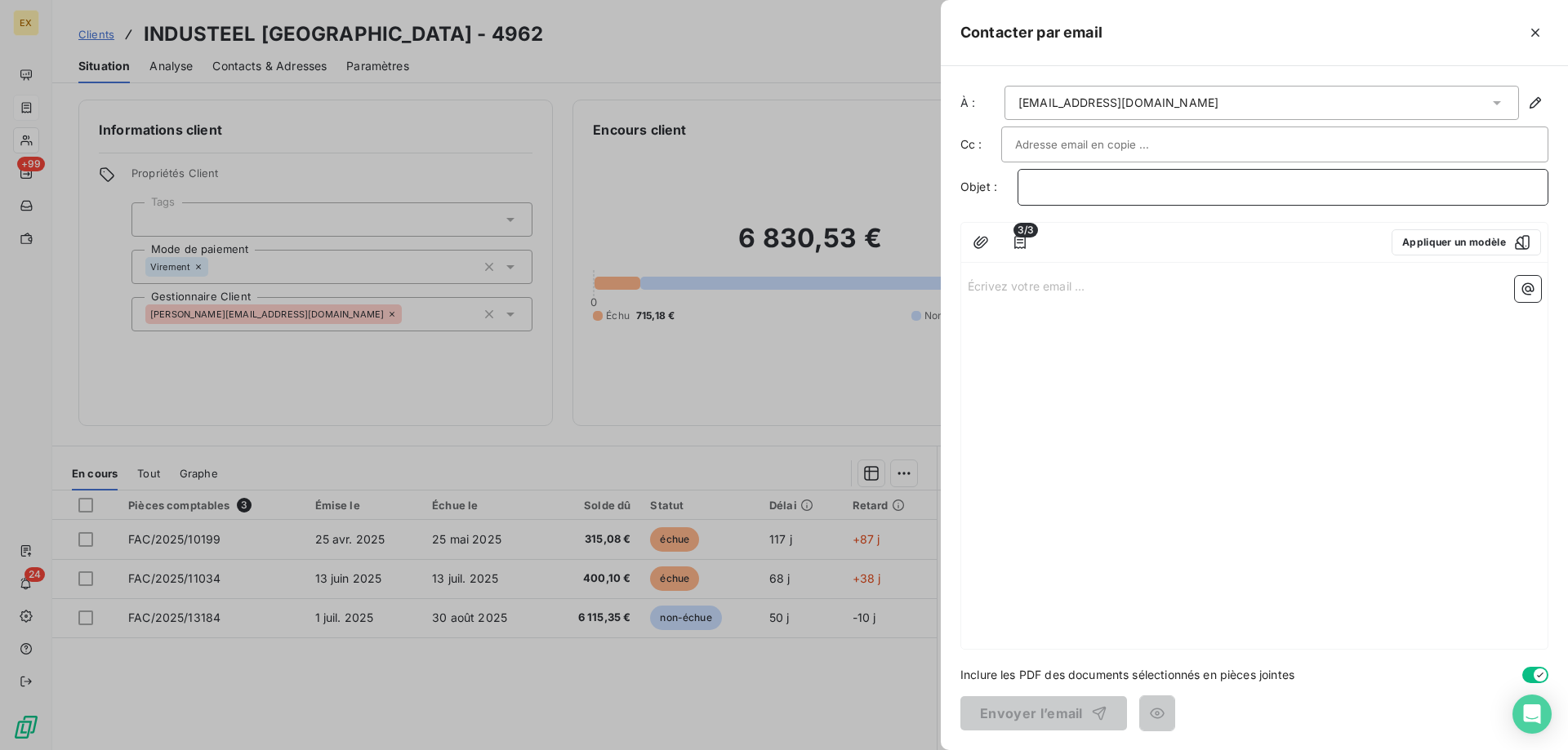
click at [1135, 188] on p "﻿" at bounding box center [1282, 187] width 503 height 19
click at [1067, 290] on p "Écrivez votre email ... ﻿" at bounding box center [1255, 285] width 573 height 19
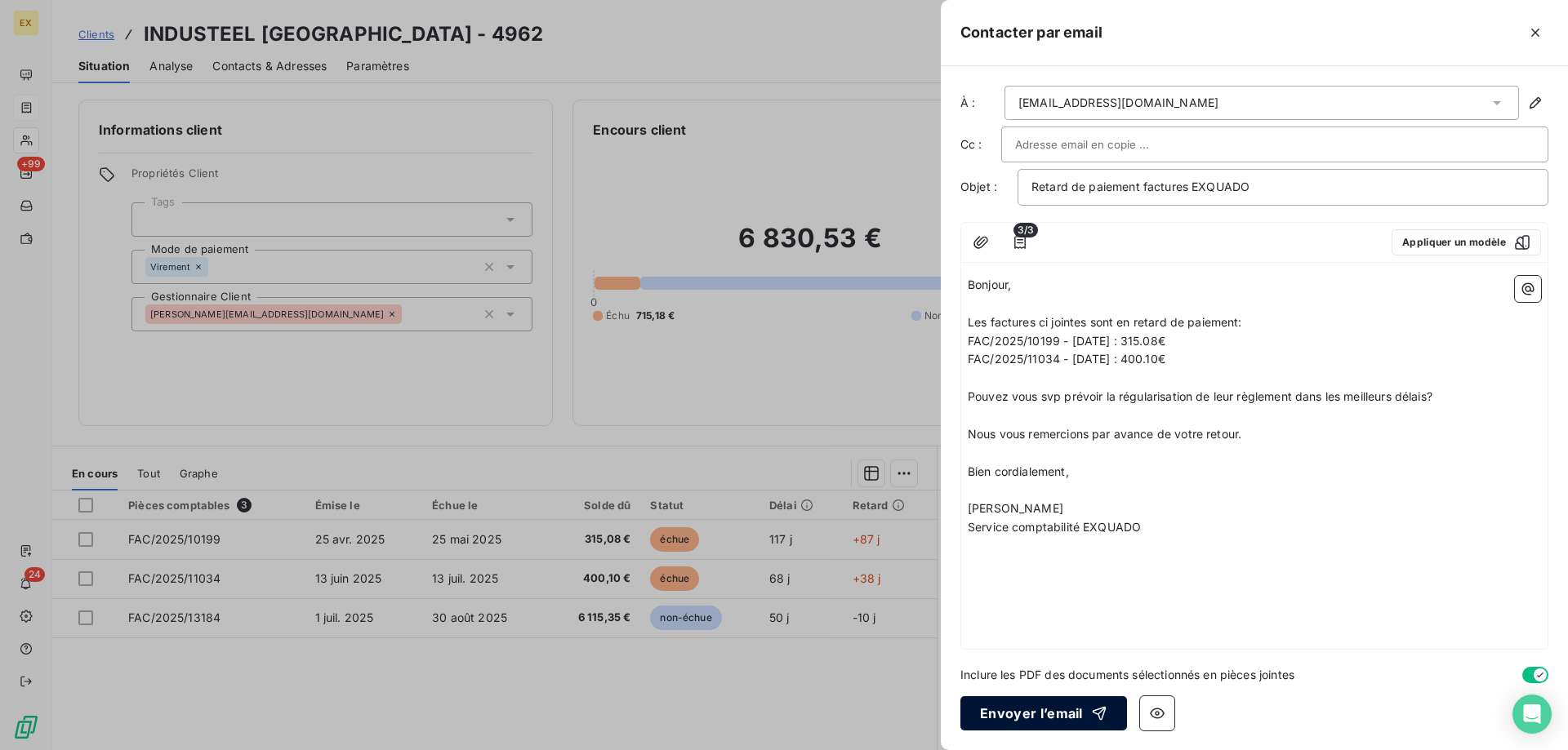
click at [1037, 706] on button "Envoyer l’email" at bounding box center [1044, 713] width 167 height 34
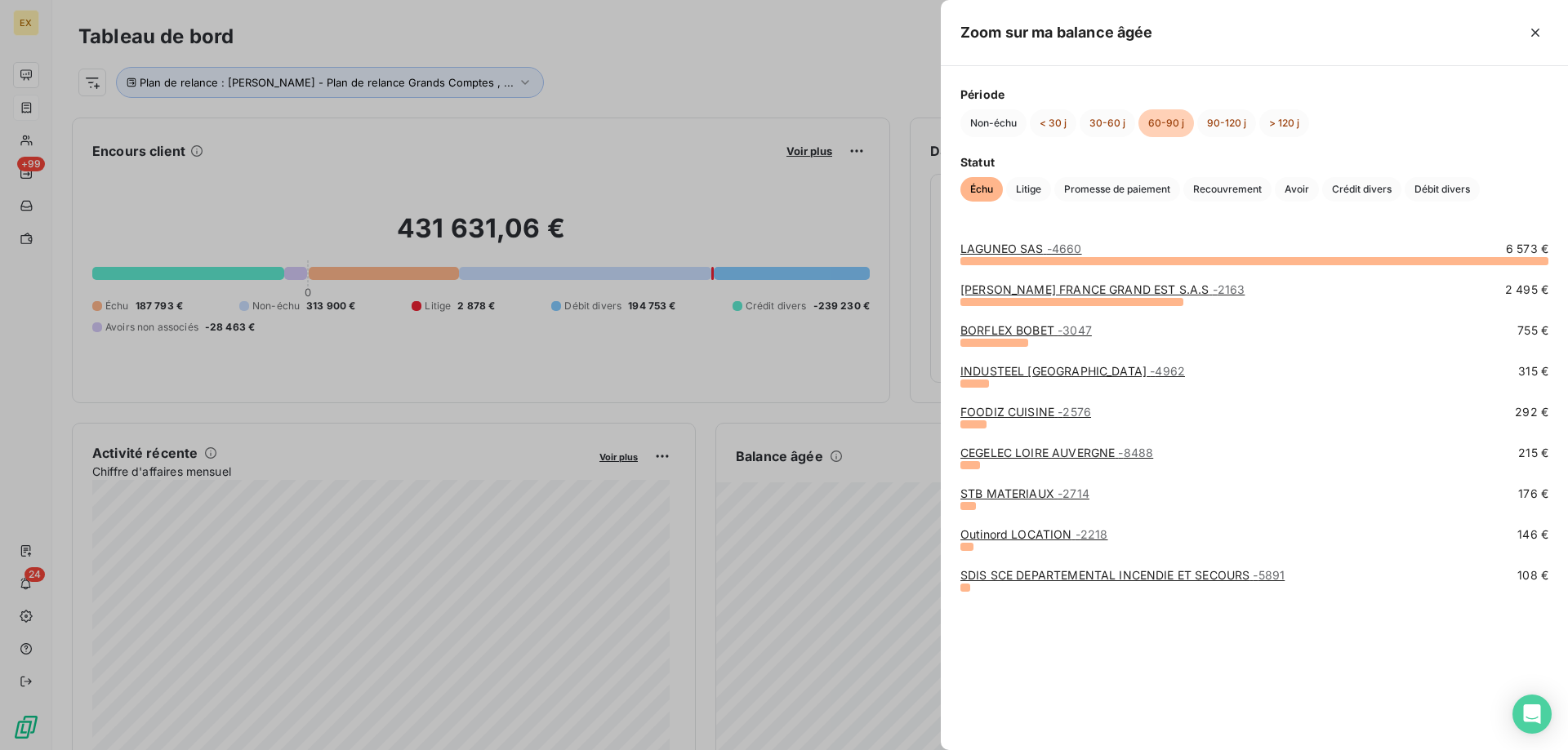
click at [1007, 422] on div "FOODIZ CUISINE - 2576 292 €" at bounding box center [1255, 416] width 588 height 25
click at [1007, 414] on link "FOODIZ CUISINE - 2576" at bounding box center [1026, 411] width 131 height 14
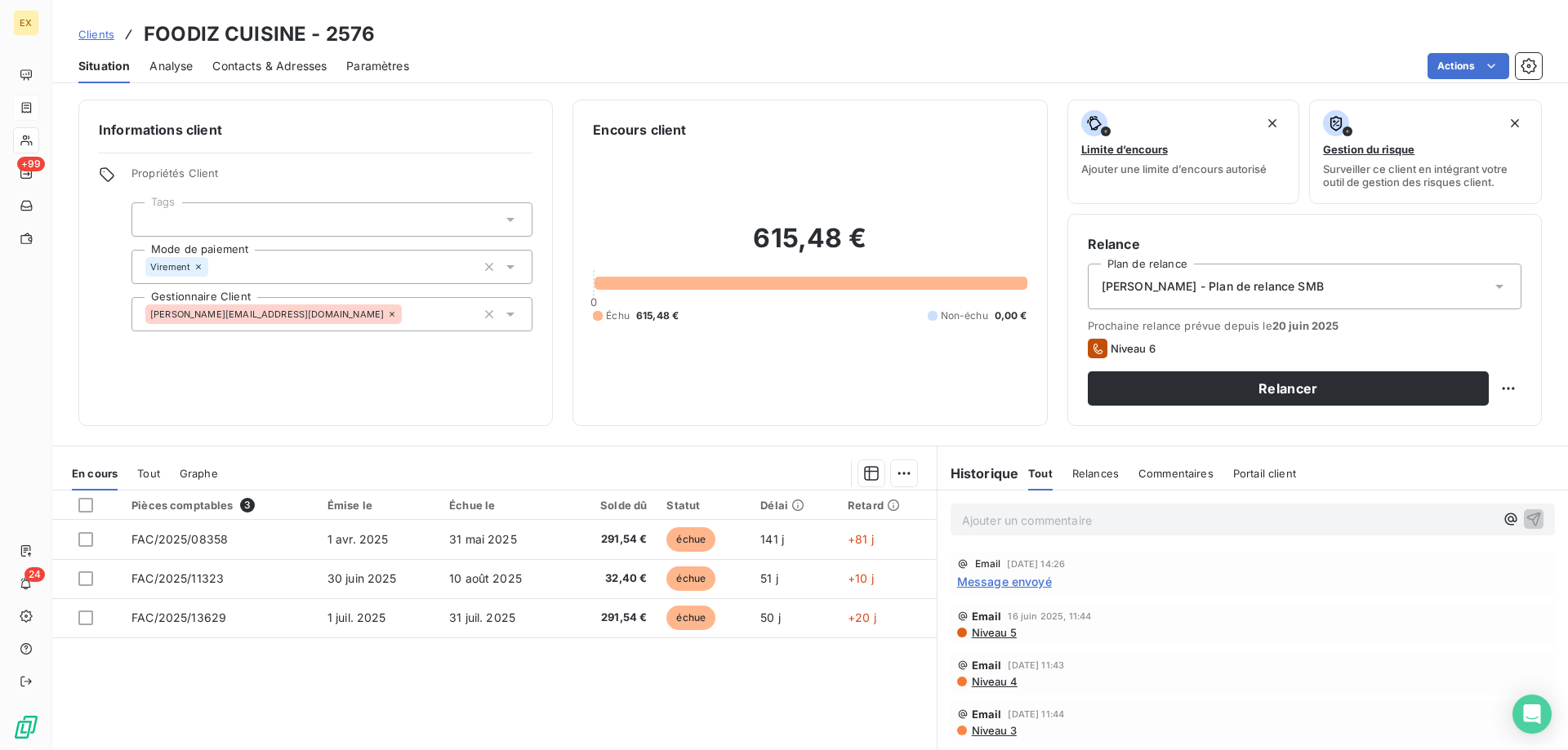
click at [266, 70] on span "Contacts & Adresses" at bounding box center [269, 66] width 114 height 16
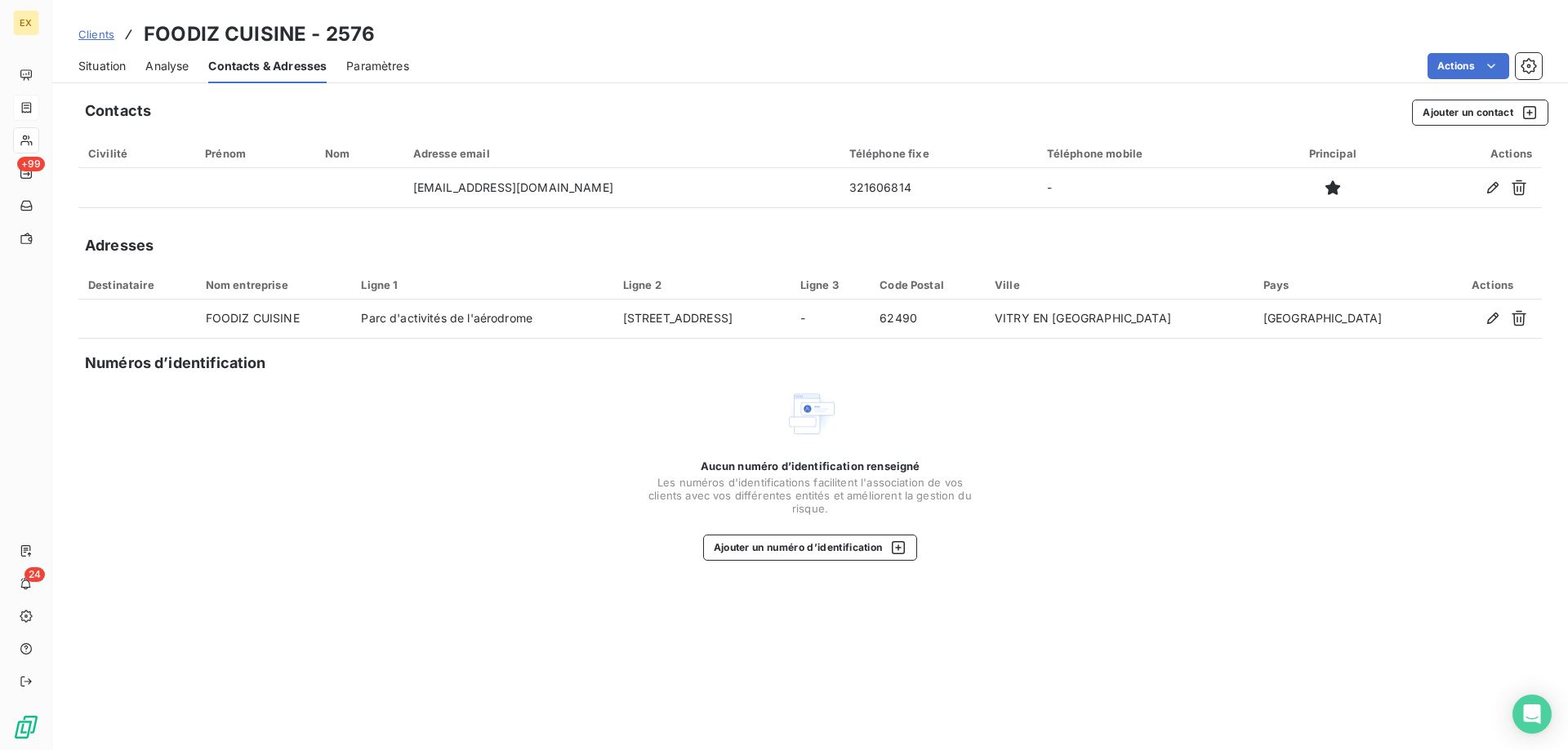
click at [104, 61] on span "Situation" at bounding box center [103, 66] width 48 height 16
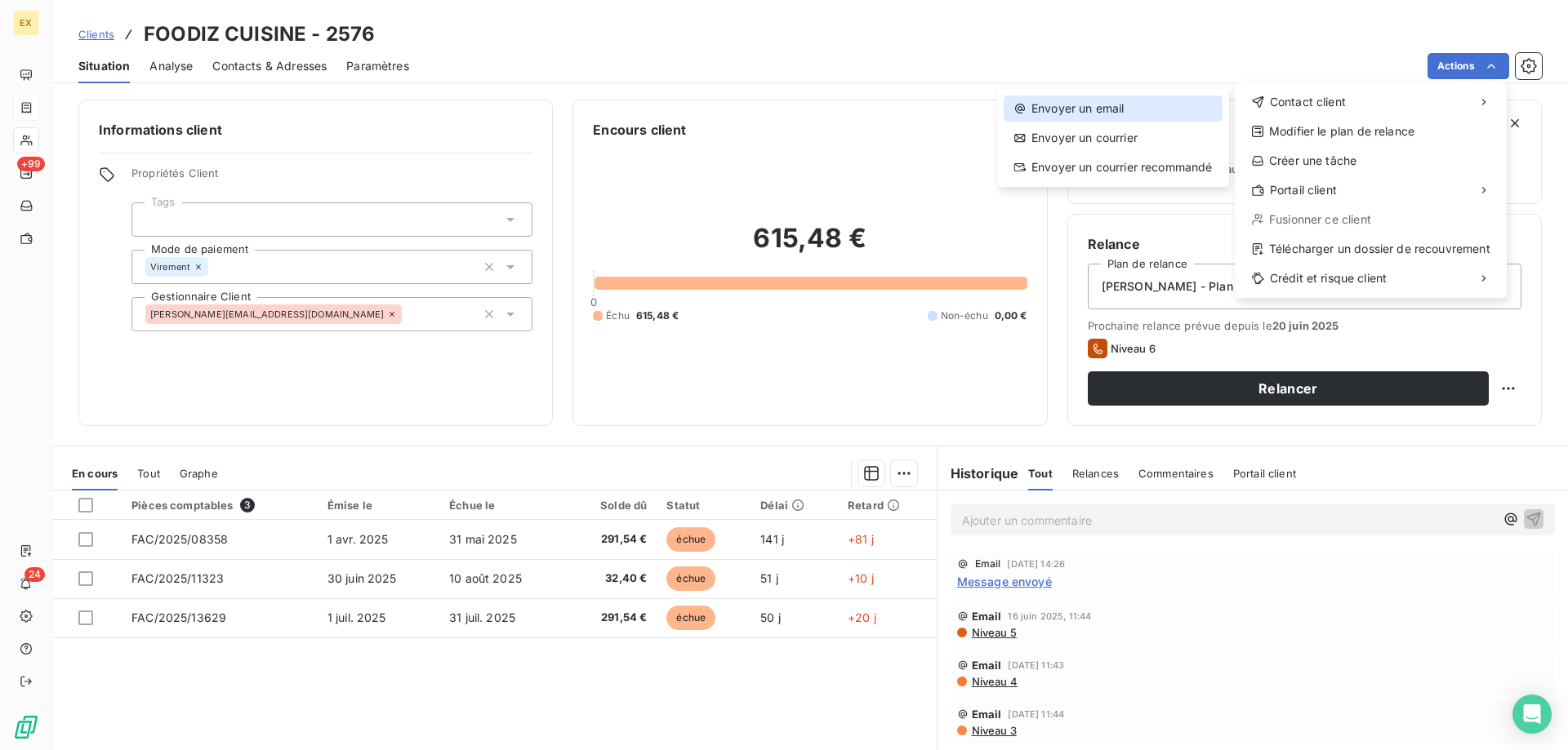
click at [1203, 105] on div "Envoyer un email" at bounding box center [1113, 108] width 219 height 27
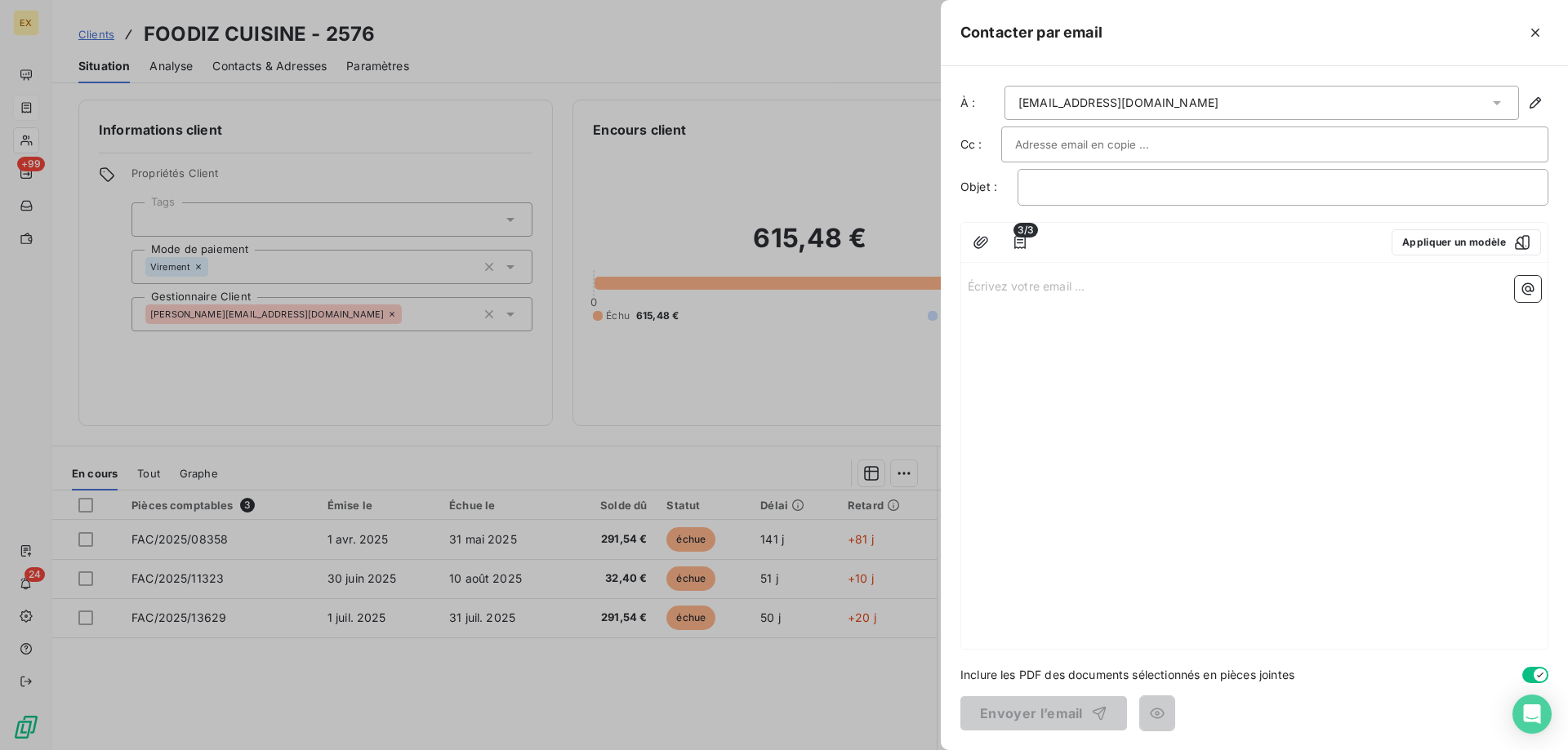
click at [1115, 147] on input "text" at bounding box center [1103, 144] width 176 height 25
click at [1110, 184] on p "﻿" at bounding box center [1282, 187] width 503 height 19
click at [1089, 290] on p "Écrivez votre email ... ﻿" at bounding box center [1255, 285] width 573 height 19
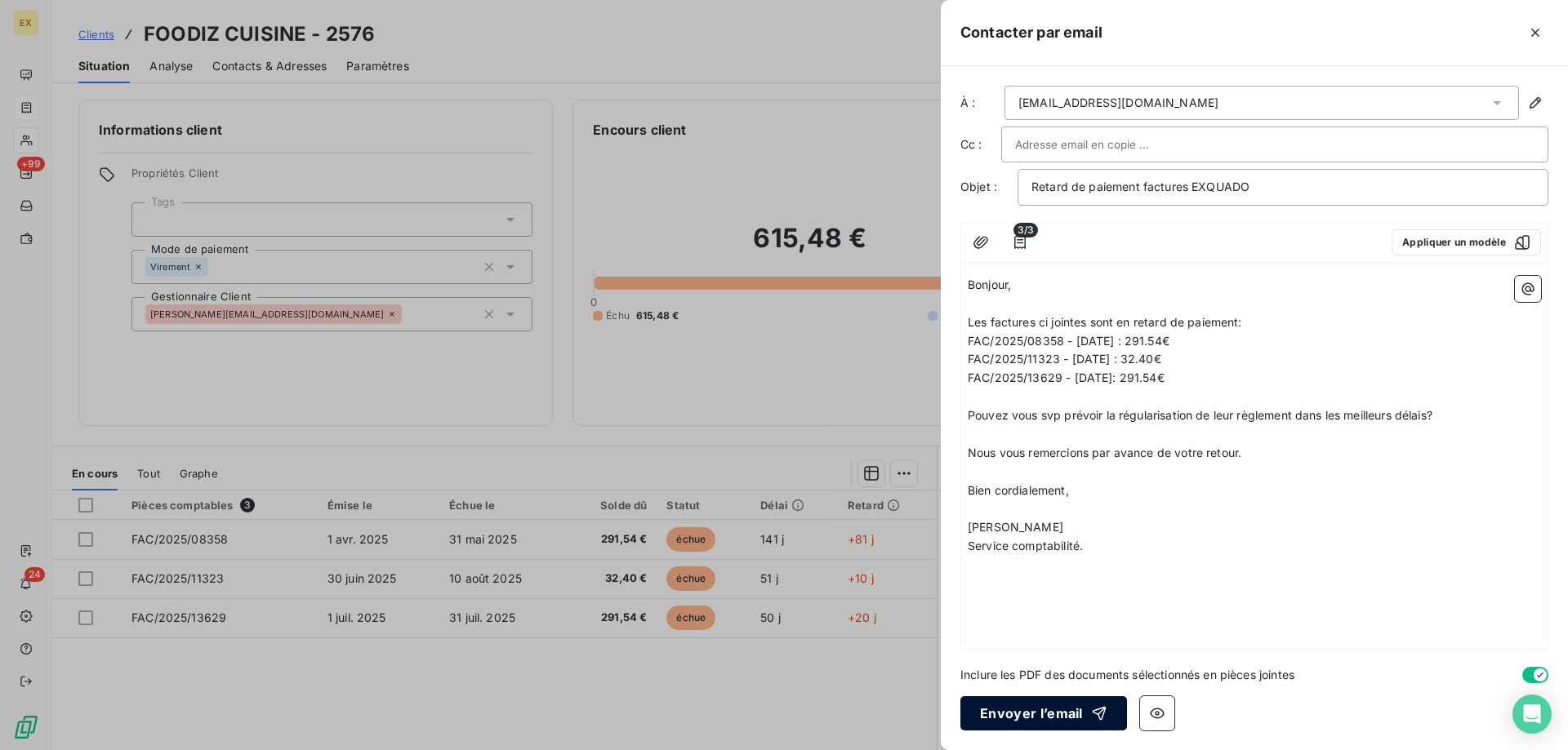
click at [1019, 713] on button "Envoyer l’email" at bounding box center [1044, 713] width 167 height 34
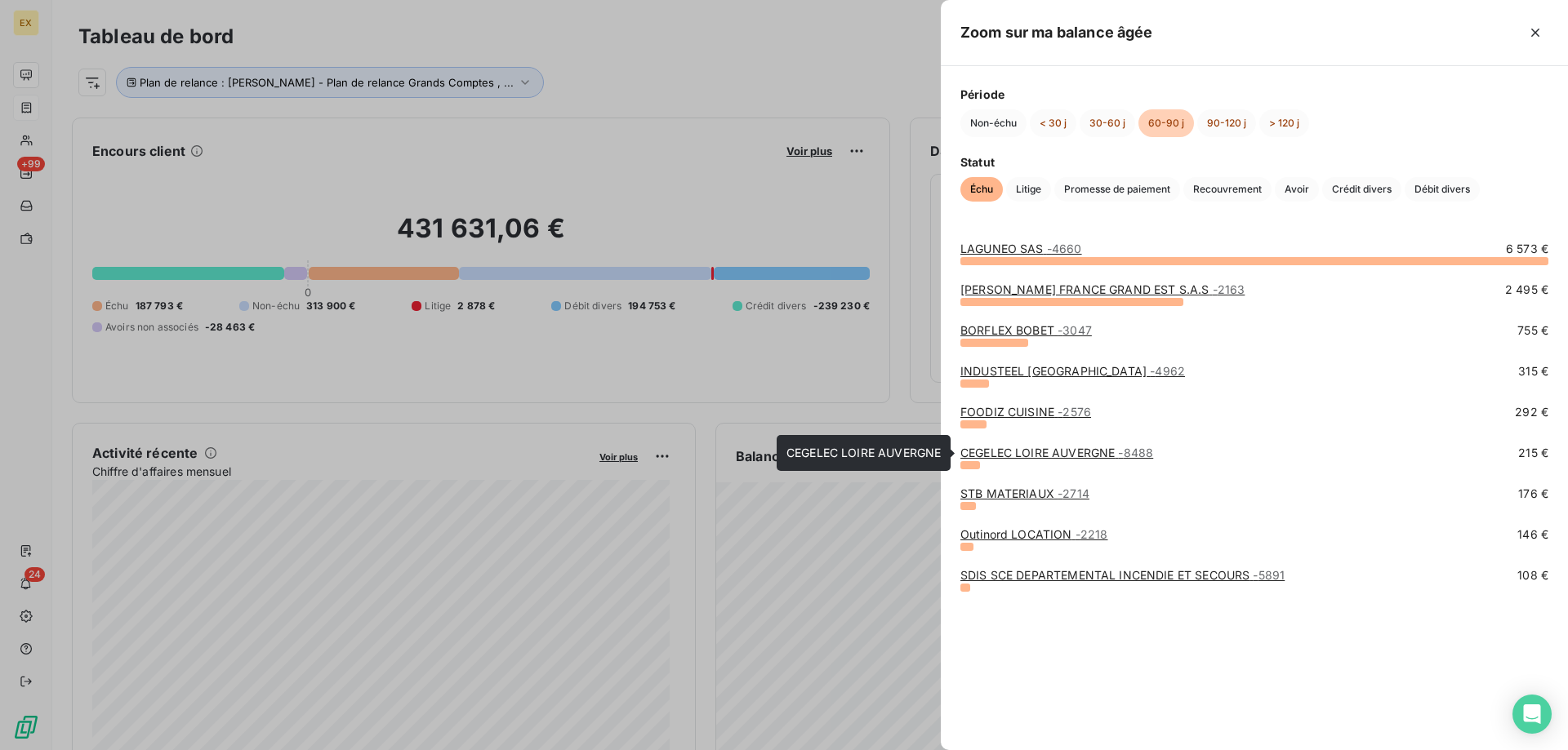
click at [1018, 456] on link "CEGELEC LOIRE AUVERGNE - 8488" at bounding box center [1057, 452] width 192 height 14
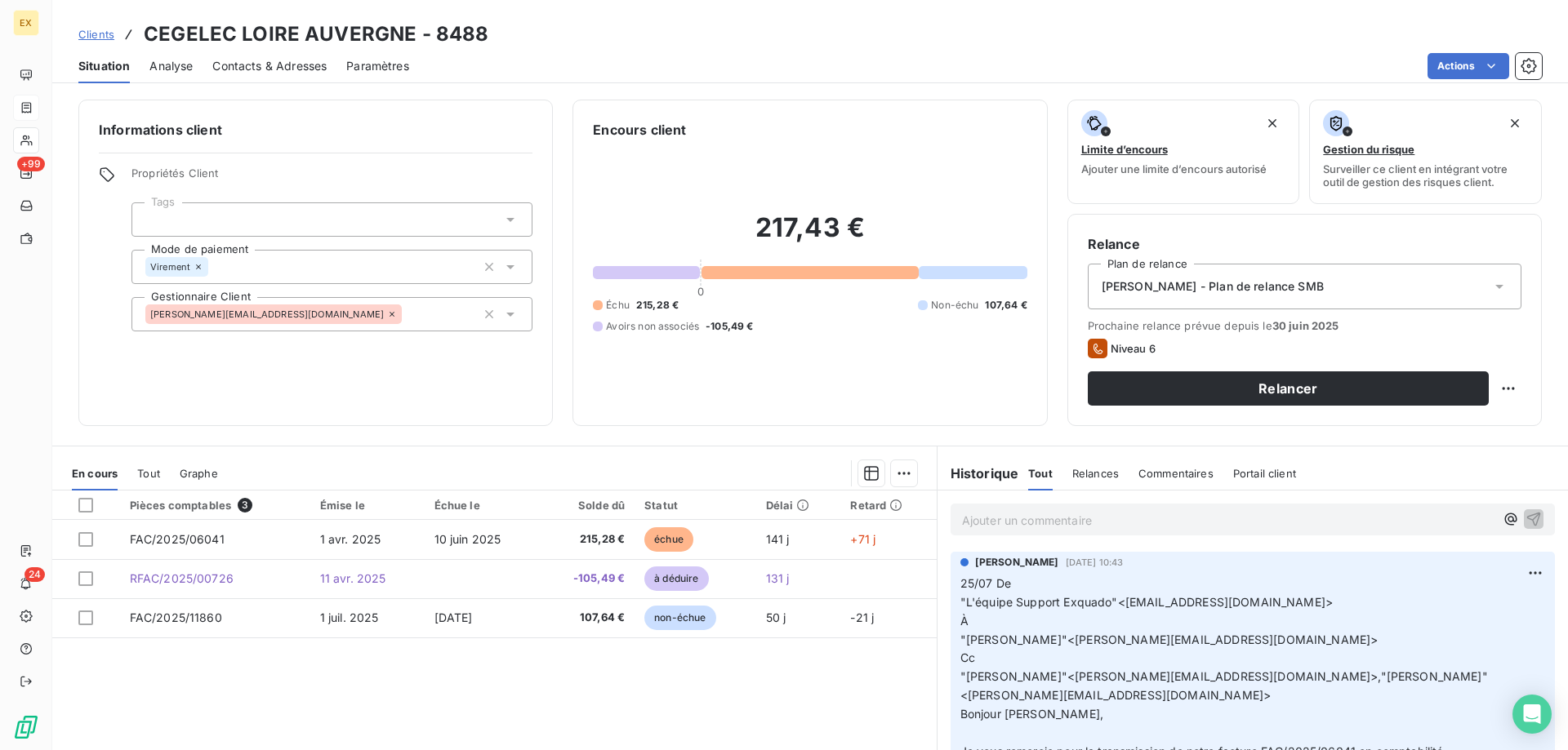
click at [283, 54] on div "Contacts & Adresses" at bounding box center [269, 66] width 114 height 34
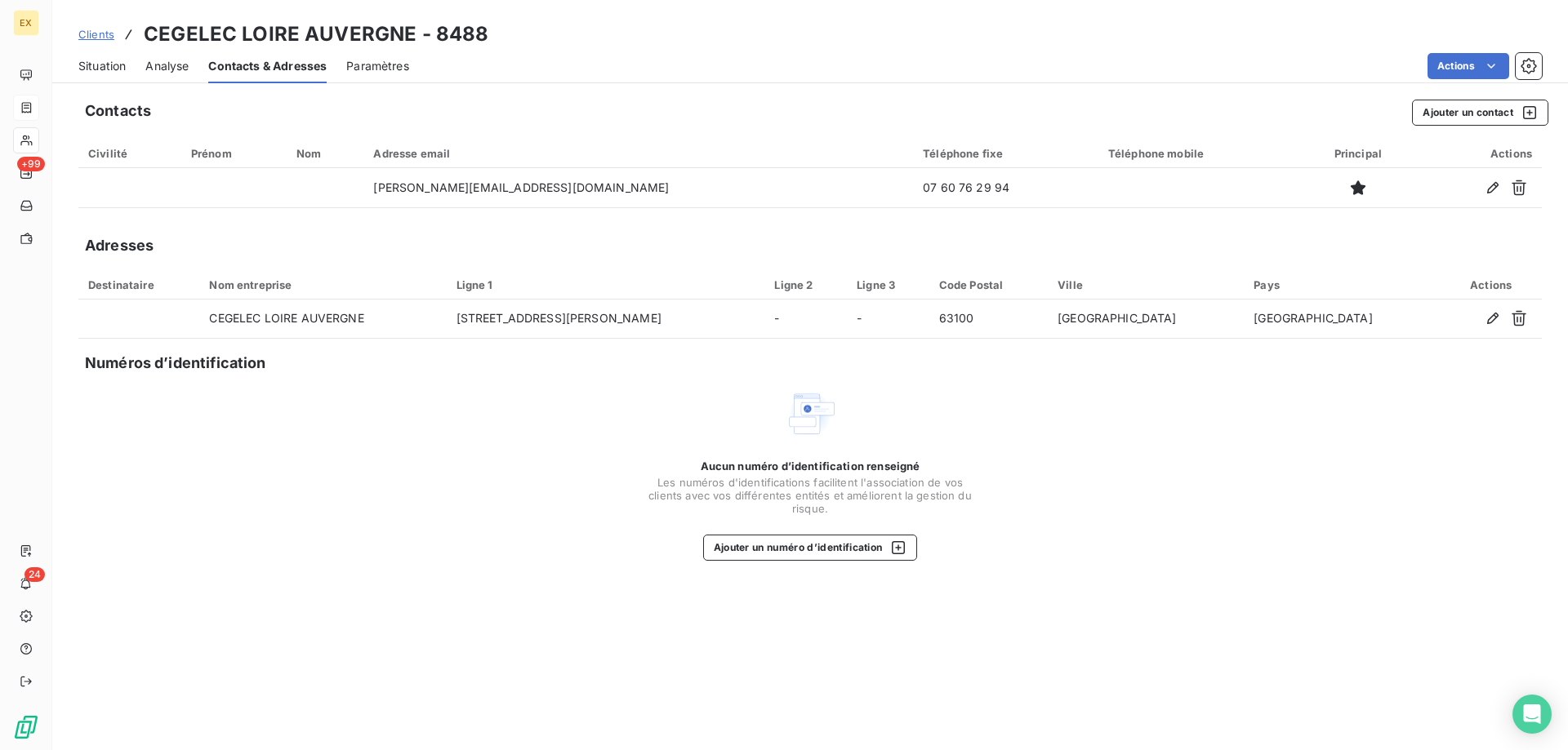
click at [102, 62] on span "Situation" at bounding box center [103, 66] width 48 height 16
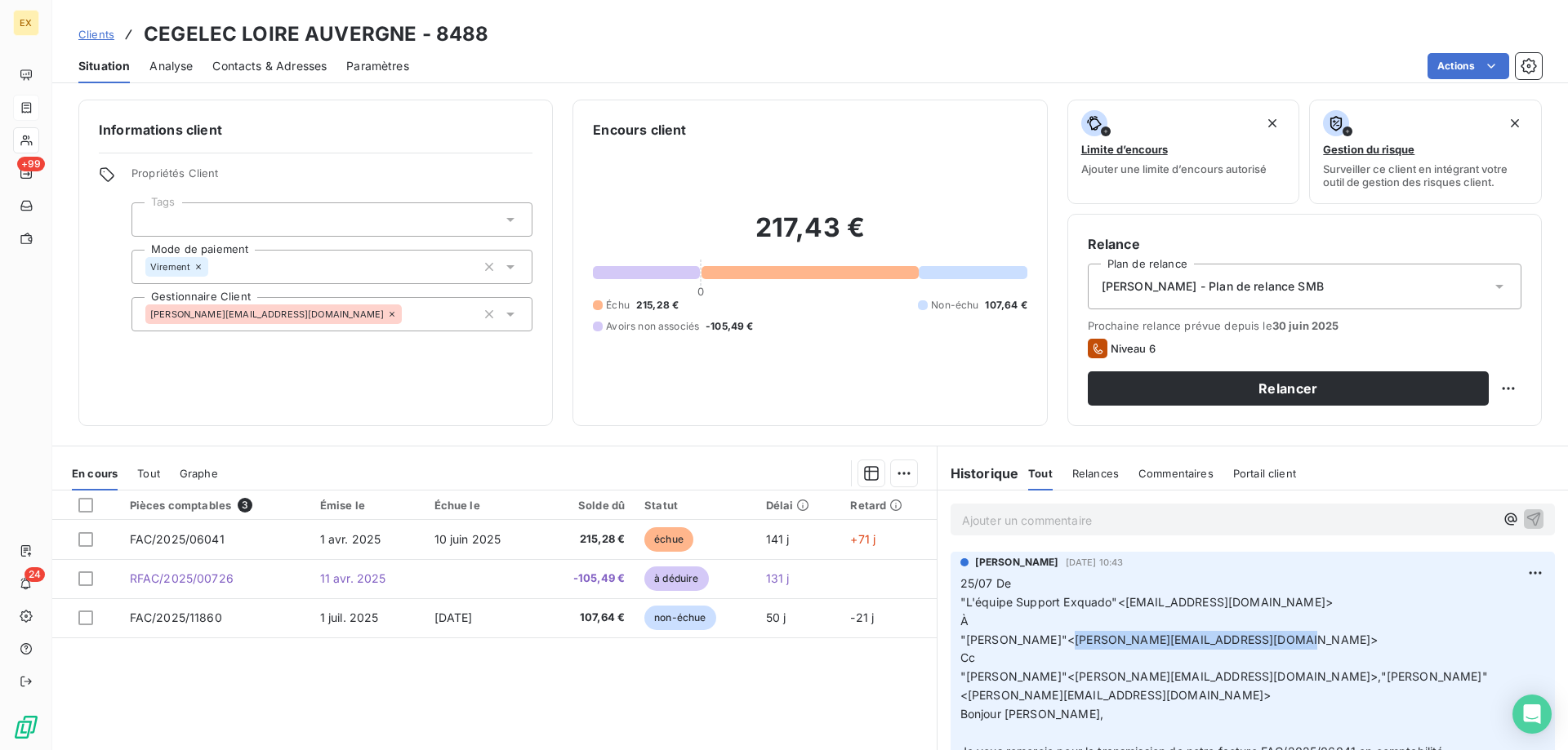
copy span "[PERSON_NAME][EMAIL_ADDRESS][DOMAIN_NAME]"
drag, startPoint x: 1258, startPoint y: 641, endPoint x: 1063, endPoint y: 640, distance: 195.0
click at [1063, 640] on span ""[PERSON_NAME]"<[PERSON_NAME][EMAIL_ADDRESS][DOMAIN_NAME]>" at bounding box center [1170, 639] width 419 height 14
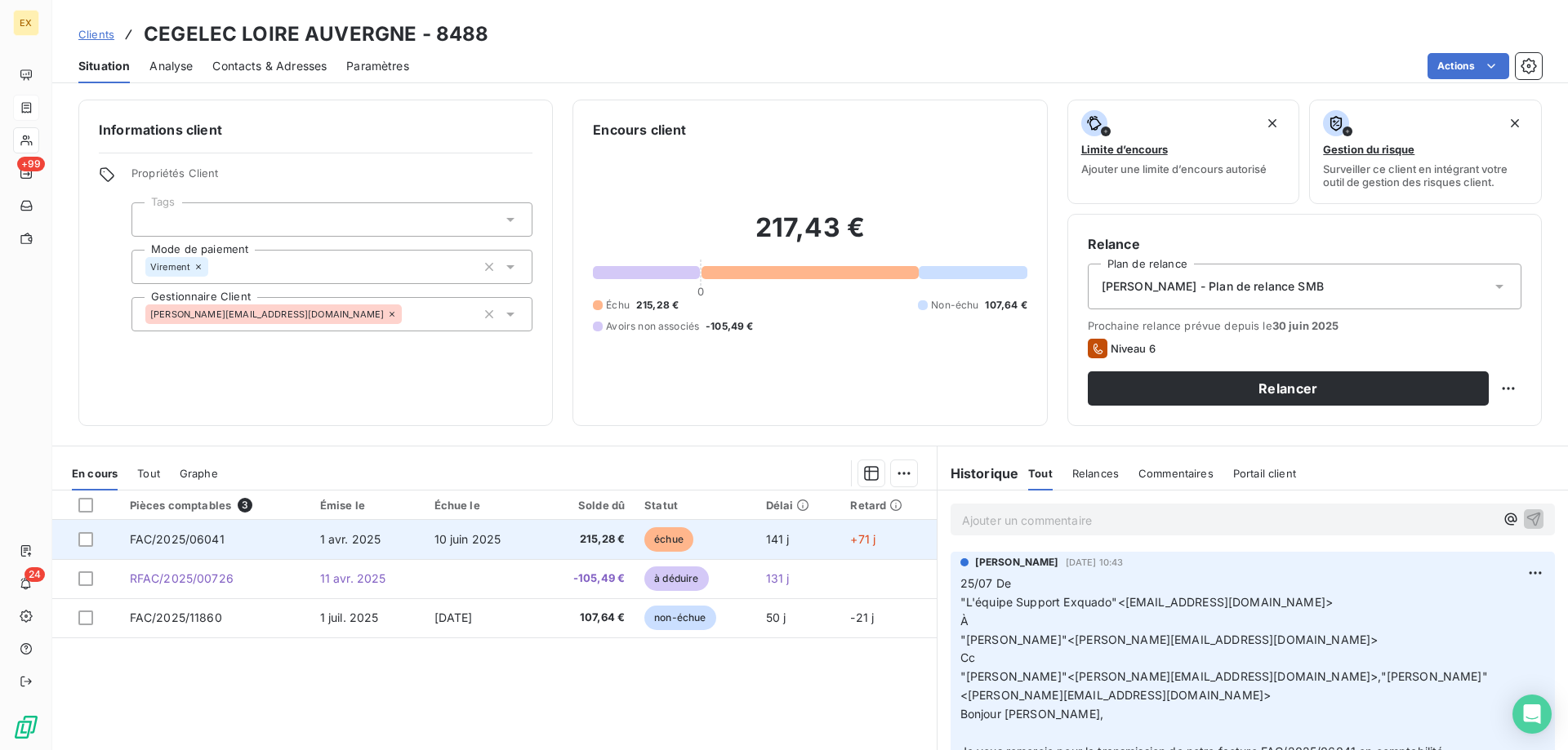
click at [290, 551] on td "FAC/2025/06041" at bounding box center [215, 539] width 191 height 39
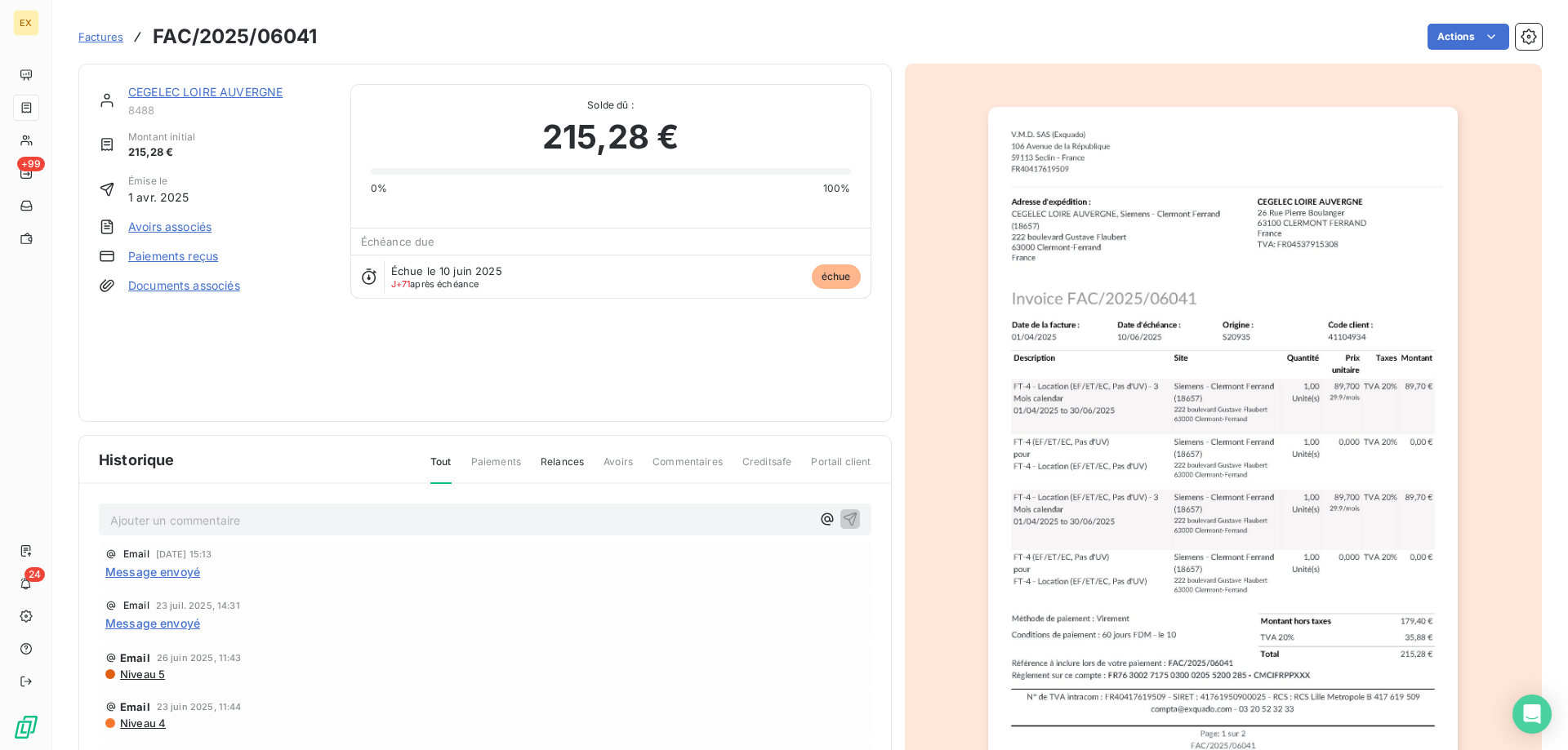
click at [1257, 342] on img "button" at bounding box center [1223, 440] width 470 height 665
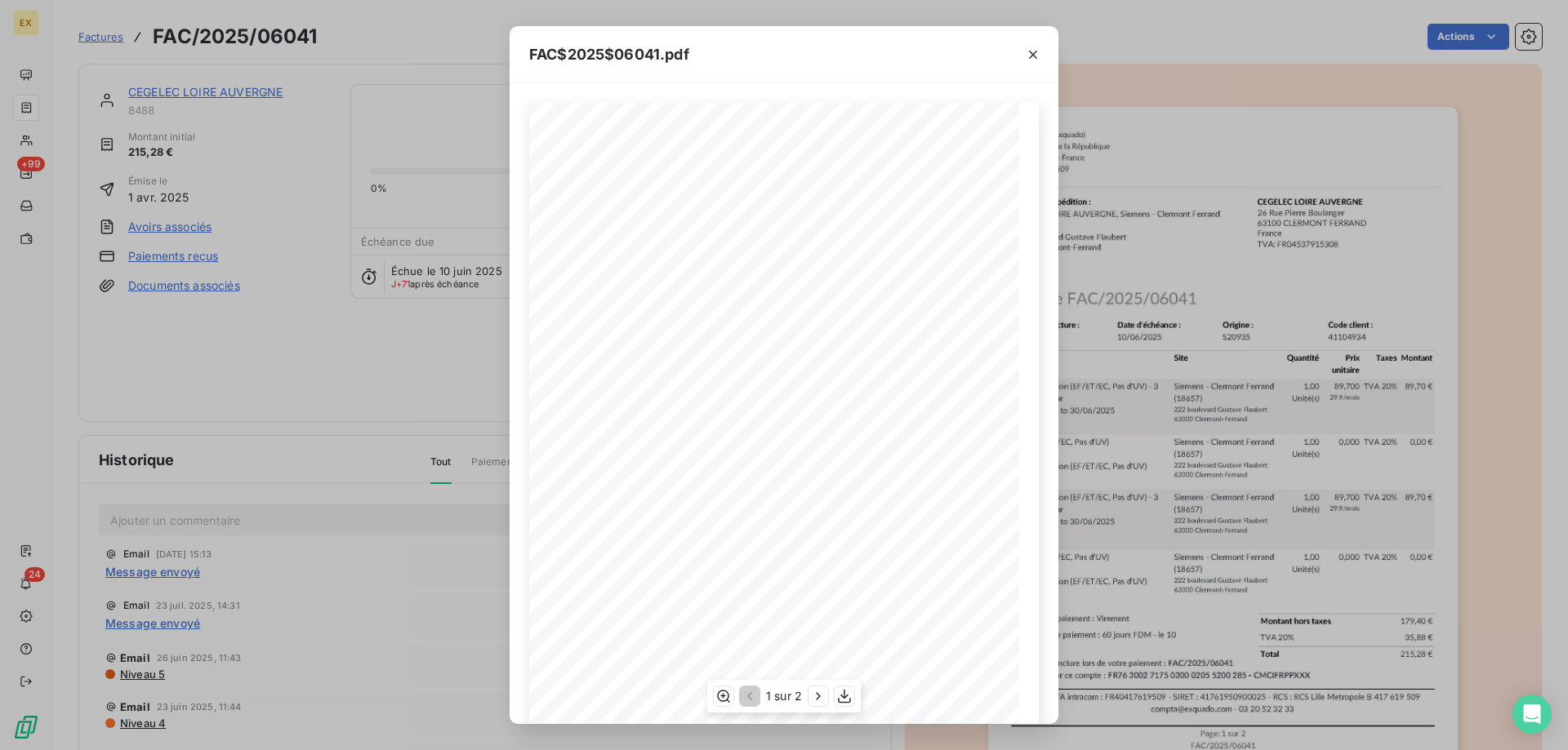
click at [856, 704] on div "1 sur 2" at bounding box center [784, 697] width 154 height 33
click at [843, 704] on icon "button" at bounding box center [844, 697] width 16 height 16
click at [1032, 51] on icon "button" at bounding box center [1033, 55] width 16 height 16
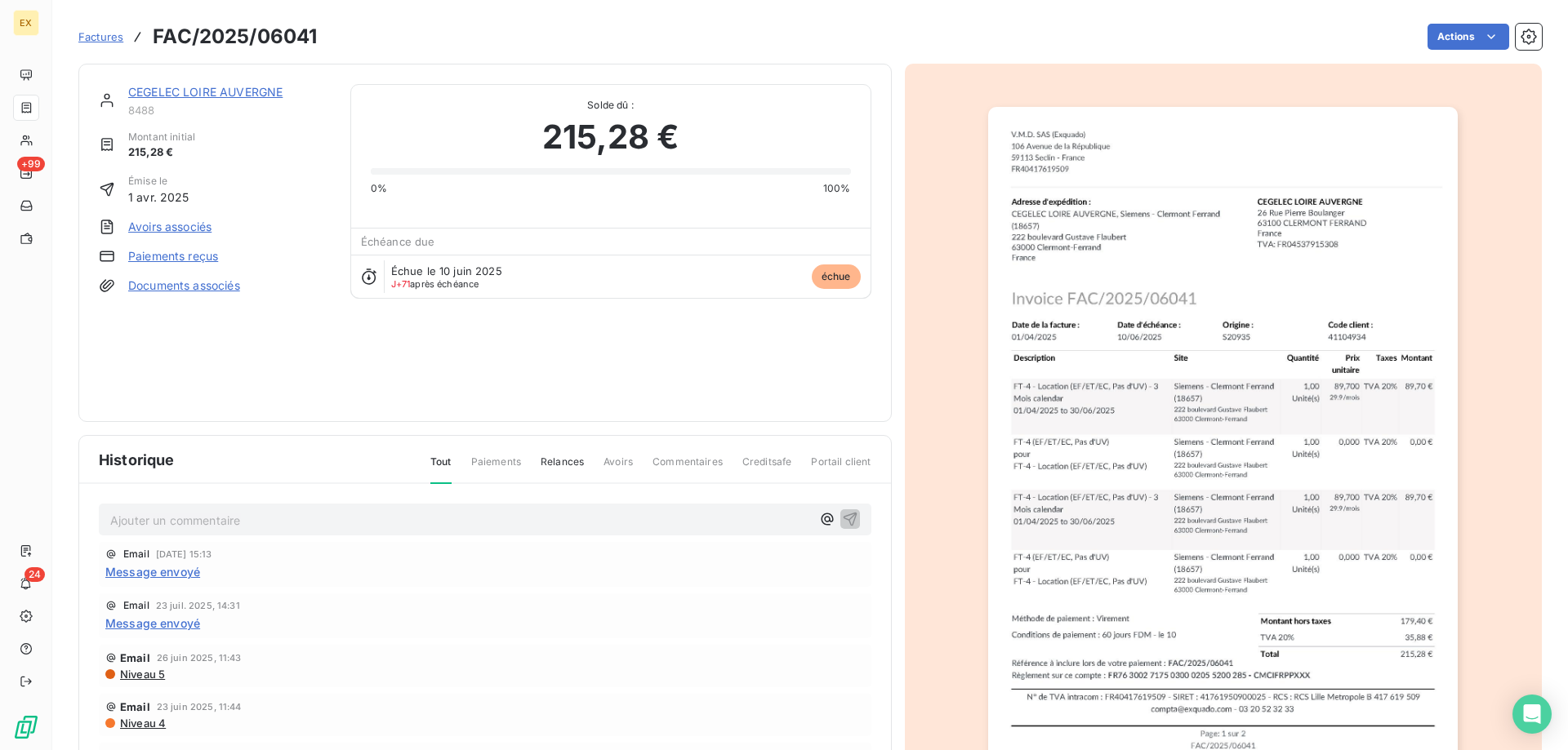
click at [169, 93] on link "CEGELEC LOIRE AUVERGNE" at bounding box center [205, 92] width 155 height 14
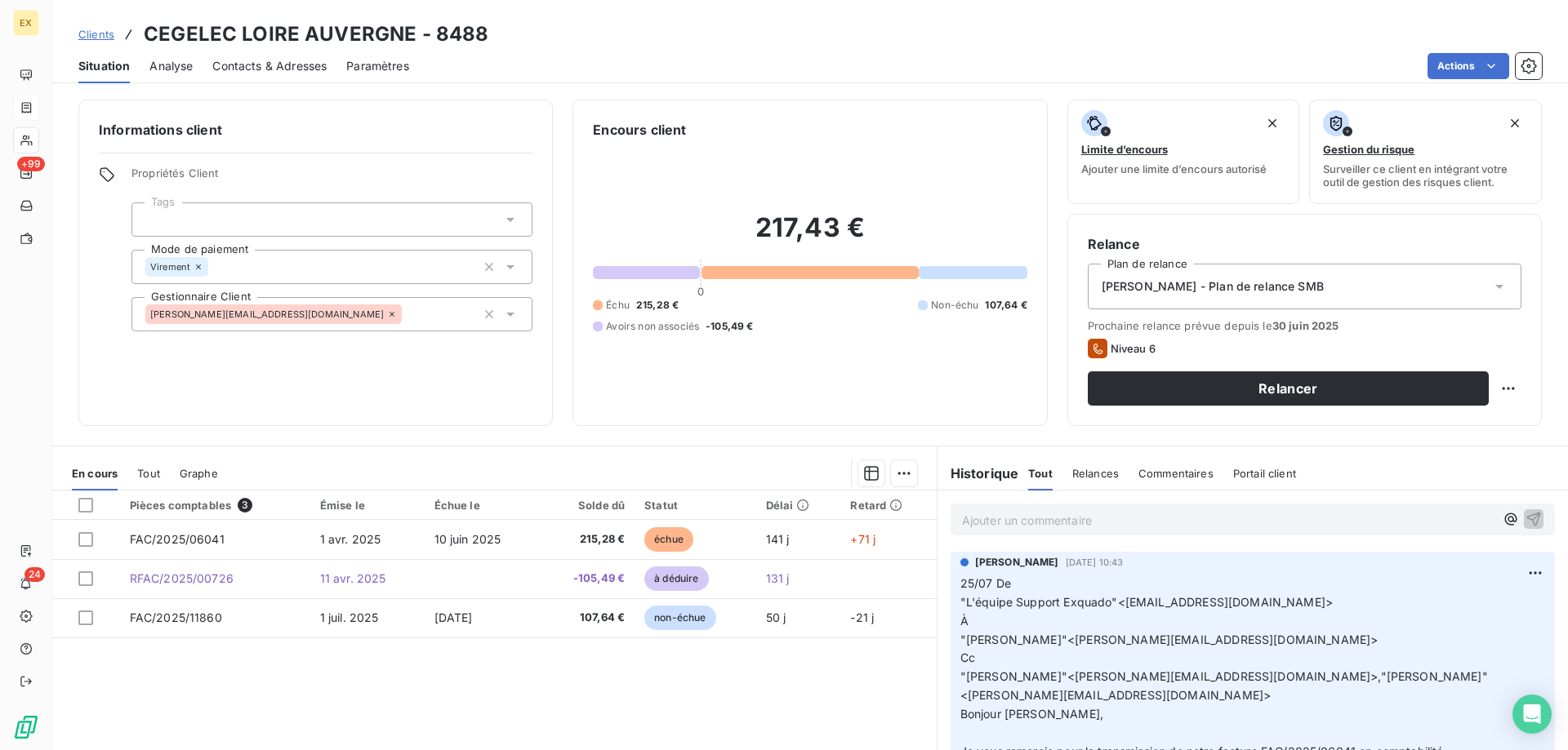
click at [1018, 518] on p "Ajouter un commentaire ﻿" at bounding box center [1227, 520] width 532 height 20
click at [1528, 517] on icon "button" at bounding box center [1534, 518] width 14 height 14
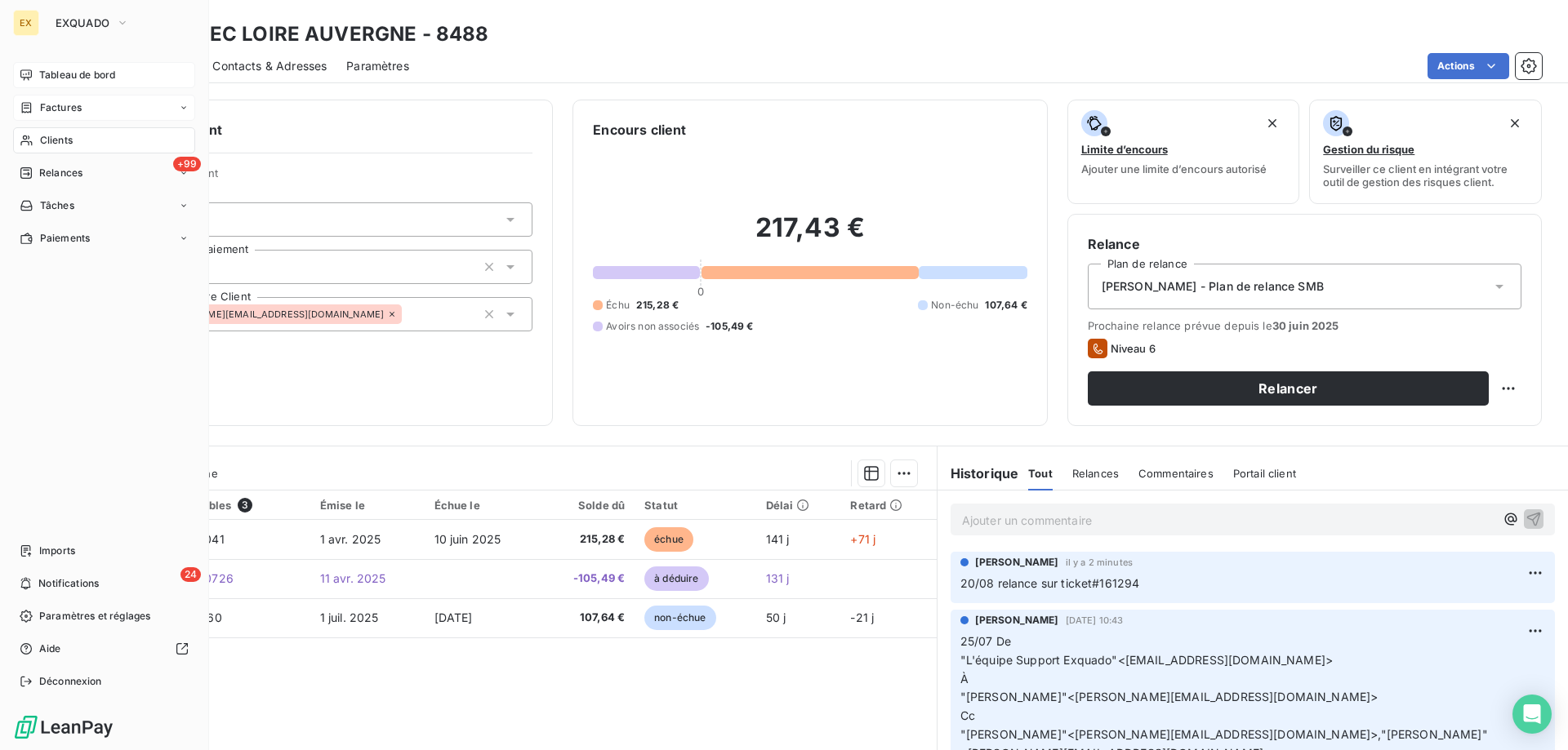
click at [46, 79] on span "Tableau de bord" at bounding box center [77, 75] width 76 height 15
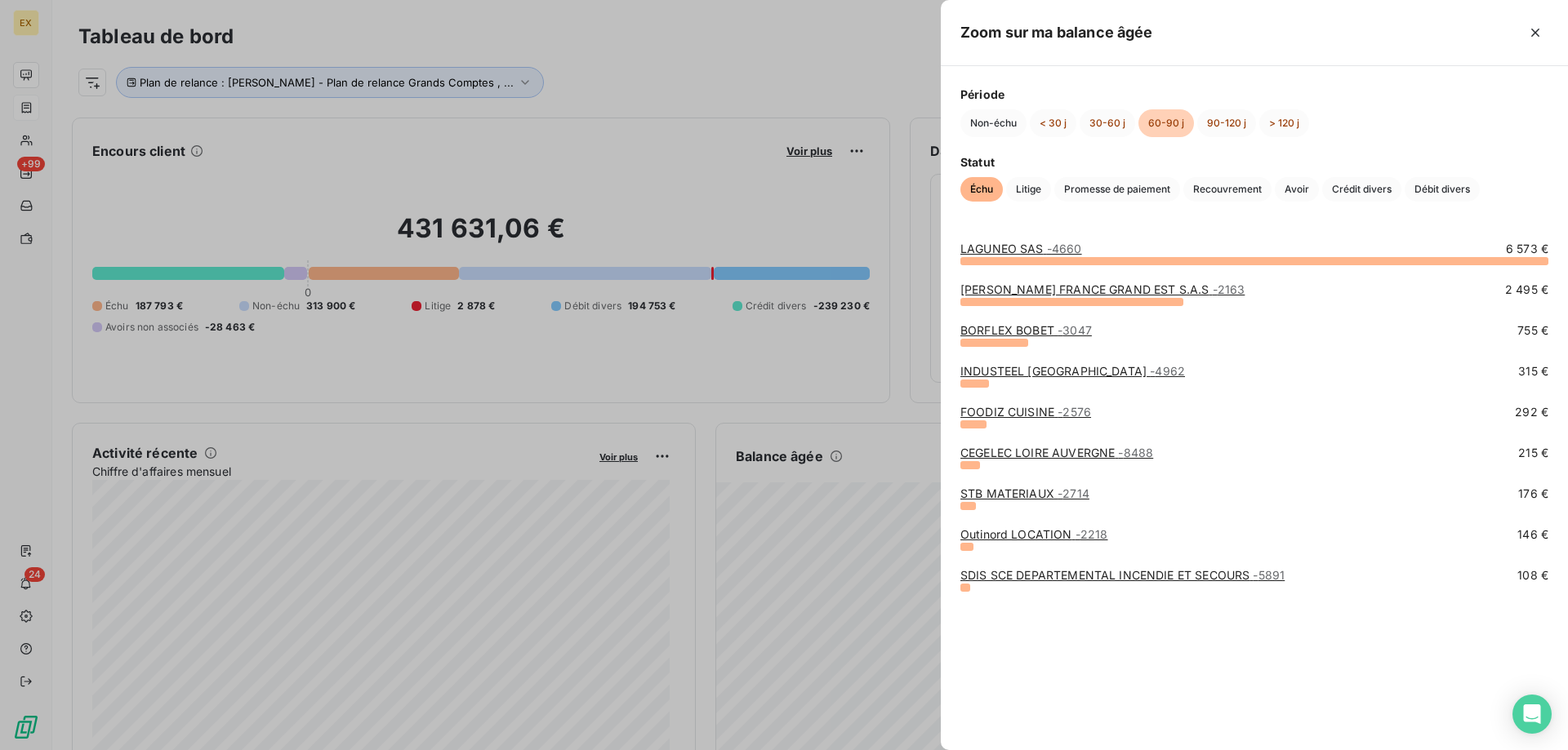
click at [1015, 494] on link "STB MATERIAUX - 2714" at bounding box center [1025, 493] width 129 height 14
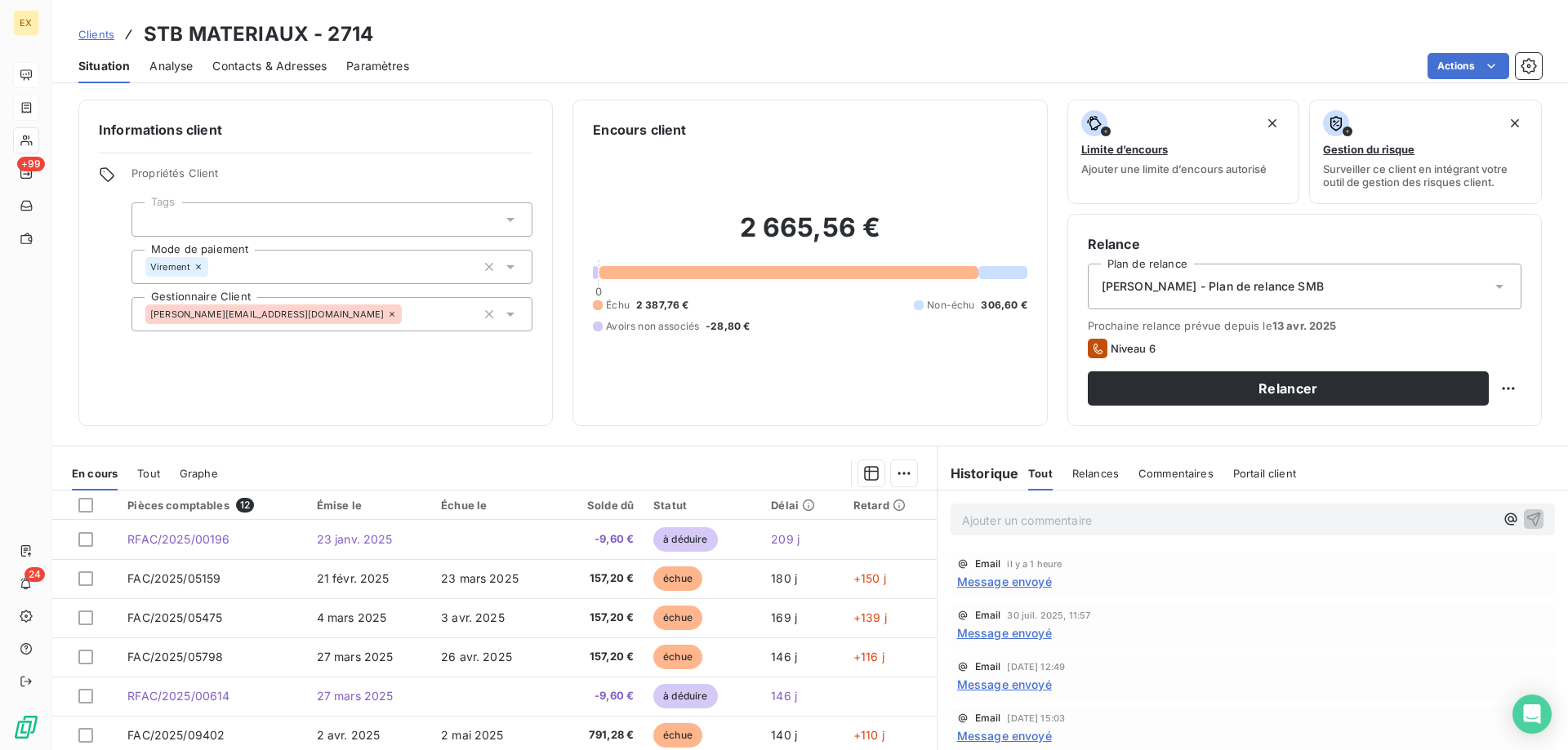
click at [1021, 582] on span "Message envoyé" at bounding box center [1004, 582] width 94 height 17
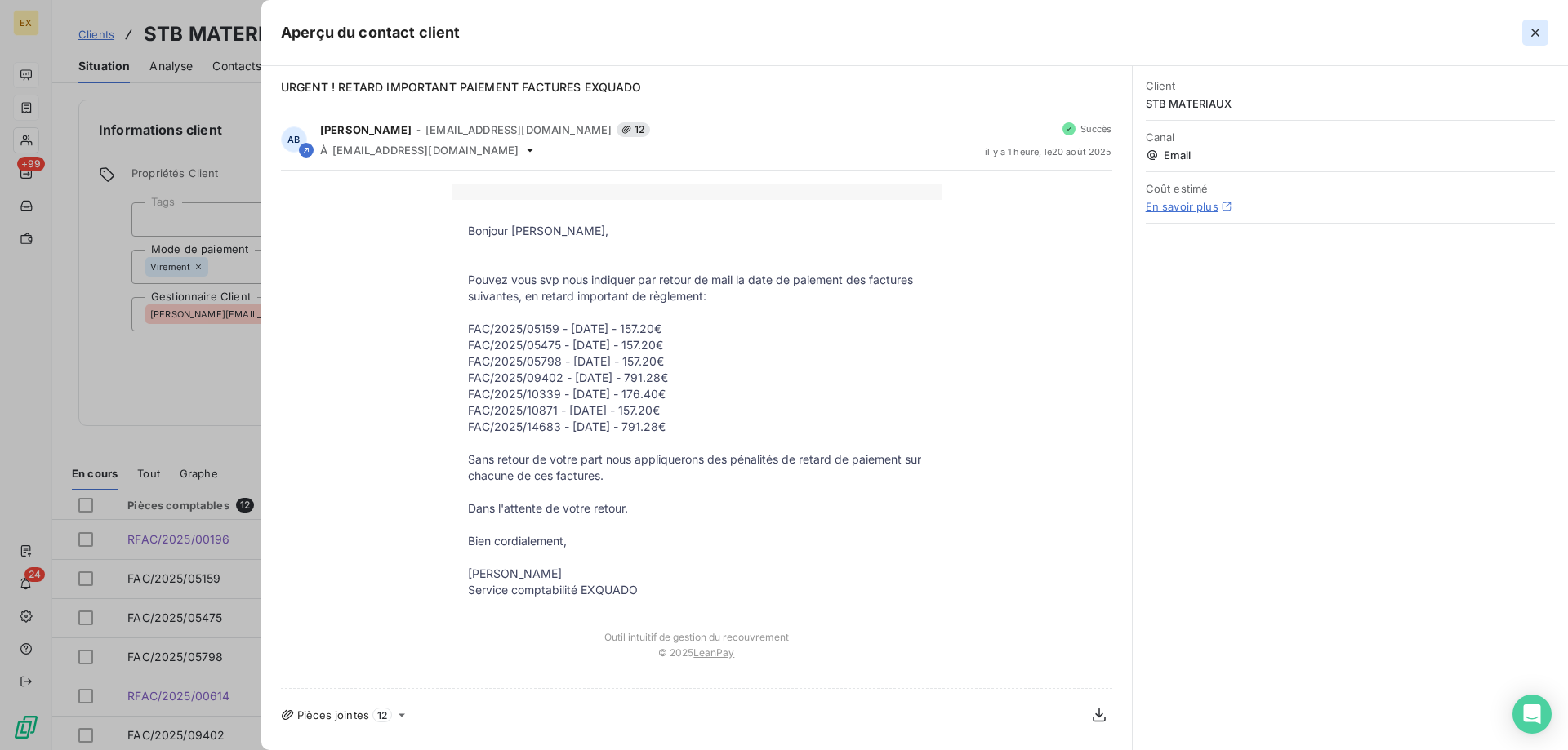
click at [1535, 32] on icon "button" at bounding box center [1535, 32] width 8 height 8
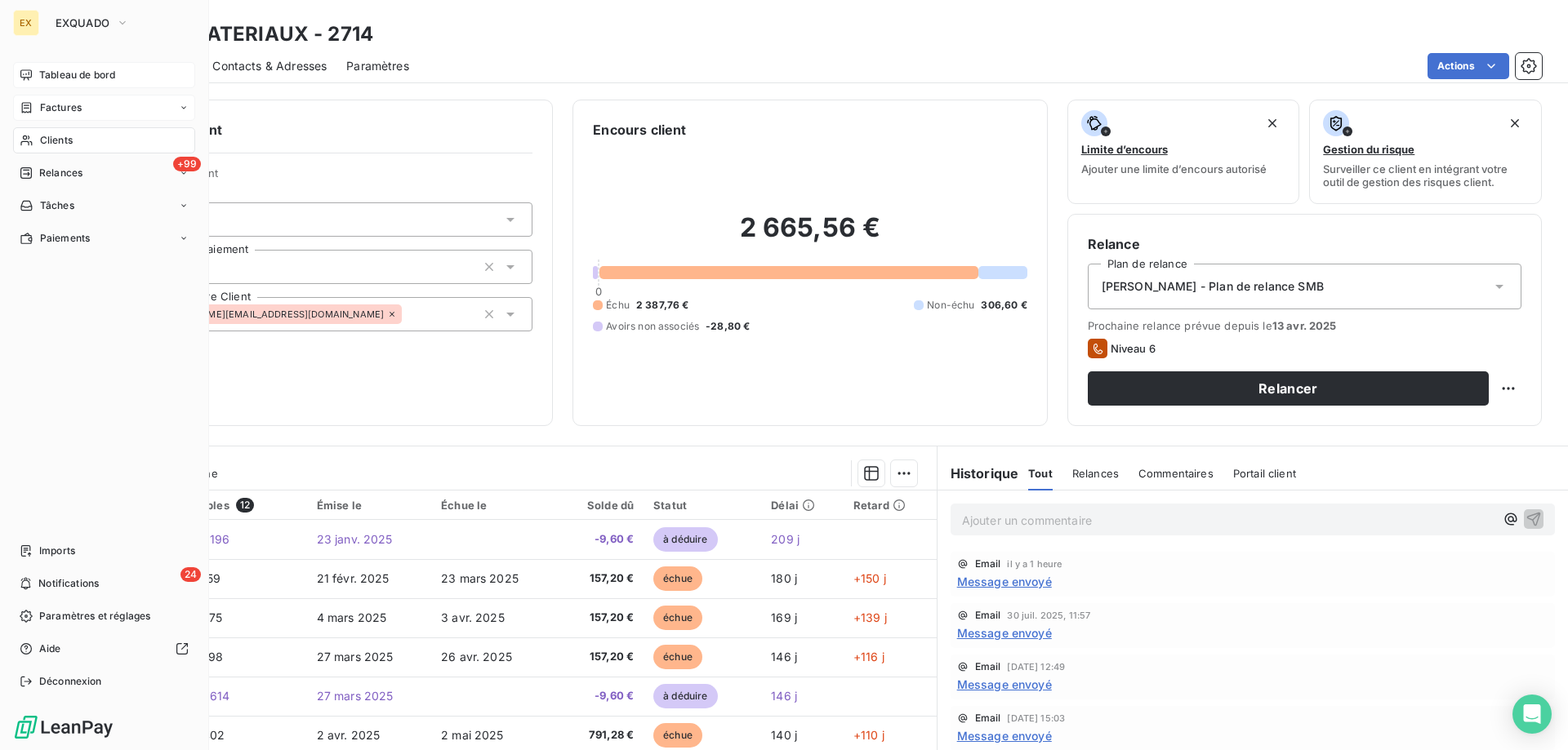
click at [38, 70] on div "Tableau de bord" at bounding box center [103, 75] width 182 height 27
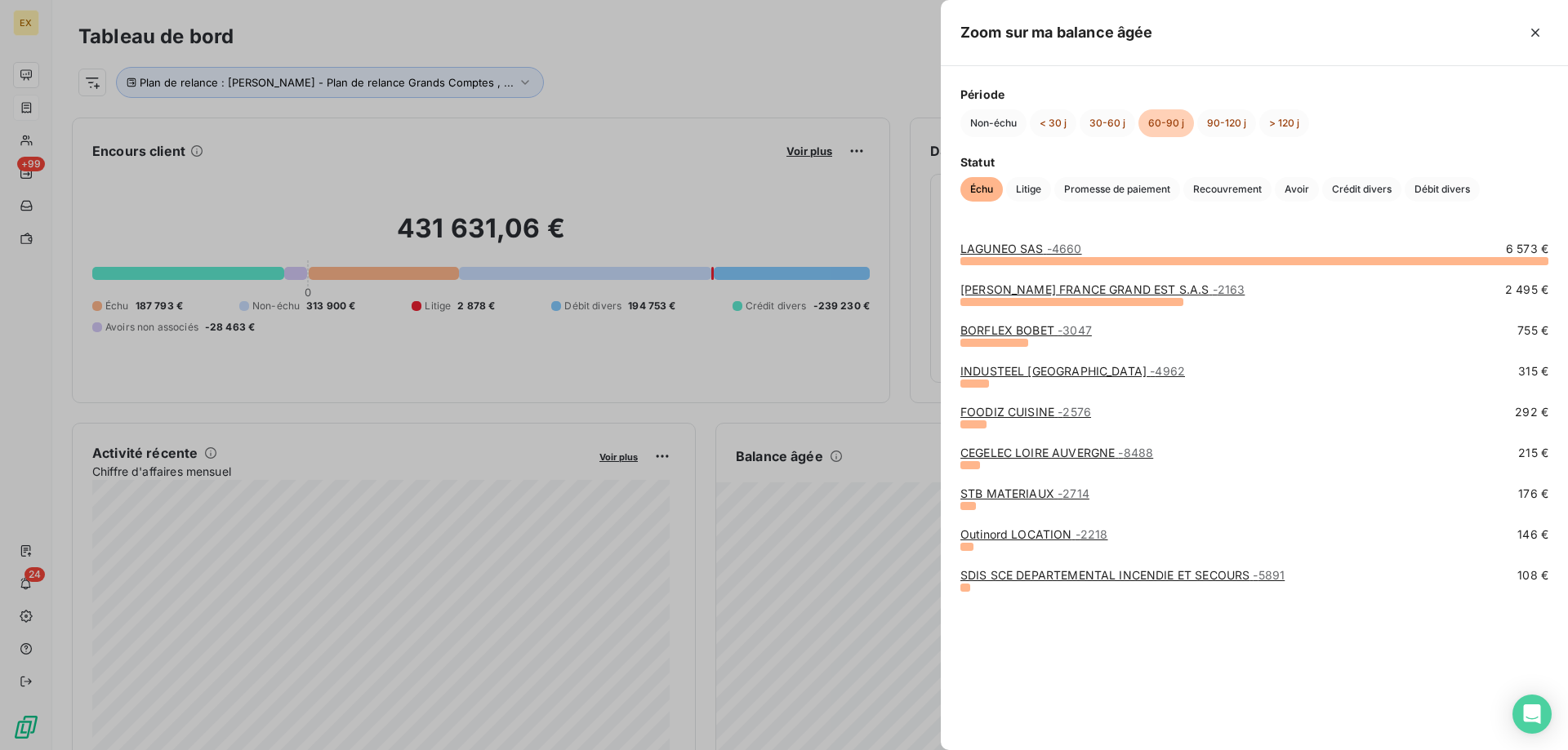
click at [1045, 533] on link "Outinord LOCATION - 2218" at bounding box center [1034, 534] width 147 height 14
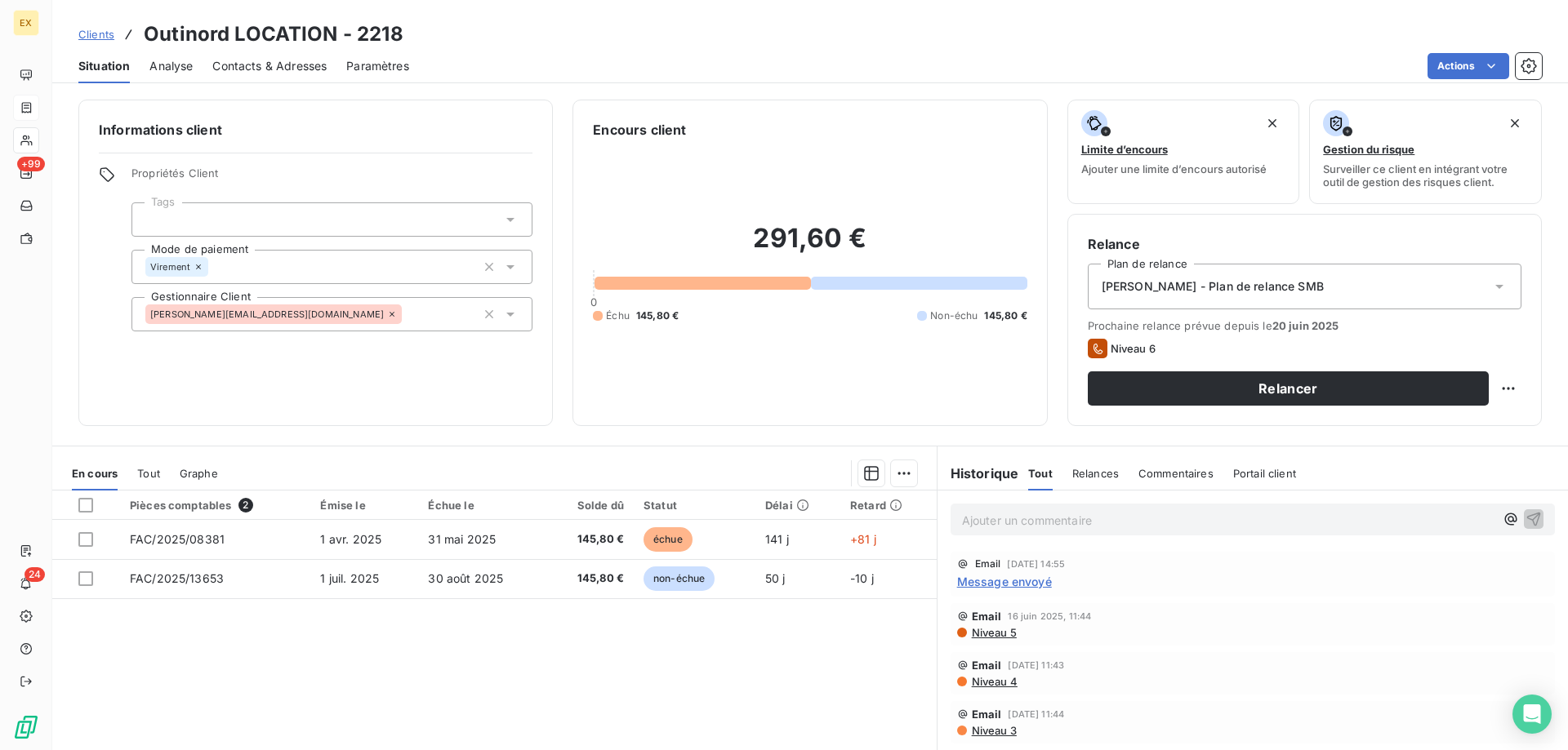
click at [239, 72] on span "Contacts & Adresses" at bounding box center [269, 66] width 114 height 16
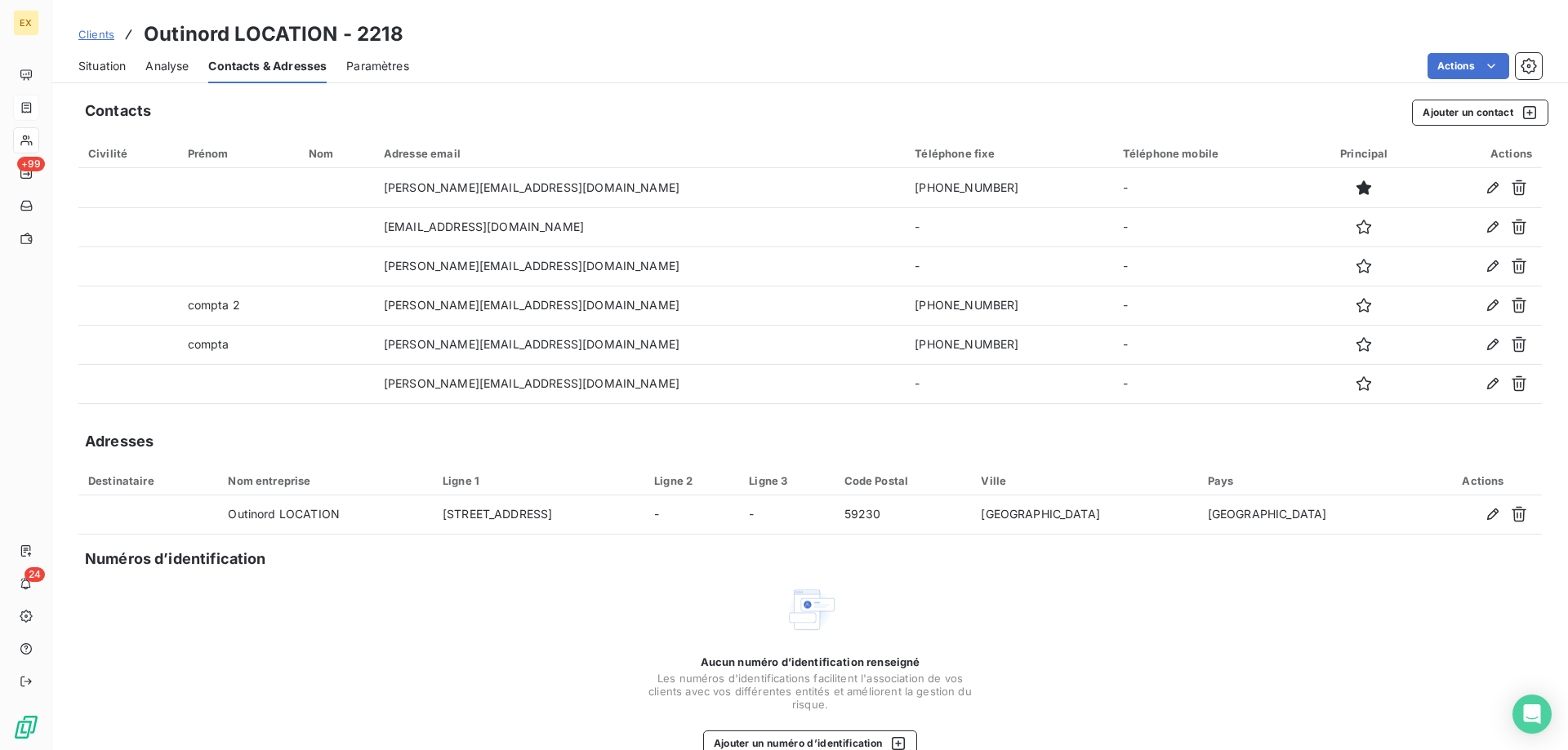
click at [95, 66] on span "Situation" at bounding box center [103, 66] width 48 height 16
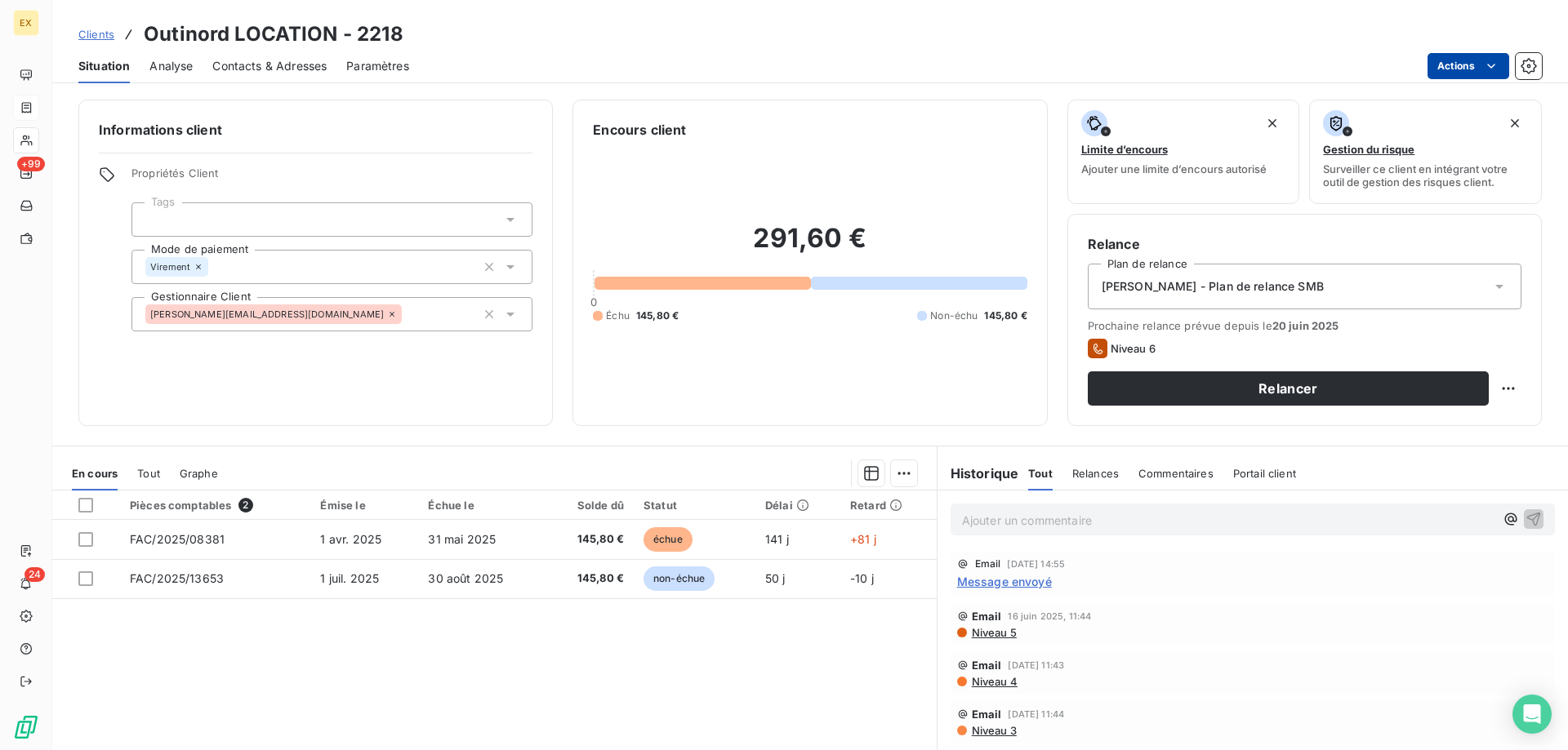
click at [1505, 71] on html "EX +99 24 Clients Outinord LOCATION - 2218 Situation Analyse Contacts & Adresse…" at bounding box center [784, 375] width 1568 height 750
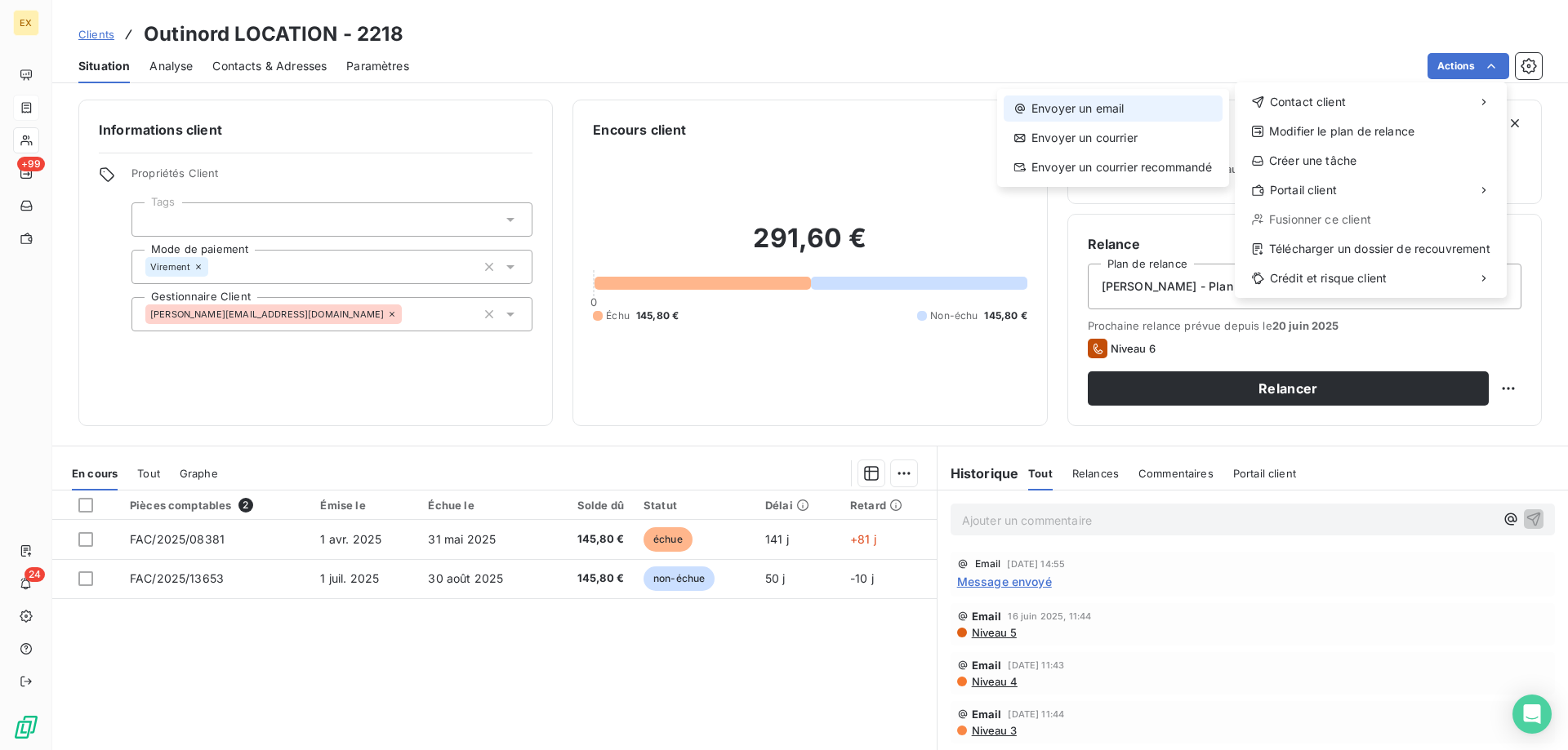
click at [1138, 103] on div "Envoyer un email" at bounding box center [1113, 108] width 219 height 27
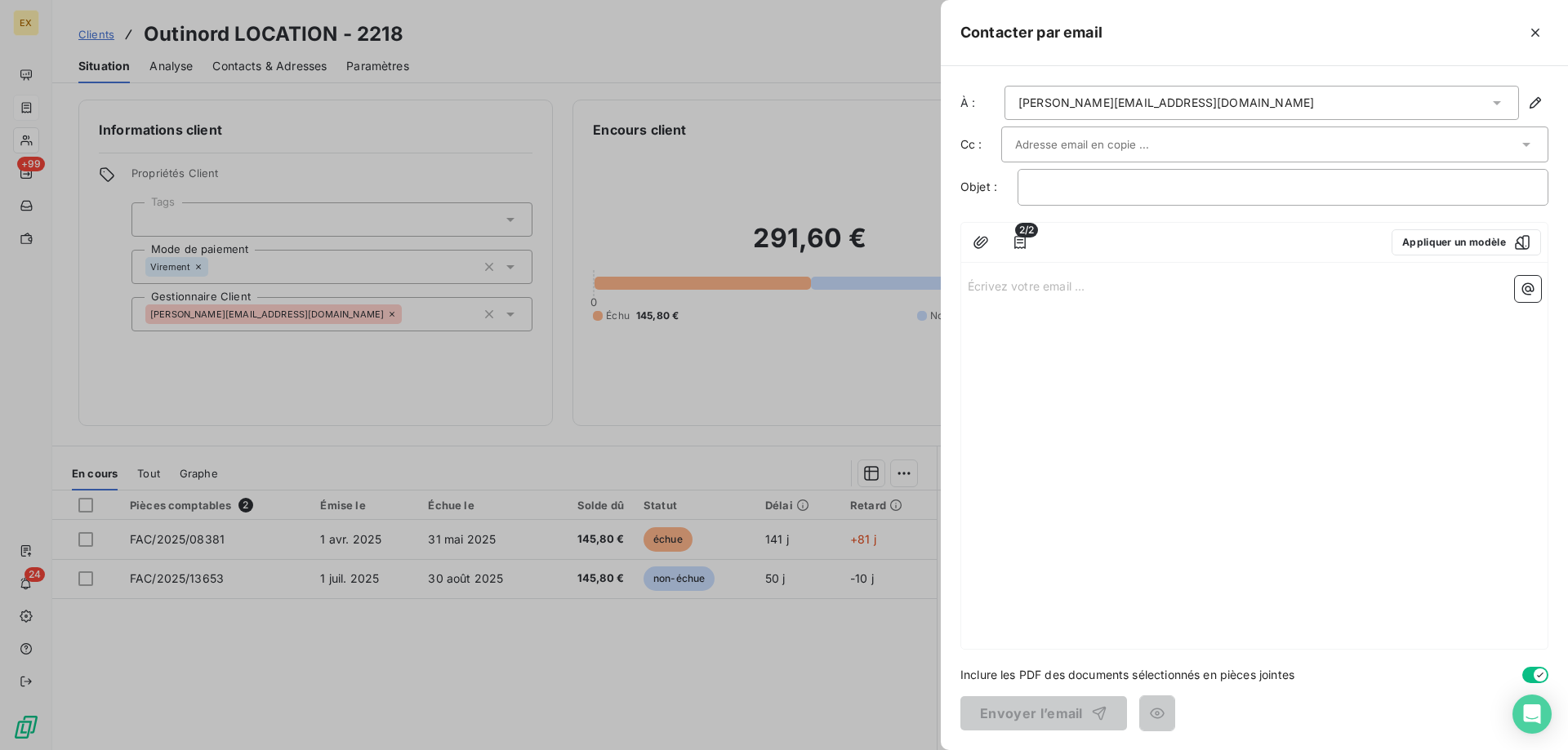
click at [1092, 153] on input "text" at bounding box center [1103, 144] width 176 height 25
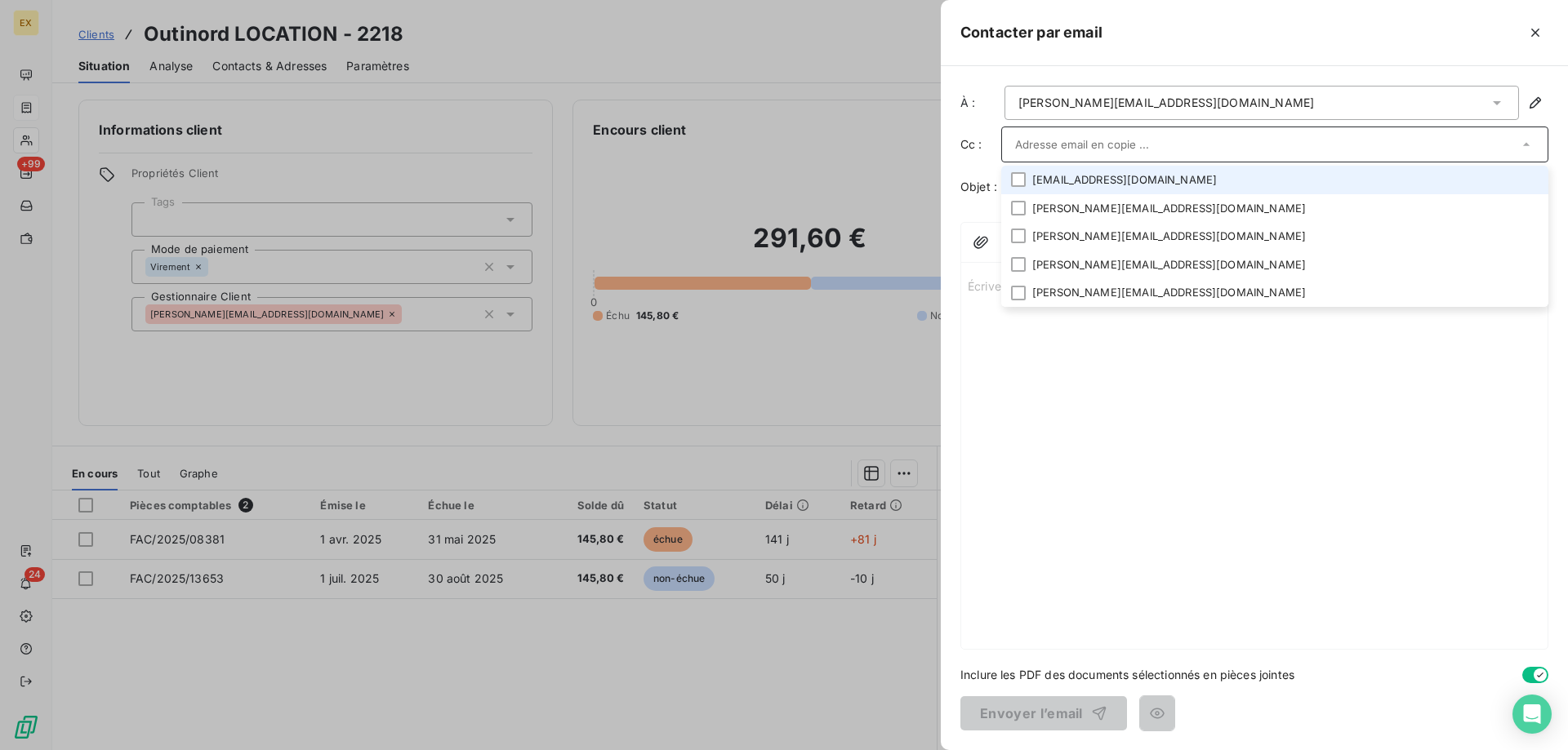
paste input "[EMAIL_ADDRESS][DOMAIN_NAME]"
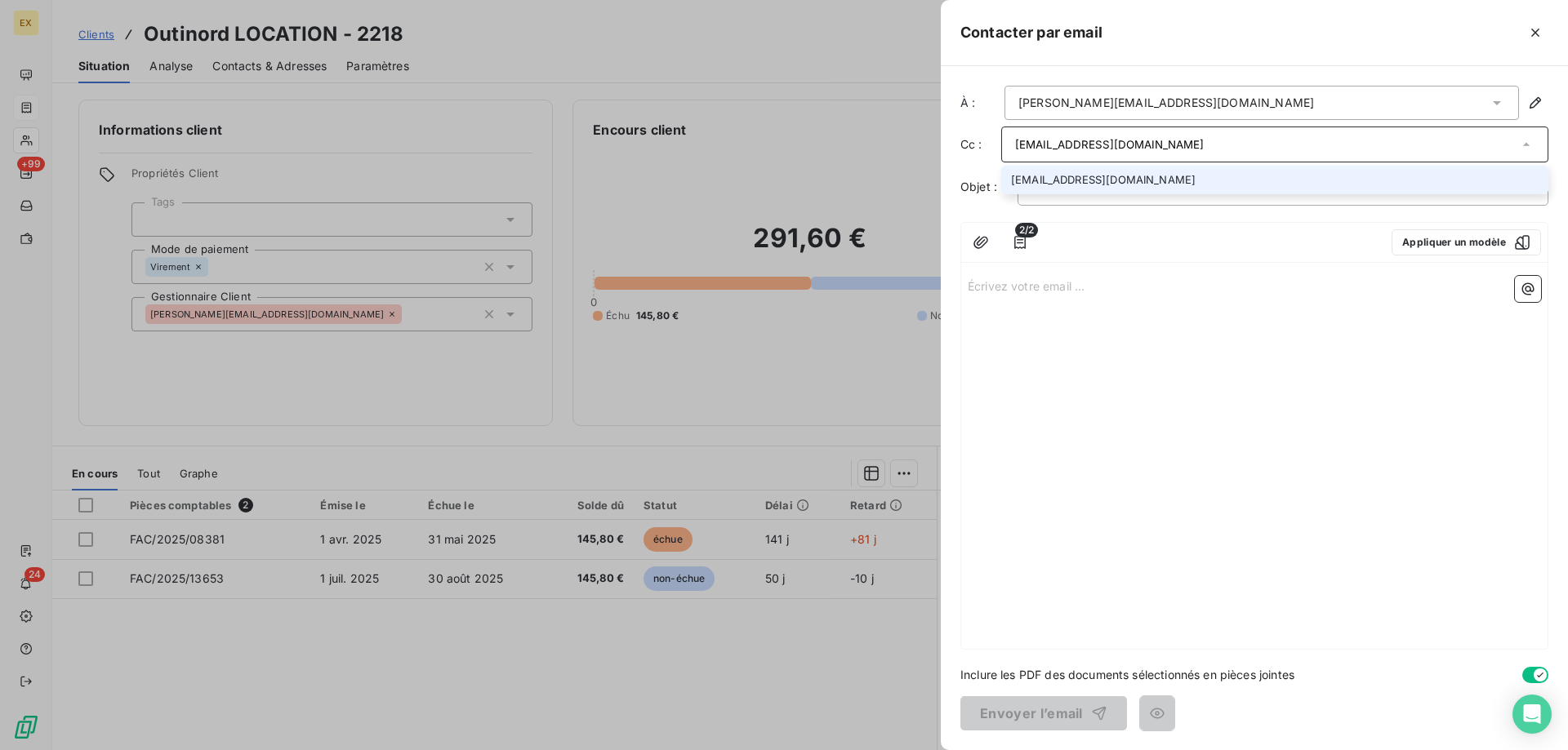
type input "[EMAIL_ADDRESS][DOMAIN_NAME]"
click at [1080, 175] on li "[EMAIL_ADDRESS][DOMAIN_NAME]" at bounding box center [1274, 179] width 547 height 28
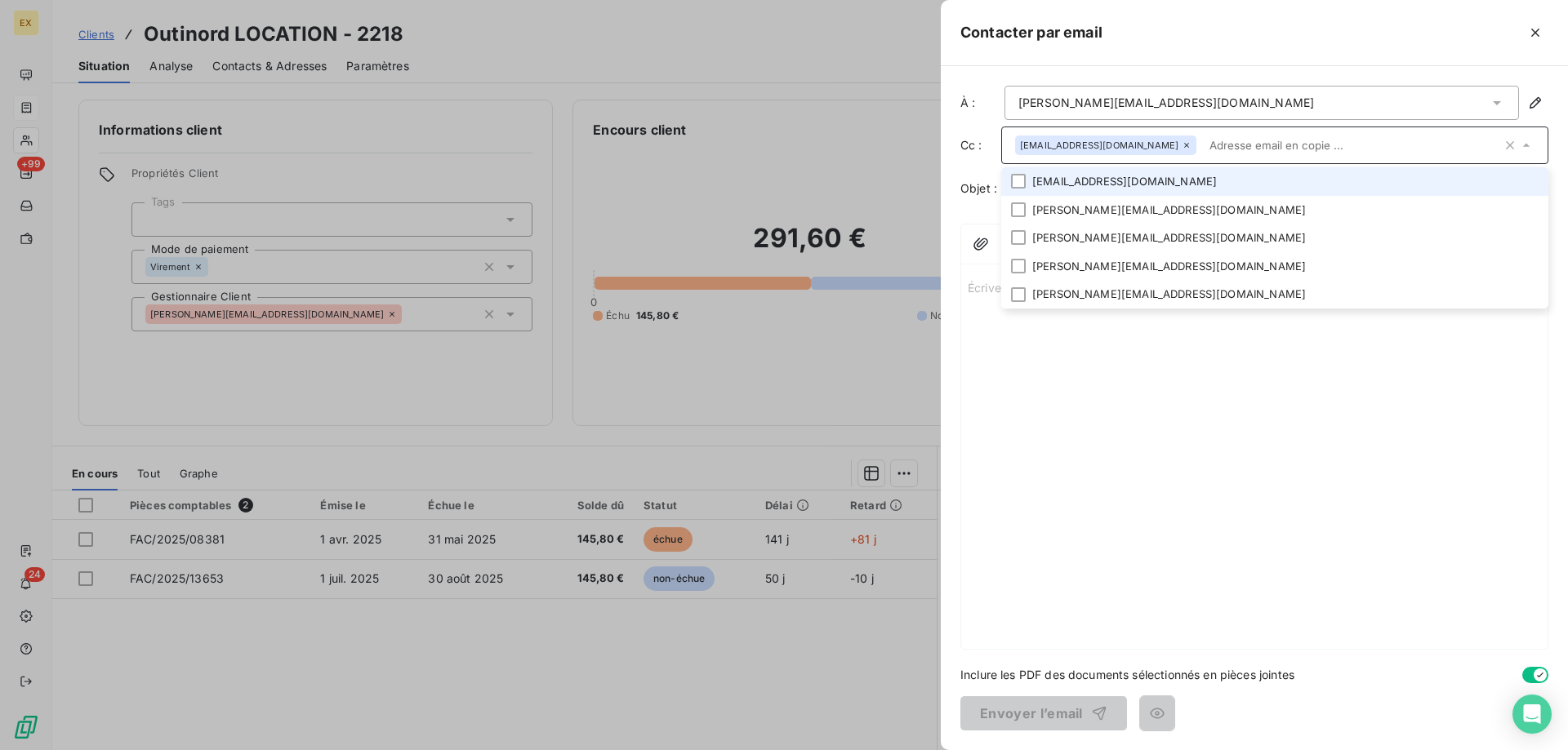
click at [1075, 181] on li "[EMAIL_ADDRESS][DOMAIN_NAME]" at bounding box center [1274, 181] width 547 height 28
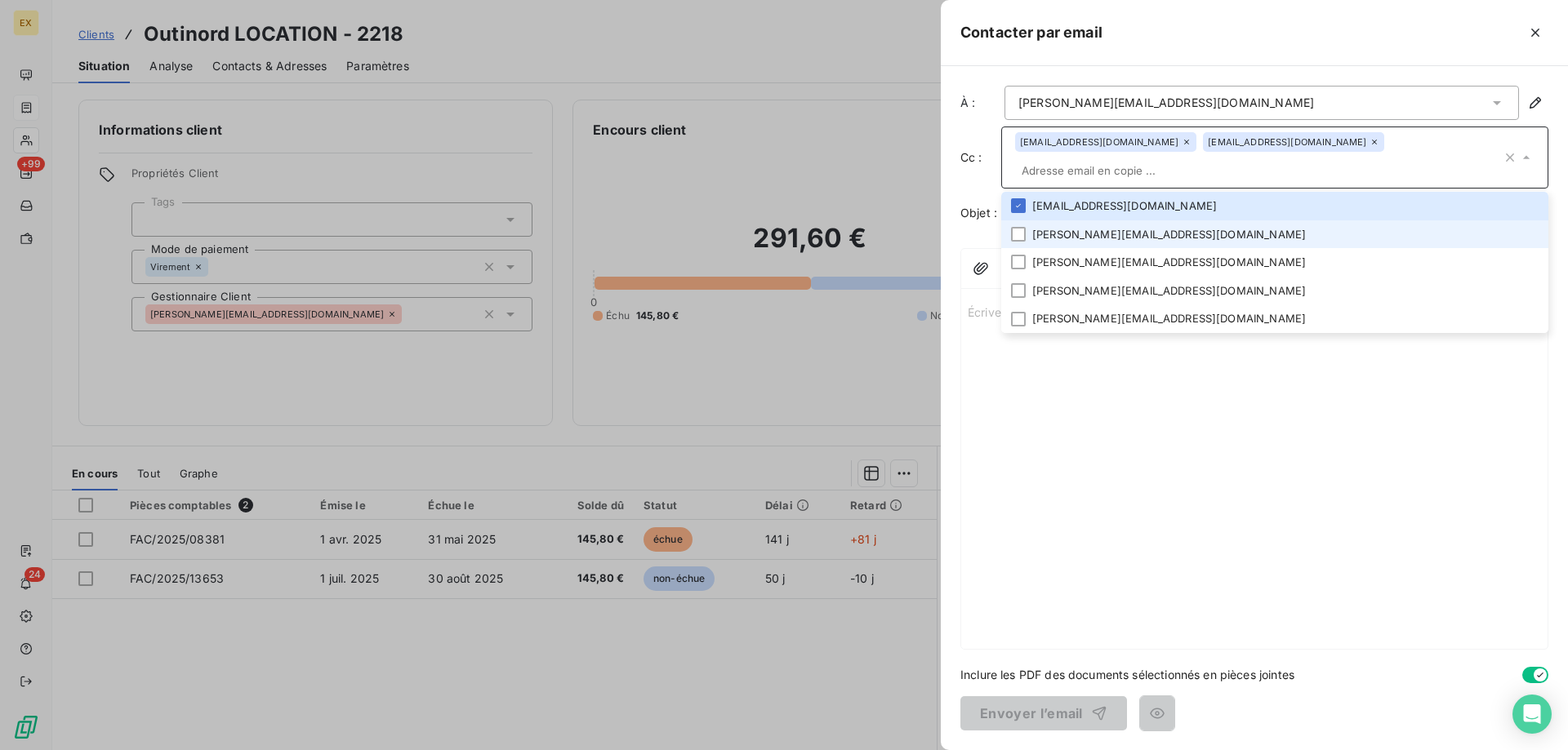
click at [1073, 221] on li "[PERSON_NAME][EMAIL_ADDRESS][DOMAIN_NAME]" at bounding box center [1274, 234] width 547 height 28
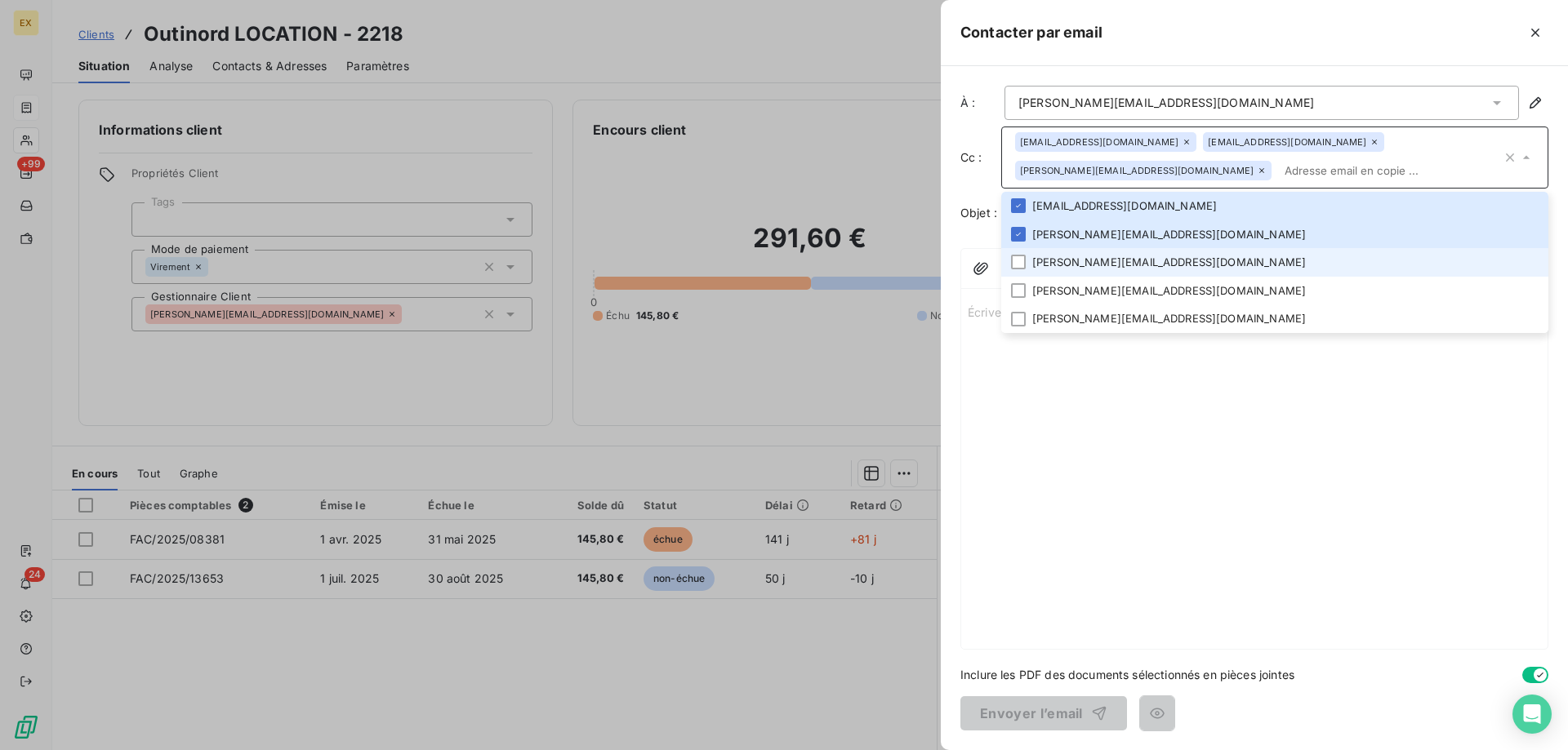
click at [1067, 253] on li "[PERSON_NAME][EMAIL_ADDRESS][DOMAIN_NAME]" at bounding box center [1274, 262] width 547 height 28
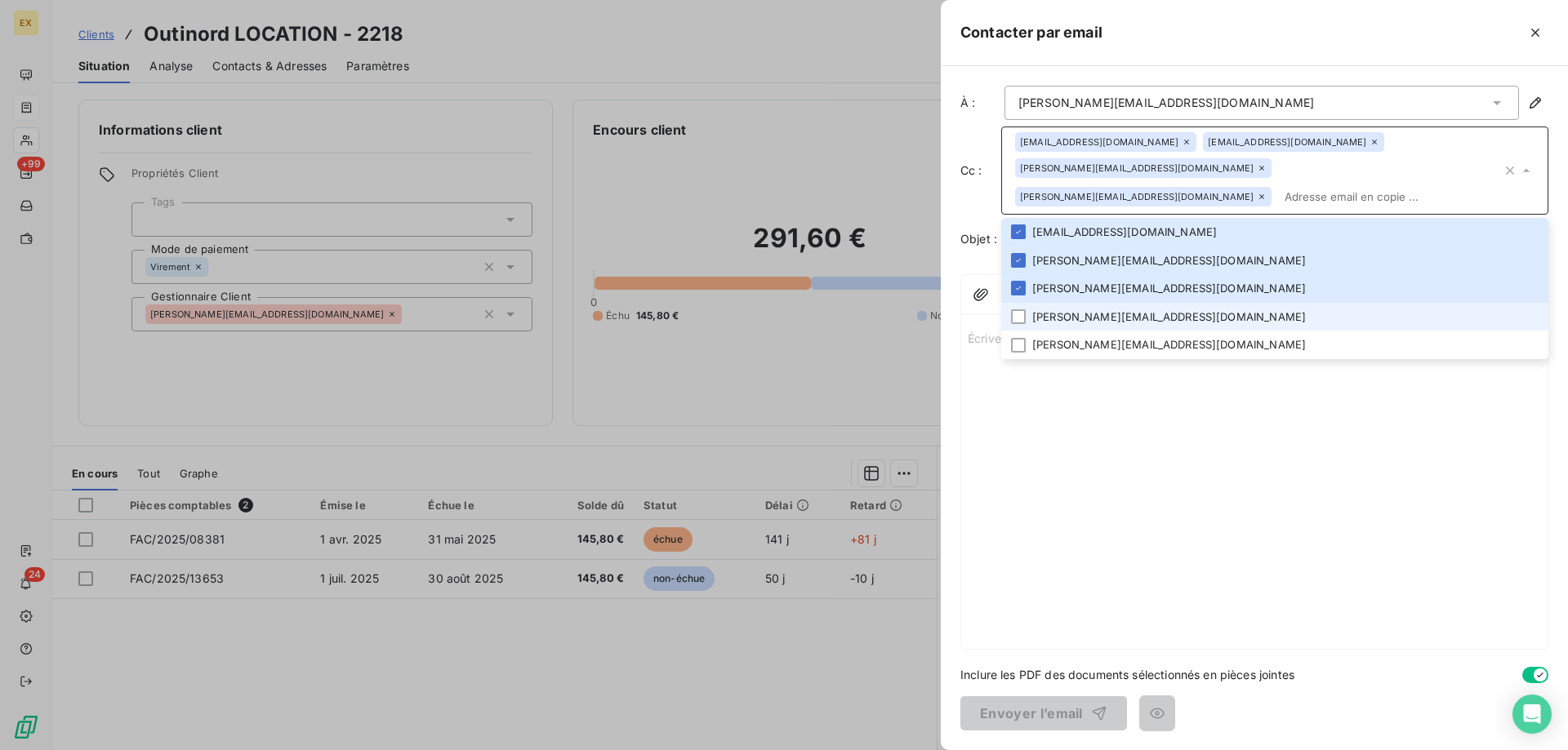
click at [1067, 303] on li "[PERSON_NAME][EMAIL_ADDRESS][DOMAIN_NAME]" at bounding box center [1274, 317] width 547 height 28
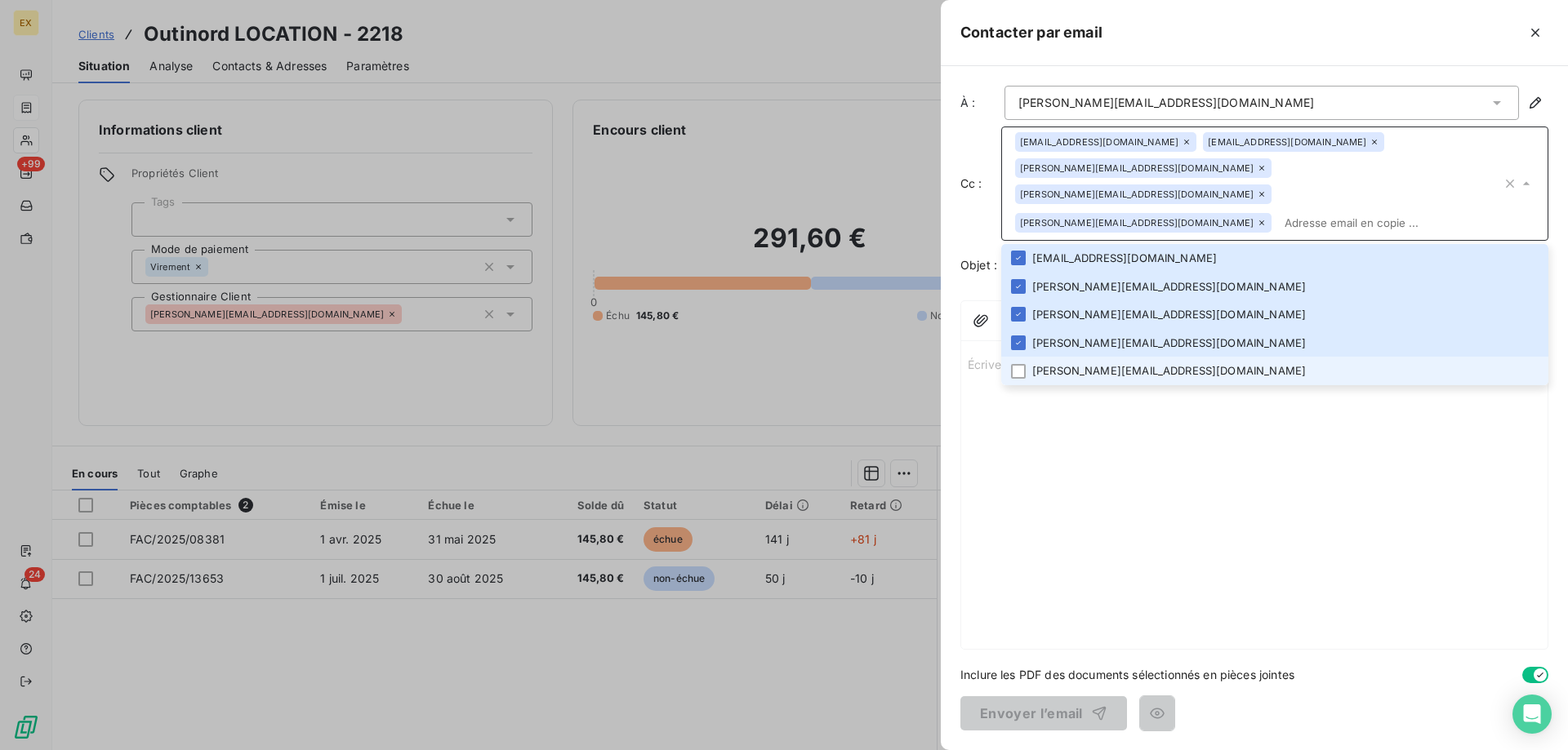
click at [1057, 357] on li "[PERSON_NAME][EMAIL_ADDRESS][DOMAIN_NAME]" at bounding box center [1274, 371] width 547 height 28
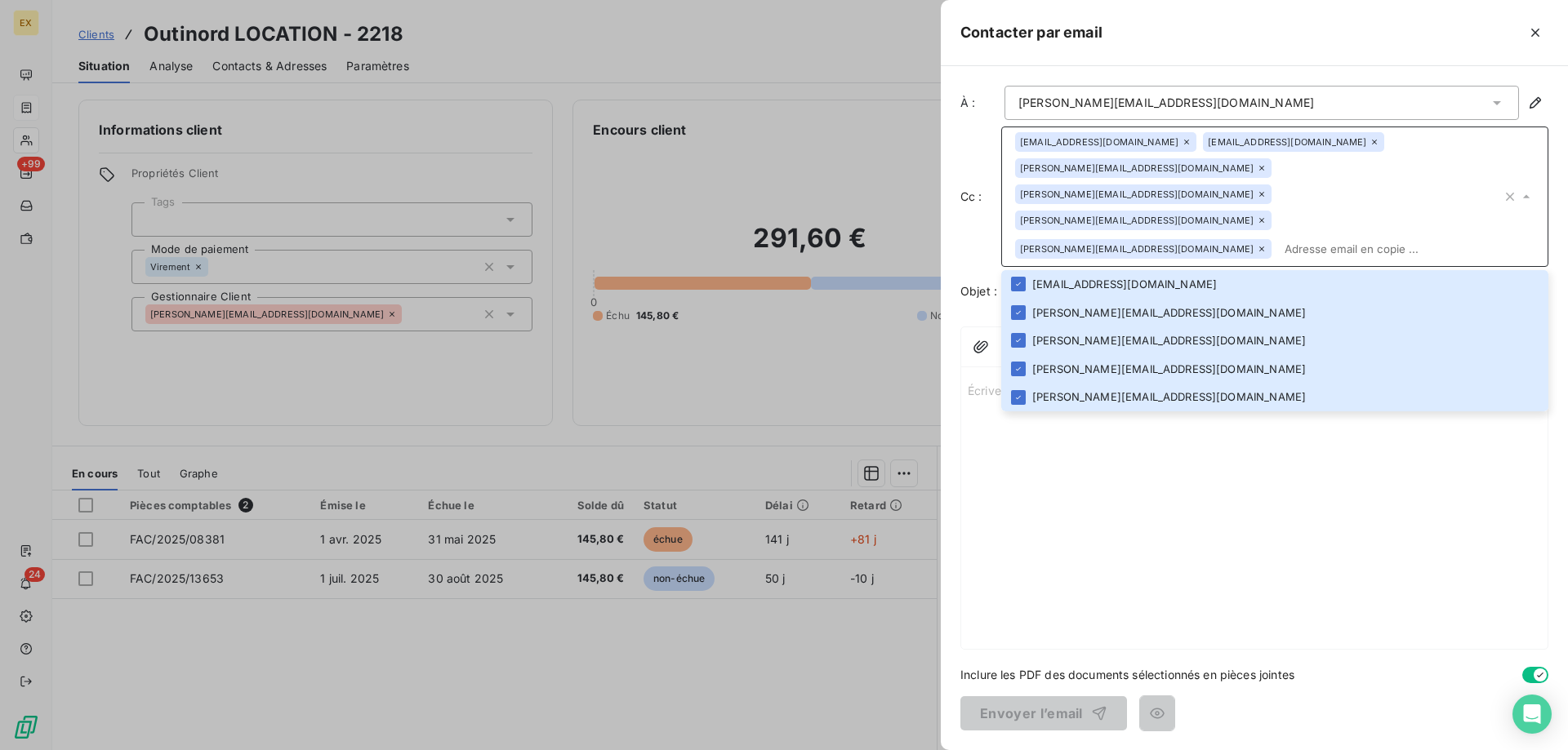
click at [1075, 418] on div "Écrivez votre email ... ﻿" at bounding box center [1255, 511] width 586 height 276
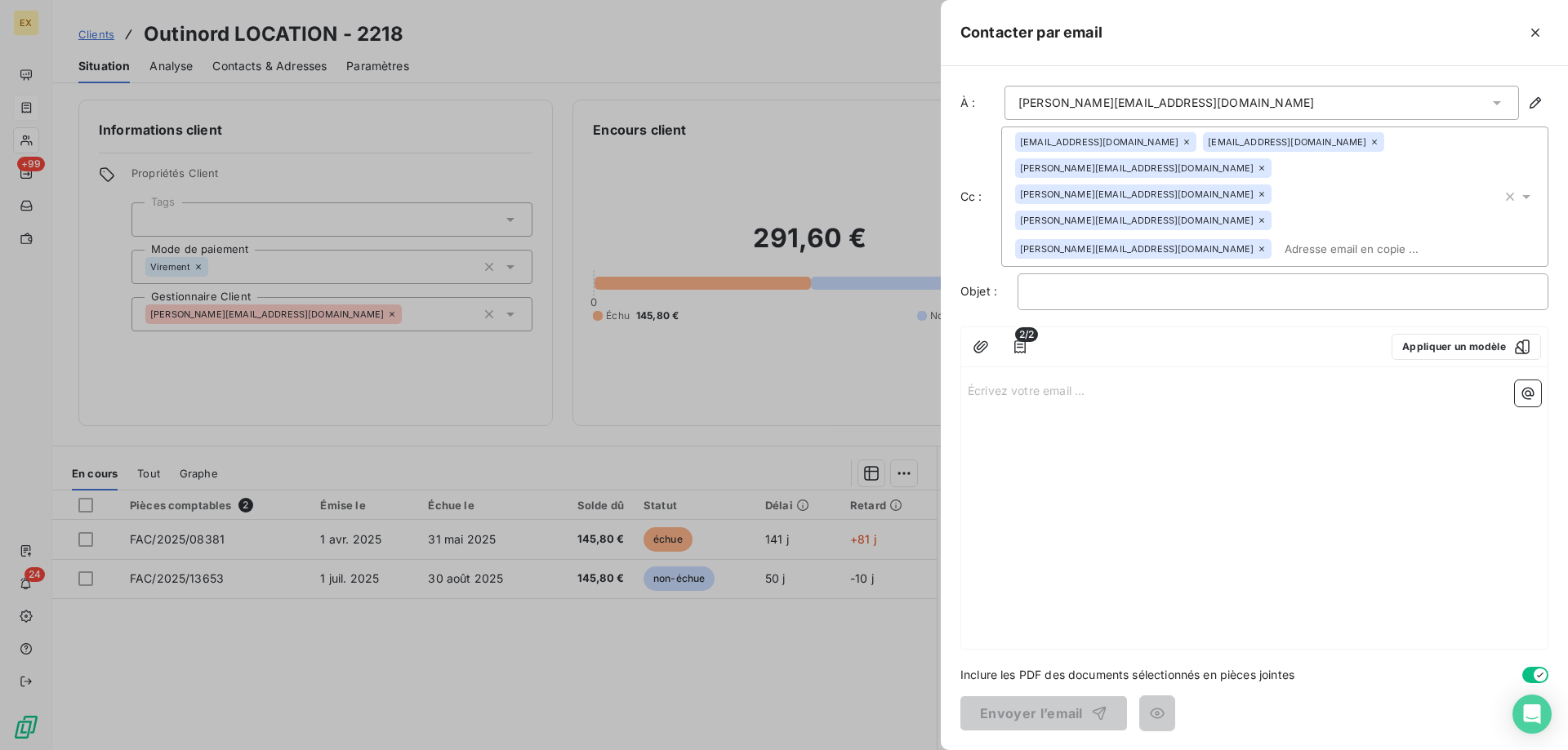
click at [1029, 381] on p "Écrivez votre email ... ﻿" at bounding box center [1255, 390] width 573 height 19
click at [1035, 283] on p "﻿" at bounding box center [1282, 292] width 503 height 19
click at [992, 381] on p "Écrivez votre email ... ﻿" at bounding box center [1255, 390] width 573 height 19
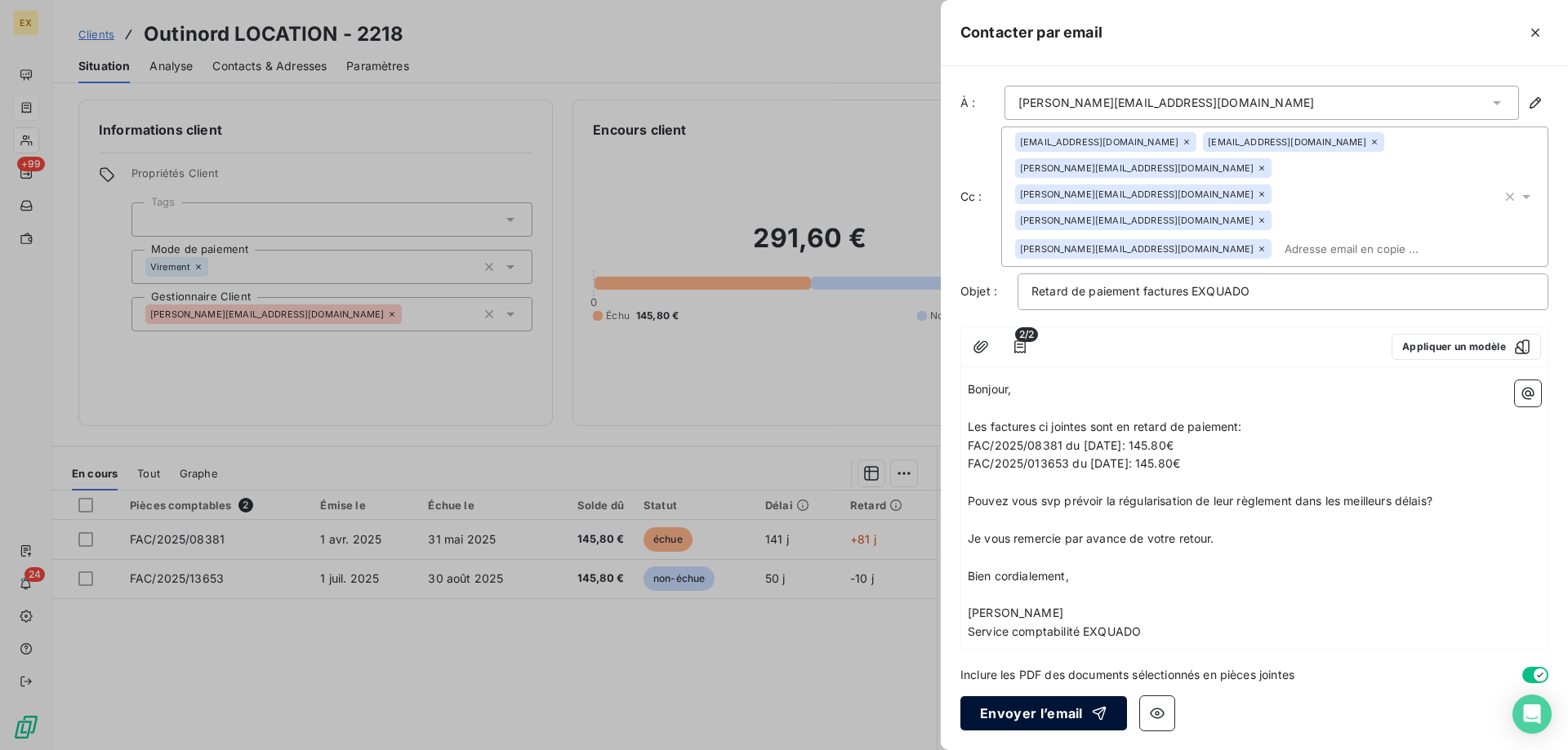
click at [1031, 699] on button "Envoyer l’email" at bounding box center [1044, 713] width 167 height 34
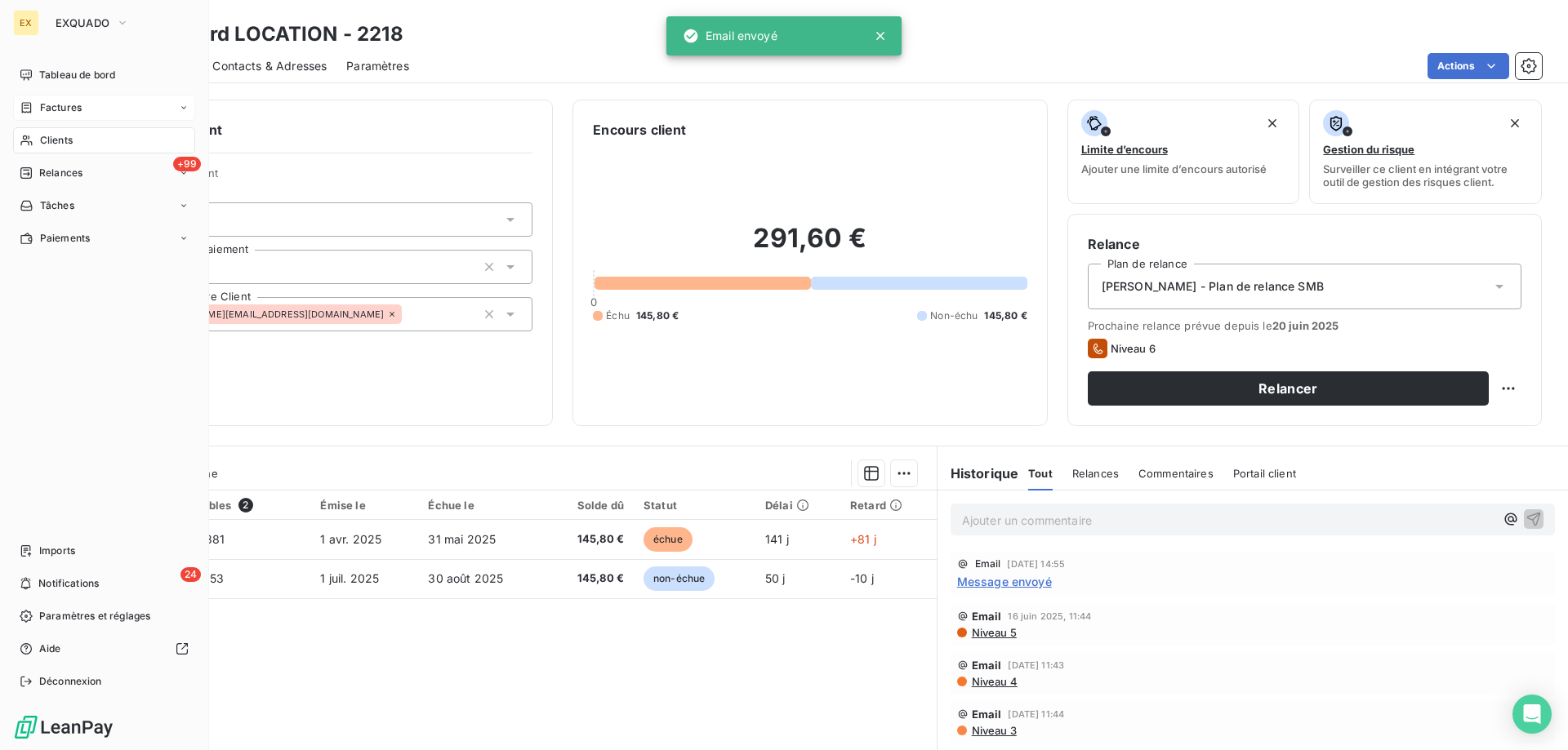
click at [41, 102] on span "Factures" at bounding box center [60, 108] width 41 height 15
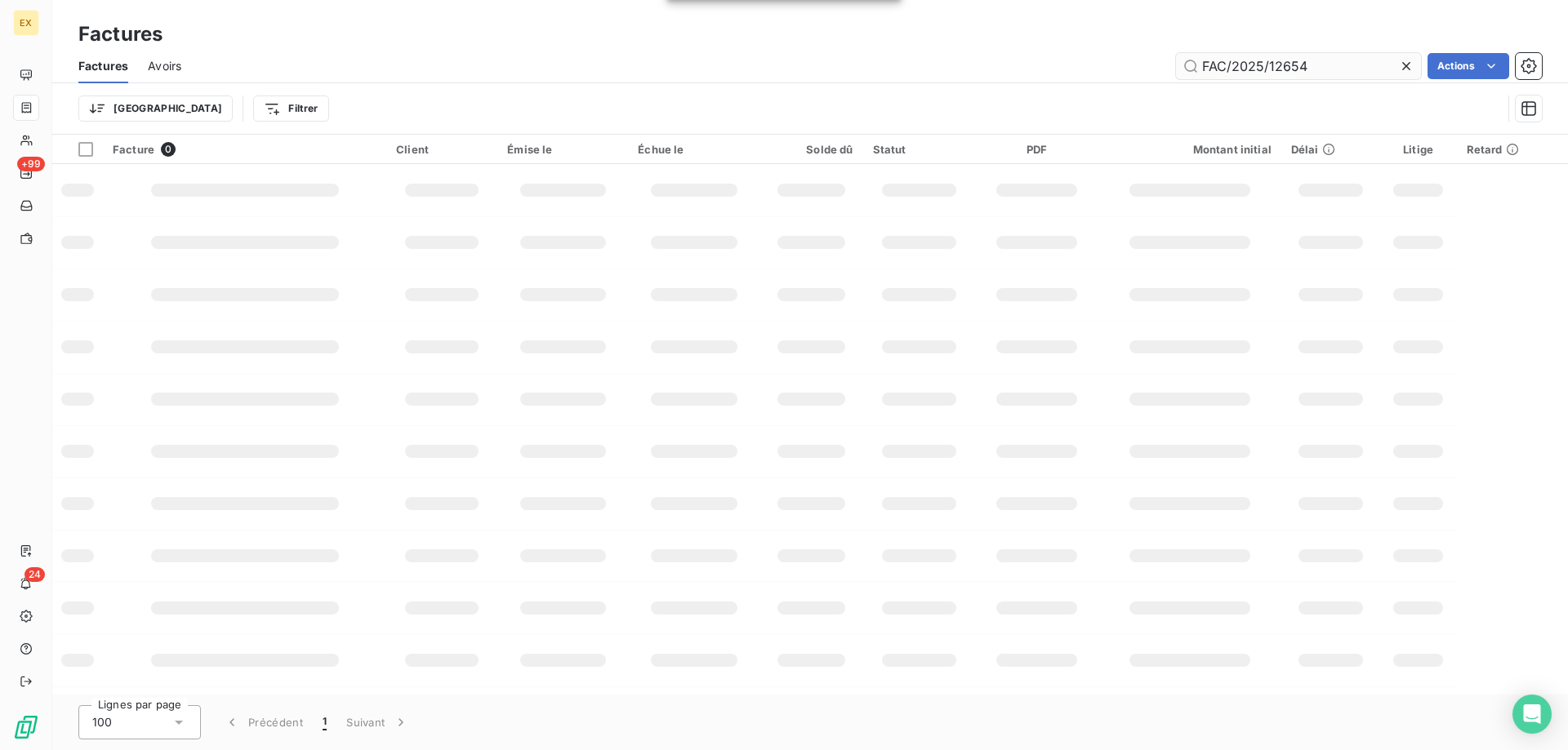
drag, startPoint x: 1319, startPoint y: 60, endPoint x: 1192, endPoint y: 72, distance: 127.6
click at [1192, 72] on input "FAC/2025/12654" at bounding box center [1299, 66] width 245 height 27
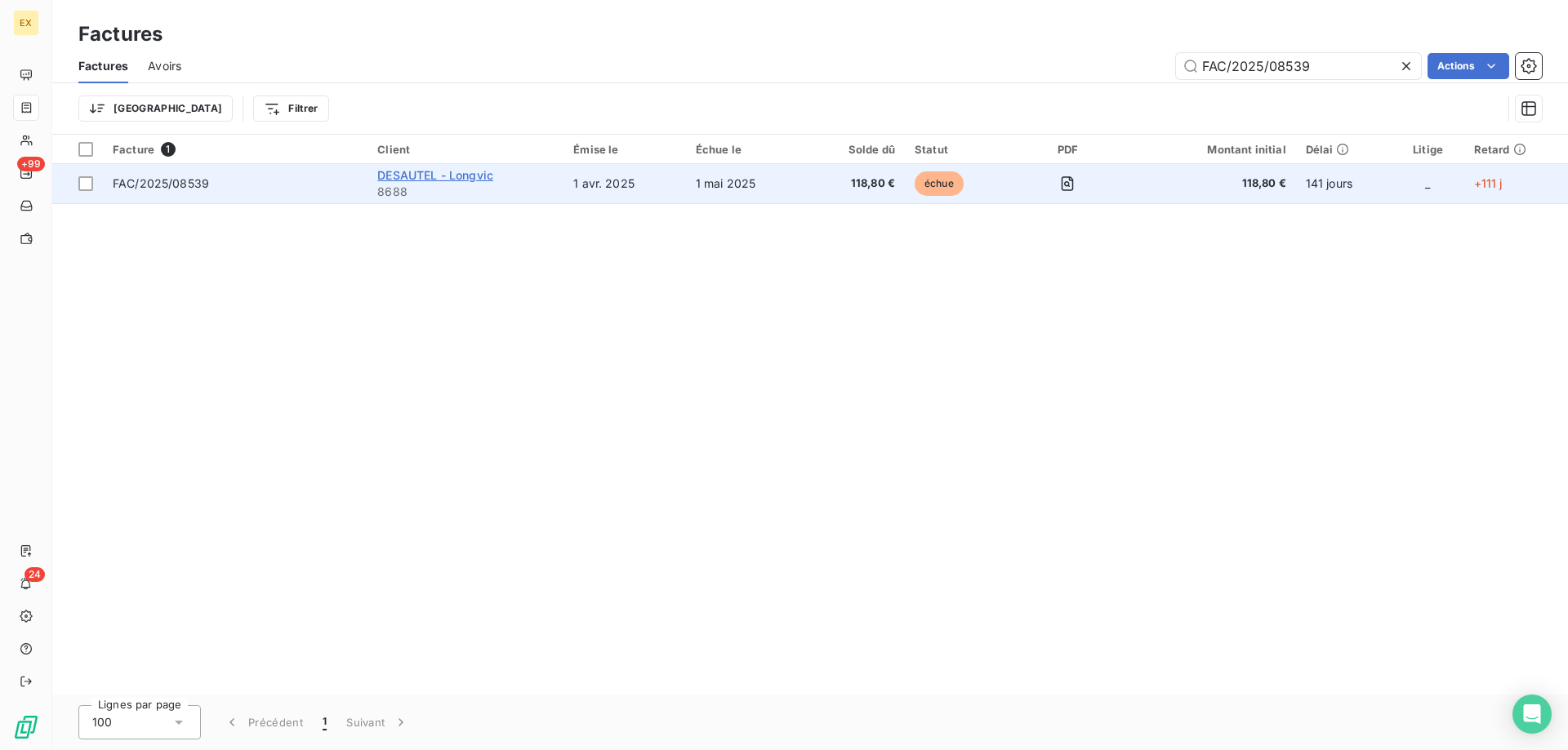
type input "FAC/2025/08539"
click at [403, 169] on span "DESAUTEL - Longvic" at bounding box center [435, 175] width 116 height 14
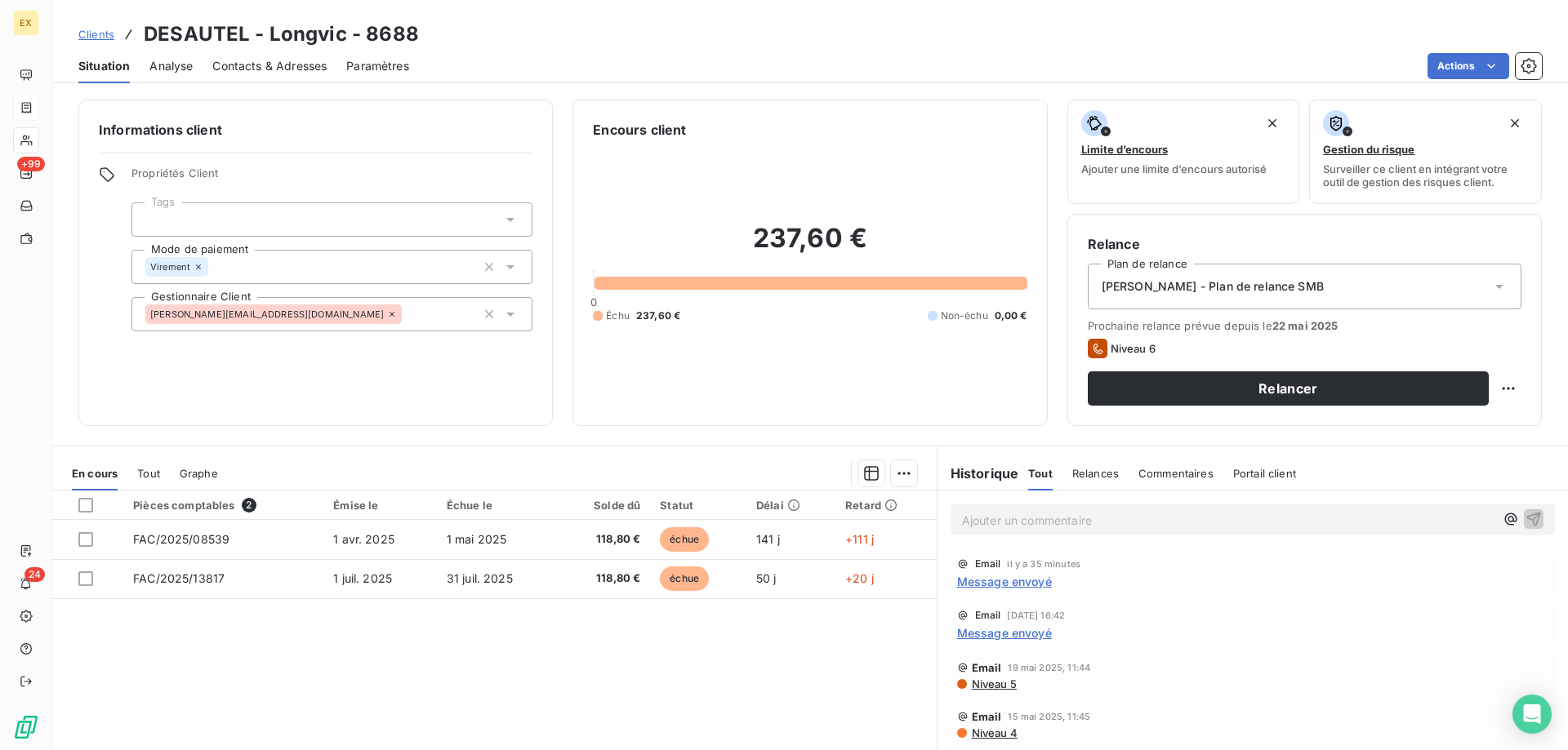
click at [1022, 530] on div "Ajouter un commentaire ﻿" at bounding box center [1253, 519] width 604 height 32
click at [1022, 522] on p "Ajouter un commentaire ﻿" at bounding box center [1227, 520] width 532 height 20
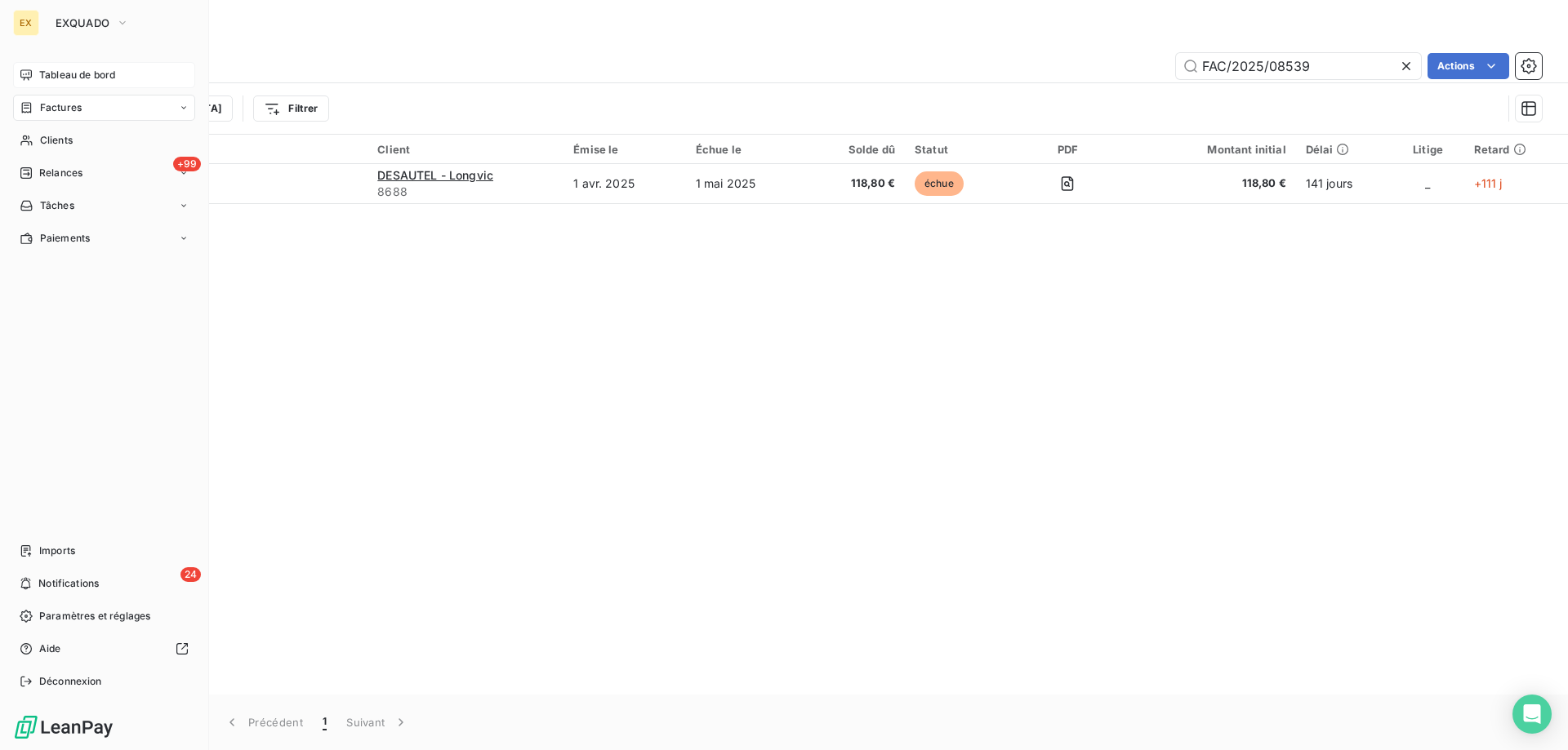
click at [32, 66] on div "Tableau de bord" at bounding box center [103, 75] width 182 height 27
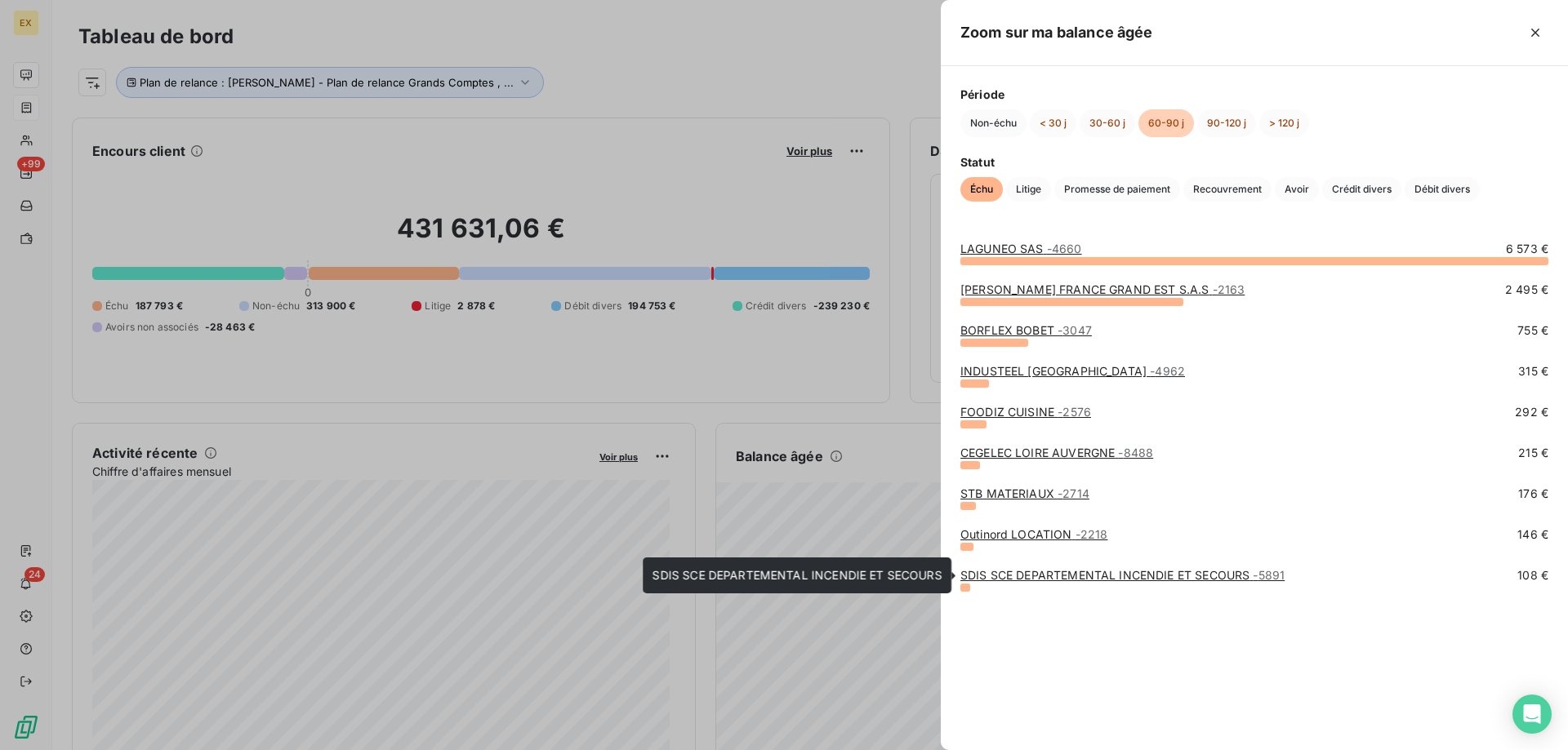
click at [1016, 577] on link "SDIS SCE DEPARTEMENTAL INCENDIE ET SECOURS - 5891" at bounding box center [1123, 575] width 324 height 14
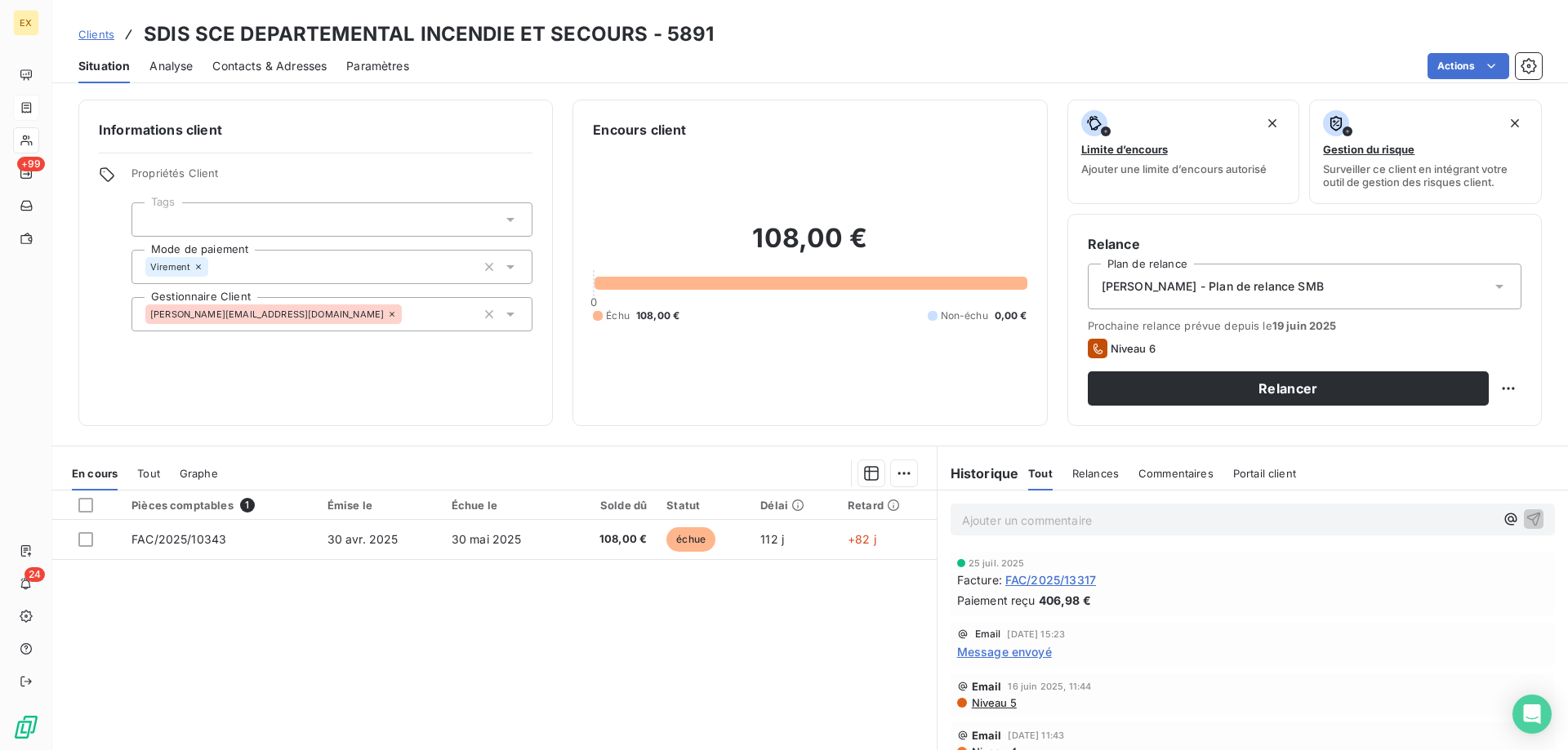
click at [297, 71] on span "Contacts & Adresses" at bounding box center [269, 66] width 114 height 16
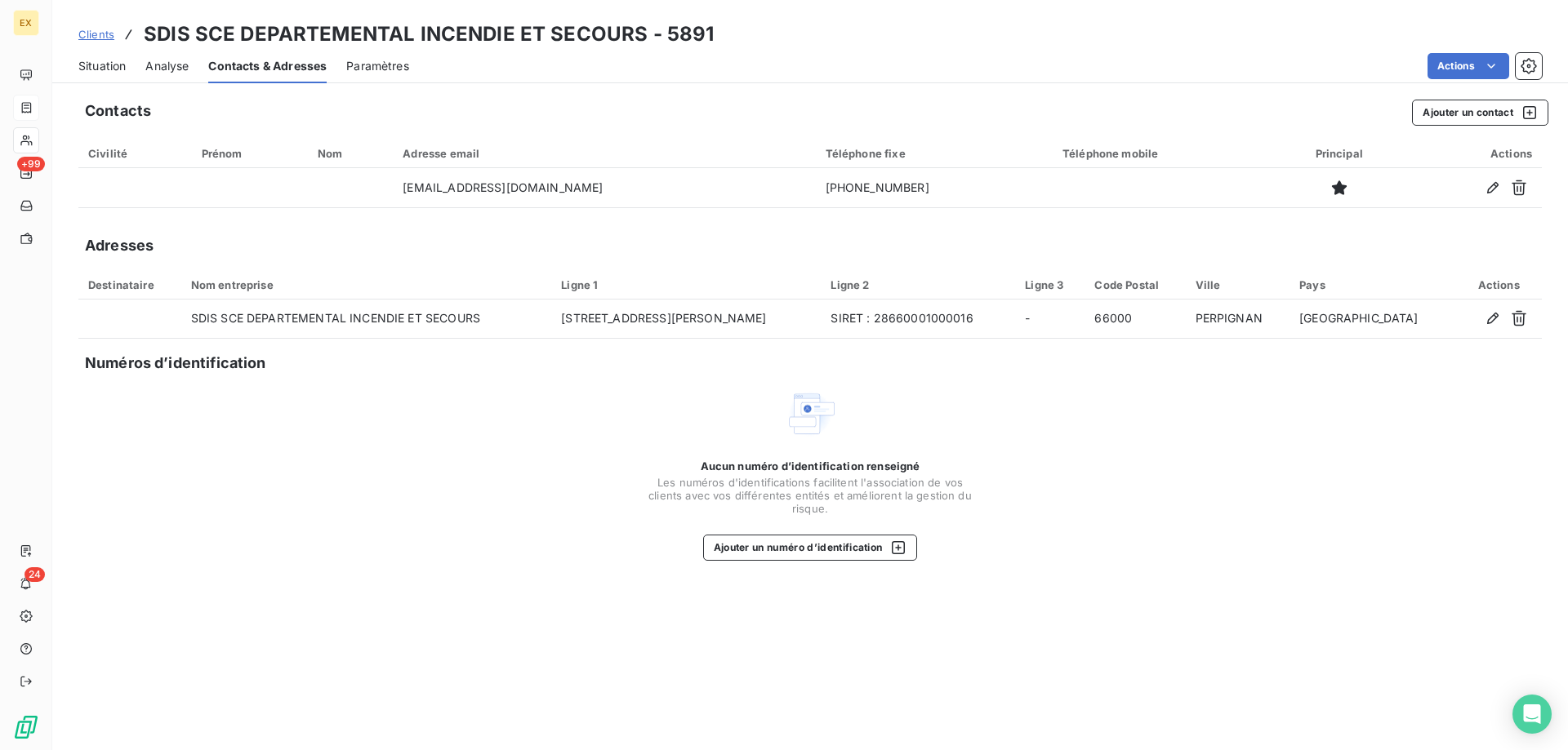
click at [104, 71] on span "Situation" at bounding box center [103, 66] width 48 height 16
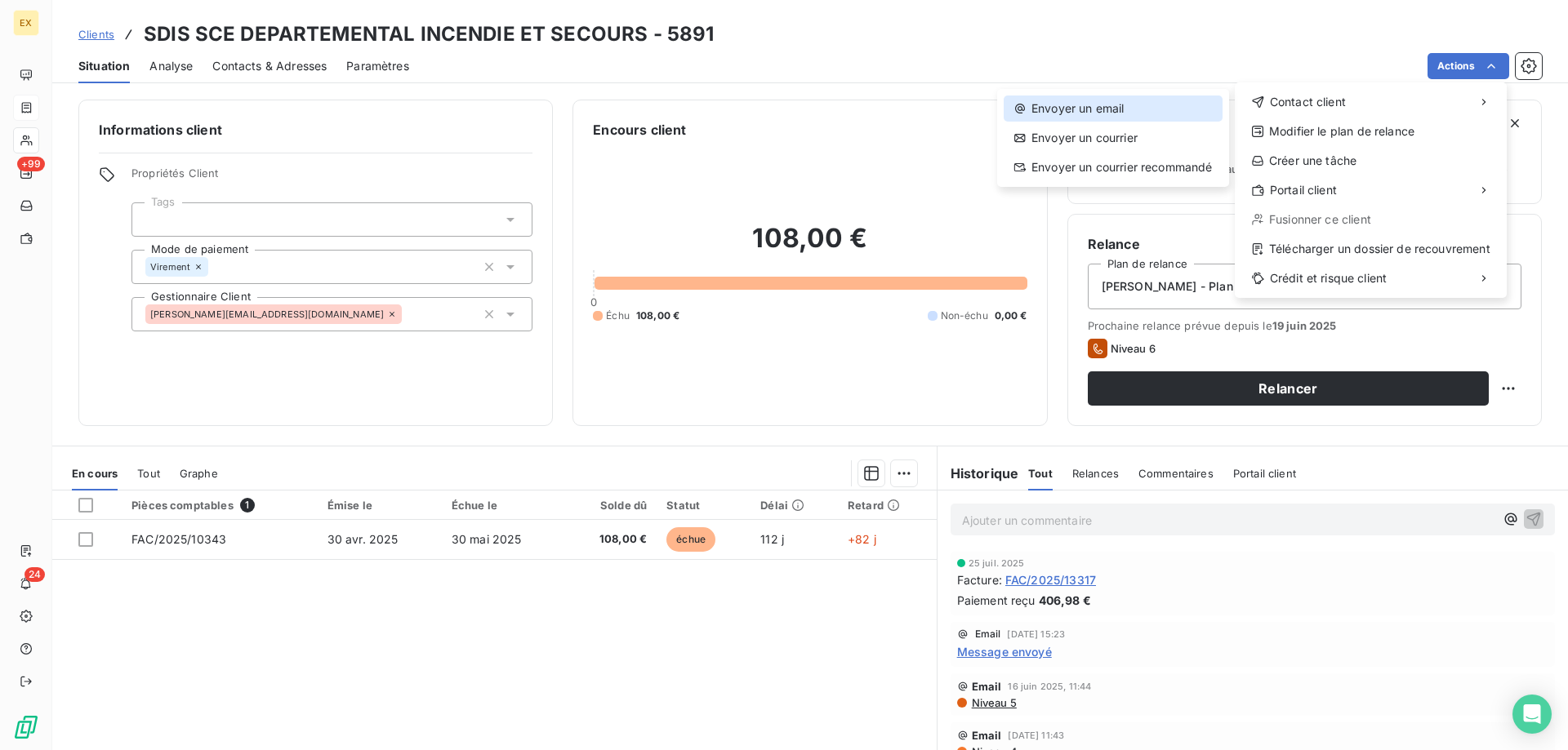
click at [1181, 109] on div "Envoyer un email" at bounding box center [1113, 108] width 219 height 27
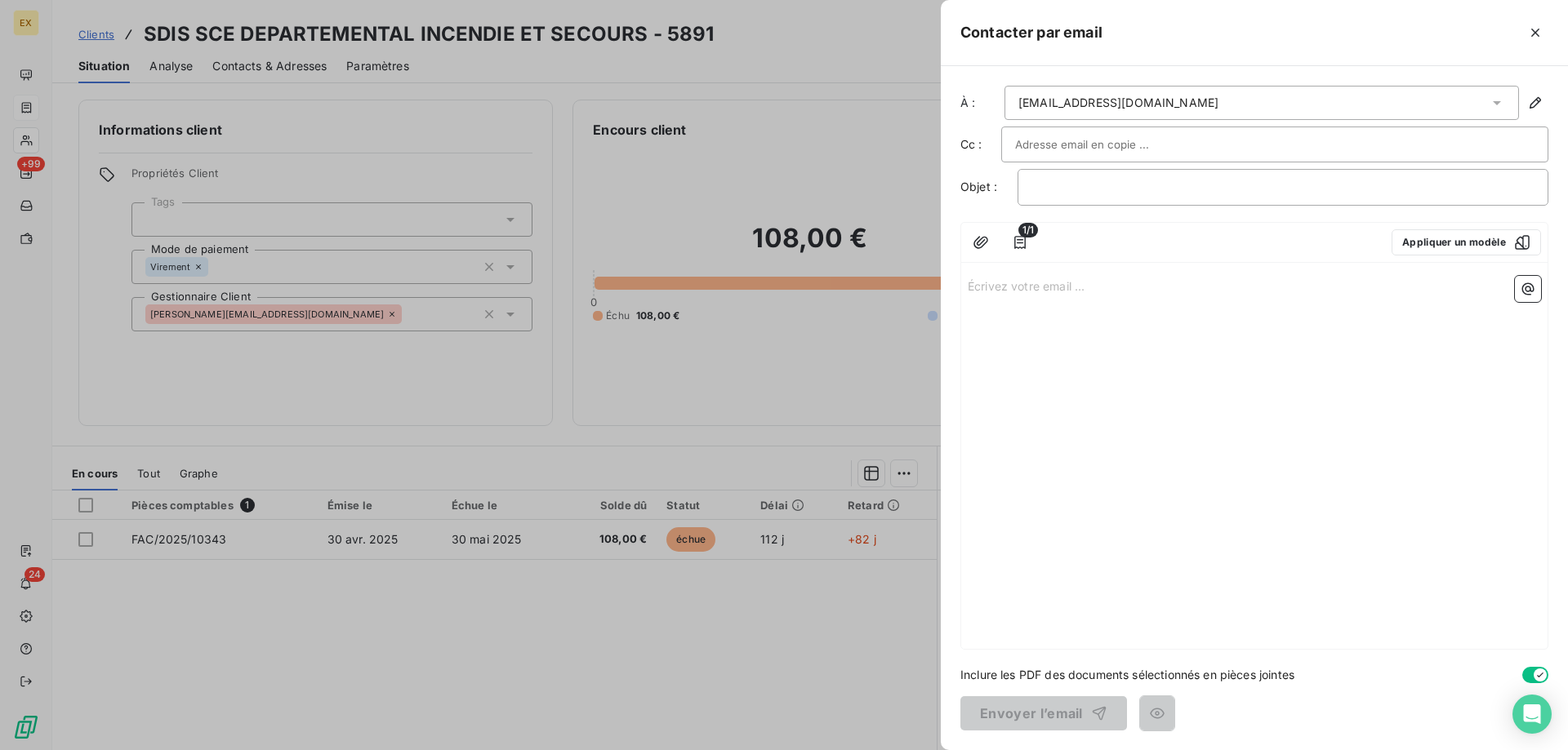
click at [1130, 151] on input "text" at bounding box center [1103, 144] width 176 height 25
click at [1120, 181] on p "﻿" at bounding box center [1282, 187] width 503 height 19
click at [1018, 278] on p "Écrivez votre email ... ﻿" at bounding box center [1255, 285] width 573 height 19
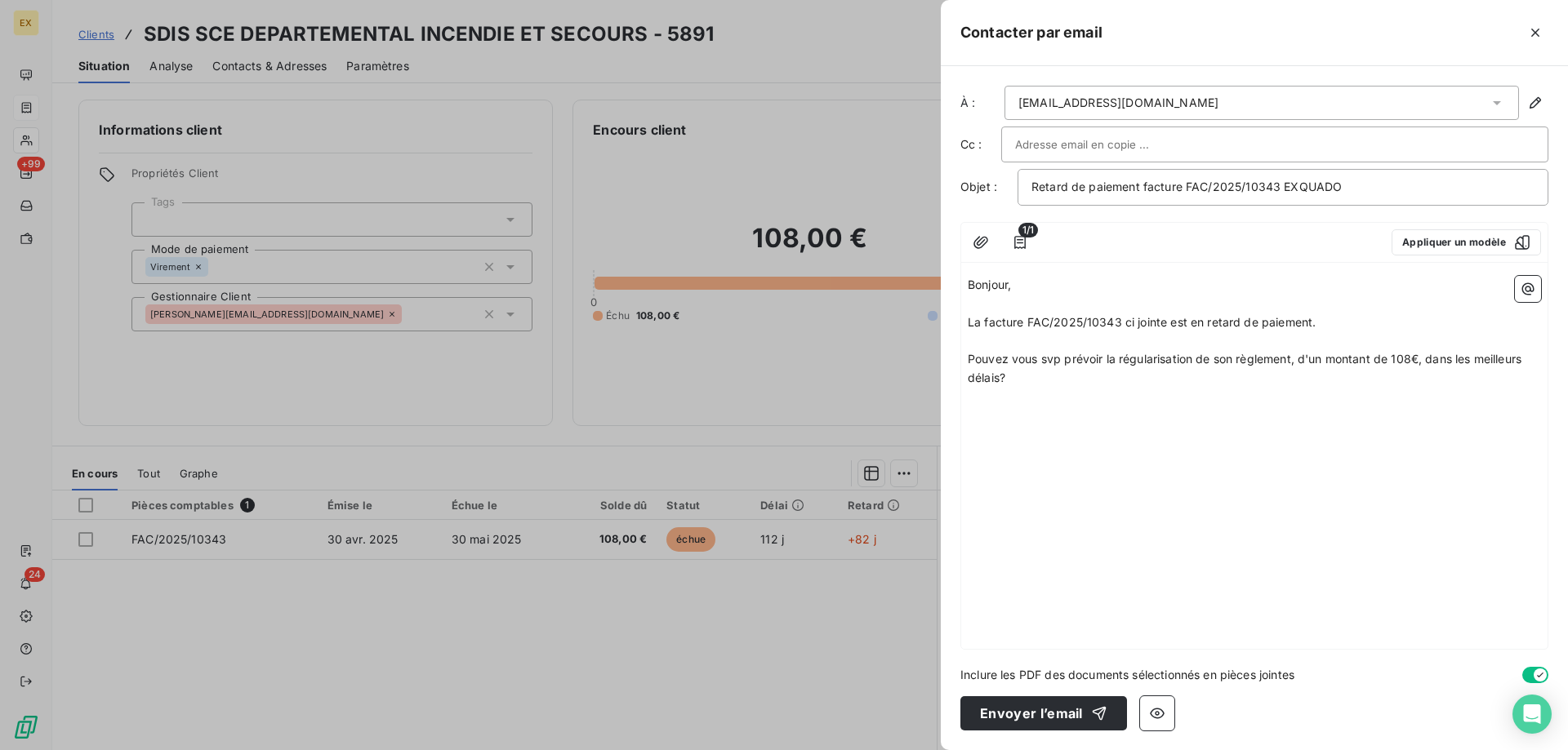
click at [1163, 324] on span "La facture FAC/2025/10343 ci jointe est en retard de paiement." at bounding box center [1142, 321] width 348 height 14
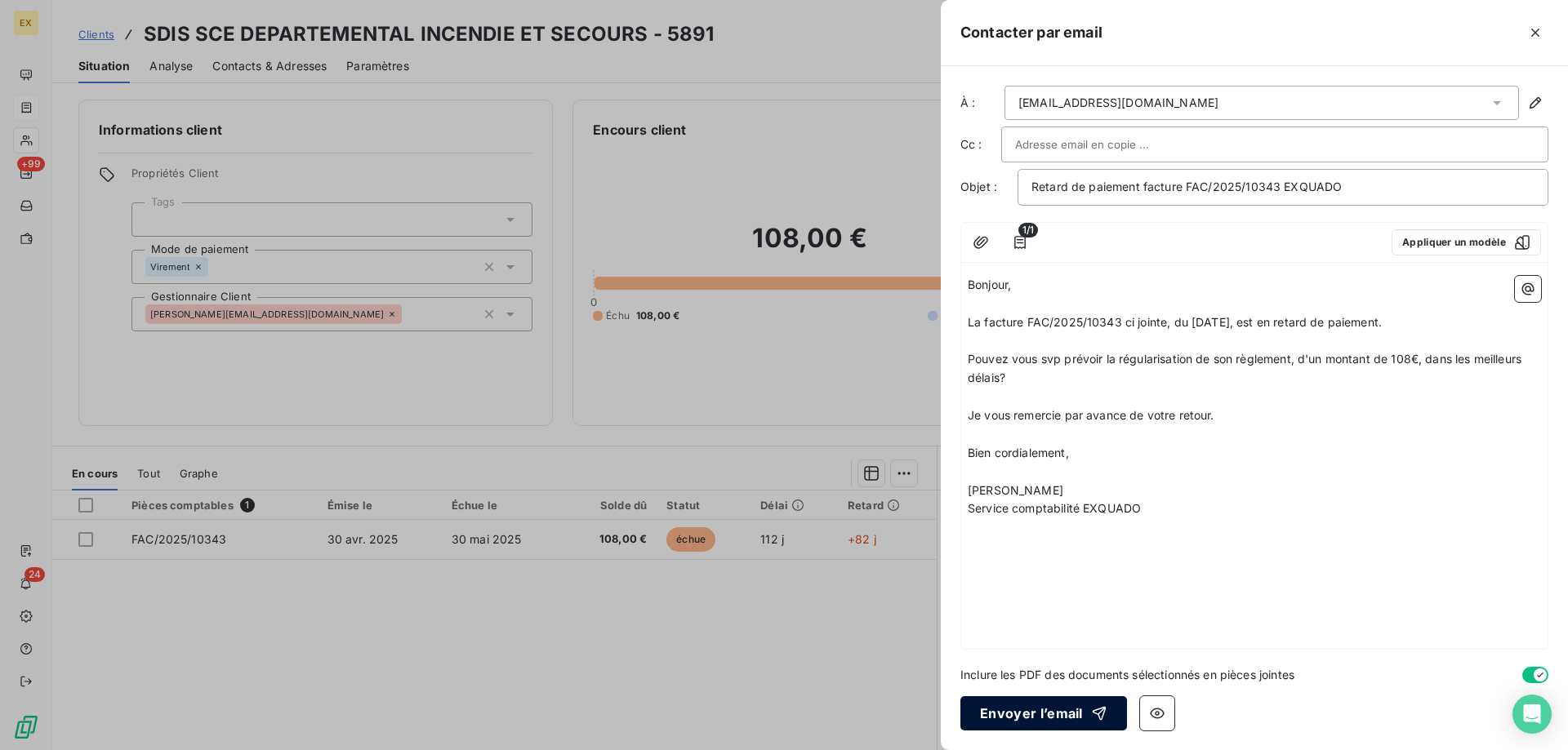
click at [1048, 710] on button "Envoyer l’email" at bounding box center [1044, 713] width 167 height 34
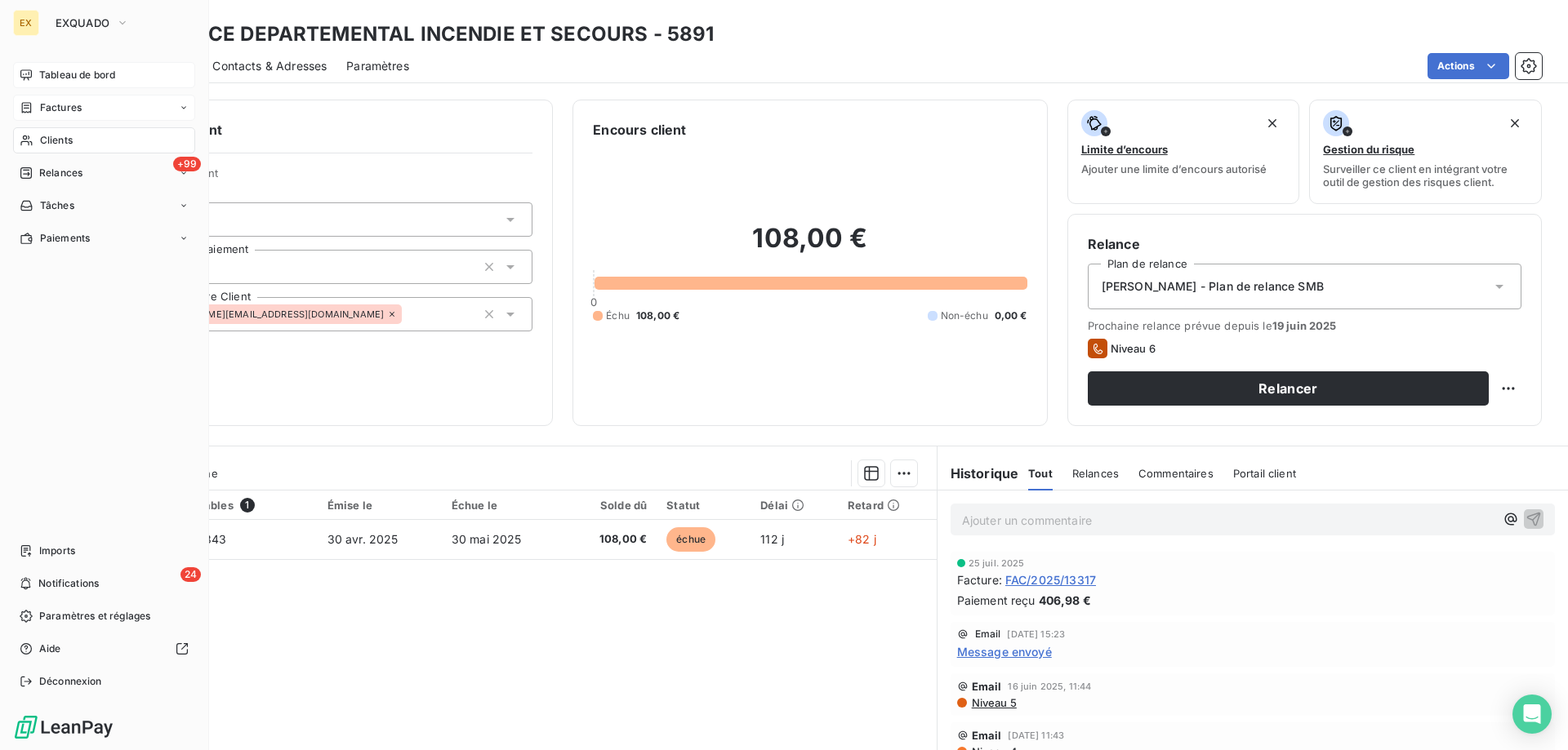
click at [34, 71] on div "Tableau de bord" at bounding box center [103, 75] width 182 height 27
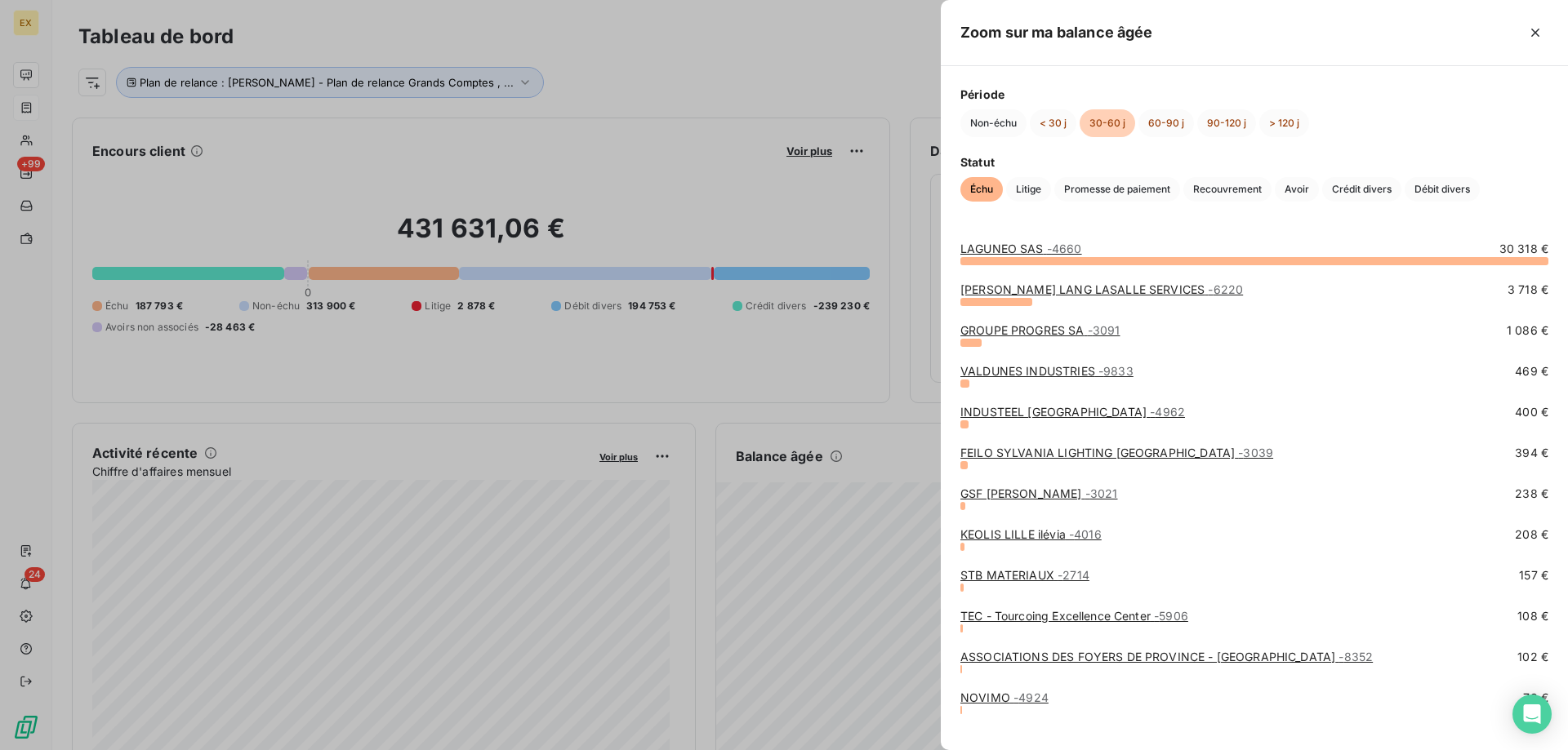
click at [1051, 329] on link "GROUPE PROGRES SA - 3091" at bounding box center [1040, 330] width 159 height 14
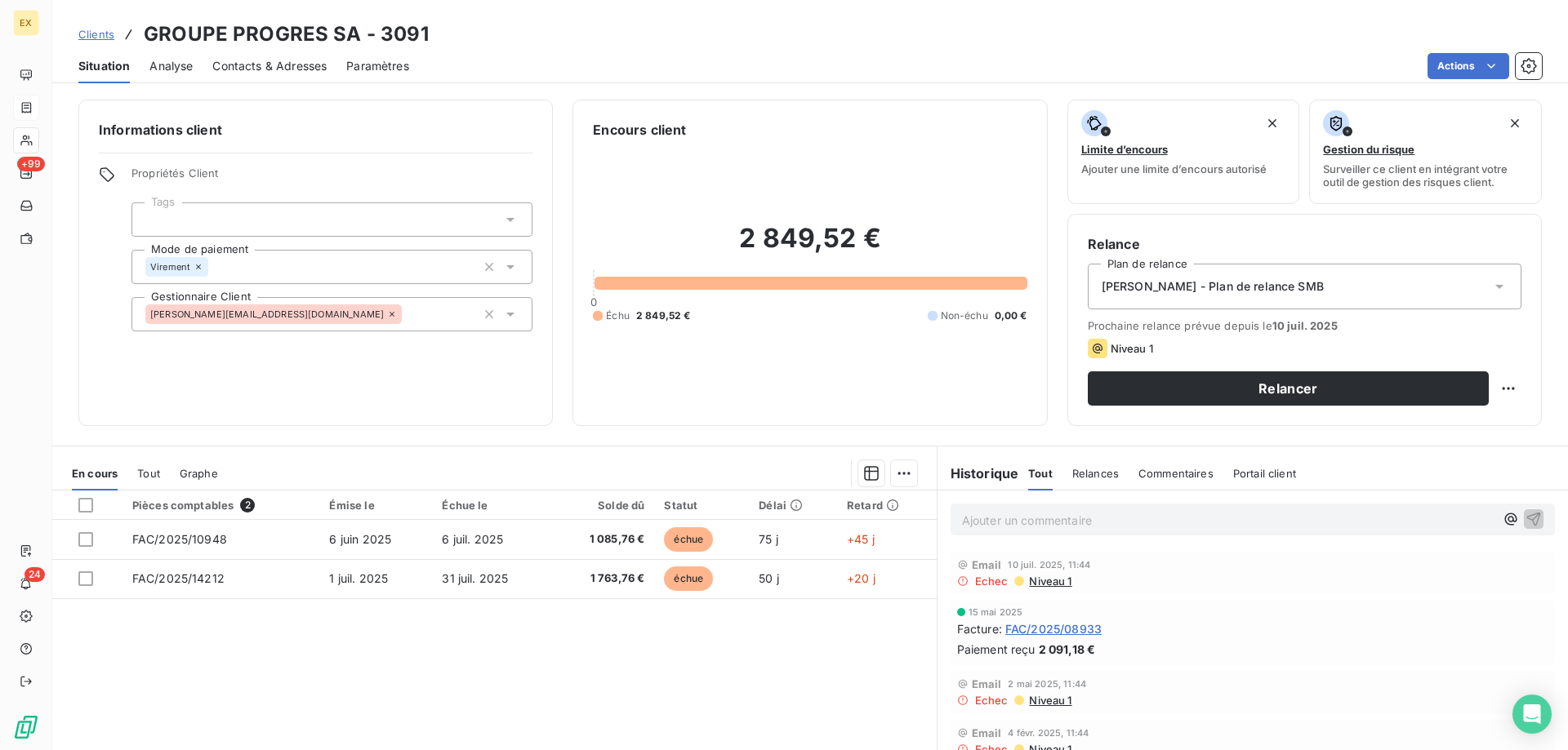
click at [279, 52] on div "Contacts & Adresses" at bounding box center [269, 66] width 114 height 34
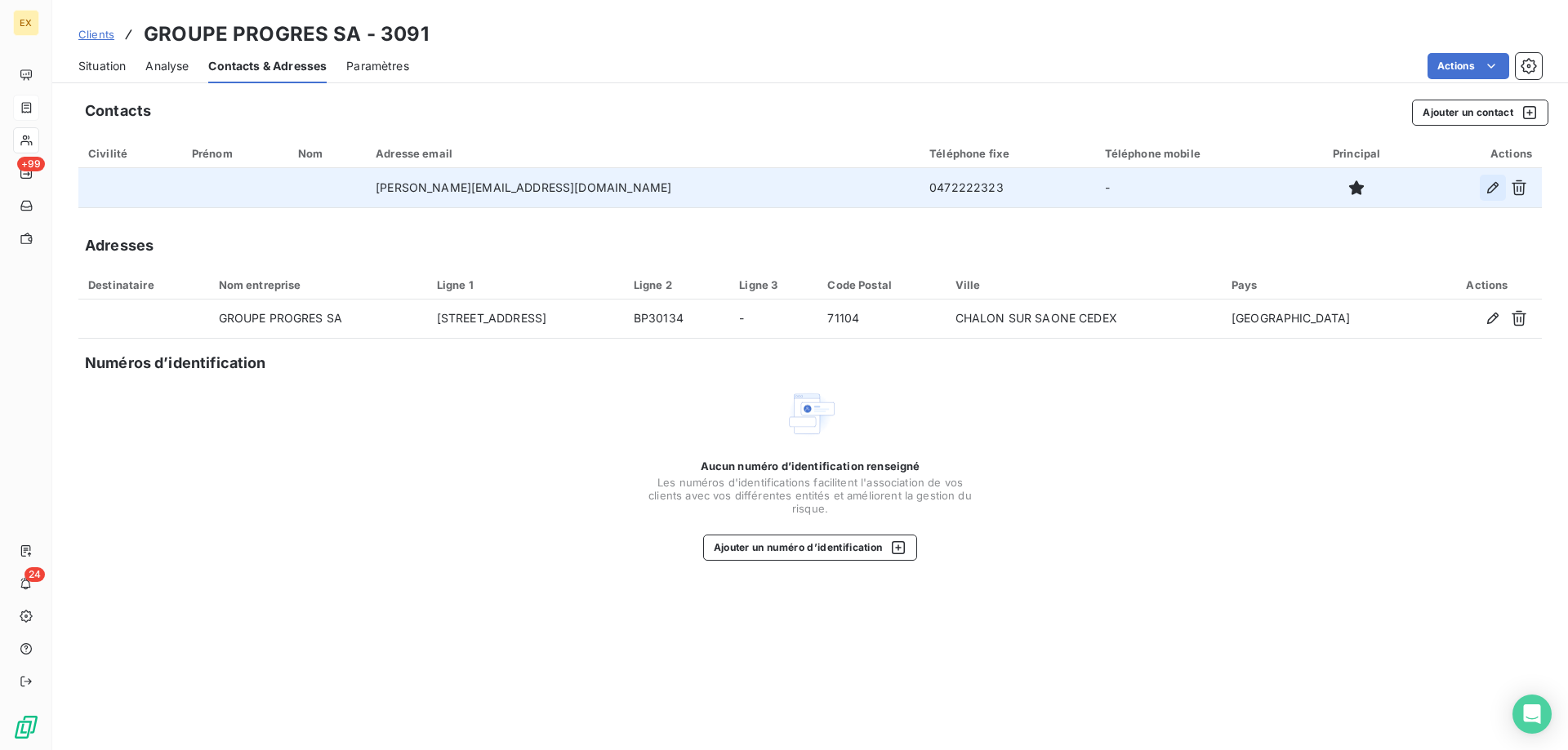
click at [1490, 190] on icon "button" at bounding box center [1493, 188] width 16 height 16
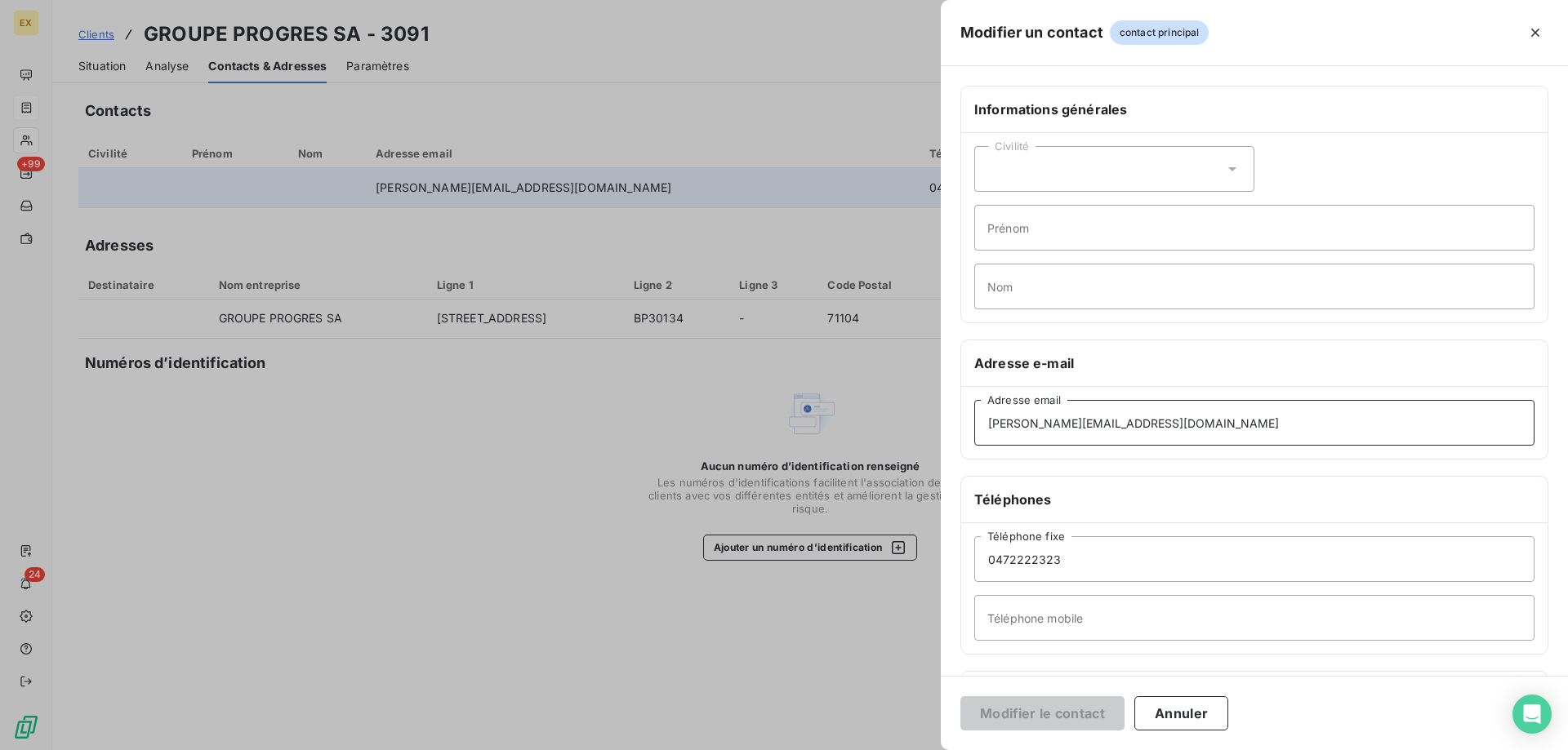
drag, startPoint x: 1158, startPoint y: 421, endPoint x: 864, endPoint y: 404, distance: 294.5
click at [875, 750] on div "Modifier un contact contact principal Informations générales Civilité Prénom No…" at bounding box center [784, 750] width 1568 height 0
paste input "lprcomptafournisseur"
type input "[EMAIL_ADDRESS][DOMAIN_NAME]"
click at [1051, 712] on button "Modifier le contact" at bounding box center [1042, 713] width 164 height 34
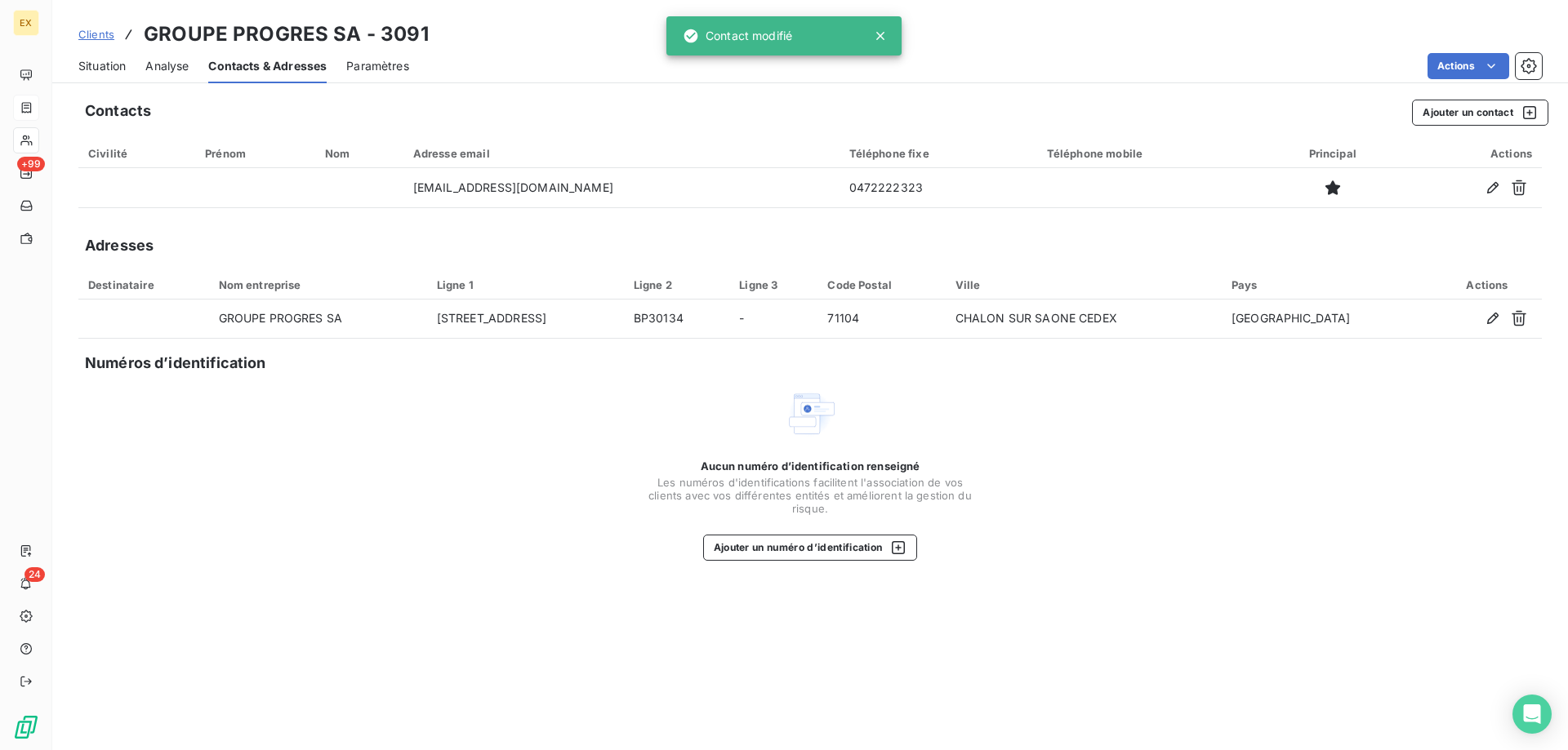
click at [107, 60] on span "Situation" at bounding box center [103, 66] width 48 height 16
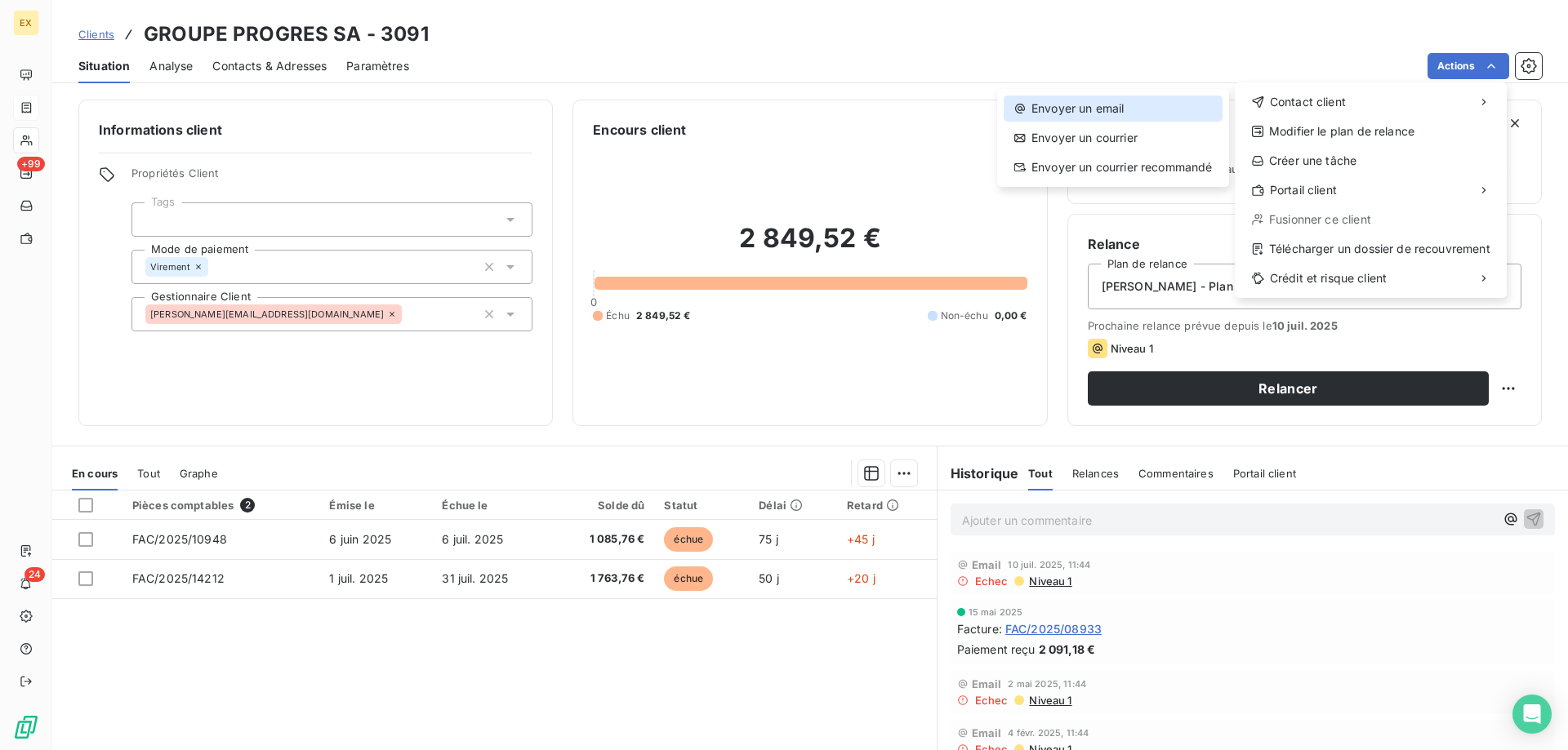
click at [1189, 102] on div "Envoyer un email" at bounding box center [1113, 108] width 219 height 27
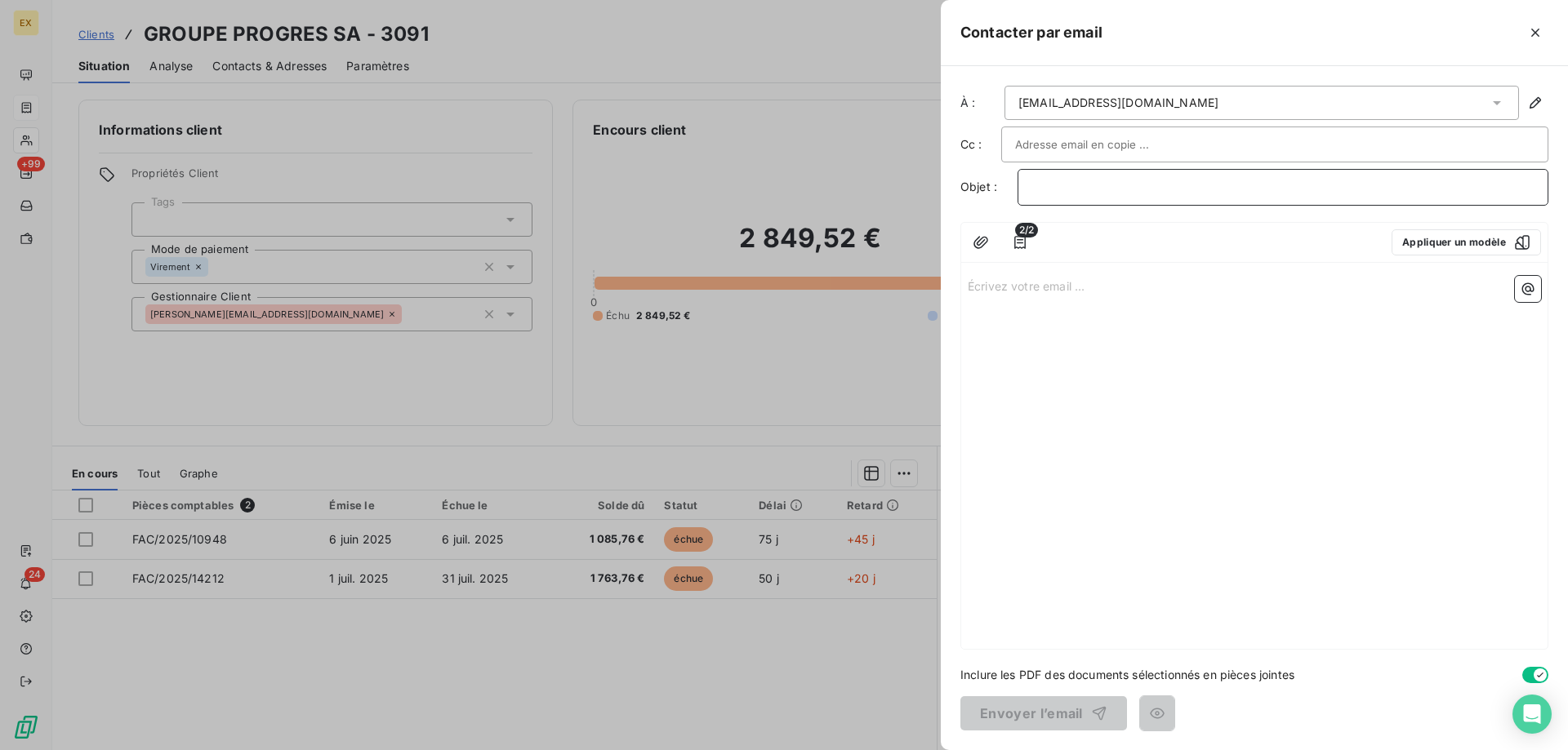
click at [1082, 191] on p "﻿" at bounding box center [1282, 187] width 503 height 19
click at [1054, 295] on div "Écrivez votre email ... ﻿" at bounding box center [1255, 459] width 586 height 380
click at [1054, 286] on p "Écrivez votre email ... ﻿" at bounding box center [1255, 285] width 573 height 19
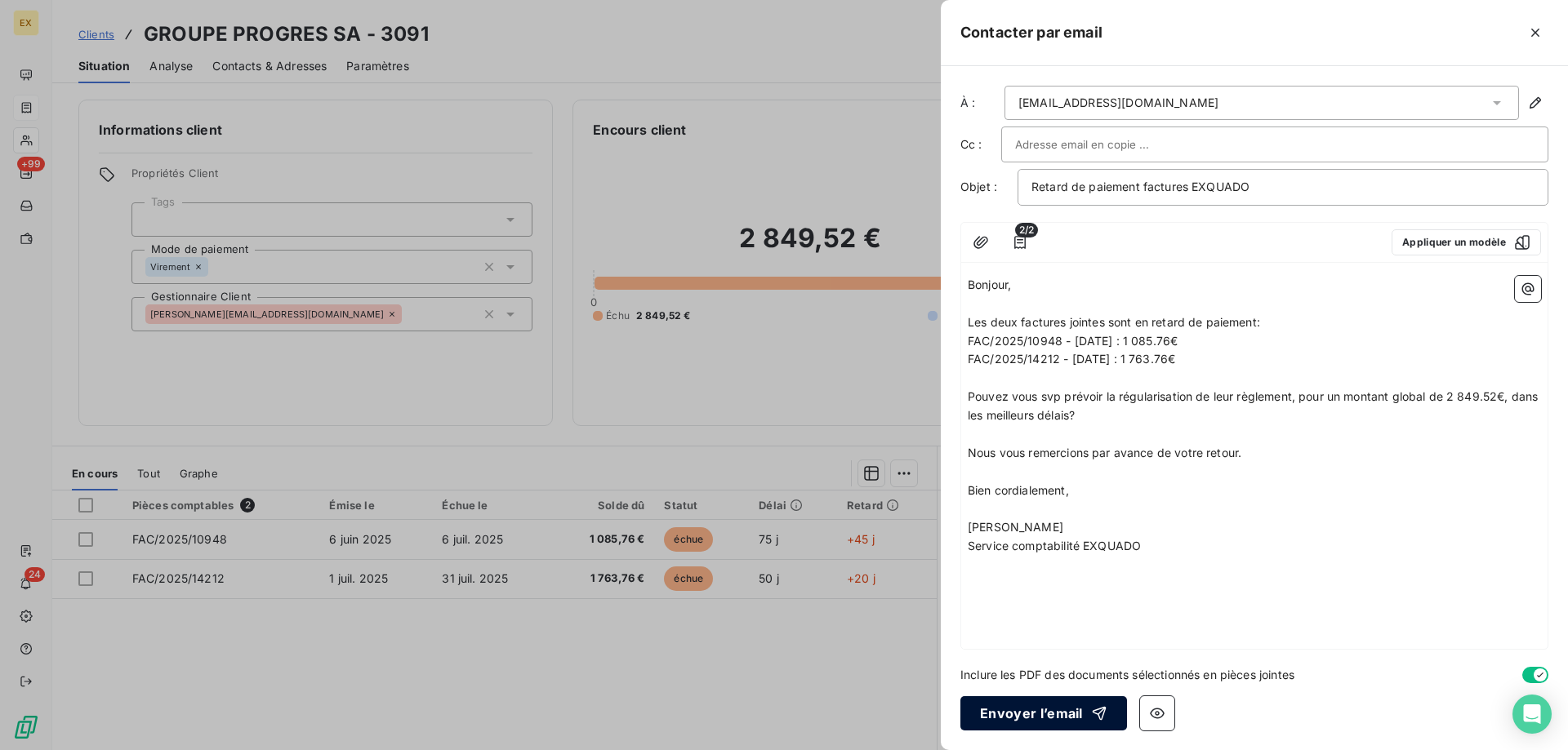
click at [998, 724] on button "Envoyer l’email" at bounding box center [1044, 713] width 167 height 34
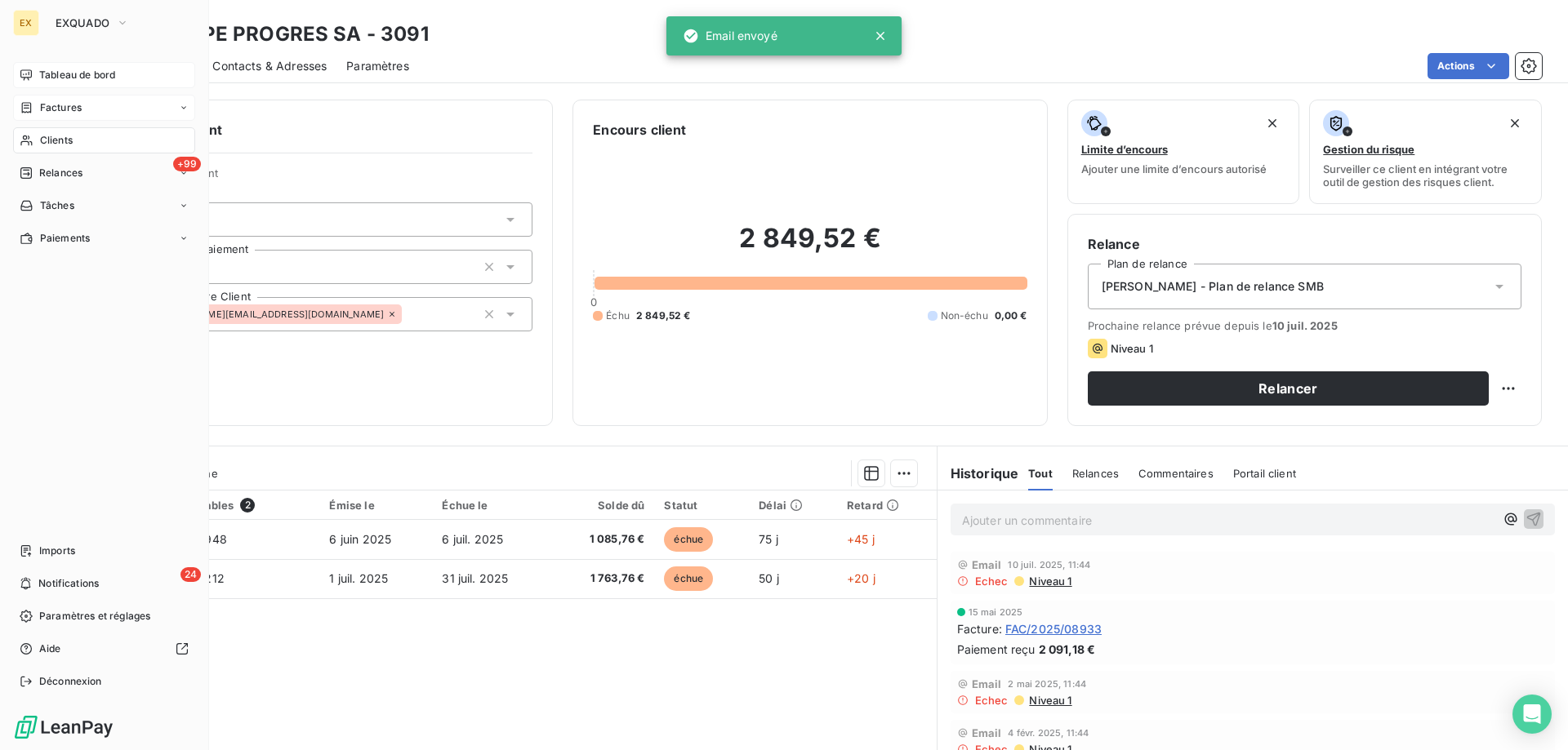
click at [24, 75] on icon at bounding box center [26, 75] width 11 height 11
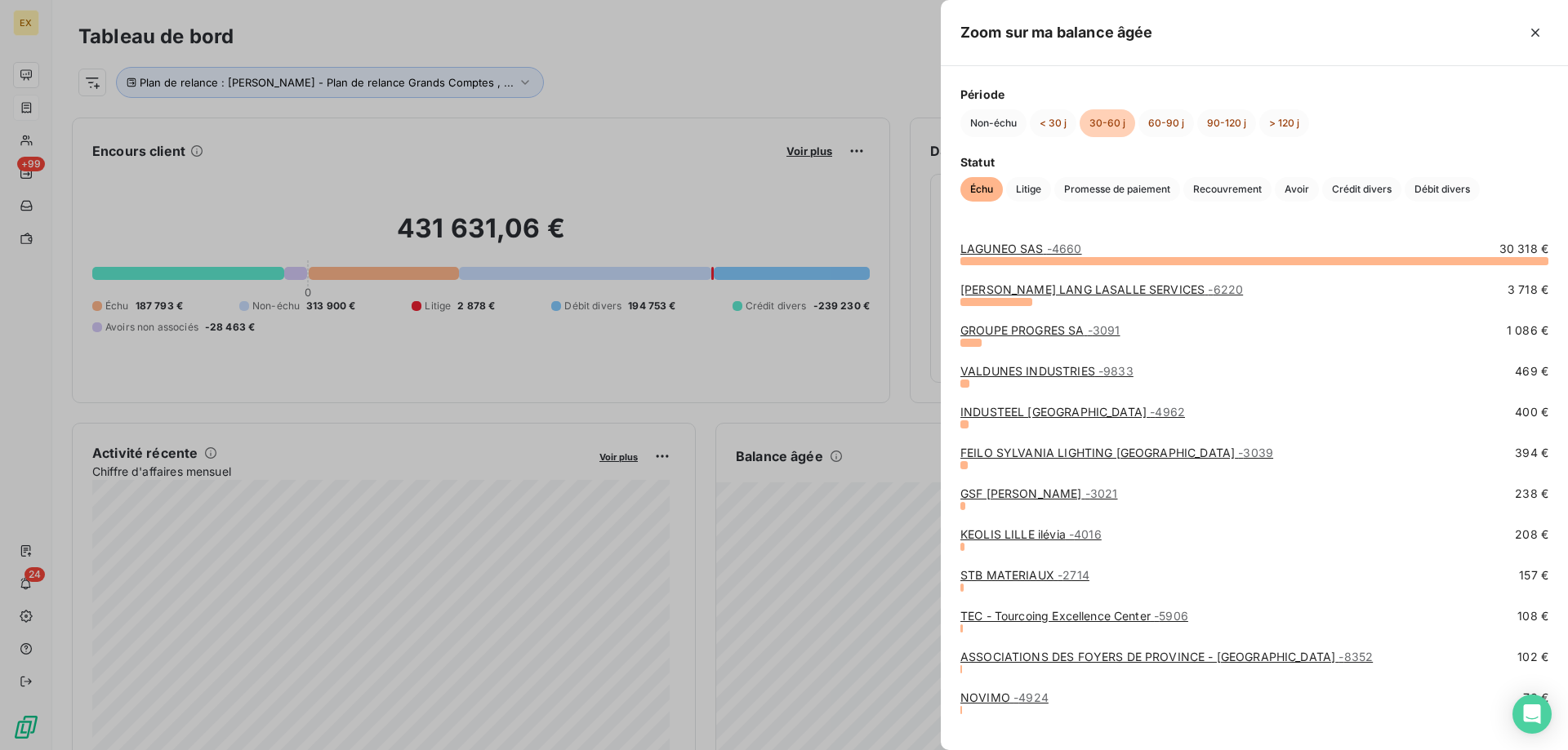
click at [1029, 369] on link "VALDUNES INDUSTRIES - 9833" at bounding box center [1047, 371] width 173 height 14
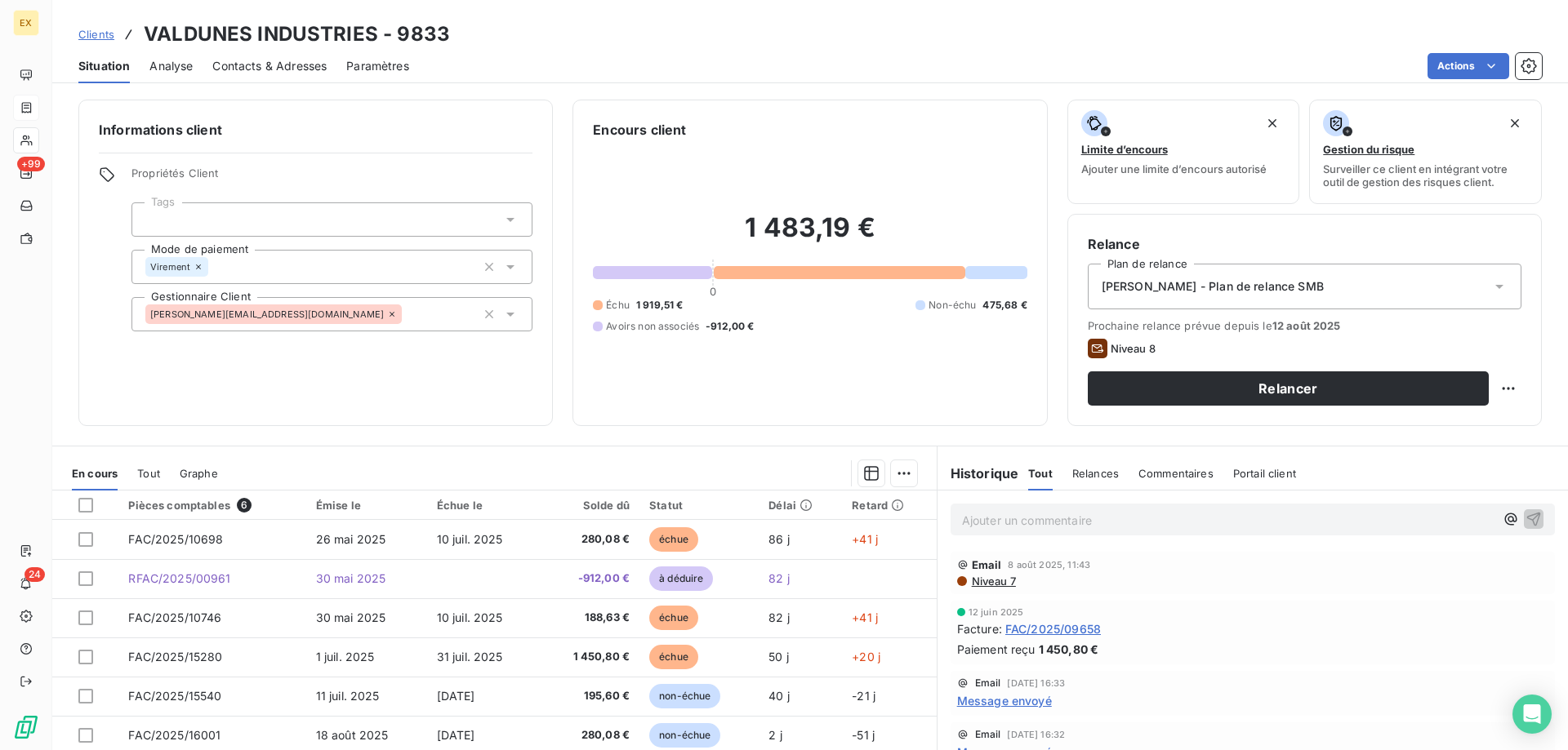
click at [299, 69] on span "Contacts & Adresses" at bounding box center [269, 66] width 114 height 16
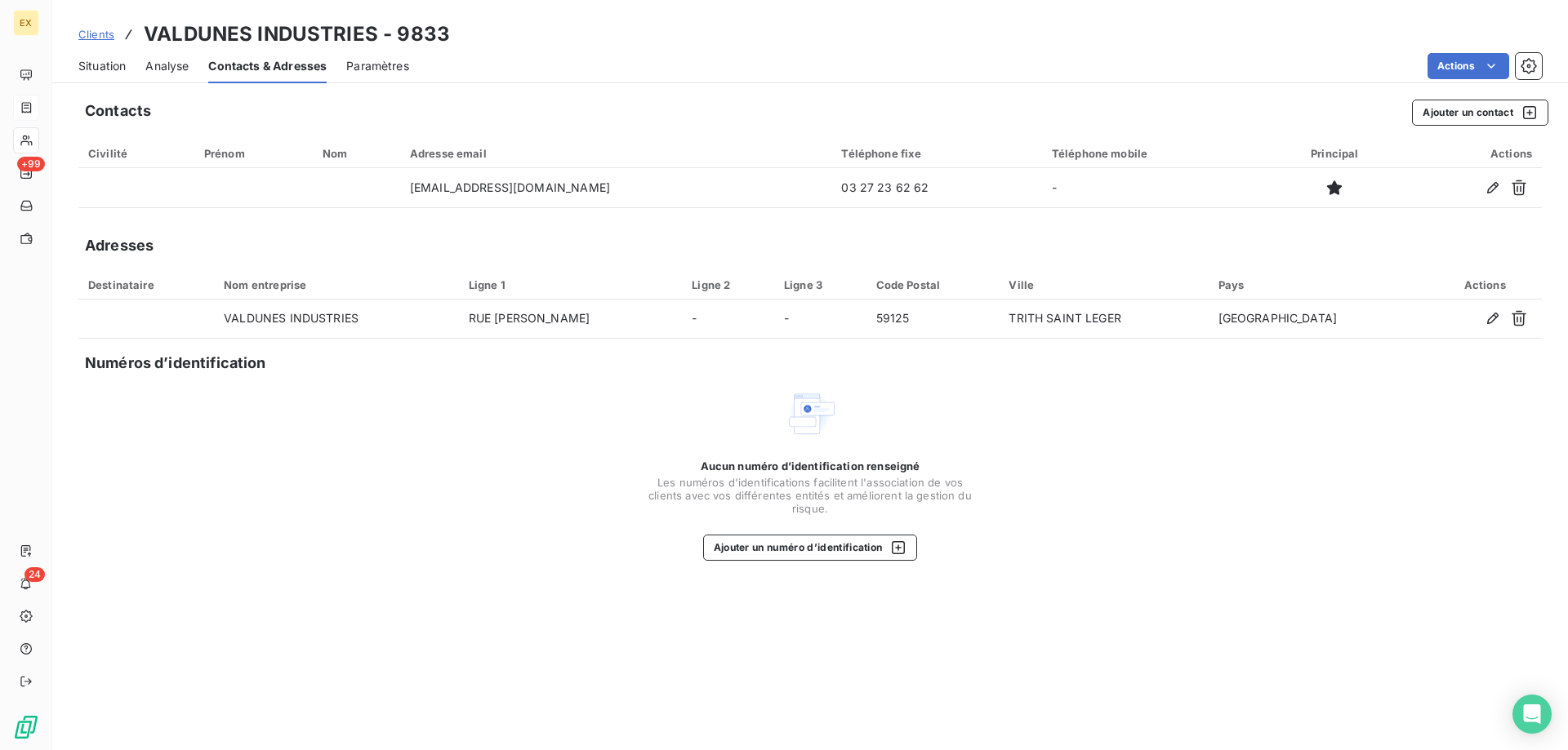
click at [111, 60] on span "Situation" at bounding box center [103, 66] width 48 height 16
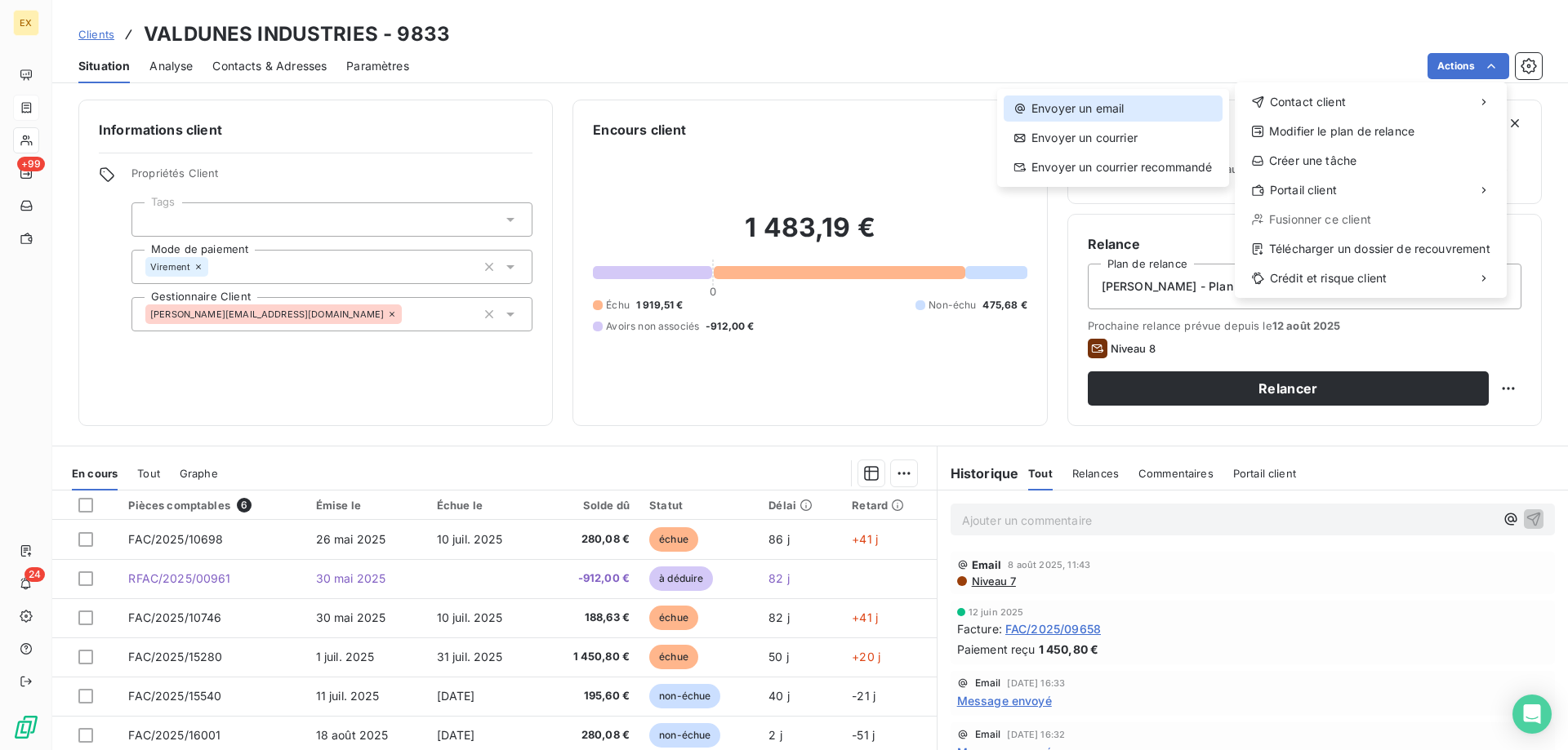
click at [1179, 104] on div "Envoyer un email" at bounding box center [1113, 108] width 219 height 27
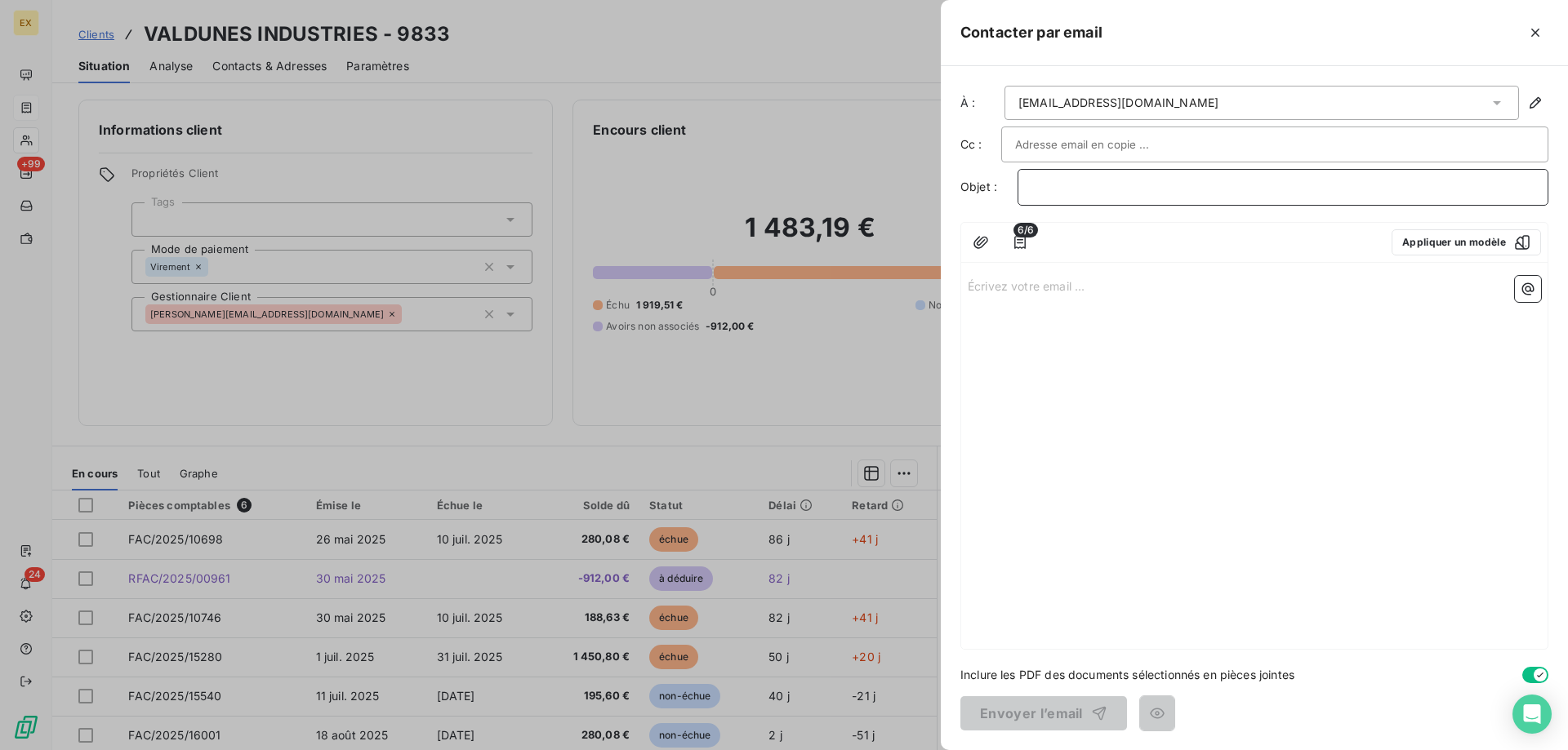
click at [1104, 185] on p "﻿" at bounding box center [1282, 187] width 503 height 19
click at [1030, 245] on button "button" at bounding box center [1019, 243] width 27 height 27
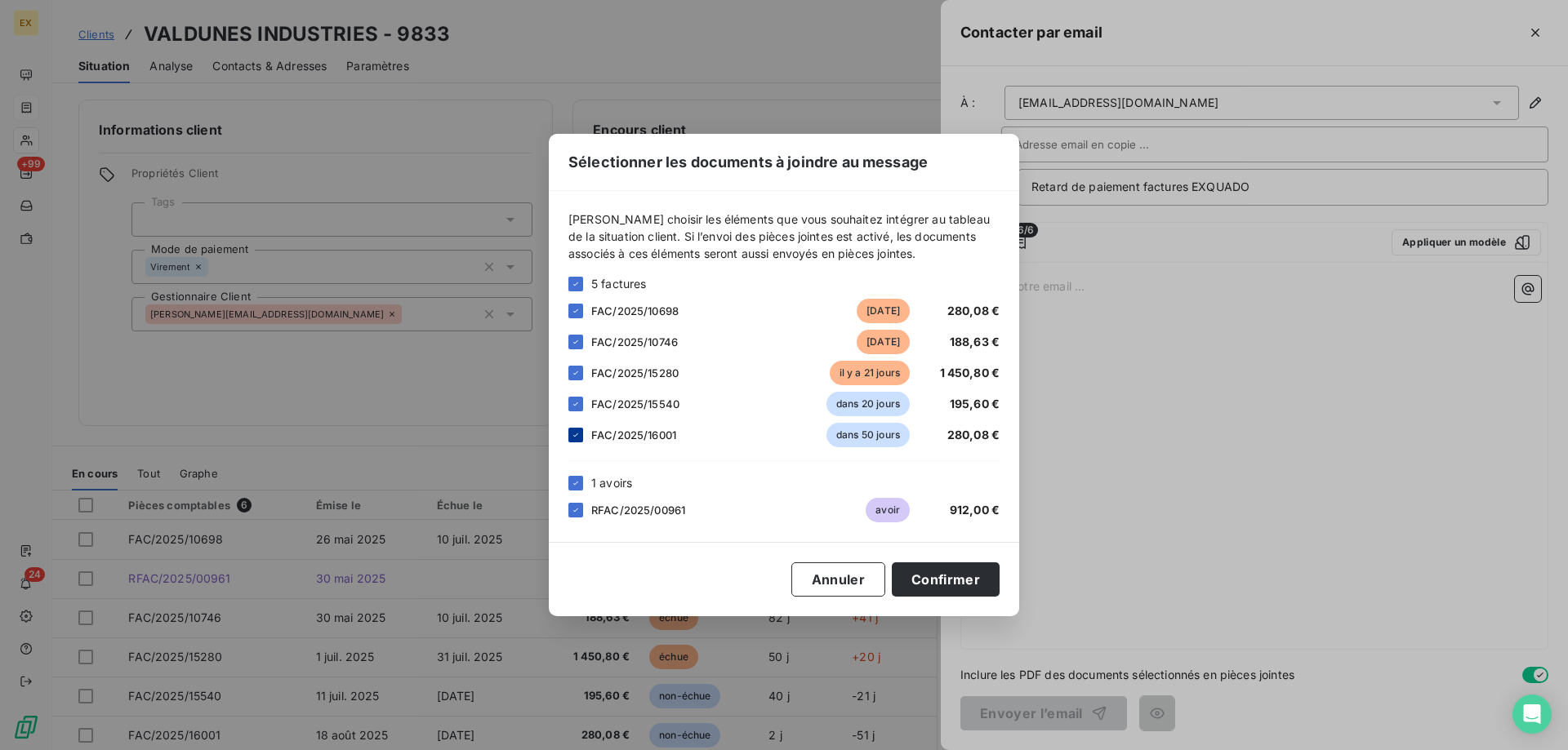
click at [574, 434] on icon at bounding box center [575, 435] width 10 height 10
click at [581, 403] on div at bounding box center [576, 404] width 15 height 15
click at [980, 582] on button "Confirmer" at bounding box center [946, 579] width 108 height 34
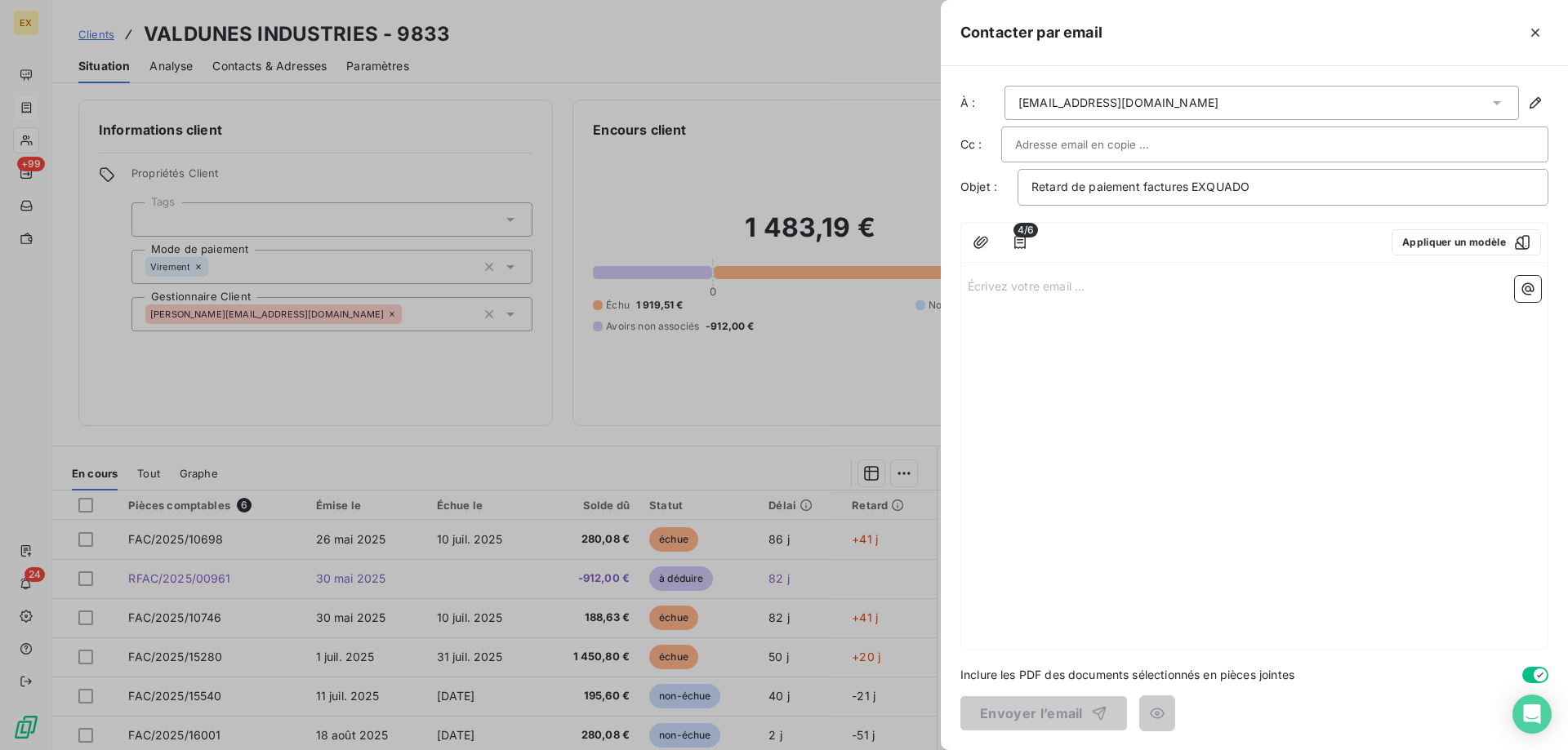
click at [1030, 286] on p "Écrivez votre email ... ﻿" at bounding box center [1255, 285] width 573 height 19
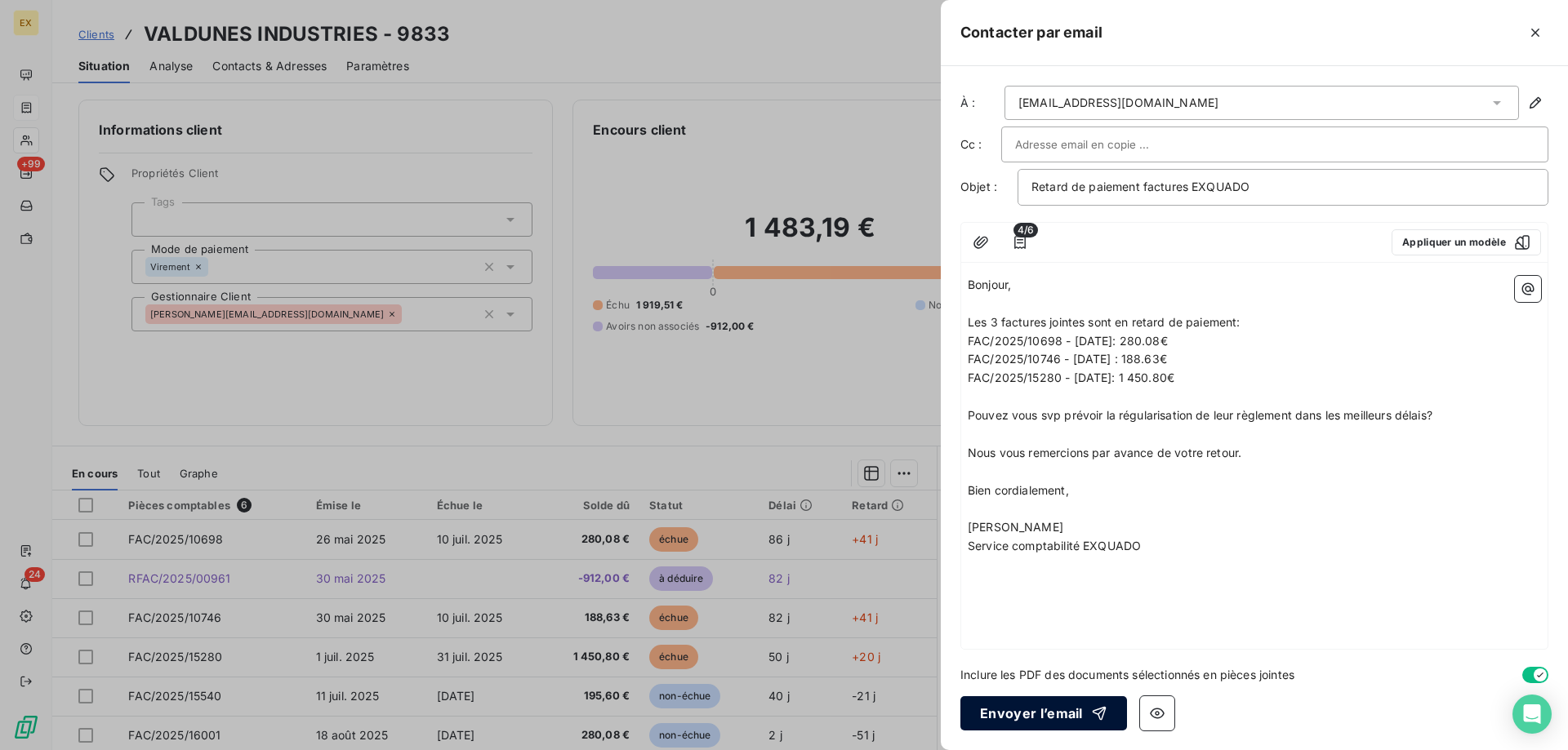
click at [997, 723] on button "Envoyer l’email" at bounding box center [1044, 713] width 167 height 34
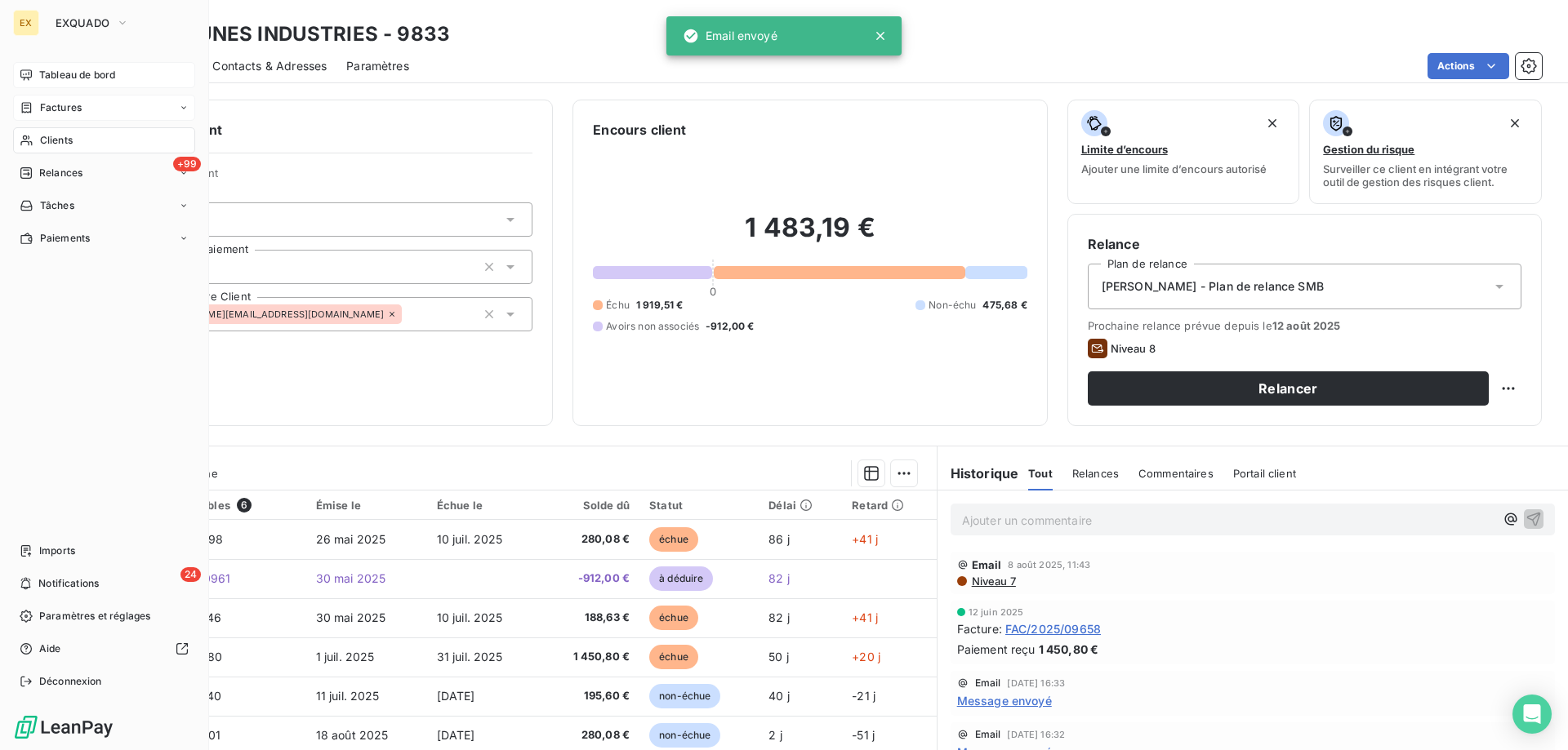
click at [35, 71] on div "Tableau de bord" at bounding box center [103, 75] width 182 height 27
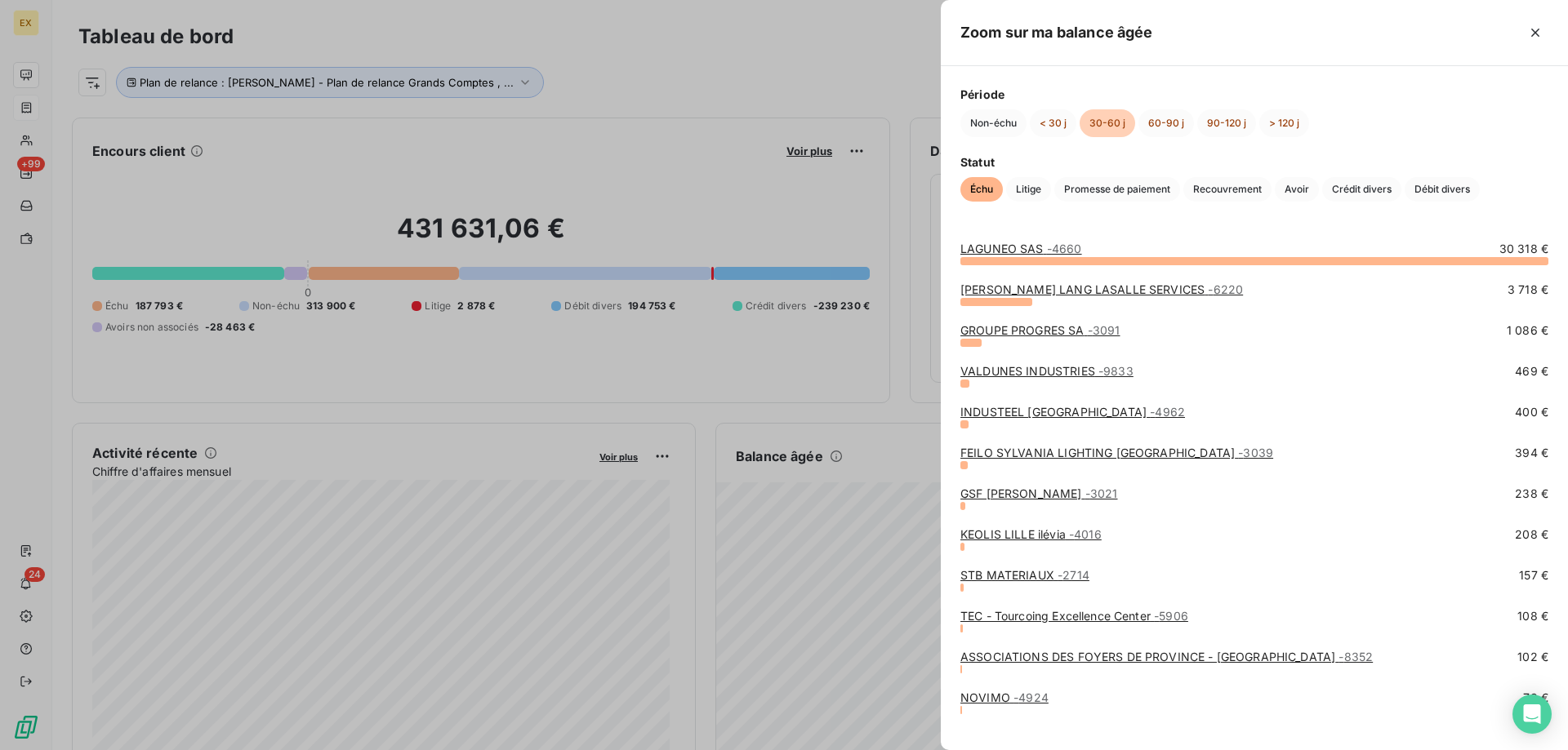
click at [1055, 538] on link "KEOLIS [GEOGRAPHIC_DATA] - 4016" at bounding box center [1031, 534] width 141 height 14
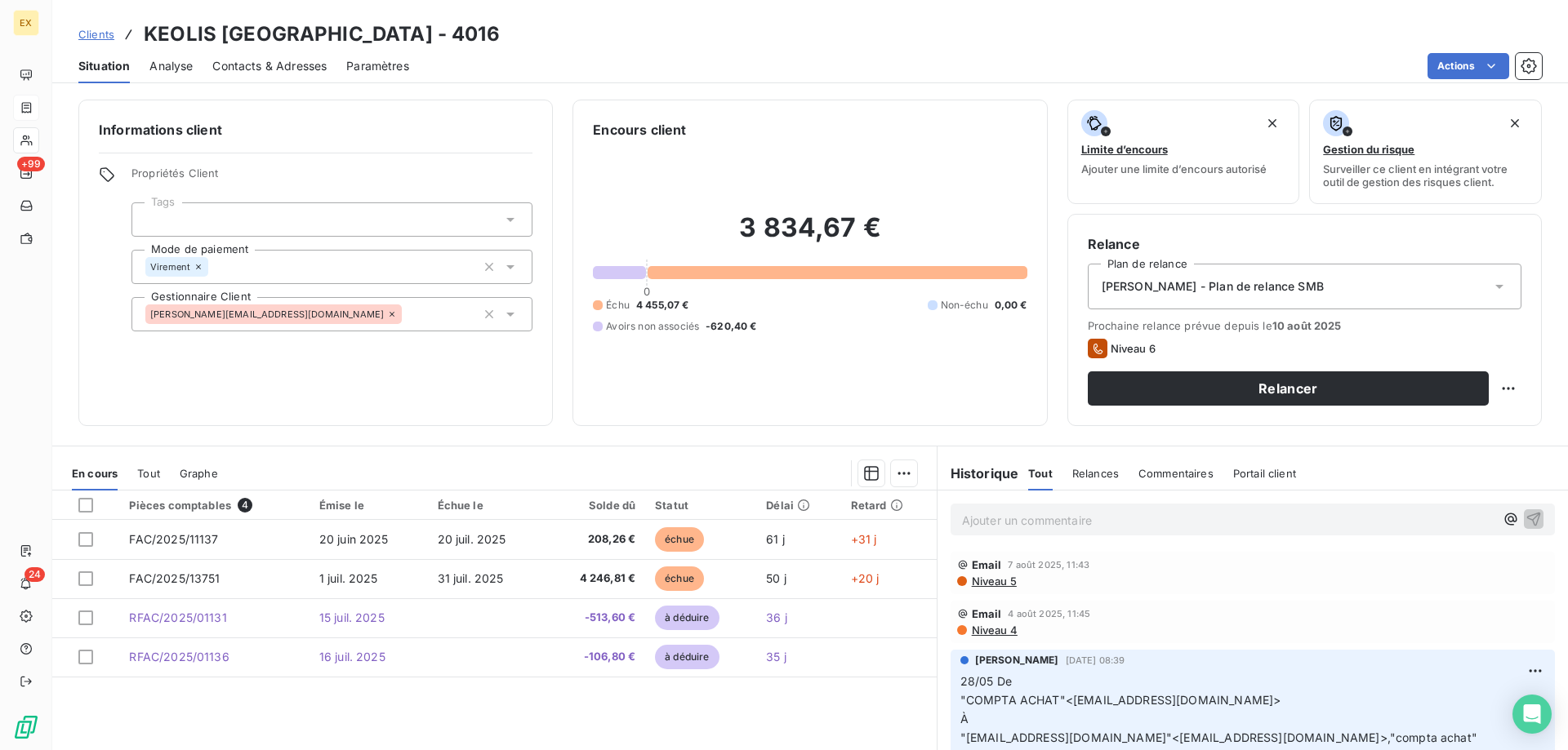
click at [1162, 276] on div "[PERSON_NAME] - Plan de relance SMB" at bounding box center [1305, 287] width 434 height 46
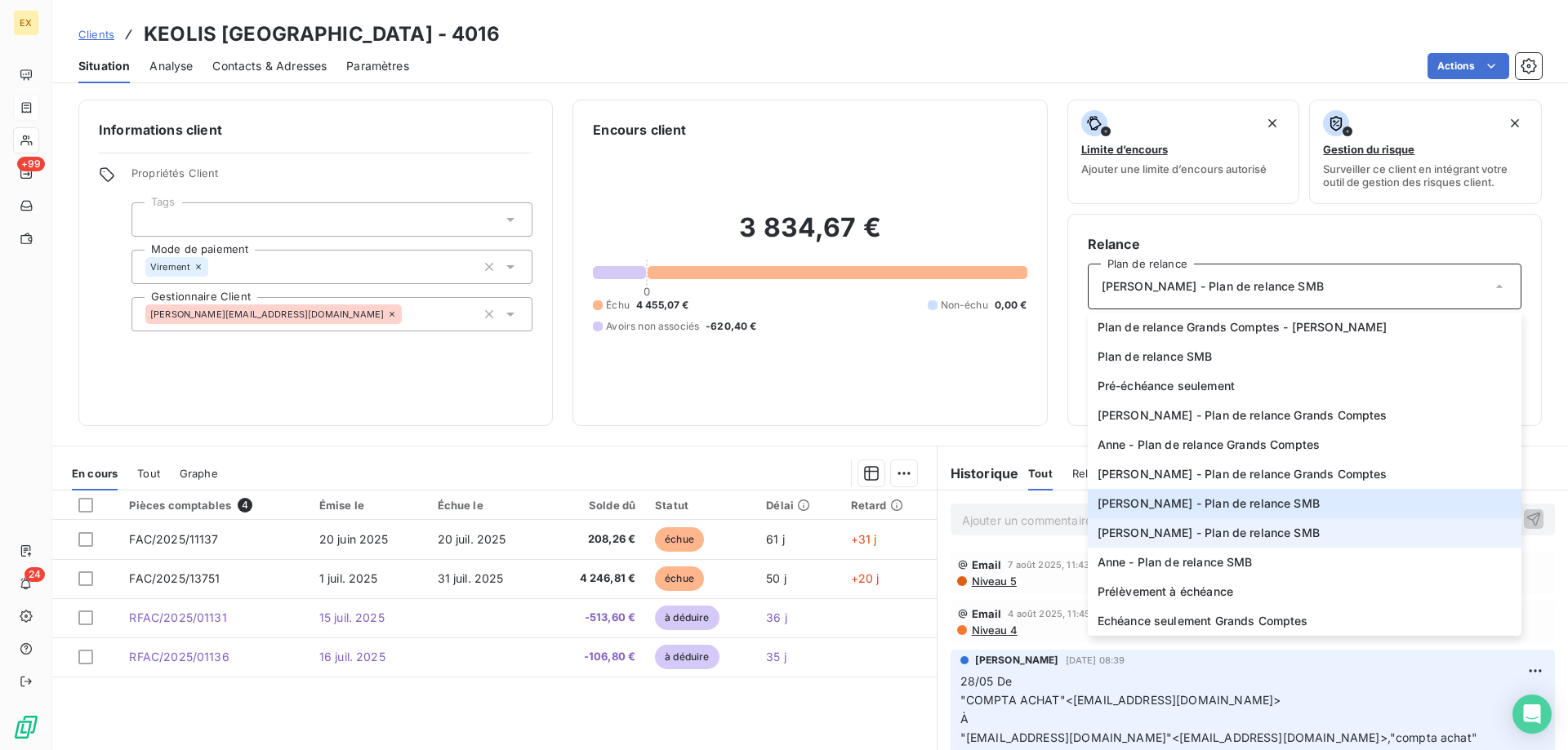
click at [1143, 527] on span "[PERSON_NAME] - Plan de relance SMB" at bounding box center [1208, 533] width 223 height 16
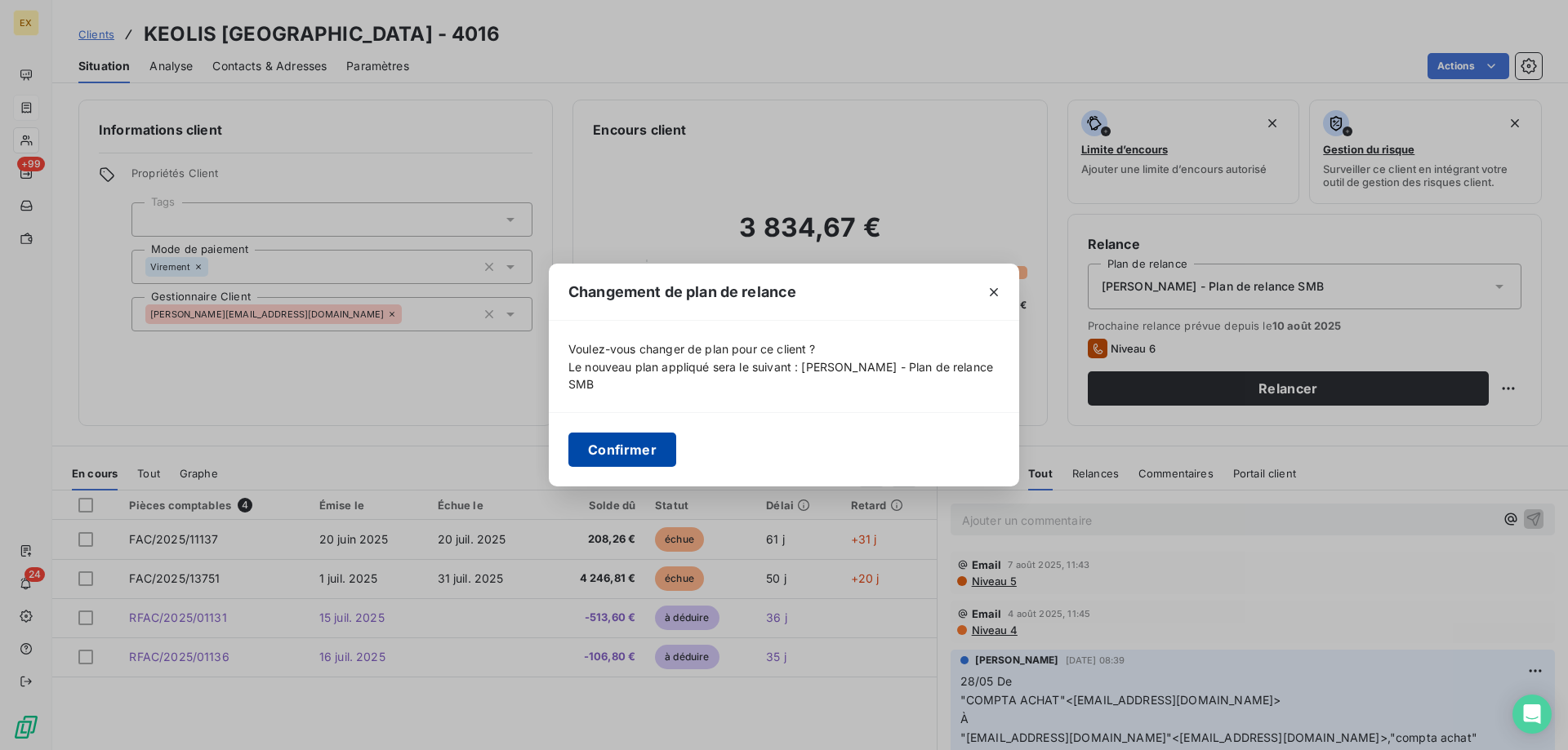
click at [646, 437] on button "Confirmer" at bounding box center [623, 450] width 108 height 34
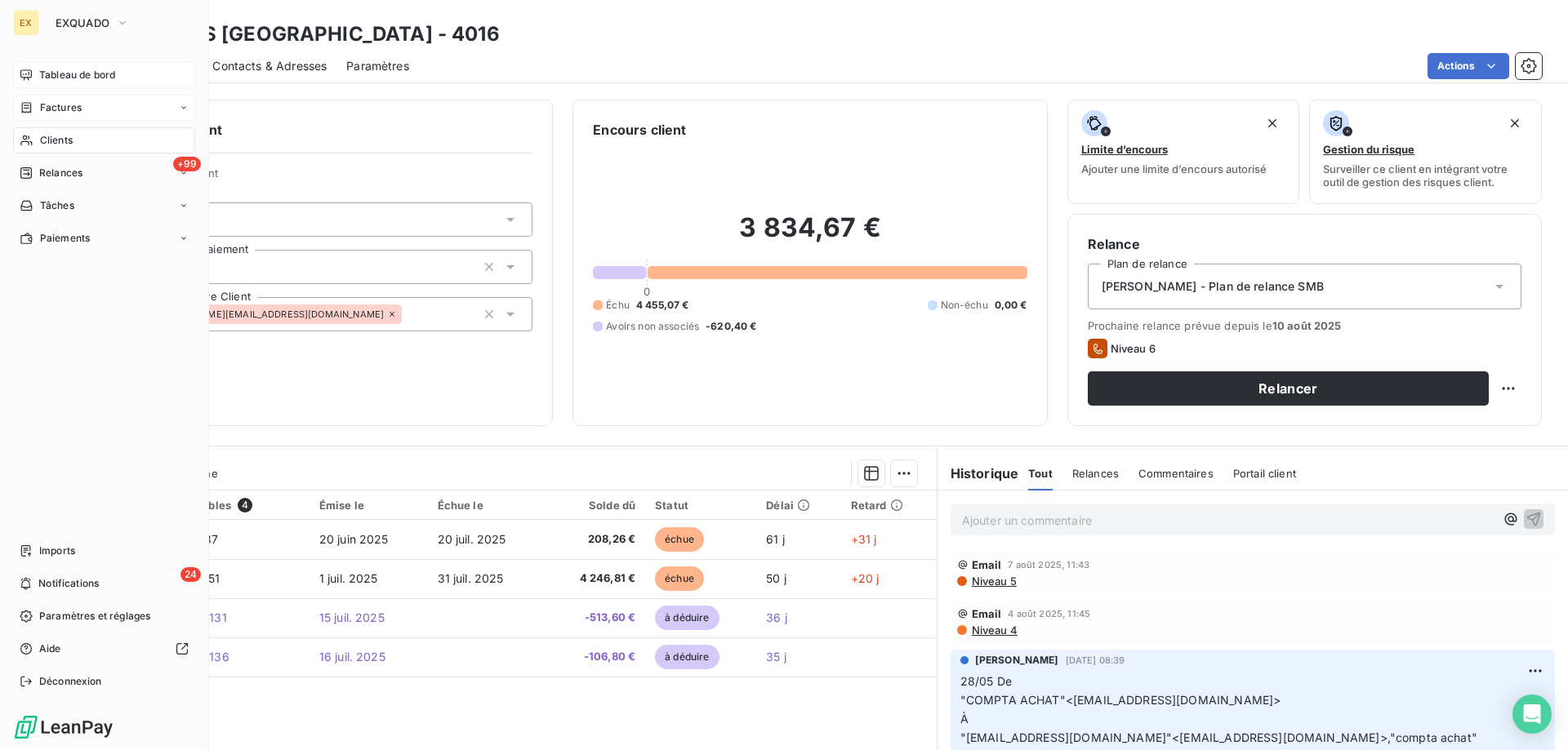
click at [27, 67] on div "Tableau de bord" at bounding box center [103, 75] width 182 height 27
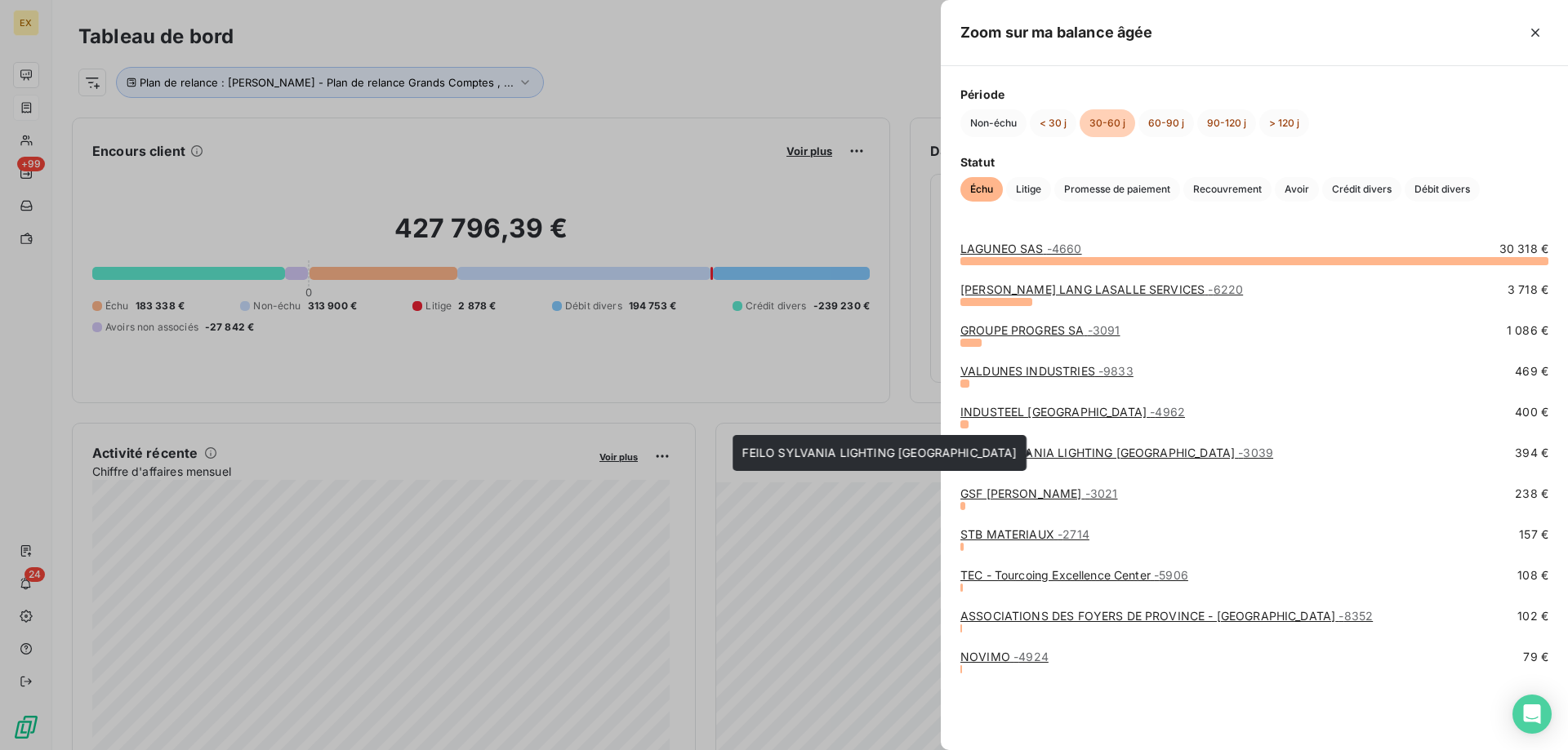
click at [1020, 458] on link "FEILO SYLVANIA LIGHTING [GEOGRAPHIC_DATA] - 3039" at bounding box center [1117, 452] width 313 height 14
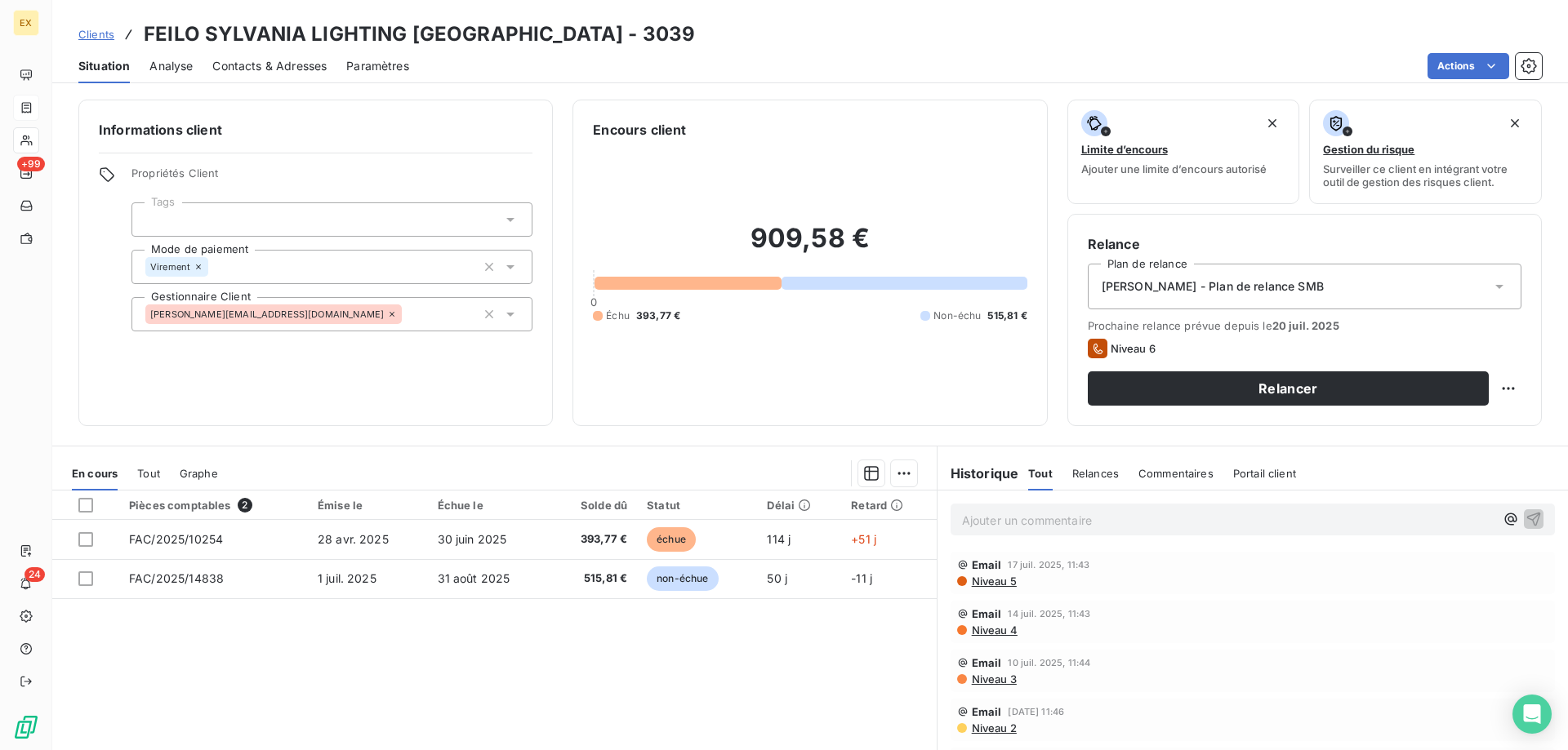
click at [267, 70] on span "Contacts & Adresses" at bounding box center [269, 66] width 114 height 16
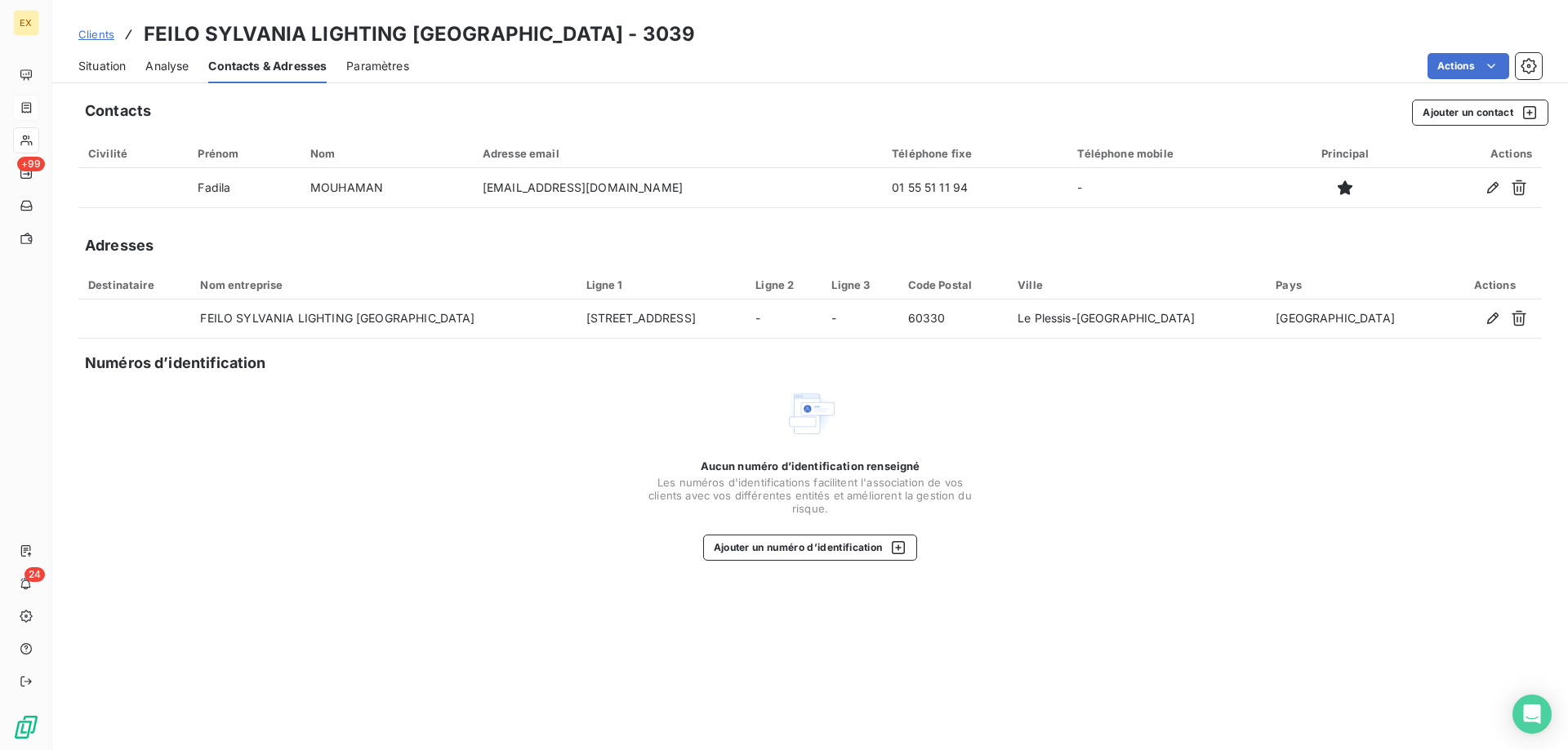
click at [123, 72] on span "Situation" at bounding box center [103, 66] width 48 height 16
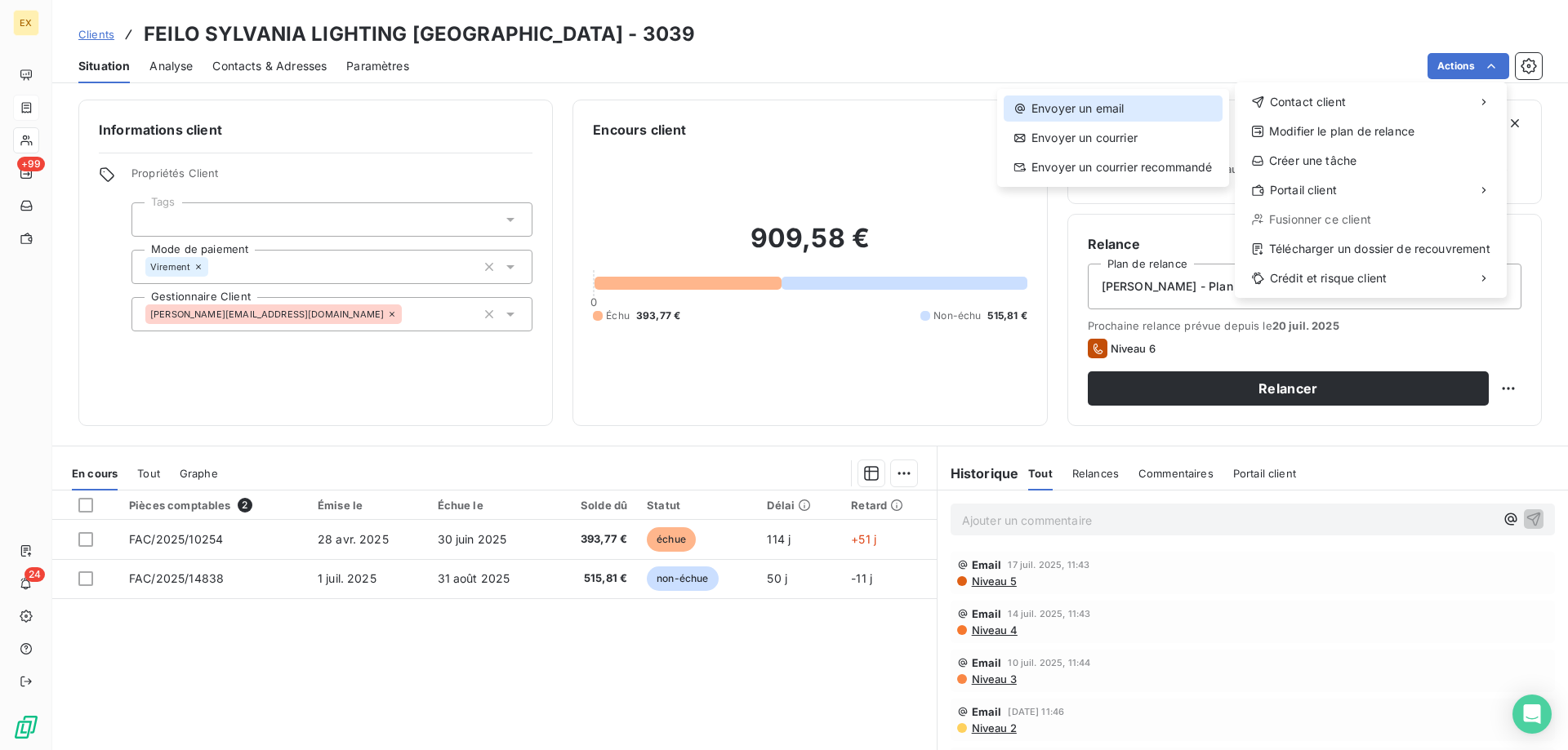
click at [1171, 102] on div "Envoyer un email" at bounding box center [1113, 108] width 219 height 27
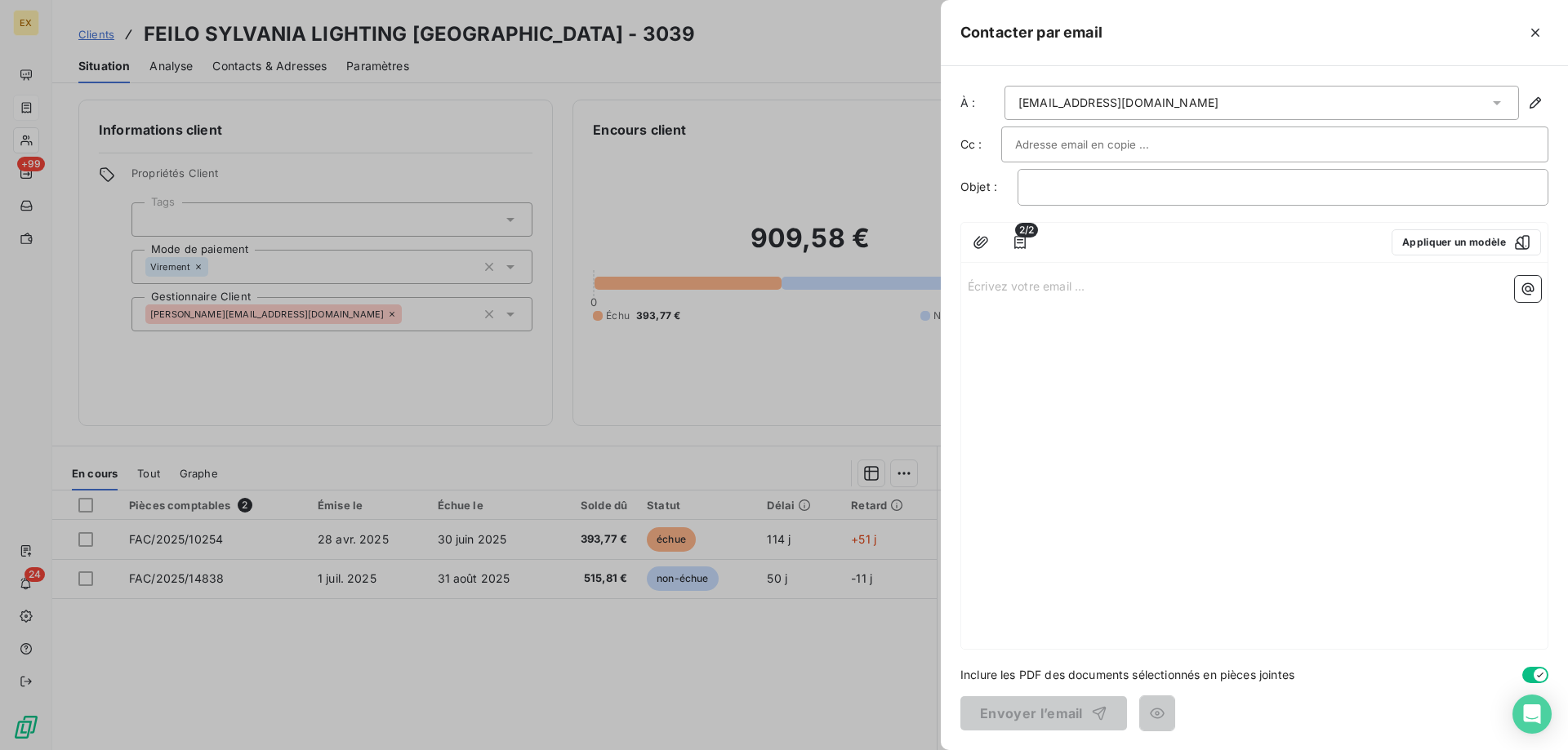
click at [1166, 139] on div at bounding box center [1274, 144] width 519 height 25
paste input "[PERSON_NAME][EMAIL_ADDRESS][DOMAIN_NAME]"
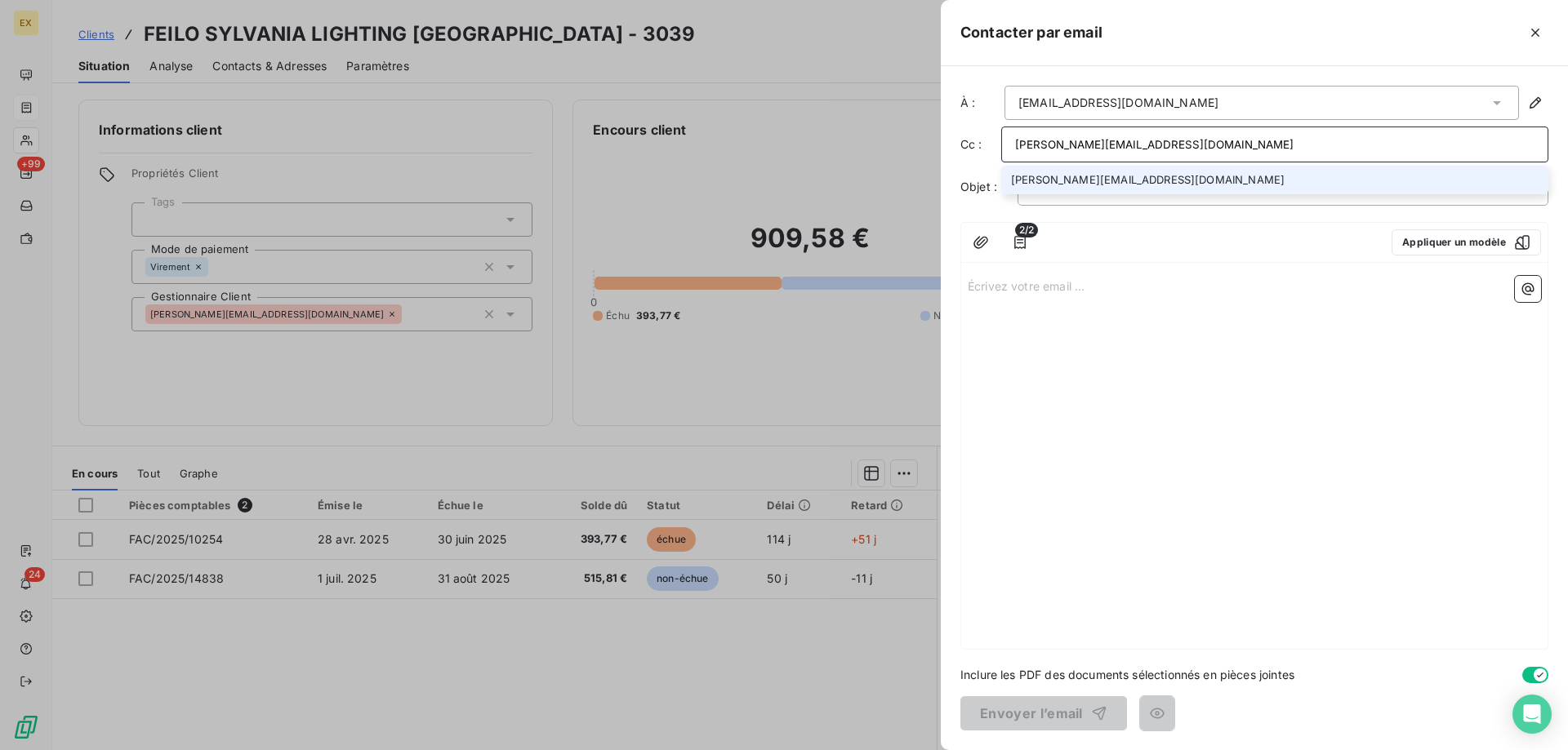
type input "[PERSON_NAME][EMAIL_ADDRESS][DOMAIN_NAME]"
click at [1152, 169] on li "[PERSON_NAME][EMAIL_ADDRESS][DOMAIN_NAME]" at bounding box center [1274, 179] width 547 height 28
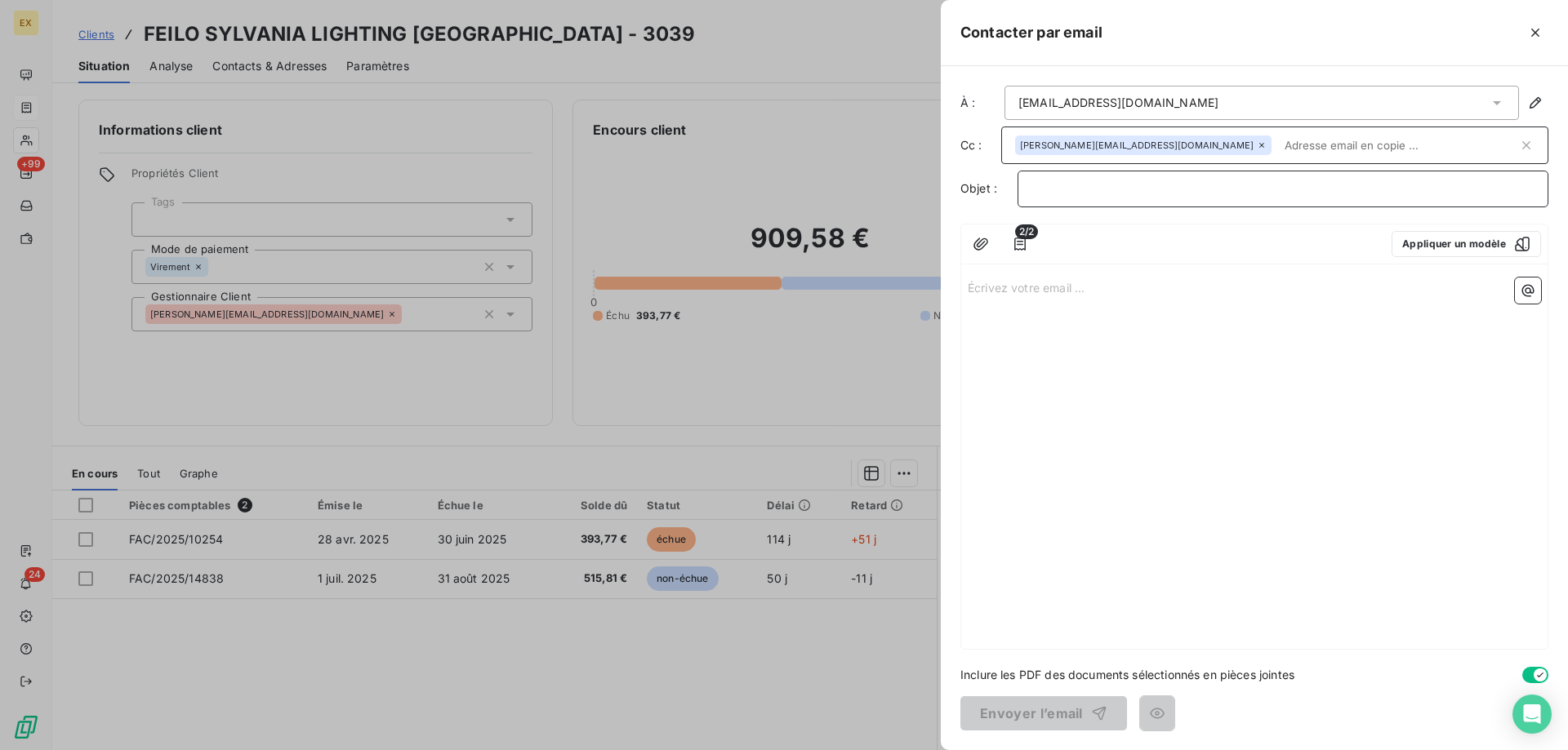
click at [1117, 188] on p "﻿" at bounding box center [1282, 189] width 503 height 19
click at [1060, 283] on p "Écrivez votre email ... ﻿" at bounding box center [1255, 287] width 573 height 19
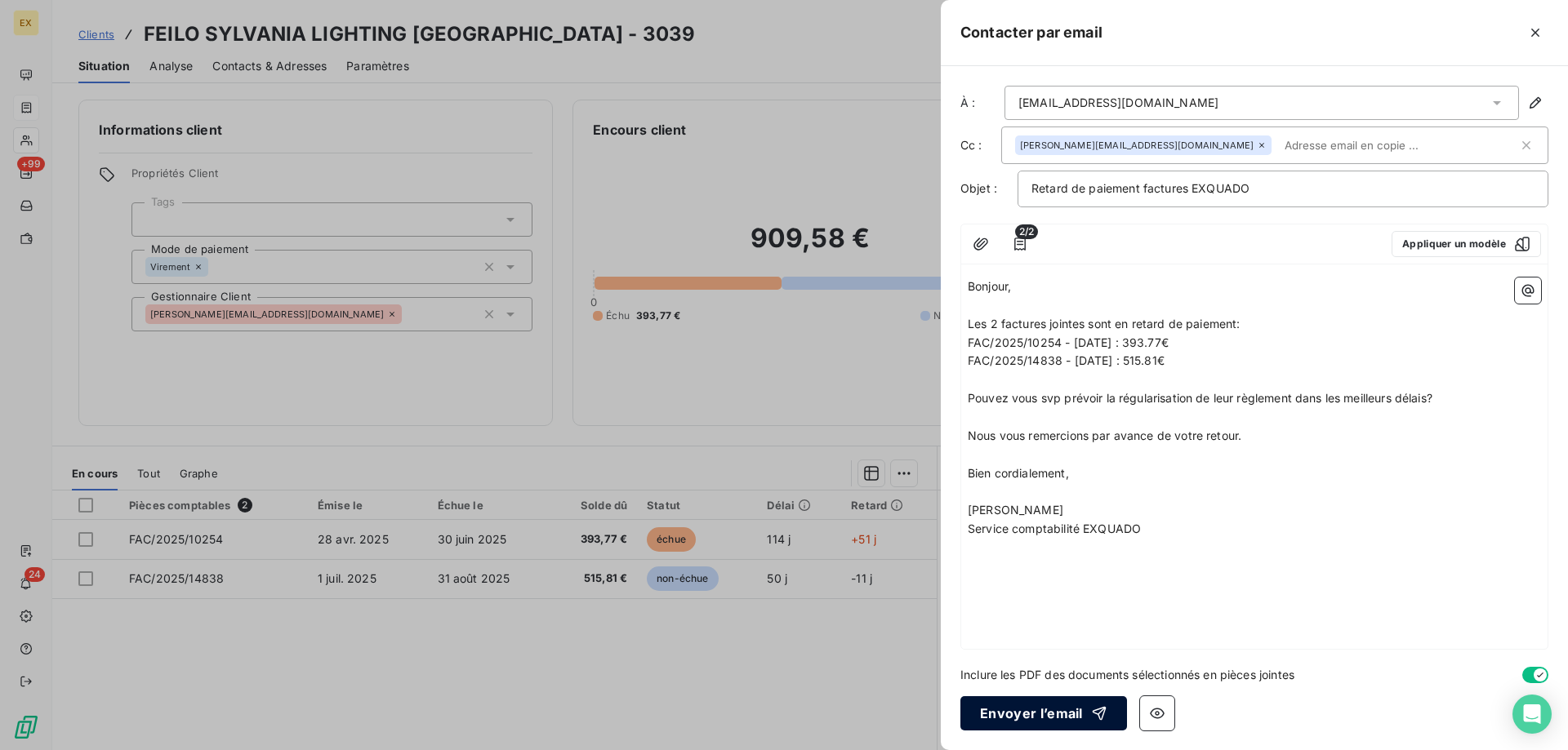
click at [1044, 712] on button "Envoyer l’email" at bounding box center [1044, 713] width 167 height 34
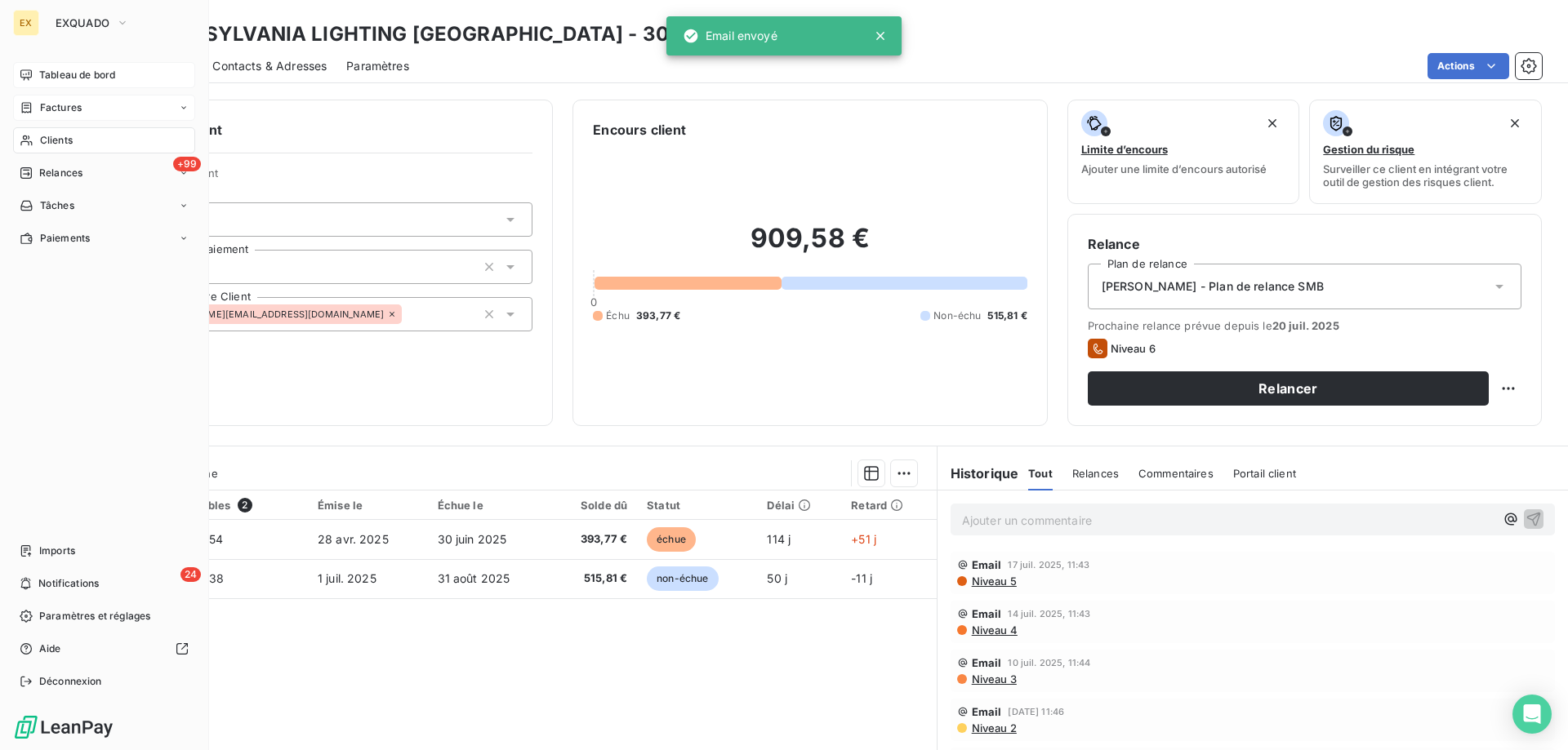
click at [48, 85] on div "Tableau de bord" at bounding box center [103, 75] width 182 height 27
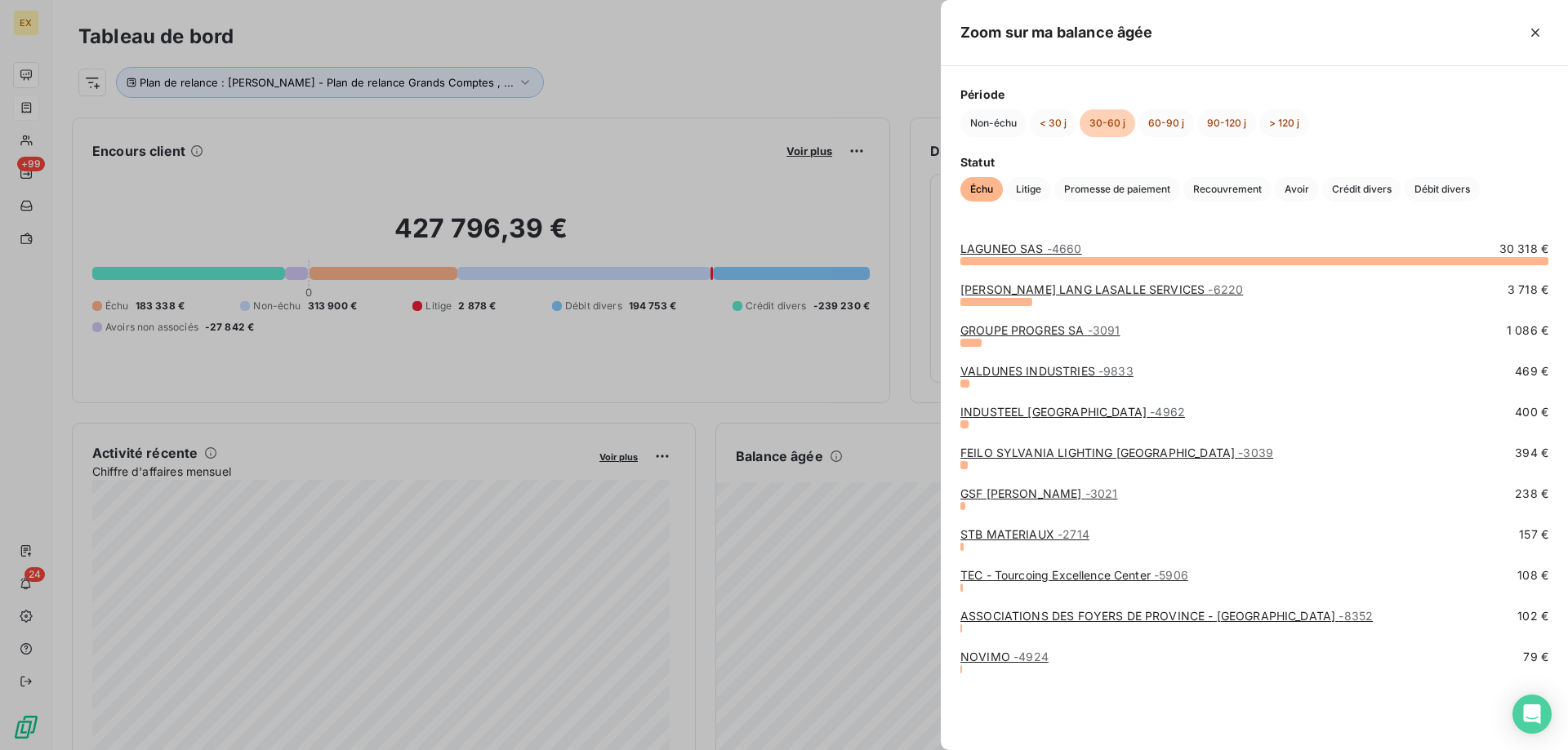
click at [1004, 495] on link "GSF [PERSON_NAME] - 3021" at bounding box center [1039, 493] width 157 height 14
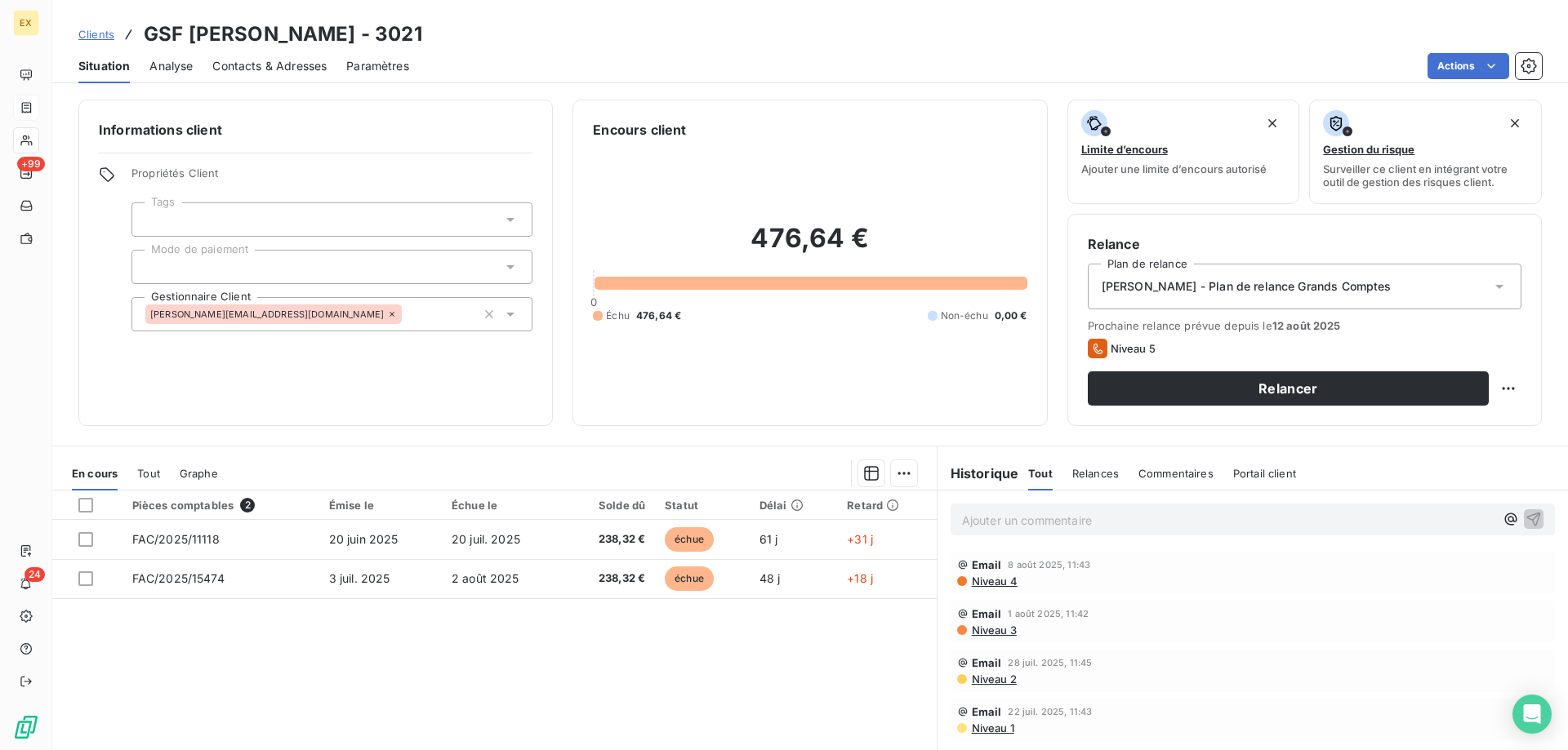
click at [289, 58] on span "Contacts & Adresses" at bounding box center [269, 66] width 114 height 16
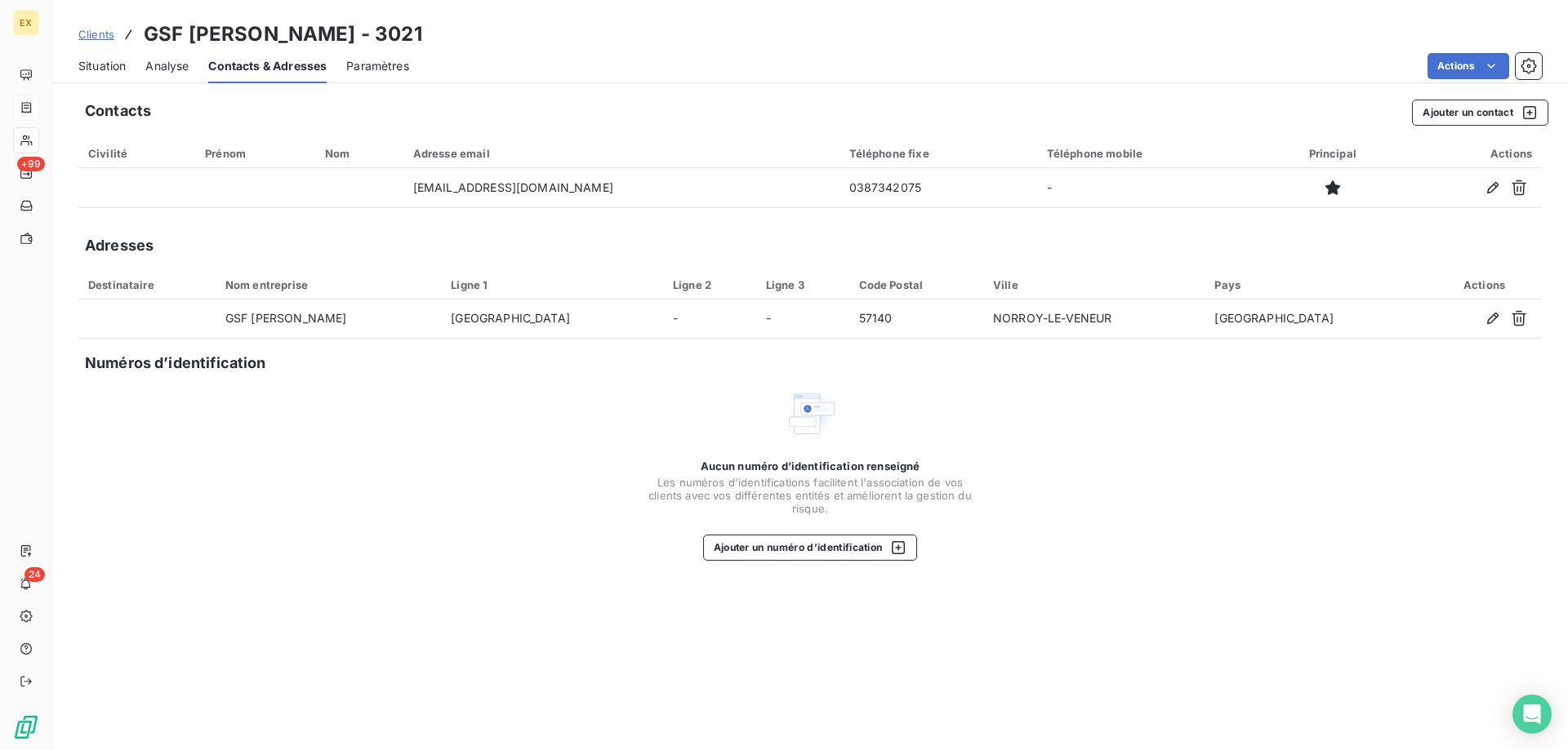
click at [113, 63] on span "Situation" at bounding box center [103, 66] width 48 height 16
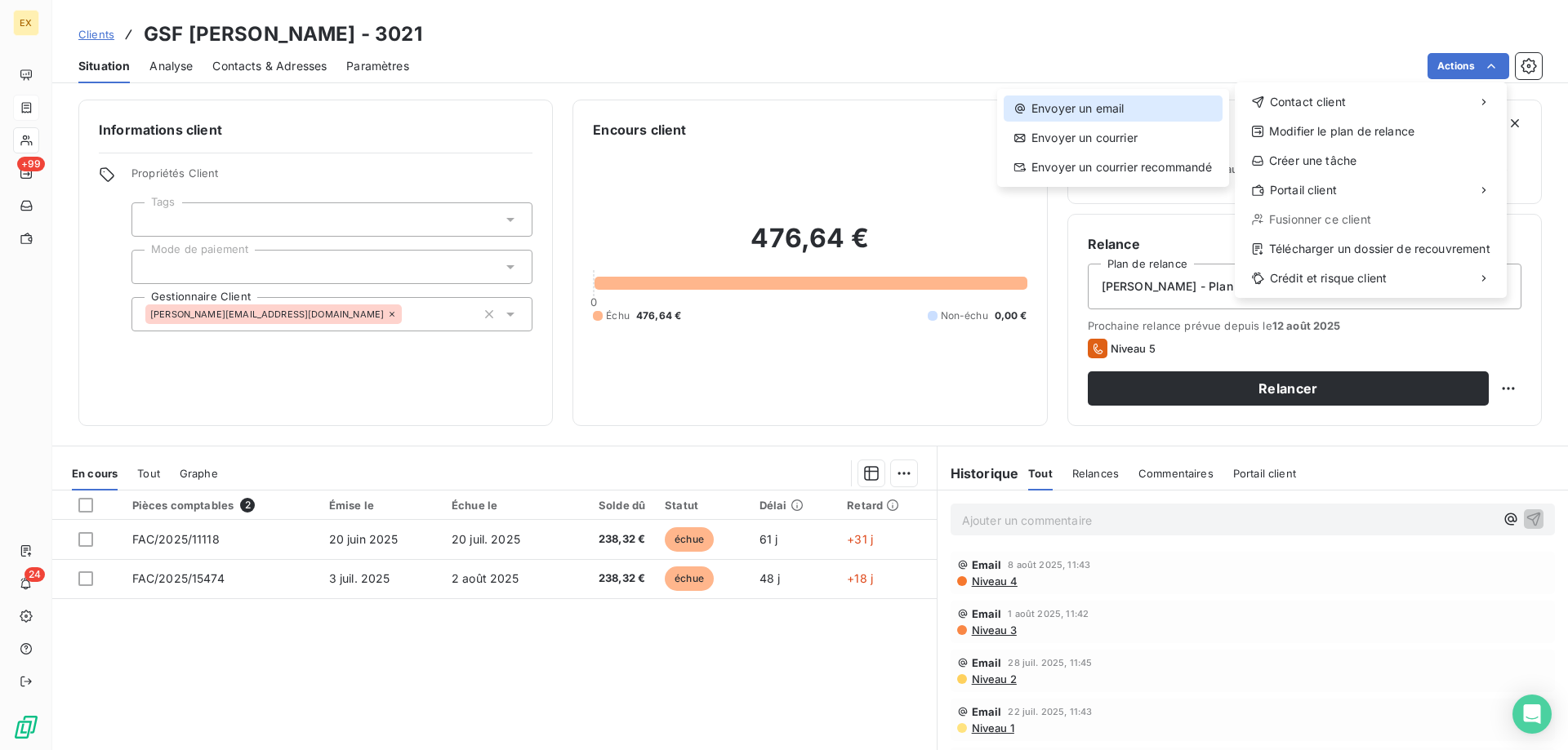
click at [1186, 109] on div "Envoyer un email" at bounding box center [1113, 108] width 219 height 27
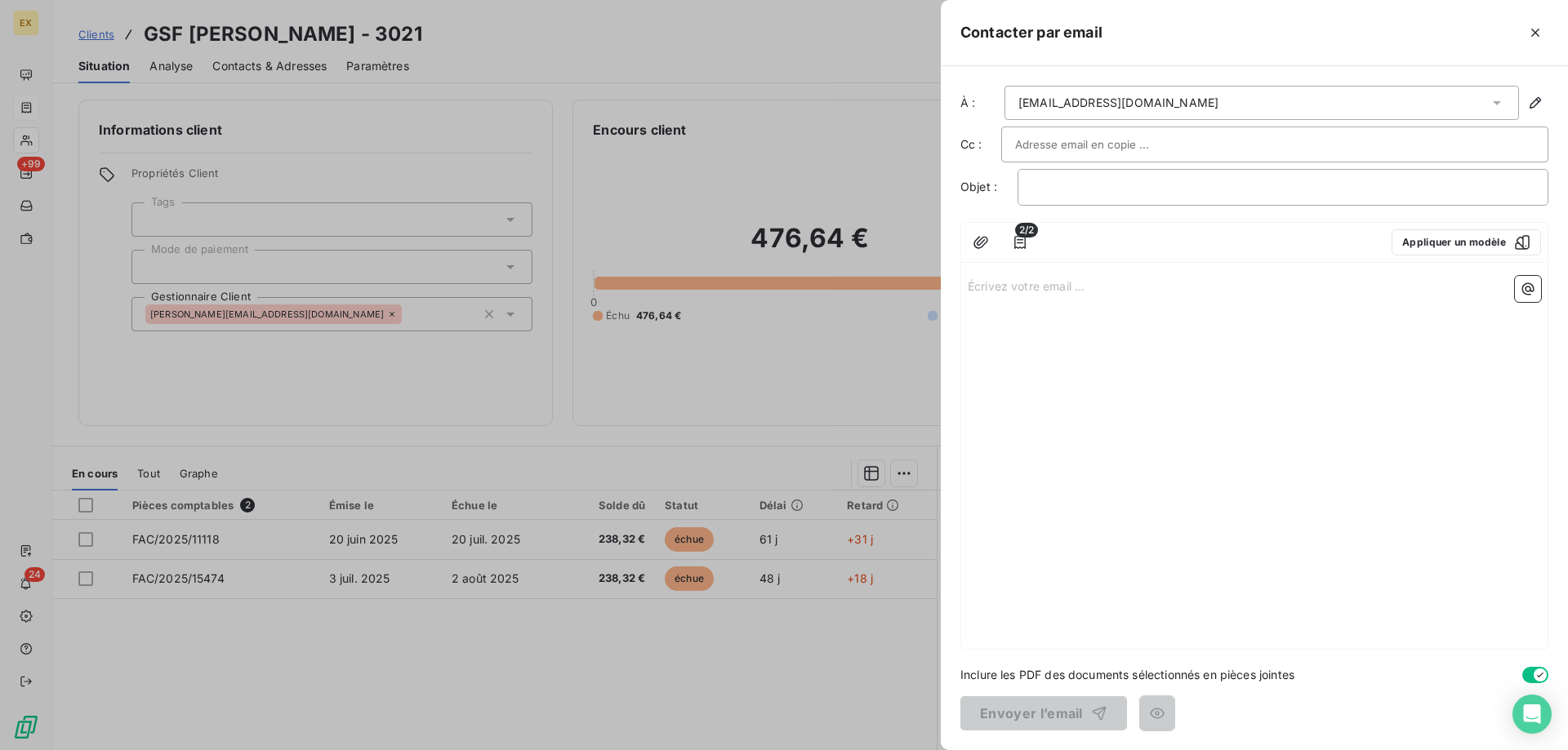
click at [1103, 147] on input "text" at bounding box center [1103, 144] width 176 height 25
click at [1060, 148] on input "text" at bounding box center [1103, 144] width 176 height 25
paste input "[EMAIL_ADDRESS][DOMAIN_NAME]"
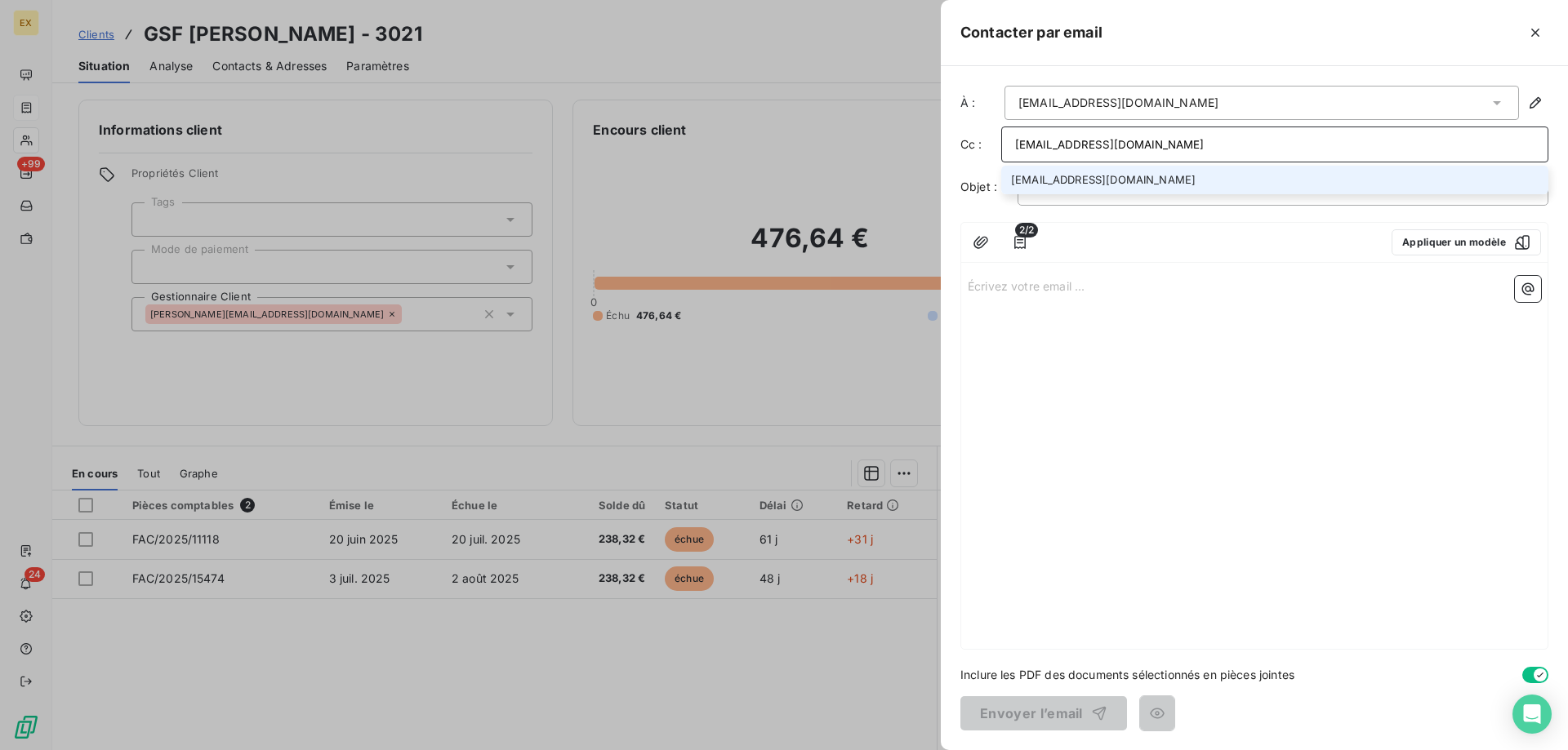
type input "[EMAIL_ADDRESS][DOMAIN_NAME]"
click at [1049, 179] on li "[EMAIL_ADDRESS][DOMAIN_NAME]" at bounding box center [1274, 179] width 547 height 28
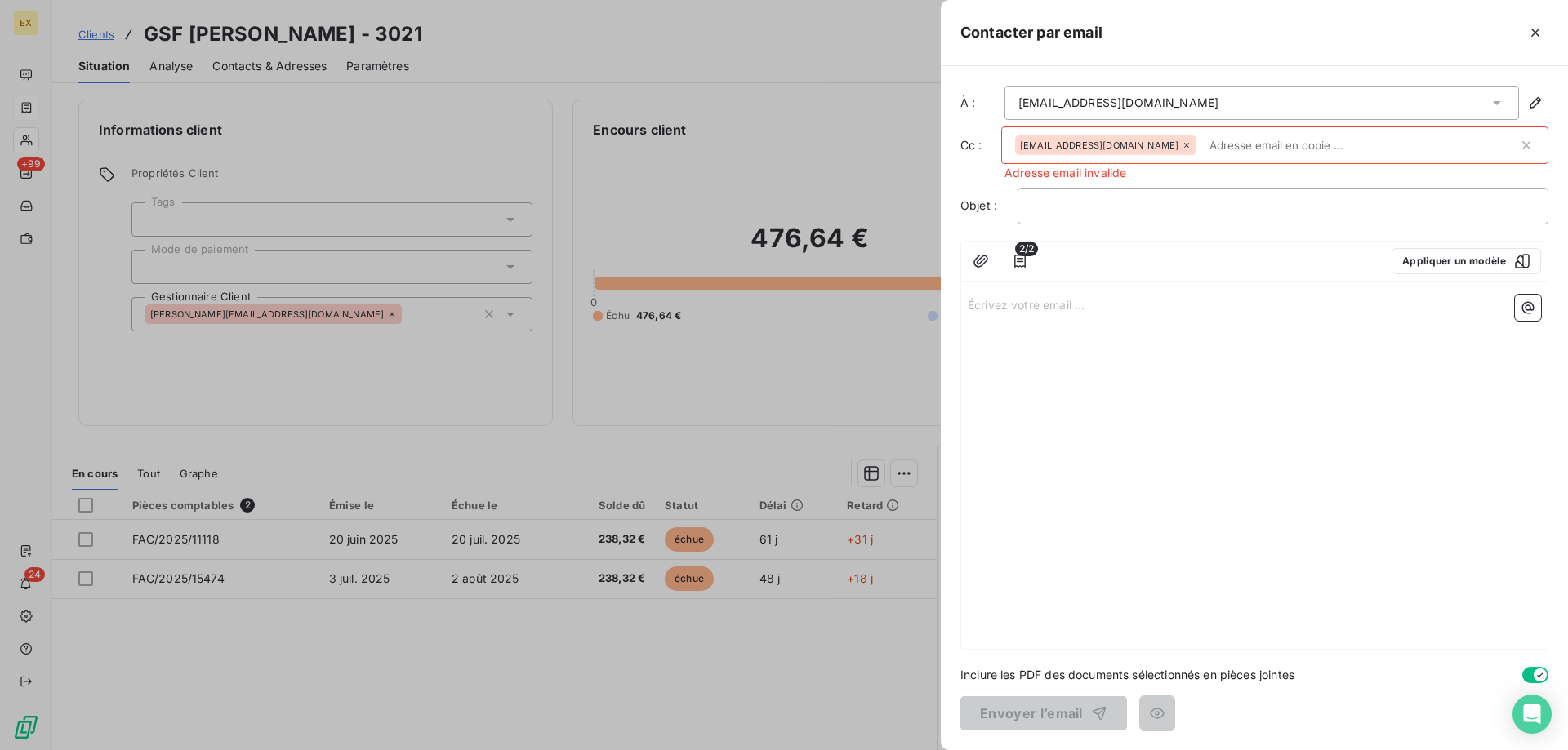
click at [1181, 142] on icon at bounding box center [1186, 145] width 10 height 10
paste input "[EMAIL_ADDRESS][DOMAIN_NAME]"
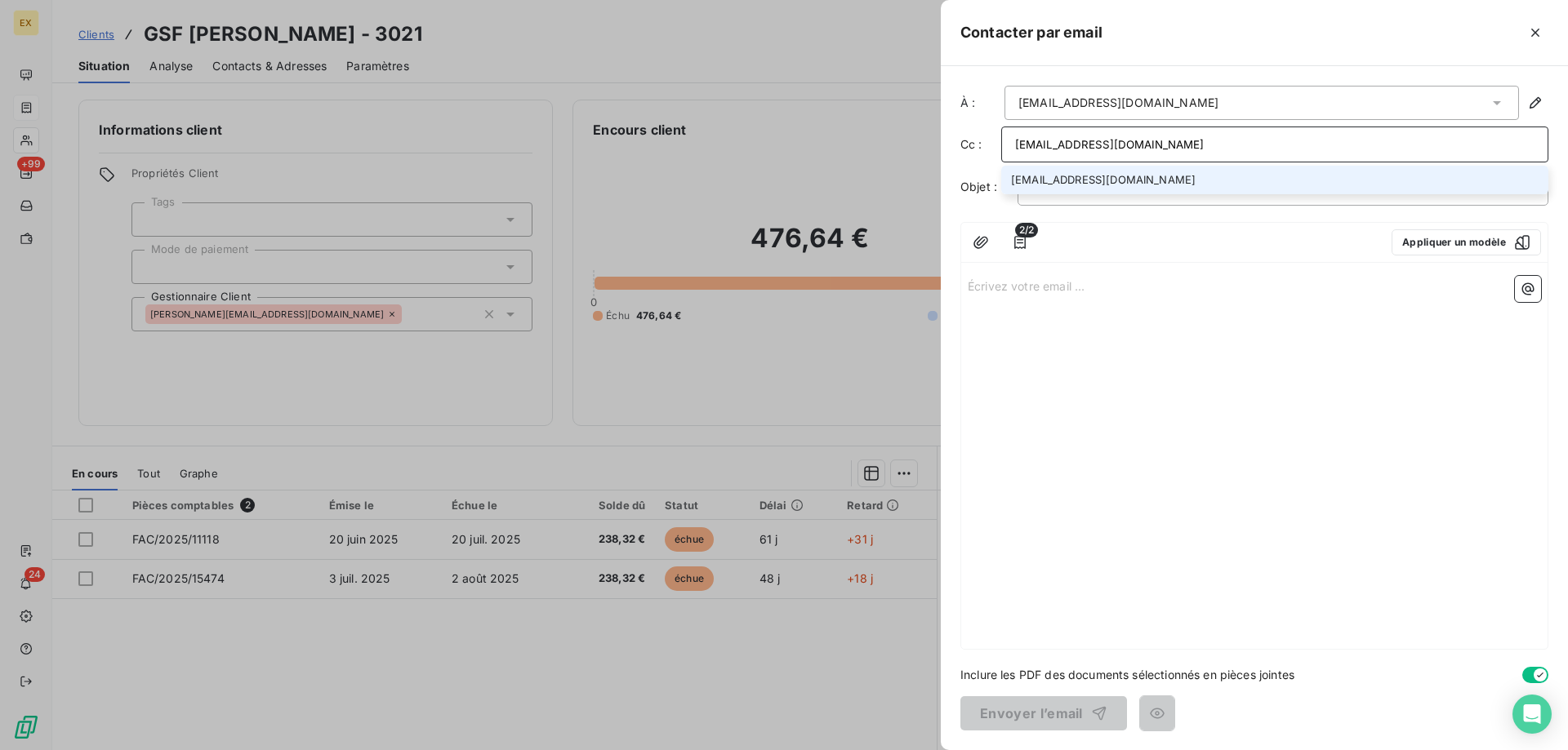
type input "[EMAIL_ADDRESS][DOMAIN_NAME]"
click at [1098, 172] on li "[EMAIL_ADDRESS][DOMAIN_NAME]" at bounding box center [1274, 179] width 547 height 28
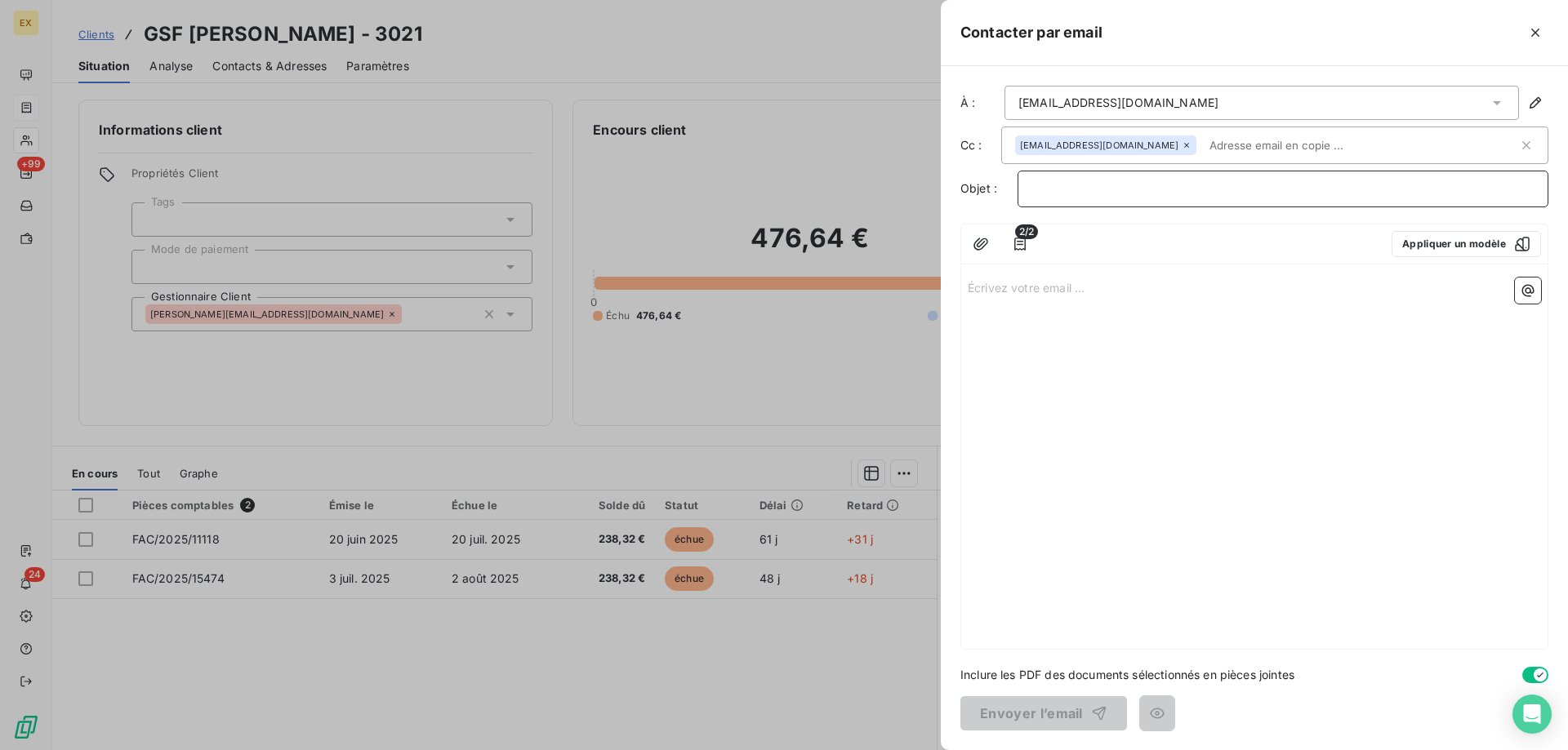
click at [1096, 191] on p "﻿" at bounding box center [1282, 189] width 503 height 19
click at [1061, 280] on p "Écrivez votre email ... ﻿" at bounding box center [1255, 287] width 573 height 19
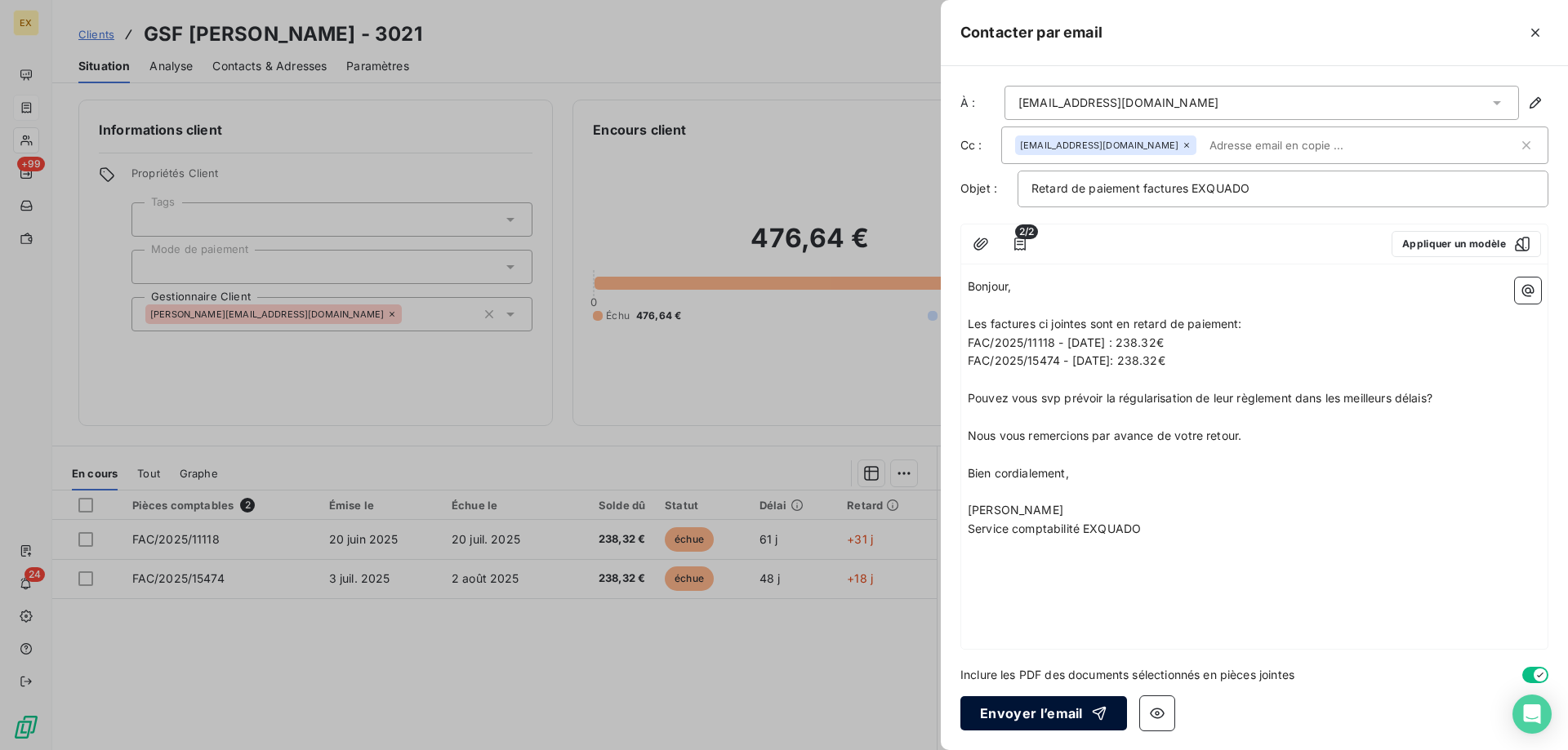
click at [1009, 715] on button "Envoyer l’email" at bounding box center [1044, 713] width 167 height 34
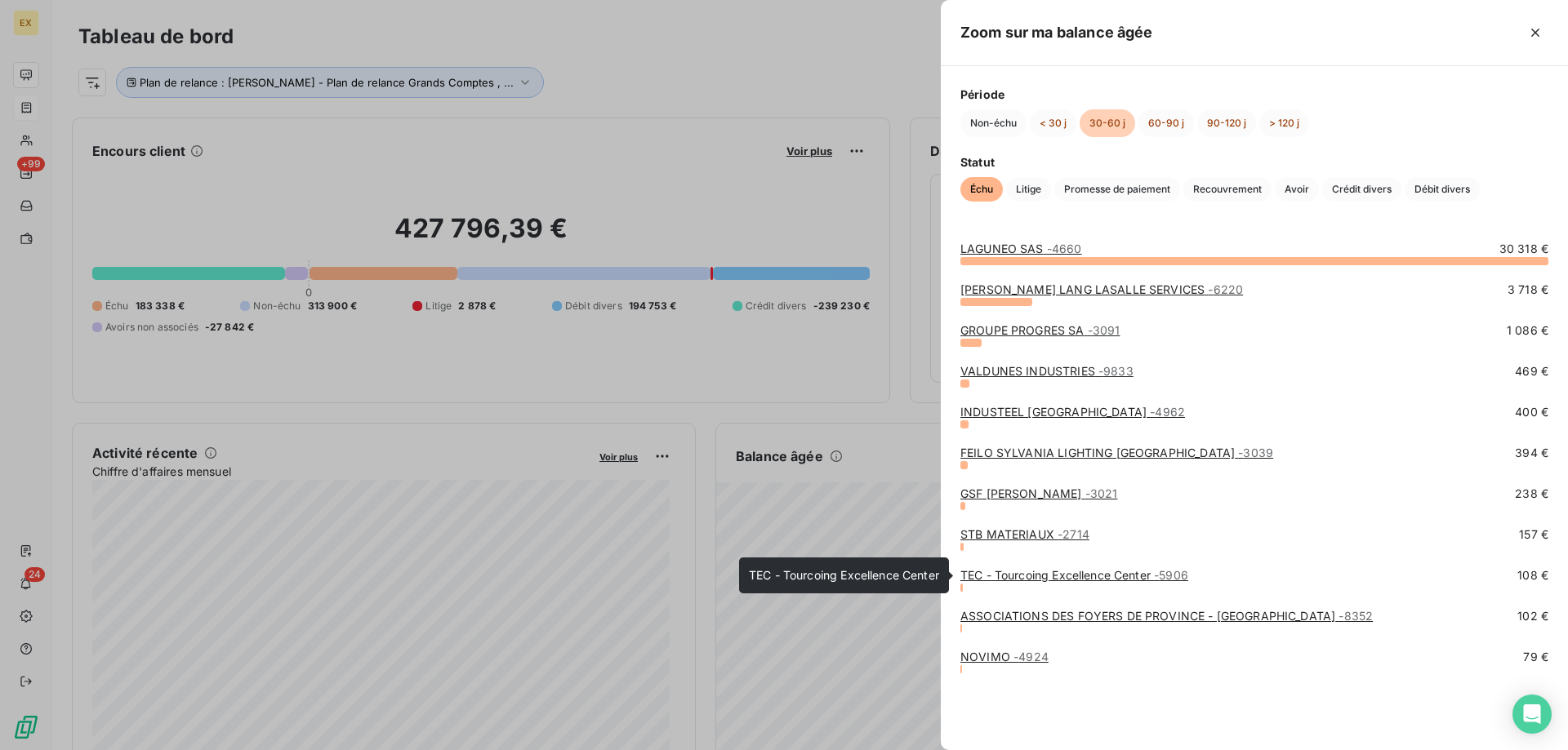
click at [1017, 579] on link "TEC - Tourcoing Excellence Center - 5906" at bounding box center [1074, 575] width 228 height 14
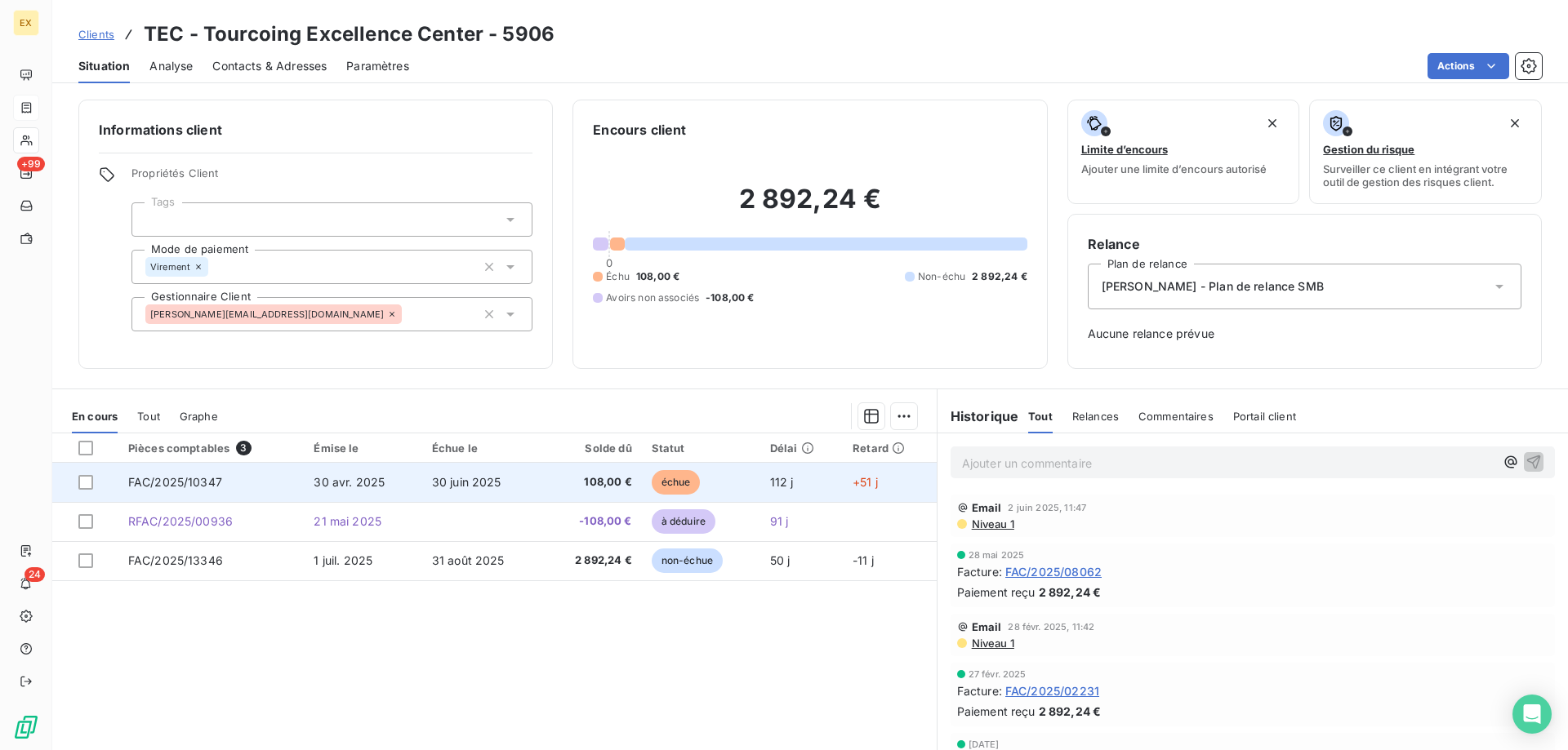
click at [470, 480] on span "30 juin 2025" at bounding box center [467, 482] width 70 height 14
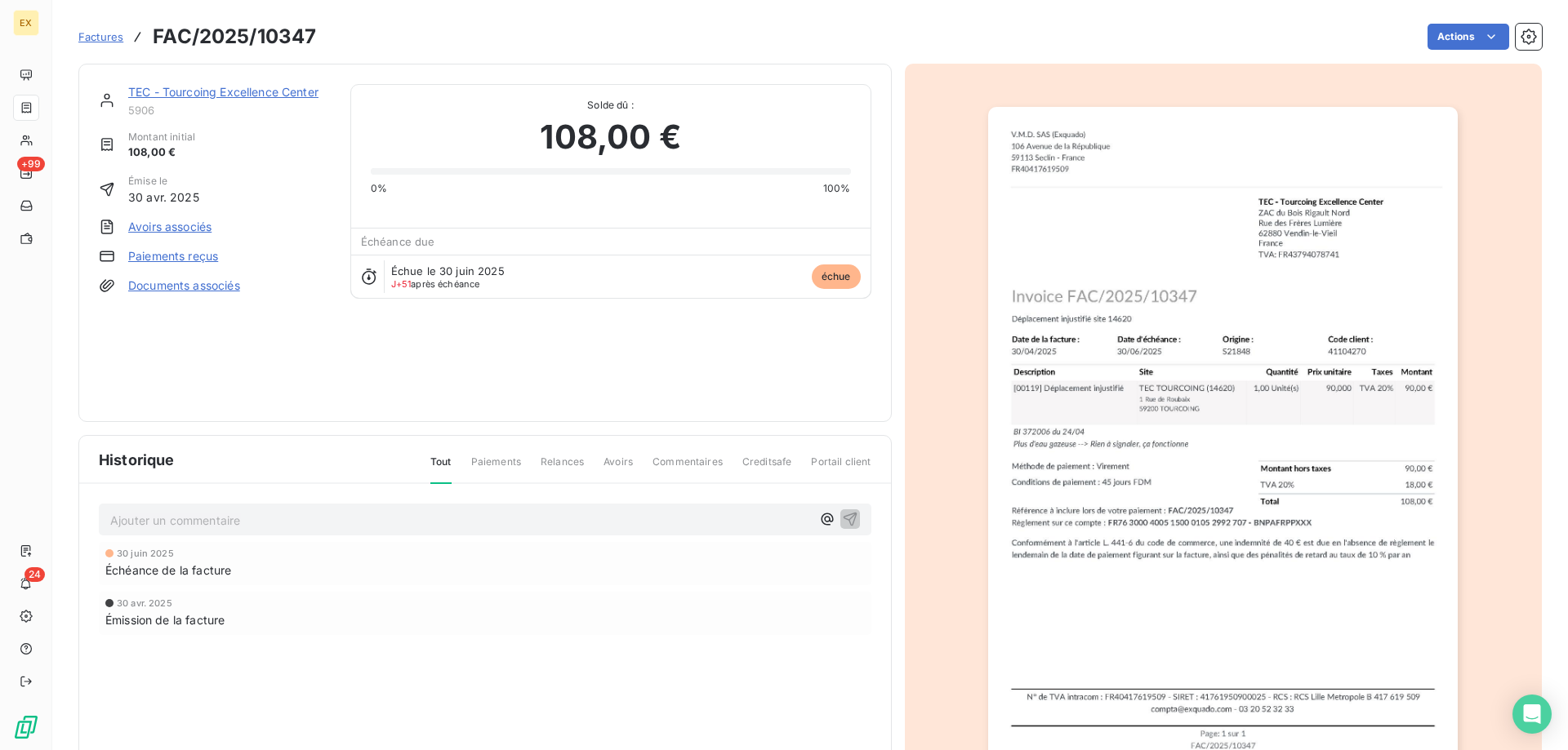
click at [177, 230] on link "Avoirs associés" at bounding box center [169, 227] width 83 height 16
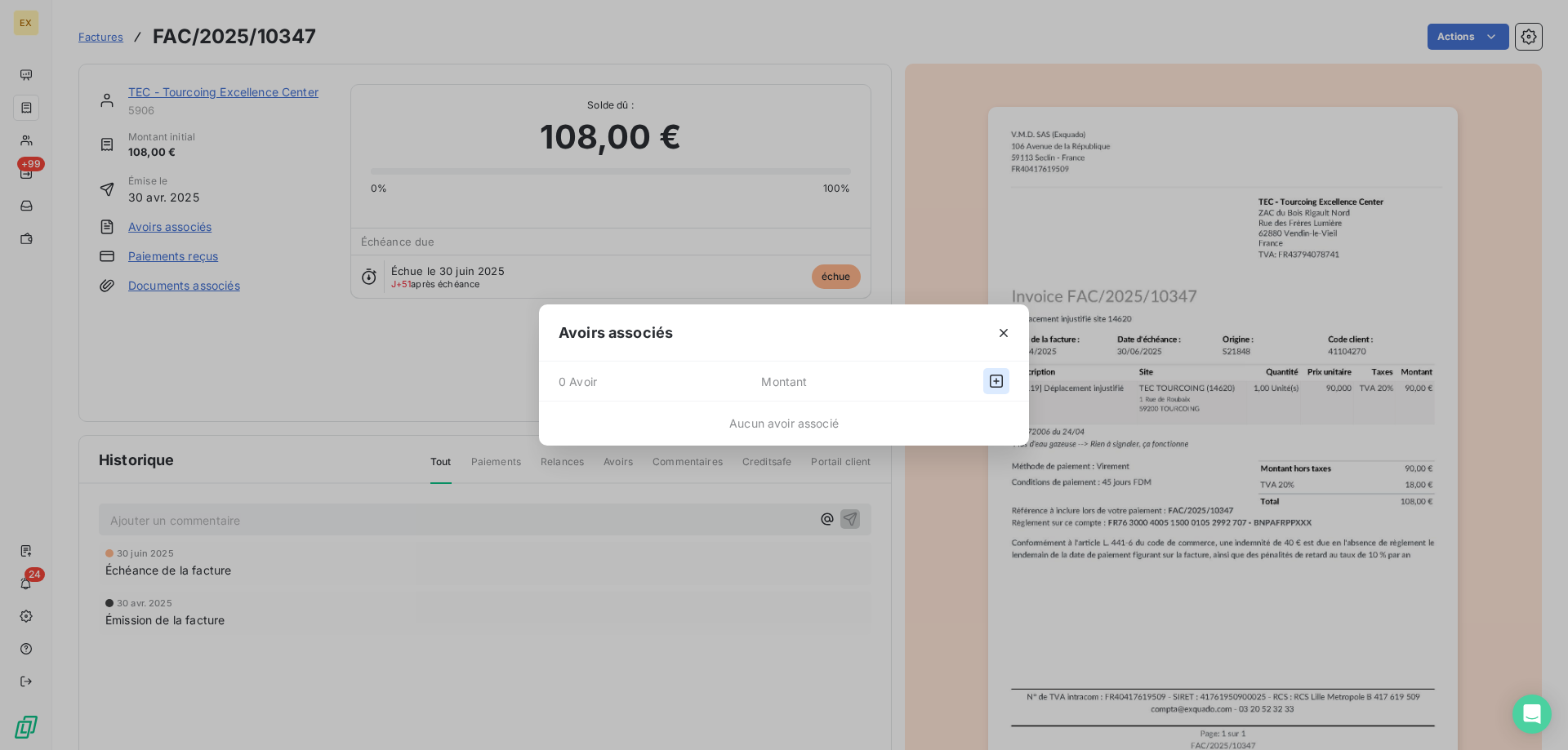
click at [996, 383] on icon "button" at bounding box center [996, 382] width 16 height 16
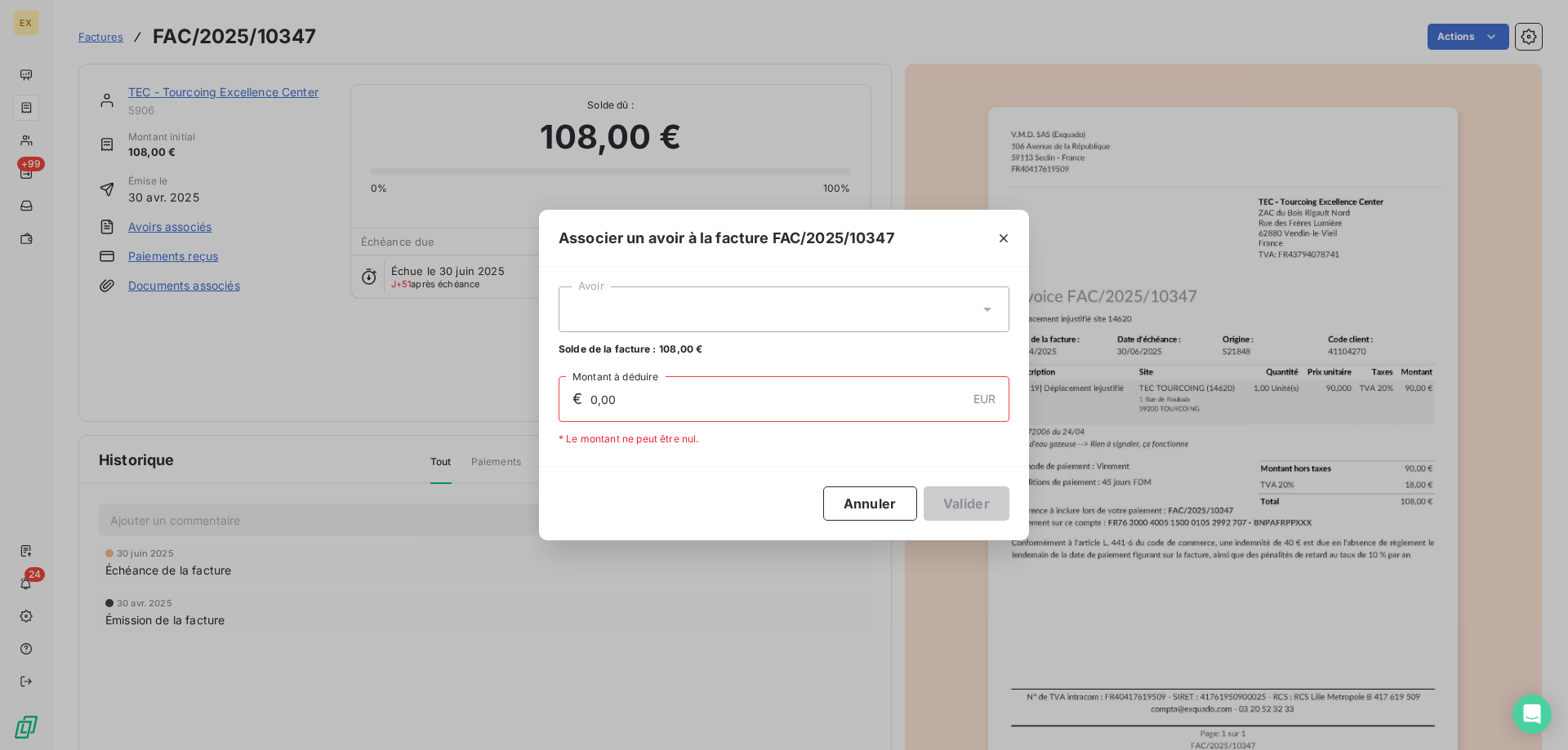
click at [635, 305] on div at bounding box center [784, 310] width 451 height 46
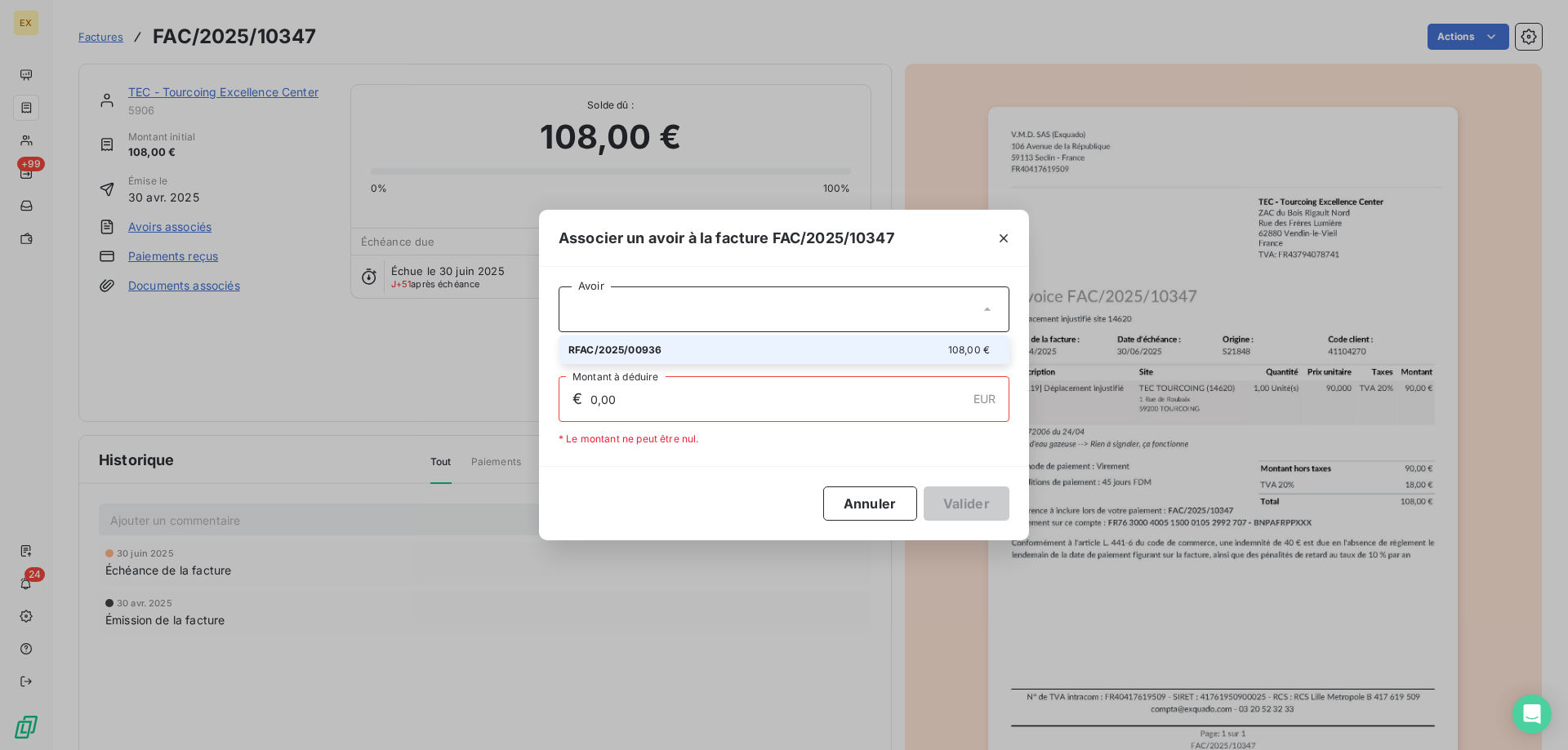
click at [633, 343] on span "RFAC/2025/00936" at bounding box center [615, 349] width 93 height 12
type input "108,00"
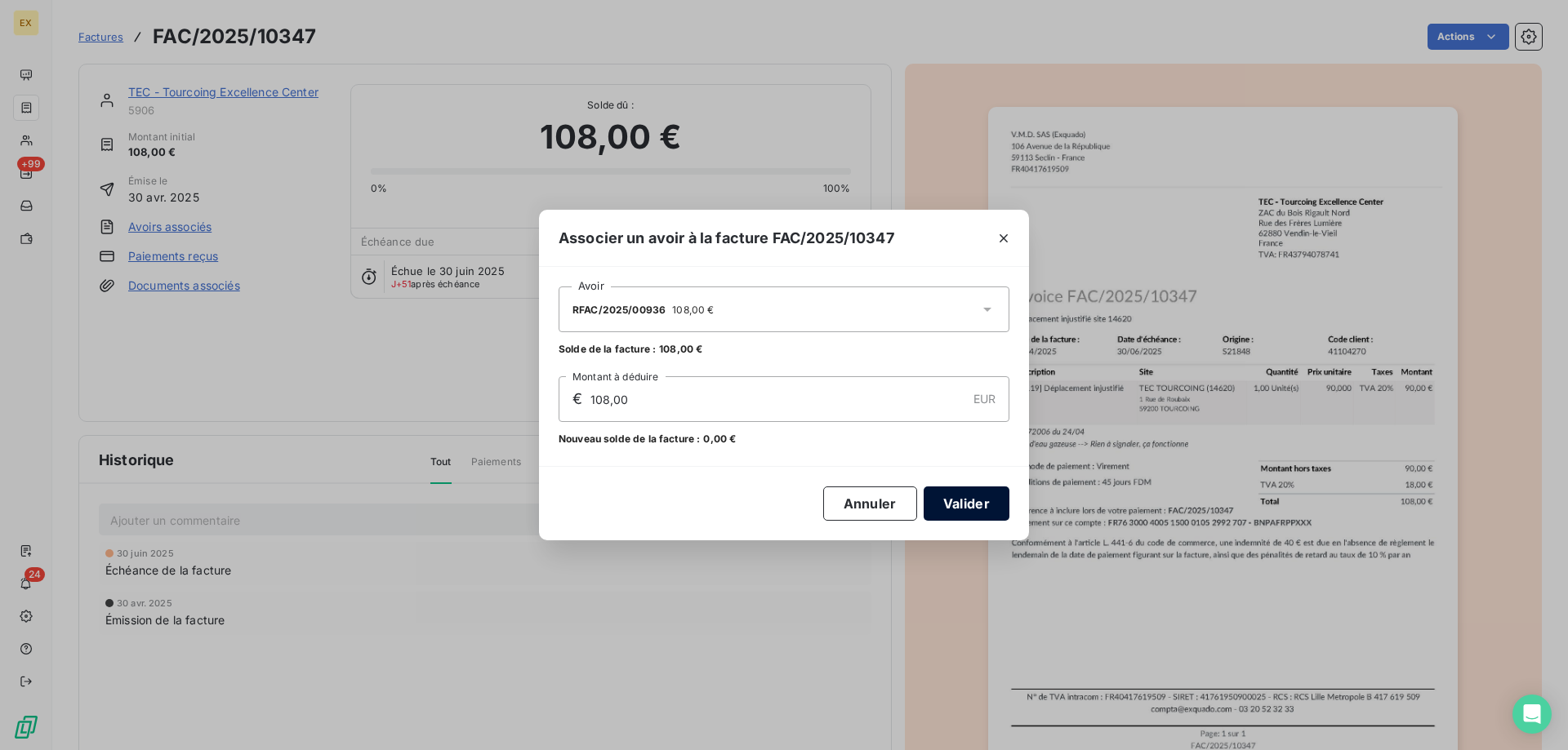
click at [967, 502] on button "Valider" at bounding box center [967, 503] width 86 height 34
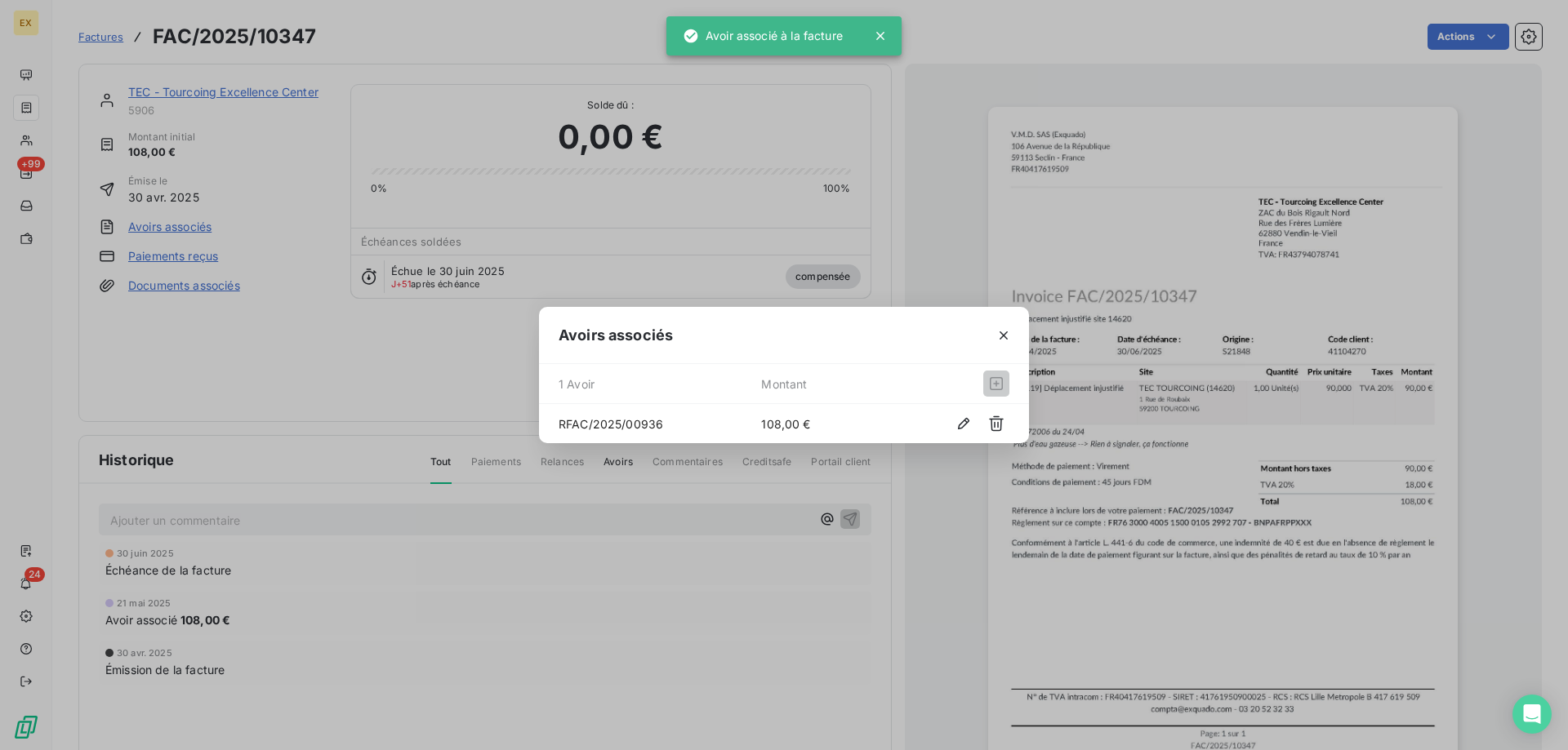
click at [207, 85] on div "Avoirs associés 1 Avoir Montant RFAC/2025/00936 108,00 €" at bounding box center [784, 375] width 1568 height 750
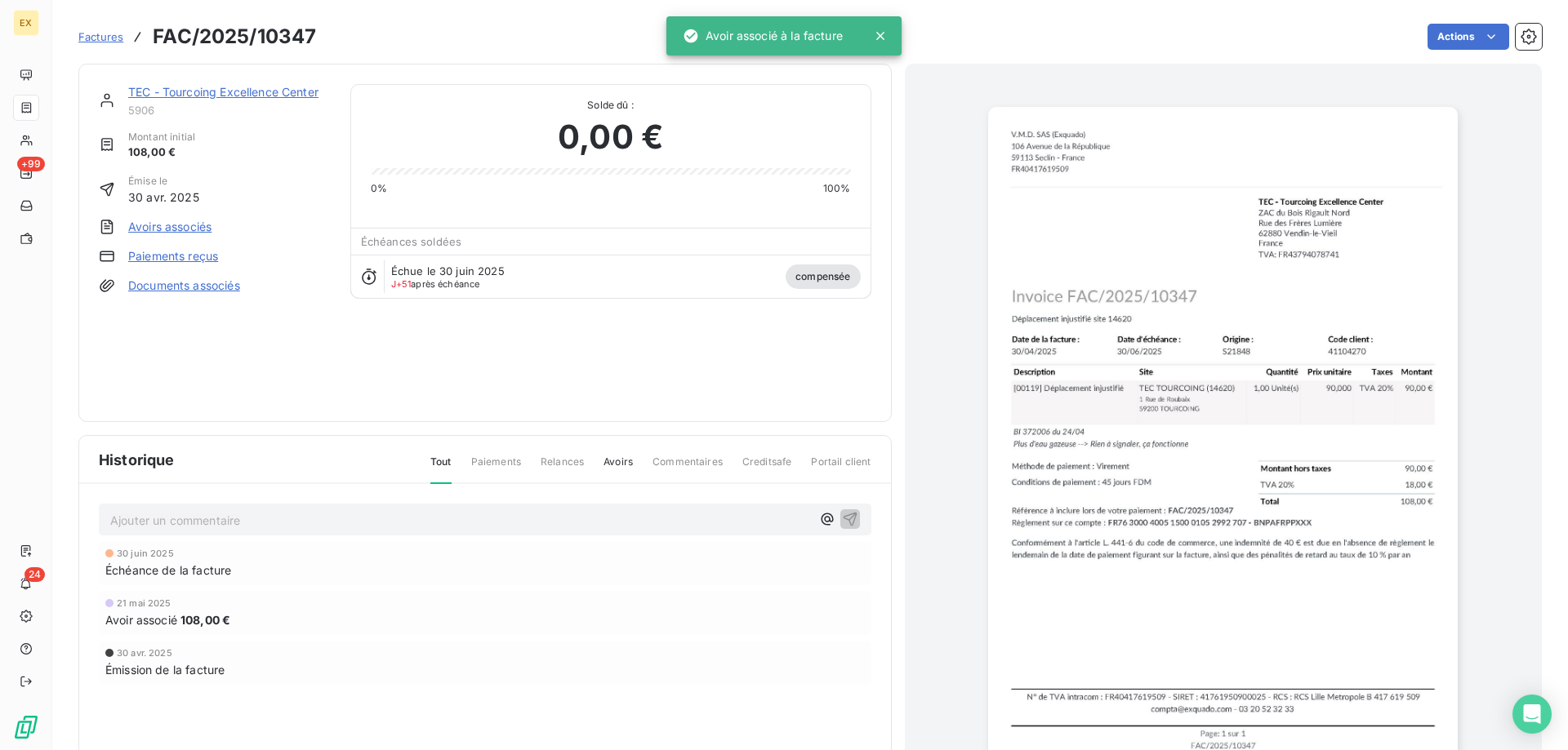
click at [226, 91] on link "TEC - Tourcoing Excellence Center" at bounding box center [223, 92] width 191 height 14
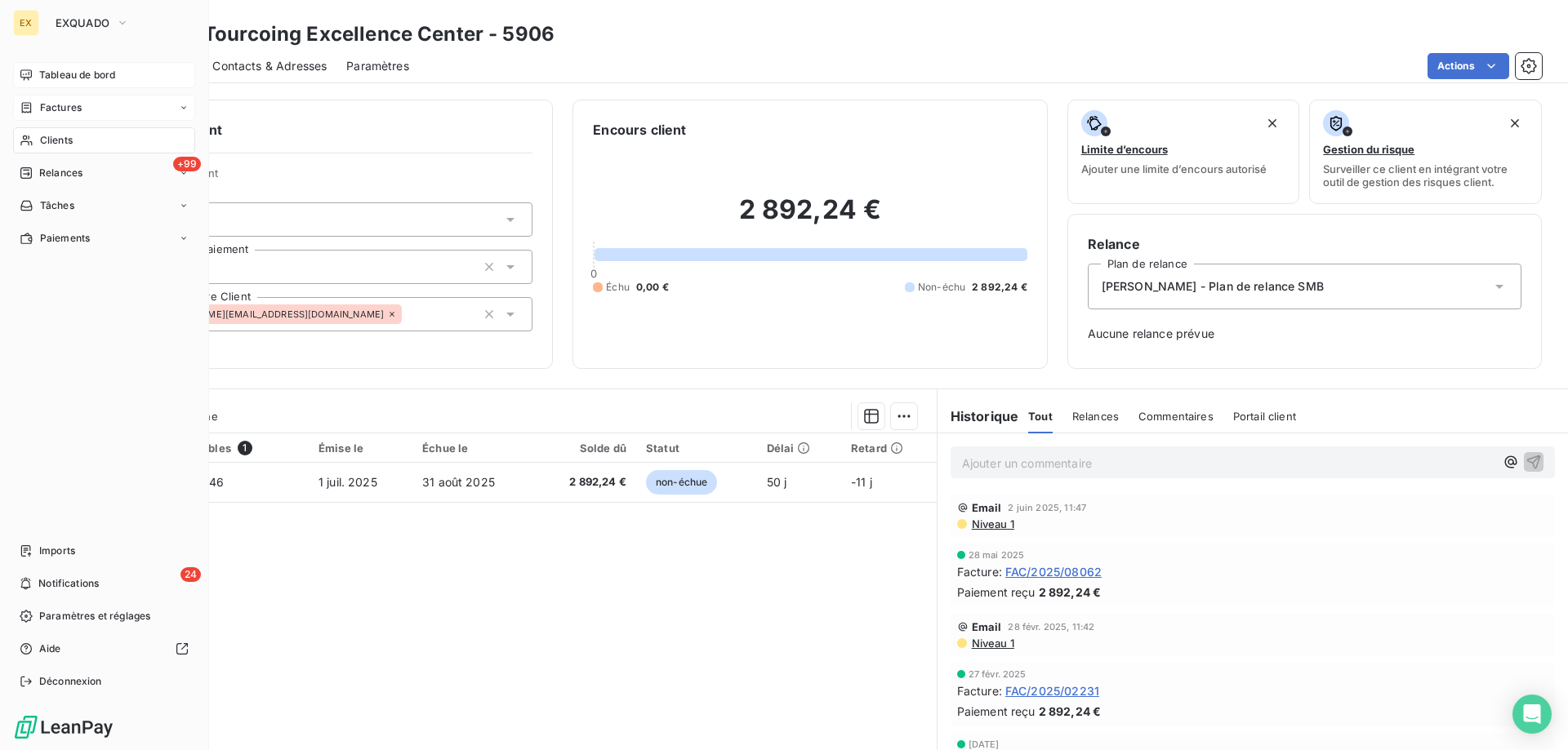
click at [31, 72] on icon at bounding box center [26, 75] width 11 height 11
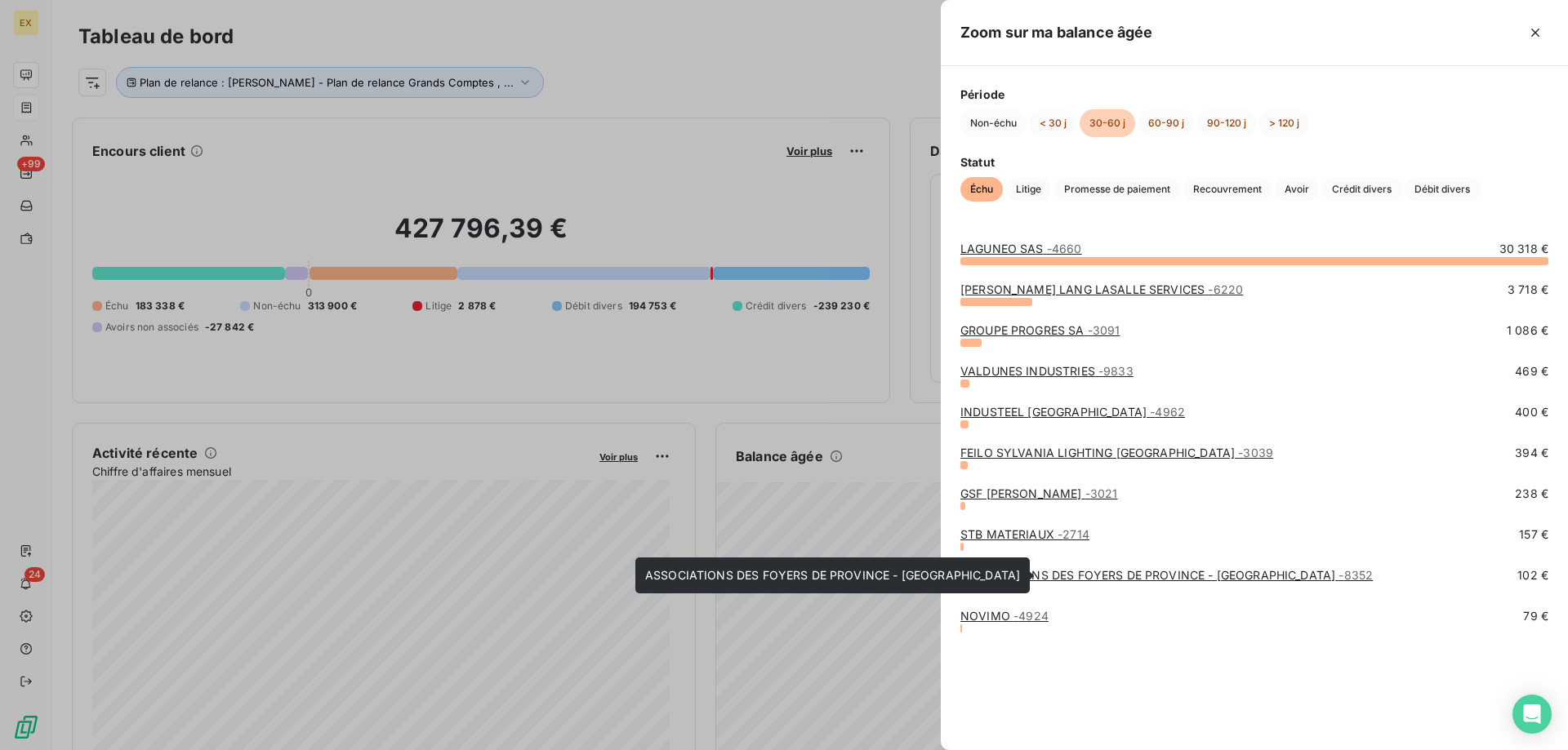
click at [1019, 570] on link "ASSOCIATIONS DES FOYERS DE PROVINCE - [GEOGRAPHIC_DATA] - 8352" at bounding box center [1167, 575] width 412 height 14
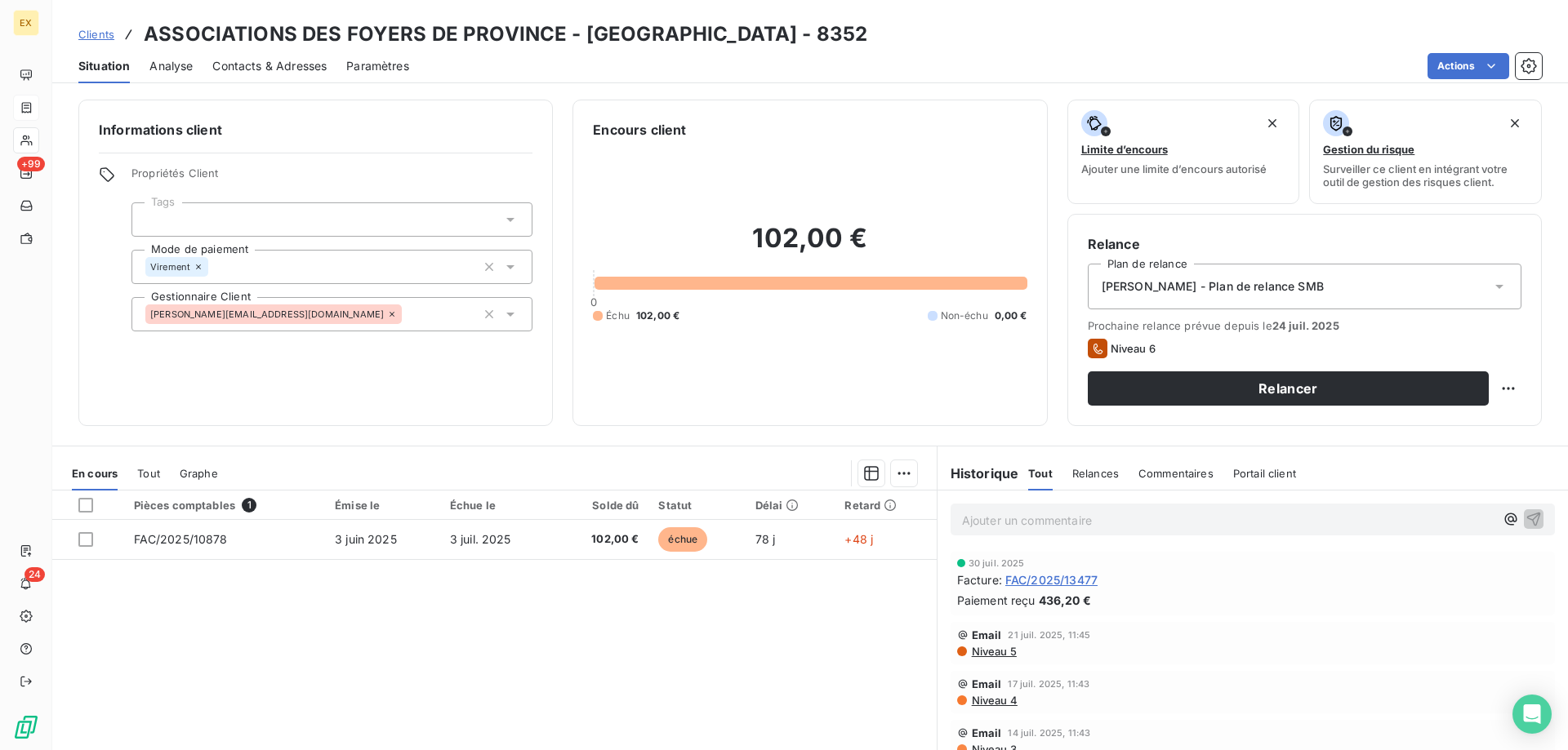
click at [307, 71] on span "Contacts & Adresses" at bounding box center [269, 66] width 114 height 16
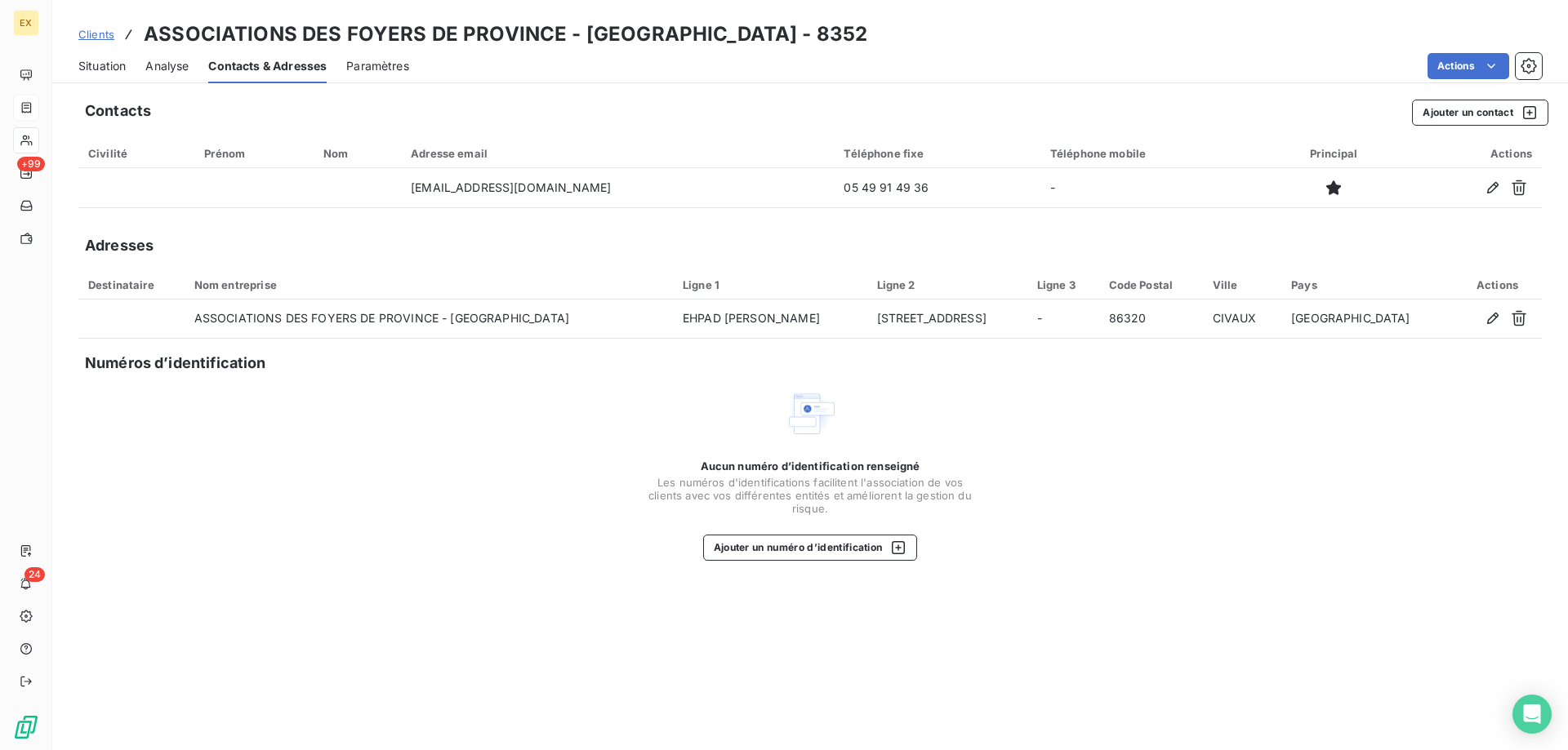
click at [108, 61] on span "Situation" at bounding box center [103, 66] width 48 height 16
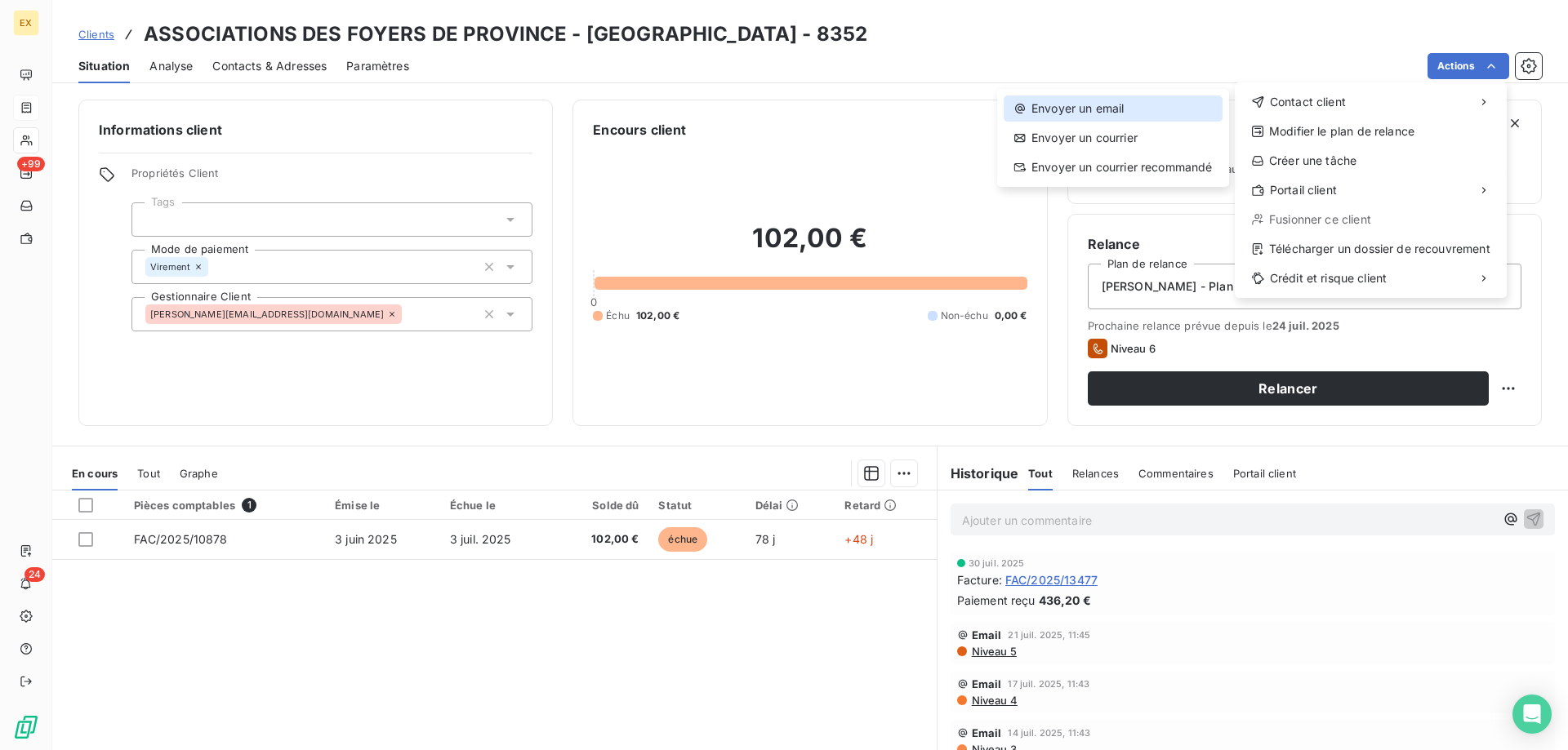
click at [1172, 102] on div "Envoyer un email" at bounding box center [1113, 108] width 219 height 27
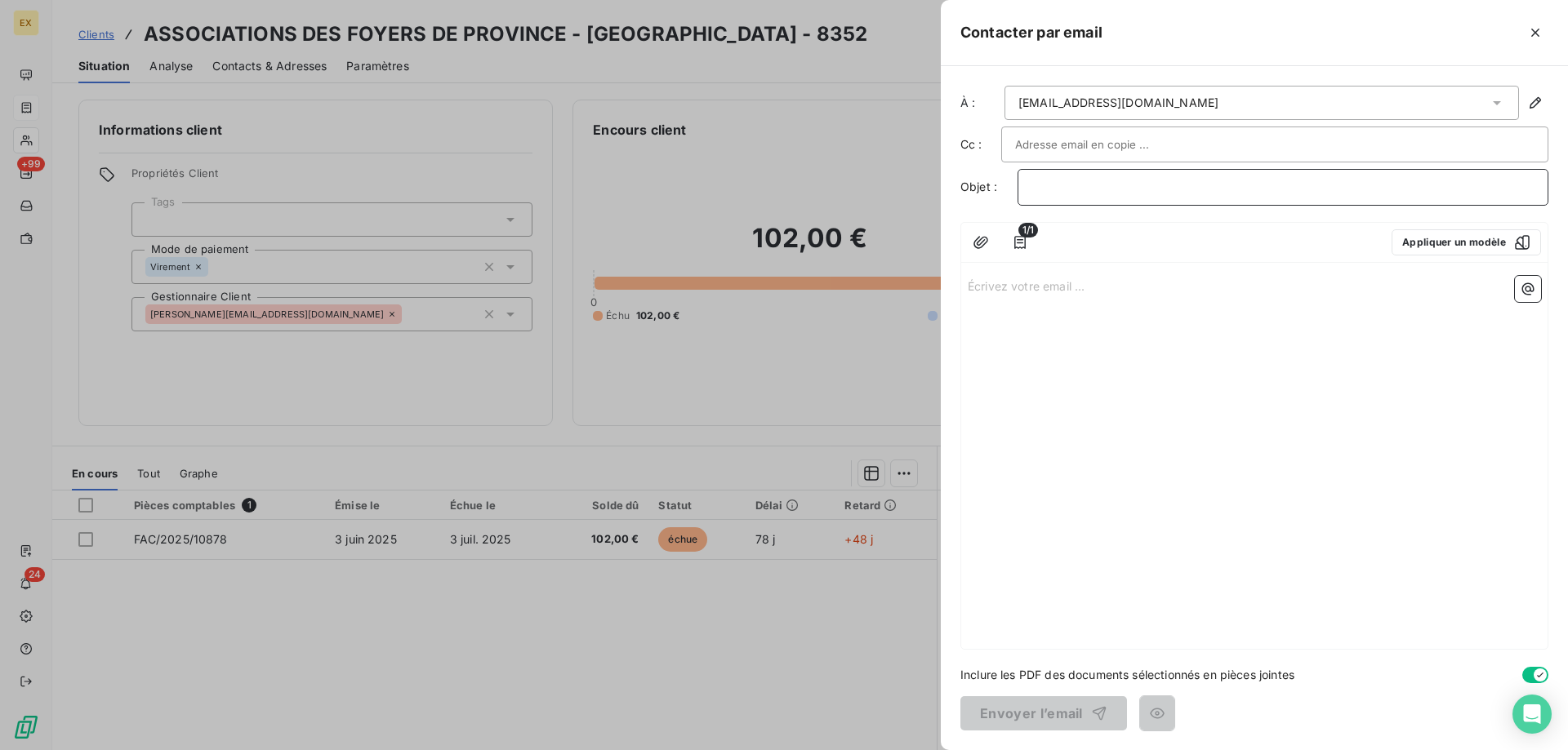
click at [1093, 185] on p "﻿" at bounding box center [1282, 187] width 503 height 19
click at [1107, 181] on p "﻿" at bounding box center [1282, 187] width 503 height 19
click at [1063, 278] on p "Écrivez votre email ... ﻿" at bounding box center [1255, 285] width 573 height 19
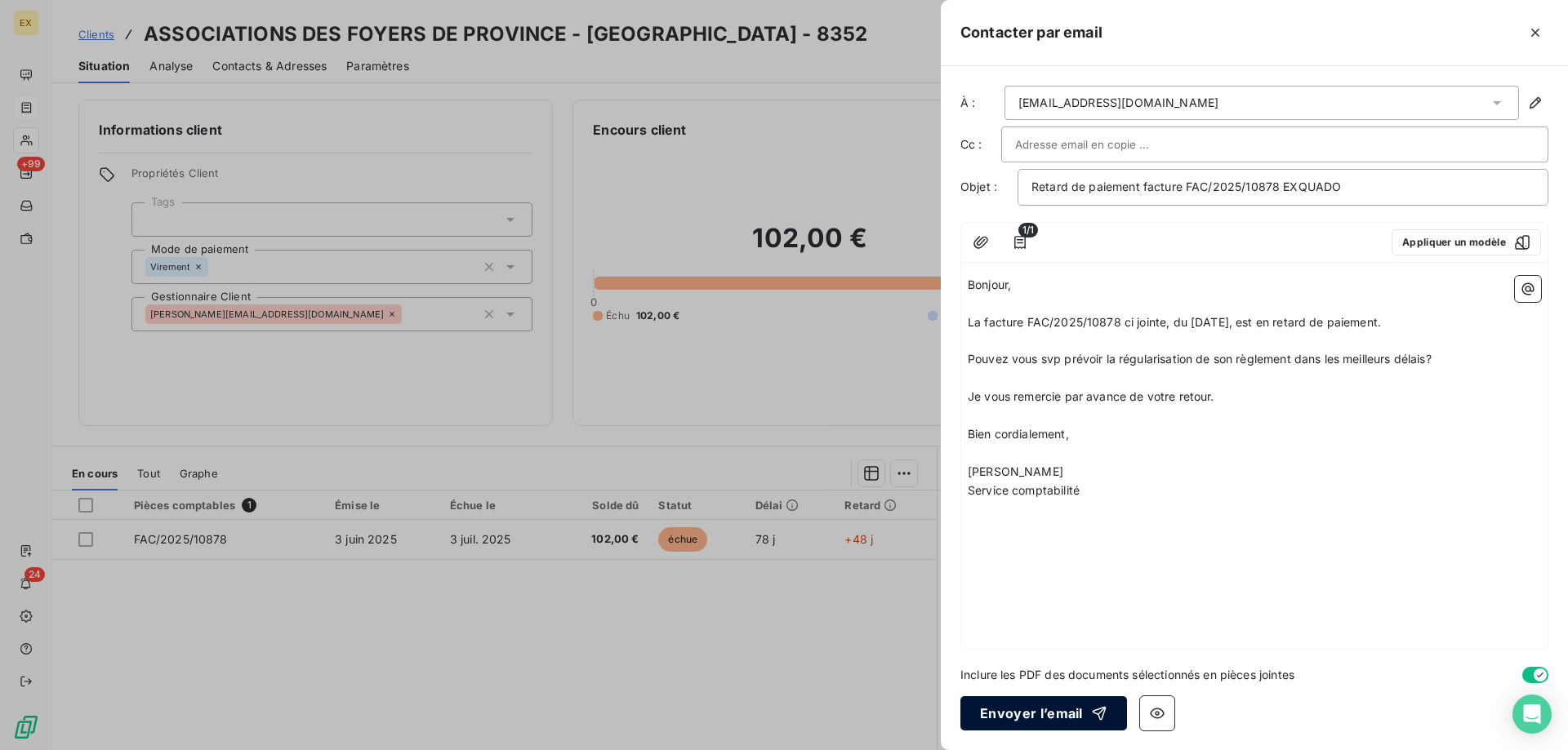
click at [1015, 706] on button "Envoyer l’email" at bounding box center [1044, 713] width 167 height 34
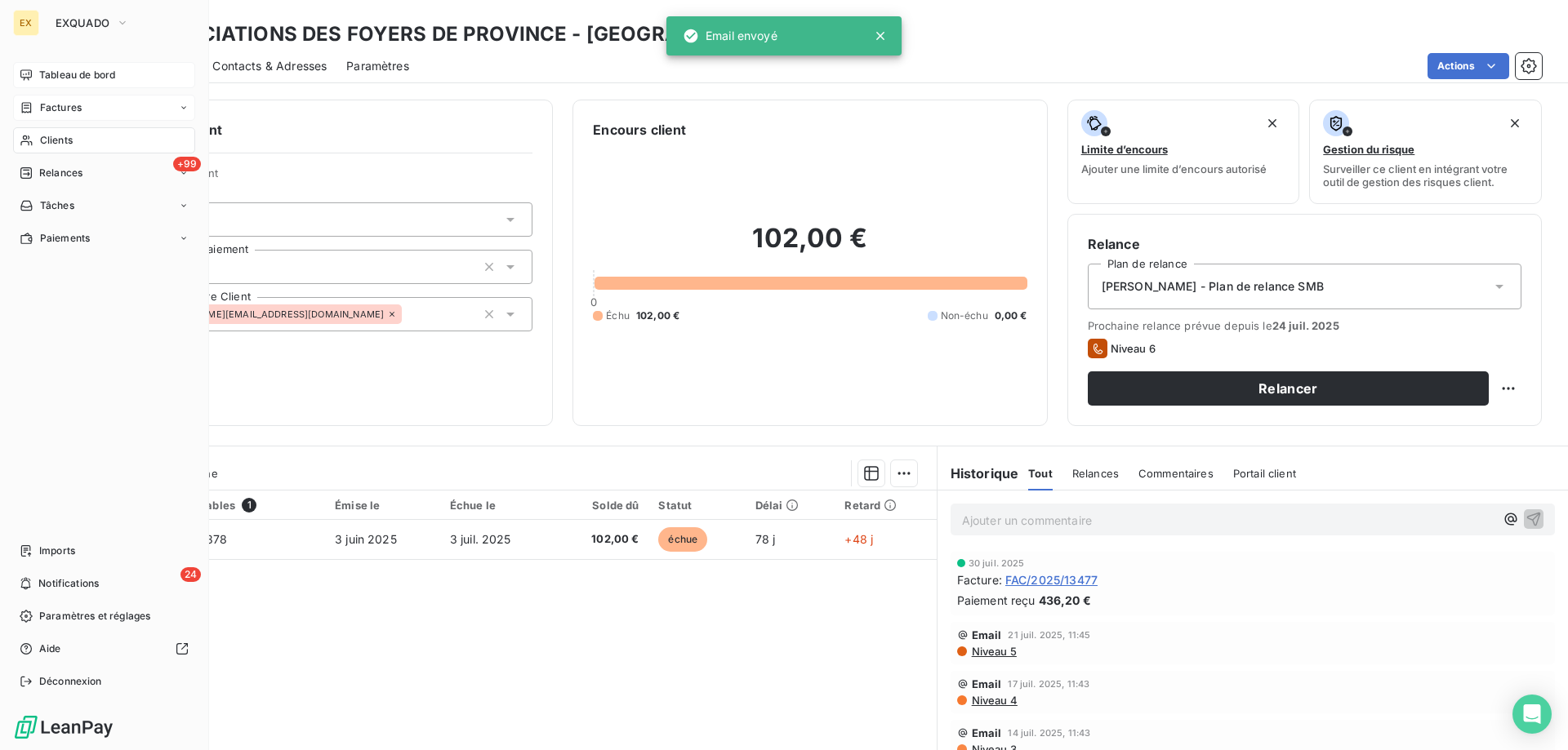
click at [34, 76] on div "Tableau de bord" at bounding box center [103, 75] width 182 height 27
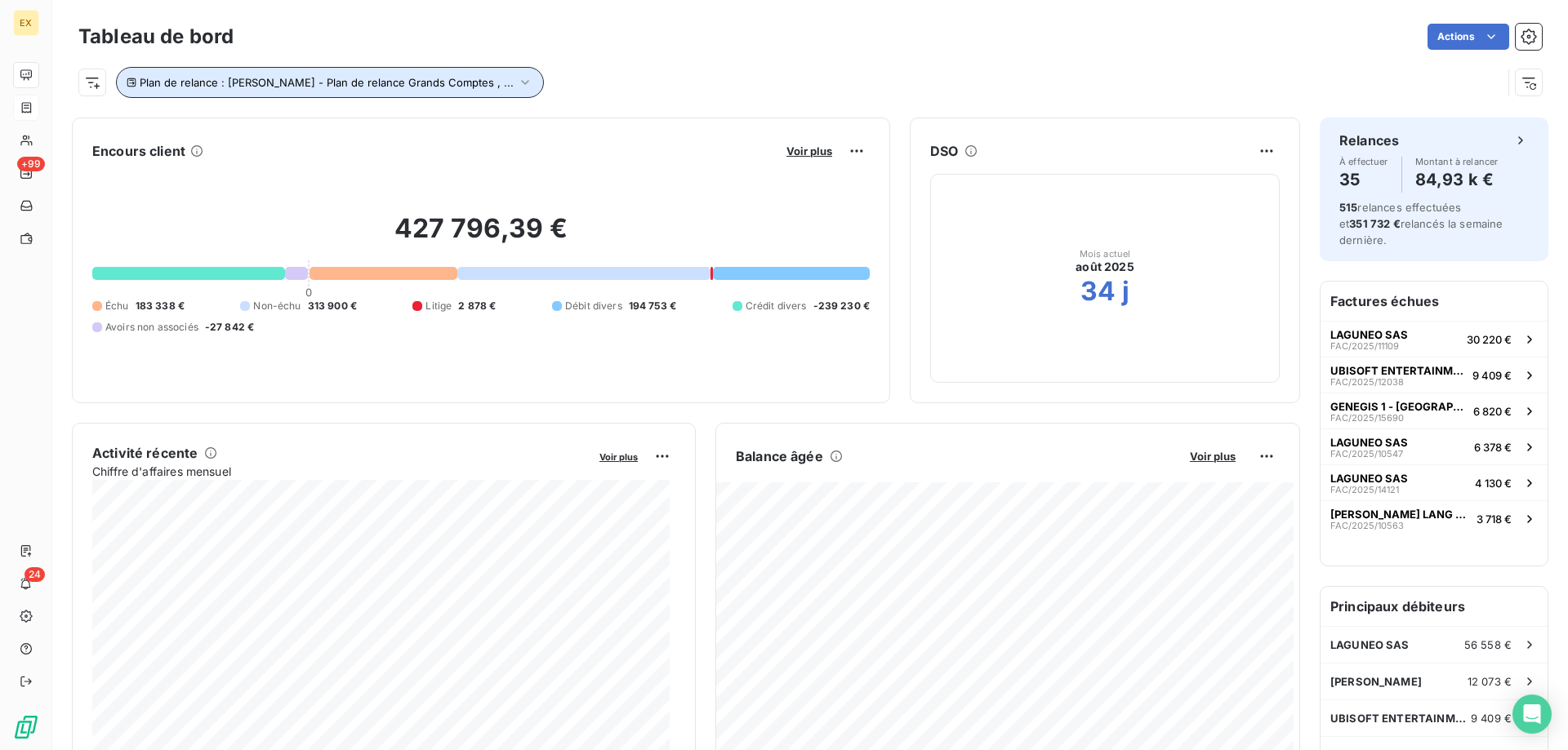
click at [441, 82] on span "Plan de relance : [PERSON_NAME] - Plan de relance Grands Comptes , ..." at bounding box center [326, 82] width 374 height 13
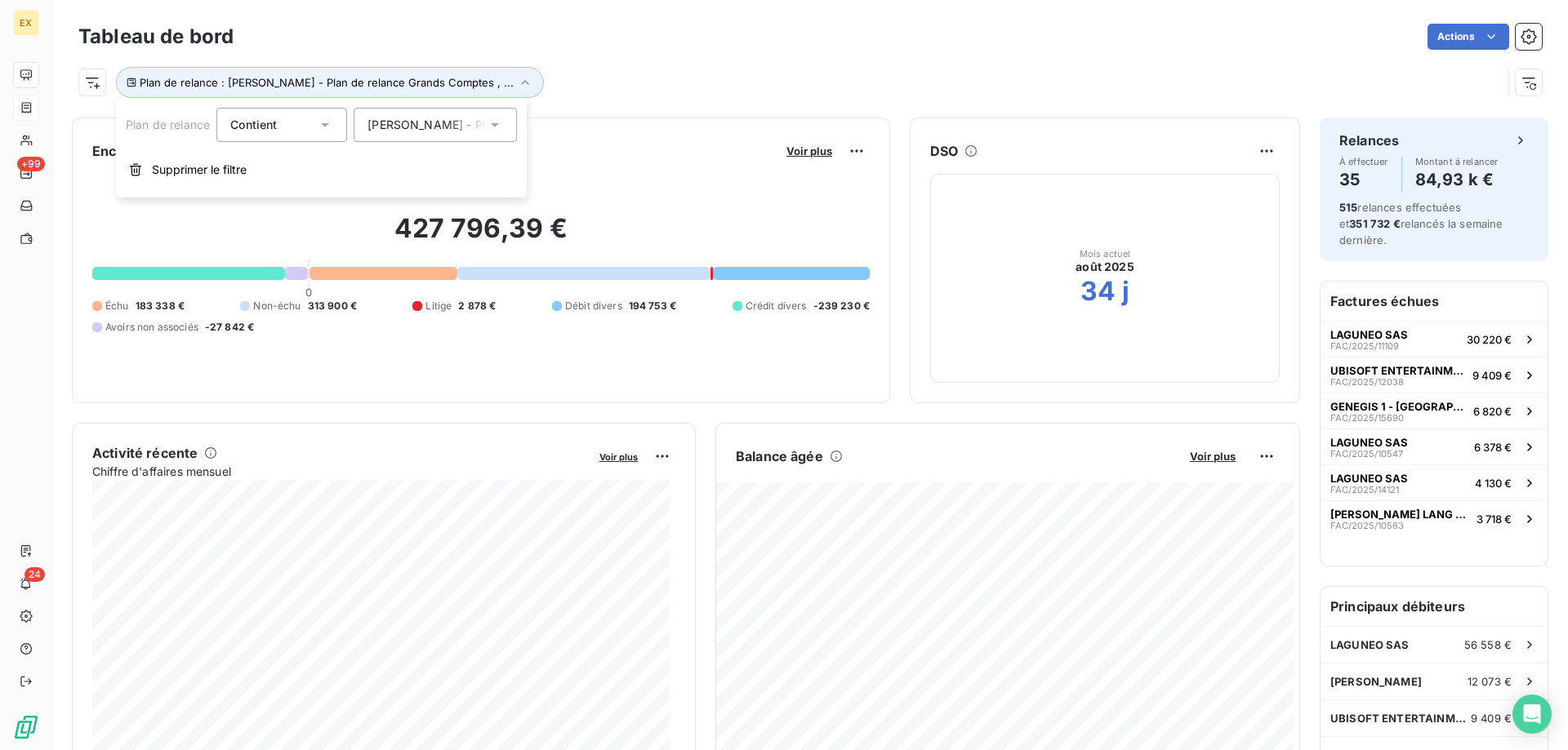
click at [419, 132] on span "[PERSON_NAME] - Plan de relance Grands Comptes" at bounding box center [510, 125] width 287 height 16
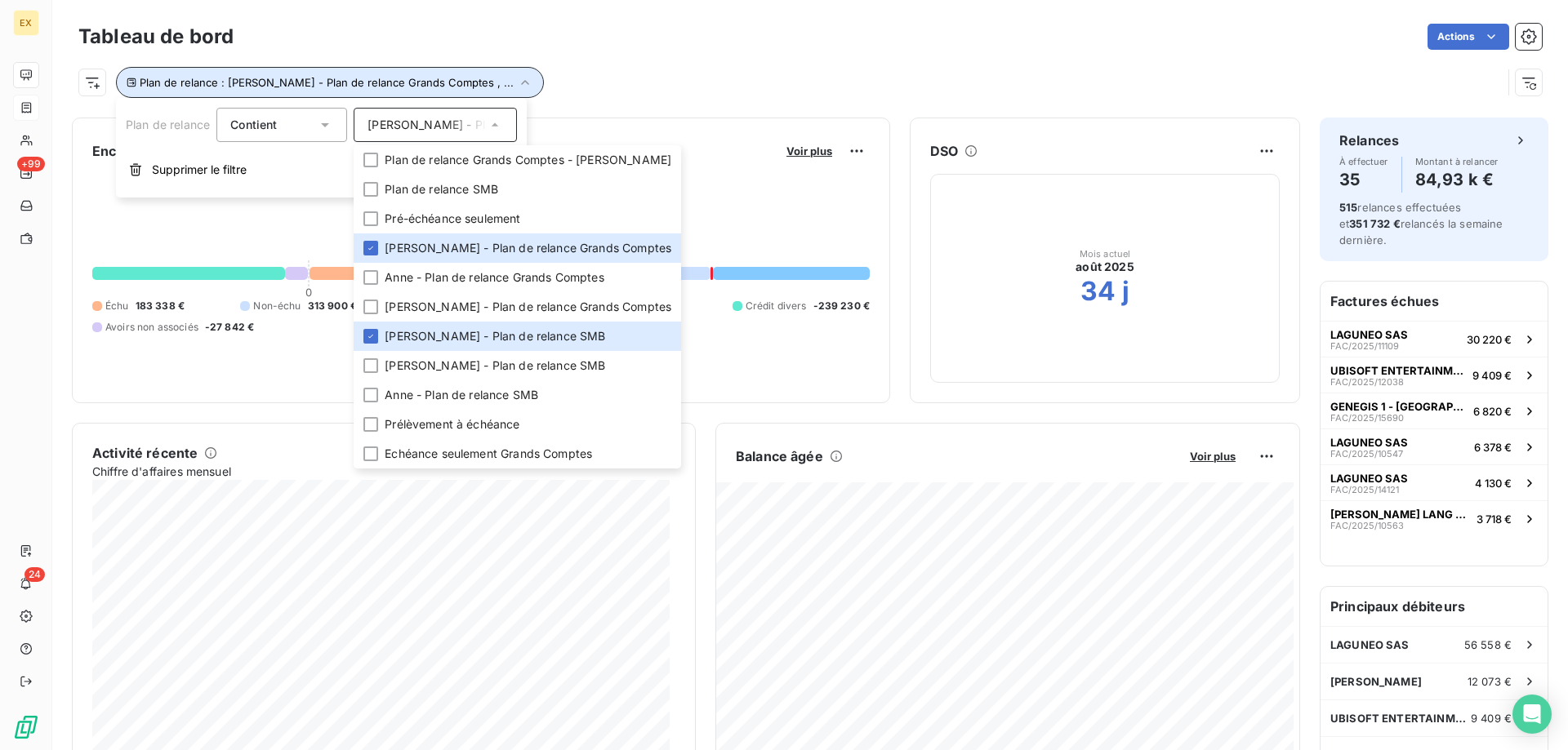
click at [446, 67] on button "Plan de relance : [PERSON_NAME] - Plan de relance Grands Comptes , ..." at bounding box center [330, 82] width 428 height 31
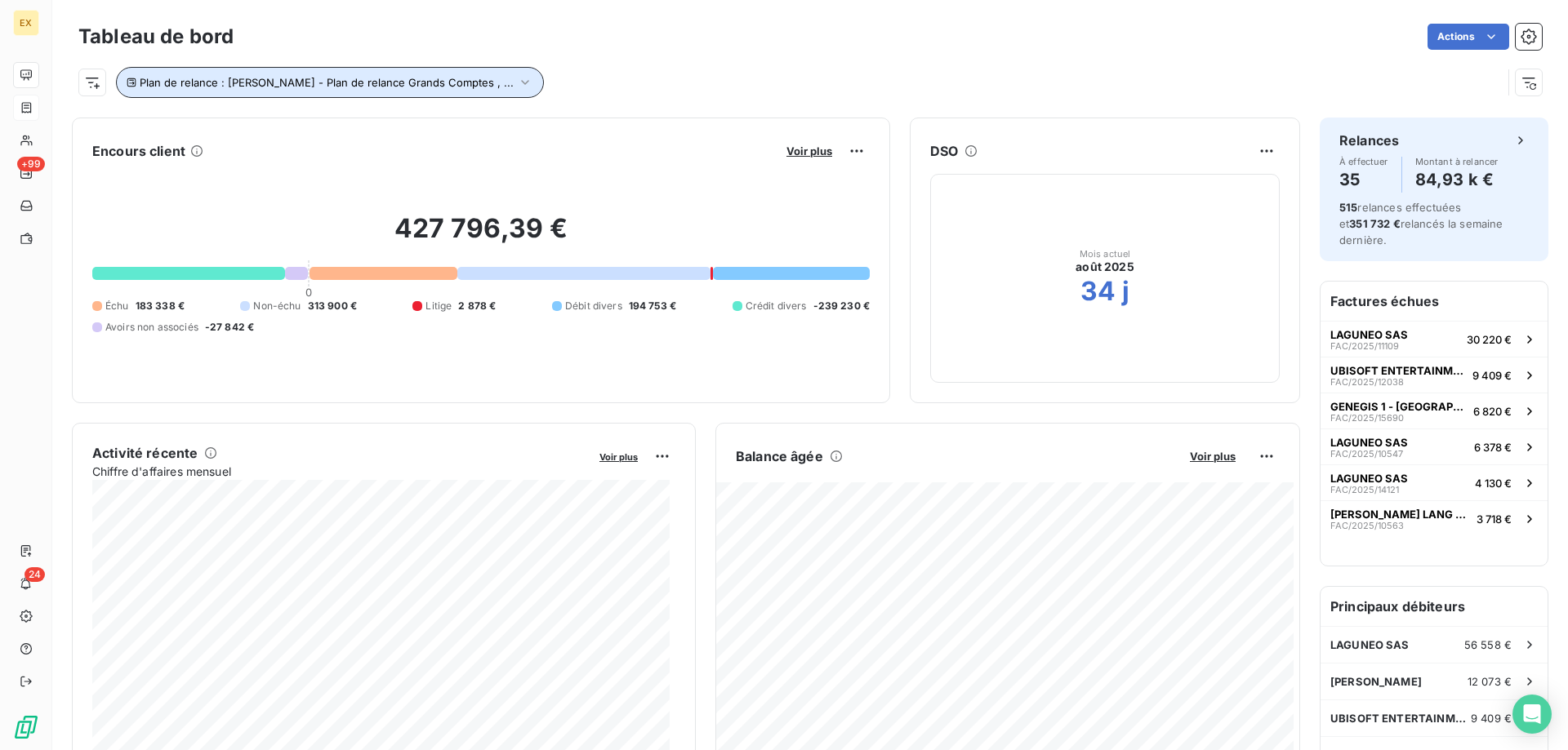
click at [517, 84] on icon "button" at bounding box center [525, 82] width 16 height 16
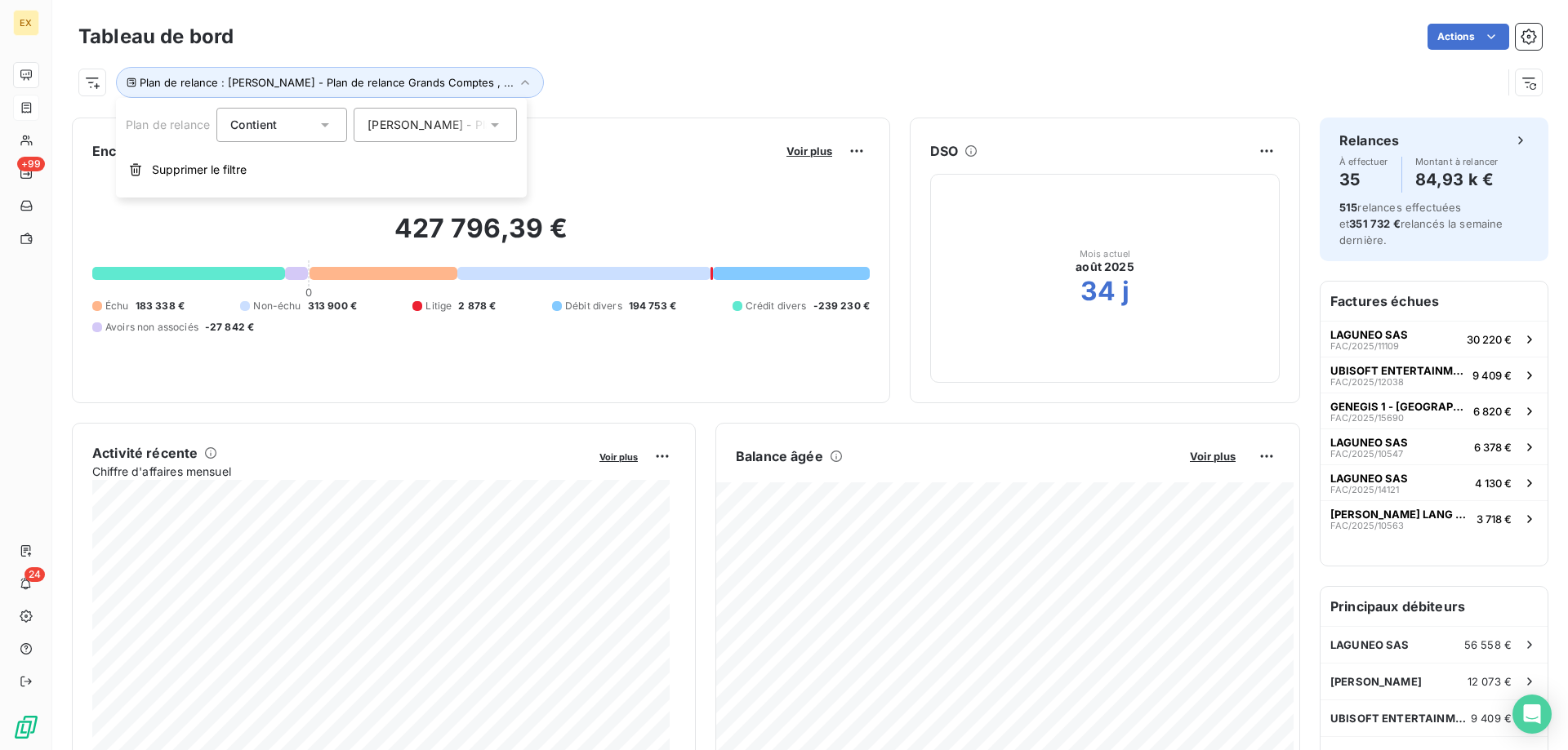
click at [448, 130] on span "[PERSON_NAME] - Plan de relance Grands Comptes" at bounding box center [510, 125] width 287 height 16
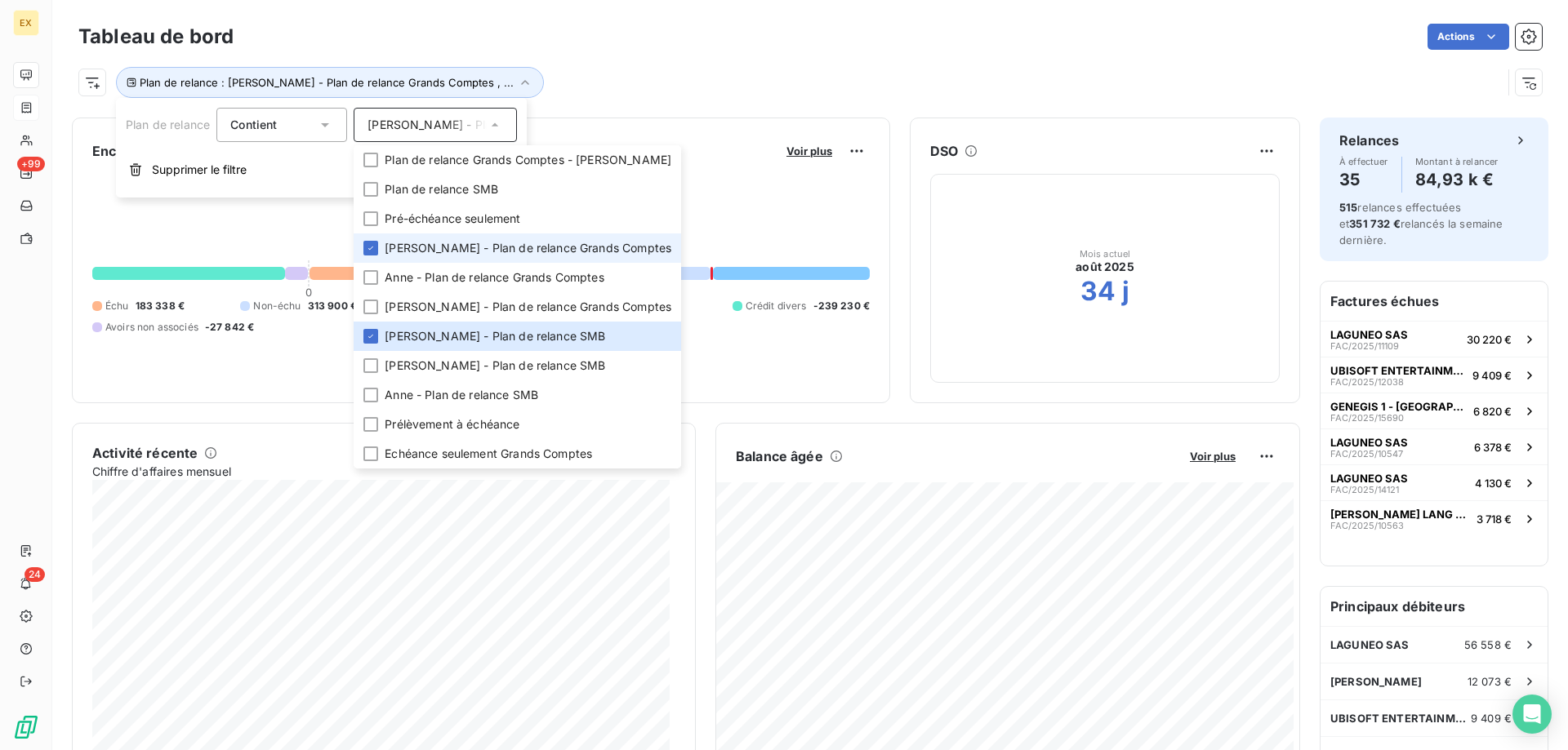
click at [421, 245] on span "[PERSON_NAME] - Plan de relance Grands Comptes" at bounding box center [528, 248] width 287 height 16
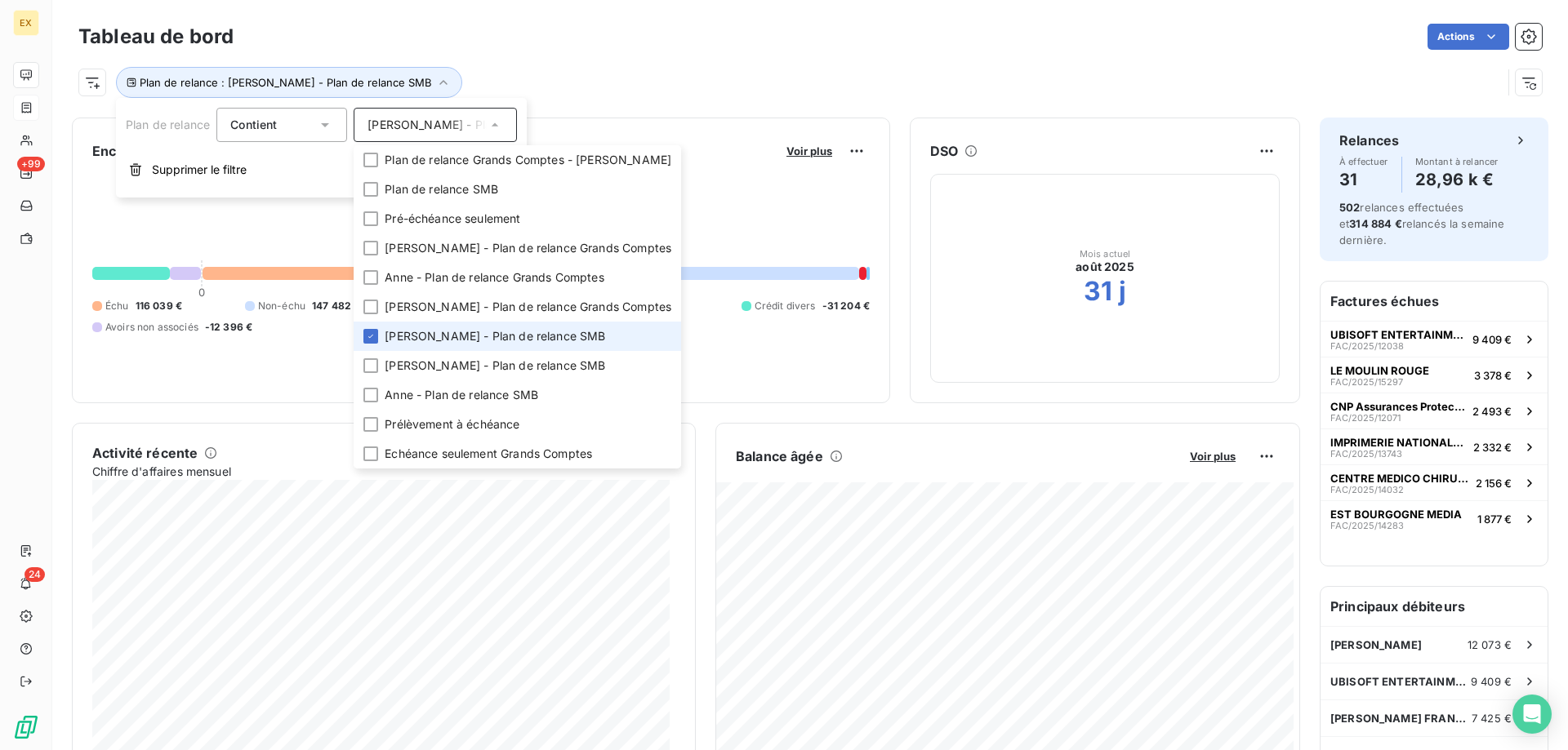
click at [421, 332] on span "[PERSON_NAME] - Plan de relance SMB" at bounding box center [495, 336] width 221 height 16
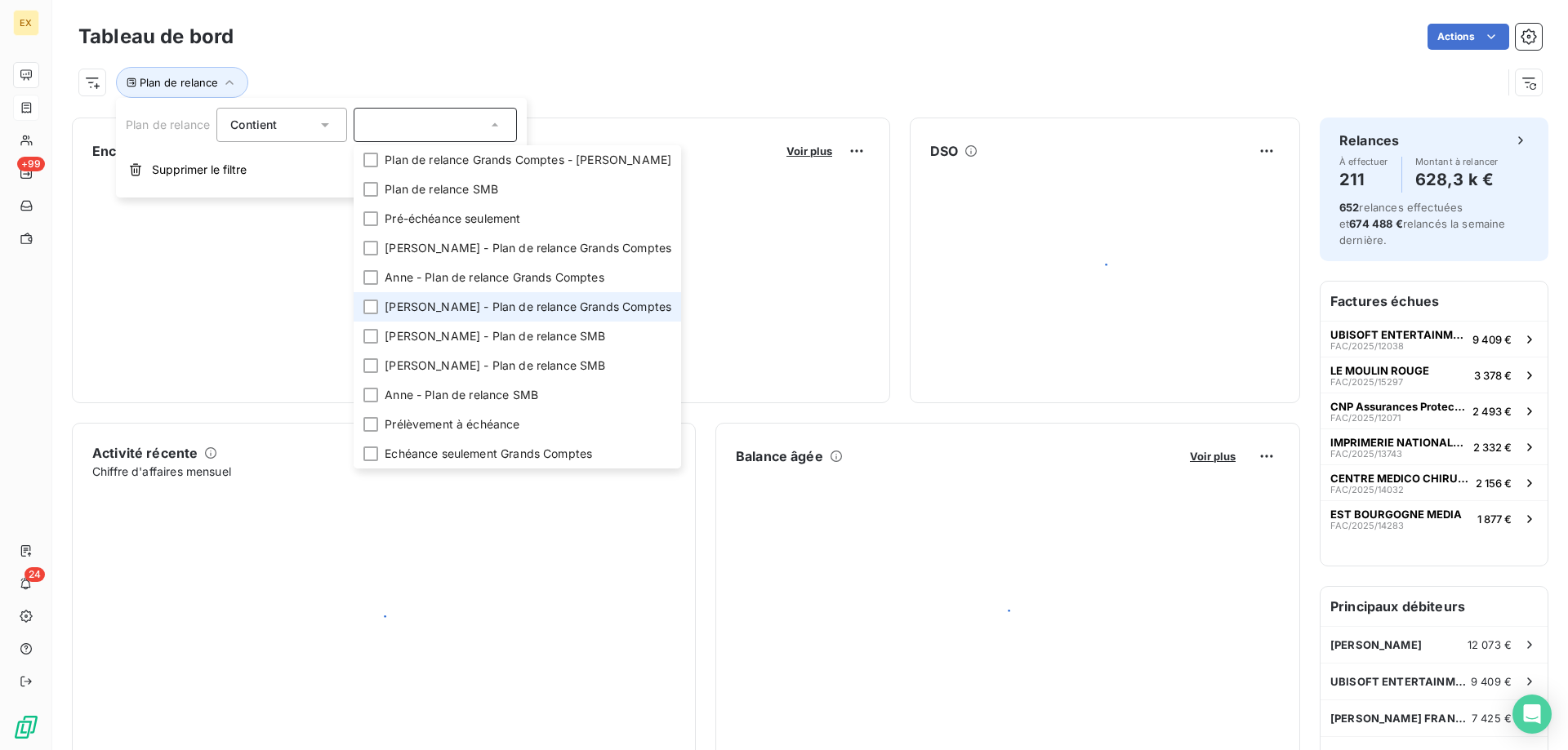
click at [426, 307] on span "[PERSON_NAME] - Plan de relance Grands Comptes" at bounding box center [528, 307] width 287 height 16
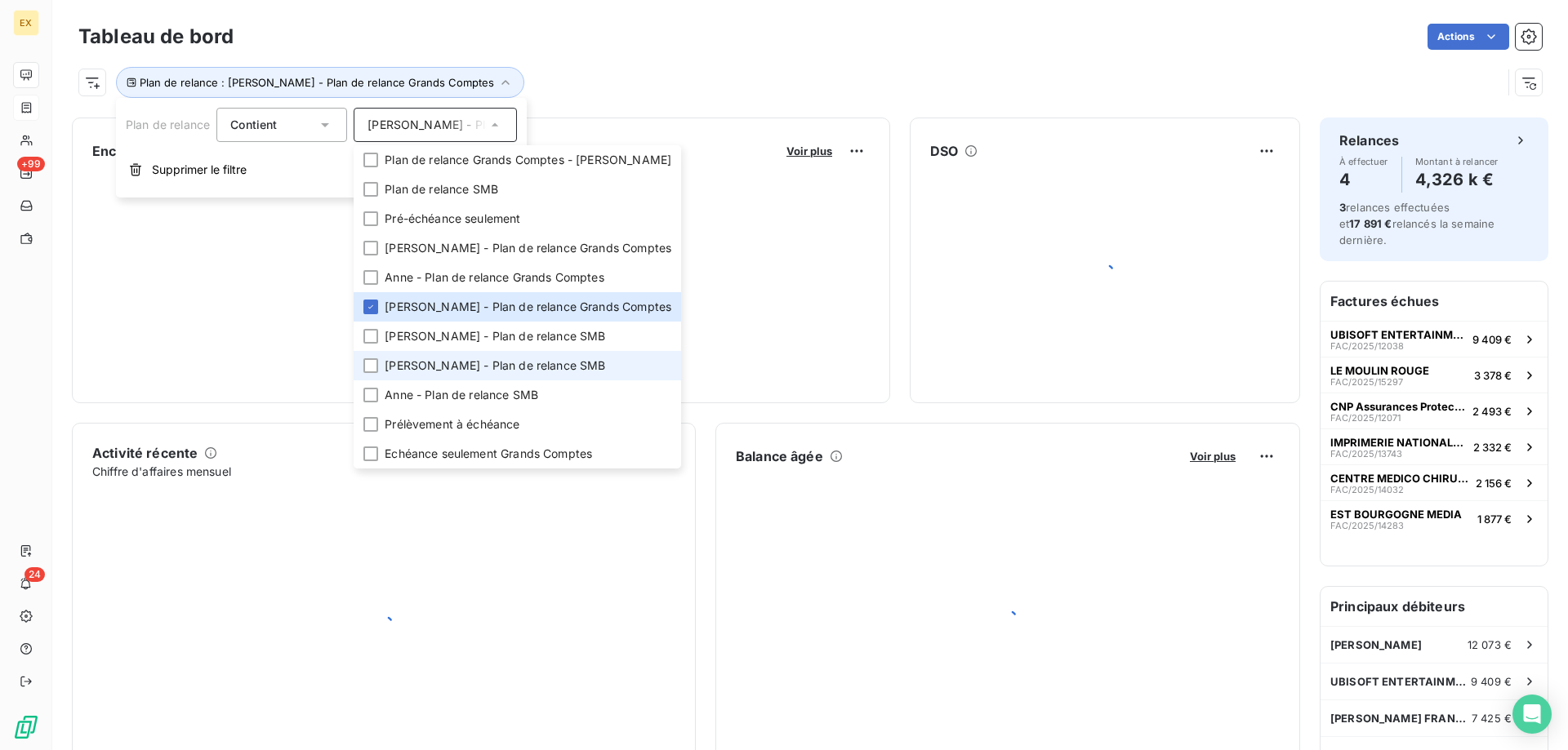
click at [422, 364] on span "[PERSON_NAME] - Plan de relance SMB" at bounding box center [495, 366] width 221 height 16
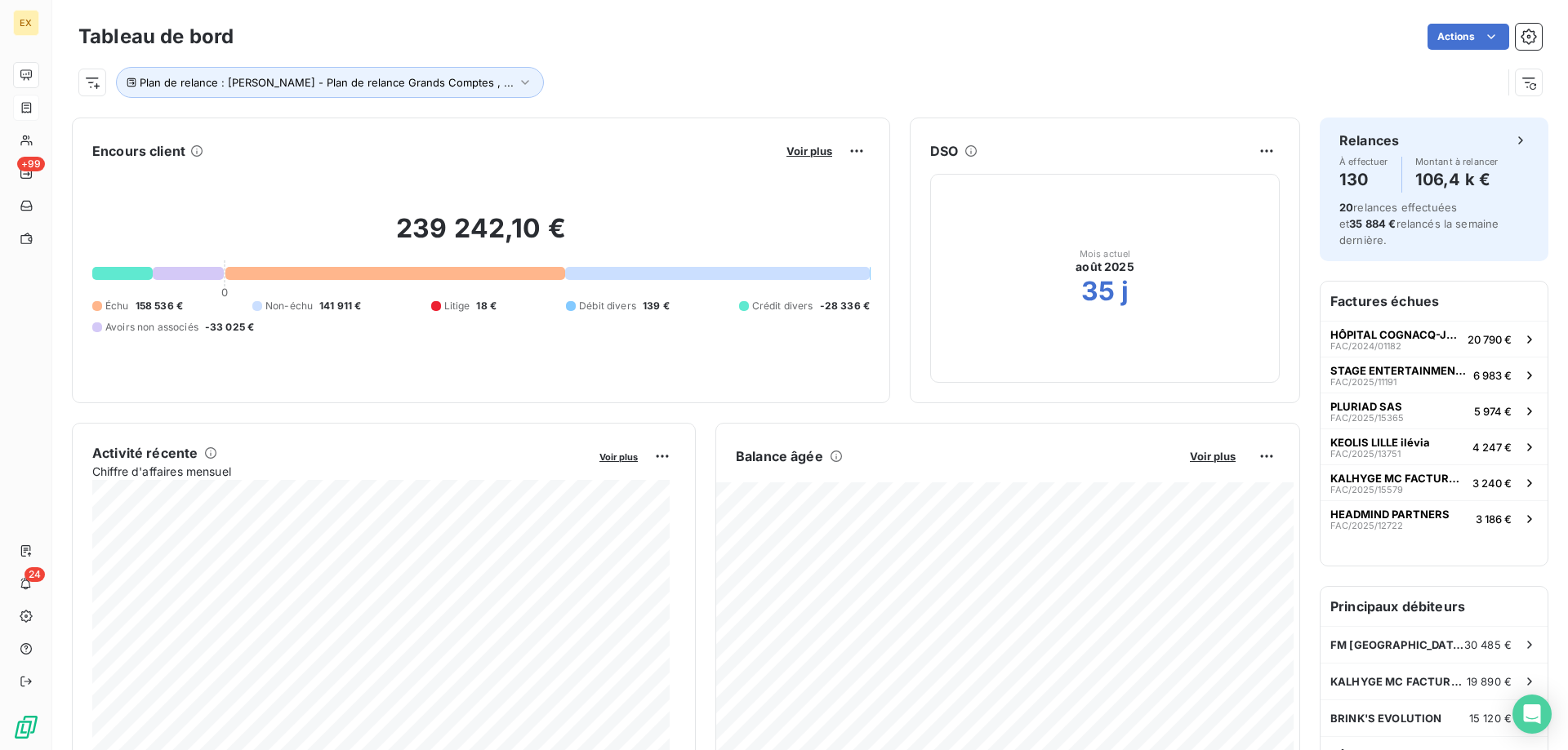
click at [649, 94] on div "Plan de relance : [PERSON_NAME] - Plan de relance Grands Comptes , ..." at bounding box center [790, 82] width 1423 height 31
click at [479, 86] on button "Plan de relance : [PERSON_NAME] - Plan de relance Grands Comptes , ..." at bounding box center [330, 82] width 428 height 31
click at [472, 126] on span "[PERSON_NAME] - Plan de relance Grands Comptes" at bounding box center [510, 125] width 287 height 16
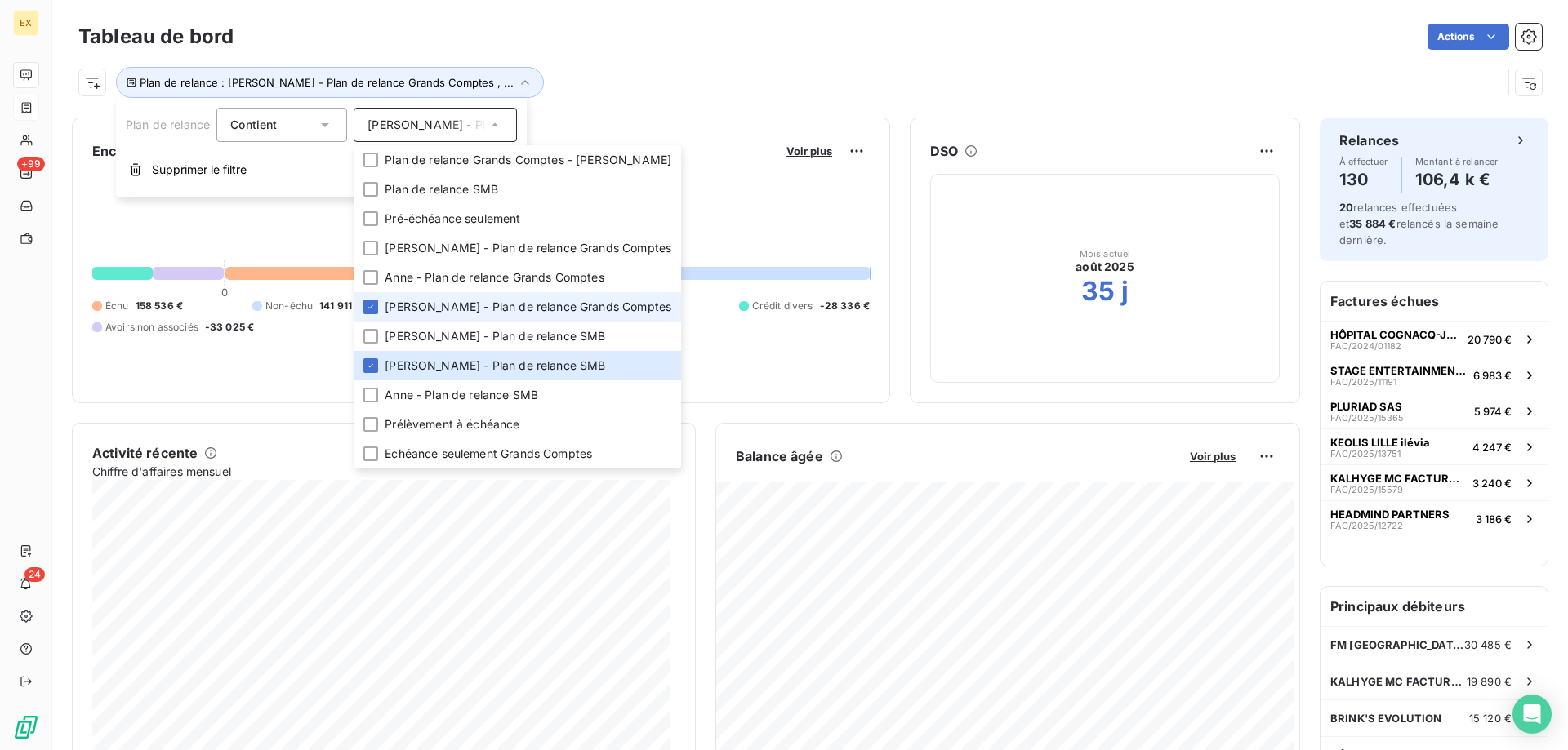
click at [421, 310] on span "[PERSON_NAME] - Plan de relance Grands Comptes" at bounding box center [528, 307] width 287 height 16
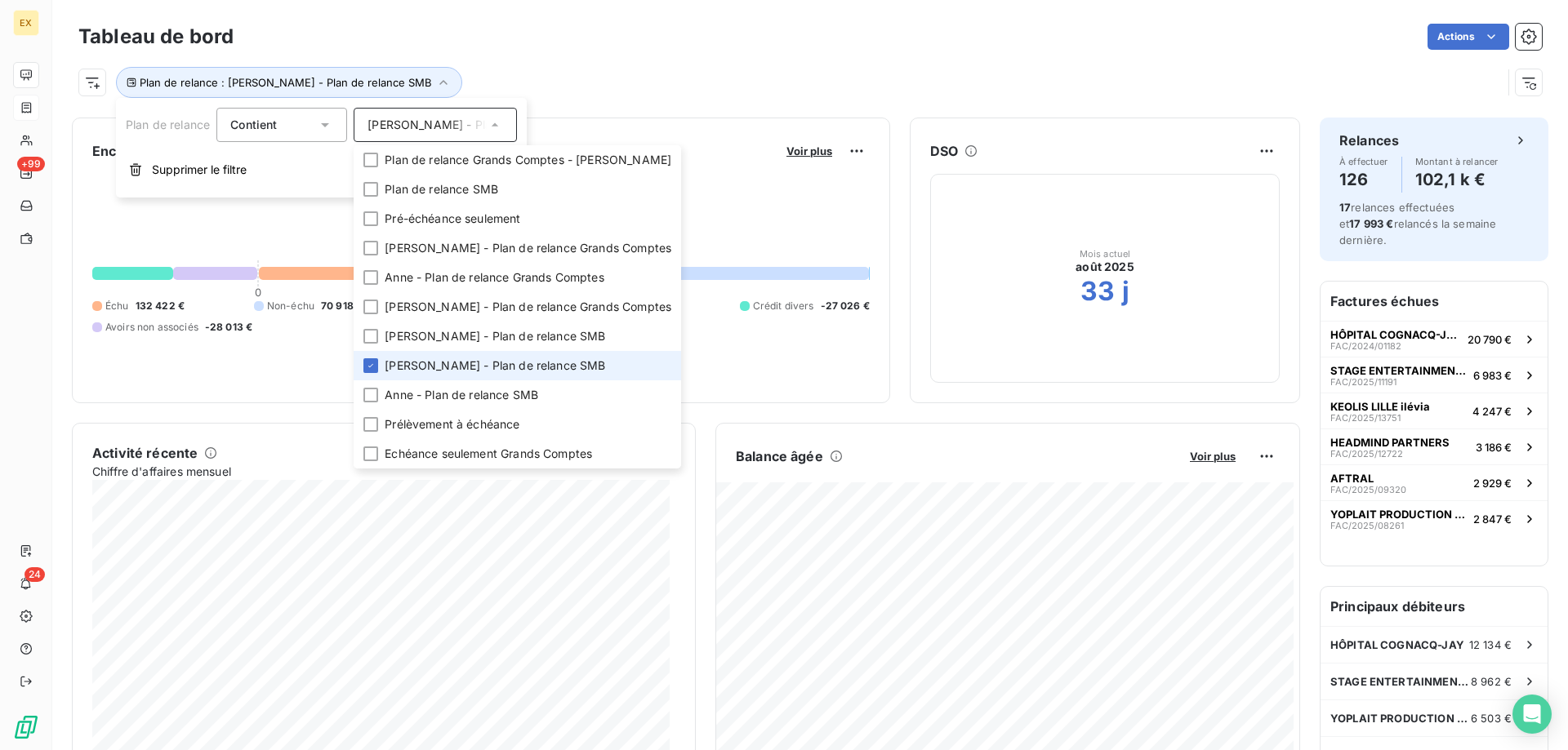
click at [408, 358] on span "[PERSON_NAME] - Plan de relance SMB" at bounding box center [495, 366] width 221 height 16
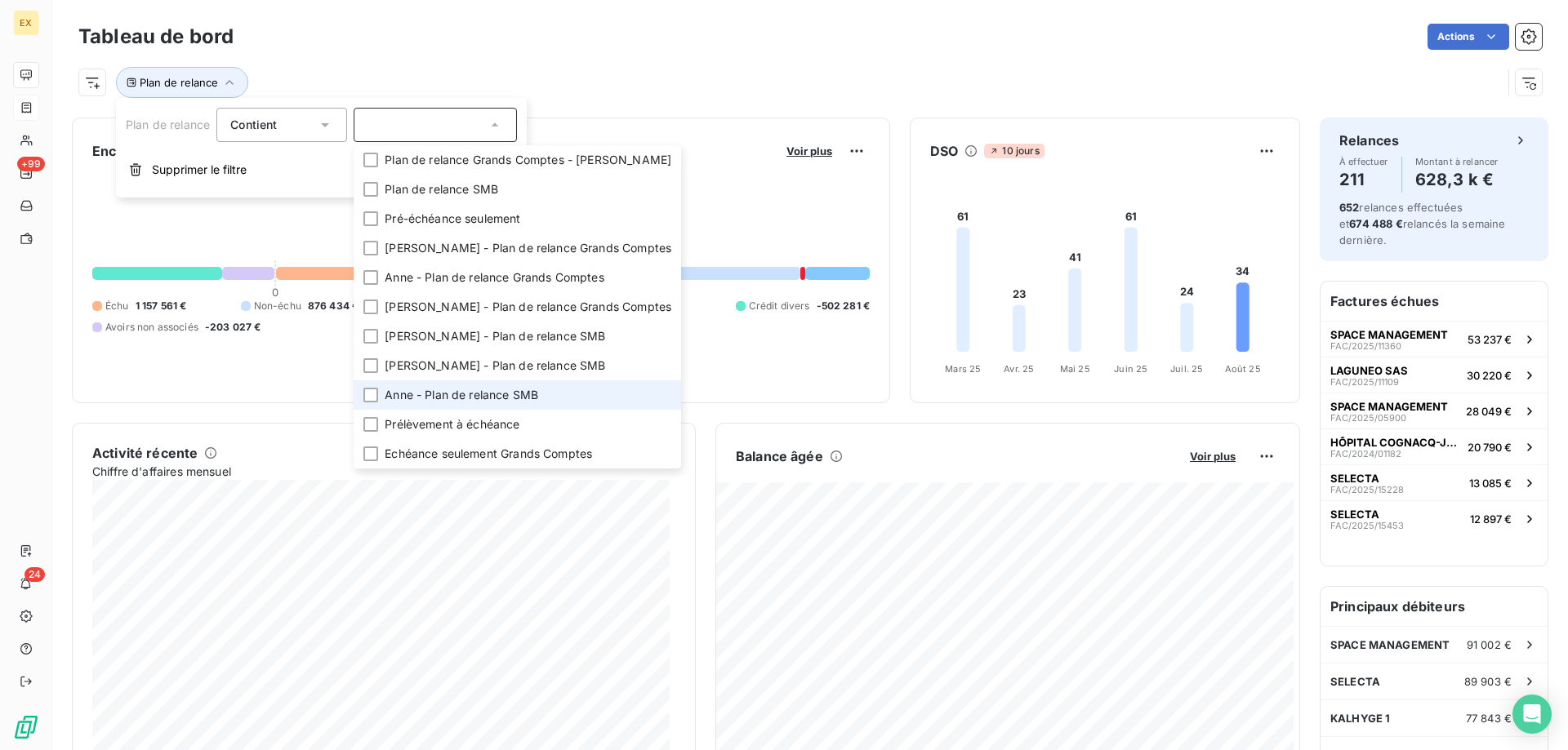
click at [405, 400] on span "Anne - Plan de relance SMB" at bounding box center [462, 396] width 154 height 16
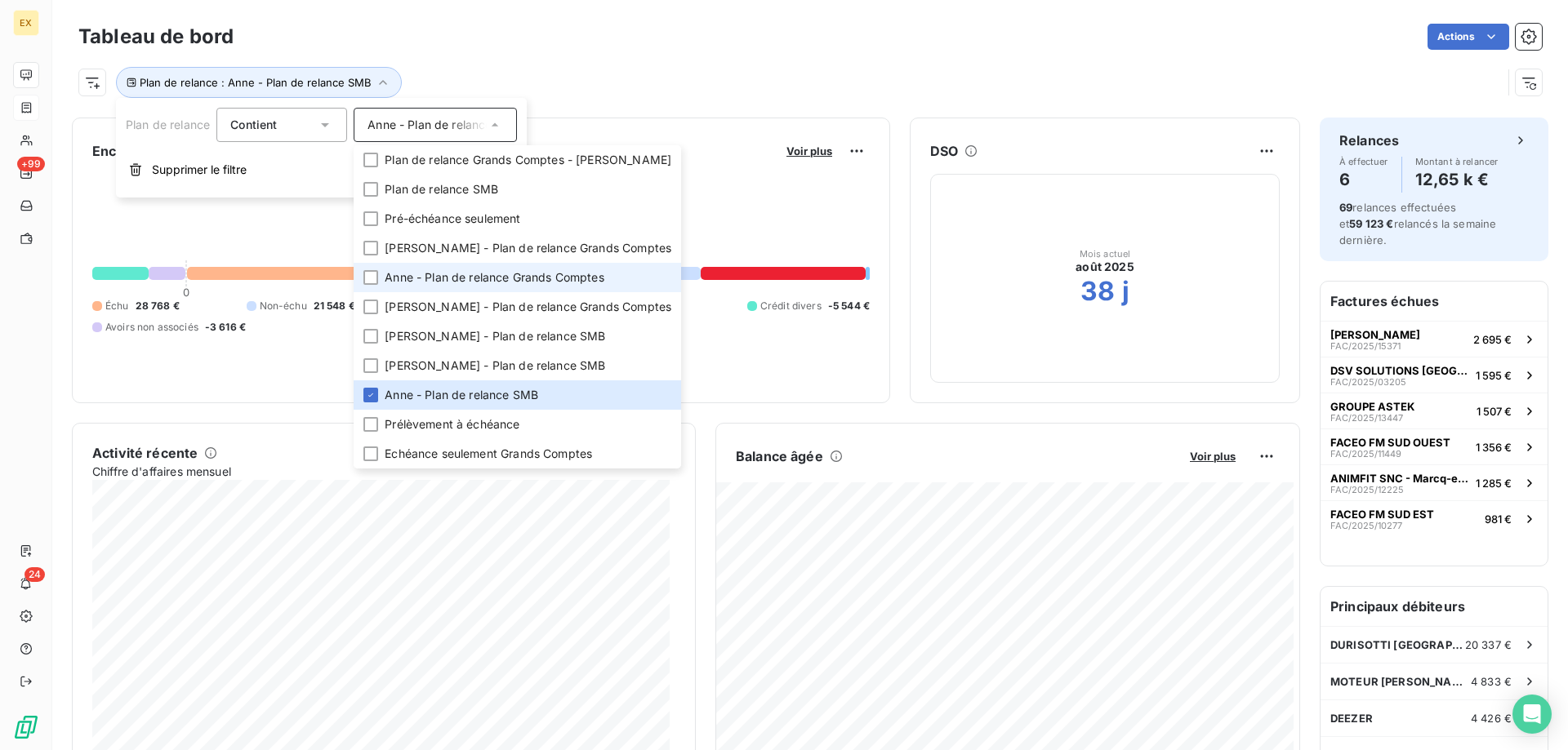
click at [426, 276] on span "Anne - Plan de relance Grands Comptes" at bounding box center [495, 277] width 220 height 16
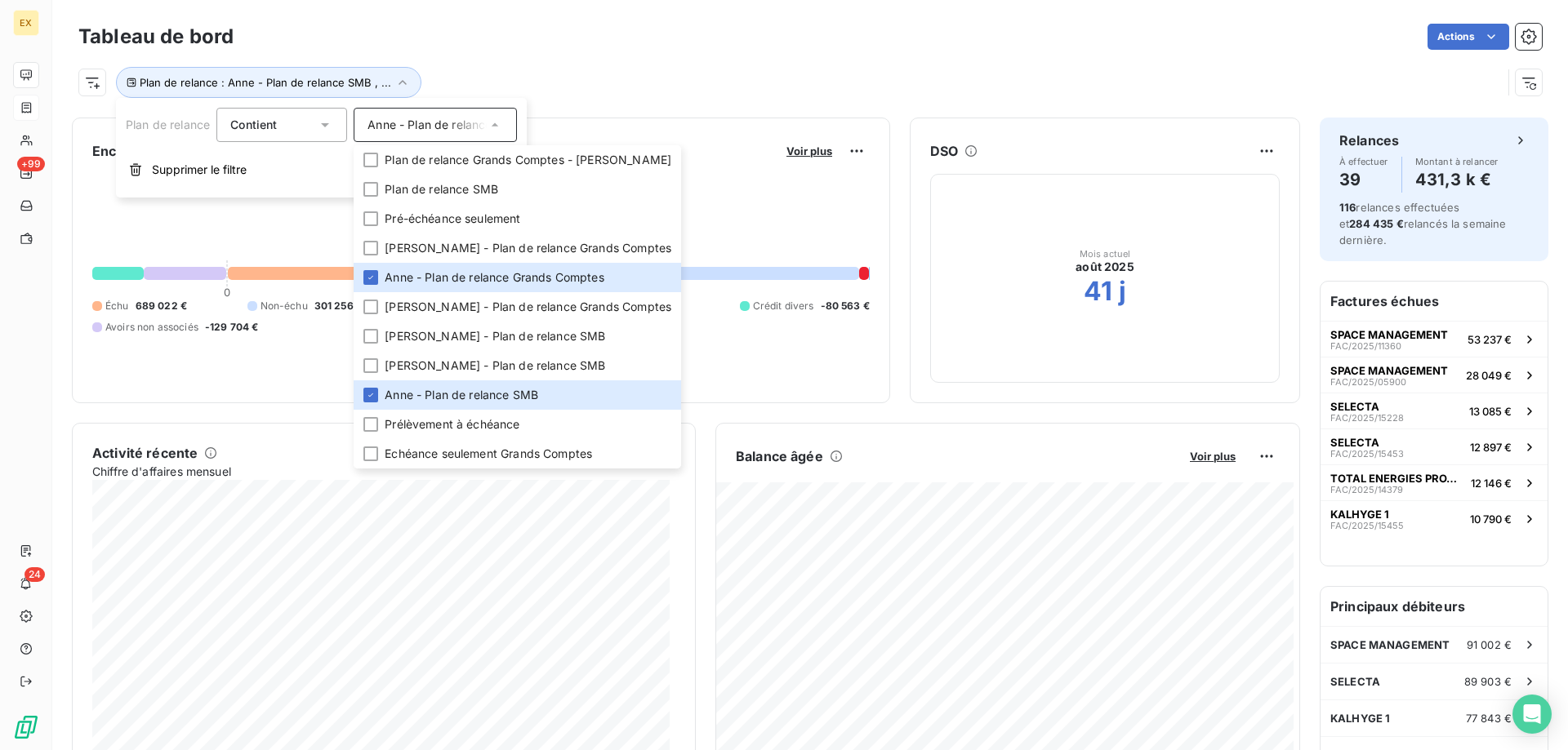
click at [555, 64] on div "Plan de relance : Anne - Plan de relance SMB , ..." at bounding box center [811, 76] width 1464 height 44
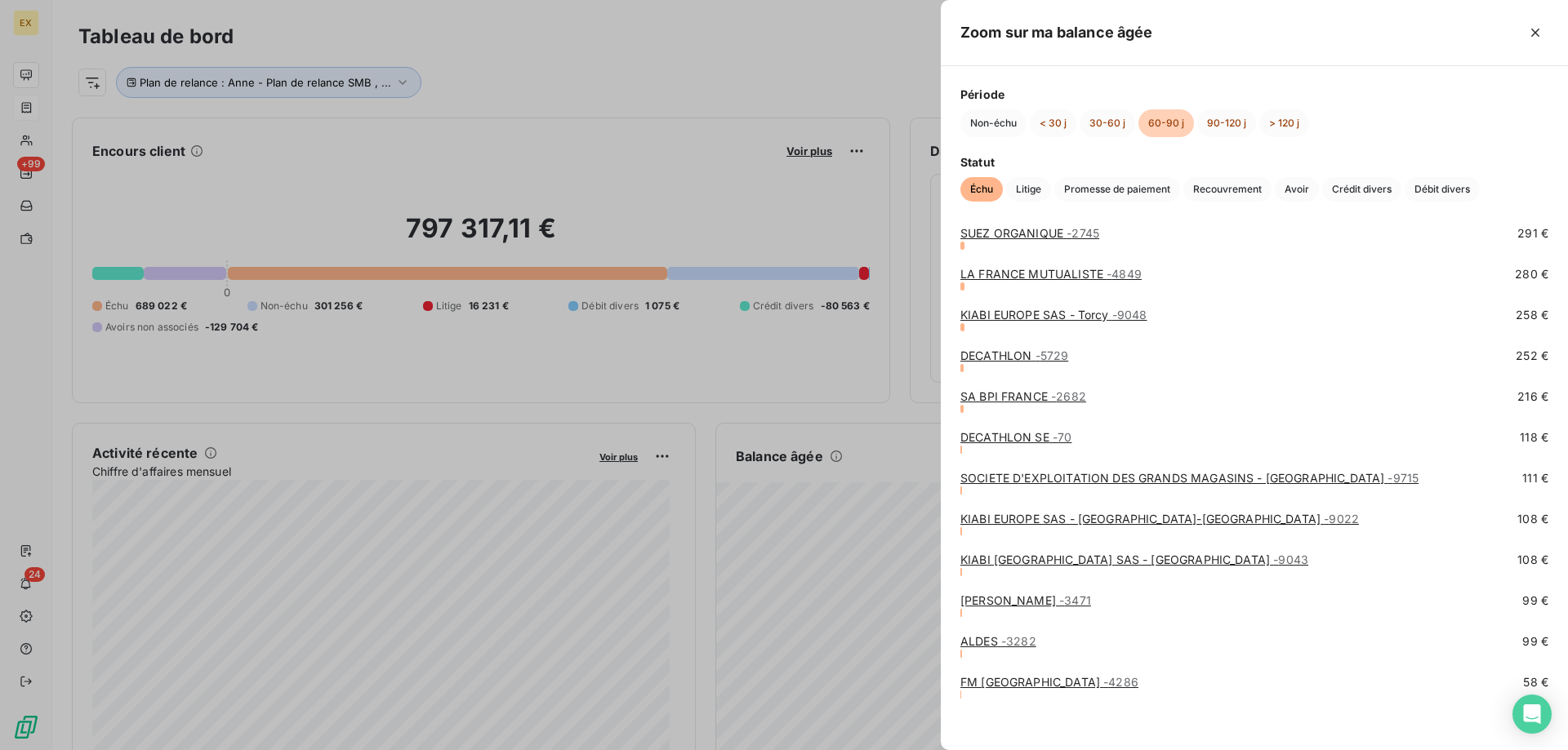
scroll to position [836, 0]
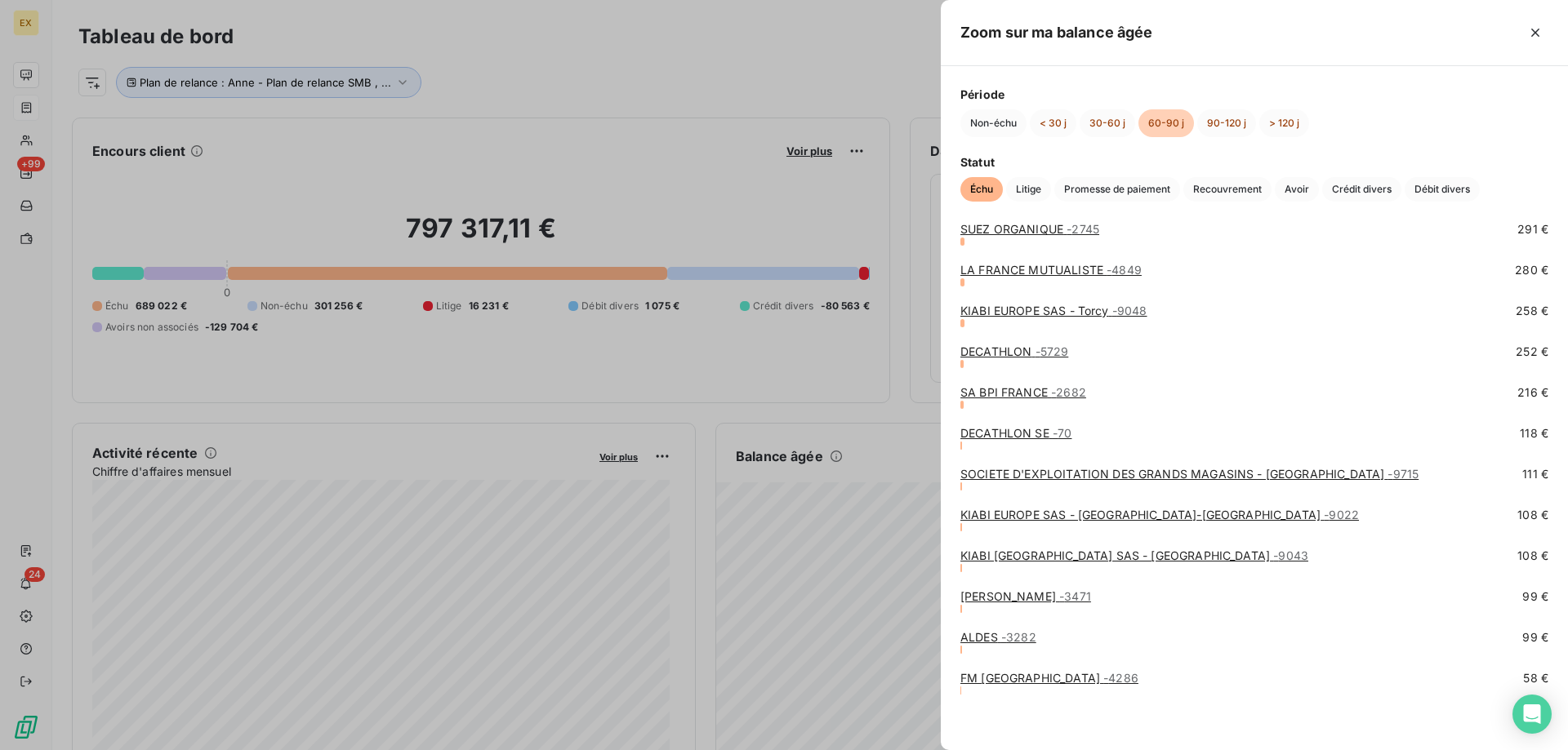
click at [864, 437] on div at bounding box center [784, 375] width 1568 height 750
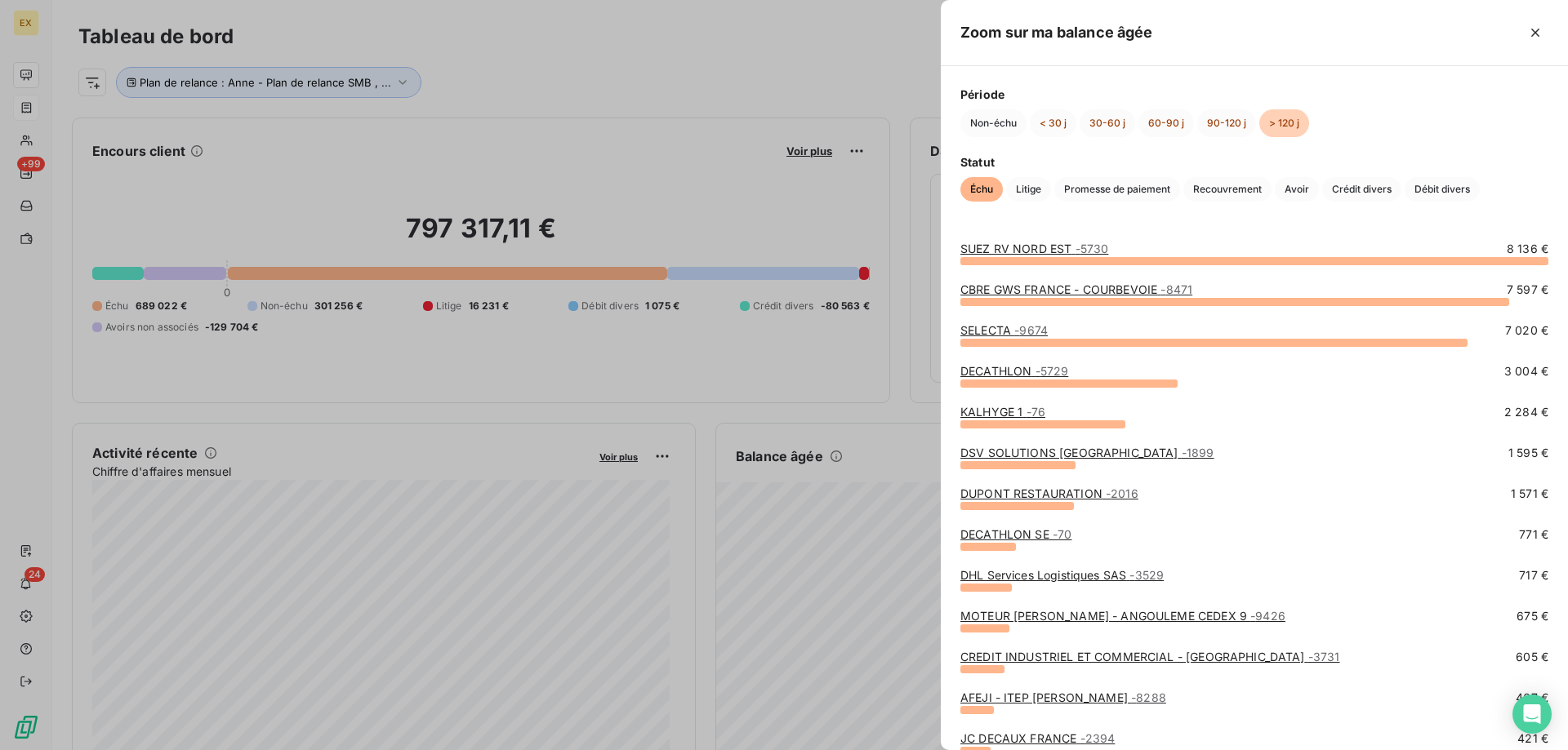
click at [1021, 264] on div at bounding box center [1255, 261] width 588 height 8
click at [1025, 253] on link "SUEZ RV NORD EST - 5730" at bounding box center [1034, 248] width 147 height 14
click at [830, 433] on div at bounding box center [784, 375] width 1568 height 750
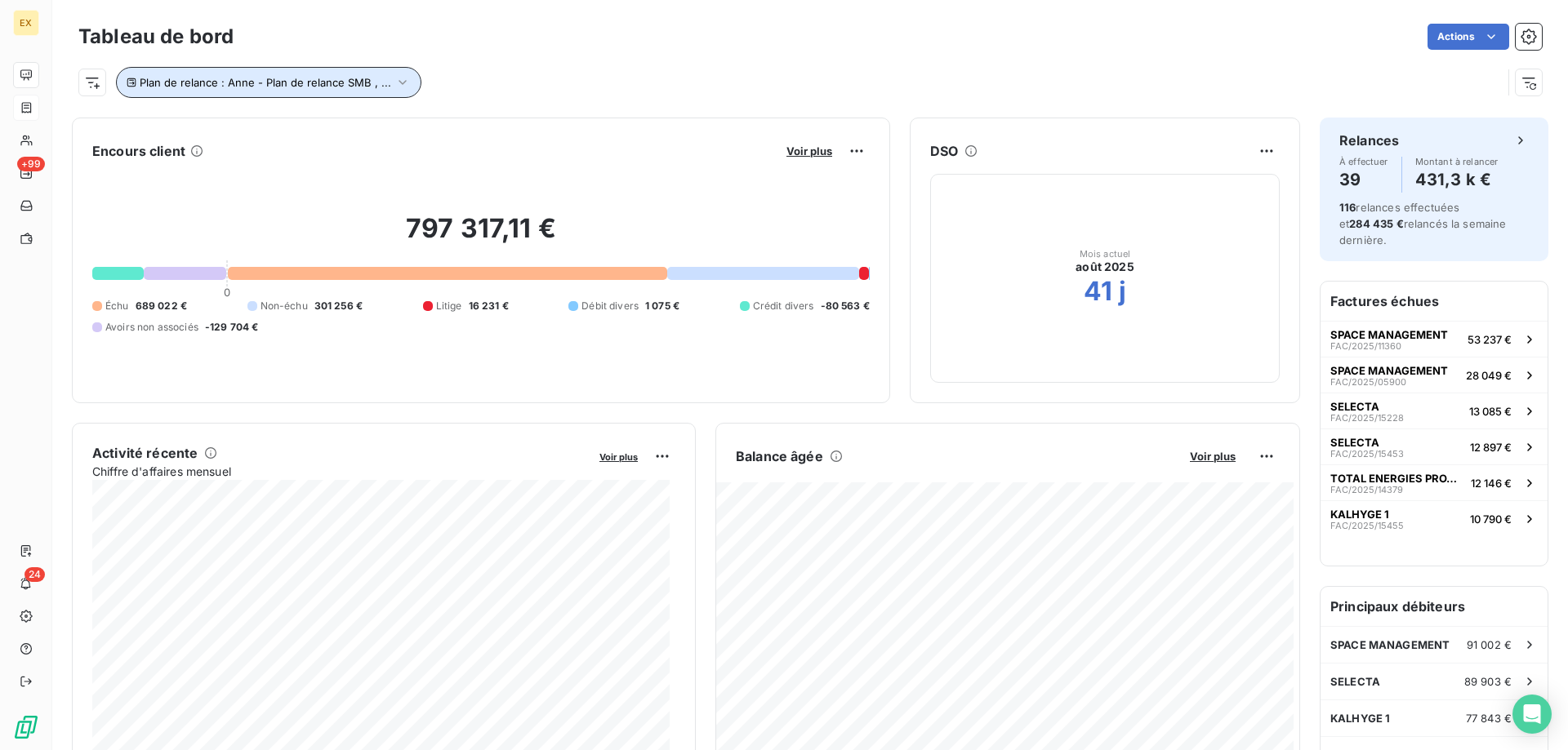
click at [395, 82] on icon "button" at bounding box center [403, 82] width 16 height 16
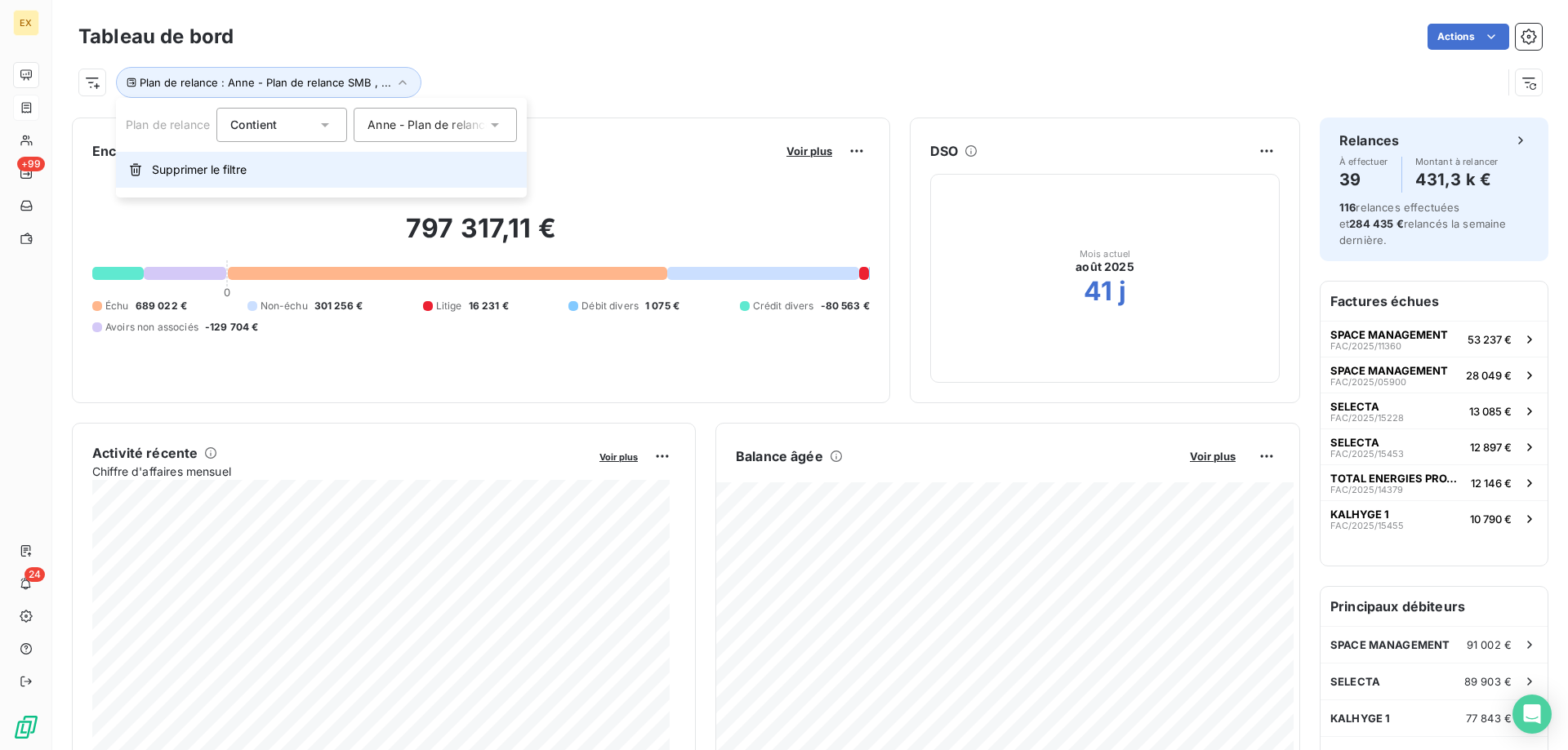
click at [236, 158] on button "Supprimer le filtre" at bounding box center [321, 169] width 411 height 36
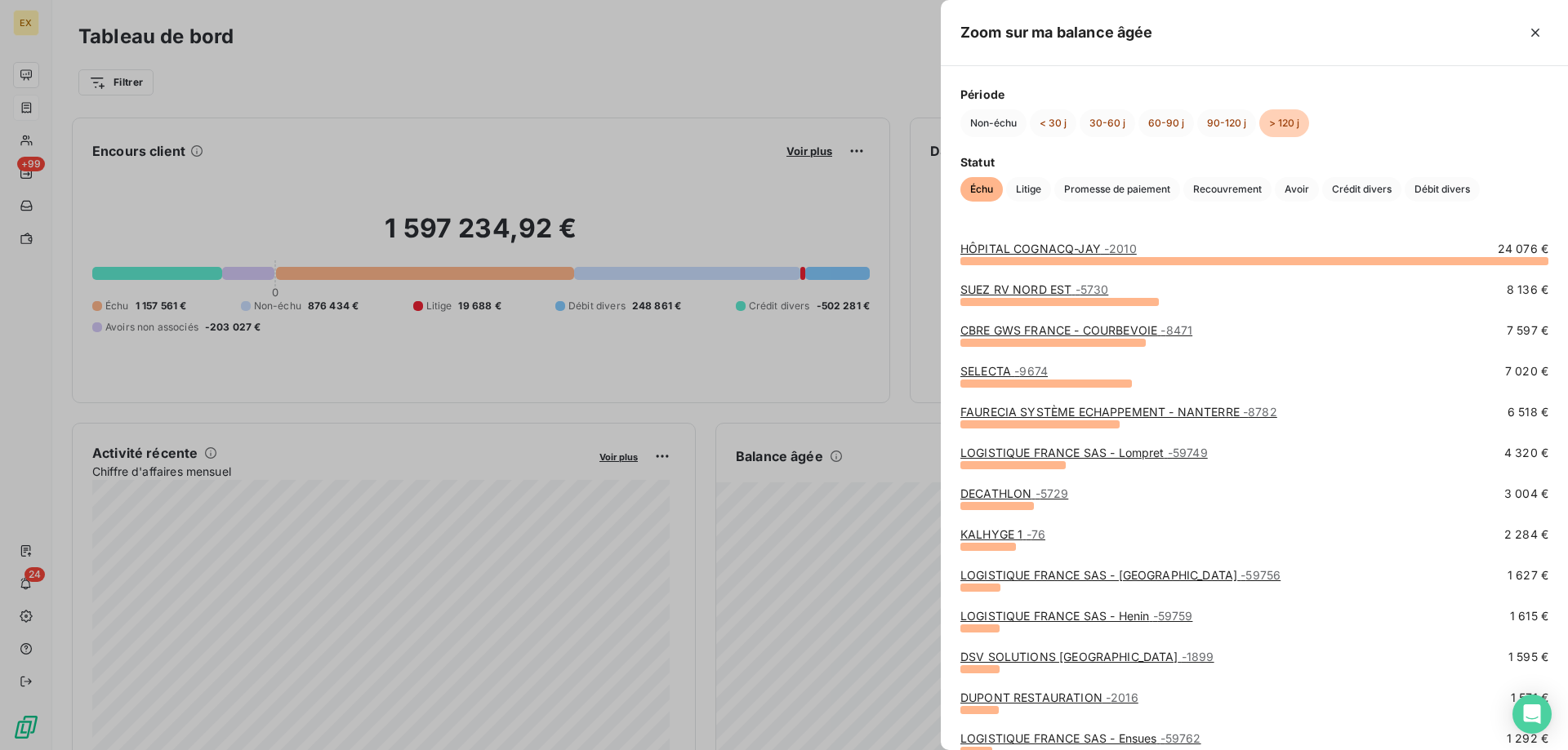
click at [1181, 457] on span "- 59749" at bounding box center [1188, 452] width 40 height 14
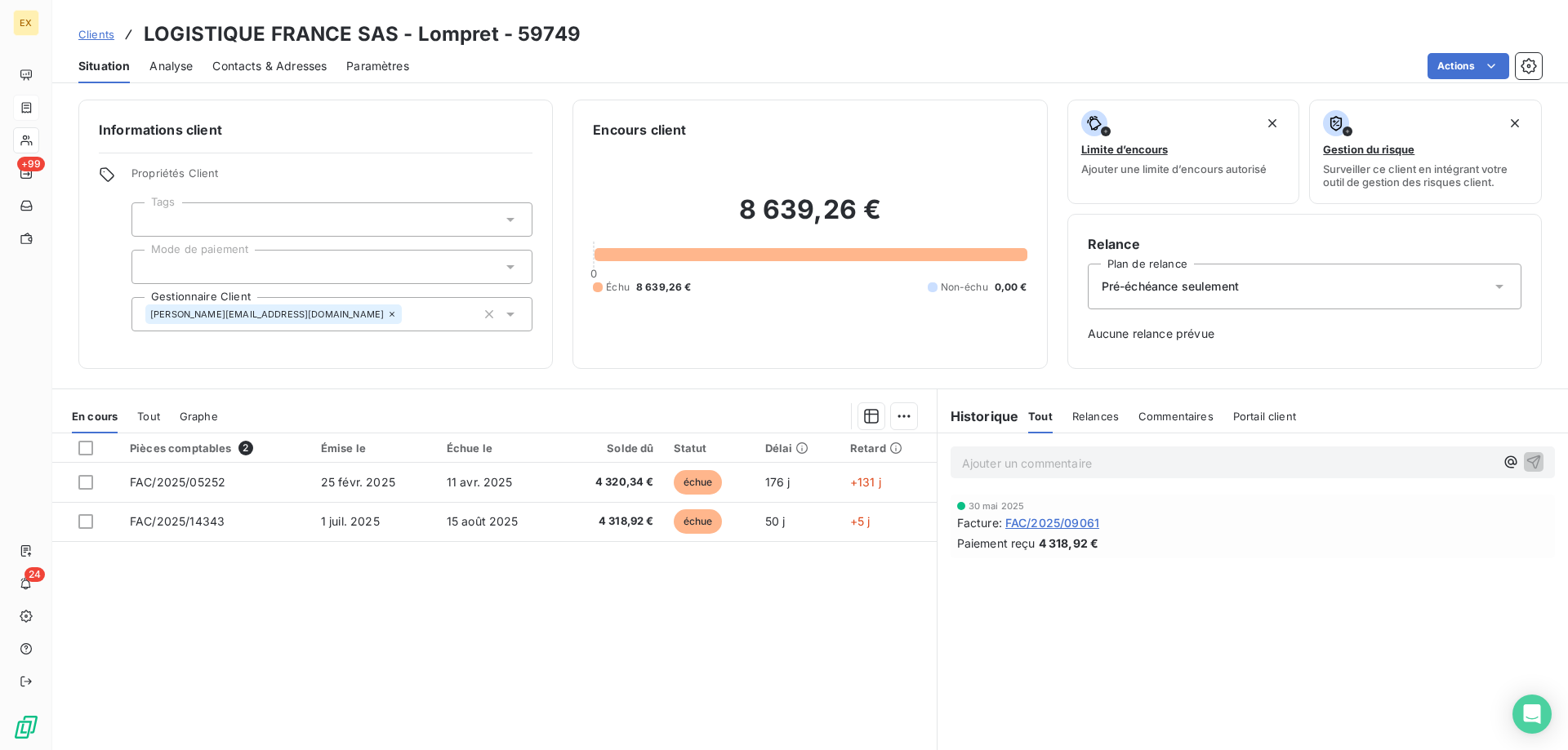
click at [277, 65] on span "Contacts & Adresses" at bounding box center [269, 66] width 114 height 16
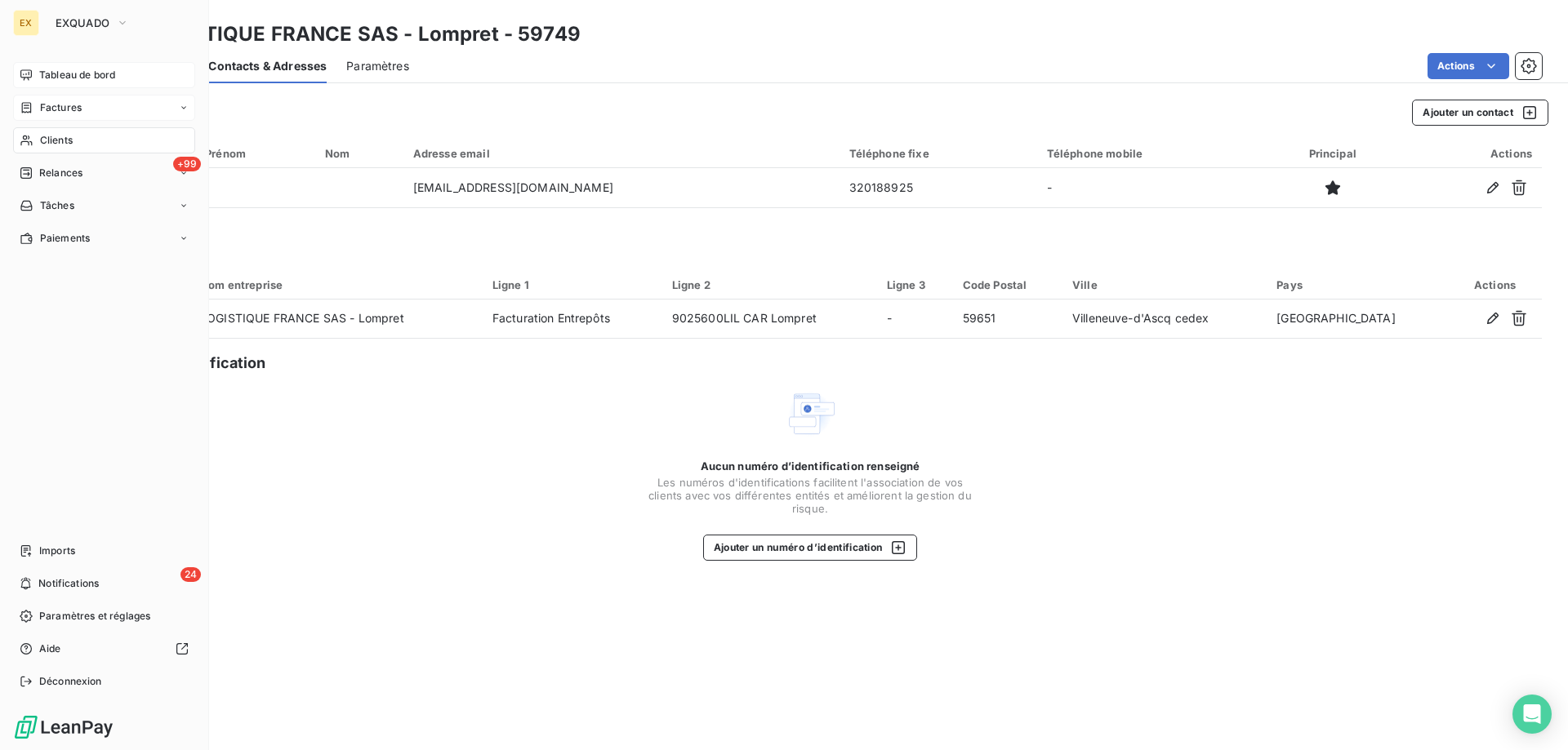
click at [16, 70] on div "Tableau de bord" at bounding box center [103, 75] width 182 height 27
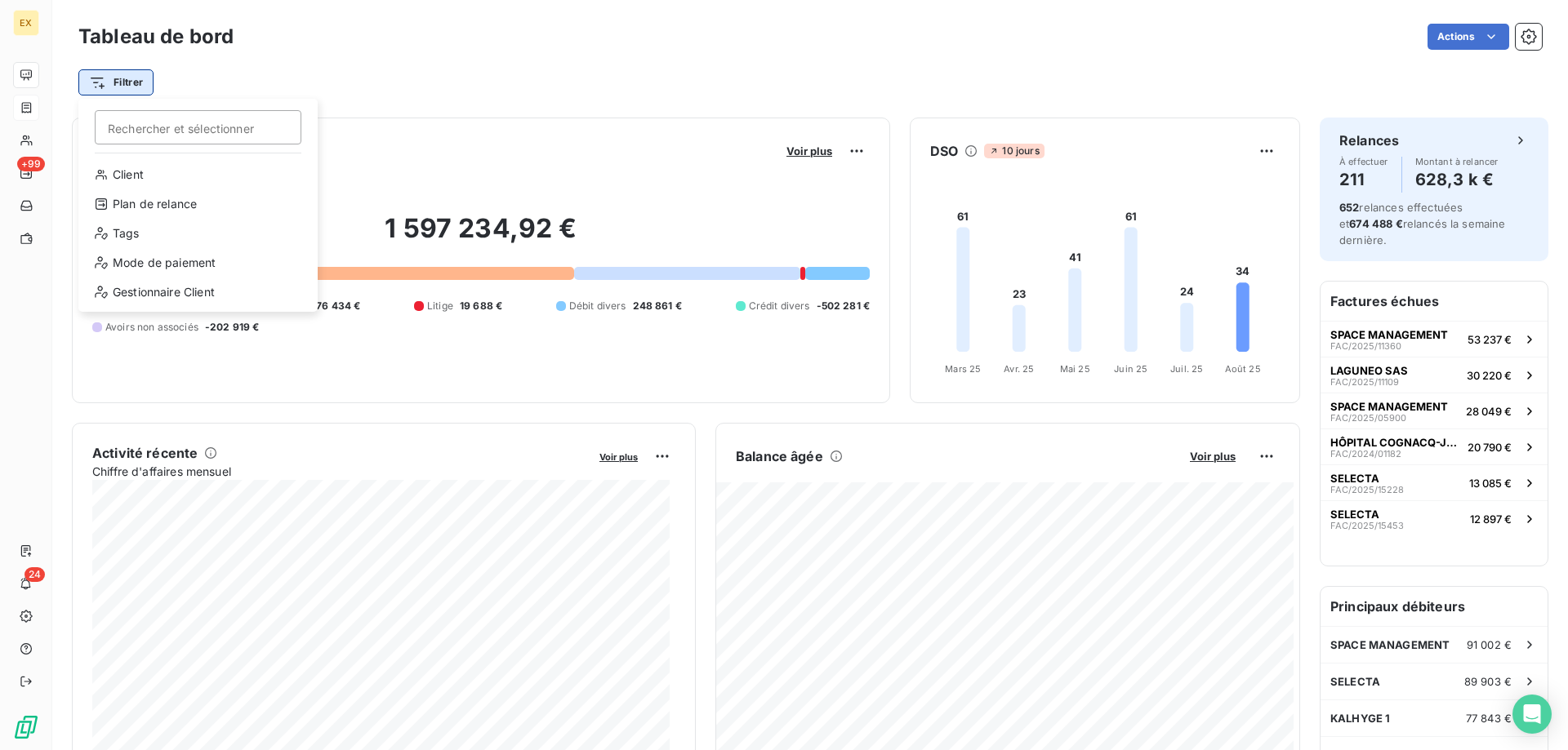
click at [118, 80] on html "EX +99 24 Tableau de bord Actions Filtrer Rechercher et sélectionner Client Pla…" at bounding box center [784, 375] width 1568 height 750
click at [505, 99] on html "EX +99 24 Tableau de bord Actions Filtrer Rechercher et sélectionner Client Pla…" at bounding box center [784, 375] width 1568 height 750
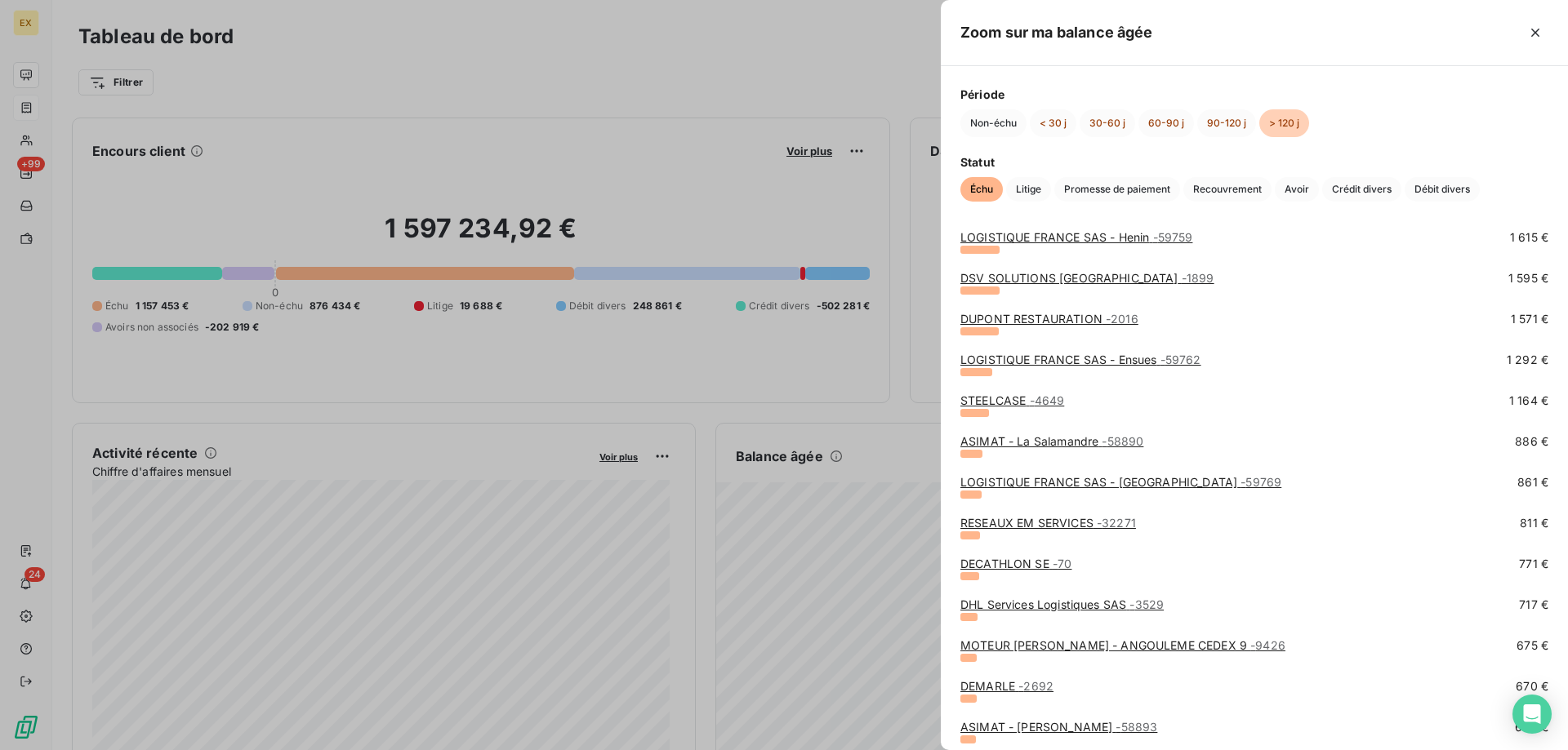
scroll to position [408, 0]
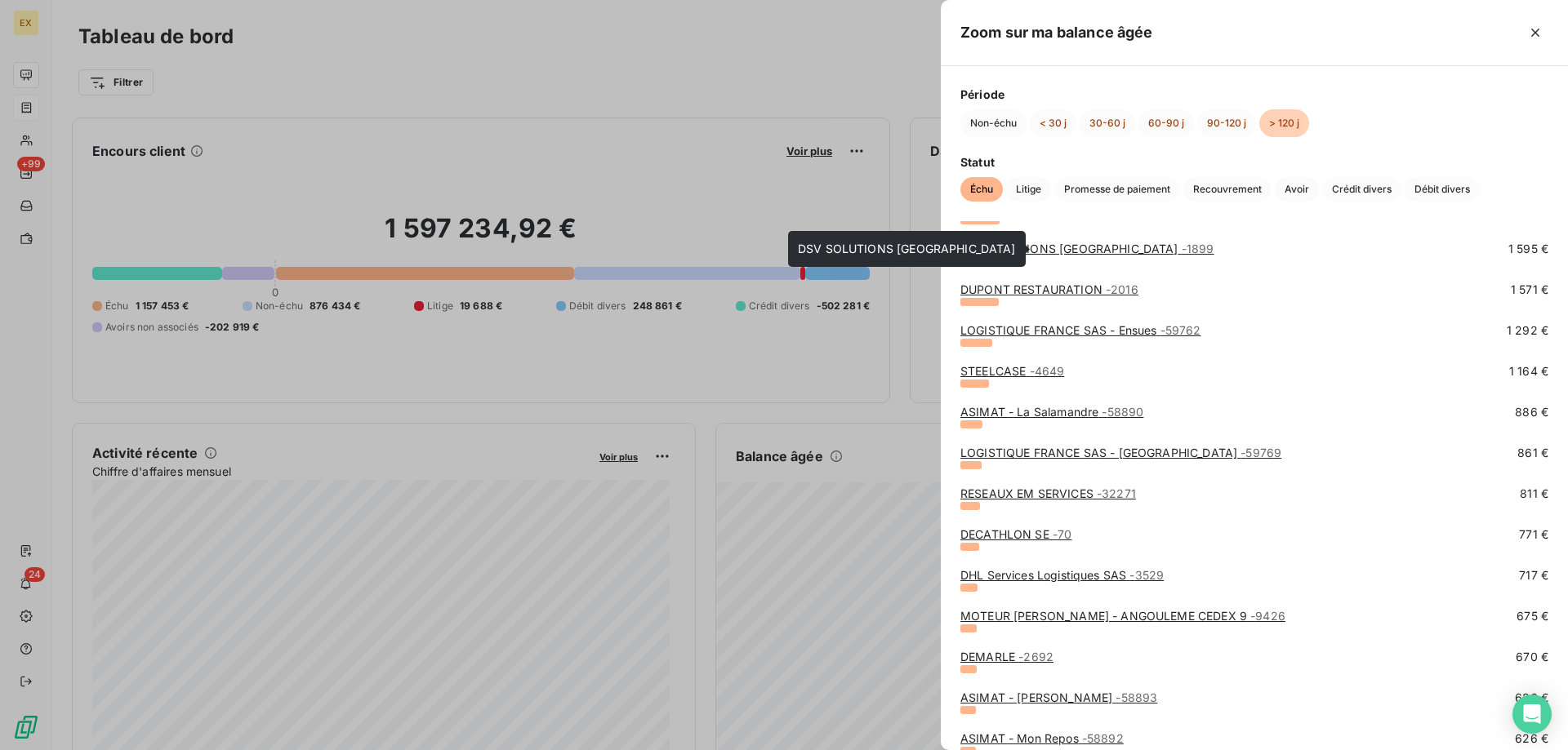
click at [1060, 255] on link "DSV SOLUTIONS FRANCE - 1899" at bounding box center [1087, 248] width 254 height 14
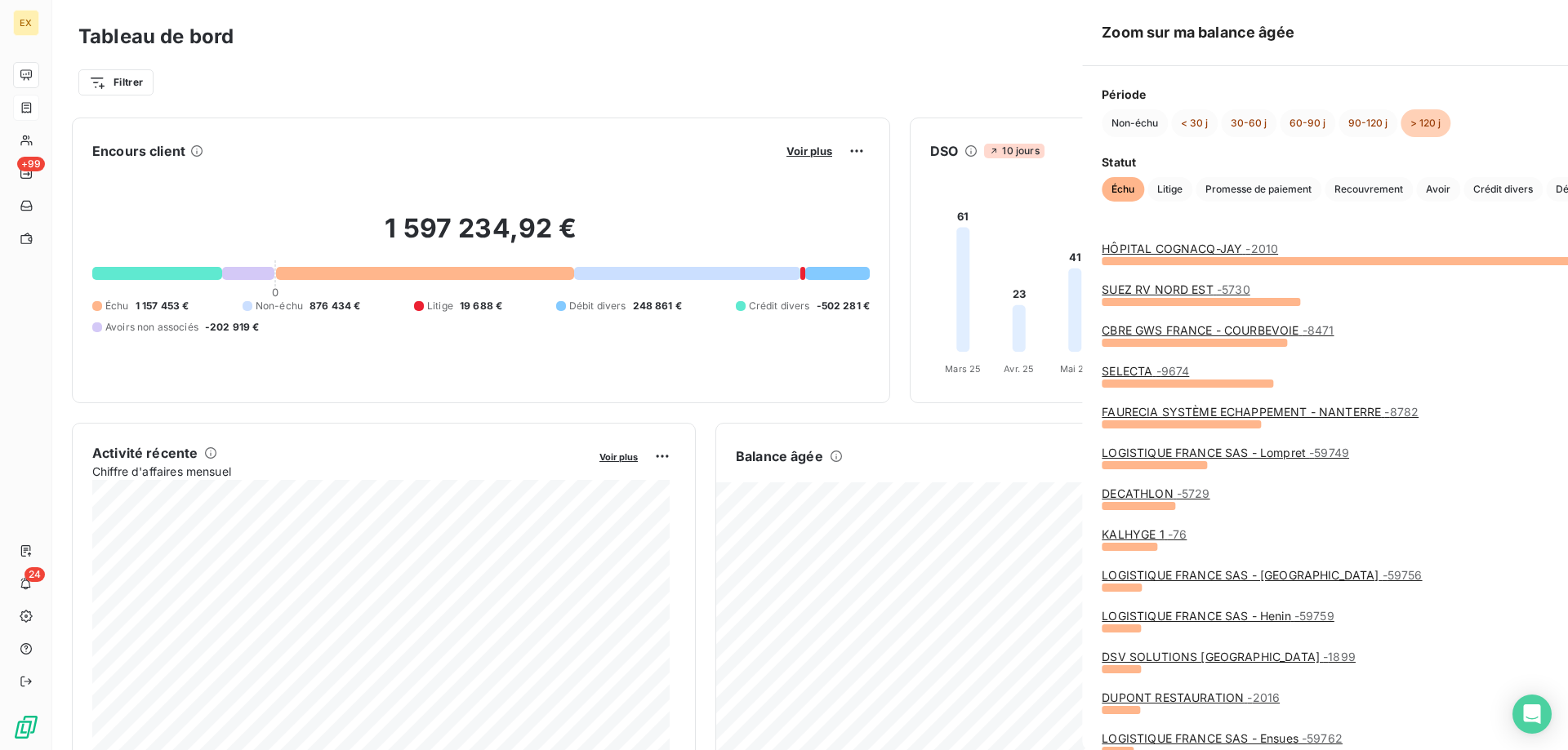
click at [925, 487] on div at bounding box center [784, 375] width 1568 height 750
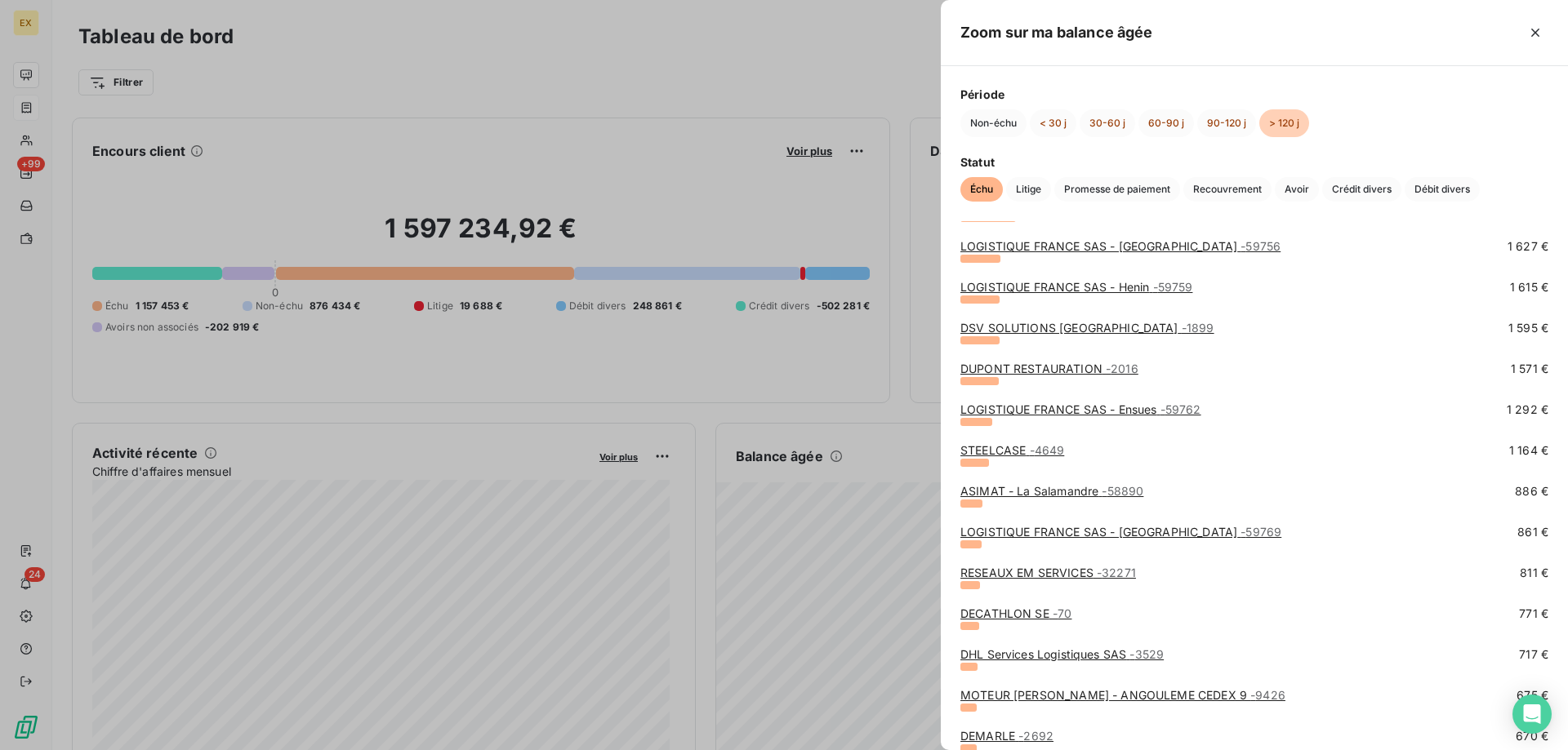
scroll to position [306, 0]
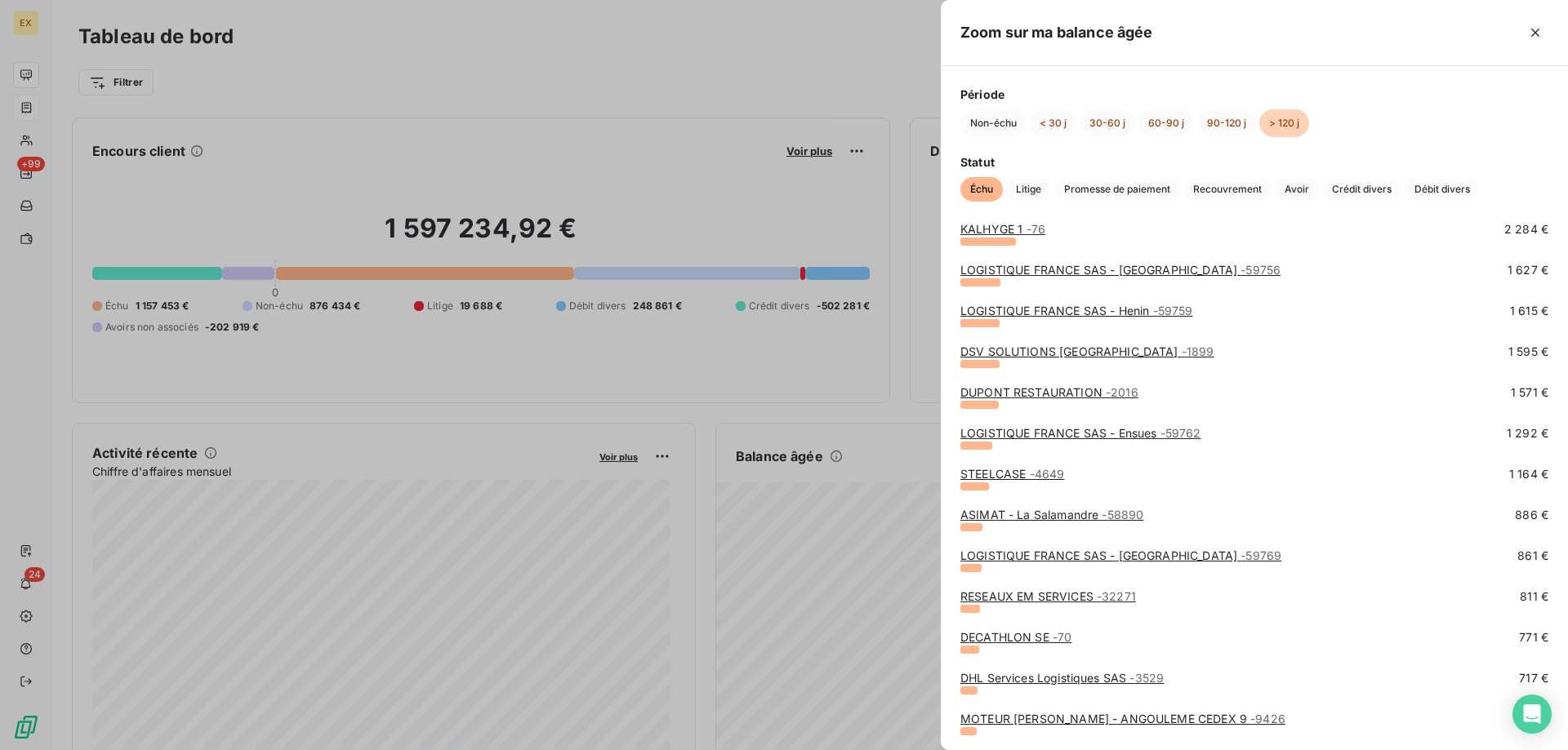
drag, startPoint x: 303, startPoint y: 89, endPoint x: 232, endPoint y: 90, distance: 71.0
click at [303, 89] on div at bounding box center [784, 375] width 1568 height 750
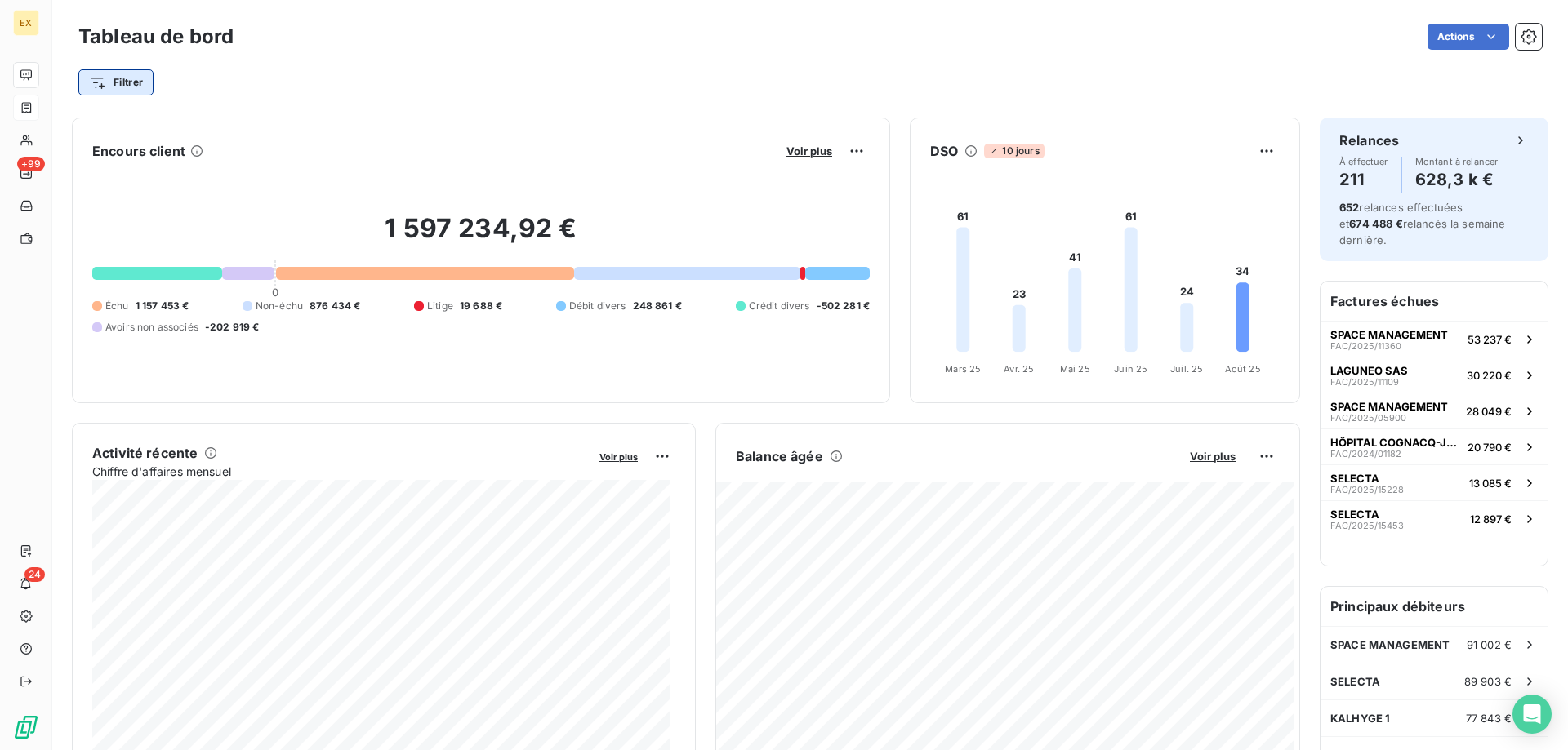
click at [132, 86] on html "EX +99 24 Tableau de bord Actions Filtrer Encours client Voir plus 1 597 234,92…" at bounding box center [784, 375] width 1568 height 750
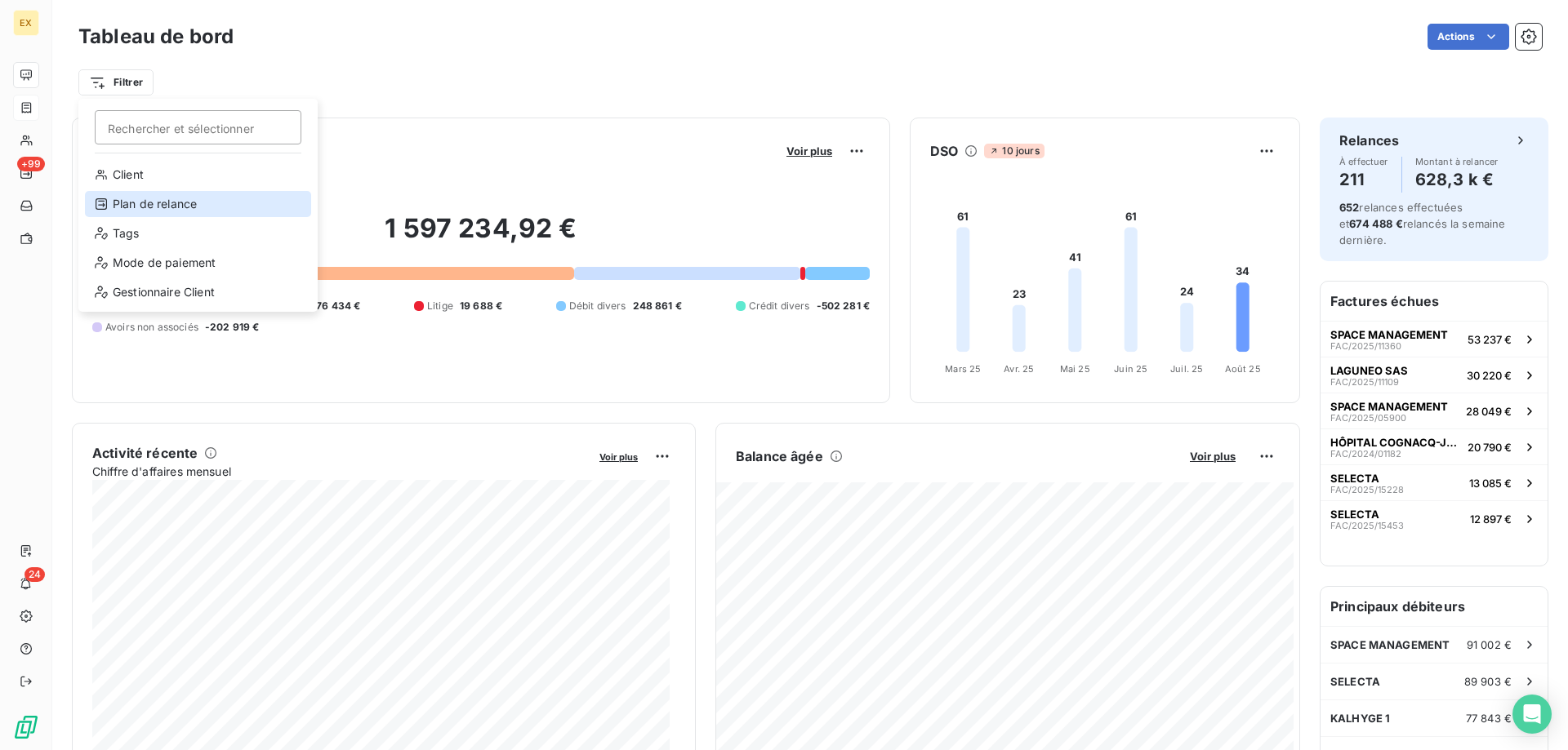
click at [166, 197] on div "Plan de relance" at bounding box center [198, 204] width 226 height 27
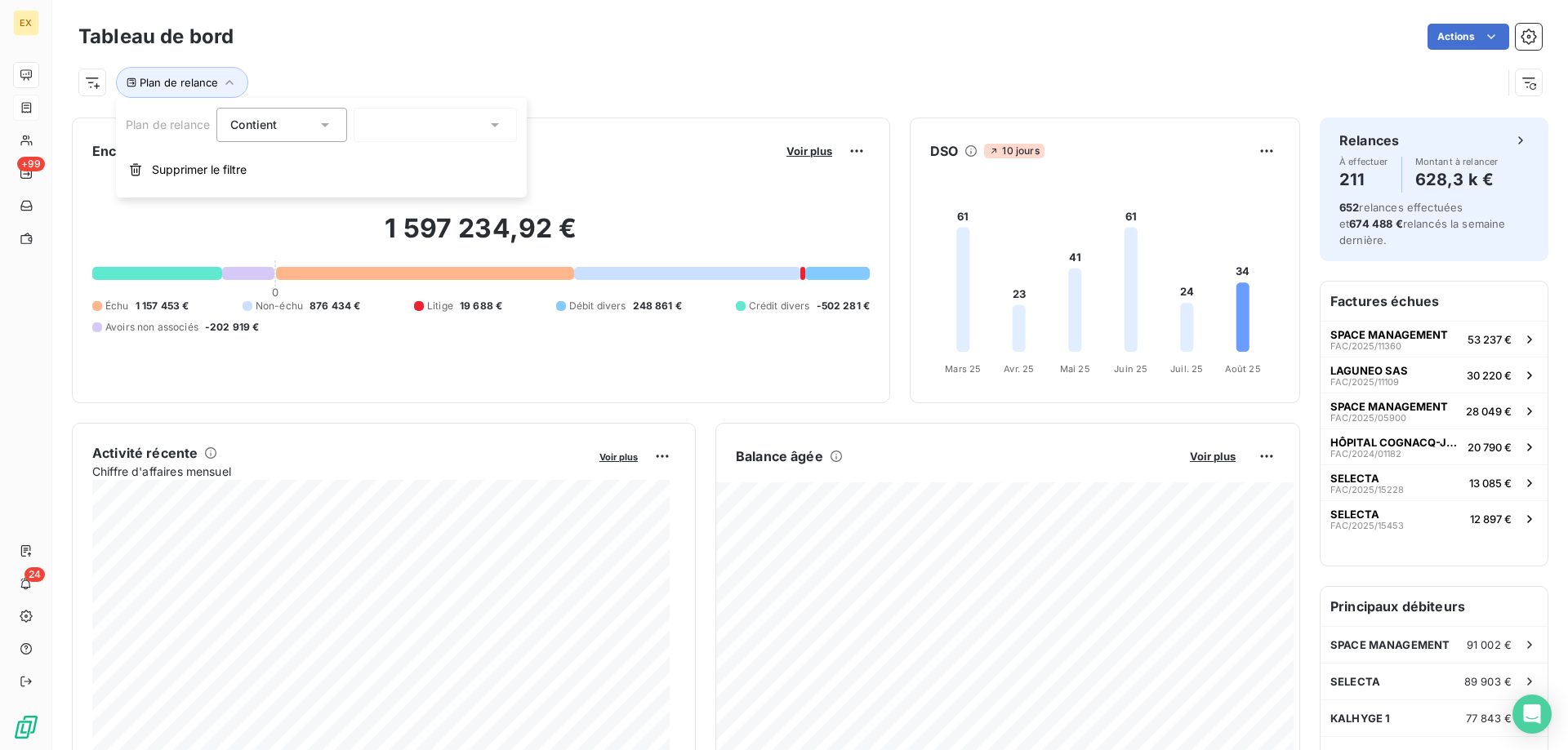
click at [398, 134] on div at bounding box center [435, 125] width 163 height 34
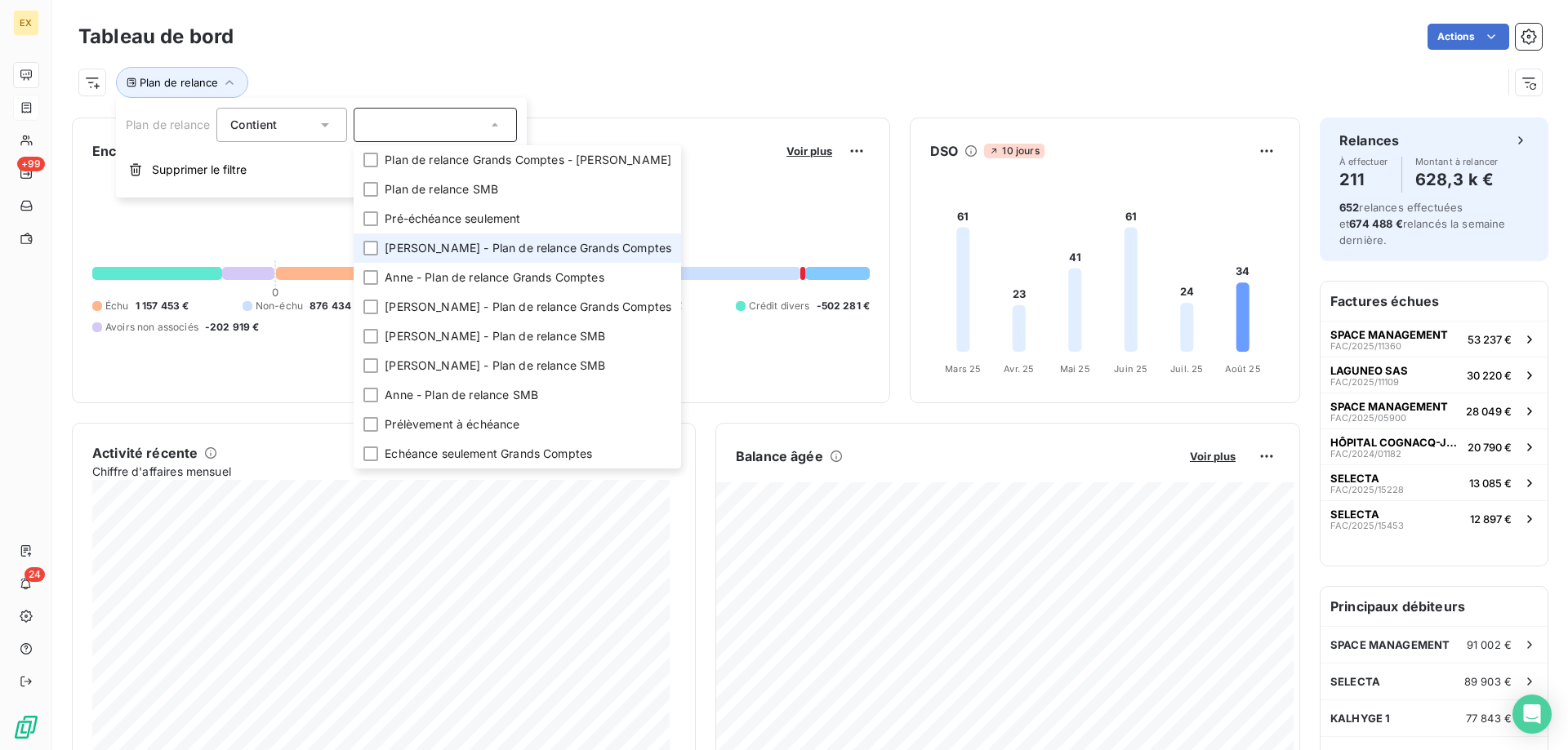
click at [388, 237] on li "[PERSON_NAME] - Plan de relance Grands Comptes" at bounding box center [517, 248] width 328 height 29
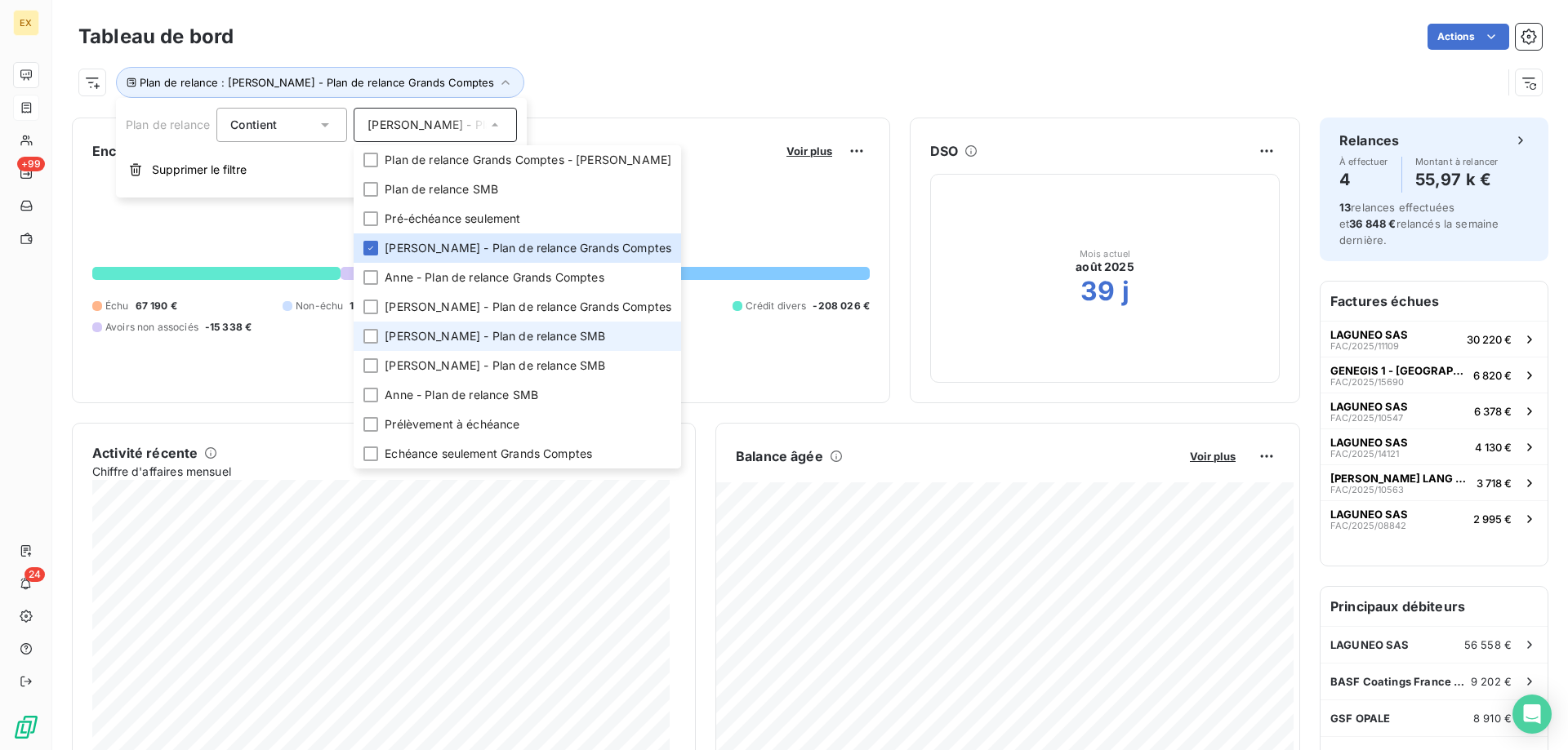
click at [413, 330] on span "[PERSON_NAME] - Plan de relance SMB" at bounding box center [495, 336] width 221 height 16
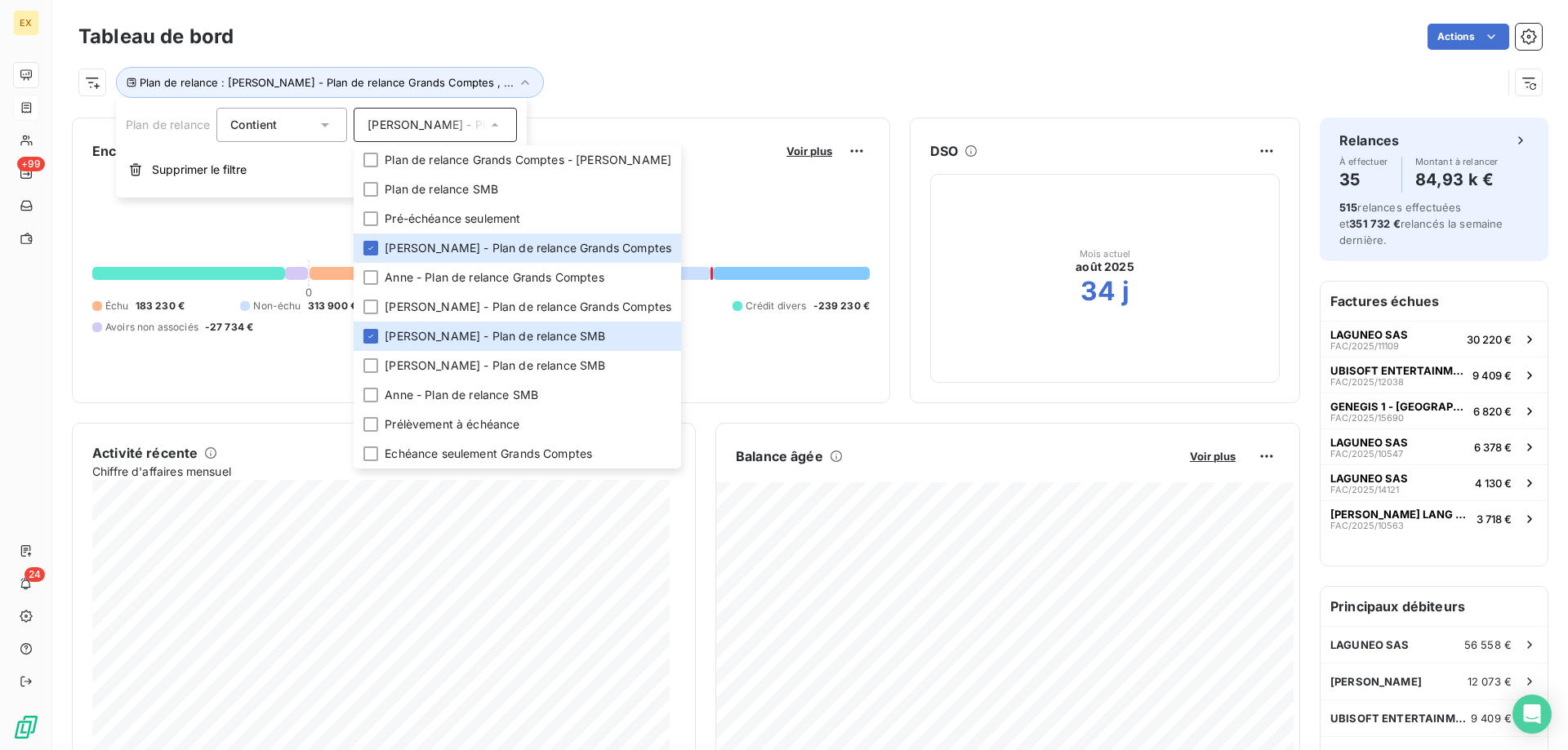
click at [256, 398] on div "Encours client Voir plus 427 796,39 € 0 Échu 183 230 € Non-échu 313 900 € Litig…" at bounding box center [481, 260] width 819 height 286
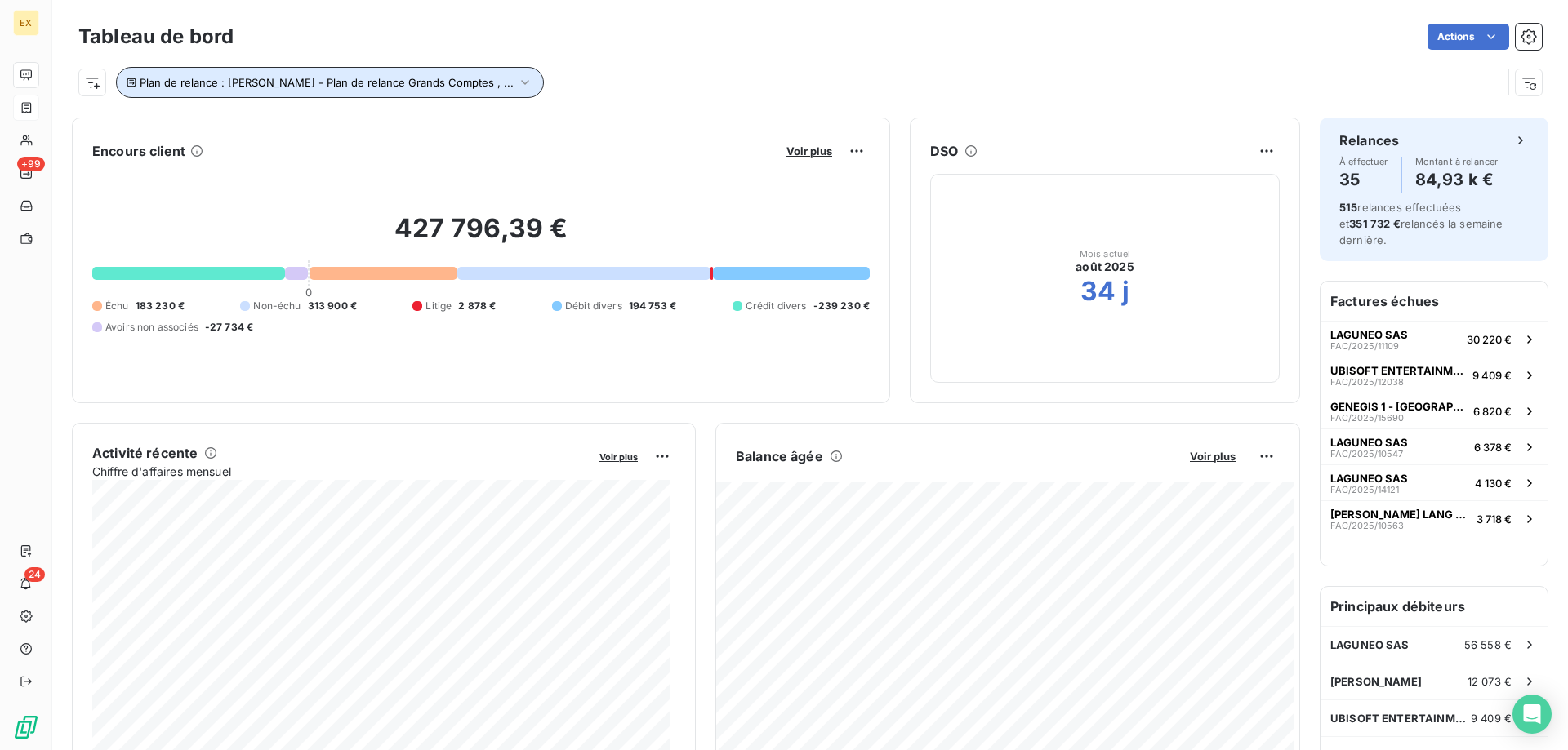
click at [402, 90] on button "Plan de relance : [PERSON_NAME] - Plan de relance Grands Comptes , ..." at bounding box center [330, 82] width 428 height 31
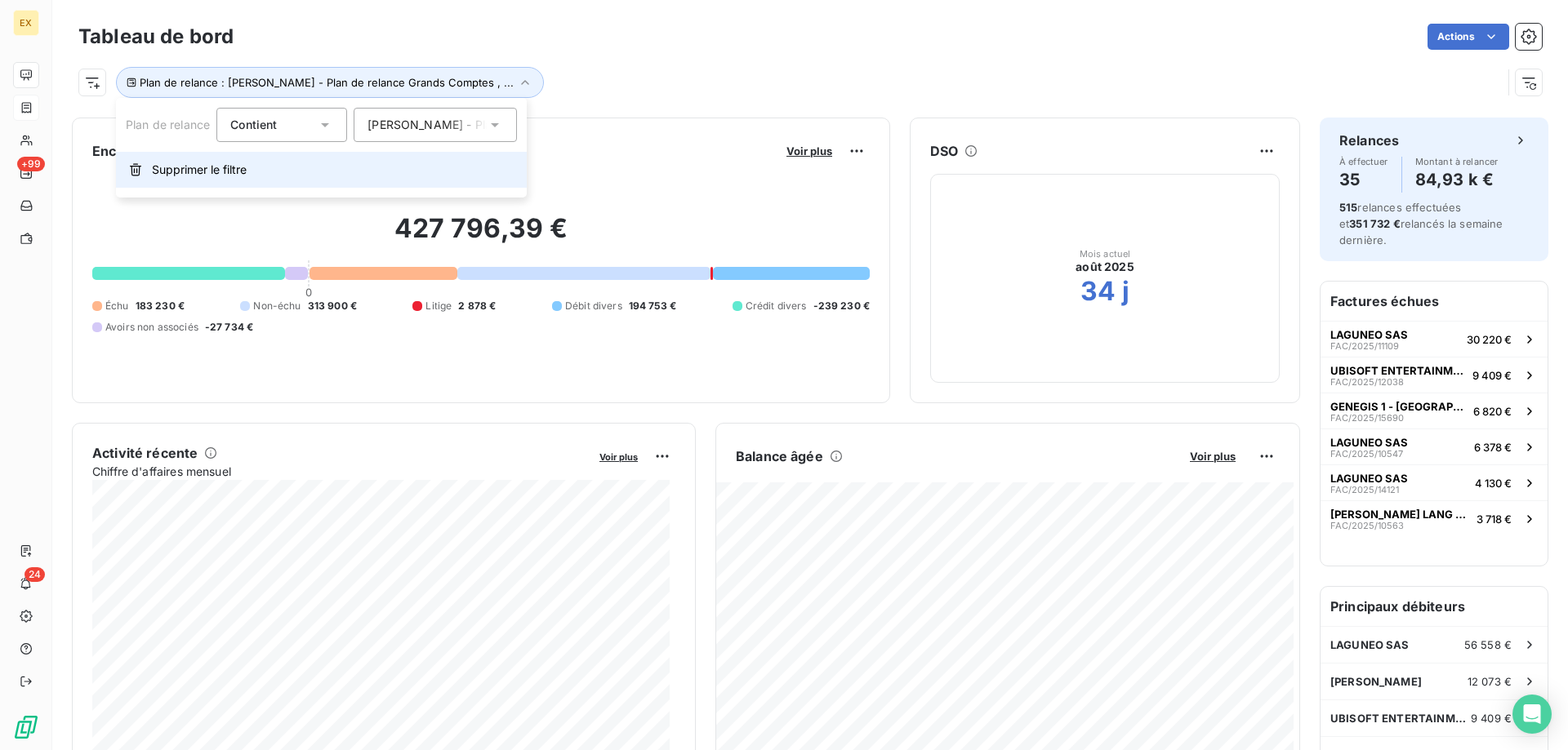
click at [249, 179] on button "Supprimer le filtre" at bounding box center [321, 169] width 411 height 36
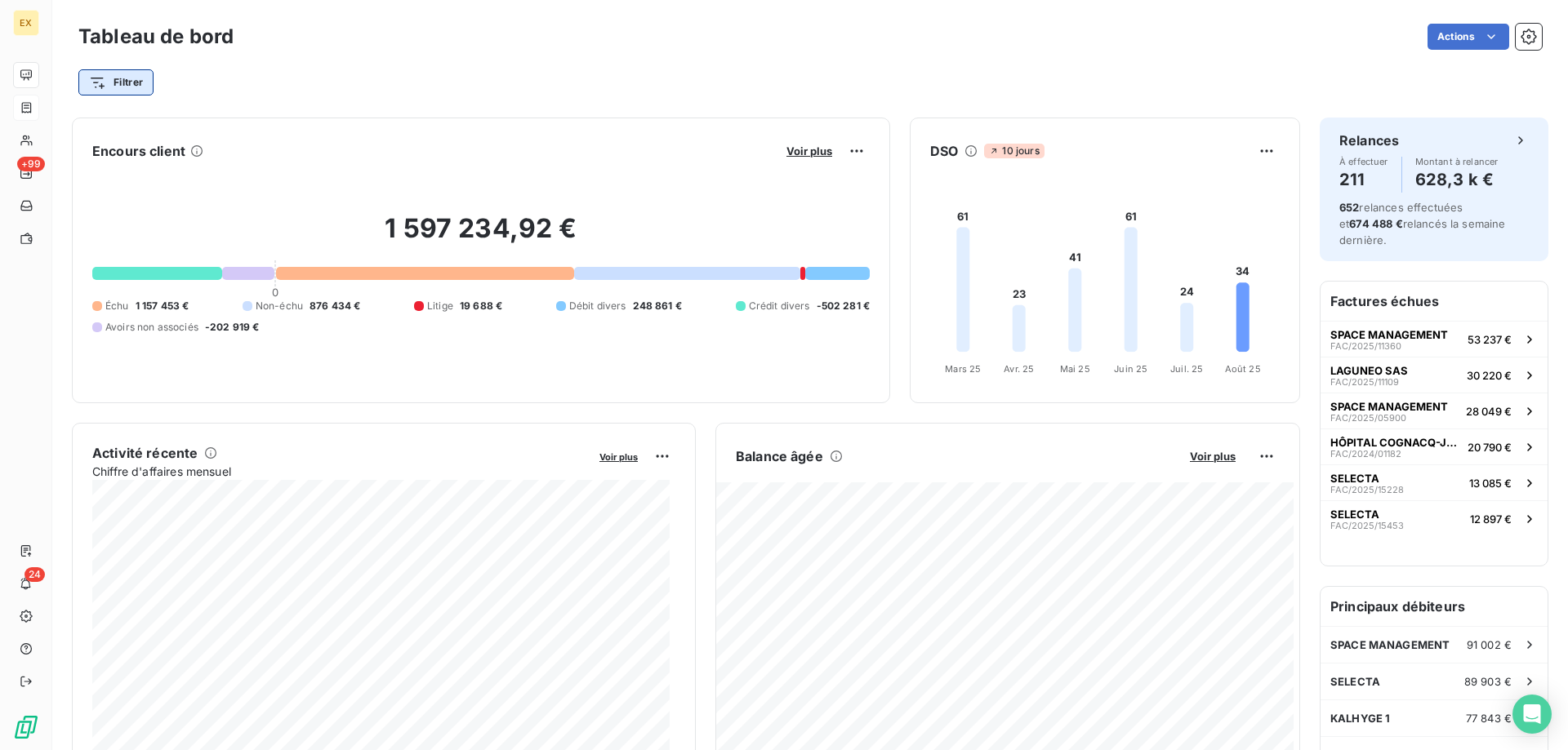
click at [125, 76] on html "EX +99 24 Tableau de bord Actions Filtrer Encours client Voir plus 1 597 234,92…" at bounding box center [784, 375] width 1568 height 750
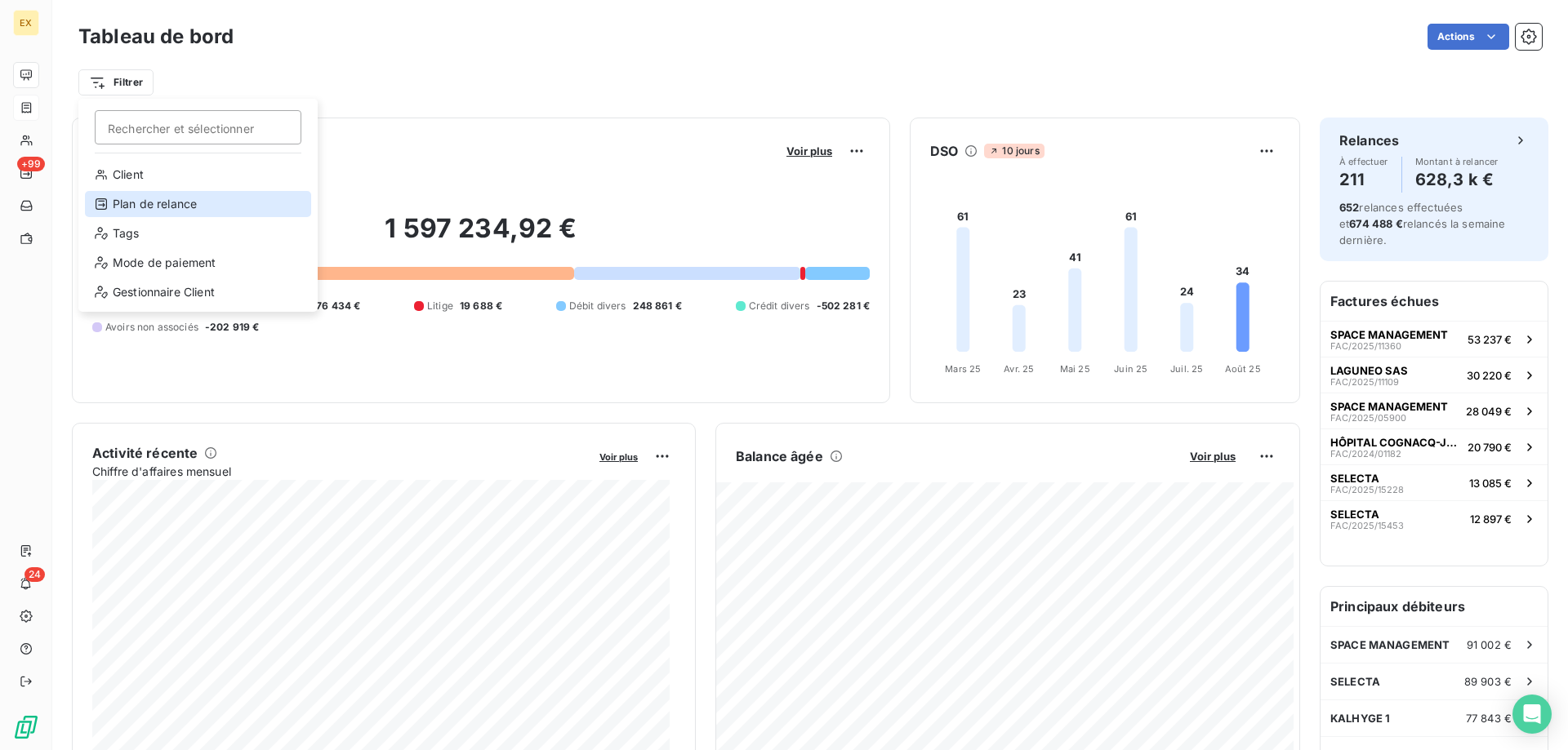
click at [212, 206] on div "Plan de relance" at bounding box center [198, 204] width 226 height 27
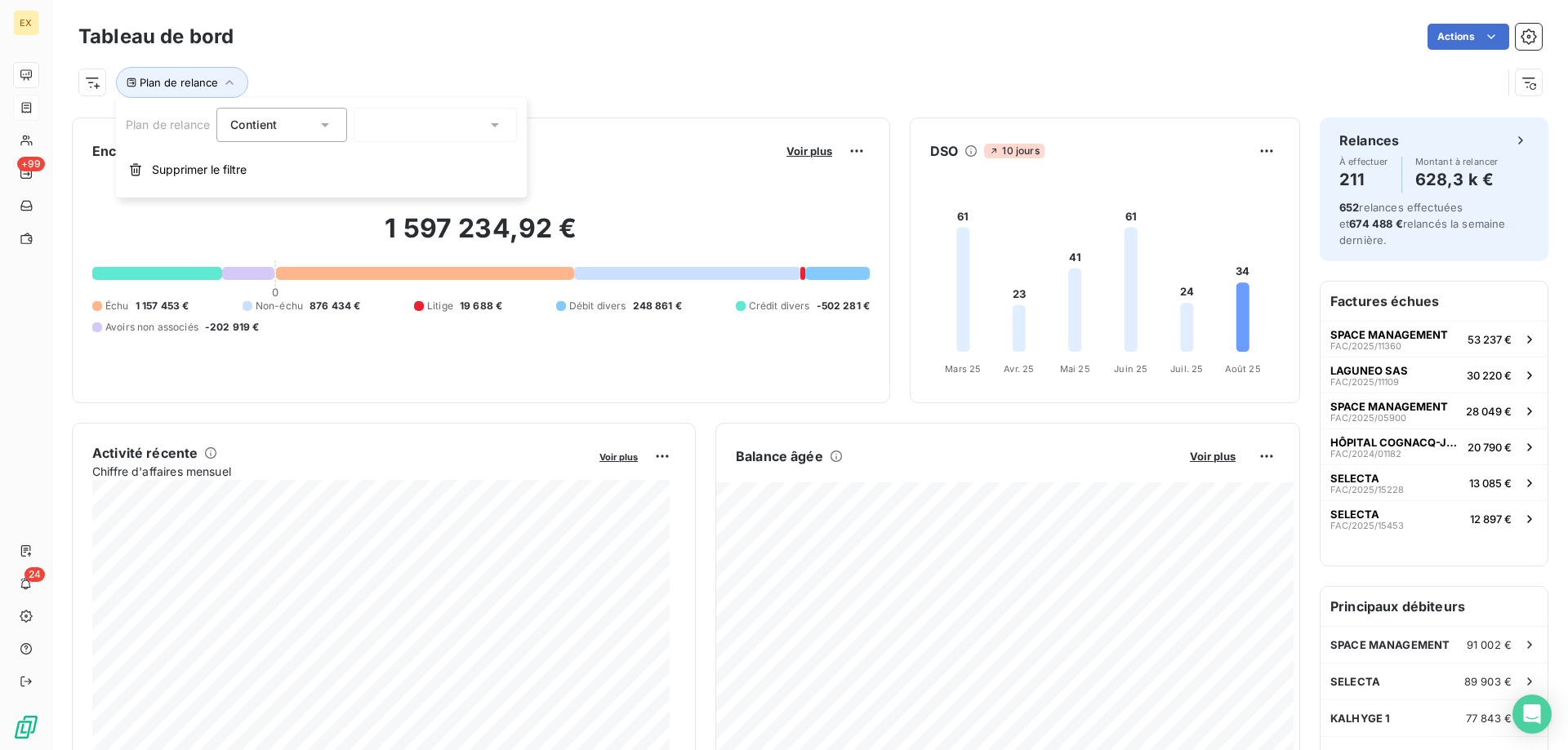
click at [424, 111] on div at bounding box center [435, 125] width 163 height 34
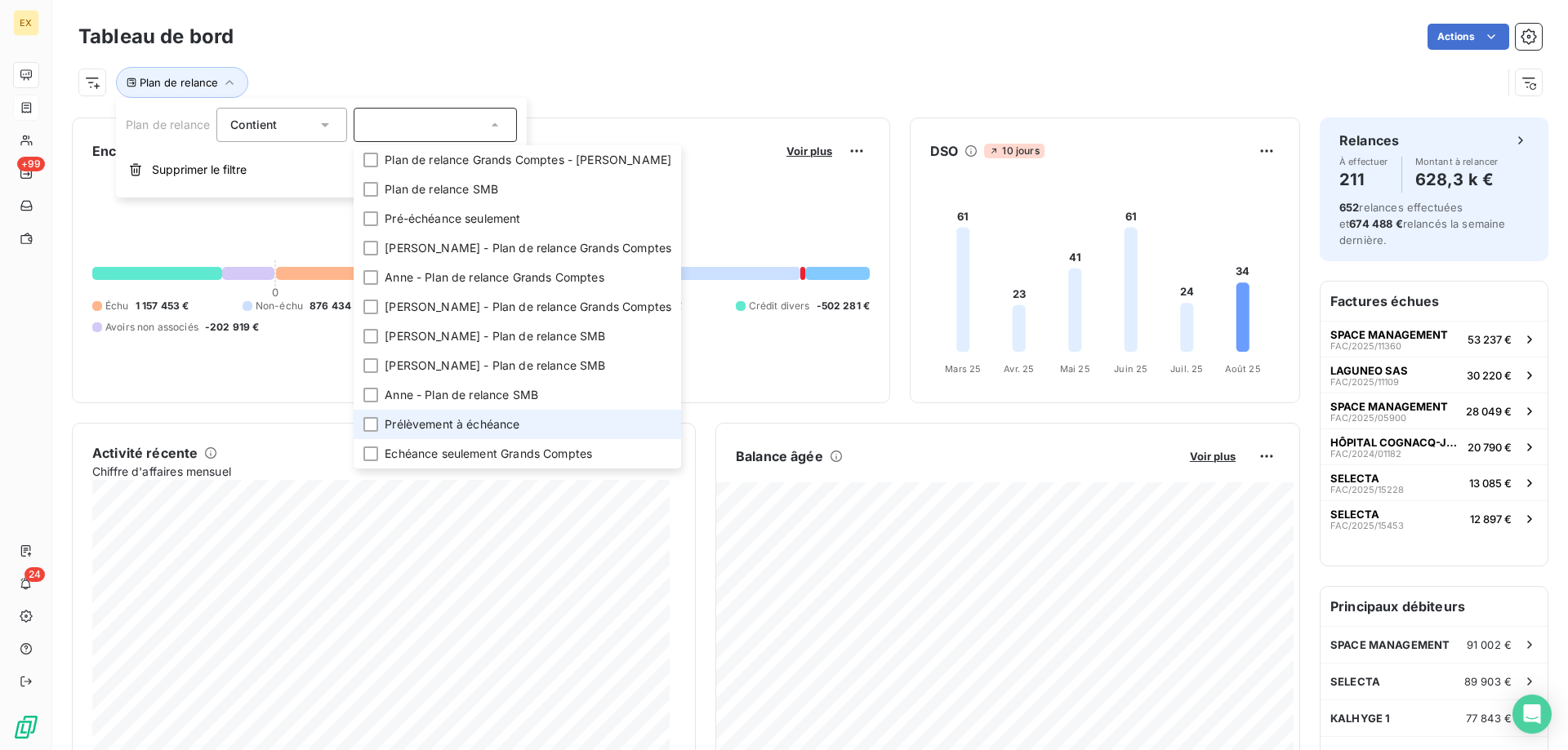
click at [411, 431] on span "Prélèvement à échéance" at bounding box center [452, 425] width 135 height 16
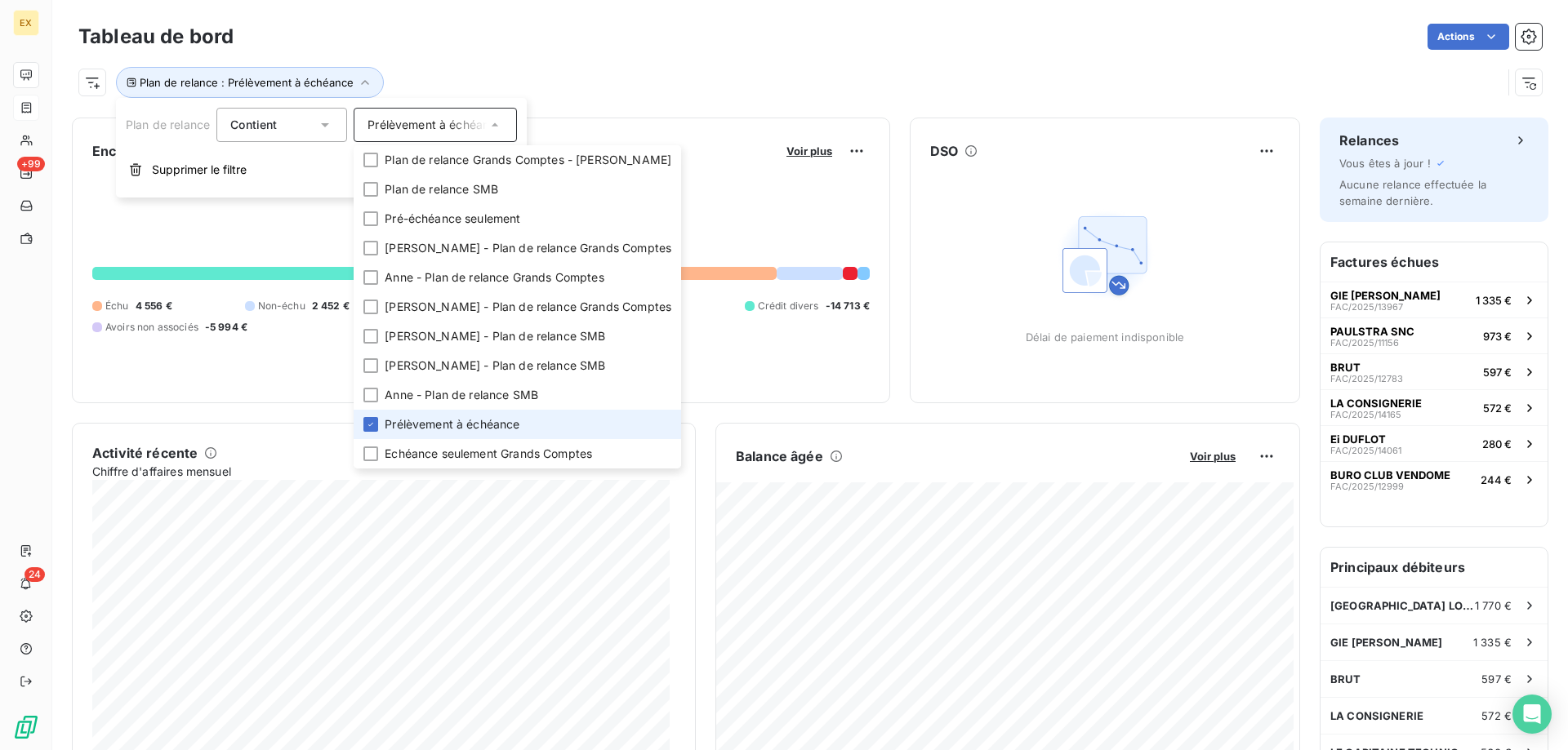
click at [418, 418] on span "Prélèvement à échéance" at bounding box center [452, 425] width 135 height 16
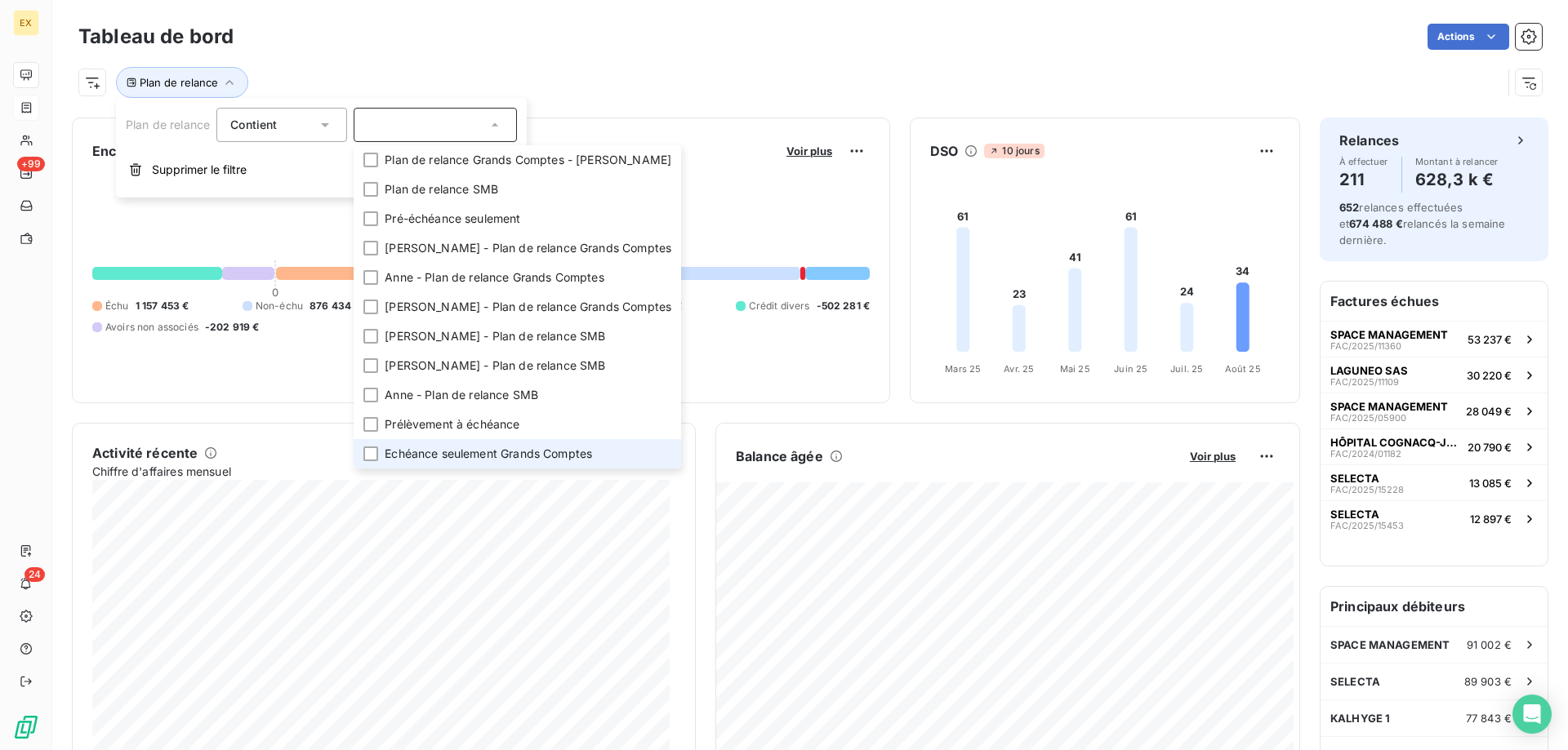
click at [408, 449] on span "Echéance seulement Grands Comptes" at bounding box center [488, 454] width 207 height 16
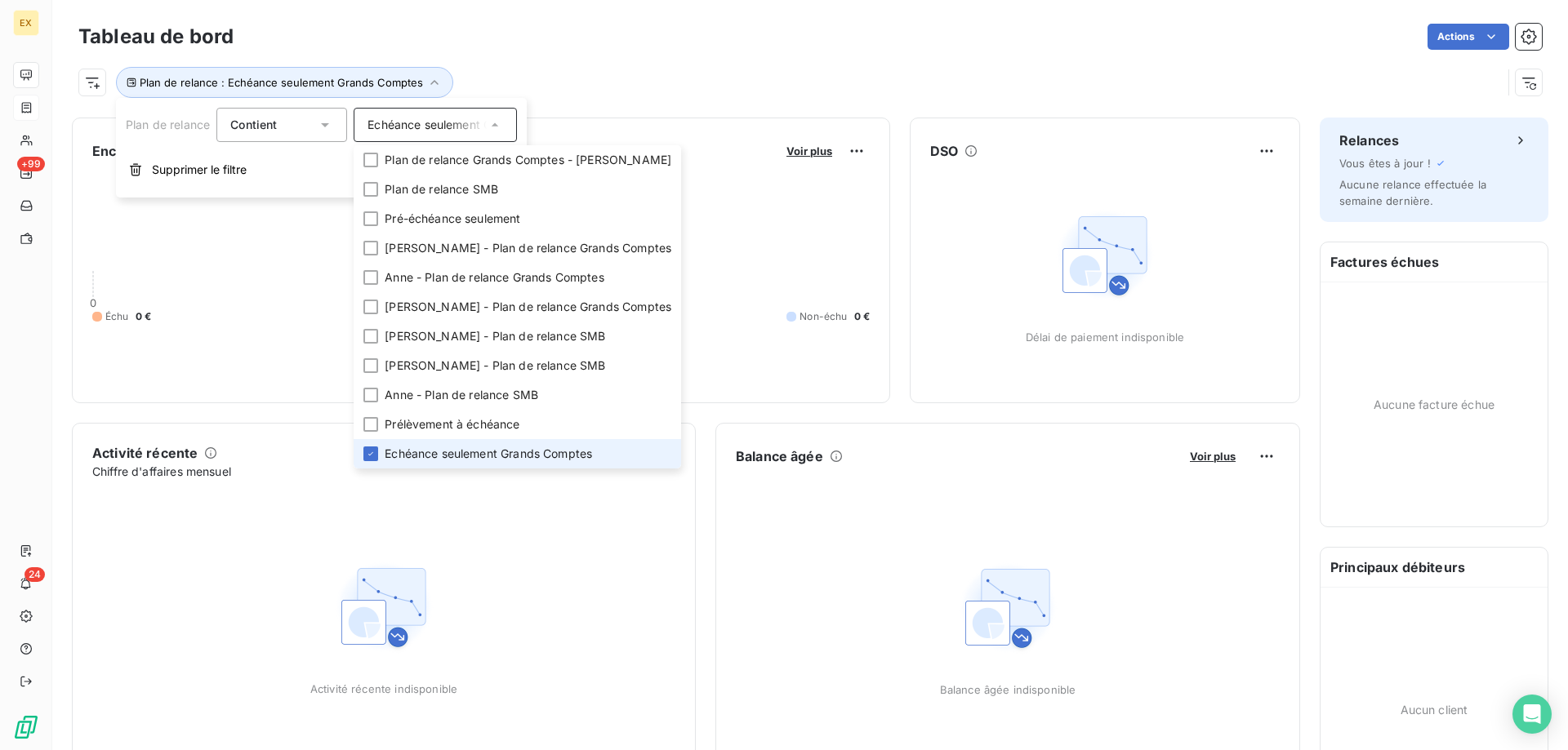
click at [408, 449] on span "Echéance seulement Grands Comptes" at bounding box center [488, 454] width 207 height 16
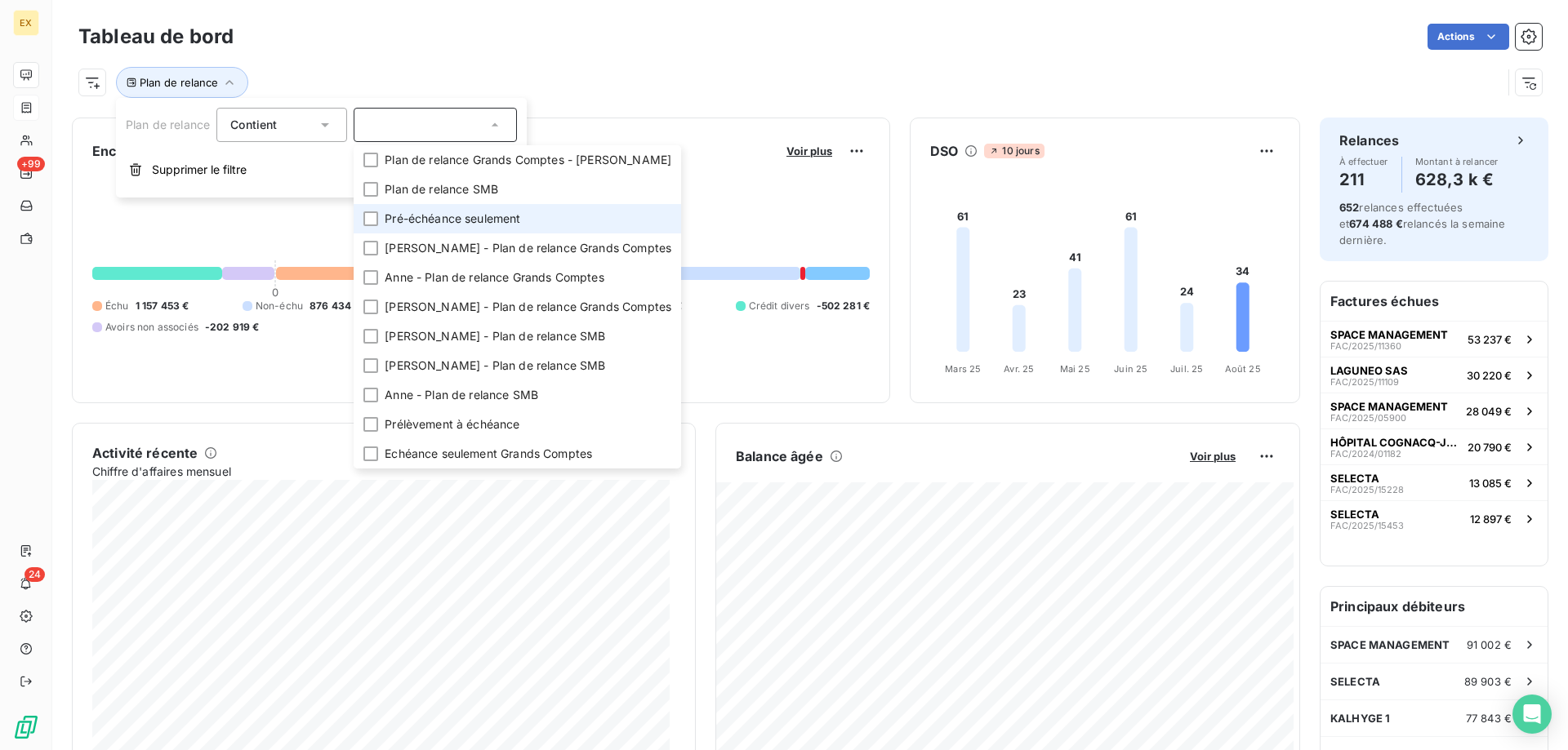
click at [404, 217] on span "Pré-échéance seulement" at bounding box center [452, 219] width 136 height 16
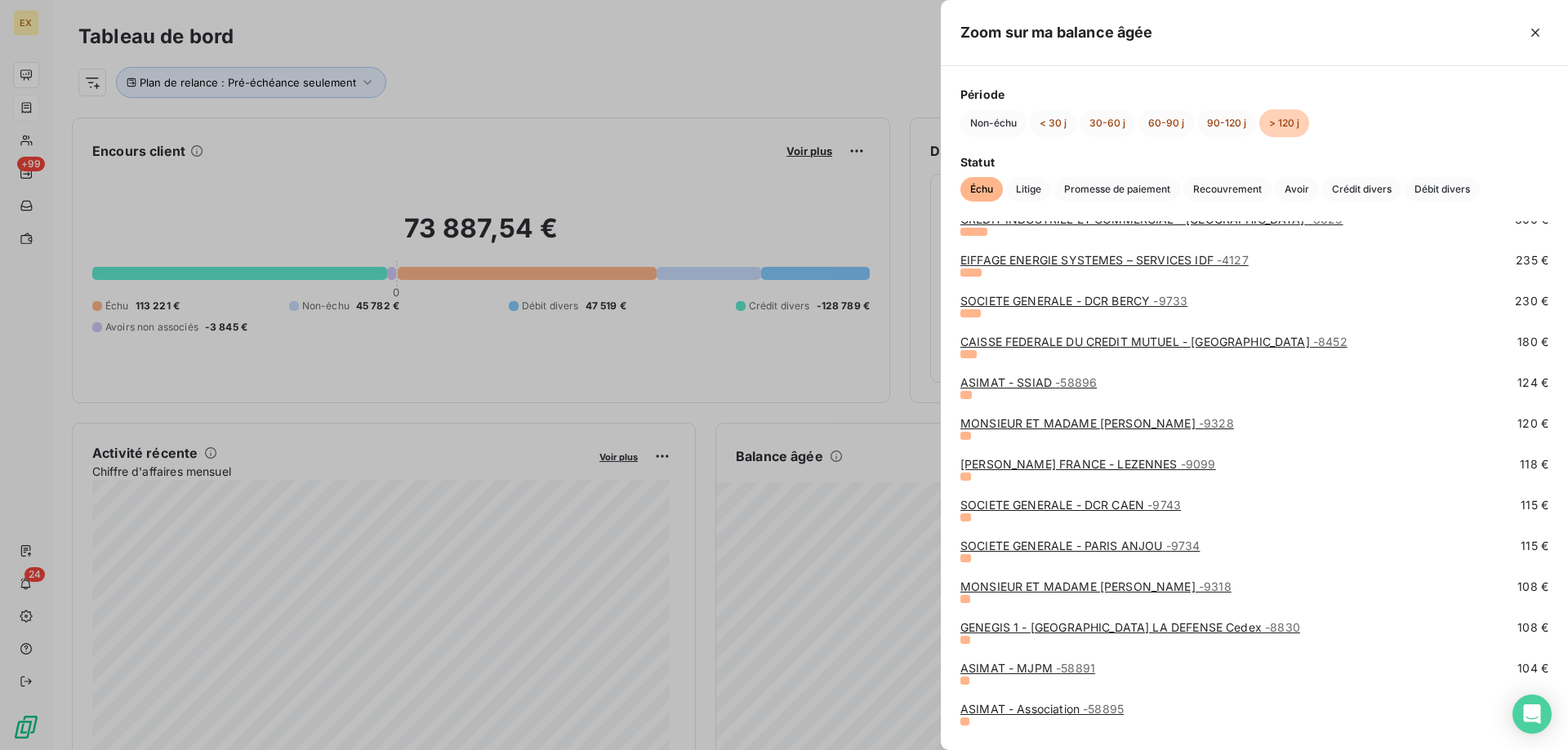
scroll to position [755, 0]
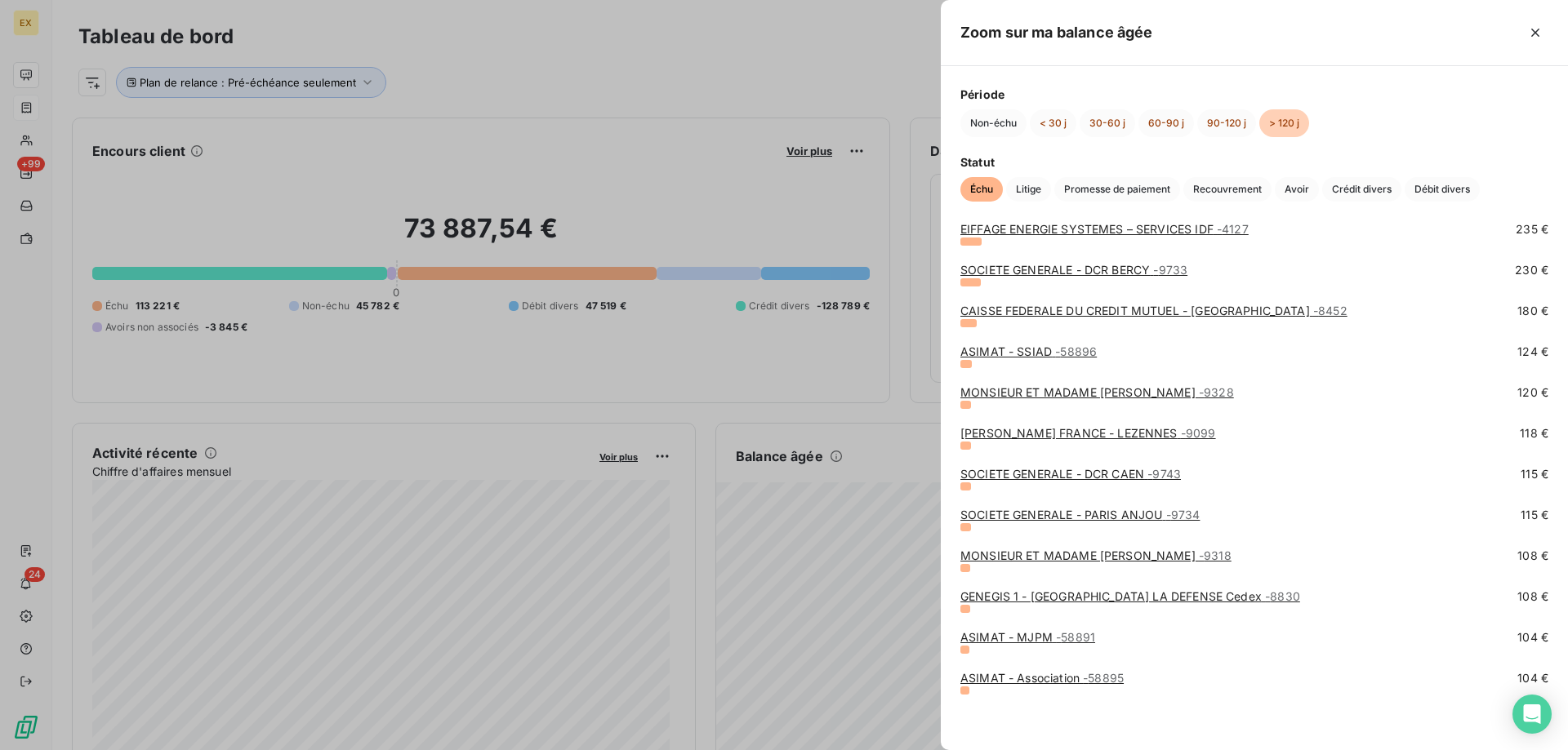
click at [779, 452] on div at bounding box center [784, 375] width 1568 height 750
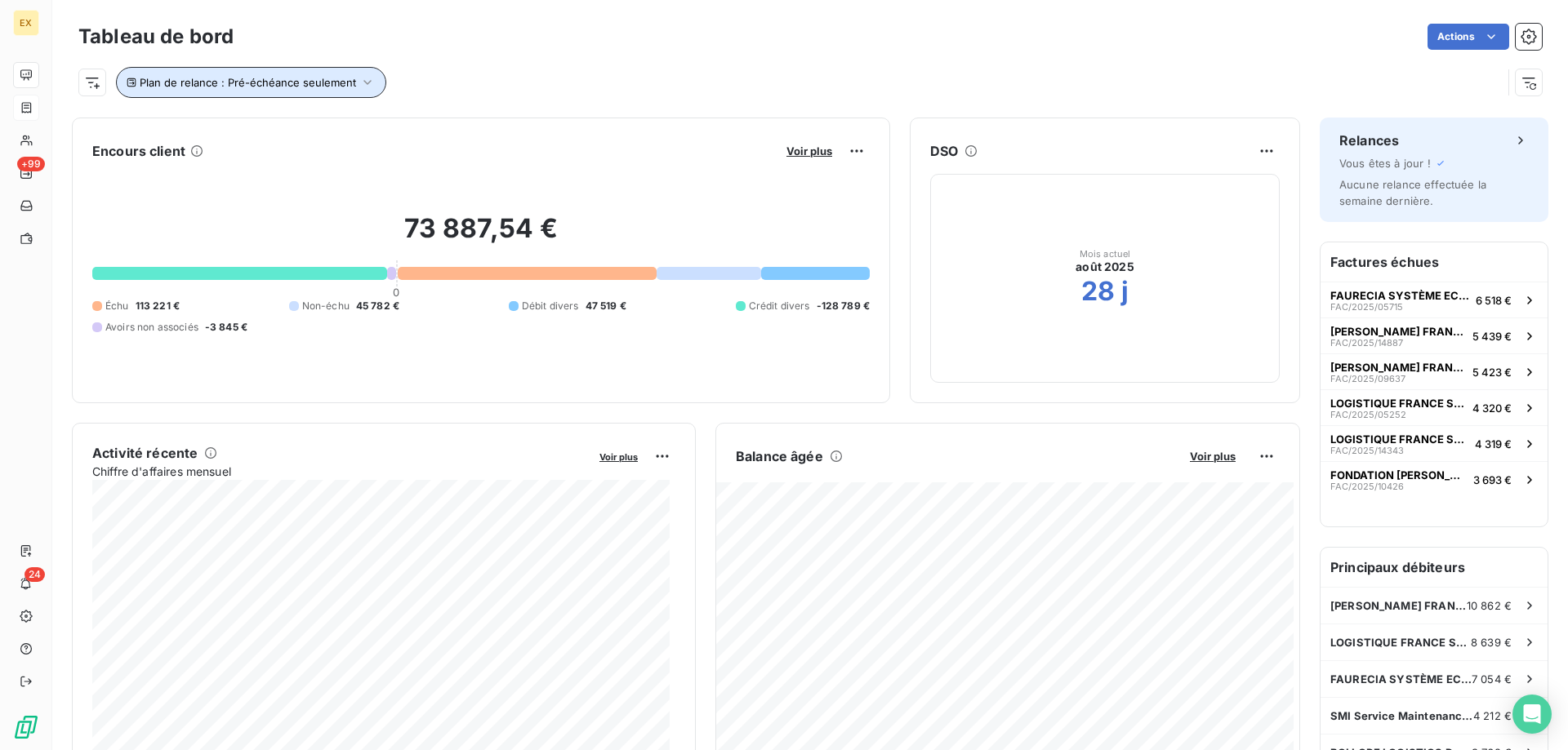
click at [299, 94] on button "Plan de relance : Pré-échéance seulement" at bounding box center [251, 82] width 270 height 31
click at [409, 137] on div "Pré-échéance seulement" at bounding box center [435, 125] width 163 height 34
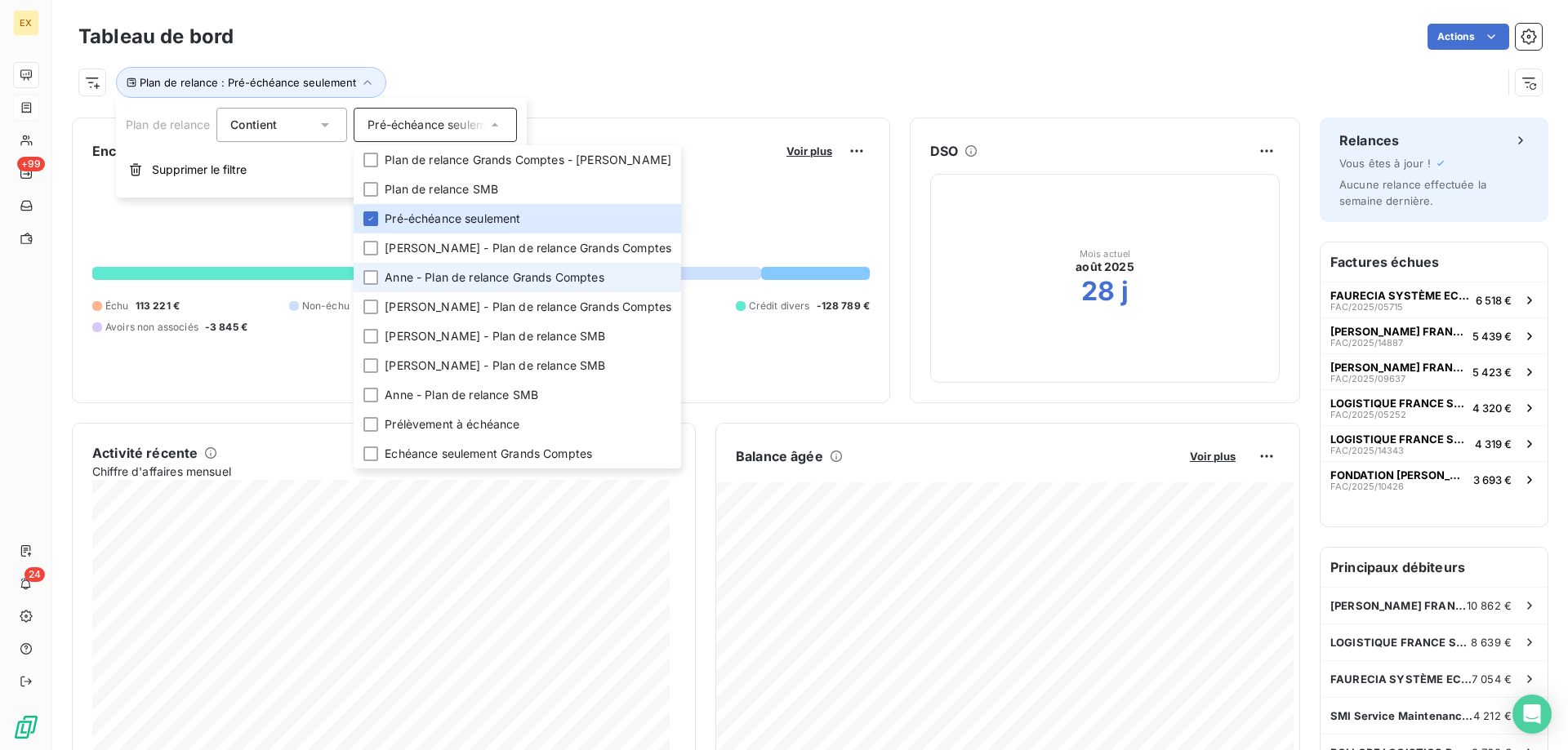
click at [420, 283] on span "Anne - Plan de relance Grands Comptes" at bounding box center [495, 277] width 220 height 16
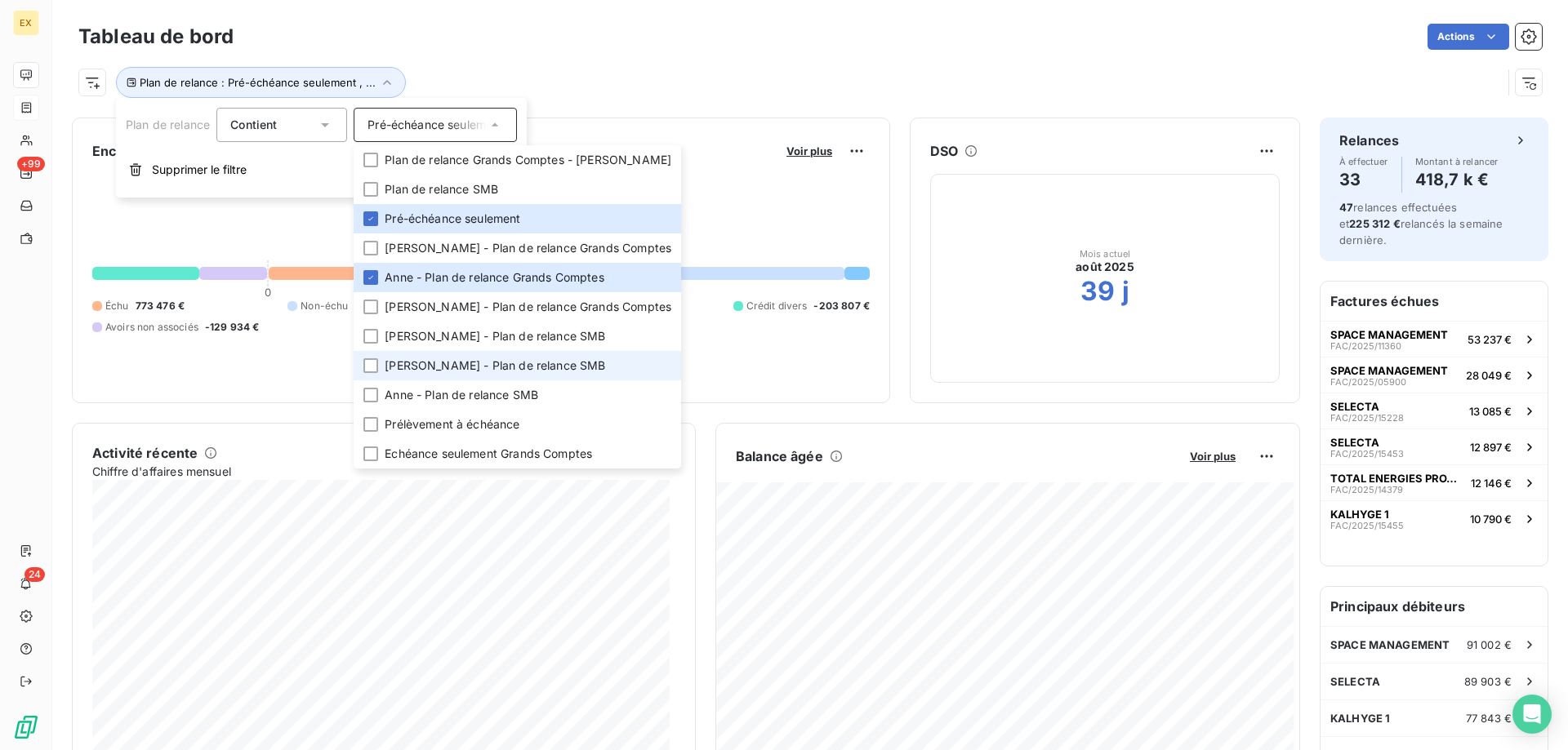
click at [419, 364] on span "[PERSON_NAME] - Plan de relance SMB" at bounding box center [495, 366] width 221 height 16
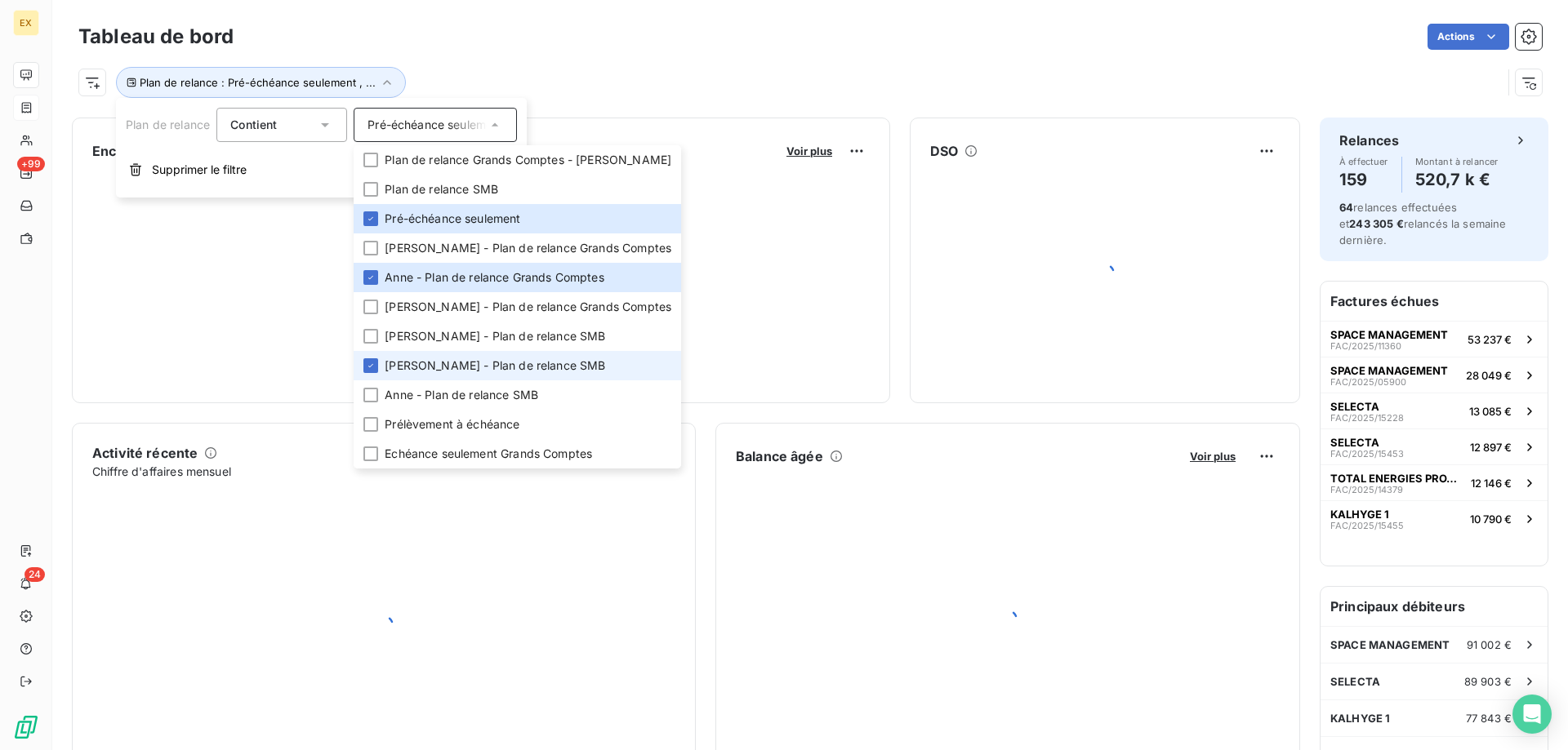
click at [419, 364] on span "[PERSON_NAME] - Plan de relance SMB" at bounding box center [495, 366] width 221 height 16
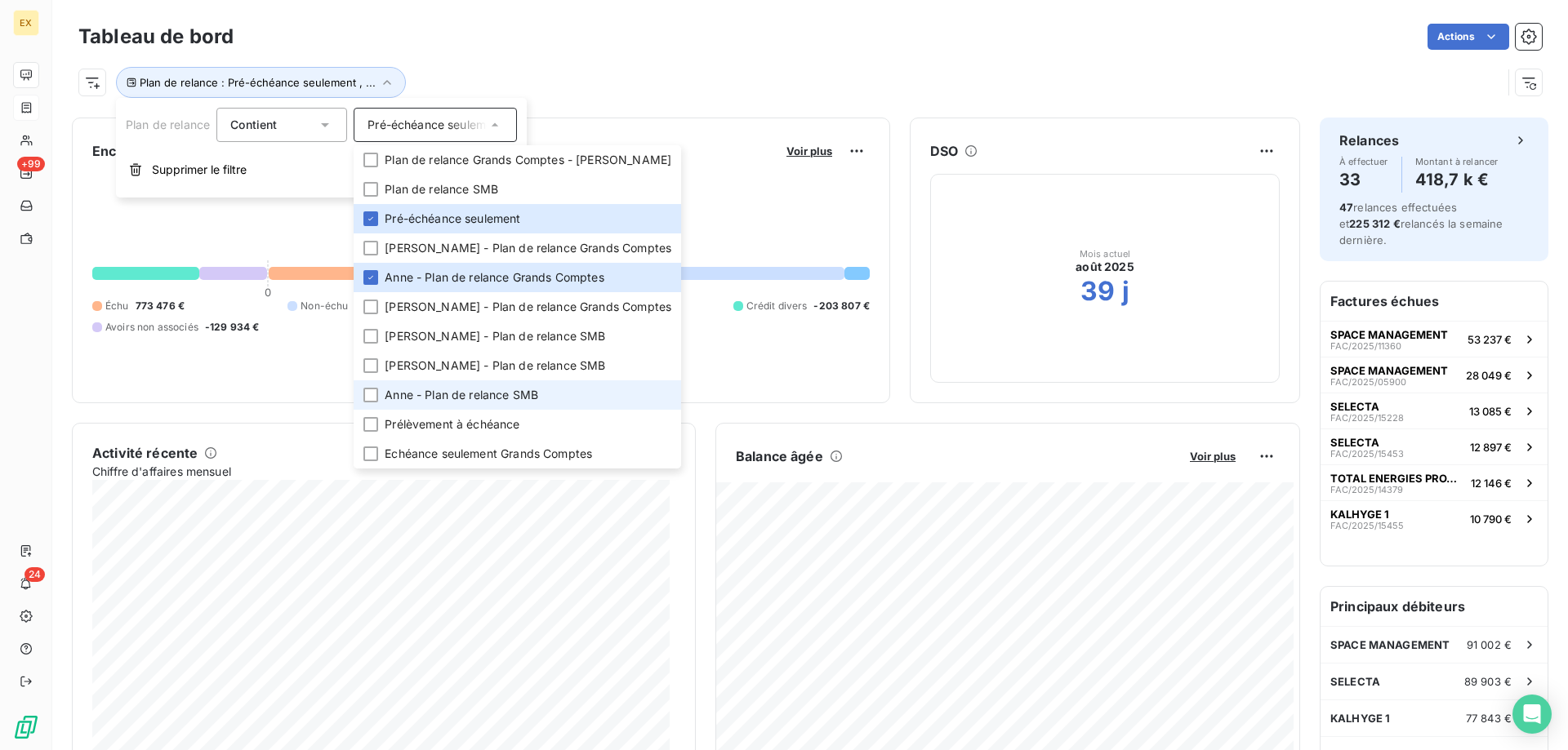
click at [419, 381] on li "Anne - Plan de relance SMB" at bounding box center [517, 396] width 328 height 29
click at [742, 95] on div "Plan de relance : Pré-échéance seulement , ..." at bounding box center [790, 82] width 1423 height 31
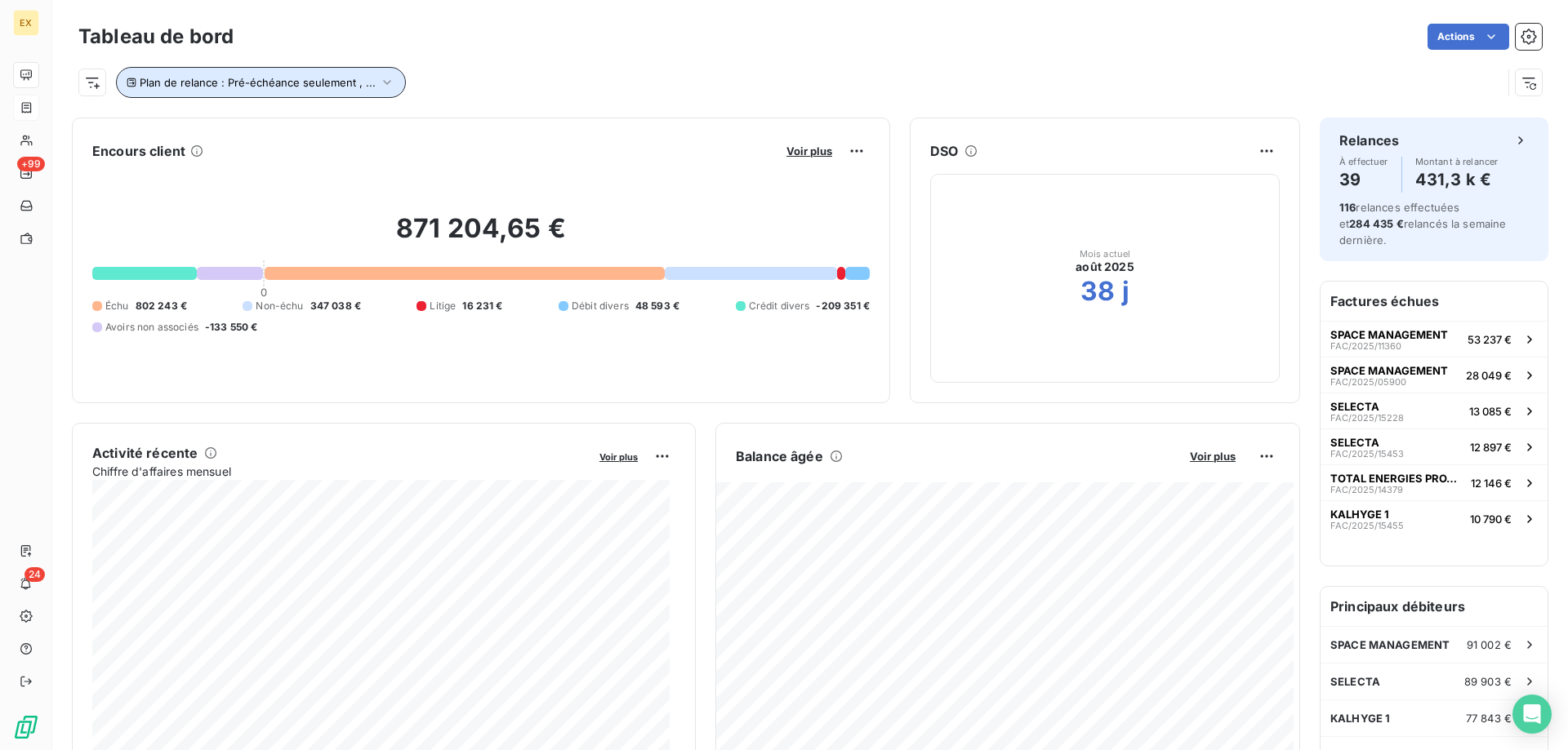
click at [240, 81] on span "Plan de relance : Pré-échéance seulement , ..." at bounding box center [257, 82] width 236 height 13
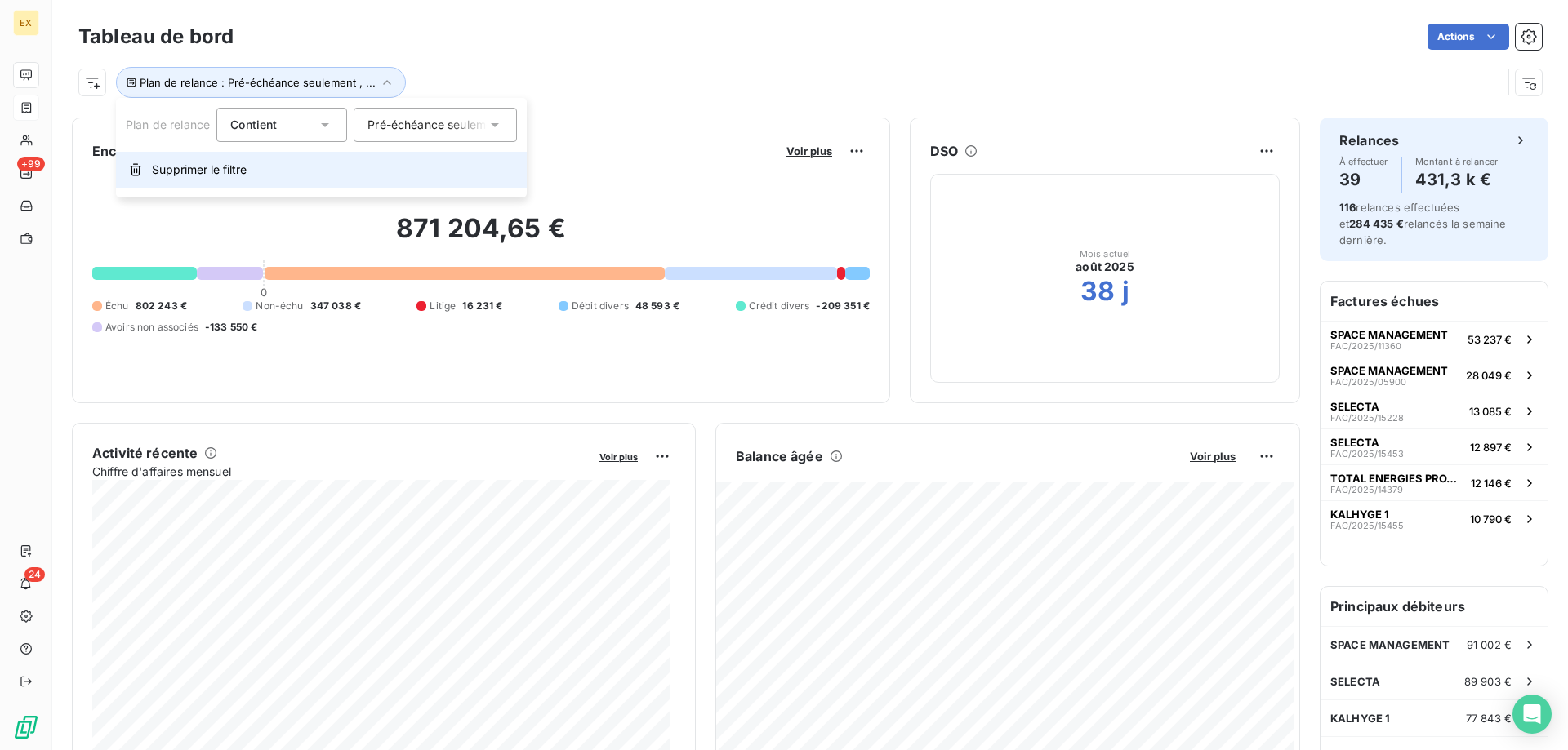
click at [214, 179] on button "Supprimer le filtre" at bounding box center [321, 169] width 411 height 36
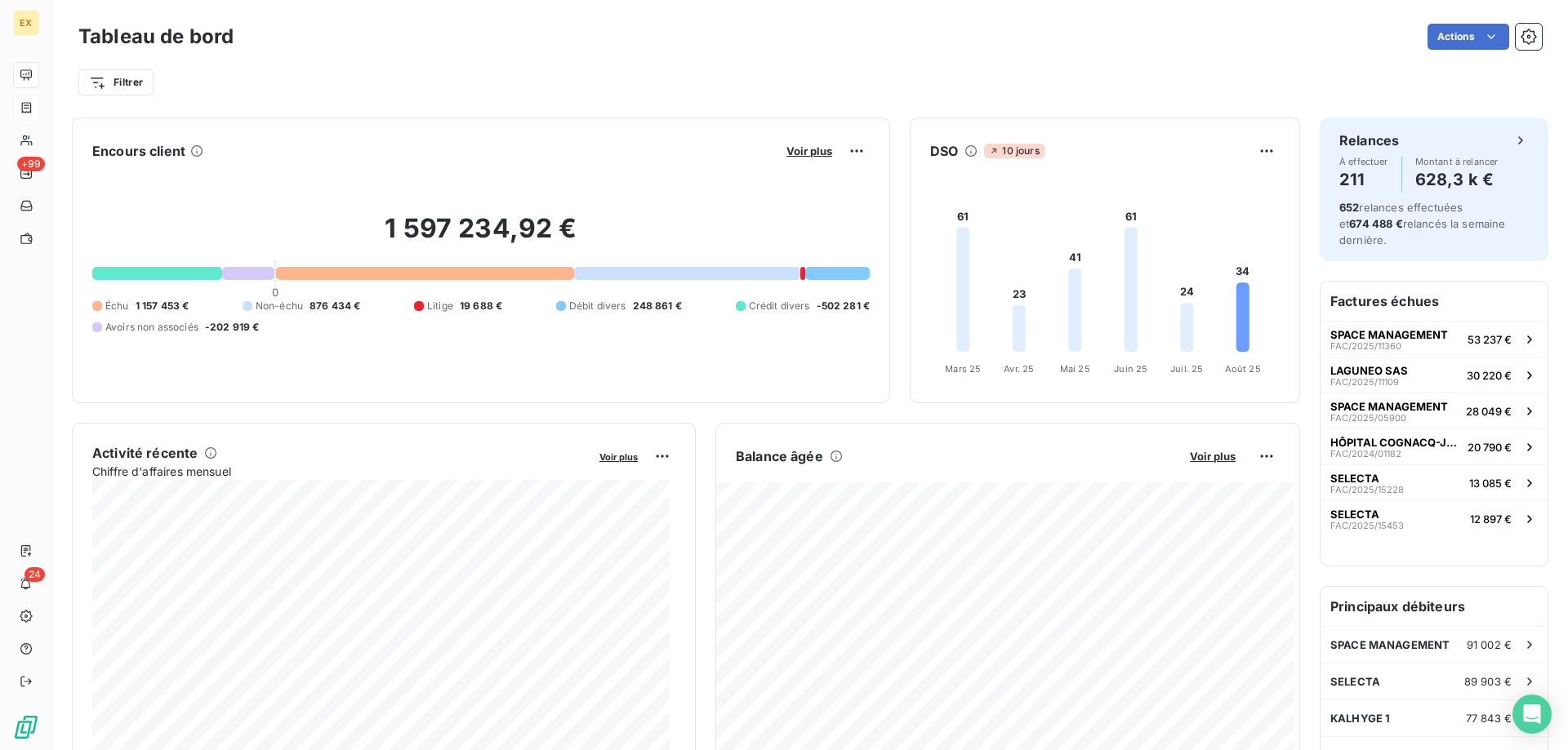
click at [136, 80] on html "EX +99 24 Tableau de bord Actions Filtrer Encours client Voir plus 1 597 234,92…" at bounding box center [784, 375] width 1568 height 750
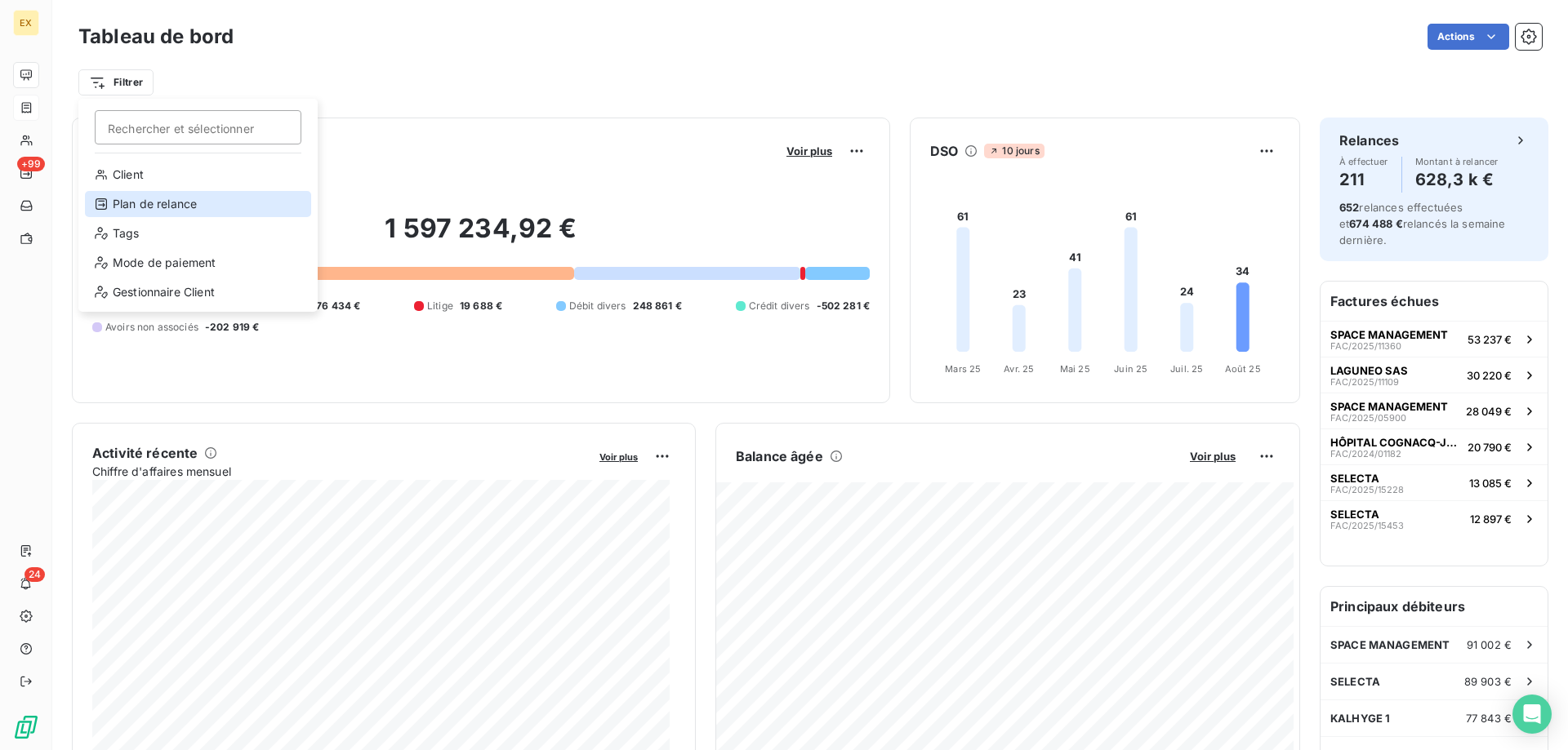
click at [150, 204] on div "Plan de relance" at bounding box center [198, 204] width 226 height 27
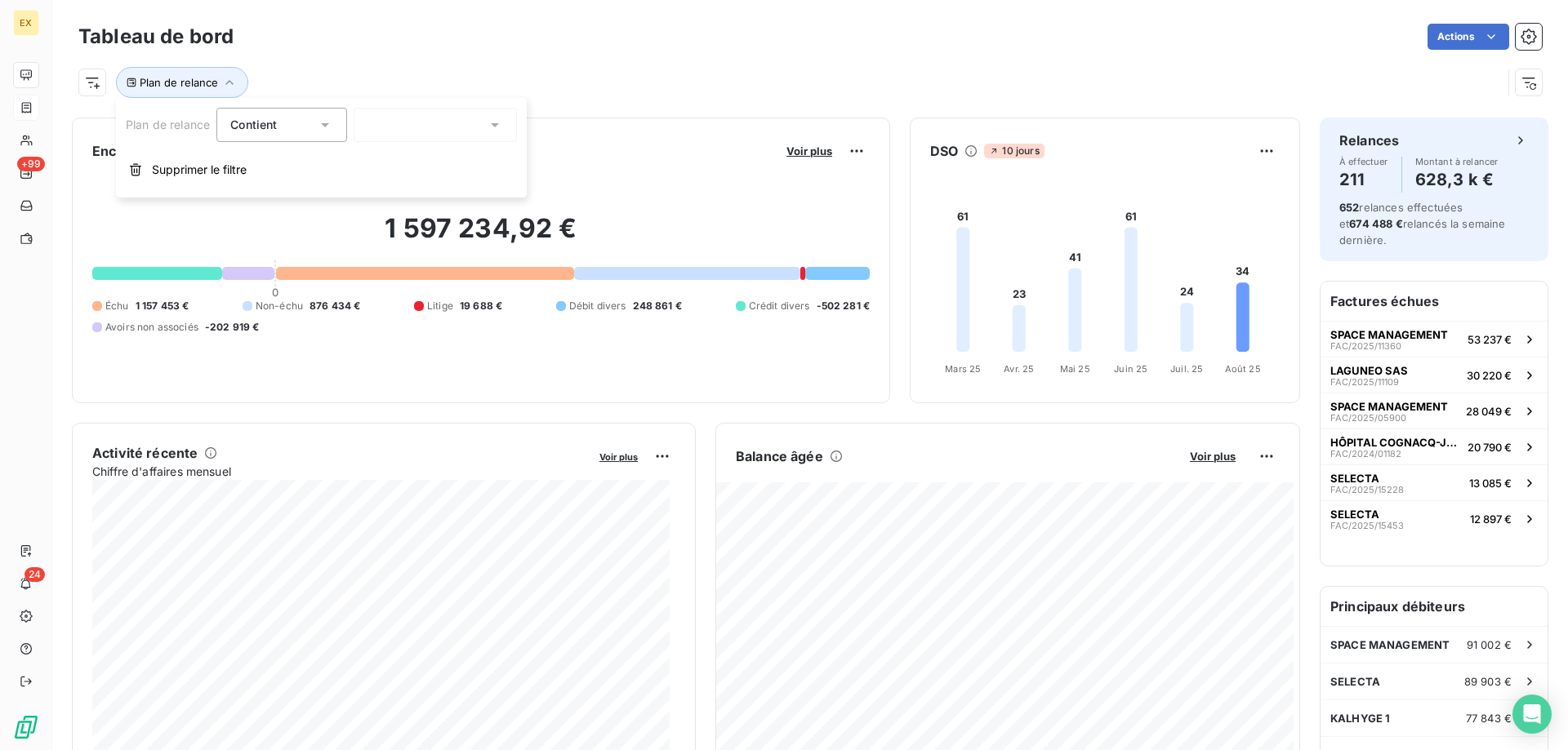
click at [412, 114] on div at bounding box center [435, 125] width 163 height 34
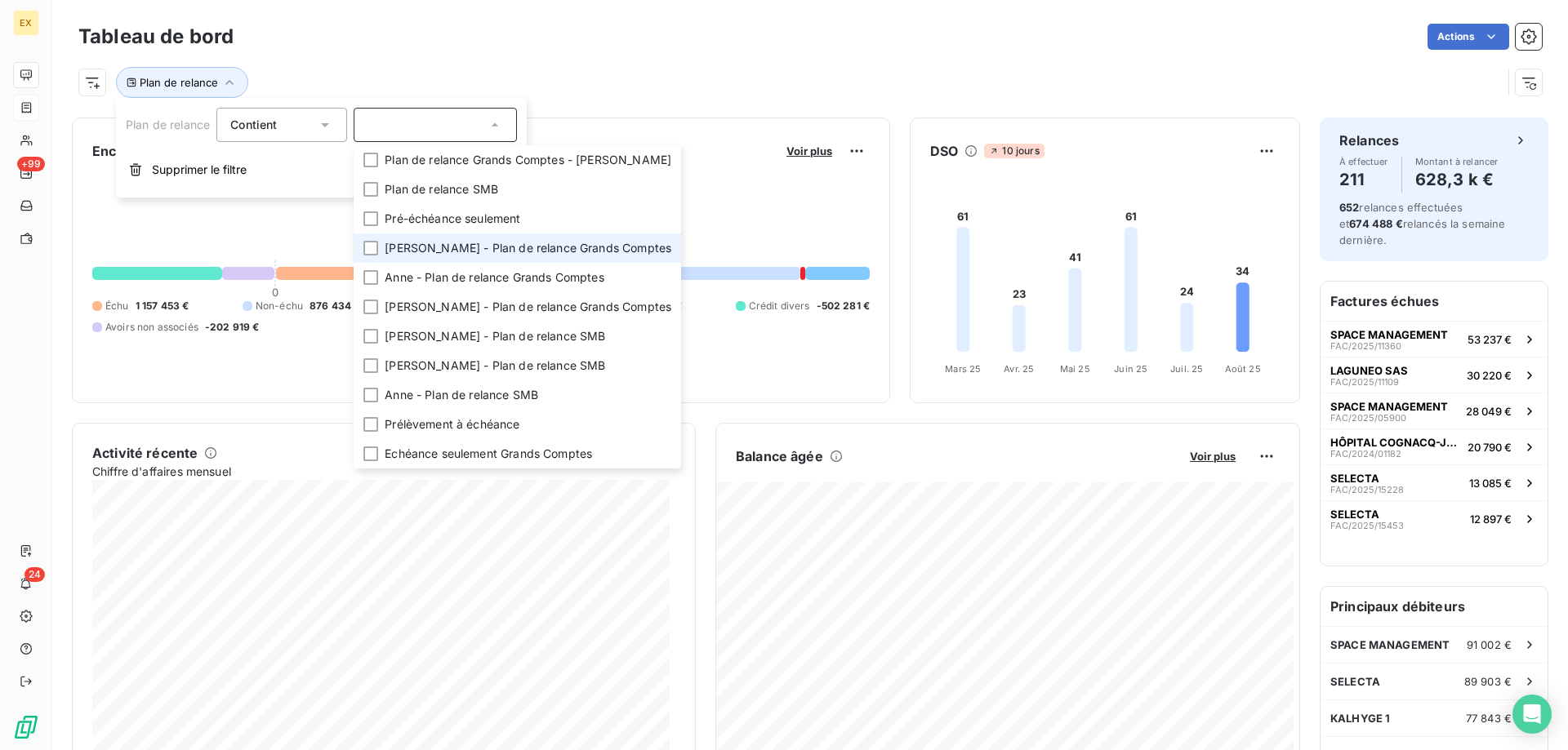
click at [414, 256] on li "[PERSON_NAME] - Plan de relance Grands Comptes" at bounding box center [517, 248] width 328 height 29
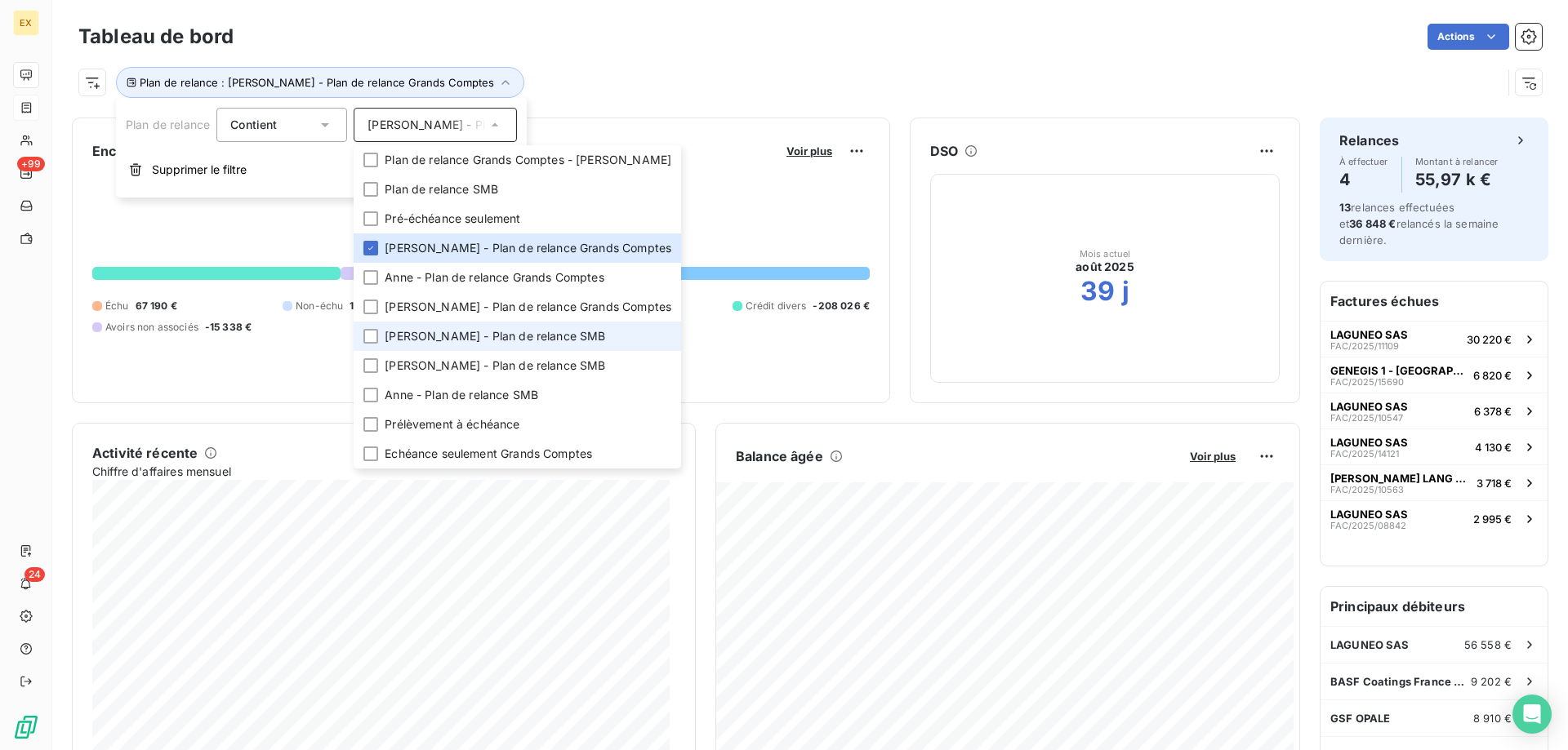
click at [430, 342] on span "[PERSON_NAME] - Plan de relance SMB" at bounding box center [495, 336] width 221 height 16
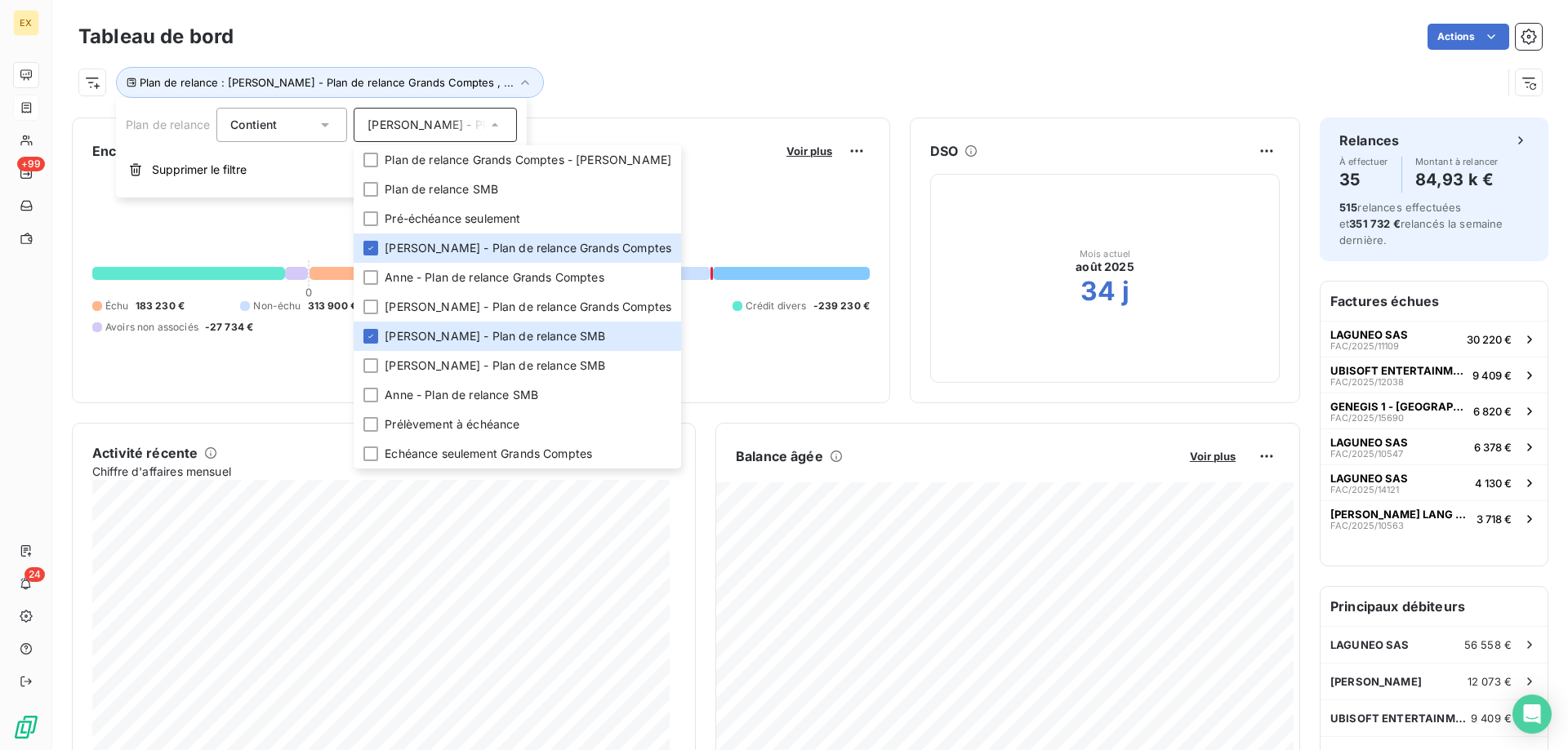
click at [624, 87] on div "Plan de relance : [PERSON_NAME] - Plan de relance Grands Comptes , ..." at bounding box center [790, 82] width 1423 height 31
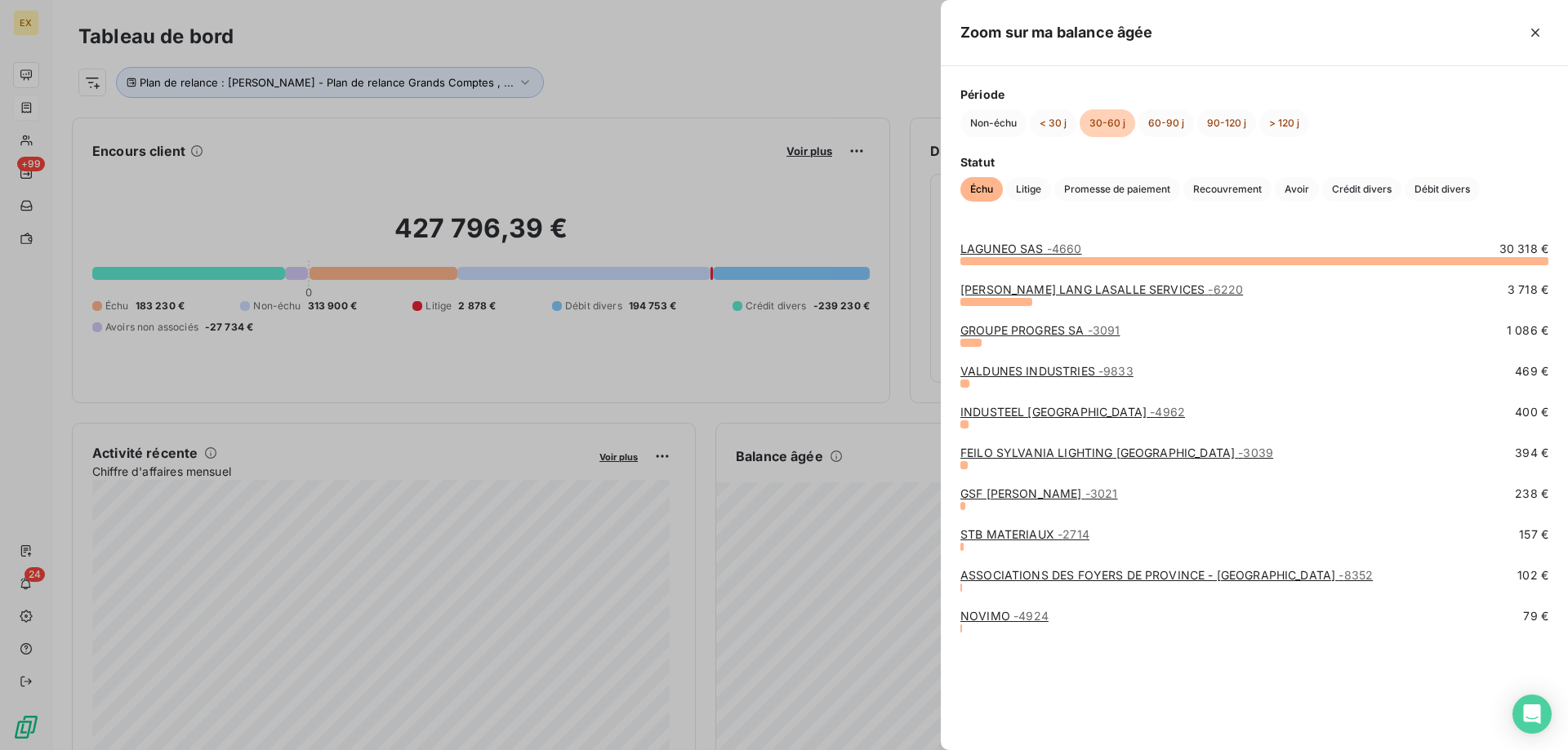
click at [980, 616] on link "NOVIMO - 4924" at bounding box center [1005, 615] width 88 height 14
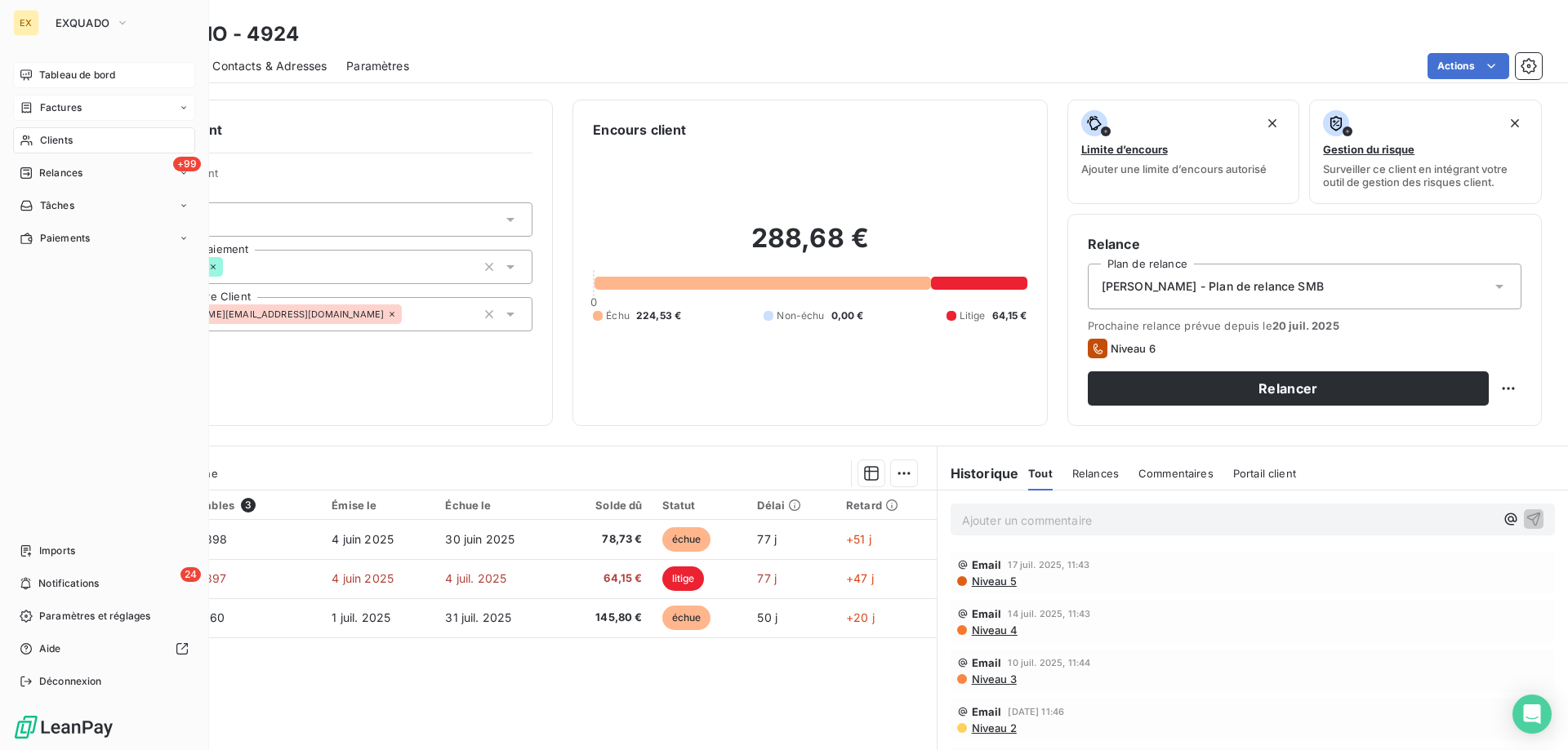
click at [27, 67] on div "Tableau de bord" at bounding box center [103, 75] width 182 height 27
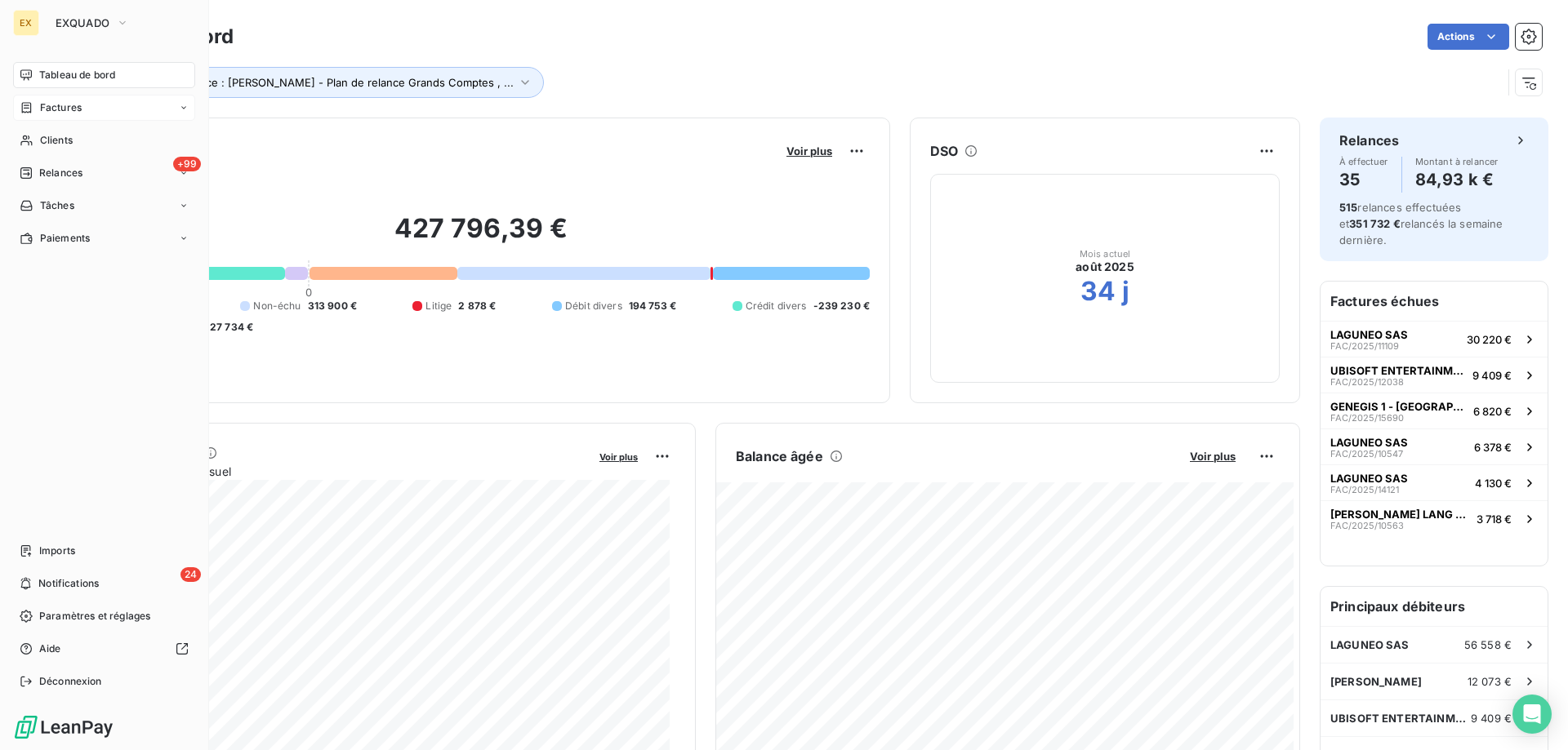
click at [60, 108] on span "Factures" at bounding box center [60, 108] width 41 height 15
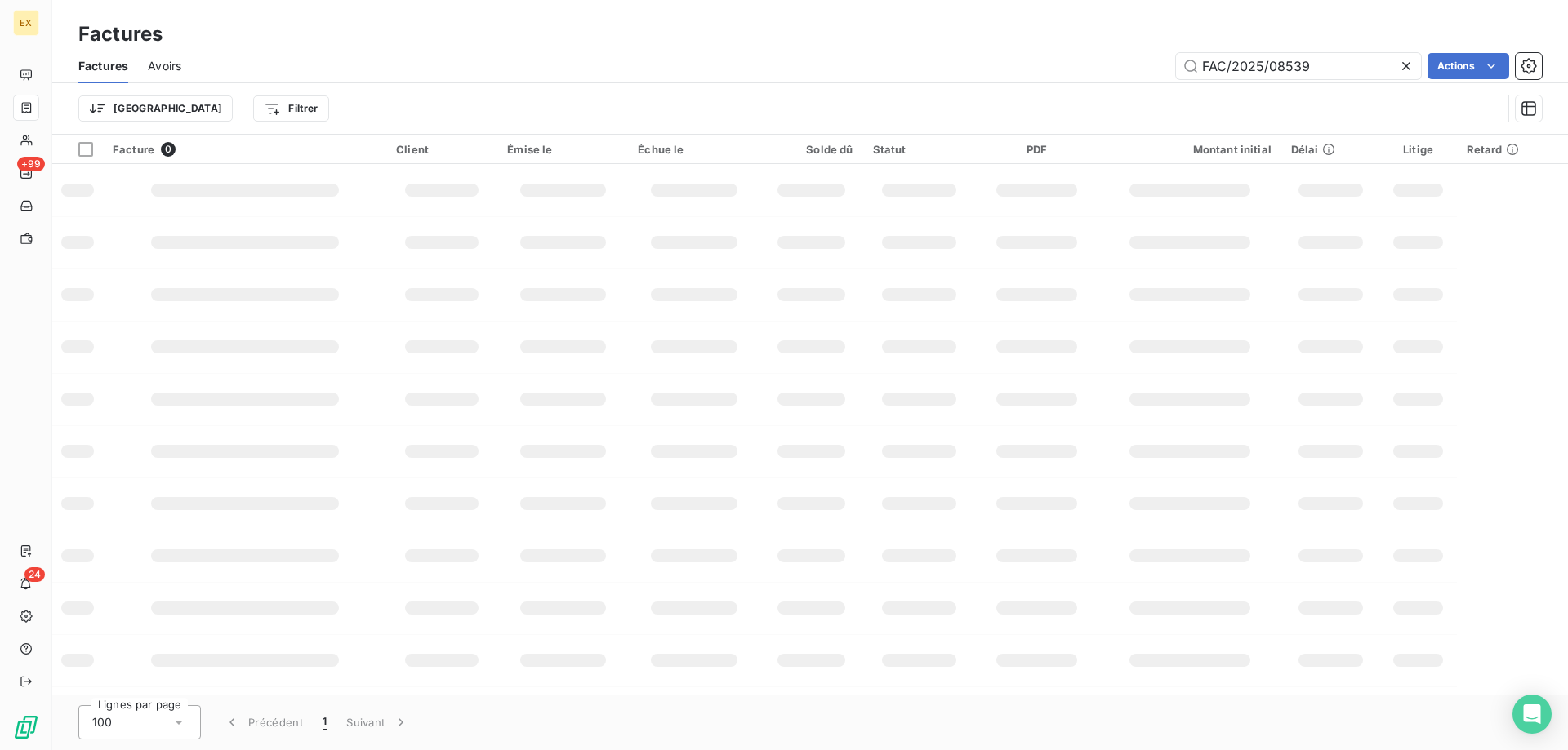
drag, startPoint x: 1326, startPoint y: 68, endPoint x: 1167, endPoint y: 77, distance: 159.3
click at [1167, 77] on div "FAC/2025/08539 Actions" at bounding box center [871, 66] width 1341 height 27
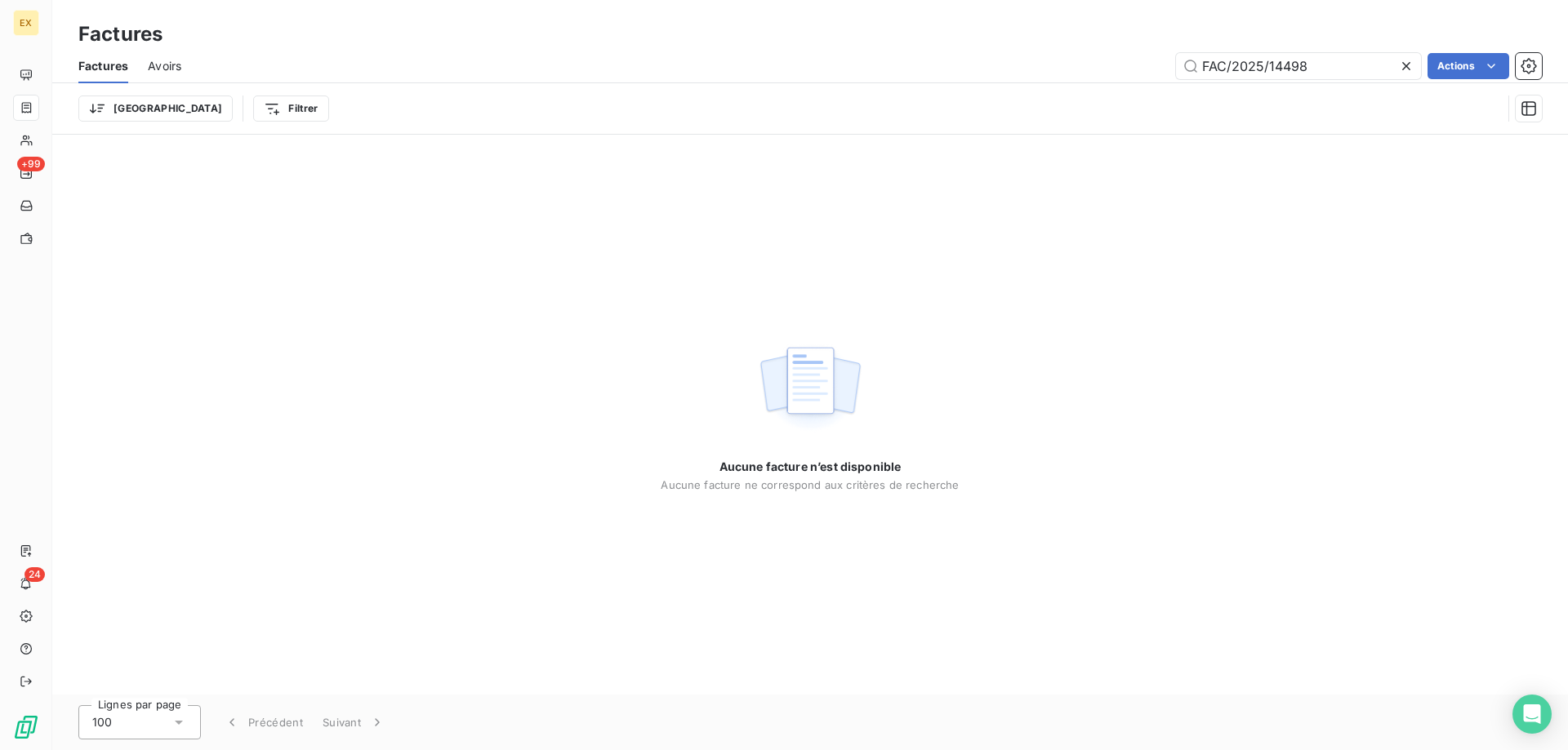
drag, startPoint x: 1202, startPoint y: 66, endPoint x: 1165, endPoint y: 75, distance: 38.1
click at [1165, 75] on div "FAC/2025/14498 Actions" at bounding box center [871, 66] width 1341 height 27
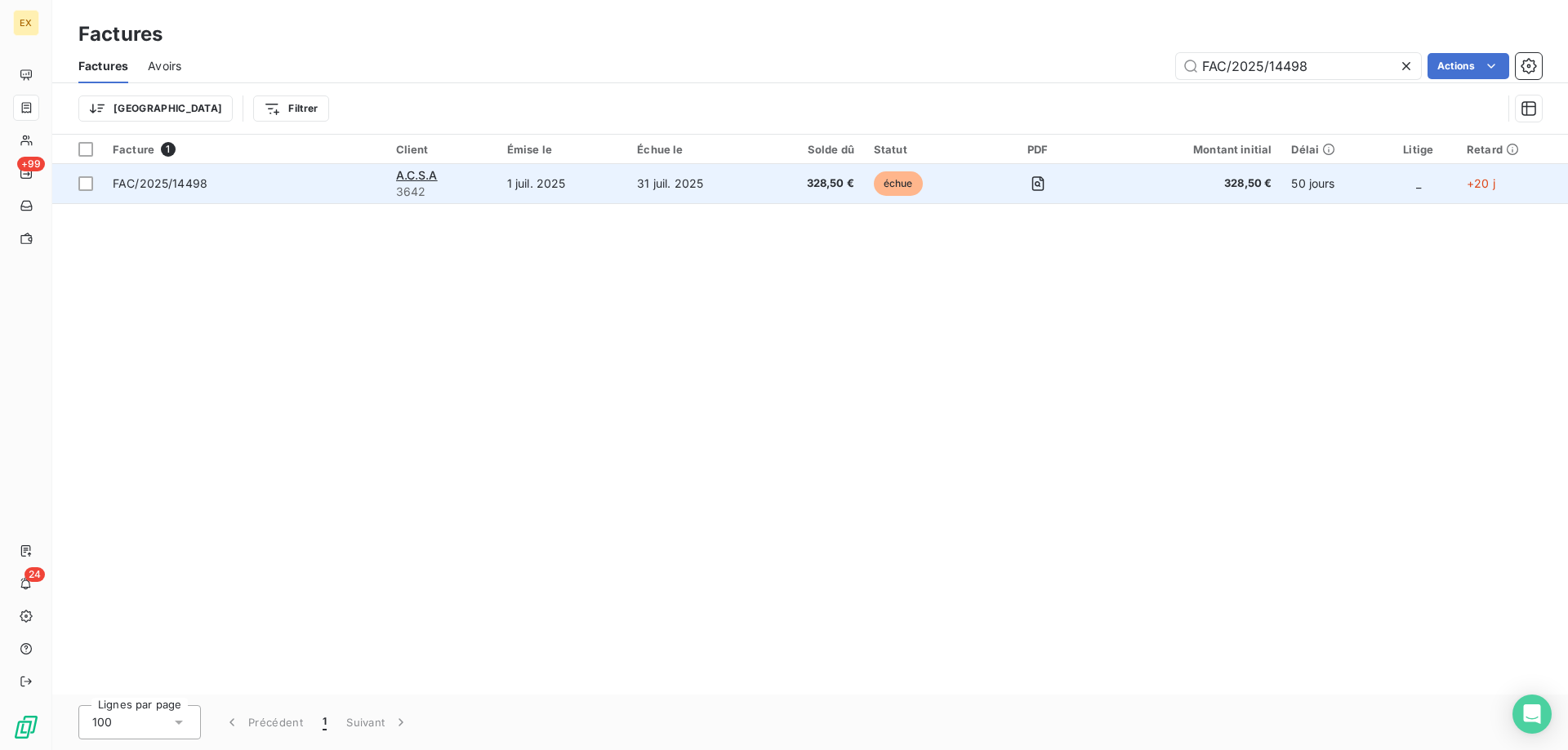
type input "FAC/2025/14498"
click at [262, 196] on td "FAC/2025/14498" at bounding box center [244, 183] width 283 height 39
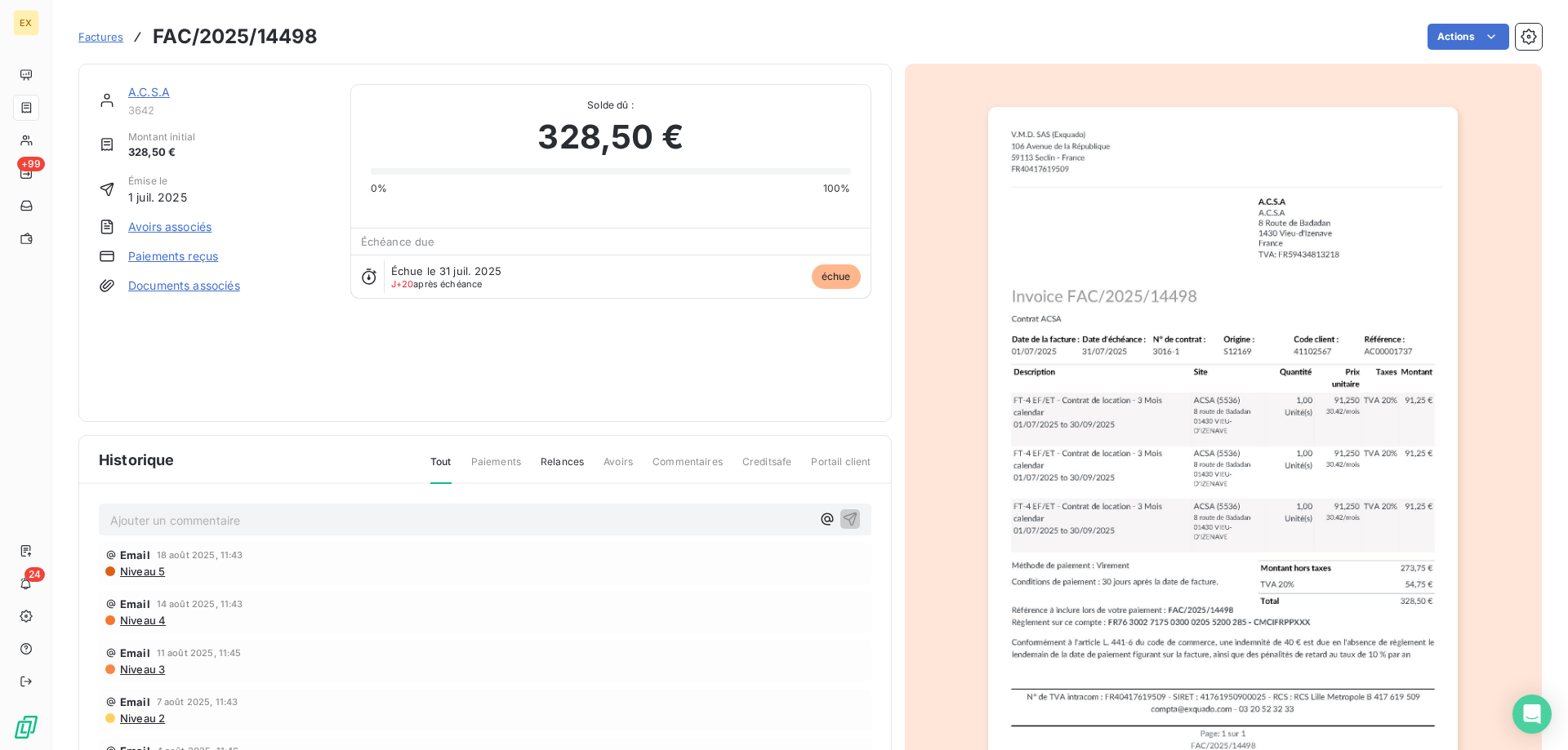
click at [150, 91] on link "A.C.S.A" at bounding box center [148, 92] width 41 height 14
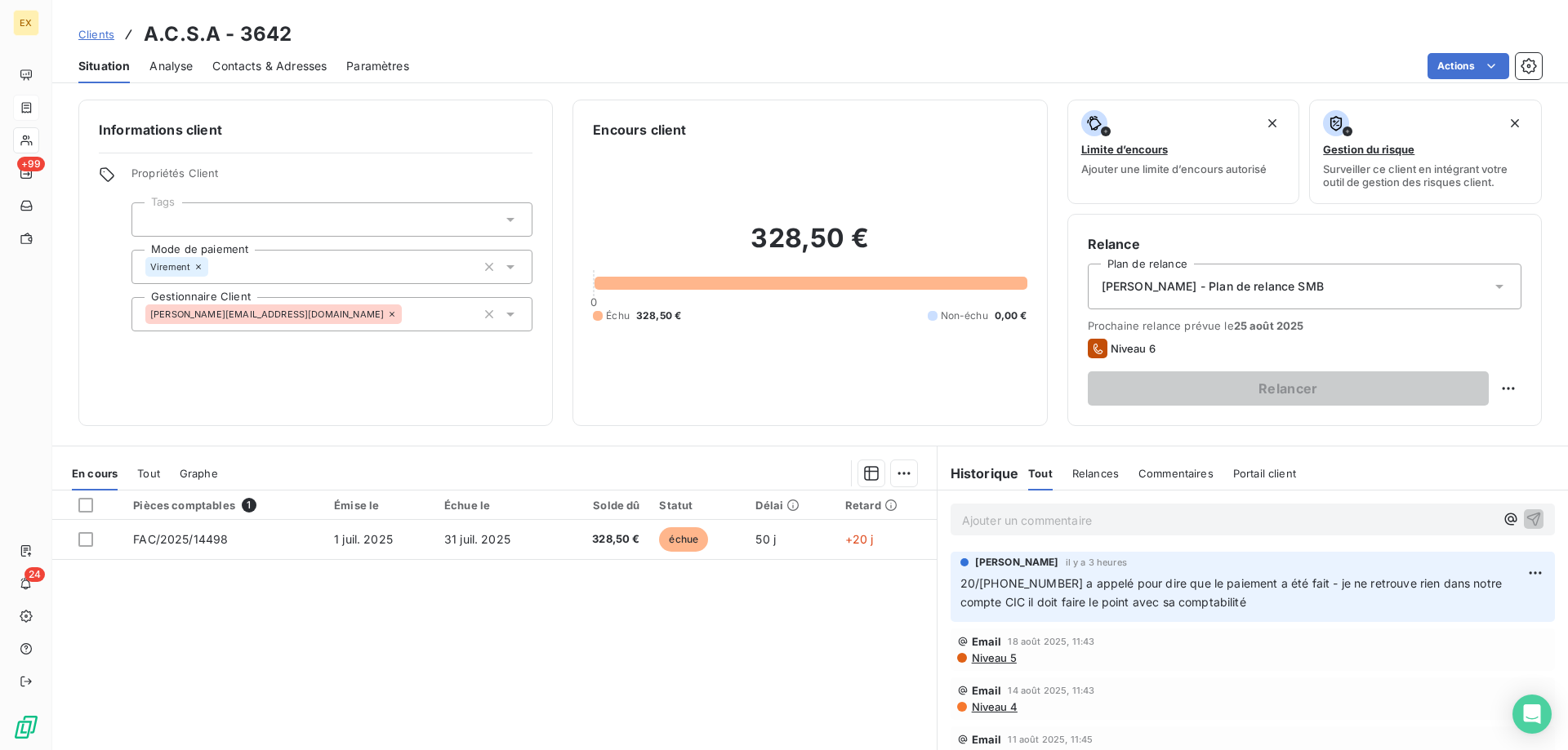
click at [1005, 525] on p "Ajouter un commentaire ﻿" at bounding box center [1227, 520] width 532 height 20
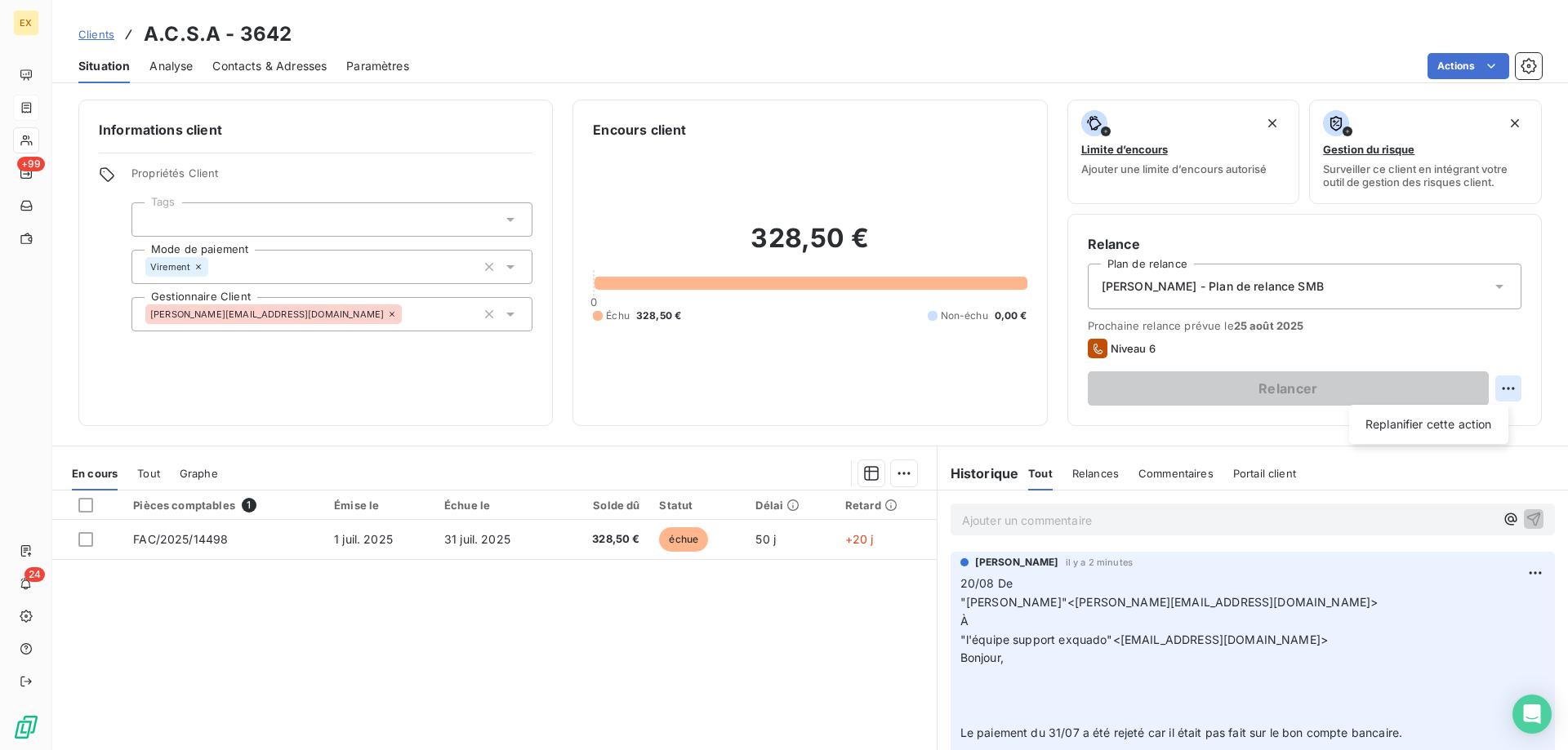
click at [1507, 386] on html "EX +99 24 Clients A.C.S.A - 3642 Situation Analyse Contacts & Adresses Paramètr…" at bounding box center [784, 375] width 1568 height 750
click at [1475, 418] on div "Replanifier cette action" at bounding box center [1429, 424] width 147 height 27
select select "7"
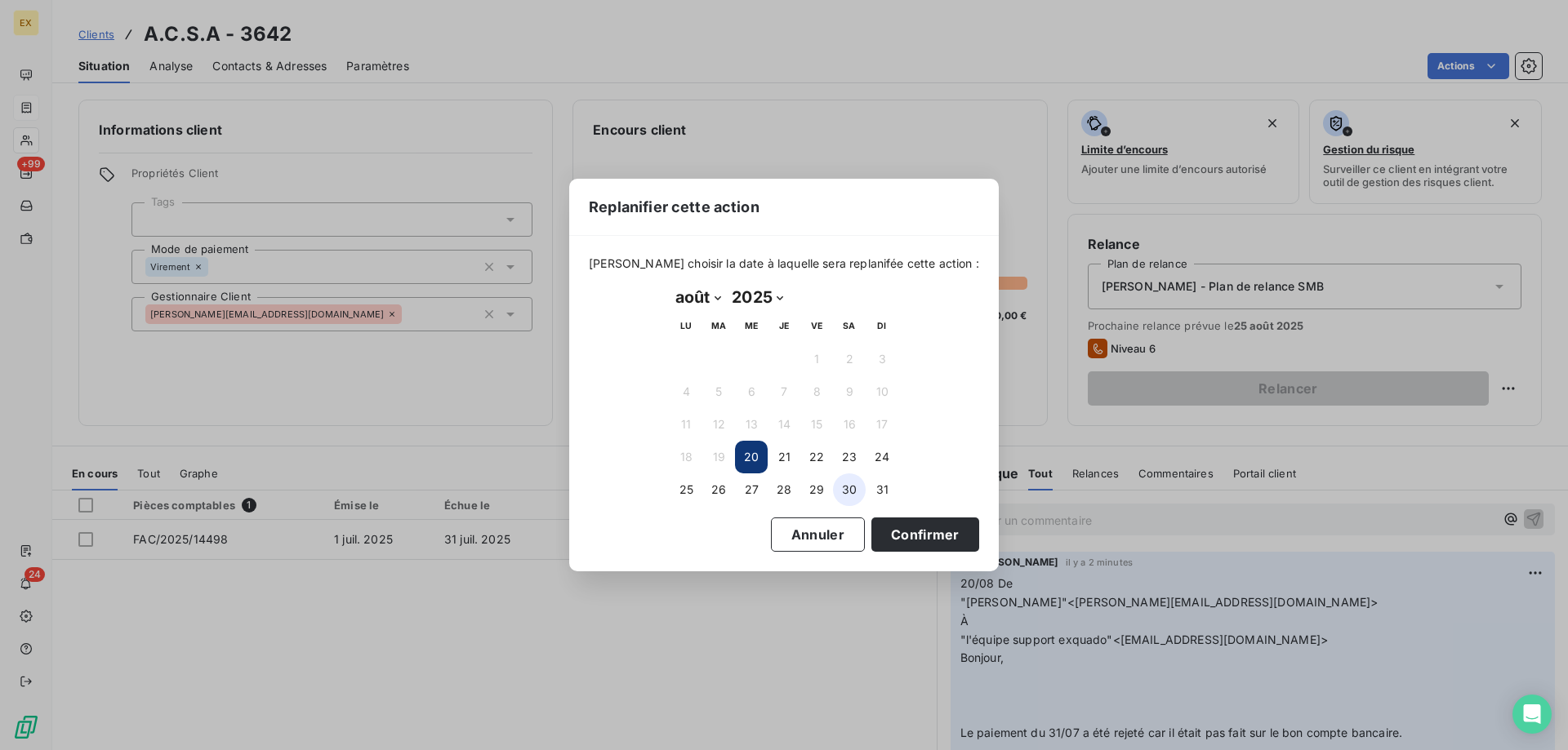
click at [849, 486] on button "30" at bounding box center [850, 490] width 33 height 33
click at [895, 531] on button "Confirmer" at bounding box center [925, 534] width 108 height 34
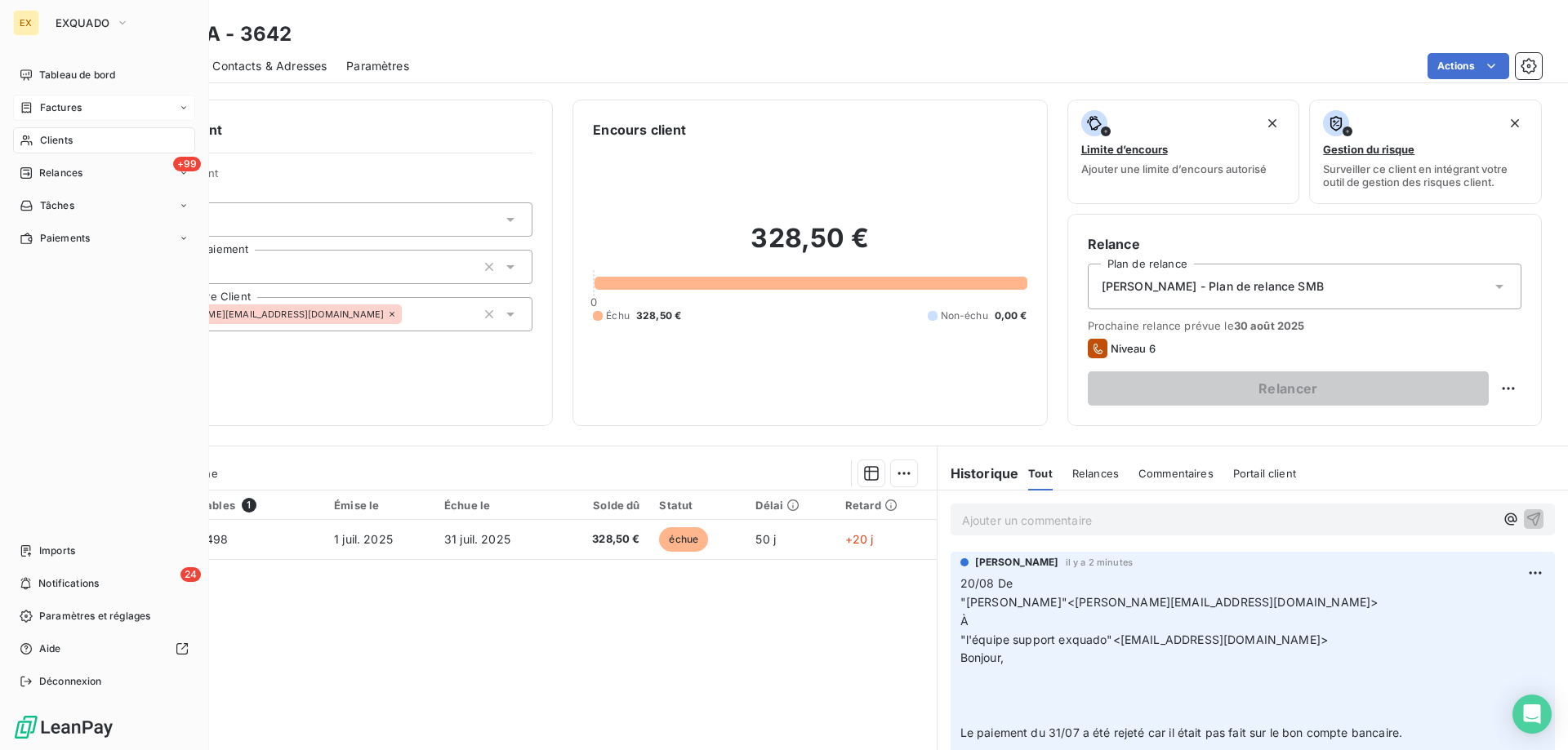
click at [67, 118] on div "Factures" at bounding box center [103, 107] width 182 height 27
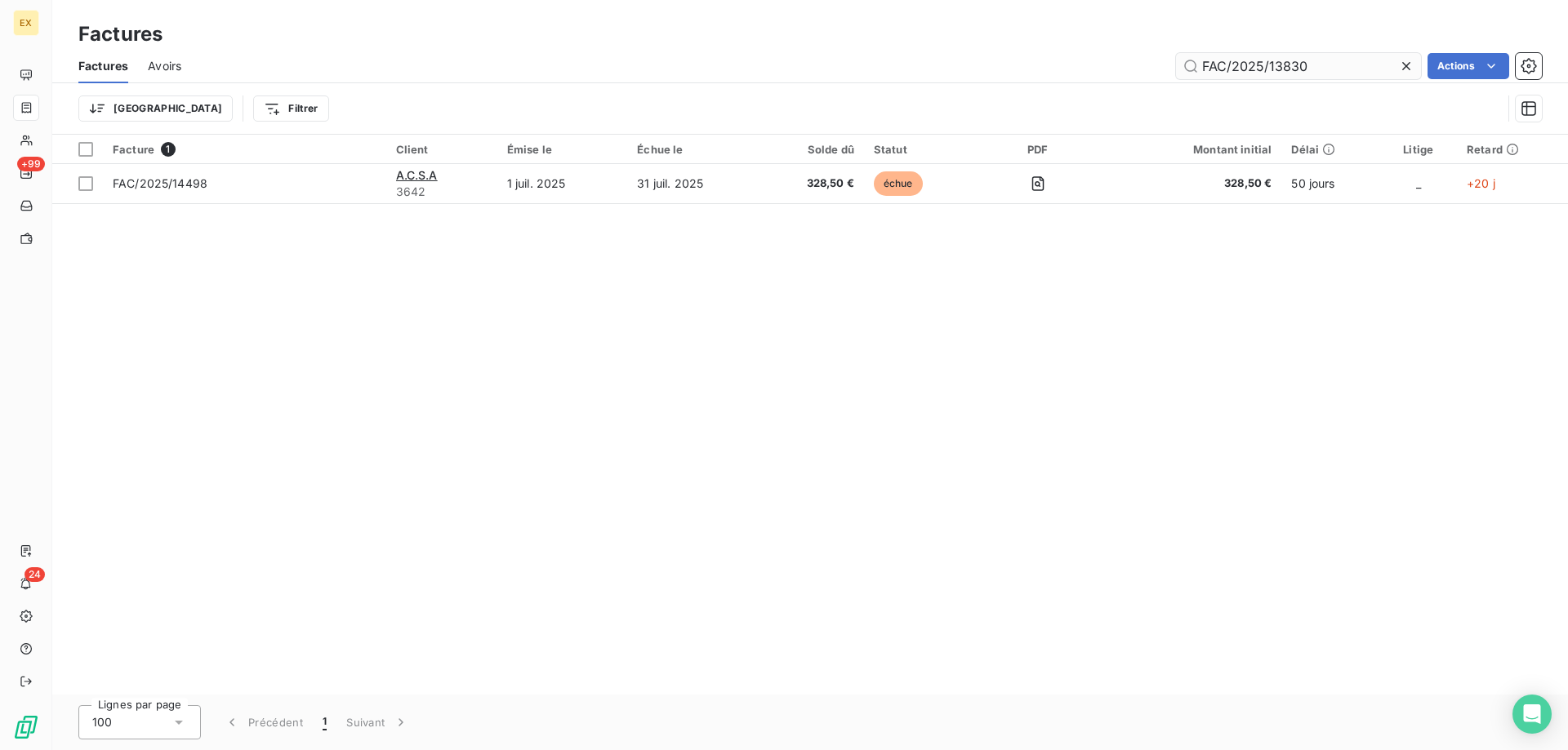
drag, startPoint x: 1269, startPoint y: 61, endPoint x: 1203, endPoint y: 60, distance: 66.0
click at [1203, 60] on input "FAC/2025/13830" at bounding box center [1299, 66] width 245 height 27
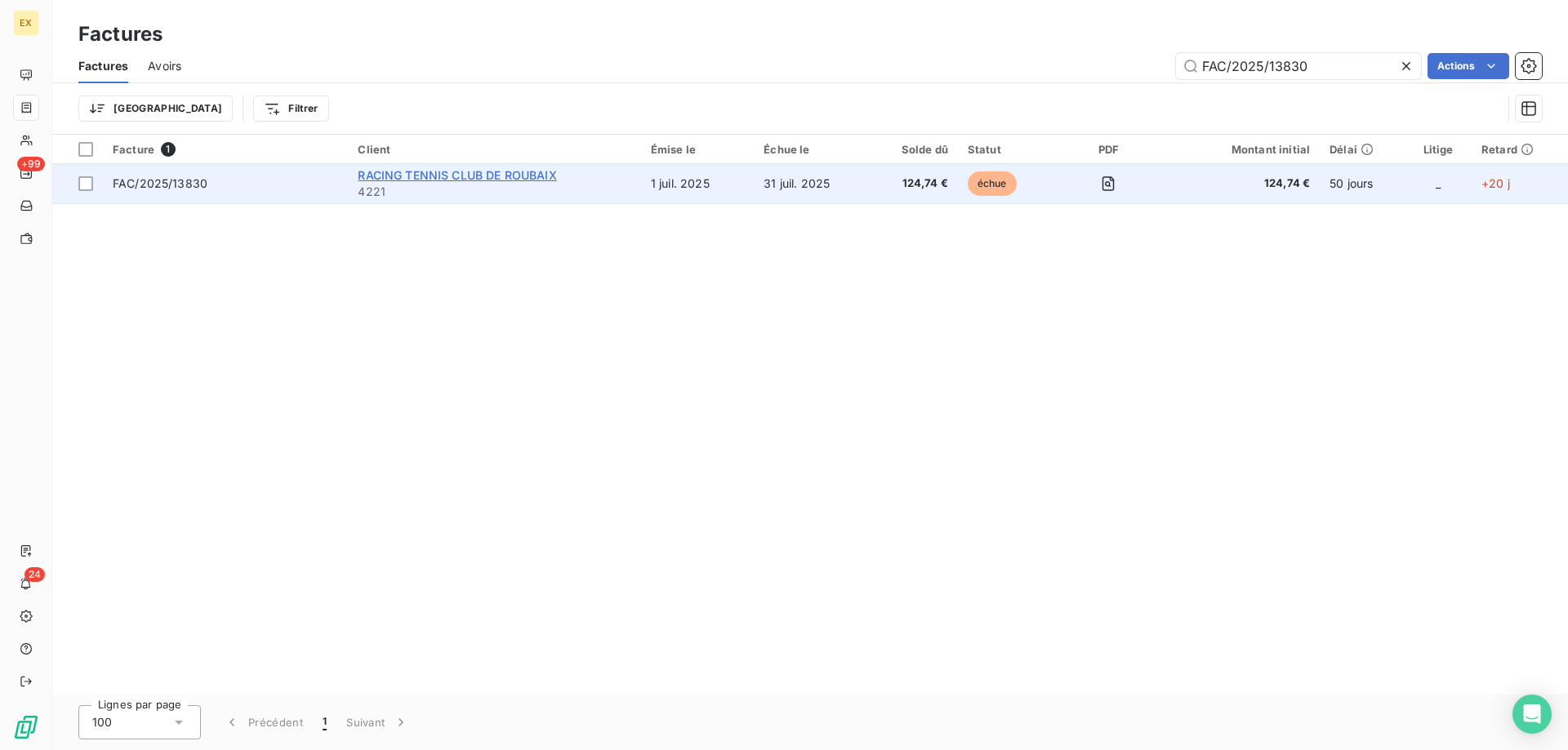
type input "FAC/2025/13830"
click at [451, 178] on span "RACING TENNIS CLUB DE ROUBAIX" at bounding box center [457, 175] width 199 height 14
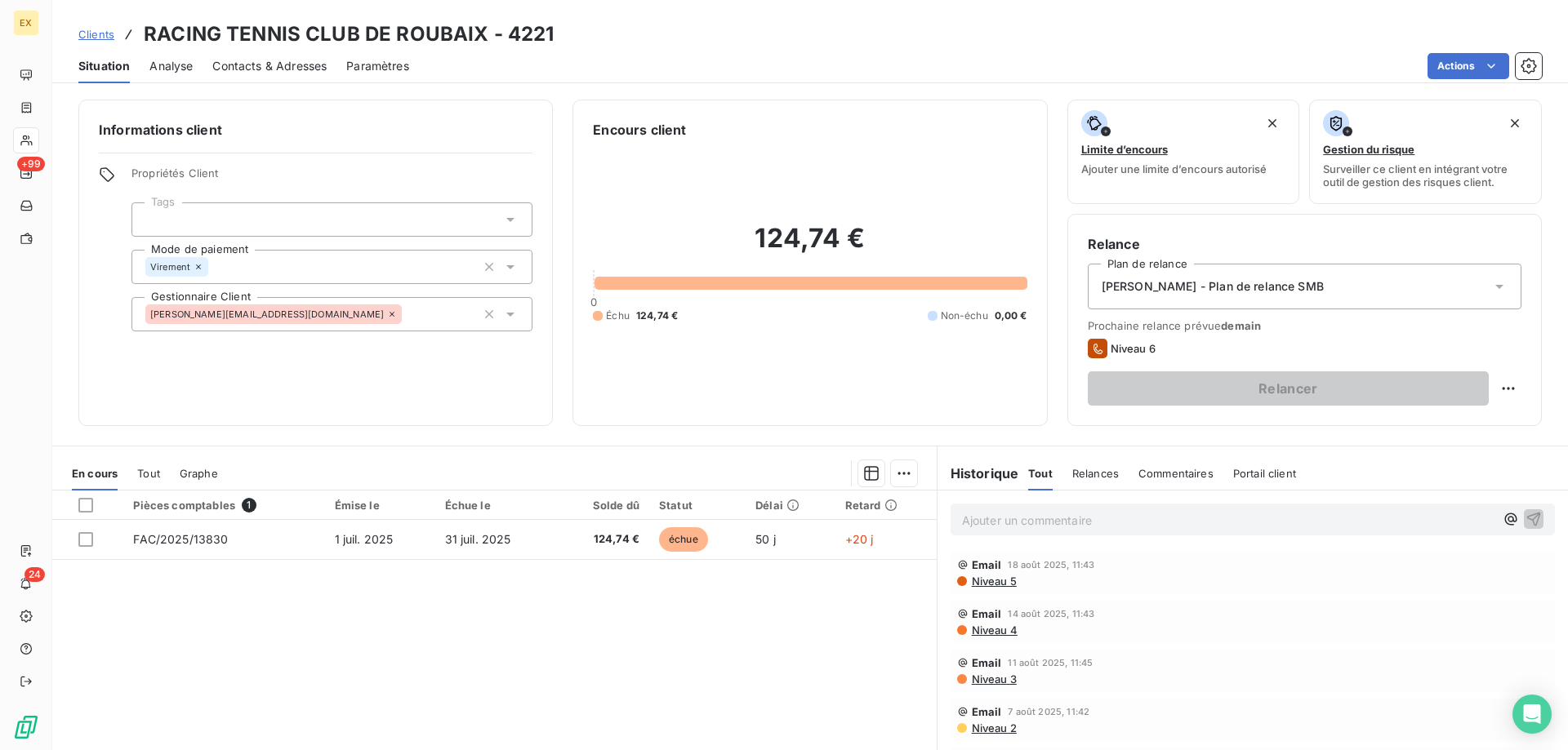
click at [1136, 507] on div "Ajouter un commentaire ﻿" at bounding box center [1253, 519] width 604 height 32
click at [1127, 516] on p "Ajouter un commentaire ﻿" at bounding box center [1227, 520] width 532 height 20
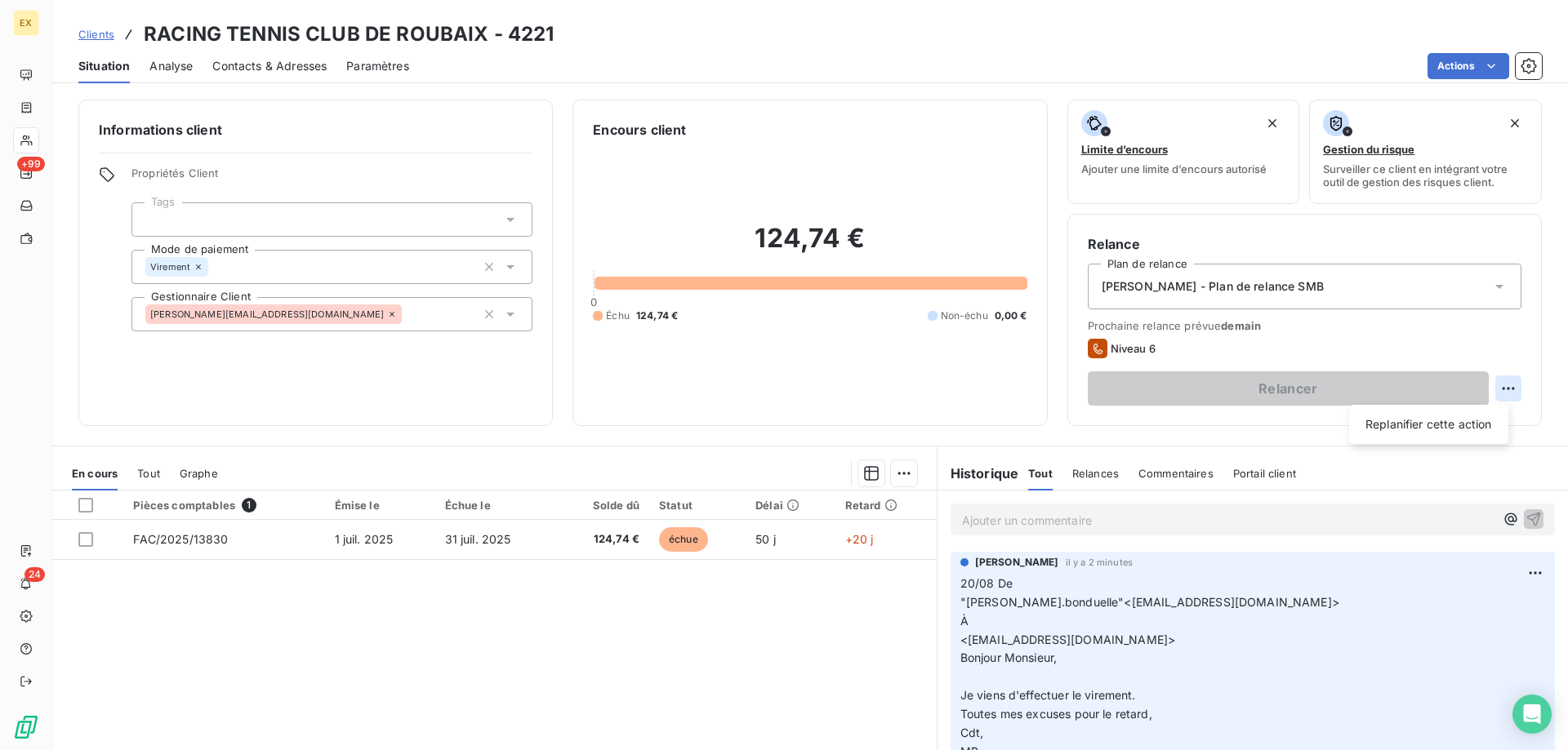
click at [1491, 395] on html "EX +99 24 Clients RACING TENNIS CLUB DE ROUBAIX - 4221 Situation Analyse Contac…" at bounding box center [784, 375] width 1568 height 750
click at [1457, 420] on div "Replanifier cette action" at bounding box center [1429, 424] width 147 height 27
select select "7"
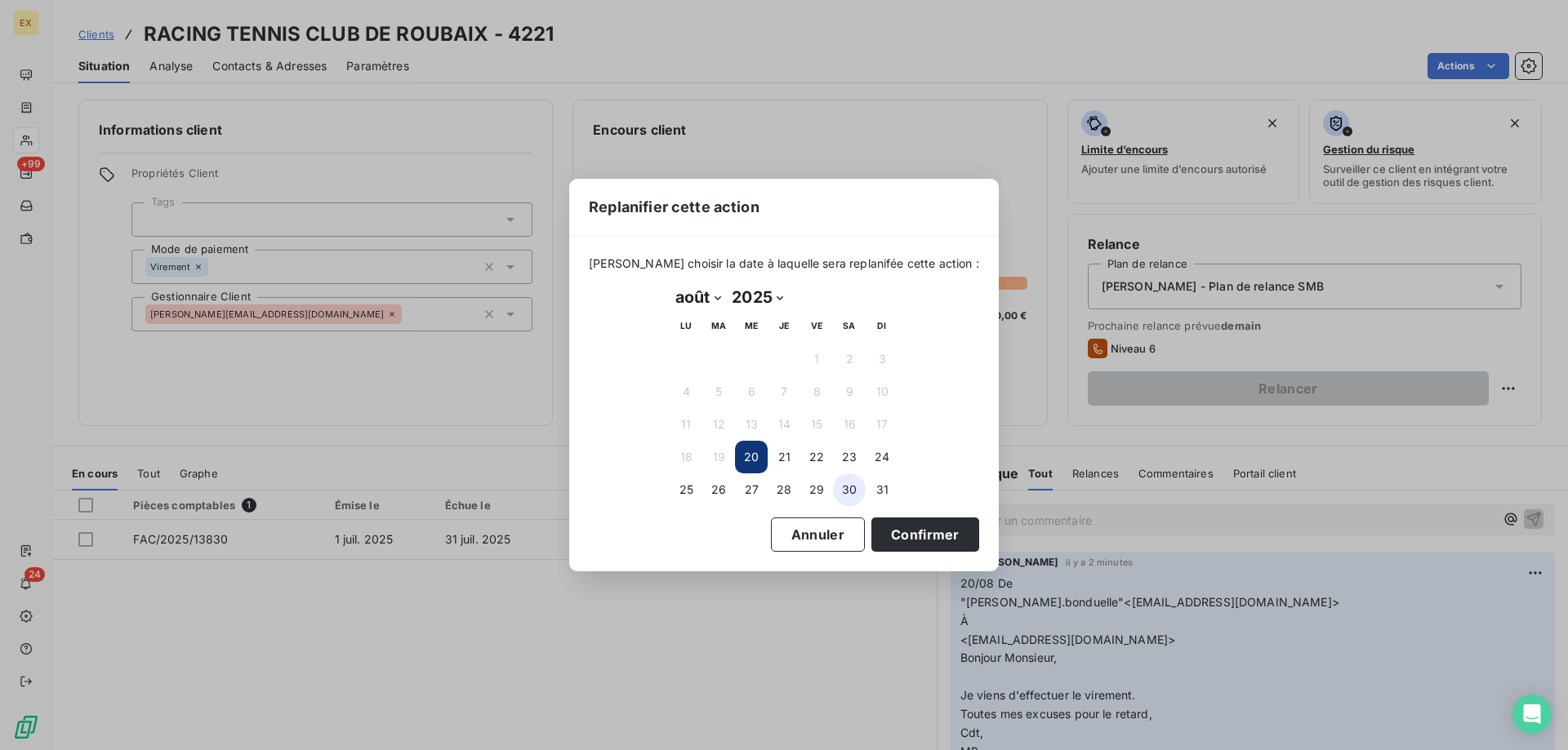
click at [861, 485] on button "30" at bounding box center [850, 490] width 33 height 33
click at [871, 519] on button "Confirmer" at bounding box center [925, 534] width 108 height 34
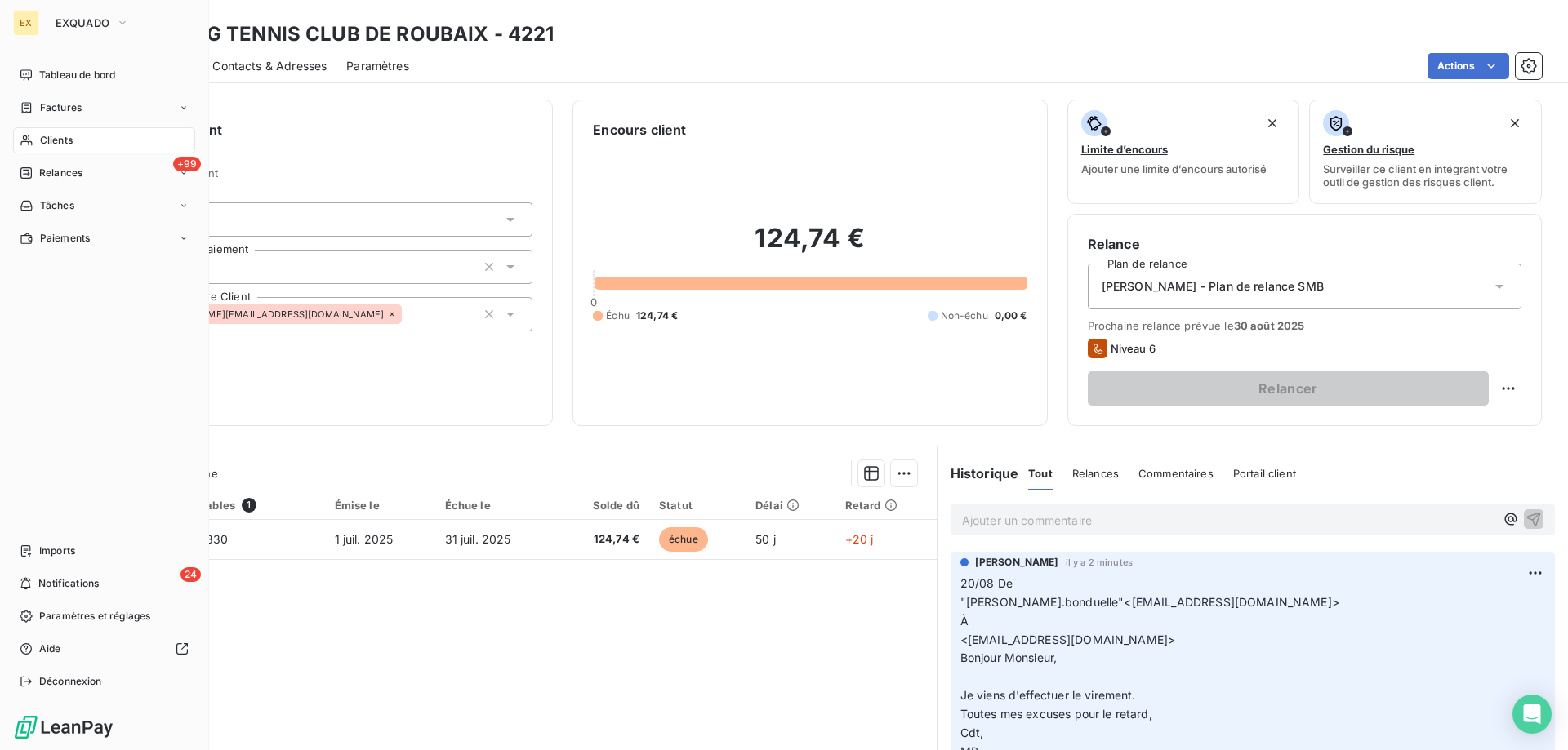
click at [45, 108] on span "Factures" at bounding box center [60, 108] width 41 height 15
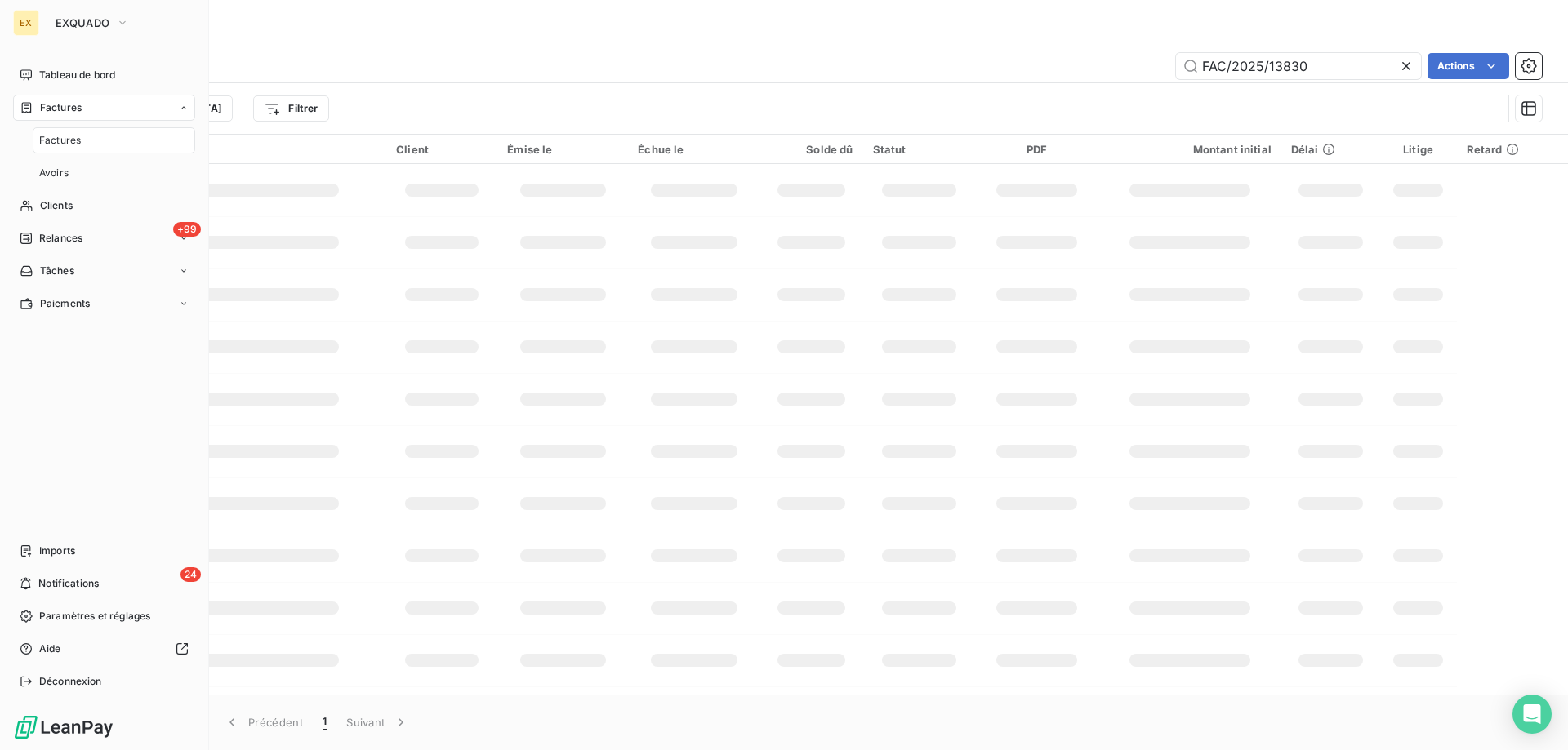
click at [46, 133] on span "Factures" at bounding box center [60, 140] width 41 height 15
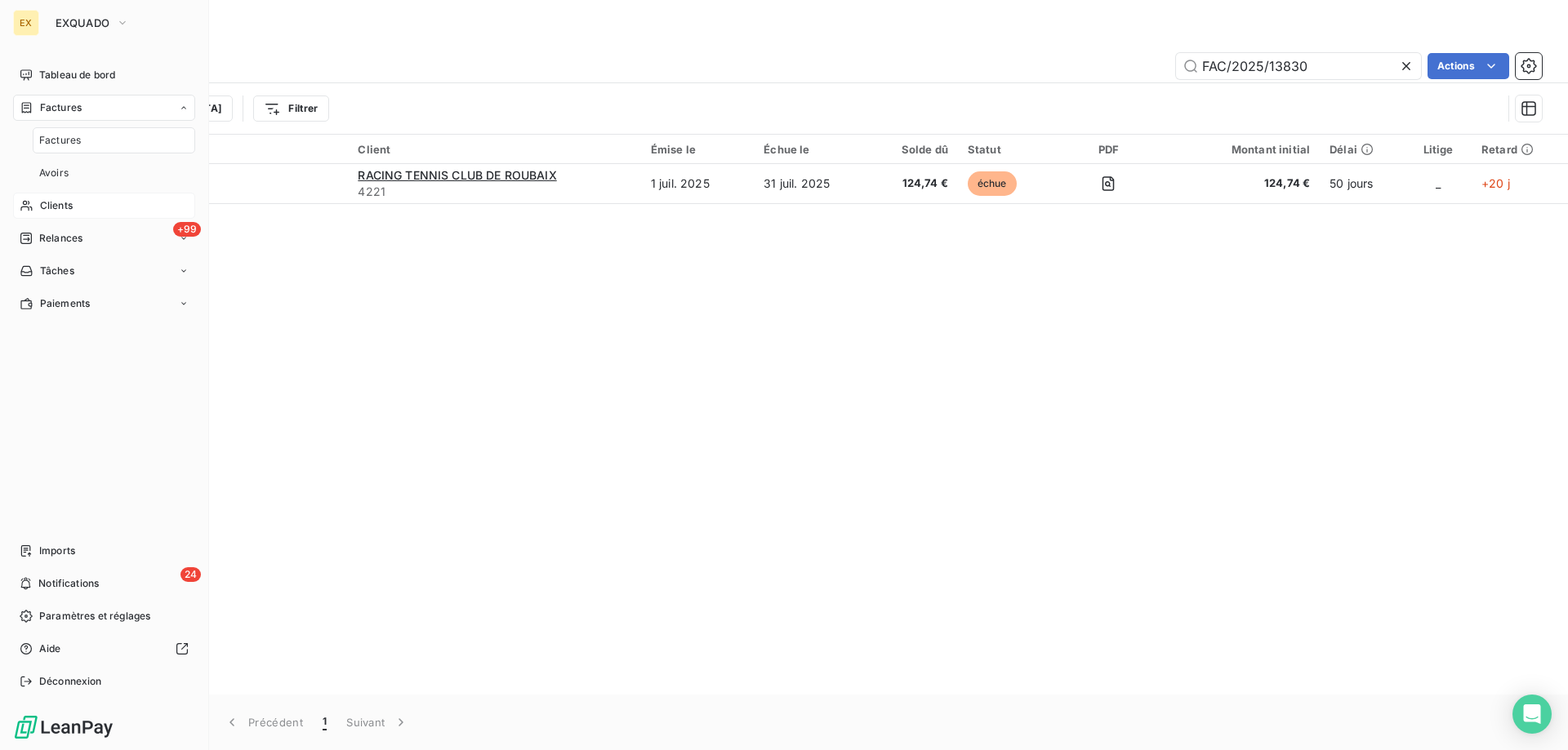
click at [54, 194] on div "Clients" at bounding box center [103, 205] width 182 height 27
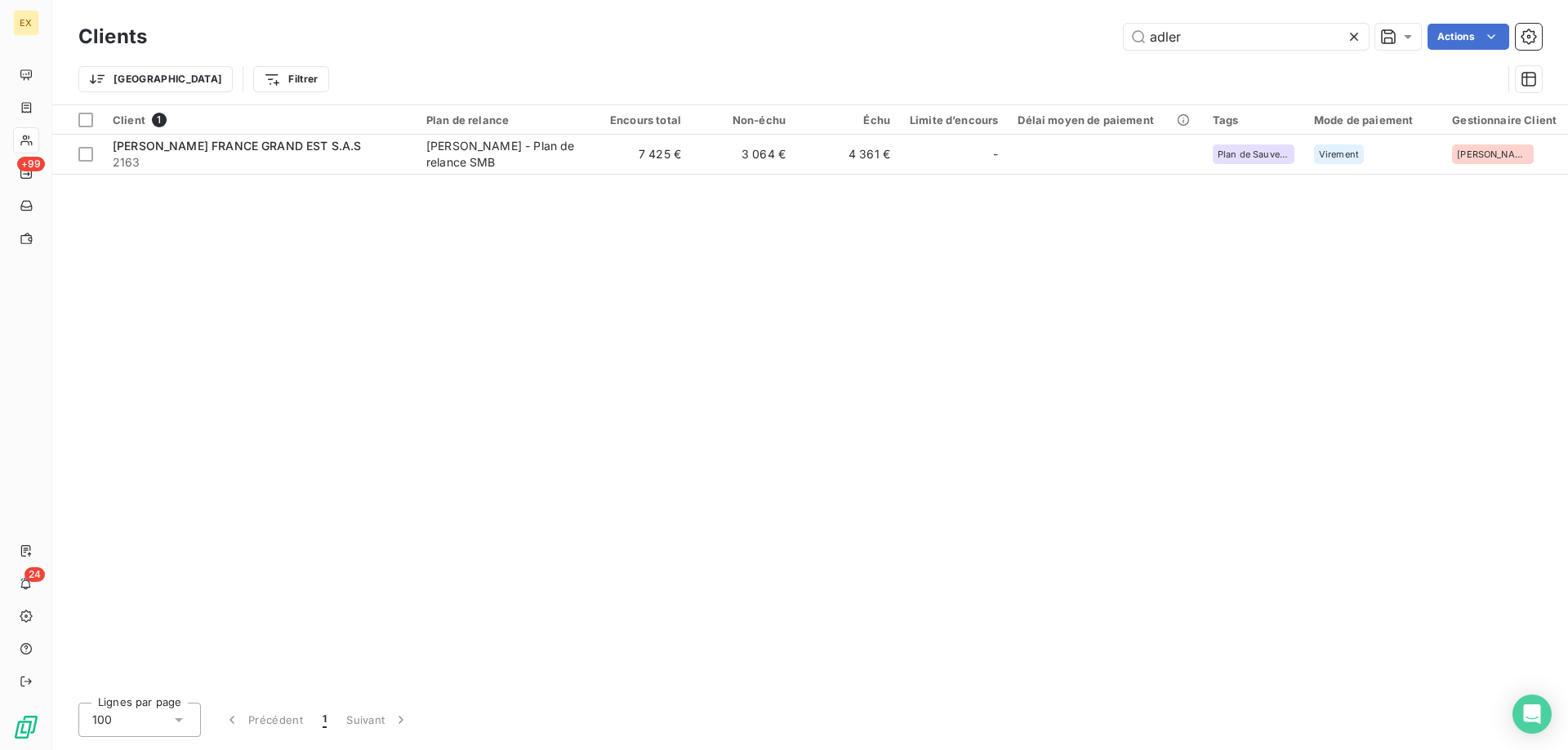
drag, startPoint x: 1214, startPoint y: 37, endPoint x: 1116, endPoint y: 40, distance: 98.0
click at [1116, 40] on div "adler Actions" at bounding box center [855, 37] width 1376 height 27
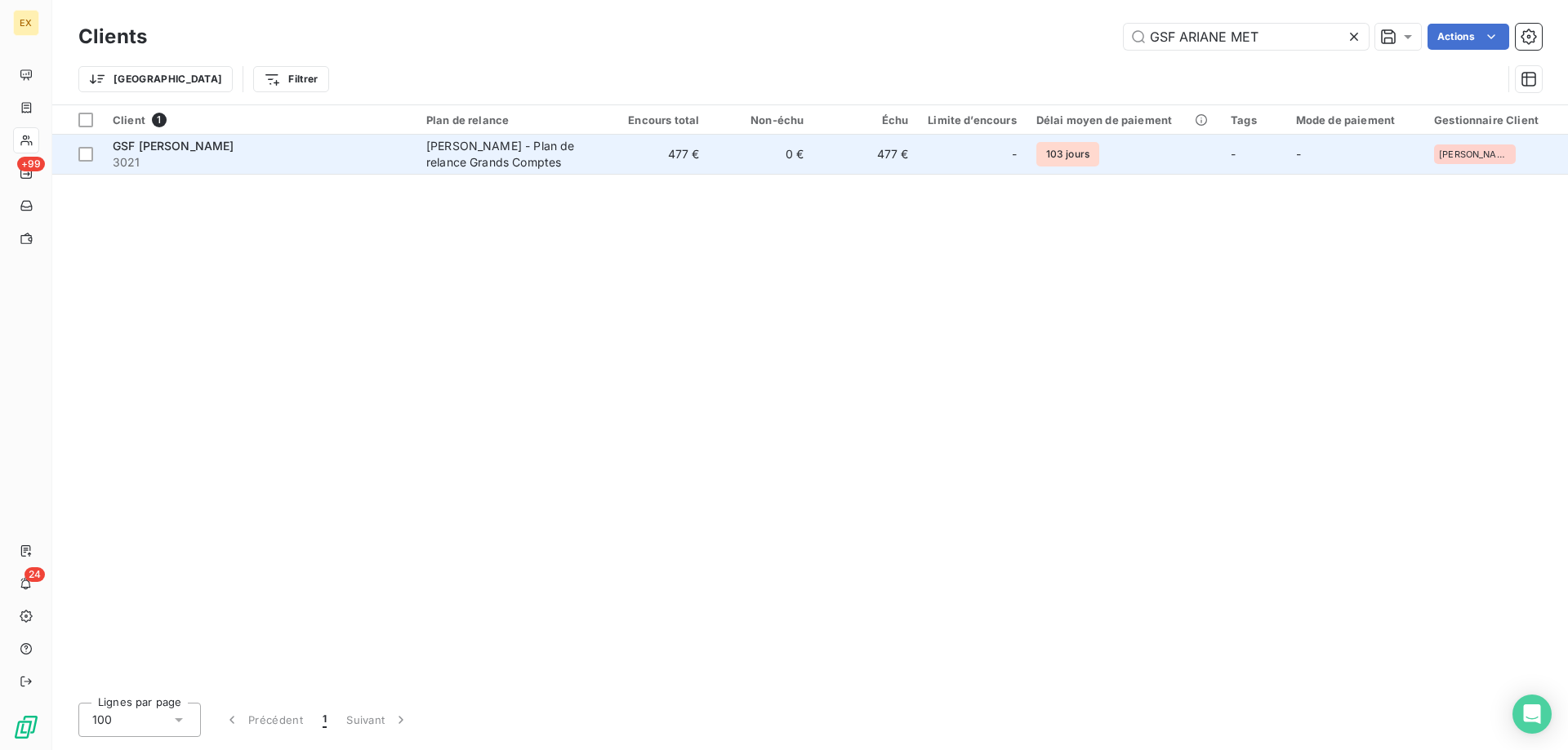
type input "GSF ARIANE MET"
click at [348, 140] on div "GSF [PERSON_NAME]" at bounding box center [259, 147] width 294 height 16
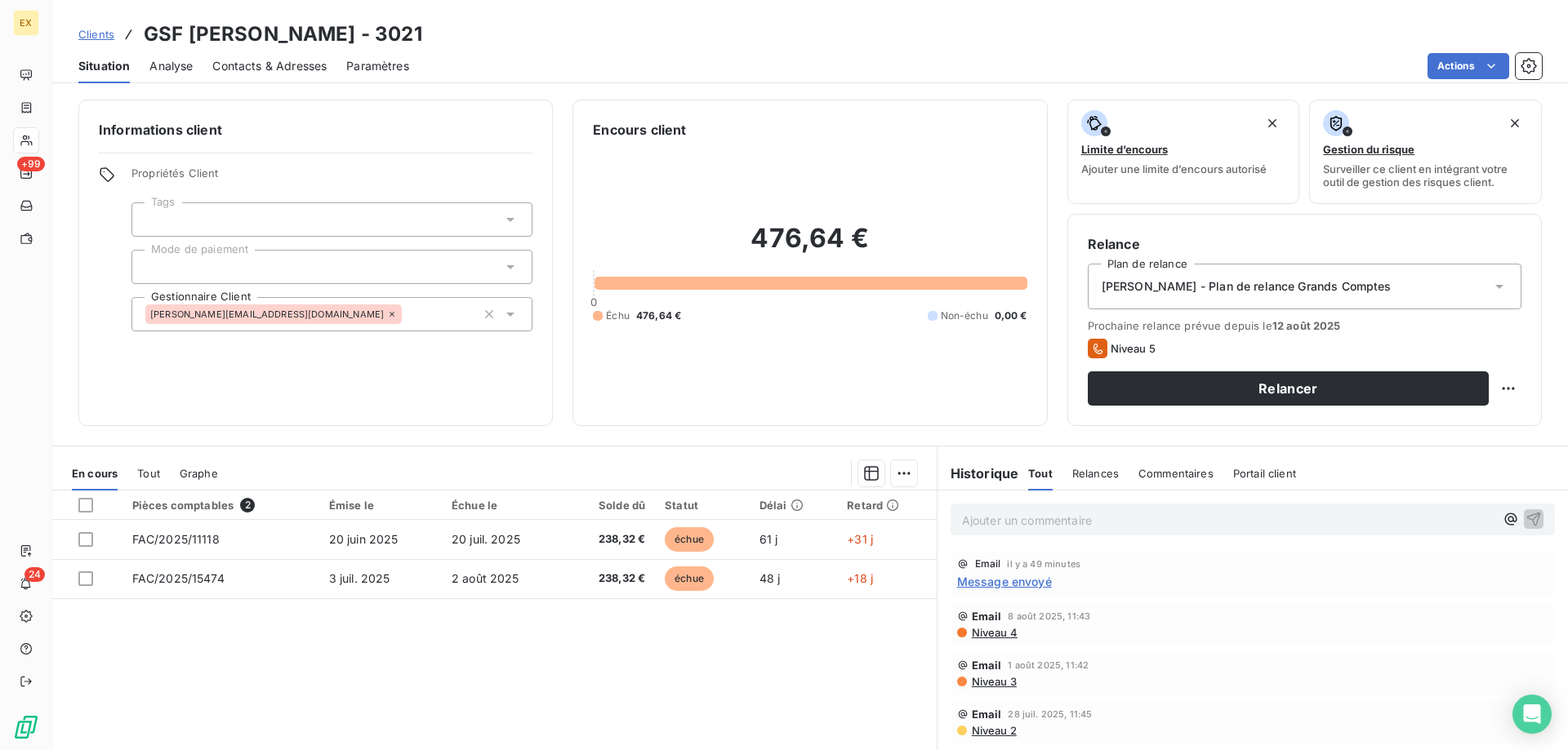
click at [1157, 518] on p "Ajouter un commentaire ﻿" at bounding box center [1227, 520] width 532 height 20
